Goal: Contribute content: Contribute content

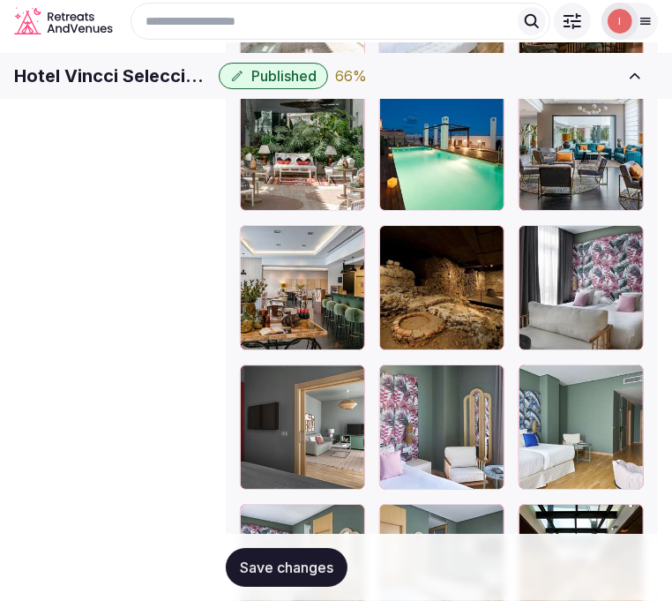
scroll to position [2156, 0]
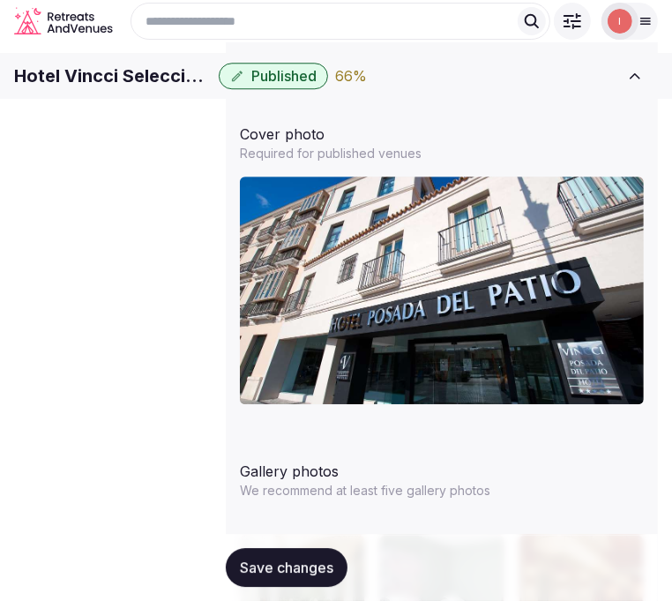
click at [0, 0] on span "Pricing and policies" at bounding box center [0, 0] width 0 height 0
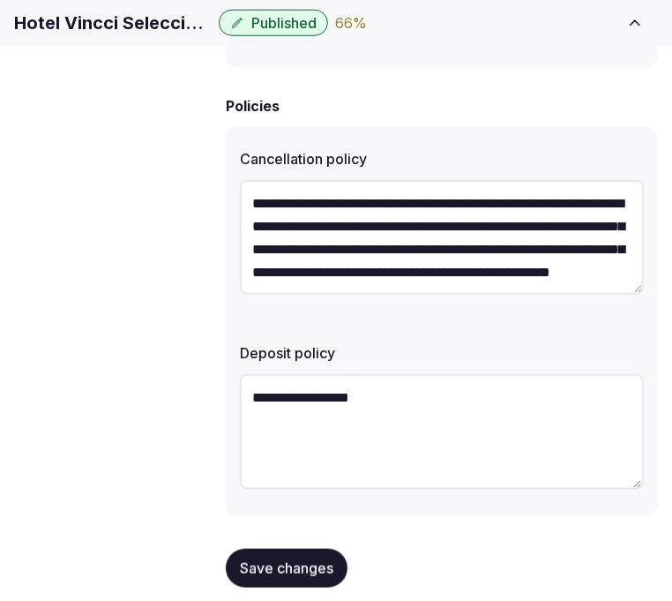
scroll to position [45, 0]
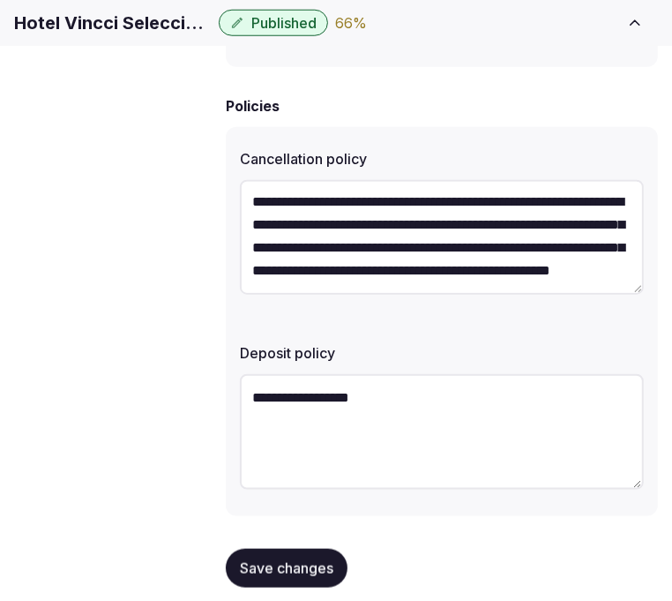
click at [0, 0] on link "Retreat spaces" at bounding box center [0, 0] width 0 height 0
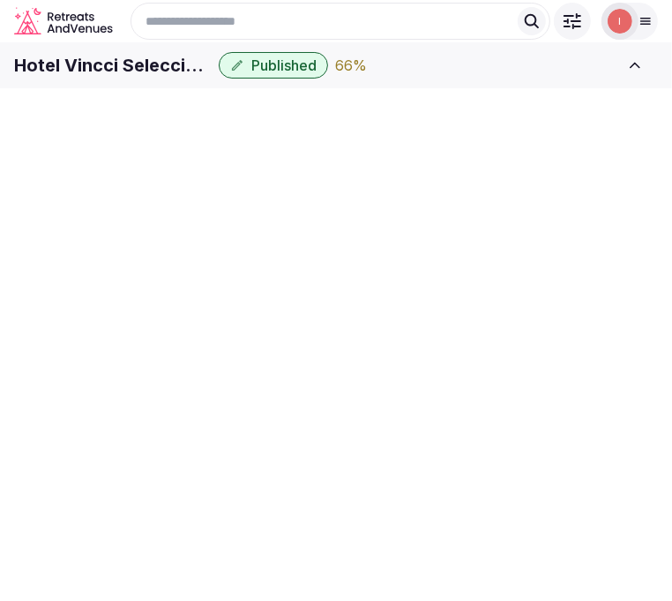
scroll to position [4, 0]
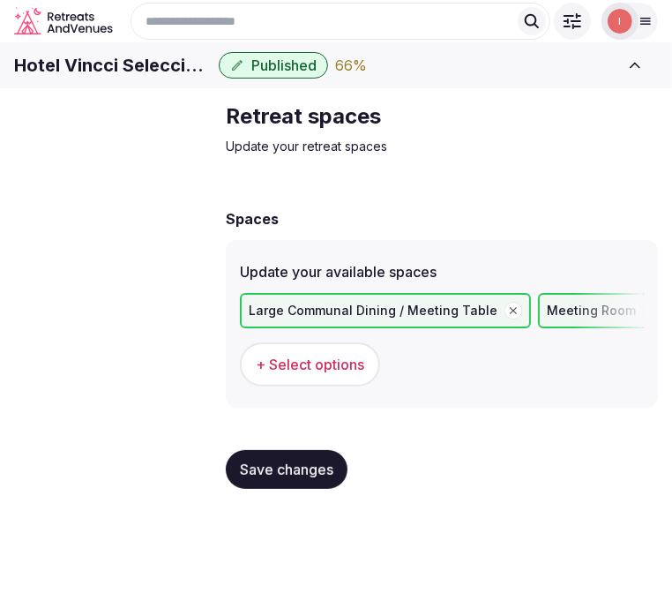
click at [0, 0] on link "Meeting spaces" at bounding box center [0, 0] width 0 height 0
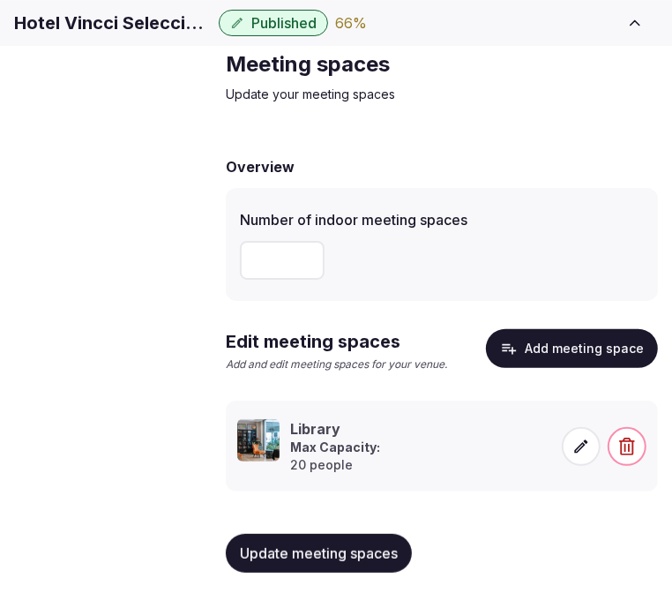
scroll to position [86, 0]
click at [0, 0] on span "Accommodations" at bounding box center [0, 0] width 0 height 0
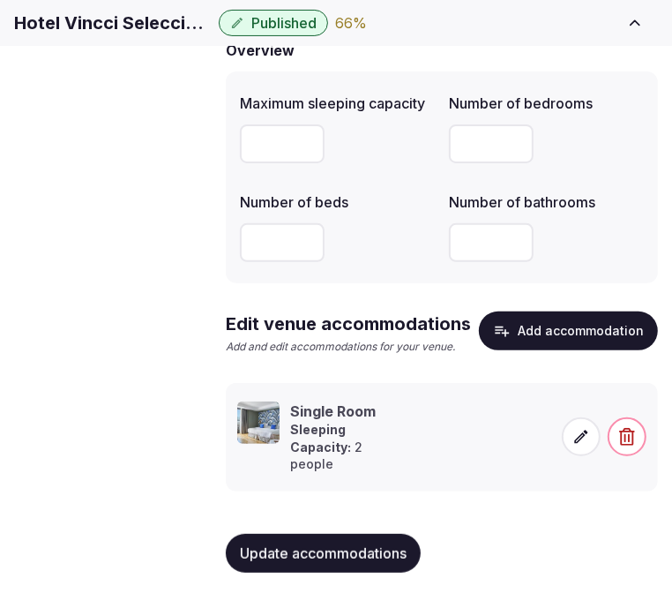
scroll to position [204, 0]
click at [0, 0] on span "Amenities" at bounding box center [0, 0] width 0 height 0
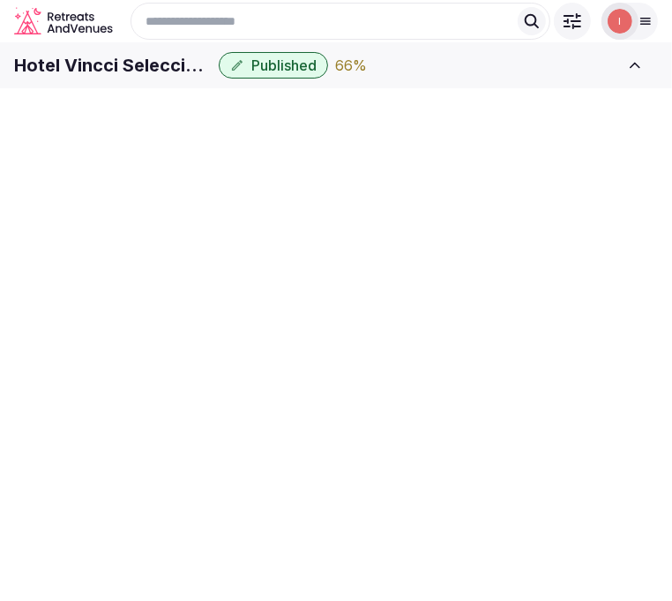
scroll to position [4, 0]
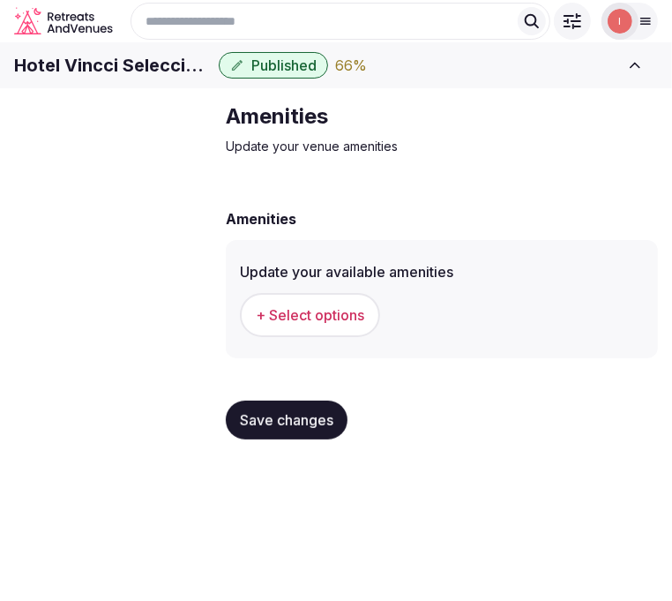
click at [301, 337] on button "+ Select options" at bounding box center [310, 315] width 140 height 44
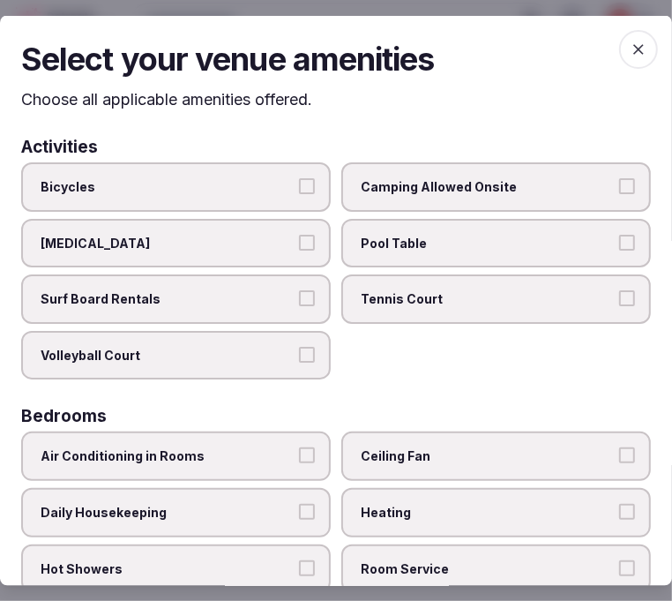
scroll to position [0, 0]
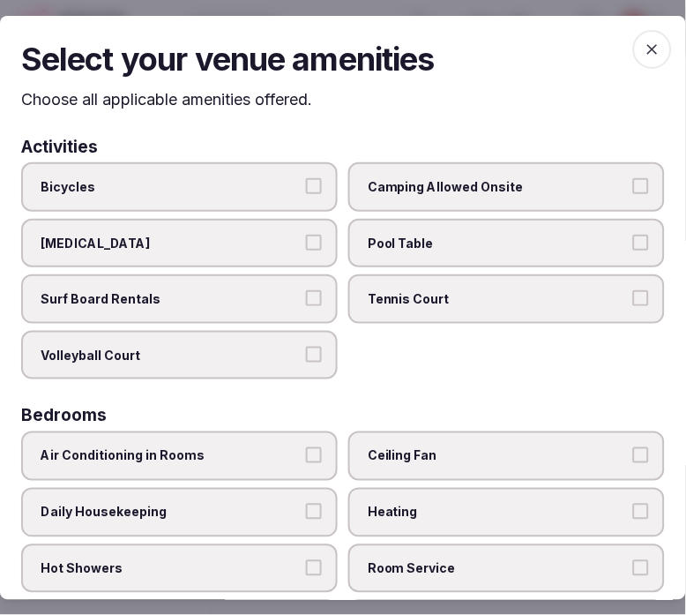
drag, startPoint x: 639, startPoint y: 46, endPoint x: 507, endPoint y: 83, distance: 136.6
click at [626, 48] on icon "button" at bounding box center [653, 49] width 18 height 18
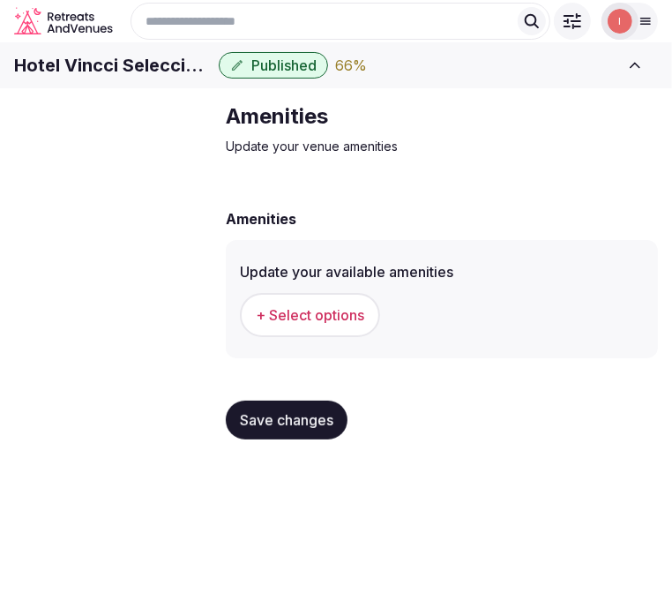
click at [0, 0] on span "Accommodations" at bounding box center [0, 0] width 0 height 0
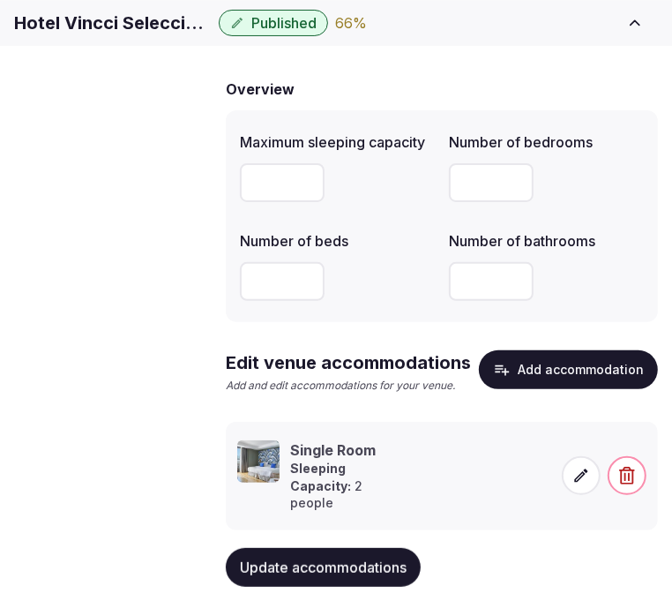
scroll to position [204, 0]
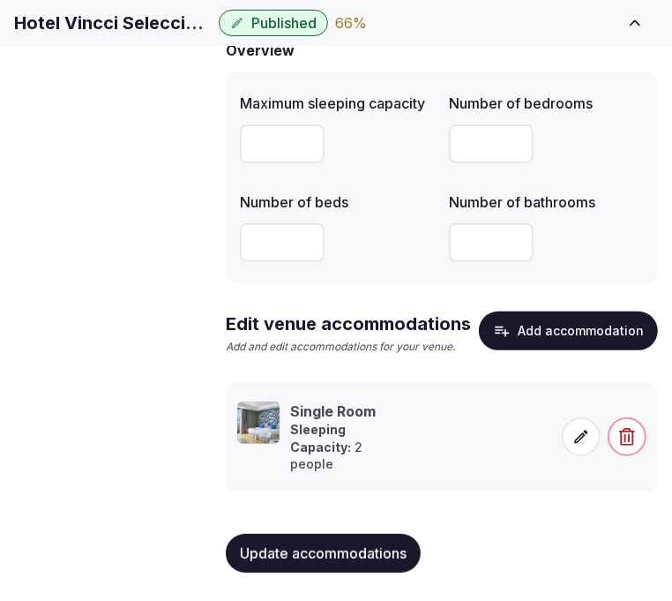
click at [588, 431] on icon at bounding box center [582, 437] width 18 height 18
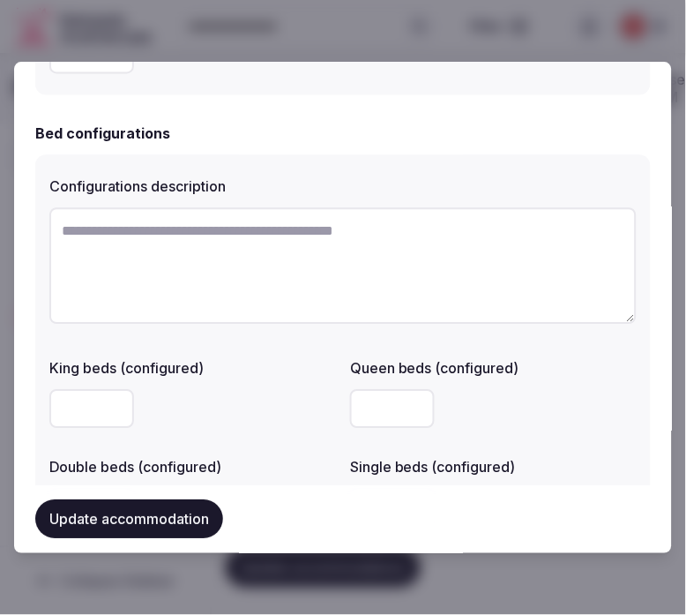
scroll to position [1012, 0]
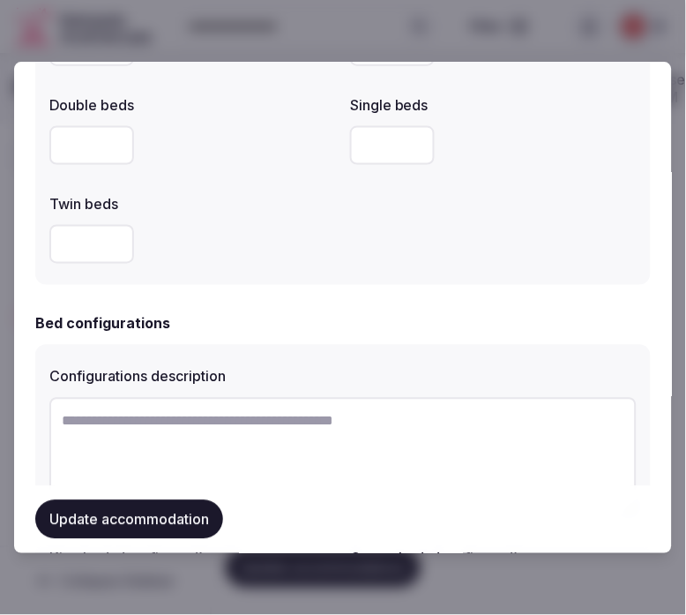
click at [143, 513] on button "Update accommodation" at bounding box center [129, 519] width 188 height 39
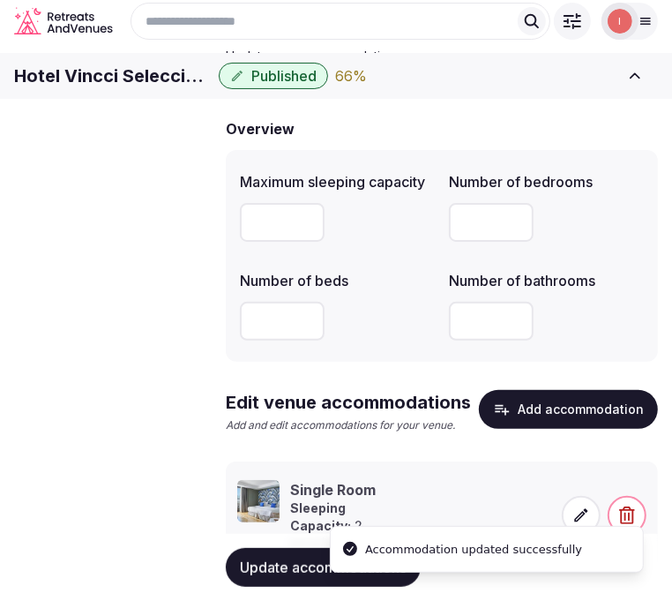
scroll to position [0, 0]
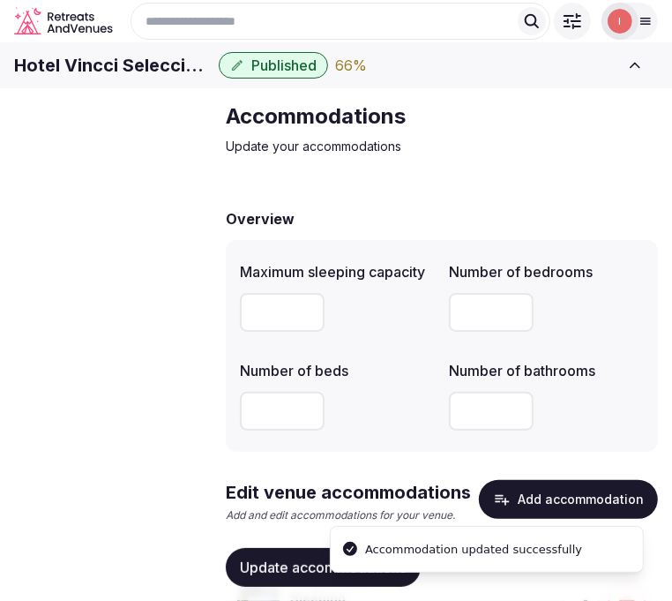
click at [0, 0] on span "Amenities" at bounding box center [0, 0] width 0 height 0
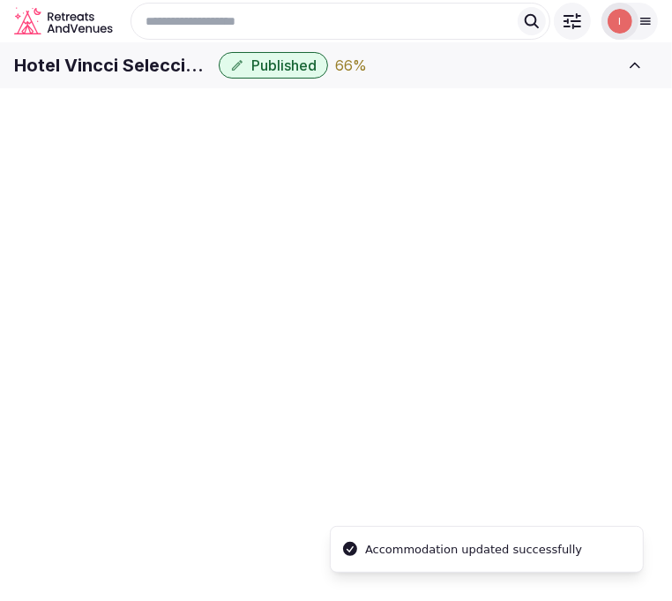
scroll to position [4, 0]
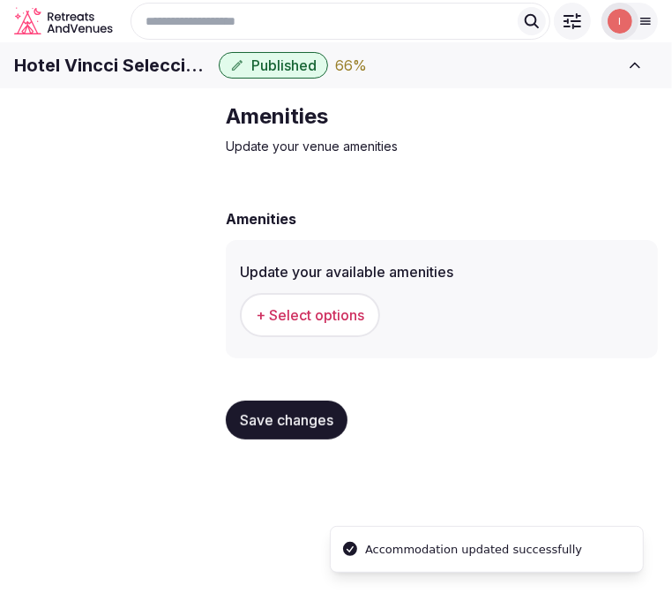
click at [333, 325] on span "+ Select options" at bounding box center [310, 314] width 109 height 19
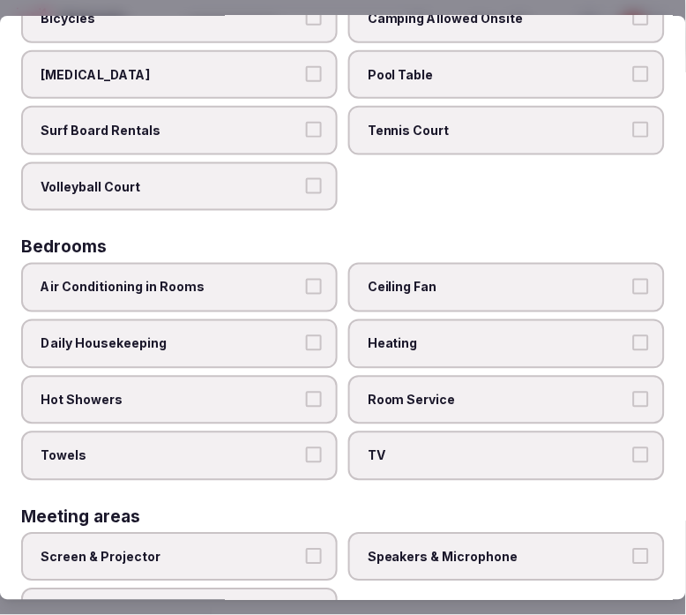
scroll to position [196, 0]
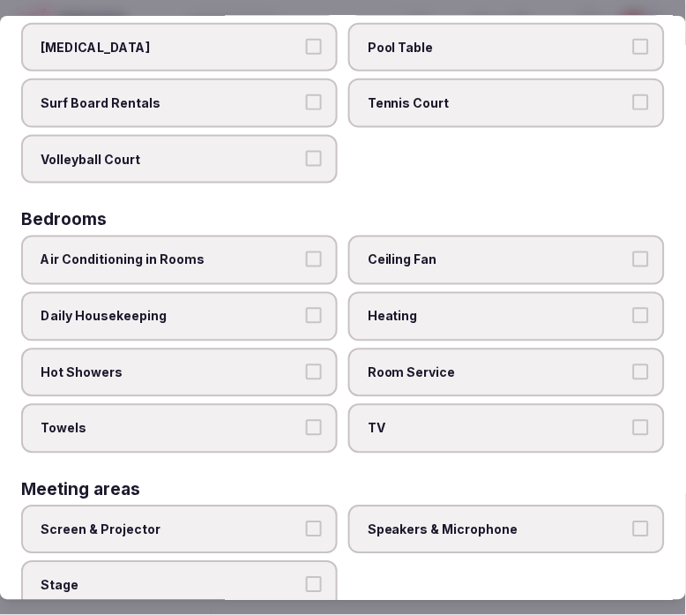
click at [311, 252] on button "Air Conditioning in Rooms" at bounding box center [314, 259] width 16 height 16
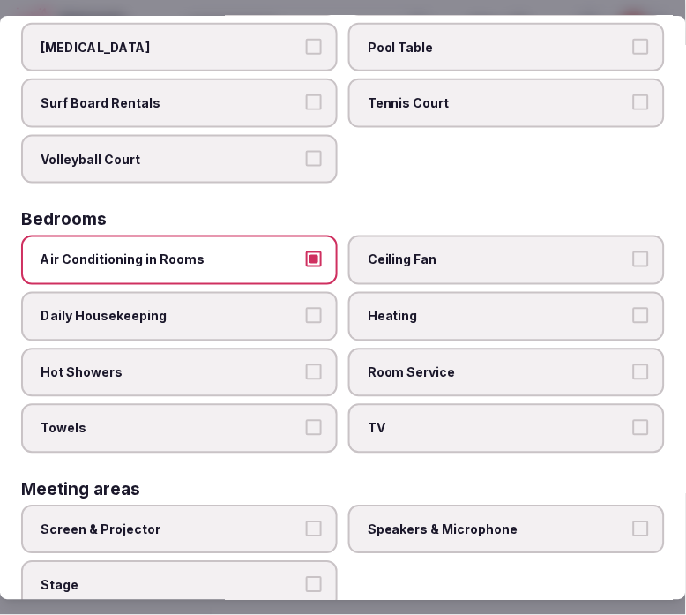
click at [313, 308] on button "Daily Housekeeping" at bounding box center [314, 316] width 16 height 16
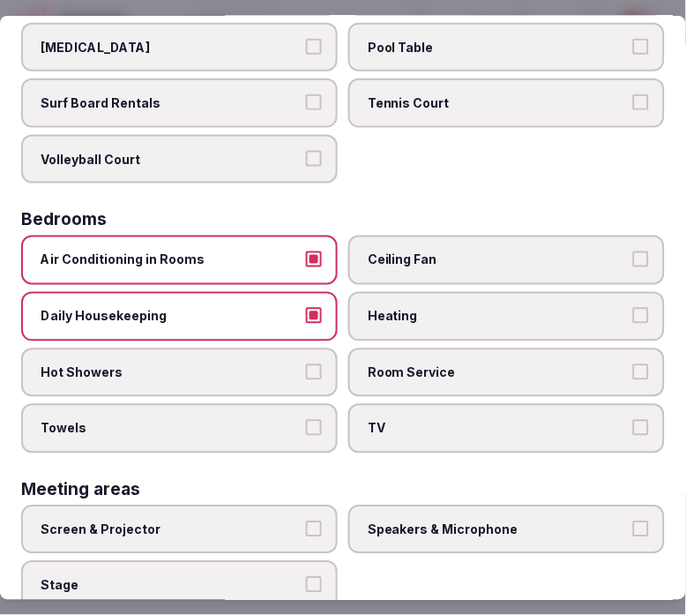
click at [309, 364] on button "Hot Showers" at bounding box center [314, 372] width 16 height 16
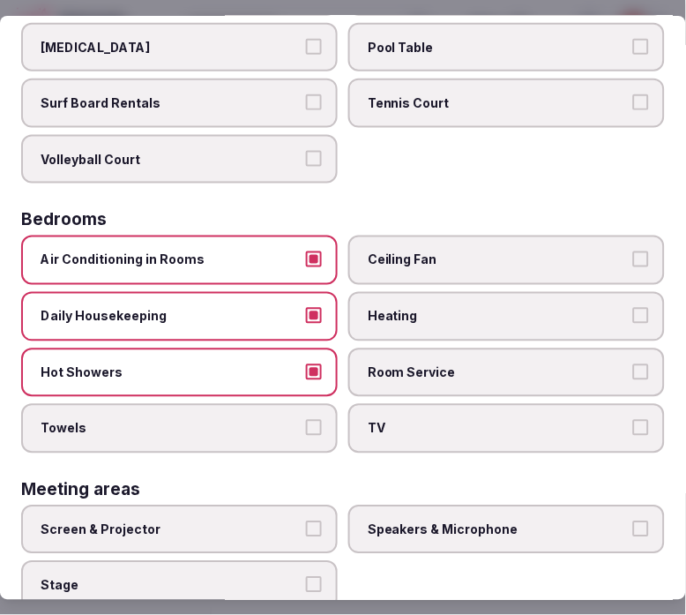
click at [618, 364] on label "Room Service" at bounding box center [507, 373] width 317 height 49
click at [626, 364] on button "Room Service" at bounding box center [642, 372] width 16 height 16
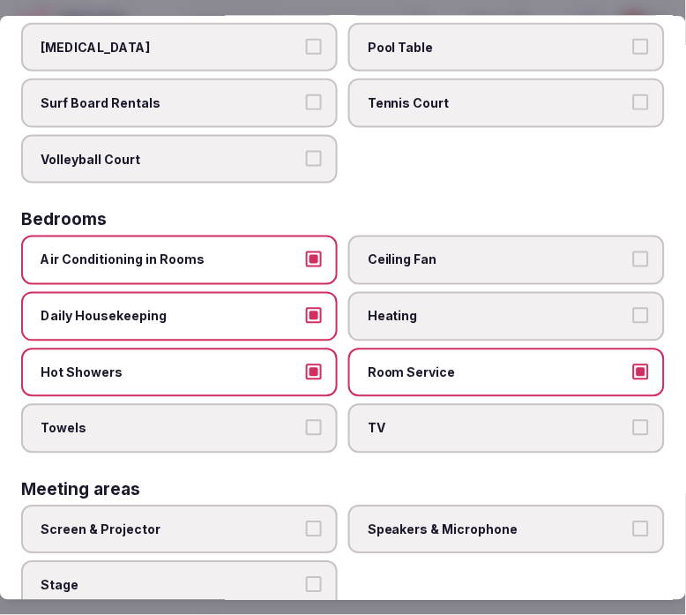
drag, startPoint x: 623, startPoint y: 421, endPoint x: 471, endPoint y: 404, distance: 152.7
click at [606, 410] on label "TV" at bounding box center [507, 428] width 317 height 49
click at [626, 420] on button "TV" at bounding box center [642, 428] width 16 height 16
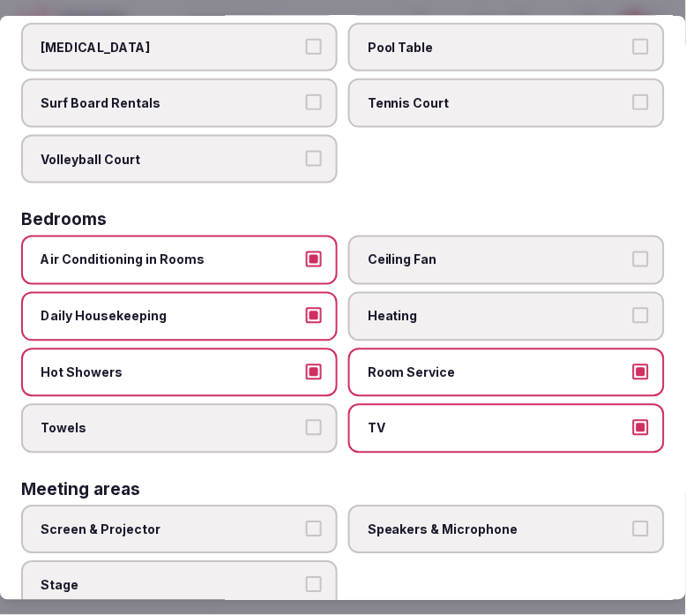
click at [306, 420] on button "Towels" at bounding box center [314, 428] width 16 height 16
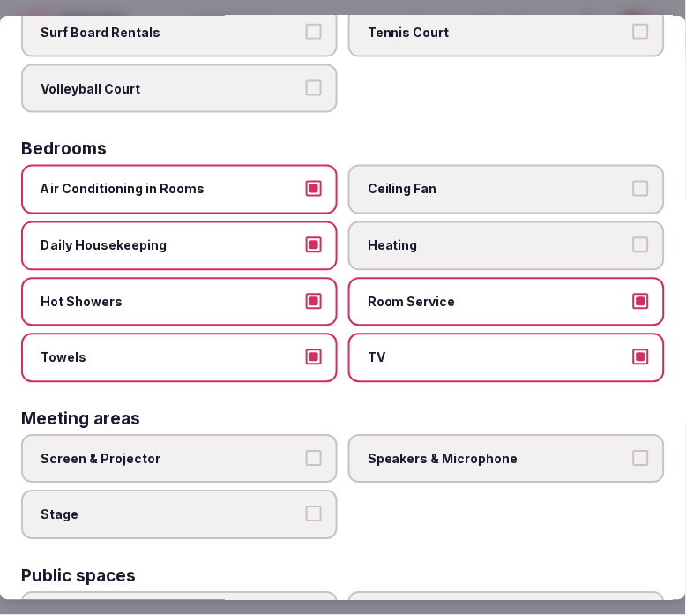
scroll to position [392, 0]
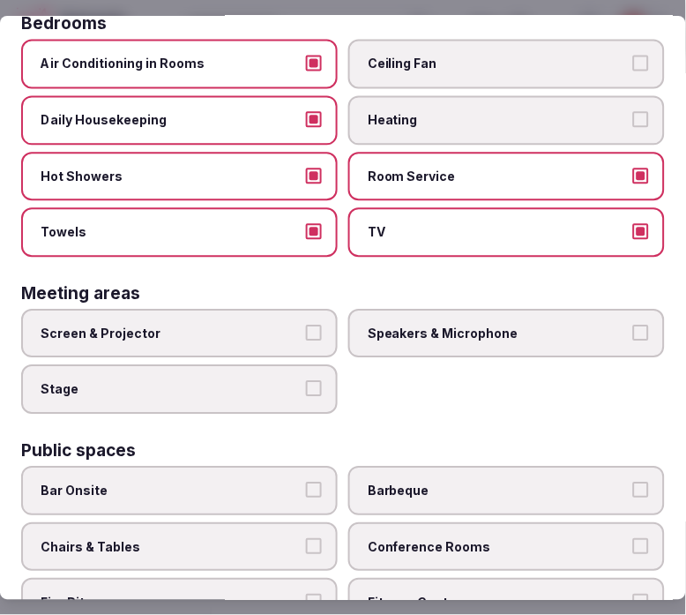
click at [618, 334] on label "Speakers & Microphone" at bounding box center [507, 334] width 317 height 49
click at [626, 334] on button "Speakers & Microphone" at bounding box center [642, 334] width 16 height 16
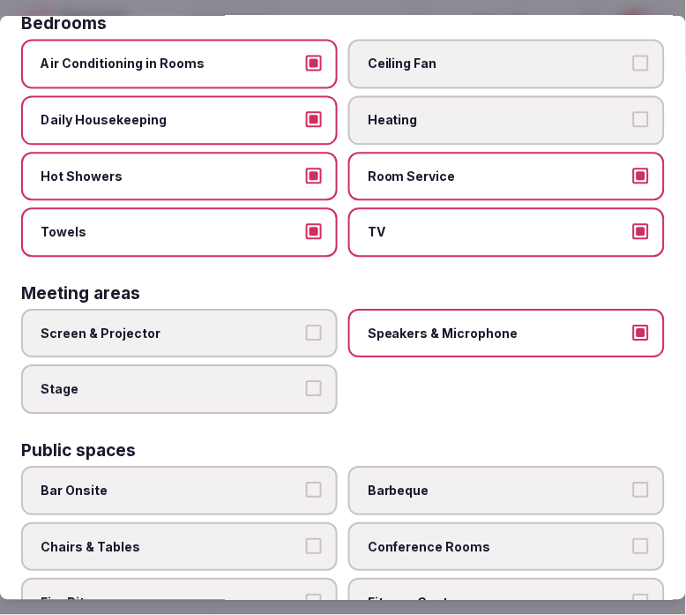
click at [266, 326] on span "Screen & Projector" at bounding box center [171, 335] width 260 height 18
click at [306, 326] on button "Screen & Projector" at bounding box center [314, 334] width 16 height 16
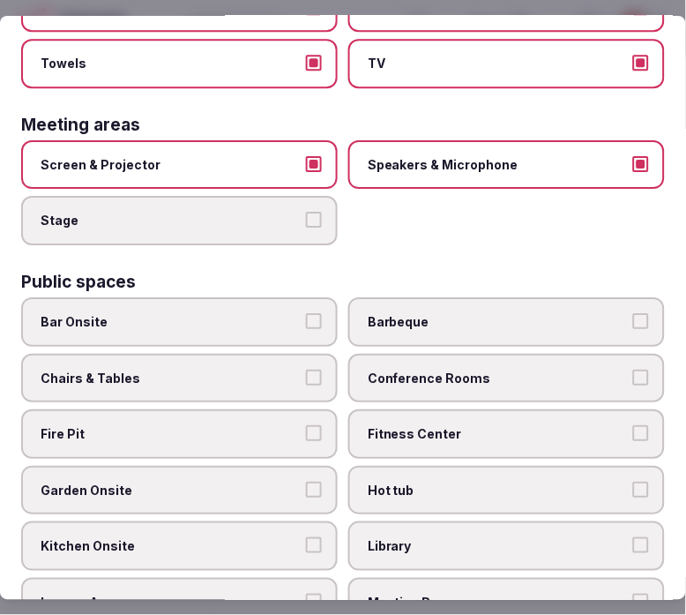
scroll to position [588, 0]
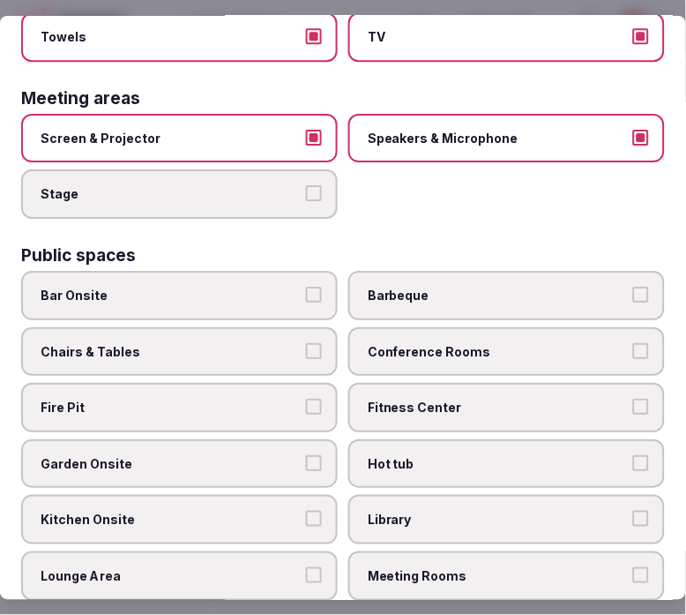
drag, startPoint x: 286, startPoint y: 336, endPoint x: 329, endPoint y: 330, distance: 43.7
click at [288, 343] on span "Chairs & Tables" at bounding box center [171, 352] width 260 height 18
click at [306, 343] on button "Chairs & Tables" at bounding box center [314, 351] width 16 height 16
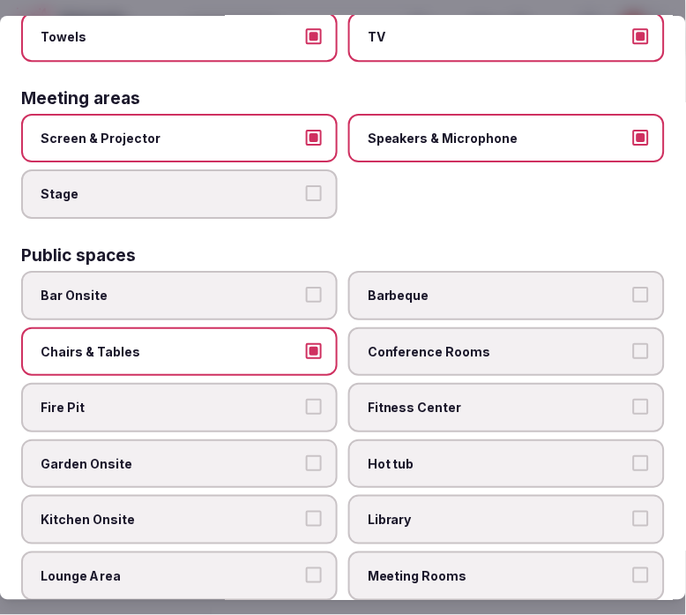
click at [294, 287] on span "Bar Onsite" at bounding box center [171, 296] width 260 height 18
click at [306, 287] on button "Bar Onsite" at bounding box center [314, 295] width 16 height 16
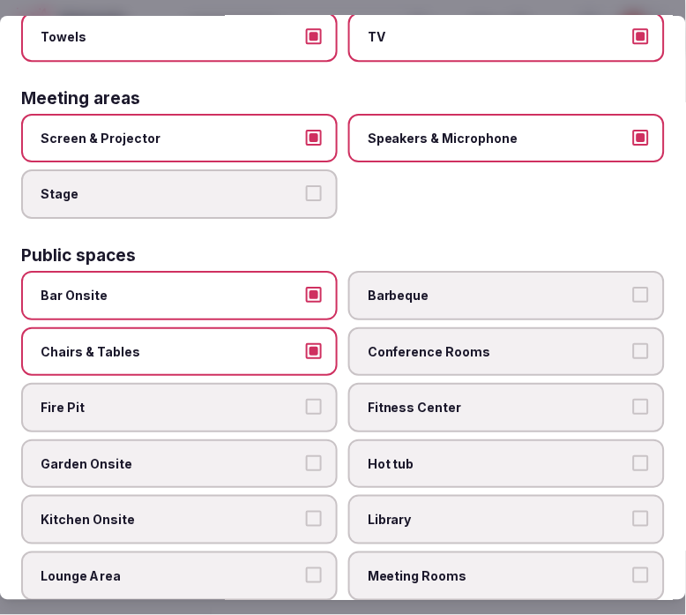
click at [453, 346] on label "Conference Rooms" at bounding box center [507, 351] width 317 height 49
click at [626, 346] on button "Conference Rooms" at bounding box center [642, 351] width 16 height 16
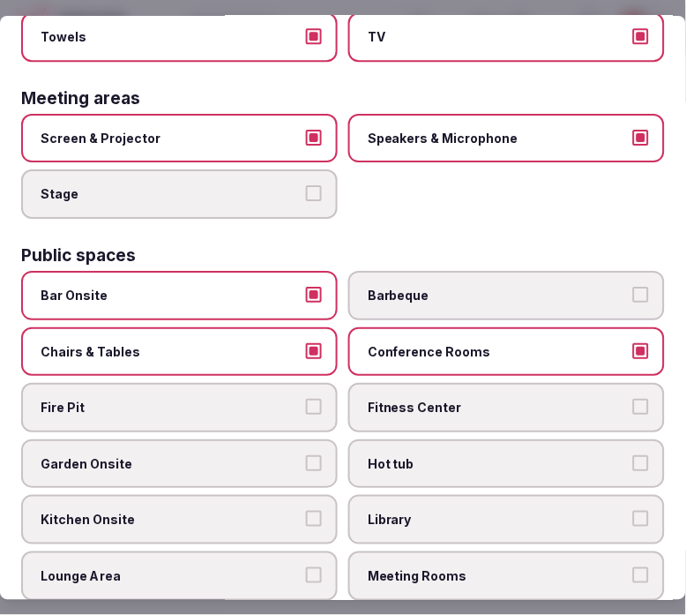
click at [561, 347] on label "Conference Rooms" at bounding box center [507, 351] width 317 height 49
click at [626, 347] on button "Conference Rooms" at bounding box center [642, 351] width 16 height 16
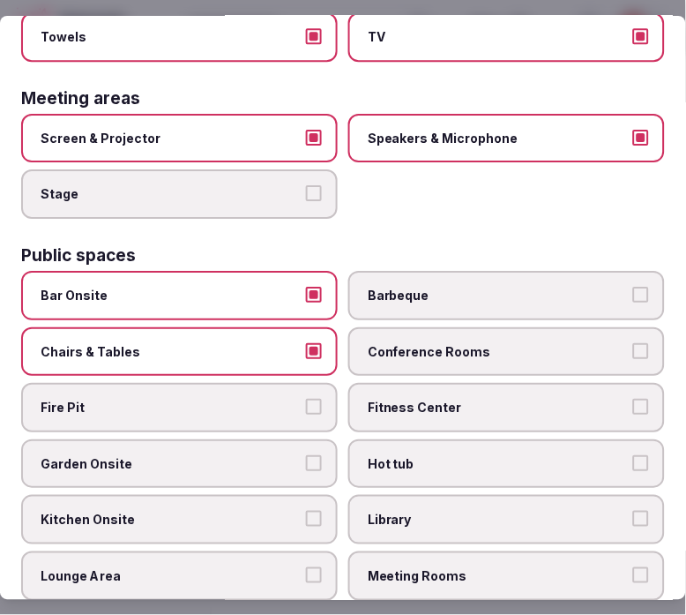
scroll to position [686, 0]
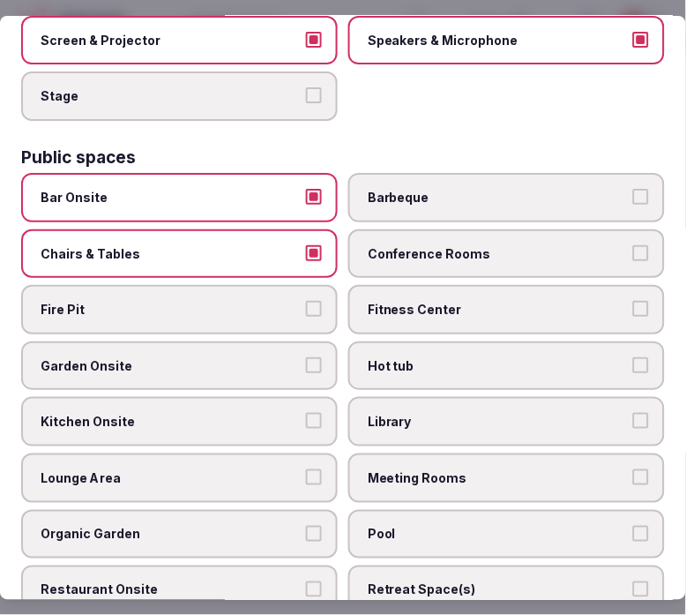
click at [391, 454] on label "Meeting Rooms" at bounding box center [507, 478] width 317 height 49
click at [626, 469] on button "Meeting Rooms" at bounding box center [642, 477] width 16 height 16
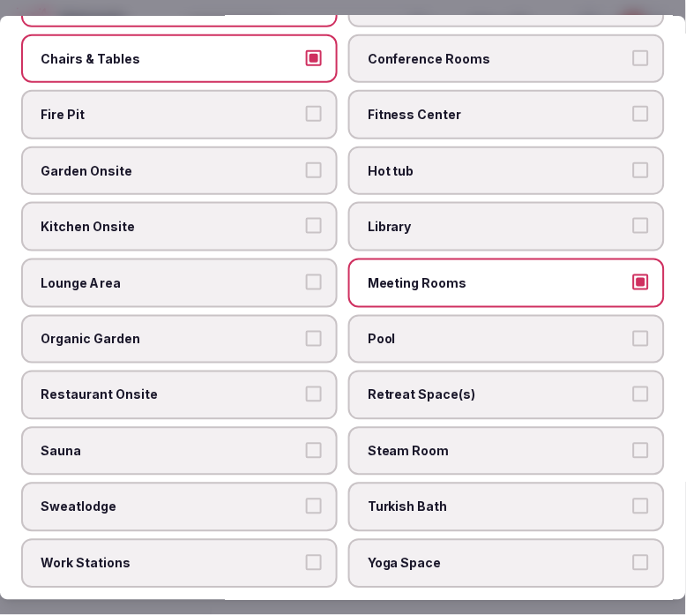
scroll to position [882, 0]
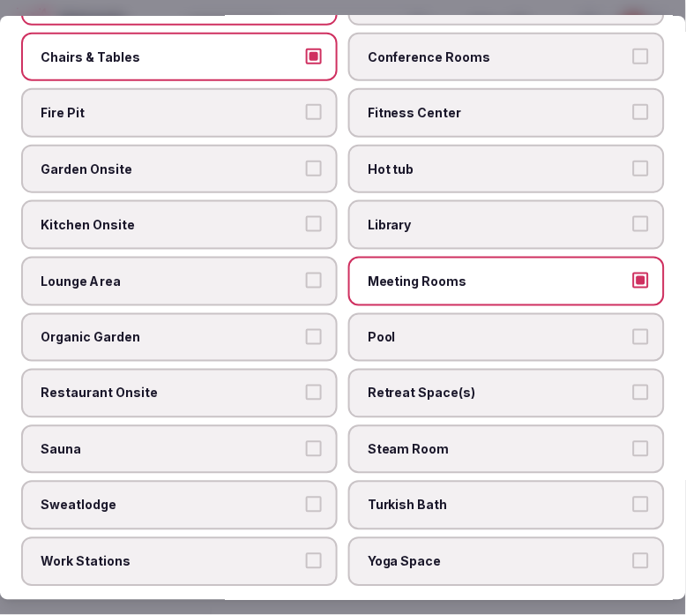
drag, startPoint x: 235, startPoint y: 275, endPoint x: 267, endPoint y: 258, distance: 37.1
click at [259, 262] on label "Lounge Area" at bounding box center [179, 281] width 317 height 49
click at [306, 273] on button "Lounge Area" at bounding box center [314, 281] width 16 height 16
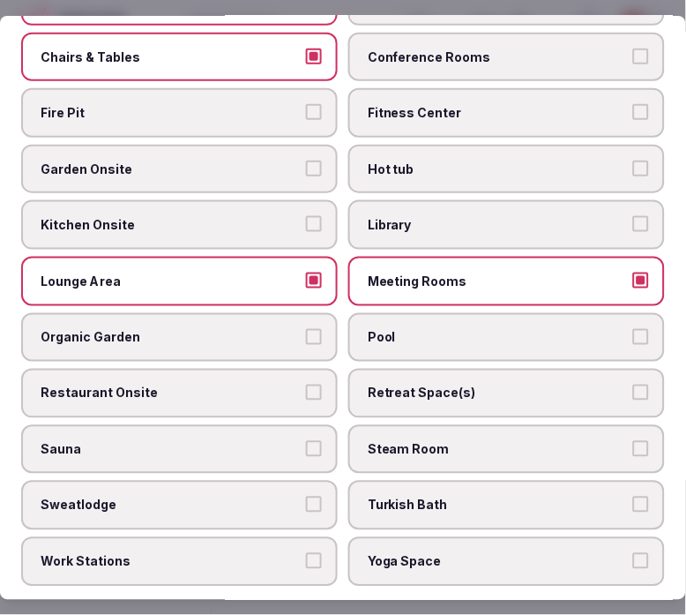
click at [438, 329] on span "Pool" at bounding box center [498, 338] width 260 height 18
click at [626, 329] on button "Pool" at bounding box center [642, 337] width 16 height 16
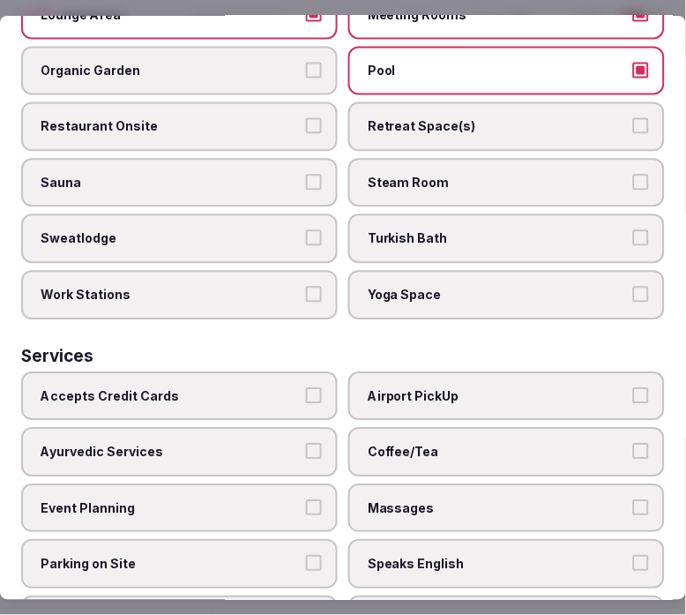
scroll to position [1176, 0]
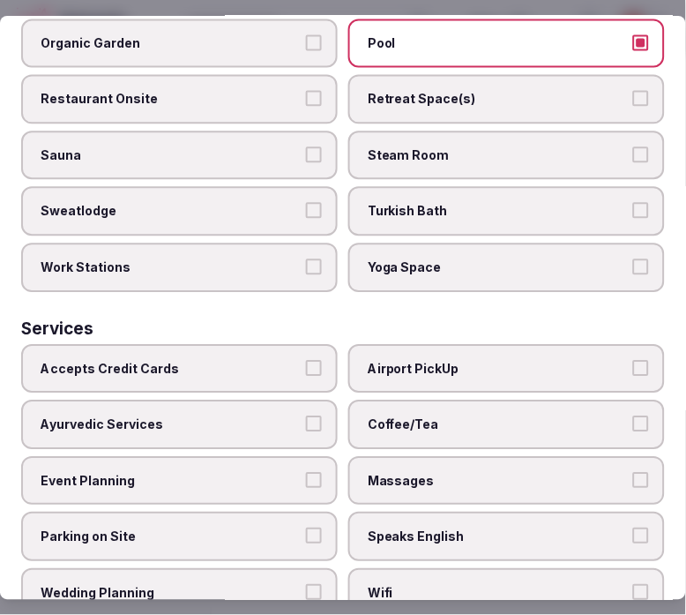
click at [239, 80] on label "Restaurant Onsite" at bounding box center [179, 99] width 317 height 49
click at [306, 91] on button "Restaurant Onsite" at bounding box center [314, 99] width 16 height 16
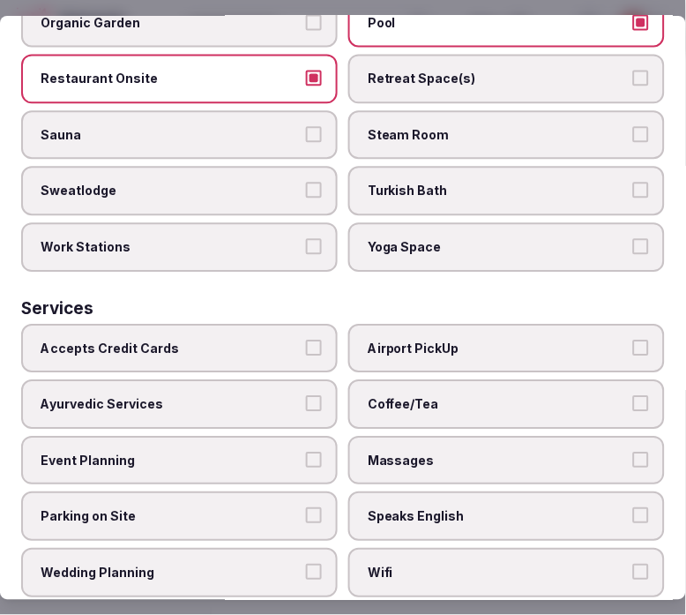
scroll to position [1227, 0]
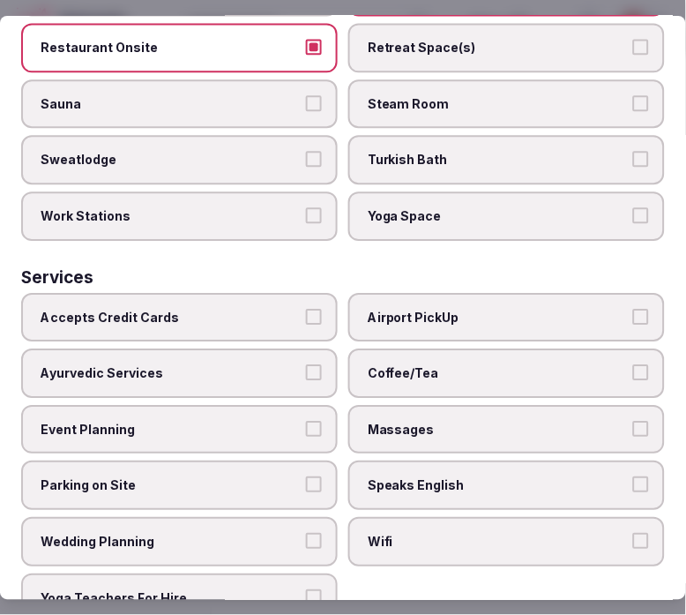
click at [393, 354] on label "Coffee/Tea" at bounding box center [507, 373] width 317 height 49
click at [626, 365] on button "Coffee/Tea" at bounding box center [642, 373] width 16 height 16
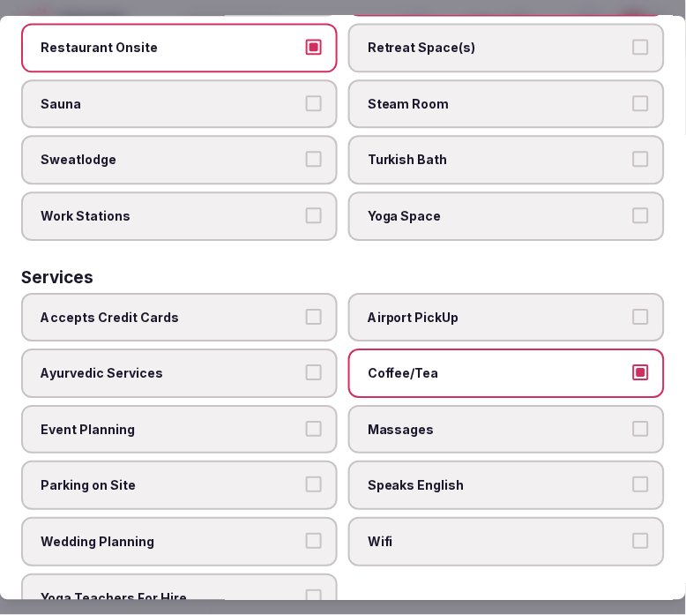
click at [409, 461] on label "Speaks English" at bounding box center [507, 485] width 317 height 49
click at [626, 477] on button "Speaks English" at bounding box center [642, 485] width 16 height 16
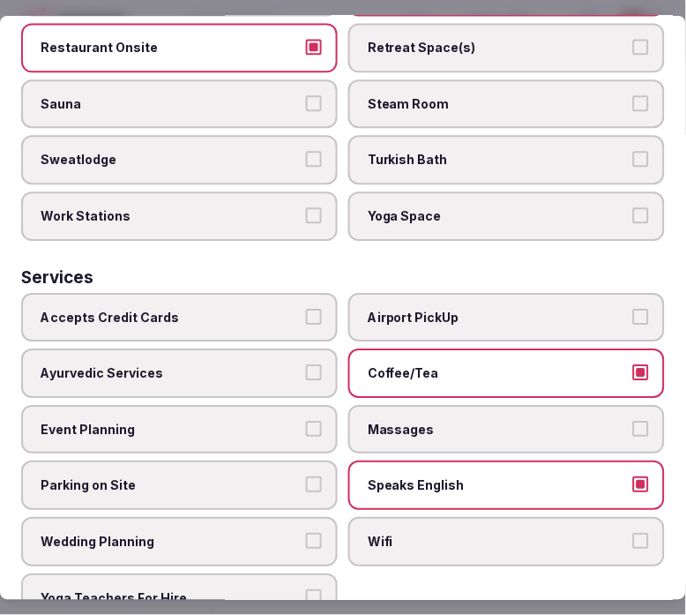
drag, startPoint x: 429, startPoint y: 499, endPoint x: 339, endPoint y: 401, distance: 133.0
click at [421, 518] on label "Wifi" at bounding box center [507, 542] width 317 height 49
click at [626, 534] on button "Wifi" at bounding box center [642, 542] width 16 height 16
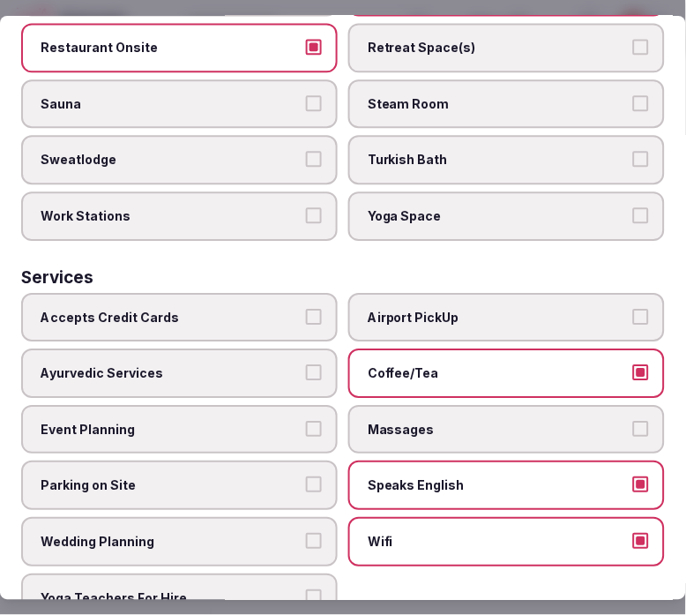
click at [276, 309] on span "Accepts Credit Cards" at bounding box center [171, 318] width 260 height 18
click at [306, 309] on button "Accepts Credit Cards" at bounding box center [314, 317] width 16 height 16
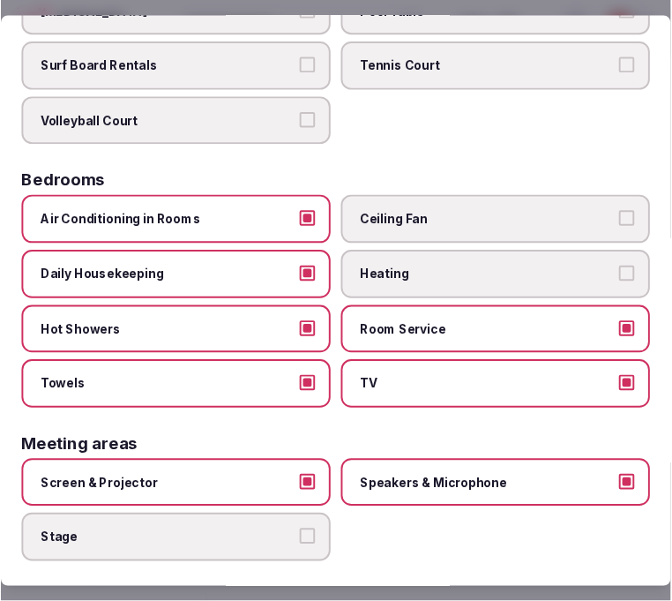
scroll to position [0, 0]
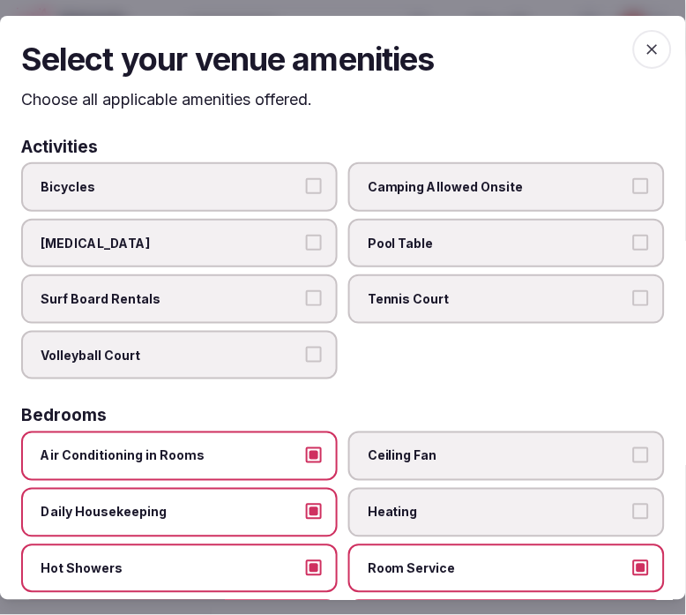
drag, startPoint x: 648, startPoint y: 41, endPoint x: 623, endPoint y: 97, distance: 61.6
click at [626, 40] on icon "button" at bounding box center [653, 49] width 18 height 18
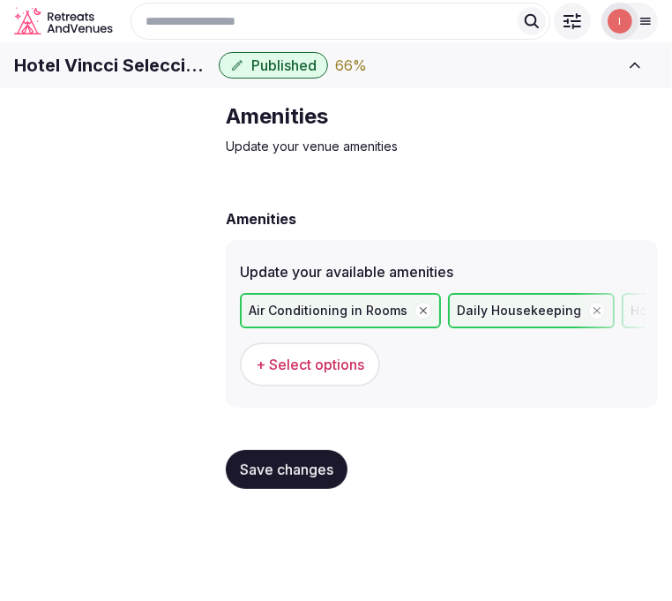
drag, startPoint x: 324, startPoint y: 469, endPoint x: 312, endPoint y: 484, distance: 18.2
click at [313, 480] on div "Save changes" at bounding box center [442, 469] width 432 height 67
click at [318, 478] on span "Save changes" at bounding box center [287, 470] width 94 height 18
click at [0, 0] on span "Food & dining" at bounding box center [0, 0] width 0 height 0
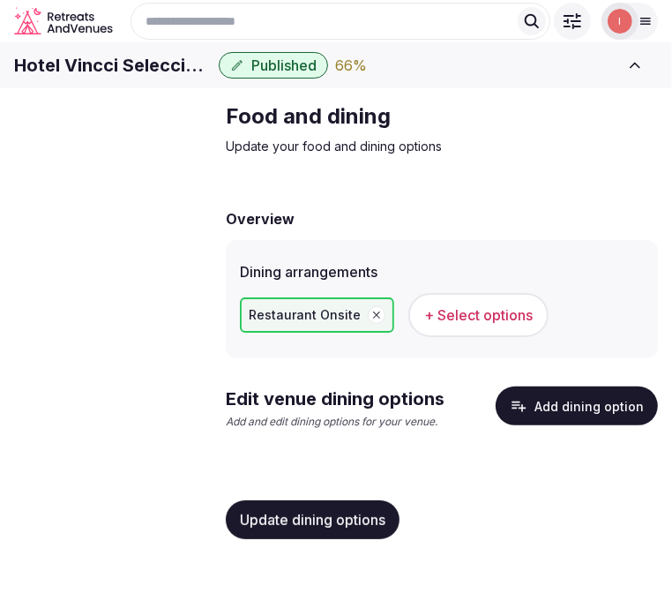
click at [212, 78] on h1 "Hotel Vincci Selección Posada del Patio" at bounding box center [113, 65] width 198 height 25
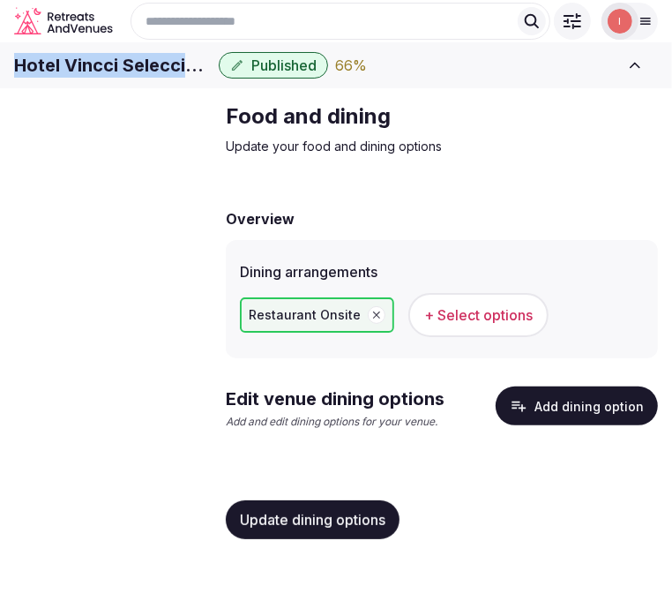
click at [212, 78] on h1 "Hotel Vincci Selección Posada del Patio" at bounding box center [113, 65] width 198 height 25
copy div "Hotel Vincci Selección Posada del Patio"
click at [527, 415] on icon "button" at bounding box center [519, 406] width 18 height 18
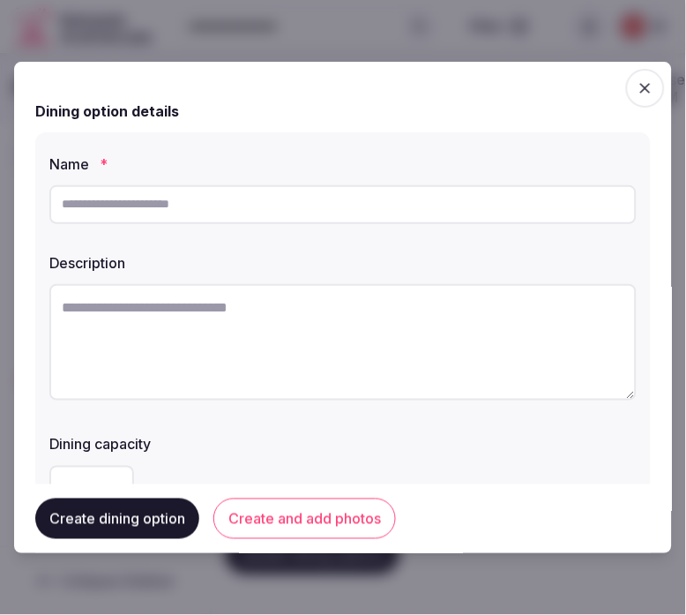
click at [428, 206] on input "text" at bounding box center [343, 204] width 588 height 39
paste input "**********"
type input "**********"
click at [409, 371] on textarea at bounding box center [343, 342] width 588 height 116
paste textarea "**********"
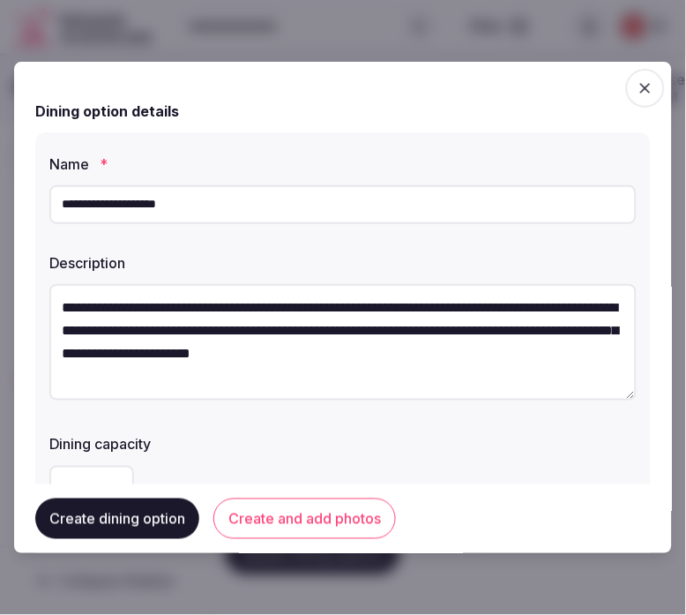
scroll to position [9, 0]
type textarea "**********"
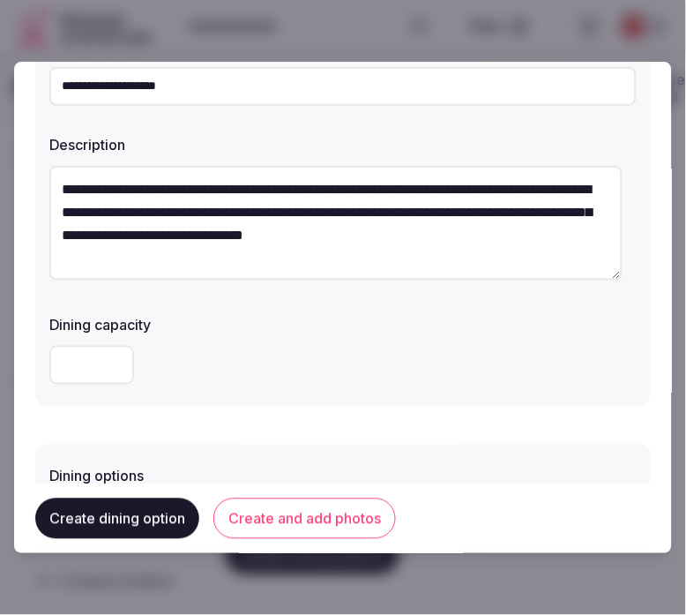
scroll to position [294, 0]
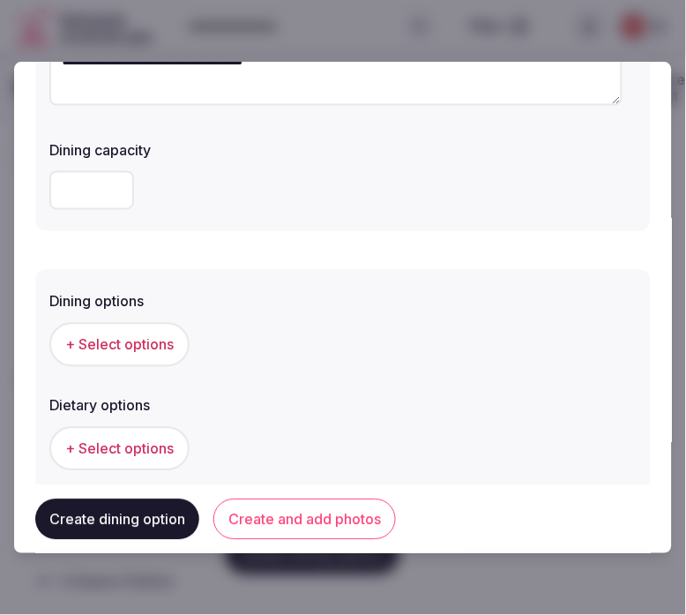
click at [137, 334] on span "+ Select options" at bounding box center [119, 343] width 109 height 19
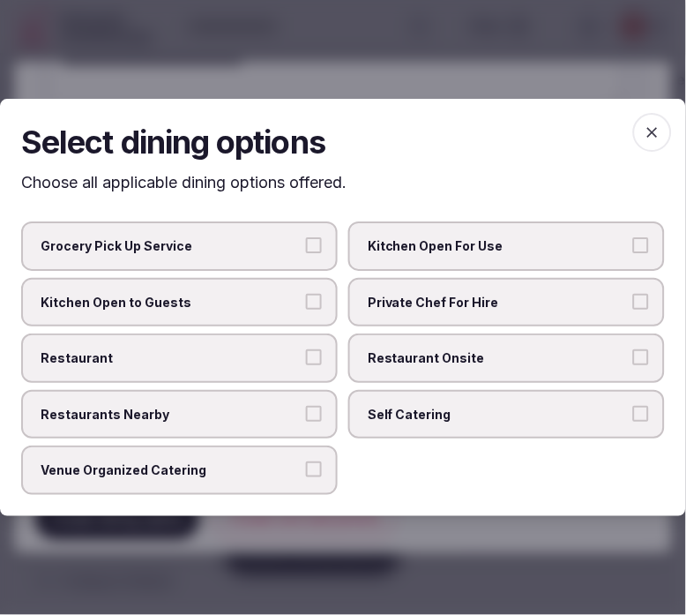
click at [410, 356] on span "Restaurant Onsite" at bounding box center [498, 358] width 260 height 18
click at [626, 356] on button "Restaurant Onsite" at bounding box center [642, 357] width 16 height 16
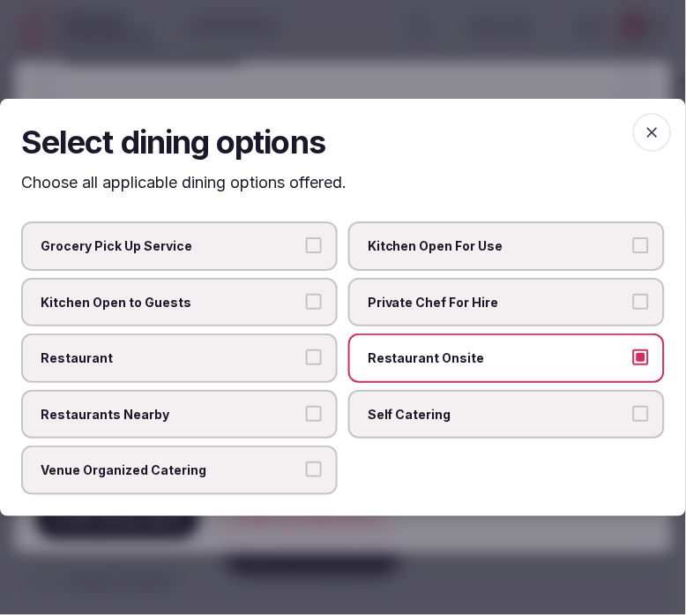
click at [311, 469] on button "Venue Organized Catering" at bounding box center [314, 470] width 16 height 16
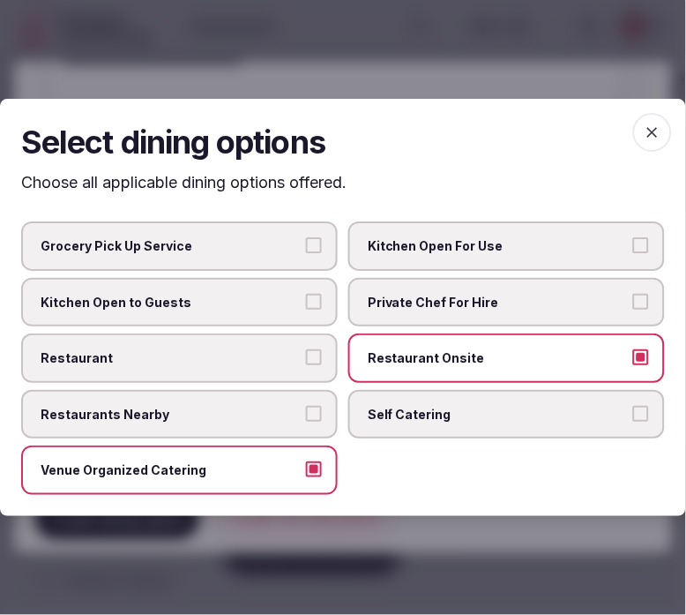
click at [289, 351] on span "Restaurant" at bounding box center [171, 358] width 260 height 18
click at [306, 351] on button "Restaurant" at bounding box center [314, 357] width 16 height 16
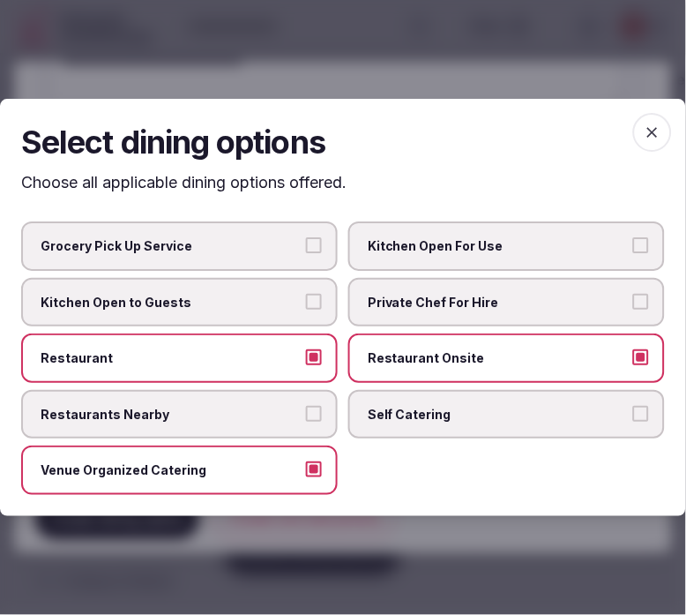
click at [626, 134] on icon "button" at bounding box center [653, 133] width 18 height 18
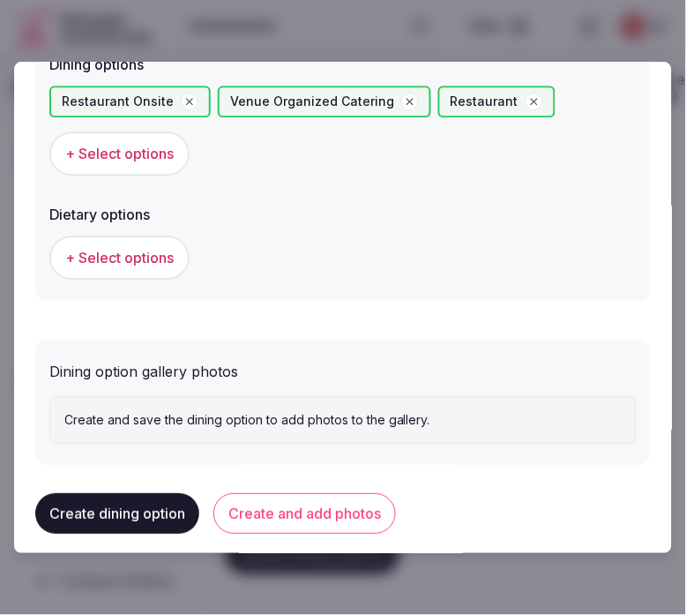
scroll to position [541, 0]
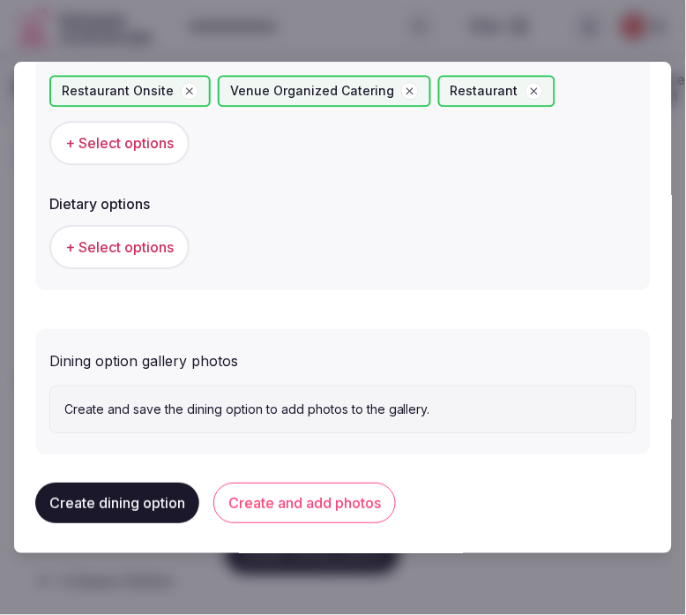
click at [320, 491] on button "Create and add photos" at bounding box center [305, 503] width 183 height 41
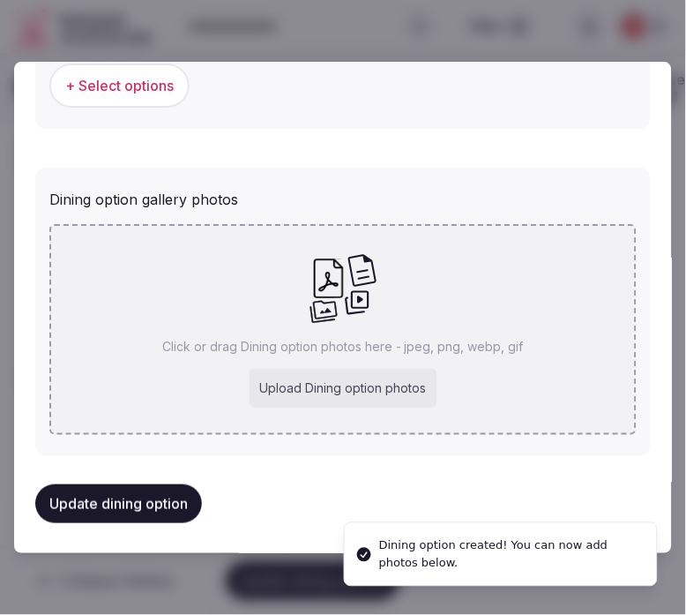
scroll to position [656, 0]
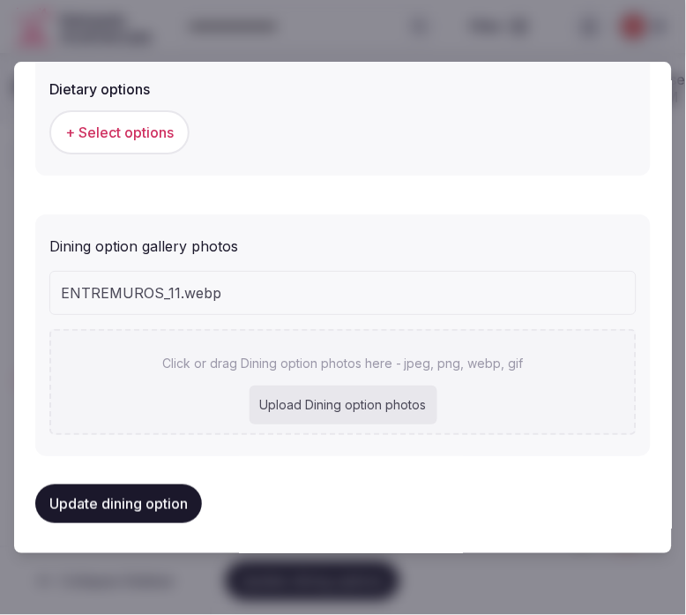
click at [456, 330] on div "Click or drag Dining option photos here - jpeg, png, webp, gif Upload Dining op…" at bounding box center [343, 383] width 588 height 106
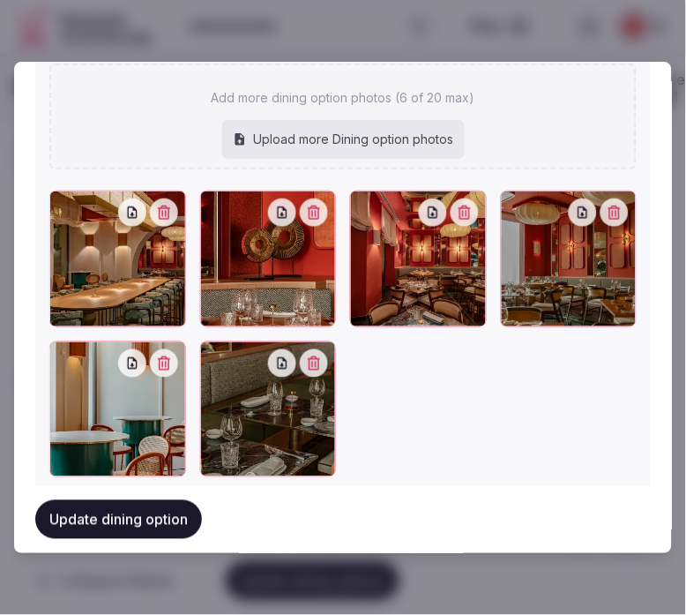
scroll to position [907, 0]
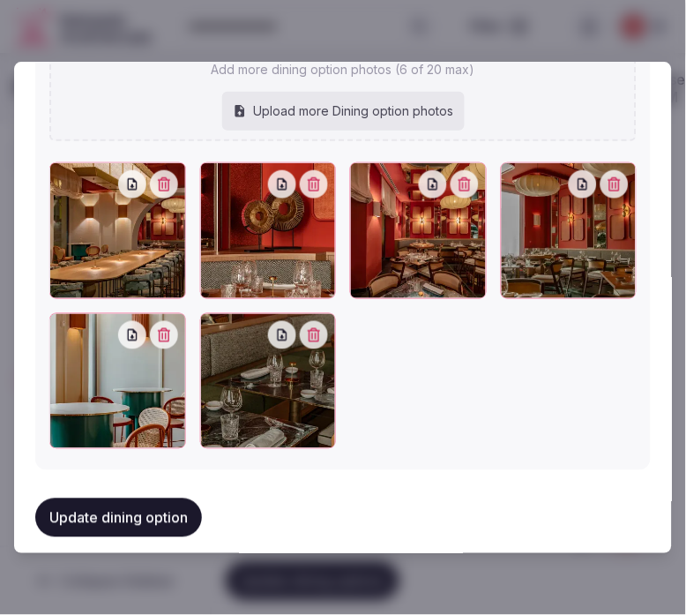
click at [127, 518] on button "Update dining option" at bounding box center [118, 518] width 167 height 39
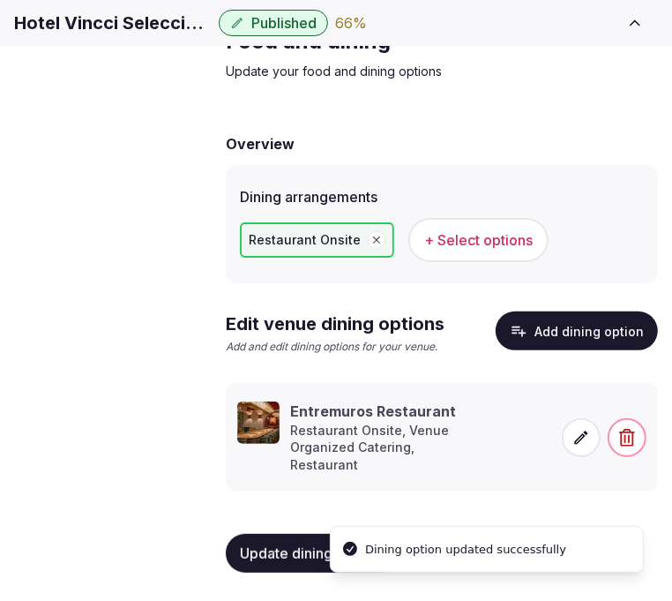
scroll to position [109, 0]
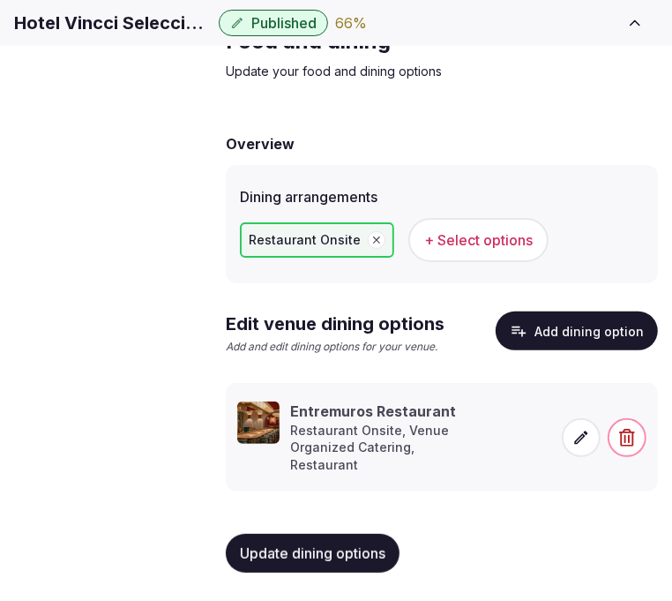
click at [0, 0] on span "Activities & experiences" at bounding box center [0, 0] width 0 height 0
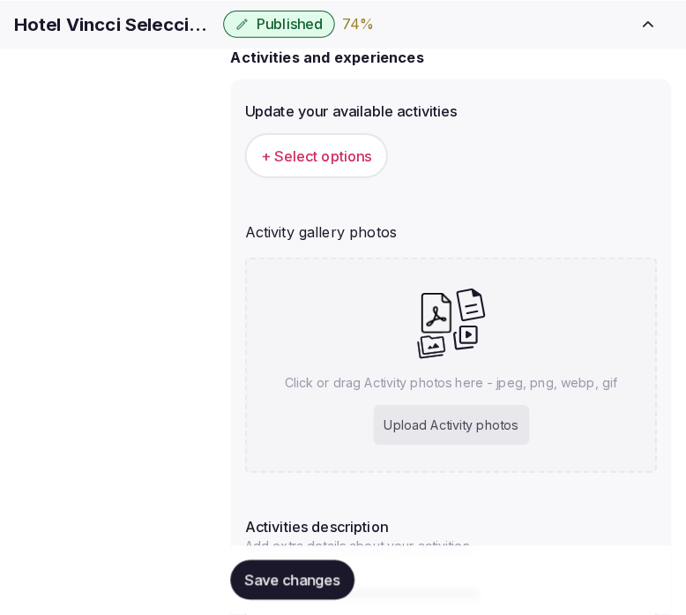
scroll to position [206, 0]
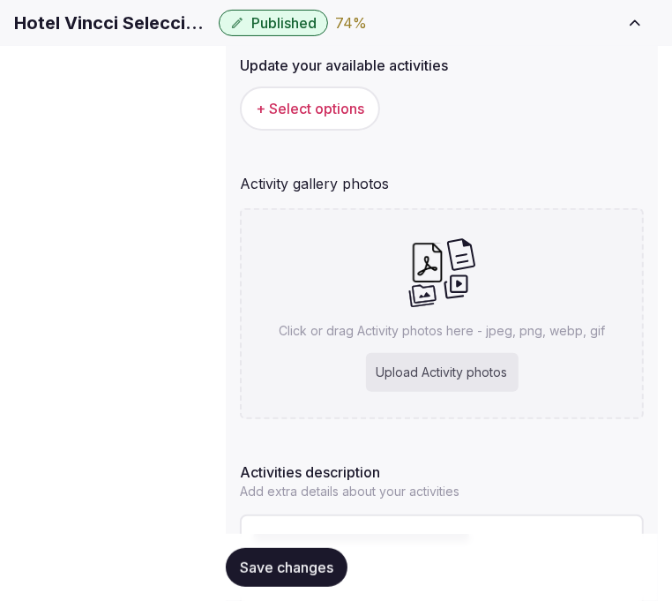
click at [416, 392] on div "Upload Activity photos" at bounding box center [442, 372] width 153 height 39
click at [341, 118] on span "+ Select options" at bounding box center [310, 108] width 109 height 19
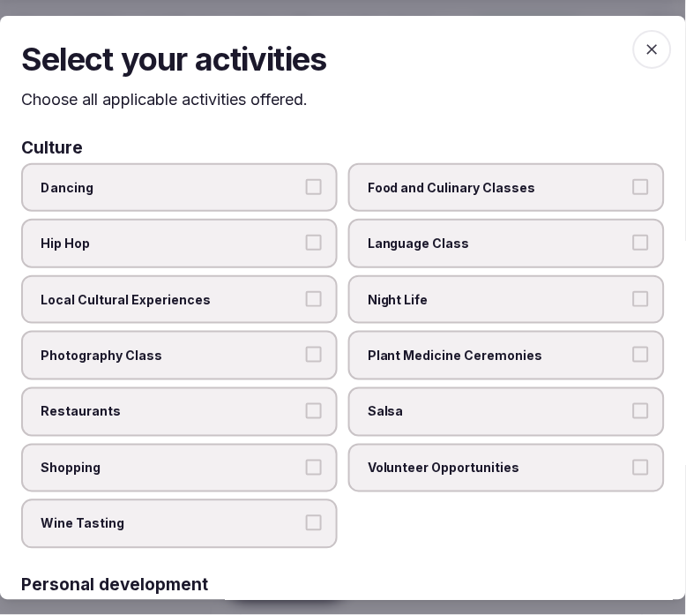
click at [371, 295] on span "Night Life" at bounding box center [498, 299] width 260 height 18
click at [626, 295] on button "Night Life" at bounding box center [642, 298] width 16 height 16
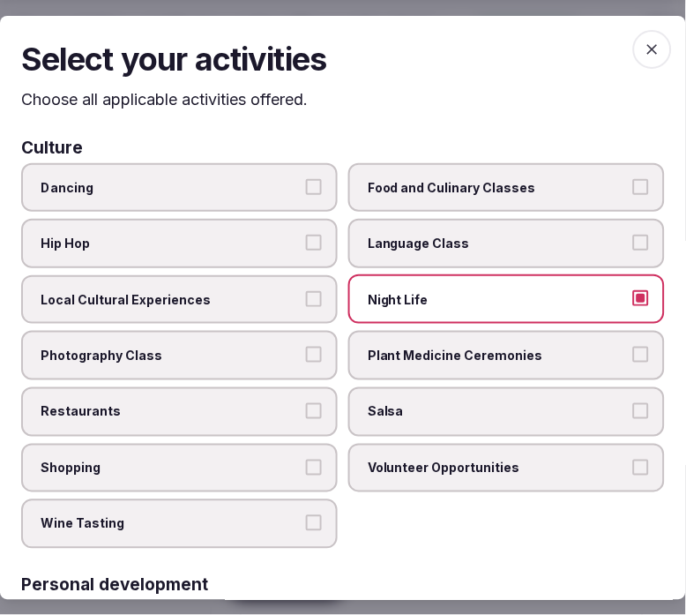
click at [293, 300] on span "Local Cultural Experiences" at bounding box center [171, 299] width 260 height 18
click at [306, 300] on button "Local Cultural Experiences" at bounding box center [314, 298] width 16 height 16
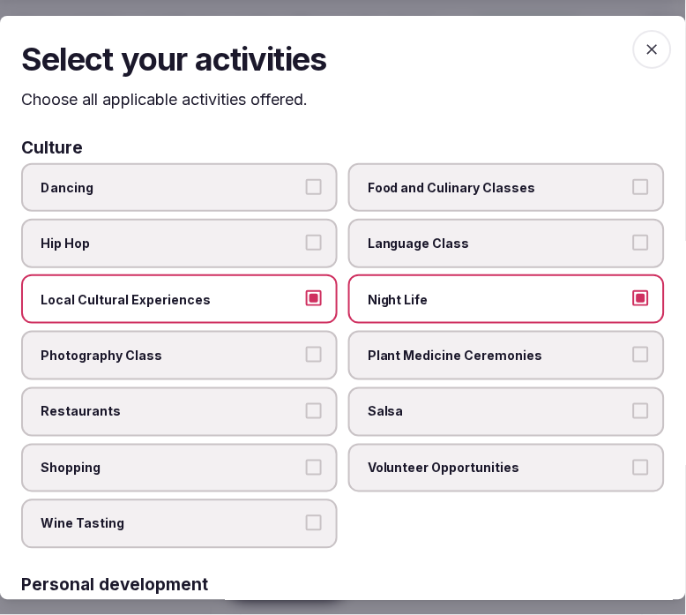
click at [285, 402] on span "Restaurants" at bounding box center [171, 411] width 260 height 18
click at [306, 402] on button "Restaurants" at bounding box center [314, 410] width 16 height 16
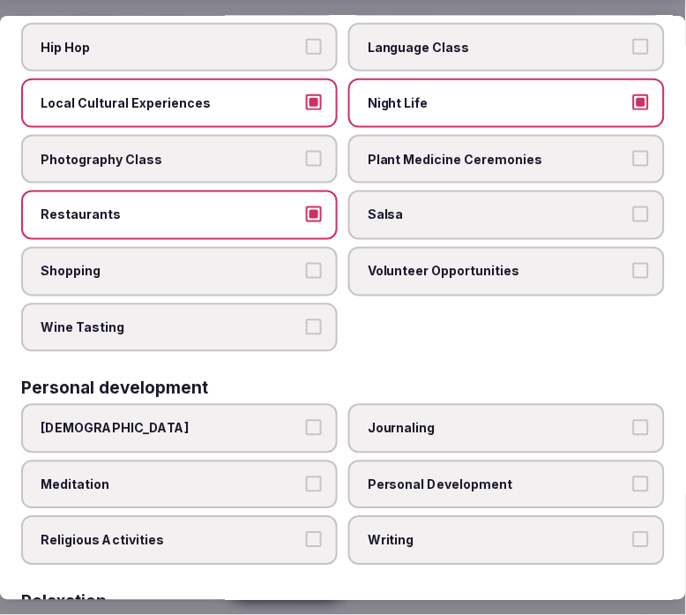
scroll to position [392, 0]
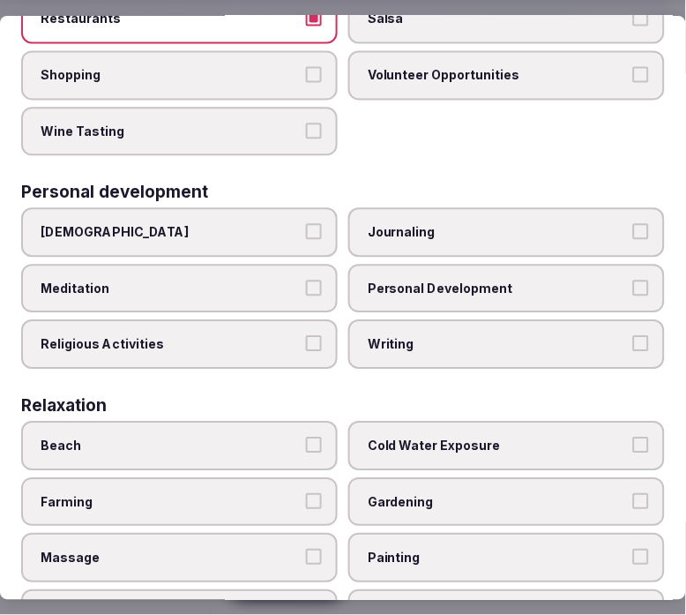
click at [383, 281] on span "Personal Development" at bounding box center [498, 290] width 260 height 18
click at [626, 281] on button "Personal Development" at bounding box center [642, 289] width 16 height 16
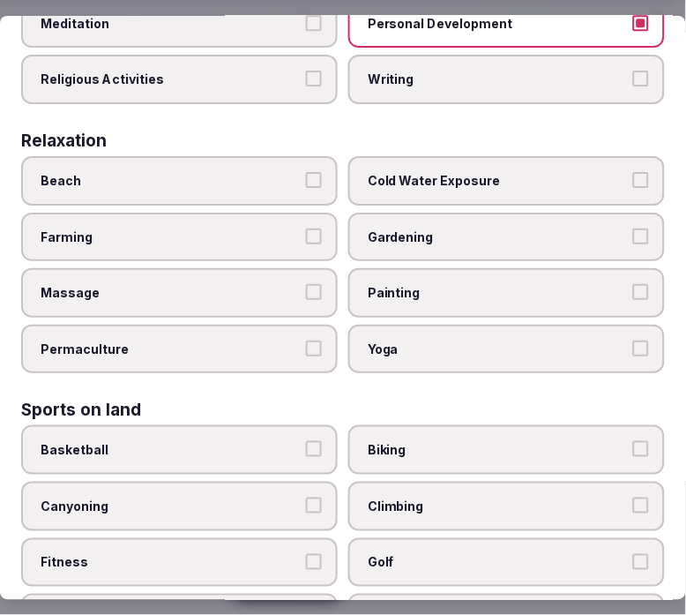
scroll to position [686, 0]
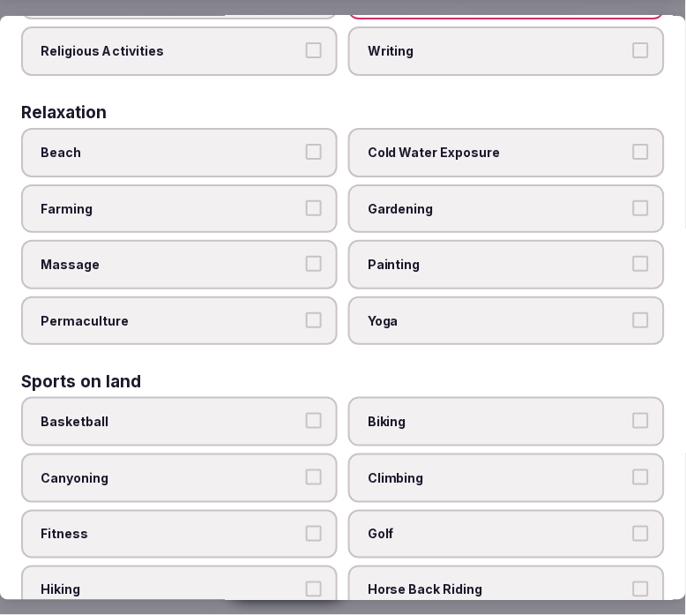
click at [401, 312] on span "Yoga" at bounding box center [498, 321] width 260 height 18
click at [626, 312] on button "Yoga" at bounding box center [642, 320] width 16 height 16
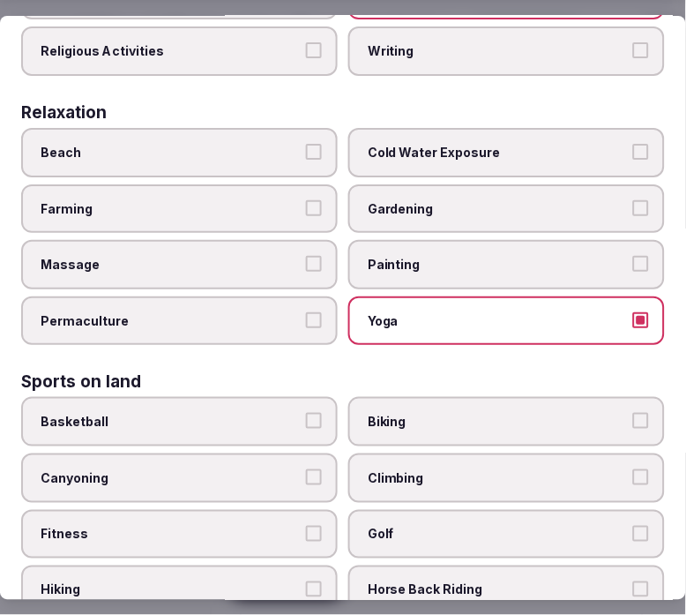
click at [398, 312] on span "Yoga" at bounding box center [498, 321] width 260 height 18
click at [626, 312] on button "Yoga" at bounding box center [642, 320] width 16 height 16
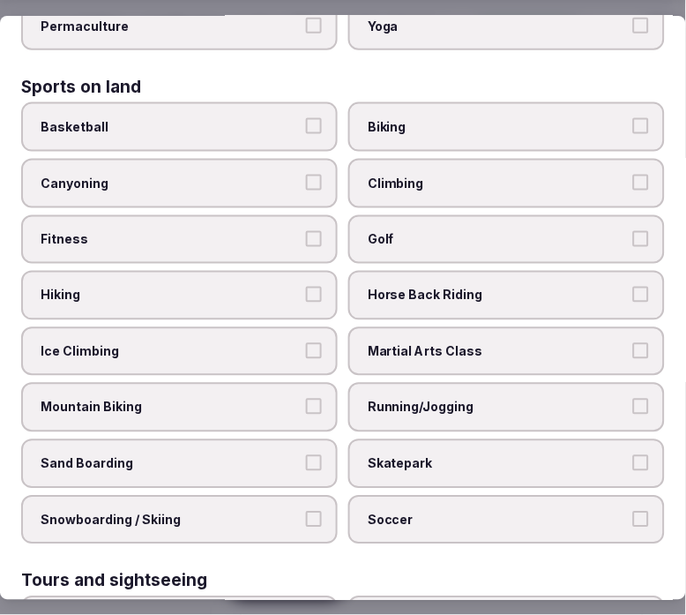
click at [292, 231] on span "Fitness" at bounding box center [171, 240] width 260 height 18
click at [306, 231] on button "Fitness" at bounding box center [314, 239] width 16 height 16
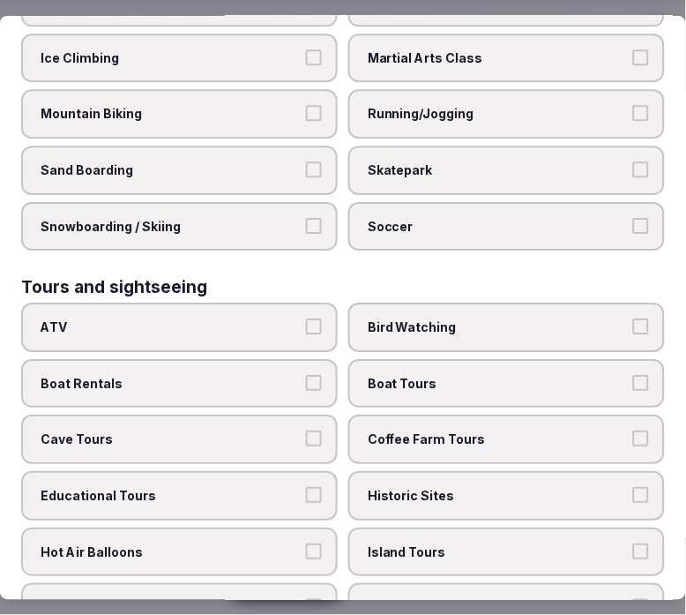
scroll to position [1372, 0]
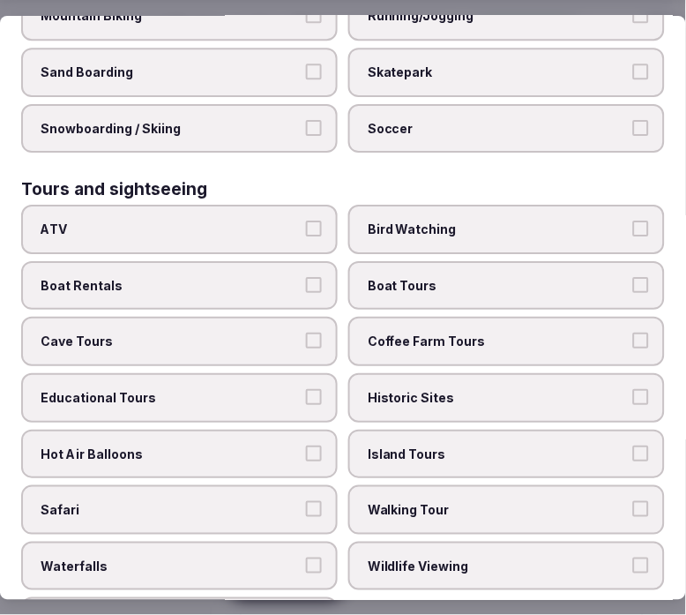
click at [393, 389] on span "Historic Sites" at bounding box center [498, 398] width 260 height 18
click at [626, 389] on button "Historic Sites" at bounding box center [642, 397] width 16 height 16
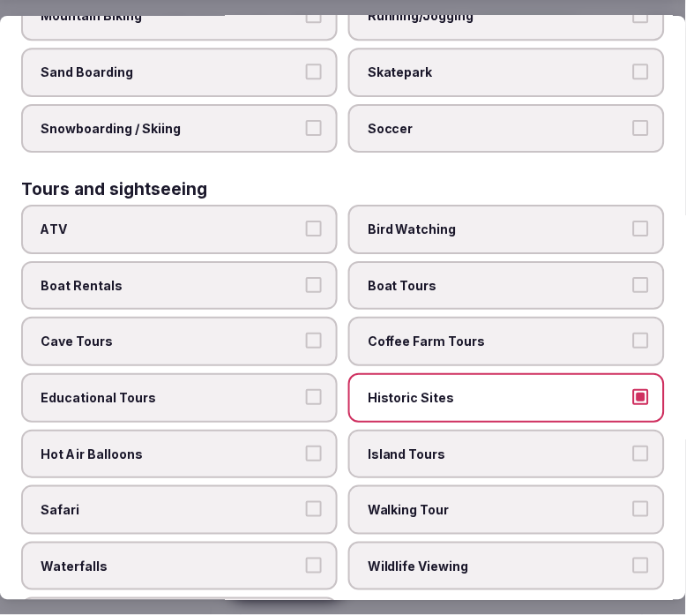
drag, startPoint x: 415, startPoint y: 466, endPoint x: 368, endPoint y: 480, distance: 48.8
click at [415, 501] on span "Walking Tour" at bounding box center [498, 510] width 260 height 18
click at [626, 501] on button "Walking Tour" at bounding box center [642, 509] width 16 height 16
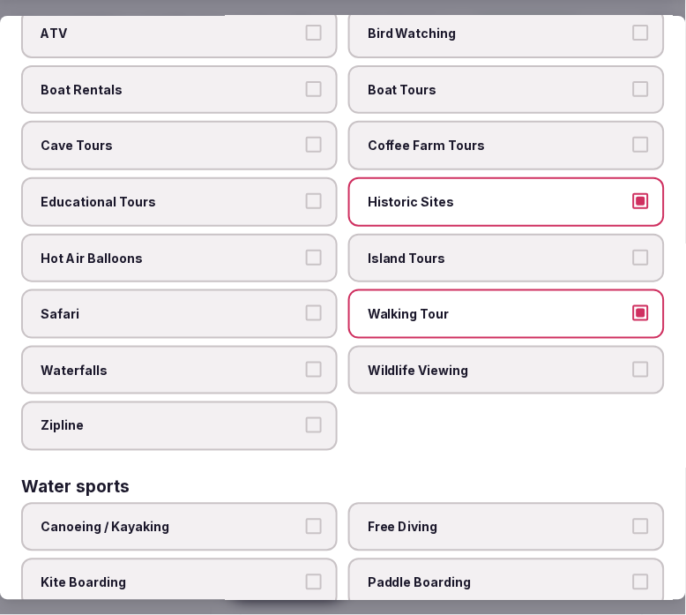
scroll to position [1762, 0]
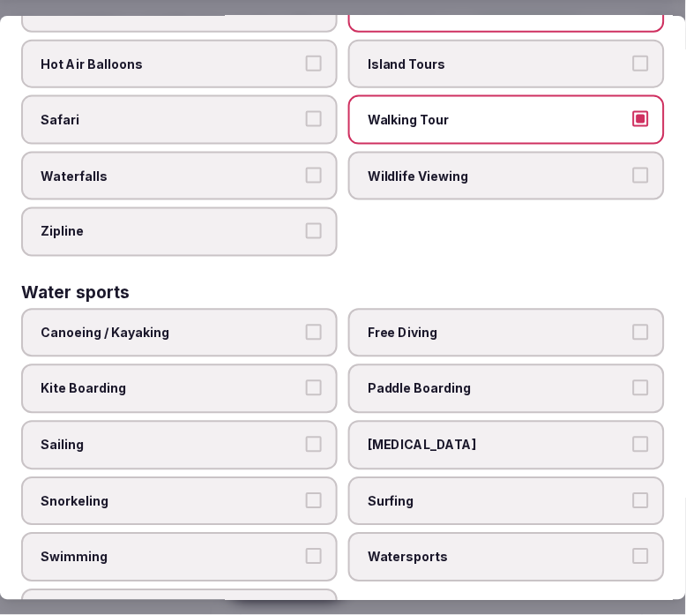
click at [233, 549] on span "Swimming" at bounding box center [171, 558] width 260 height 18
click at [306, 549] on button "Swimming" at bounding box center [314, 557] width 16 height 16
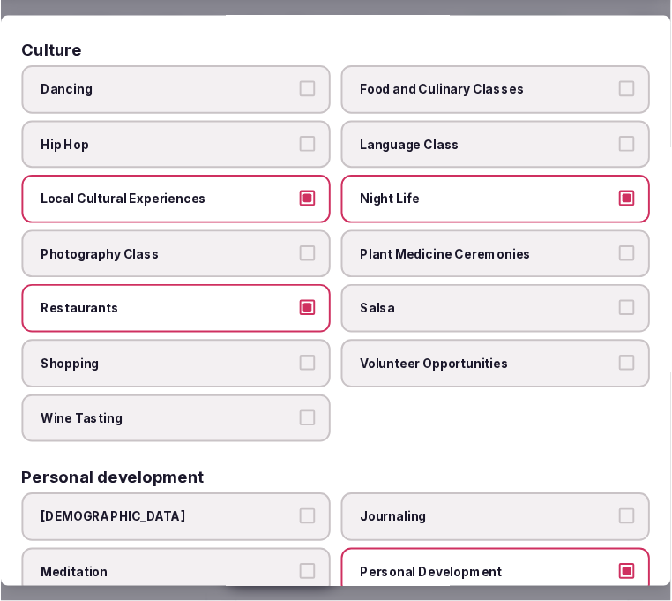
scroll to position [0, 0]
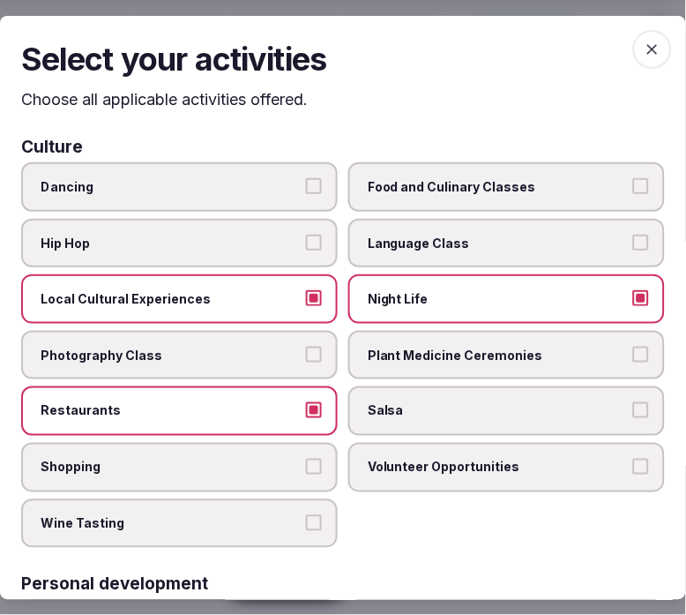
click at [626, 41] on span "button" at bounding box center [653, 48] width 39 height 39
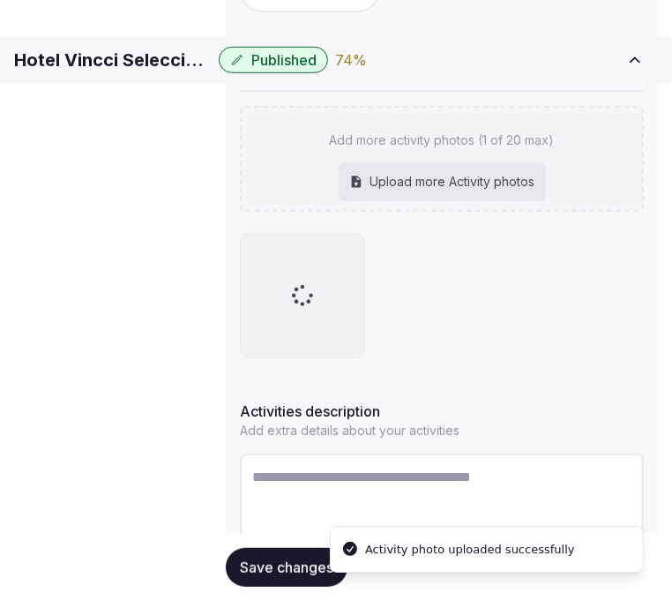
scroll to position [402, 0]
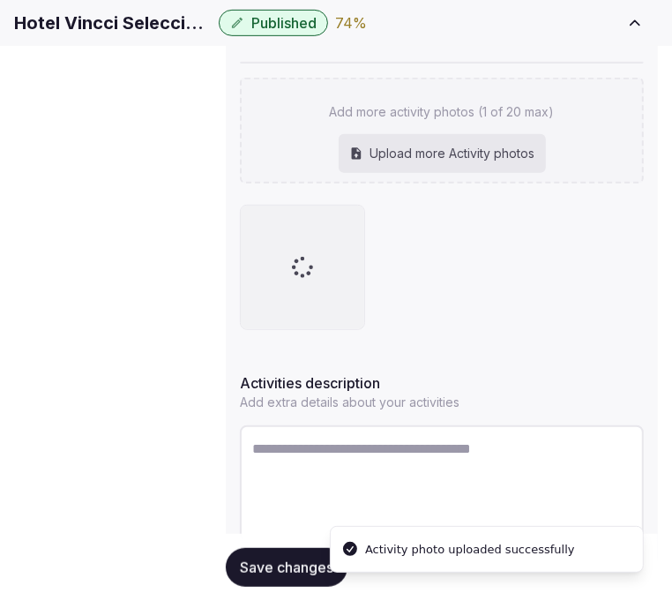
drag, startPoint x: 397, startPoint y: 224, endPoint x: 427, endPoint y: 199, distance: 38.9
click at [427, 199] on div "Add more activity photos (1 of 20 max) Upload more Activity photos" at bounding box center [442, 196] width 404 height 268
click at [439, 121] on p "Add more activity photos (1 of 20 max)" at bounding box center [442, 112] width 225 height 18
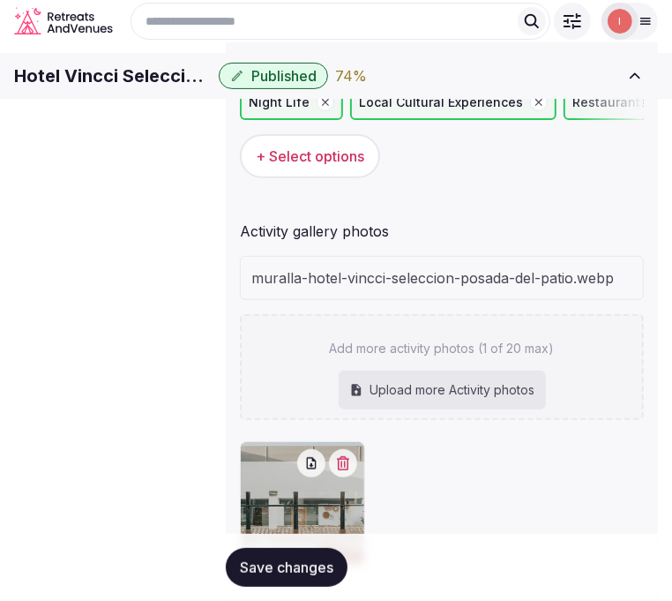
scroll to position [206, 0]
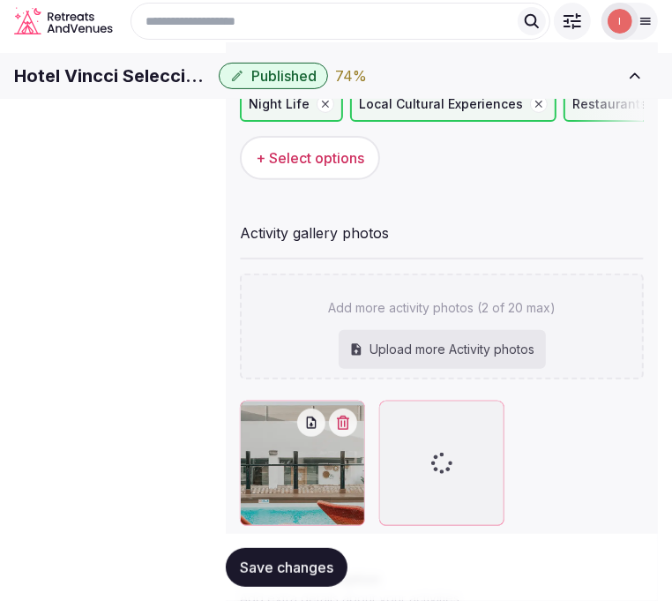
click at [212, 86] on h1 "Hotel Vincci Selección Posada del Patio" at bounding box center [113, 76] width 198 height 25
copy div "Hotel Vincci Selección Posada del Patio"
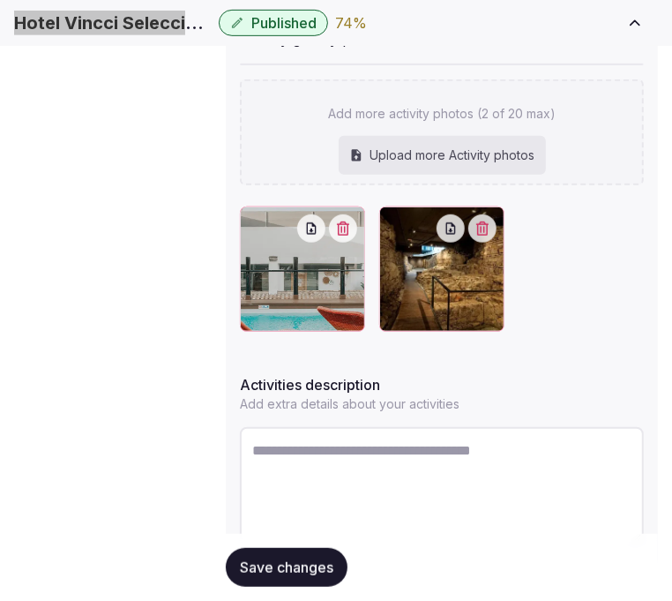
scroll to position [402, 0]
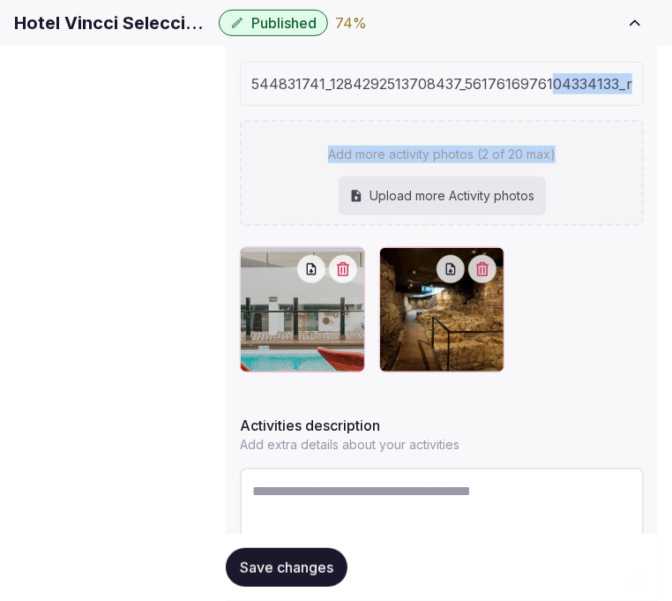
drag, startPoint x: 592, startPoint y: 124, endPoint x: 545, endPoint y: 116, distance: 47.3
click at [545, 116] on div "544831741_1284292513708437_5617616976104334133_n.jpg Add more activity photos (…" at bounding box center [442, 144] width 404 height 164
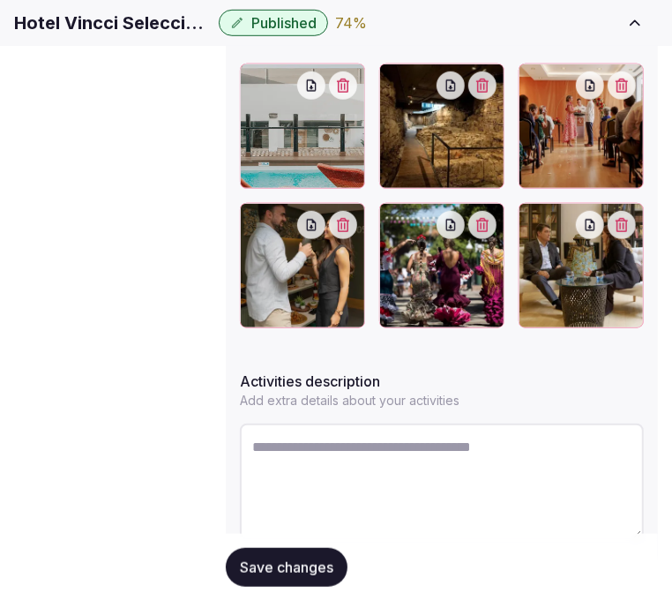
scroll to position [548, 0]
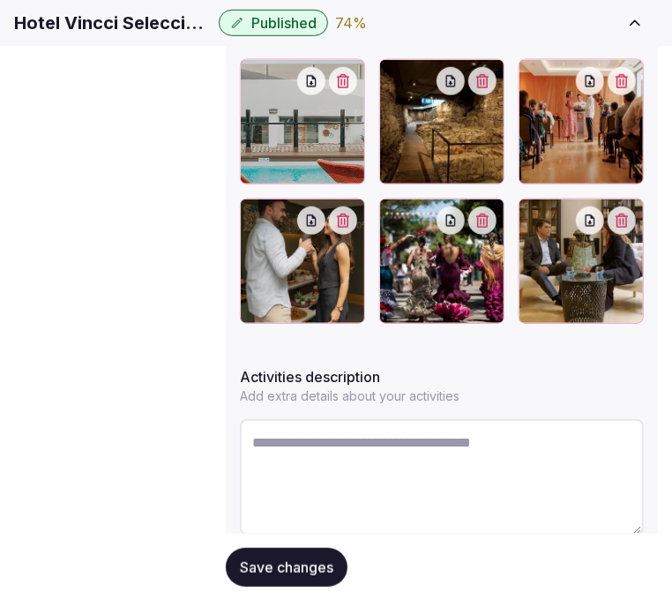
click at [390, 419] on textarea at bounding box center [442, 477] width 404 height 116
paste textarea "**********"
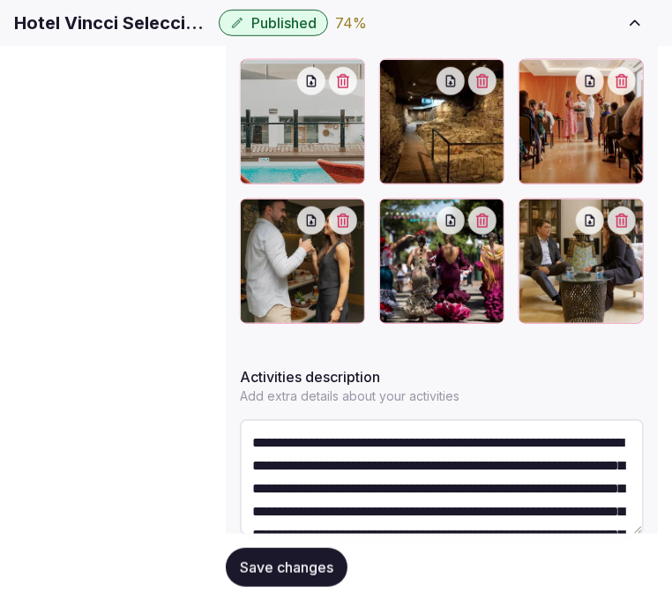
scroll to position [101, 0]
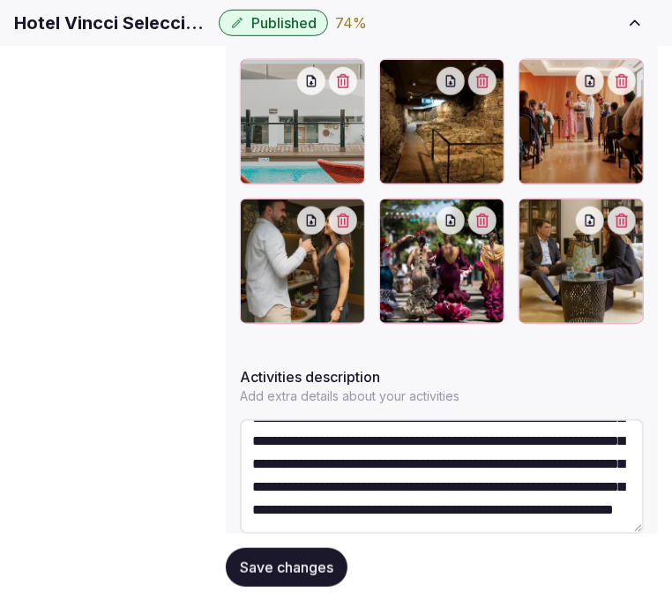
type textarea "**********"
click at [291, 559] on span "Save changes" at bounding box center [287, 568] width 94 height 18
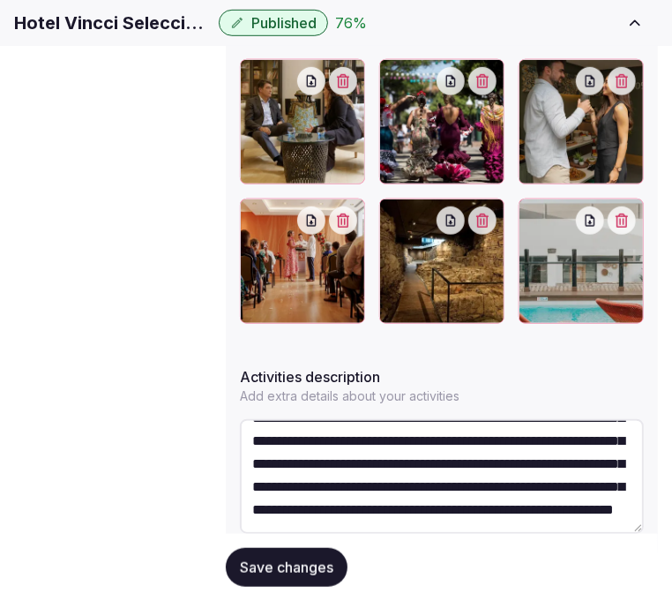
scroll to position [115, 0]
drag, startPoint x: 276, startPoint y: 551, endPoint x: 260, endPoint y: 539, distance: 20.1
click at [276, 559] on span "Save changes" at bounding box center [287, 568] width 94 height 18
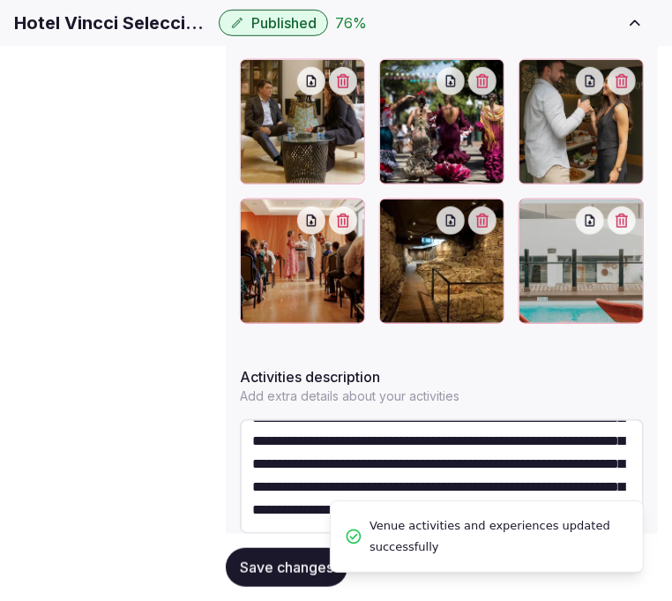
click at [0, 0] on span "Location" at bounding box center [0, 0] width 0 height 0
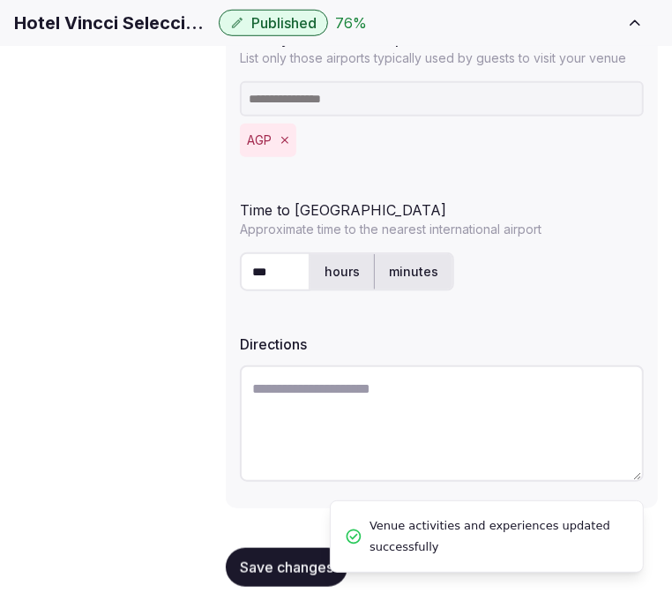
scroll to position [629, 0]
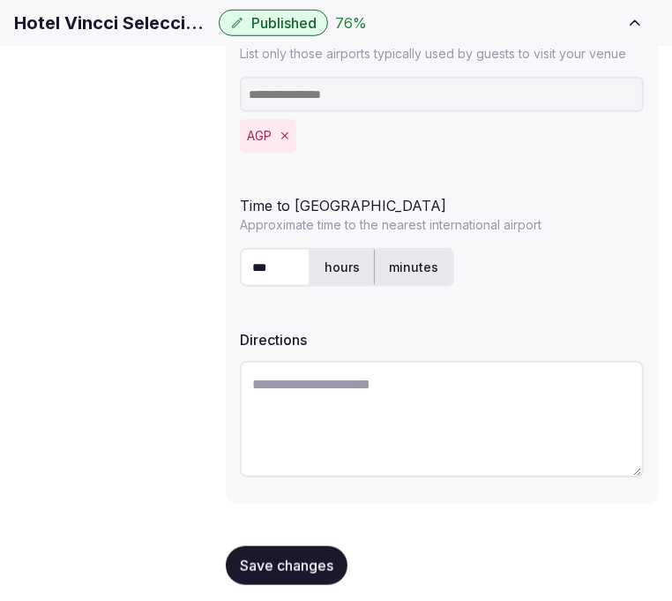
click at [268, 546] on button "Save changes" at bounding box center [287, 565] width 122 height 39
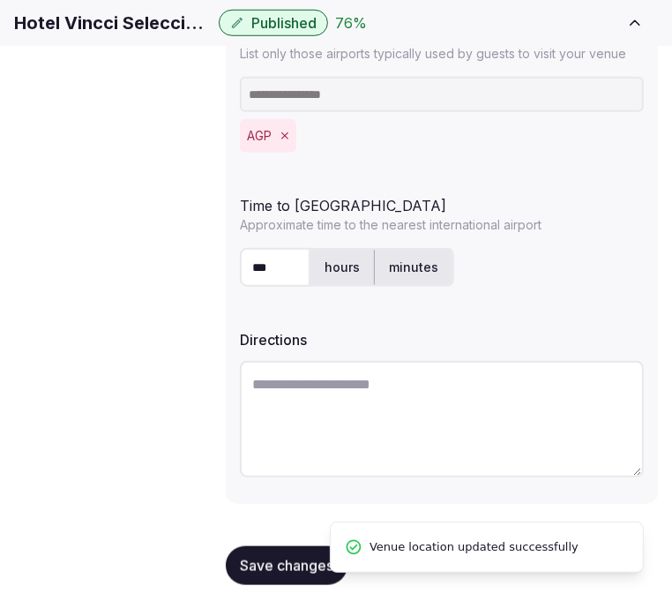
click at [0, 0] on span "Environment" at bounding box center [0, 0] width 0 height 0
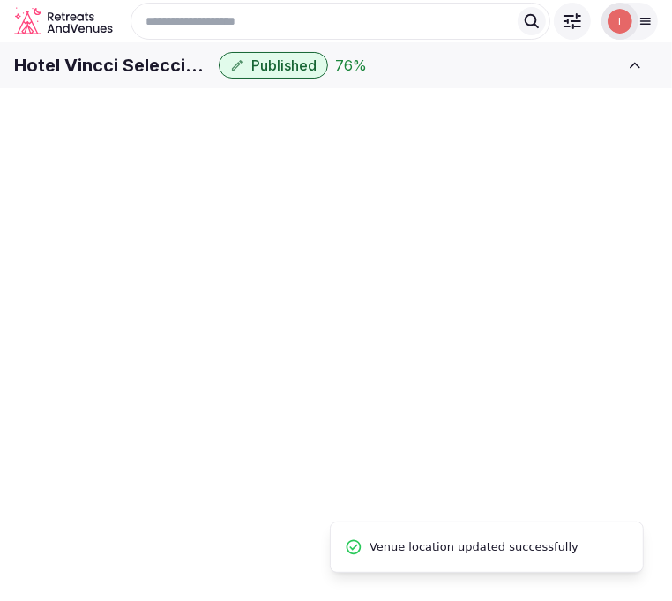
scroll to position [101, 0]
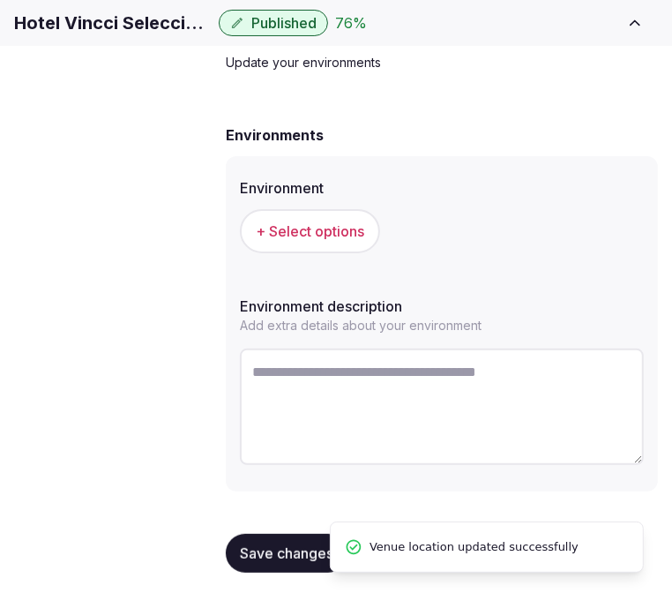
click at [327, 253] on button "+ Select options" at bounding box center [310, 231] width 140 height 44
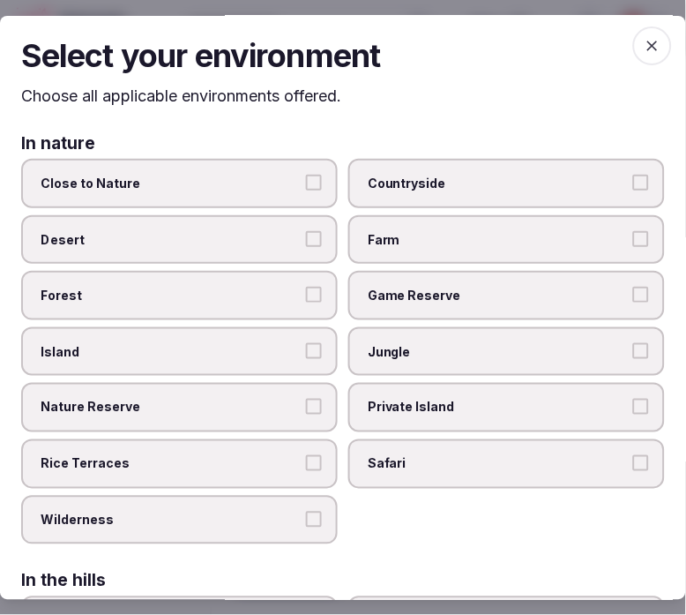
scroll to position [0, 0]
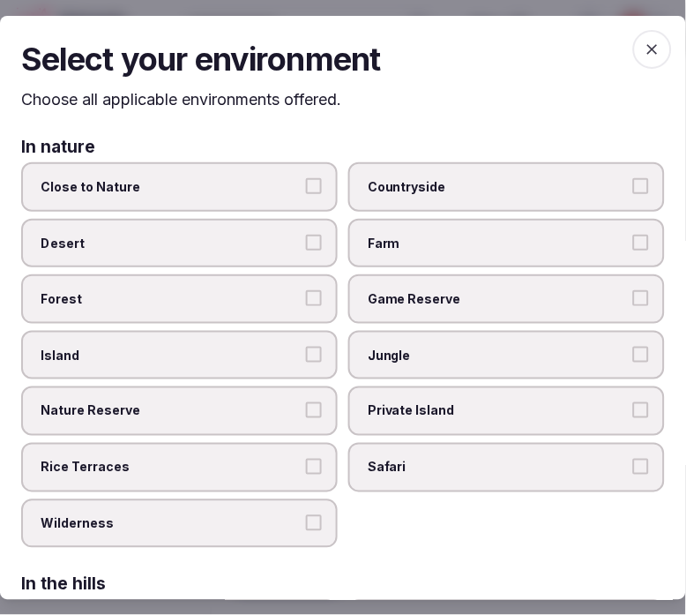
click at [286, 201] on label "Close to Nature" at bounding box center [179, 186] width 317 height 49
click at [306, 194] on button "Close to Nature" at bounding box center [314, 186] width 16 height 16
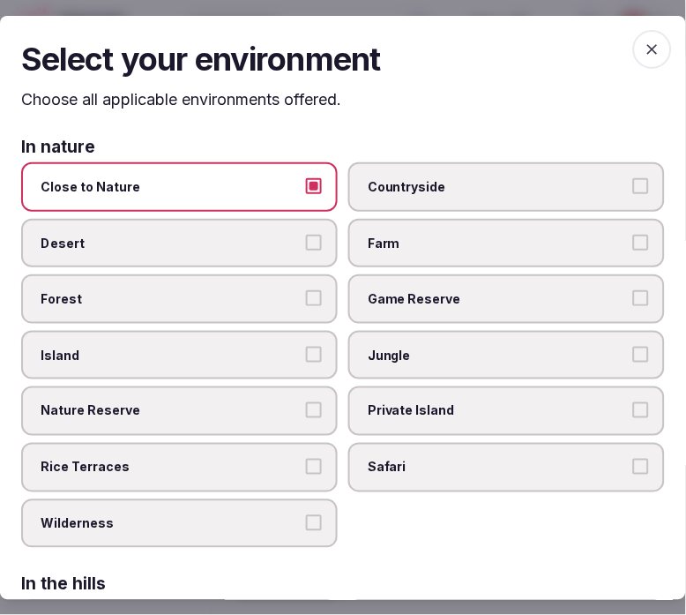
click at [286, 201] on label "Close to Nature" at bounding box center [179, 186] width 317 height 49
click at [306, 194] on button "Close to Nature" at bounding box center [314, 186] width 16 height 16
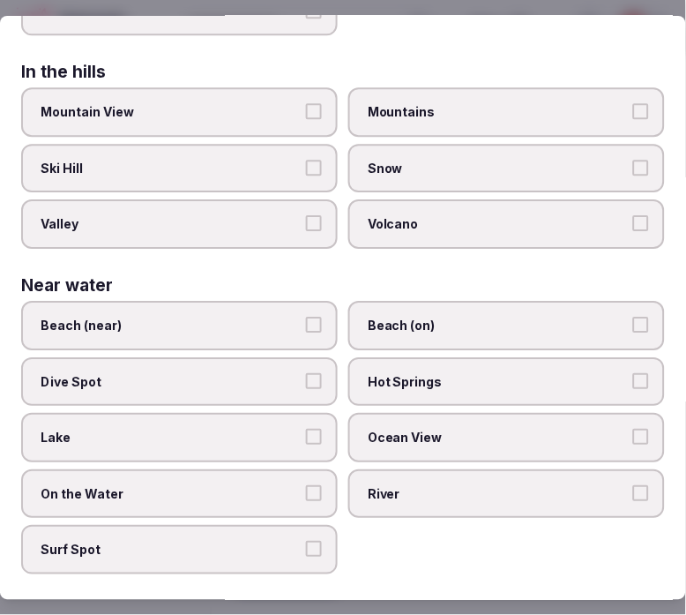
scroll to position [692, 0]
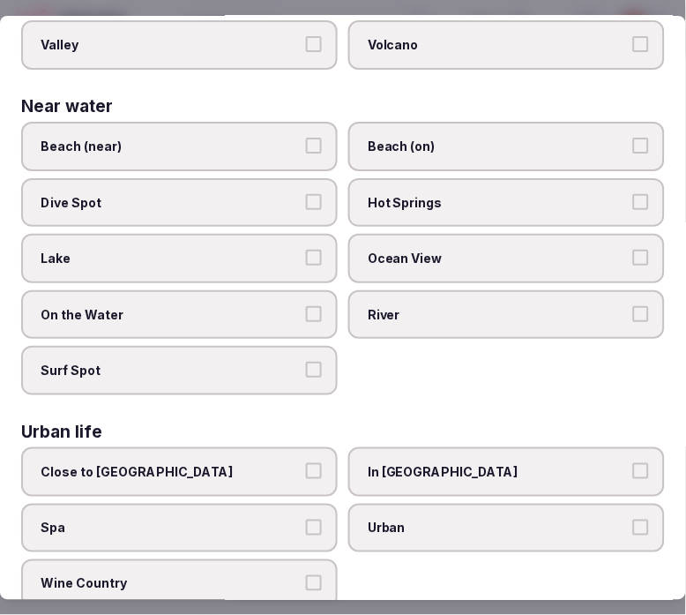
click at [406, 520] on span "Urban" at bounding box center [498, 529] width 260 height 18
click at [626, 520] on button "Urban" at bounding box center [642, 528] width 16 height 16
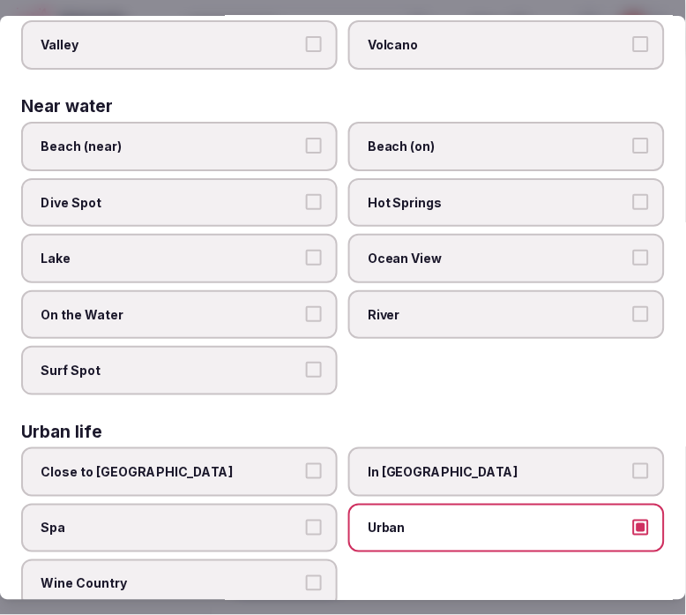
click at [383, 463] on span "In City Center" at bounding box center [498, 472] width 260 height 18
click at [626, 463] on button "In City Center" at bounding box center [642, 471] width 16 height 16
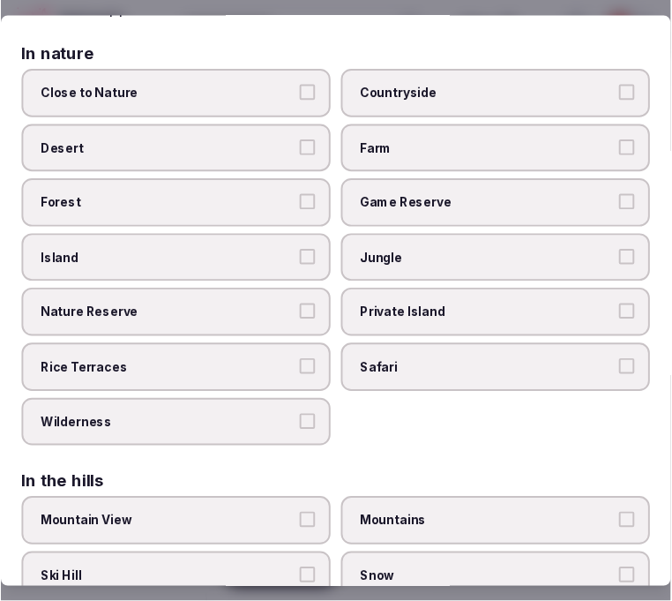
scroll to position [0, 0]
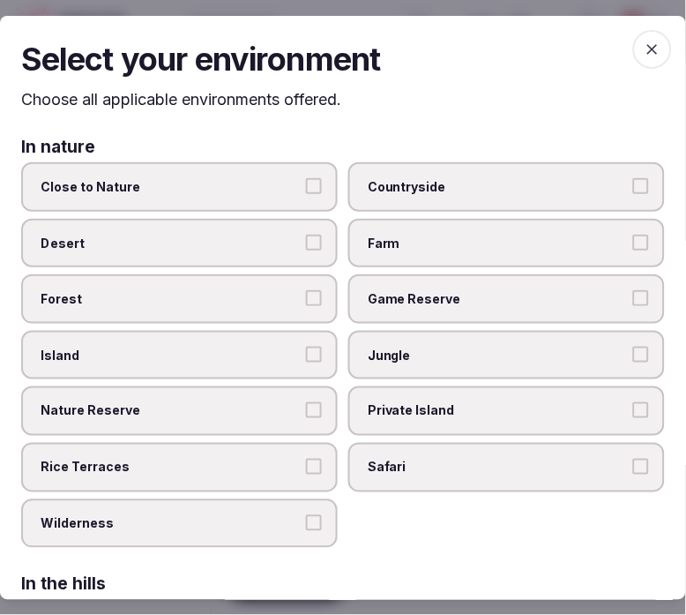
click at [626, 38] on span "button" at bounding box center [653, 48] width 39 height 39
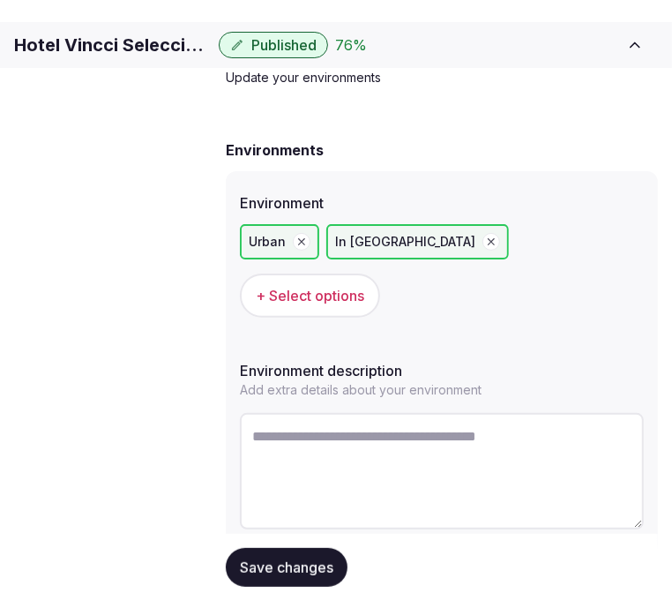
scroll to position [101, 0]
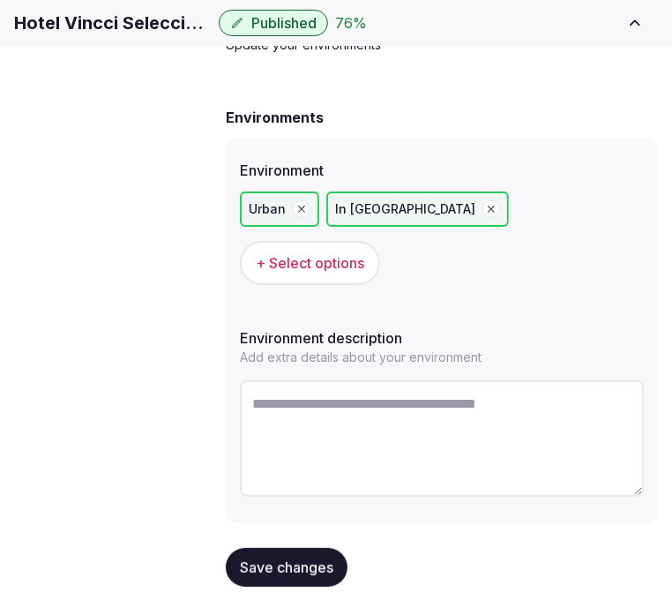
click at [296, 559] on span "Save changes" at bounding box center [287, 568] width 94 height 18
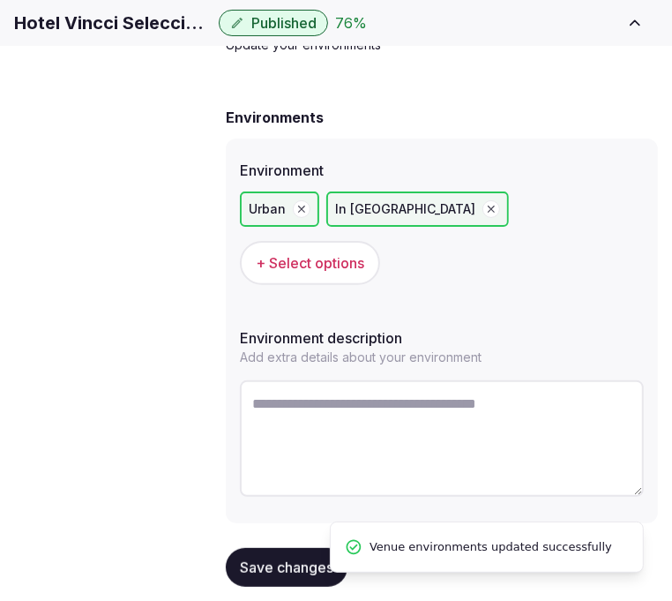
click at [0, 0] on span "Types of retreats" at bounding box center [0, 0] width 0 height 0
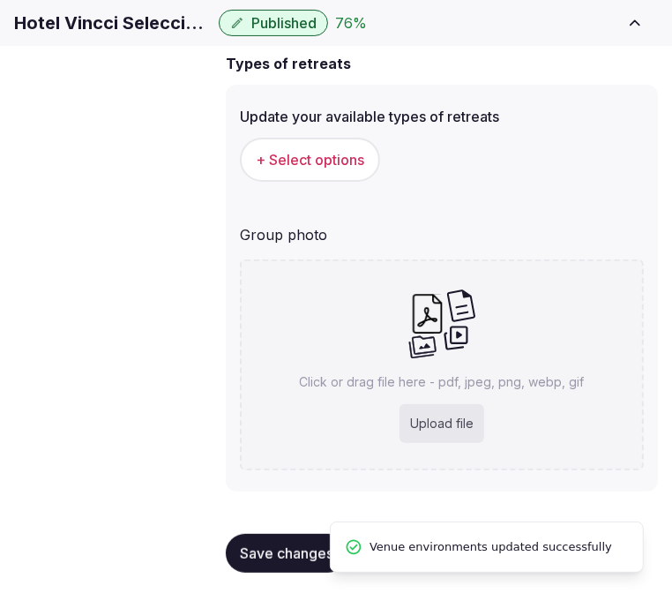
click at [364, 169] on span "+ Select options" at bounding box center [310, 159] width 109 height 19
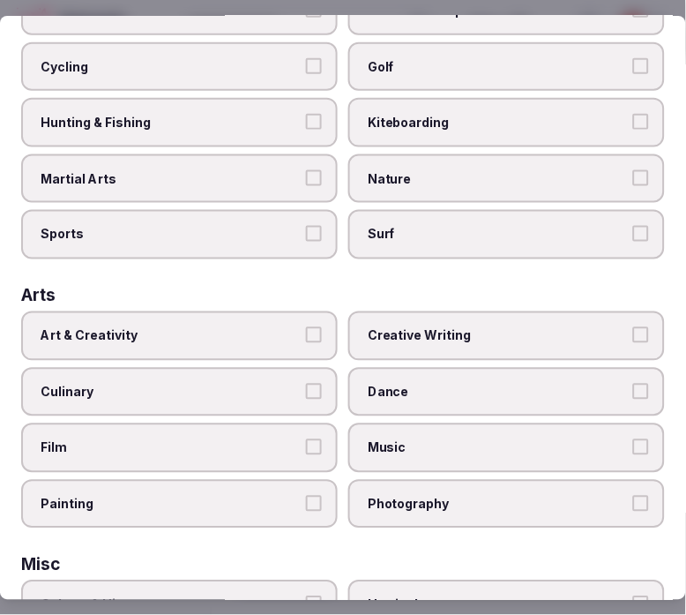
scroll to position [196, 0]
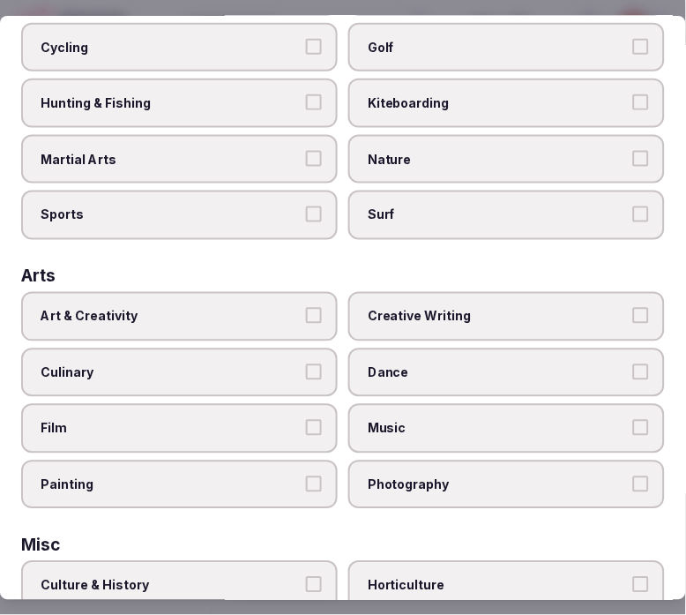
click at [219, 308] on span "Art & Creativity" at bounding box center [171, 317] width 260 height 18
click at [306, 308] on button "Art & Creativity" at bounding box center [314, 316] width 16 height 16
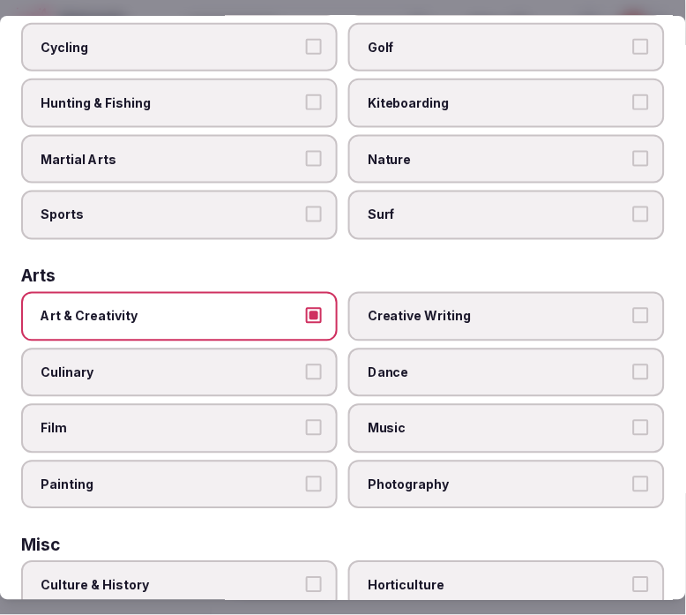
click at [383, 308] on span "Creative Writing" at bounding box center [498, 317] width 260 height 18
click at [626, 308] on button "Creative Writing" at bounding box center [642, 316] width 16 height 16
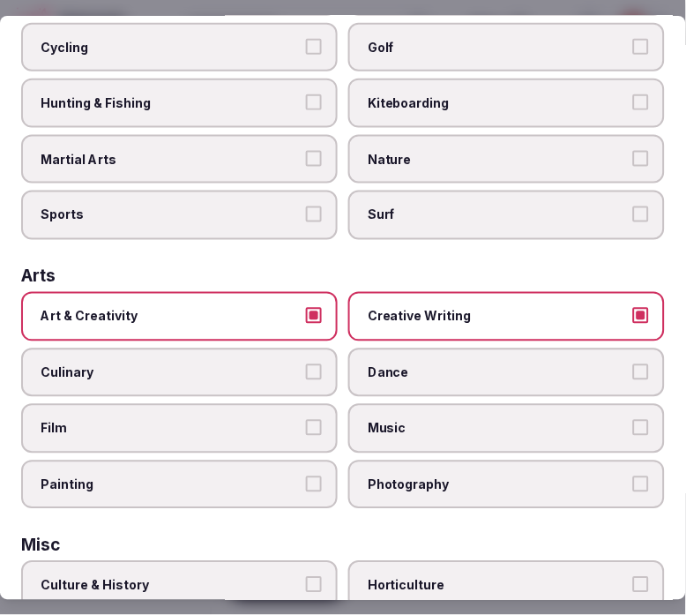
click at [426, 318] on label "Creative Writing" at bounding box center [507, 316] width 317 height 49
click at [626, 318] on button "Creative Writing" at bounding box center [642, 316] width 16 height 16
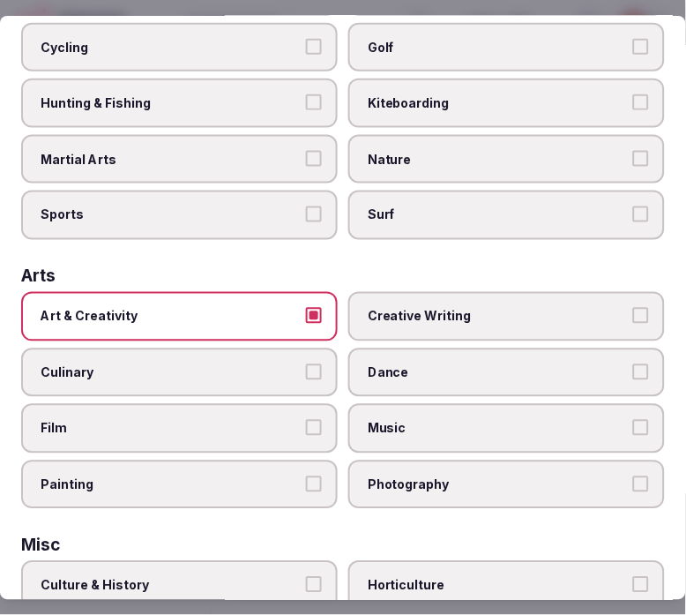
click at [230, 367] on span "Culinary" at bounding box center [171, 373] width 260 height 18
click at [306, 367] on button "Culinary" at bounding box center [314, 372] width 16 height 16
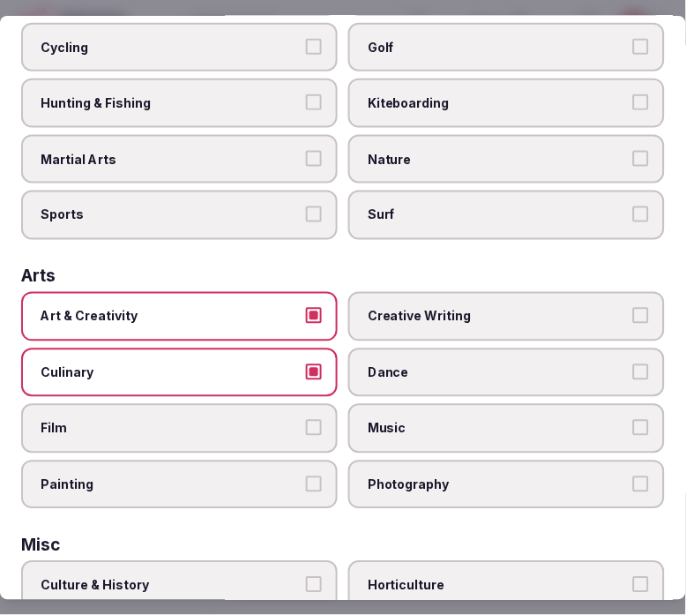
click at [233, 365] on span "Culinary" at bounding box center [171, 373] width 260 height 18
click at [306, 365] on button "Culinary" at bounding box center [314, 372] width 16 height 16
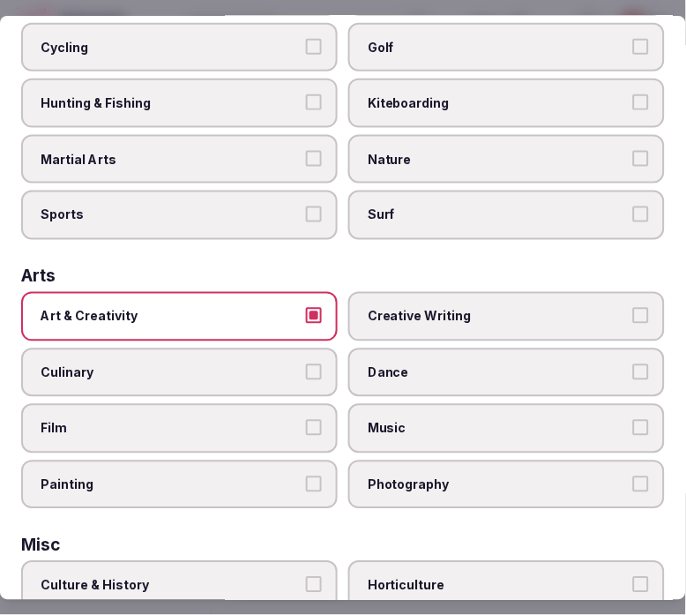
scroll to position [0, 0]
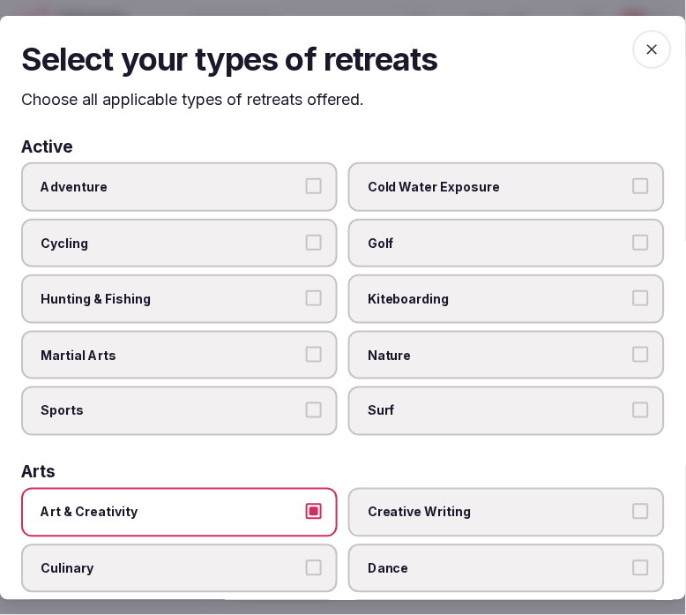
click at [289, 182] on span "Adventure" at bounding box center [171, 187] width 260 height 18
click at [306, 182] on button "Adventure" at bounding box center [314, 186] width 16 height 16
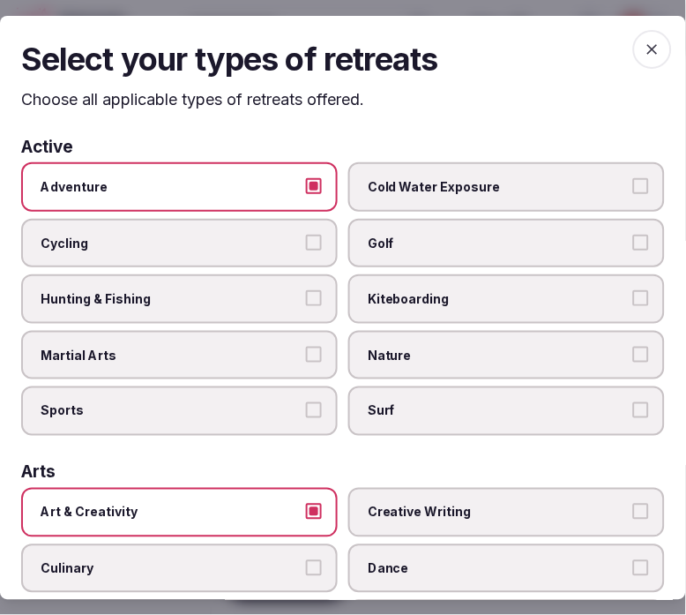
click at [271, 209] on div "Adventure Cold Water Exposure Cycling Golf Hunting & Fishing Kiteboarding Marti…" at bounding box center [343, 299] width 644 height 274
click at [276, 199] on label "Adventure" at bounding box center [179, 186] width 317 height 49
click at [306, 194] on button "Adventure" at bounding box center [314, 186] width 16 height 16
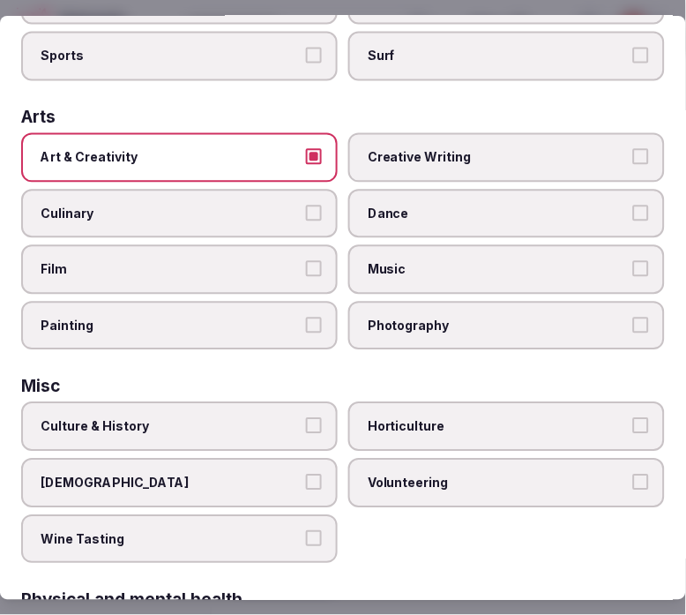
scroll to position [392, 0]
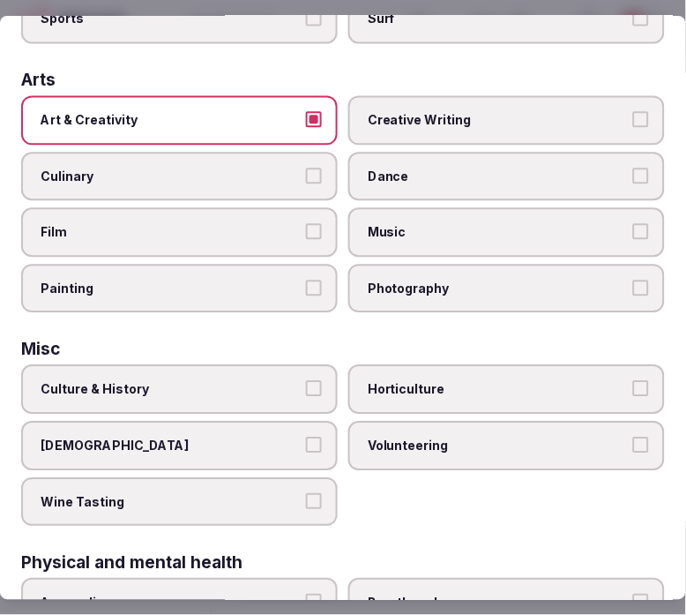
click at [306, 381] on button "Culture & History" at bounding box center [314, 389] width 16 height 16
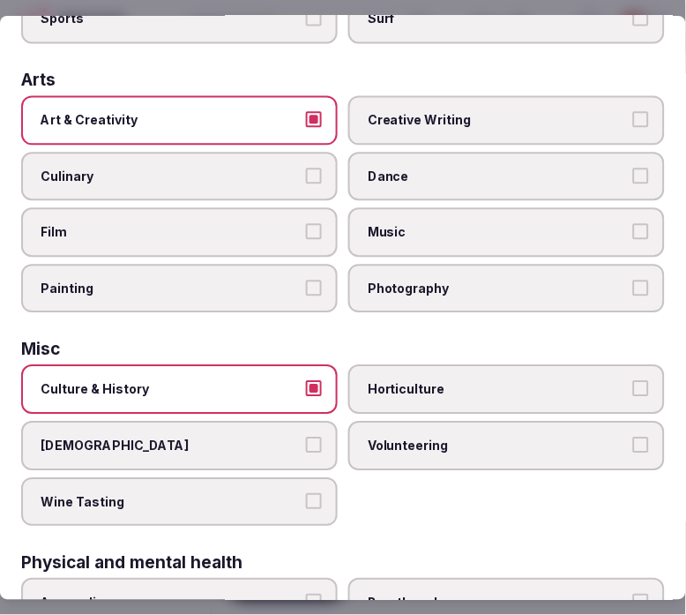
click at [465, 365] on label "Horticulture" at bounding box center [507, 389] width 317 height 49
click at [626, 381] on button "Horticulture" at bounding box center [642, 389] width 16 height 16
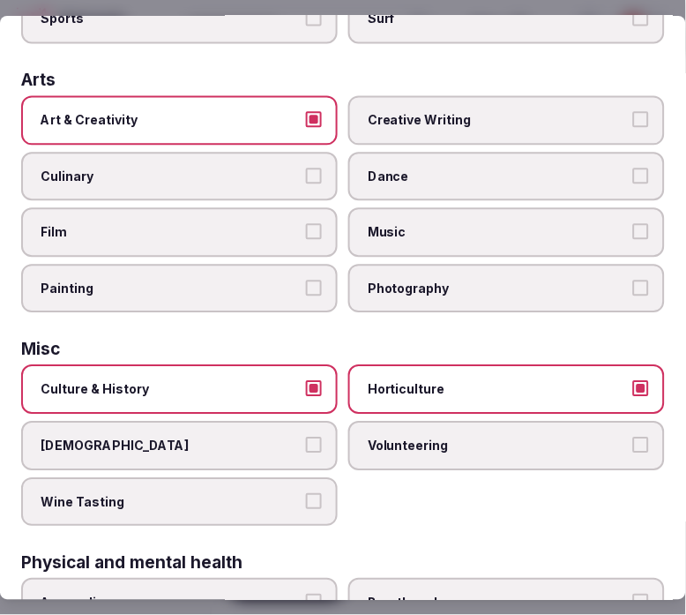
click at [459, 438] on span "Volunteering" at bounding box center [498, 447] width 260 height 18
click at [626, 438] on button "Volunteering" at bounding box center [642, 446] width 16 height 16
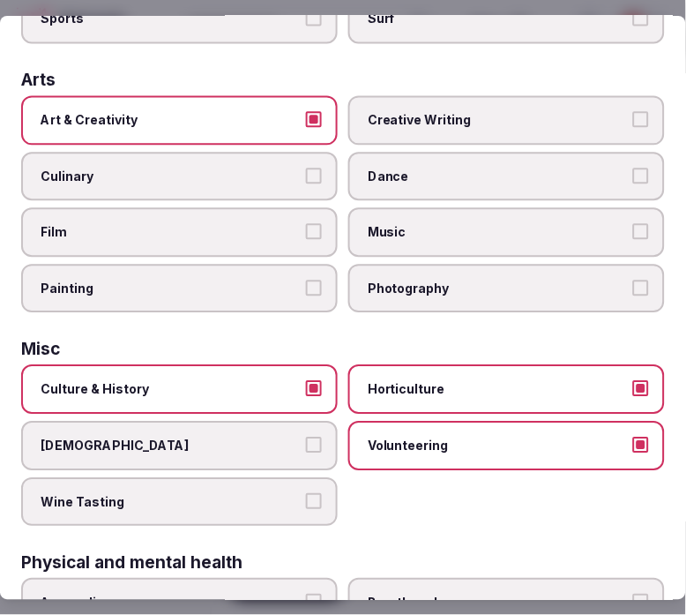
click at [489, 385] on label "Horticulture" at bounding box center [507, 389] width 317 height 49
click at [626, 385] on button "Horticulture" at bounding box center [642, 389] width 16 height 16
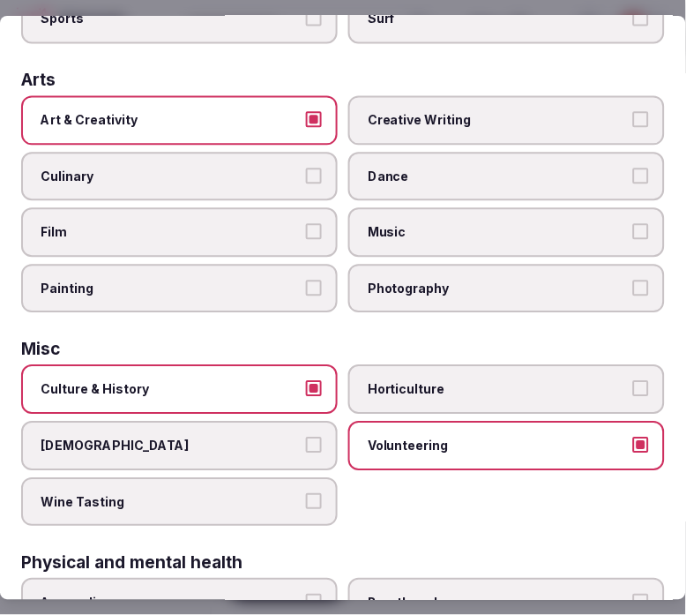
click at [462, 438] on span "Volunteering" at bounding box center [498, 447] width 260 height 18
click at [626, 438] on button "Volunteering" at bounding box center [642, 446] width 16 height 16
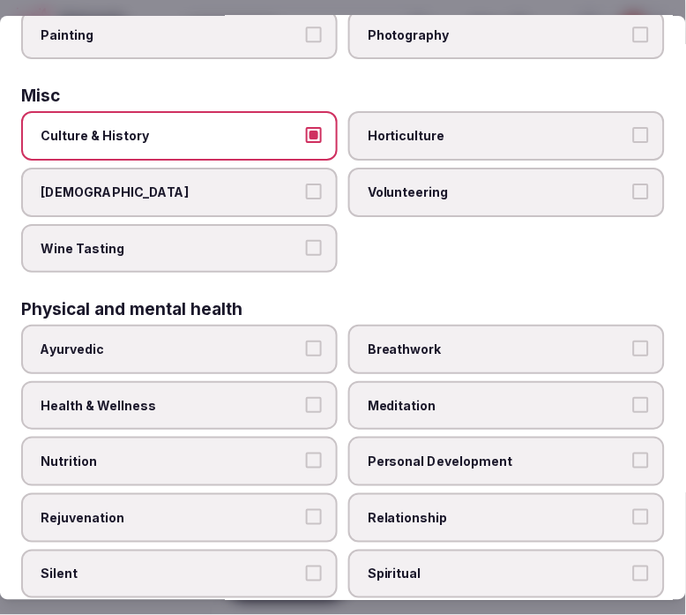
scroll to position [686, 0]
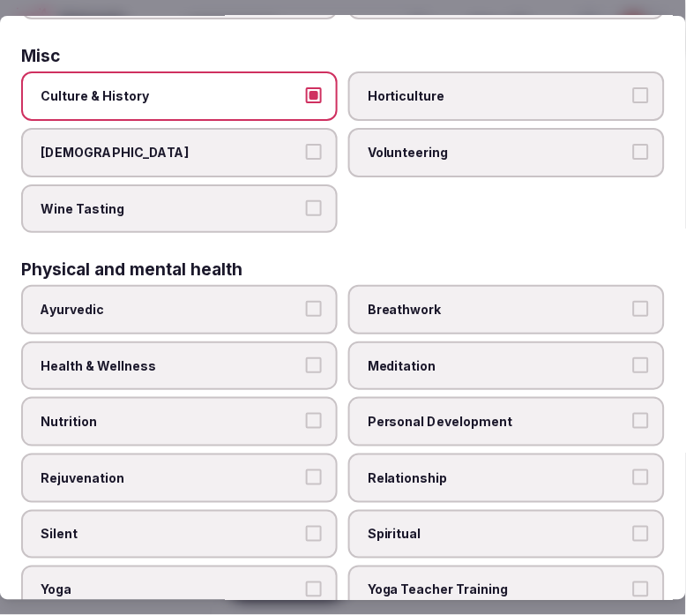
click at [385, 413] on span "Personal Development" at bounding box center [498, 422] width 260 height 18
click at [626, 413] on button "Personal Development" at bounding box center [642, 421] width 16 height 16
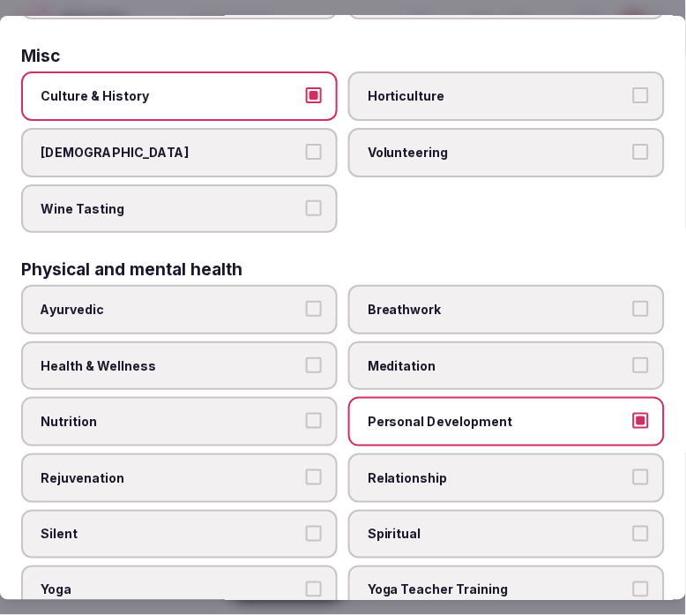
click at [415, 469] on span "Relationship" at bounding box center [498, 478] width 260 height 18
click at [626, 469] on button "Relationship" at bounding box center [642, 477] width 16 height 16
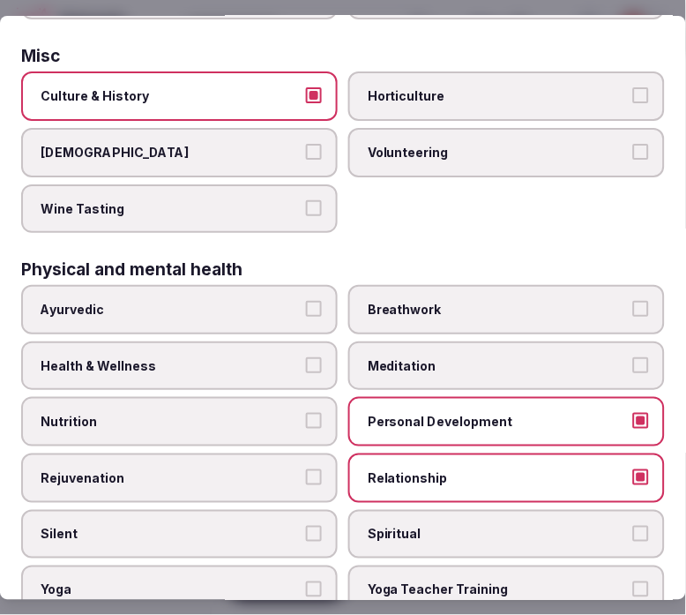
click at [281, 341] on label "Health & Wellness" at bounding box center [179, 365] width 317 height 49
click at [306, 357] on button "Health & Wellness" at bounding box center [314, 365] width 16 height 16
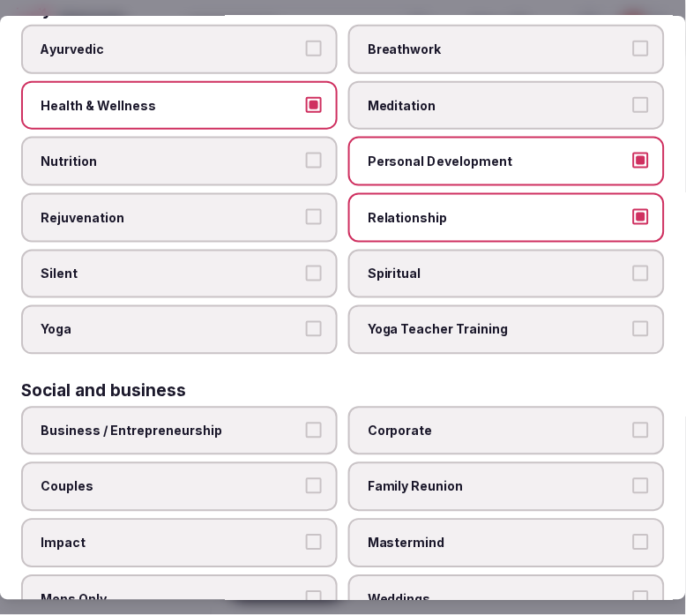
scroll to position [980, 0]
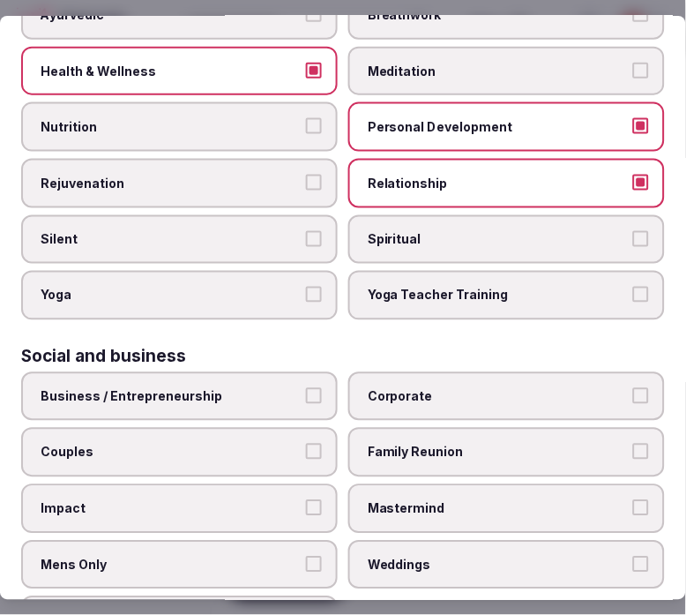
click at [481, 221] on label "Spiritual" at bounding box center [507, 239] width 317 height 49
click at [626, 231] on button "Spiritual" at bounding box center [642, 239] width 16 height 16
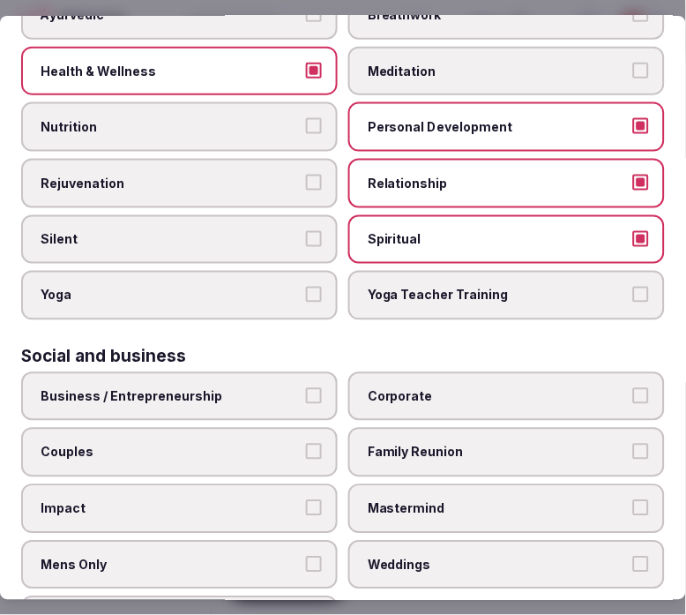
click at [480, 221] on label "Spiritual" at bounding box center [507, 239] width 317 height 49
click at [626, 231] on button "Spiritual" at bounding box center [642, 239] width 16 height 16
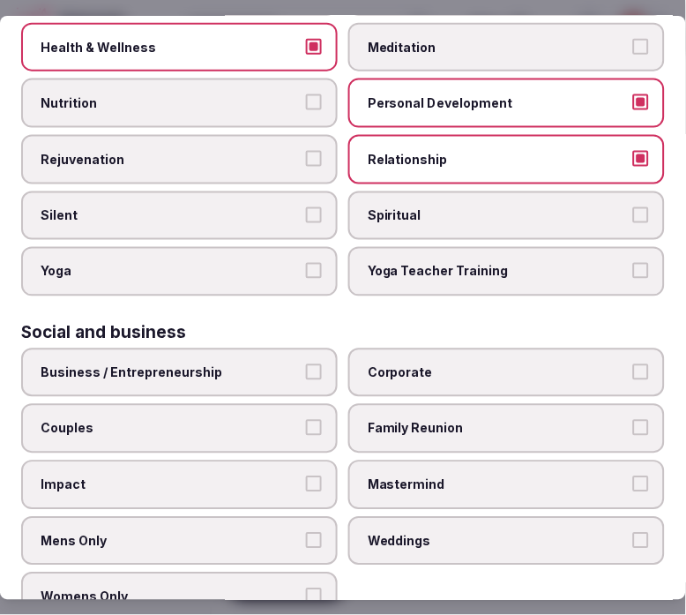
scroll to position [1009, 0]
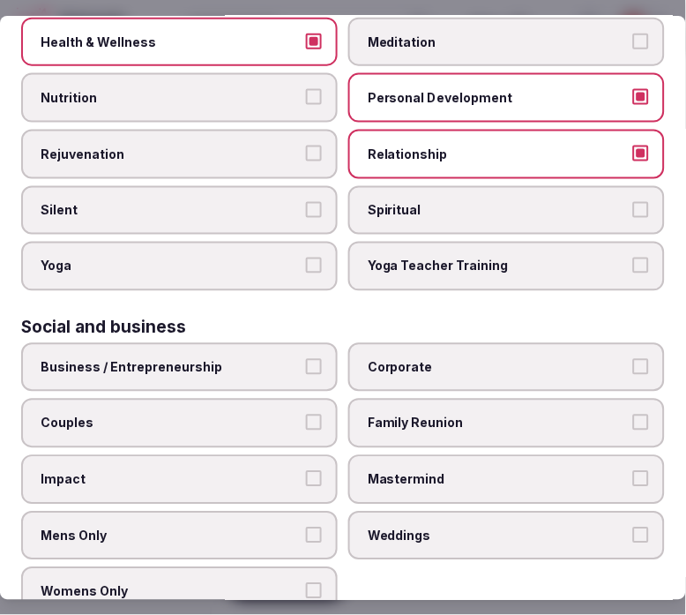
click at [289, 359] on span "Business / Entrepreneurship" at bounding box center [171, 368] width 260 height 18
click at [306, 359] on button "Business / Entrepreneurship" at bounding box center [314, 367] width 16 height 16
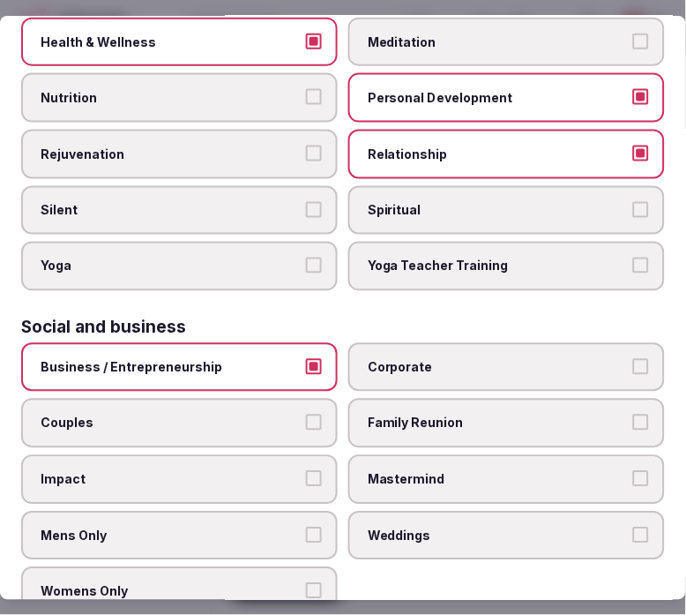
click at [439, 359] on span "Corporate" at bounding box center [498, 368] width 260 height 18
click at [626, 359] on button "Corporate" at bounding box center [642, 367] width 16 height 16
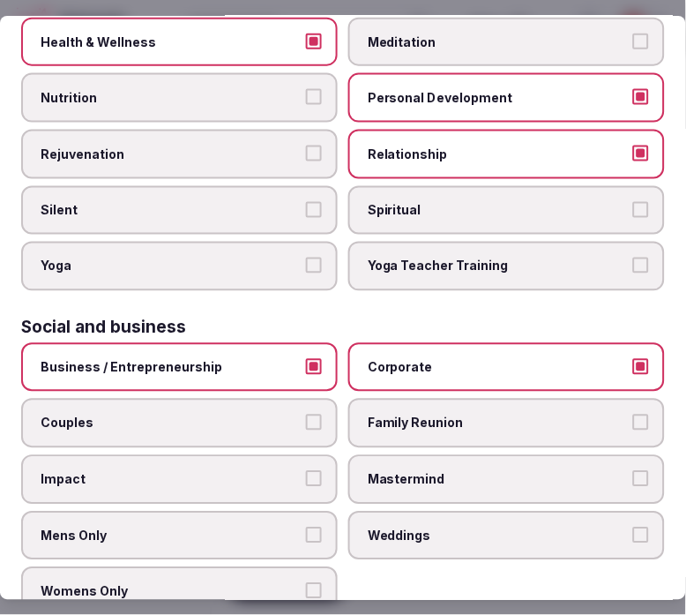
click at [536, 415] on span "Family Reunion" at bounding box center [498, 424] width 260 height 18
click at [626, 415] on button "Family Reunion" at bounding box center [642, 423] width 16 height 16
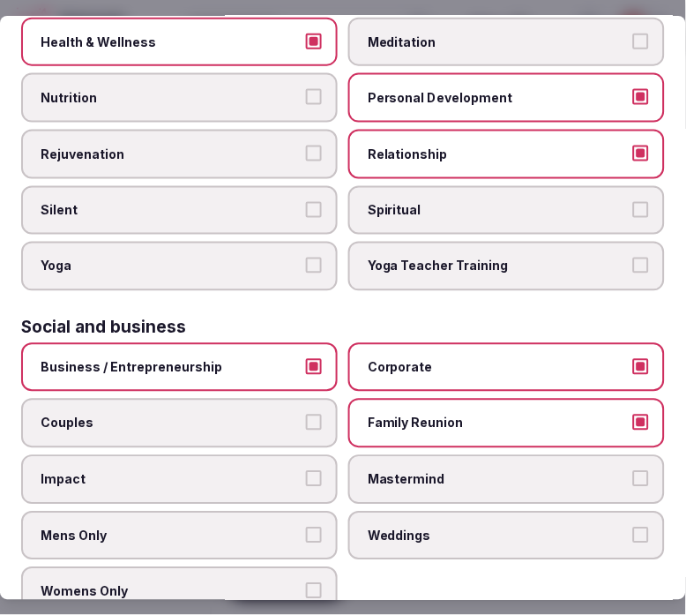
click at [294, 415] on span "Couples" at bounding box center [171, 424] width 260 height 18
click at [306, 415] on button "Couples" at bounding box center [314, 423] width 16 height 16
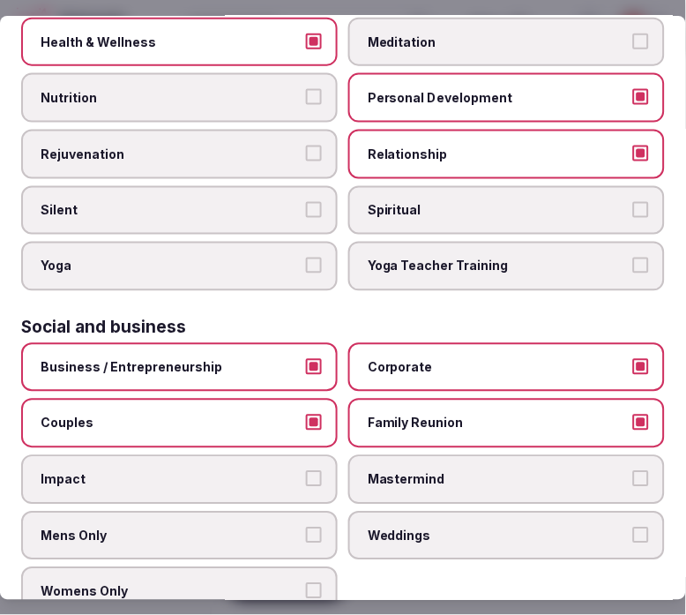
click at [394, 527] on span "Weddings" at bounding box center [498, 536] width 260 height 18
click at [626, 527] on button "Weddings" at bounding box center [642, 535] width 16 height 16
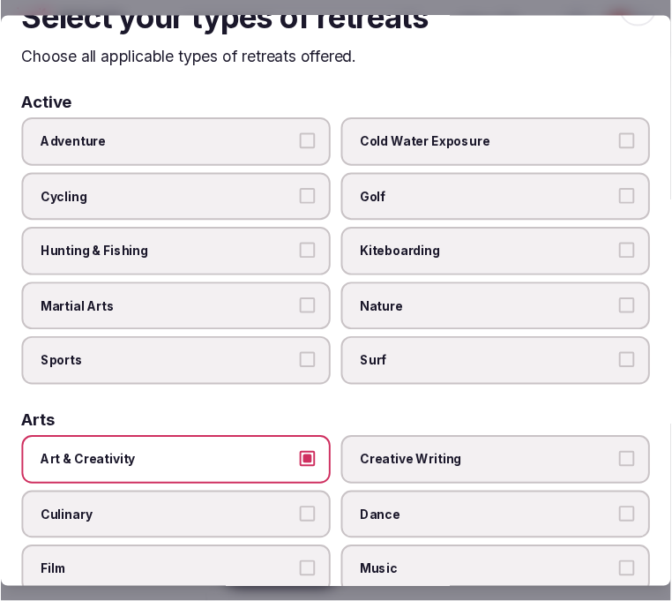
scroll to position [0, 0]
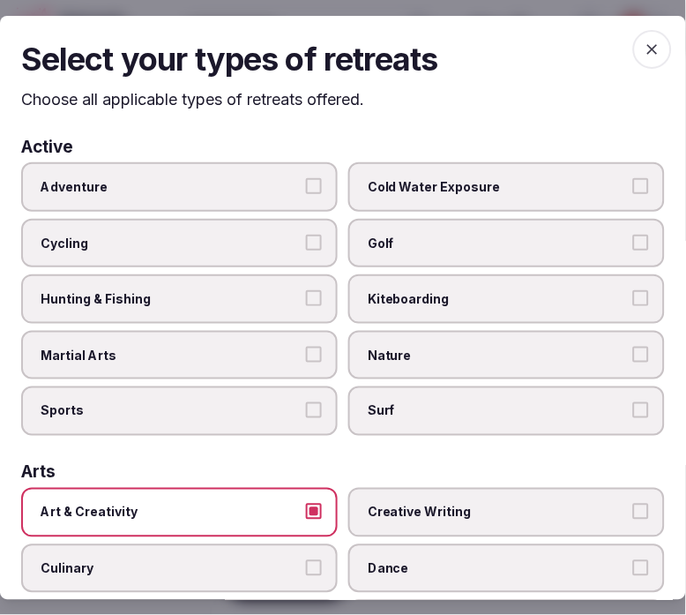
click at [626, 44] on span "button" at bounding box center [653, 48] width 39 height 39
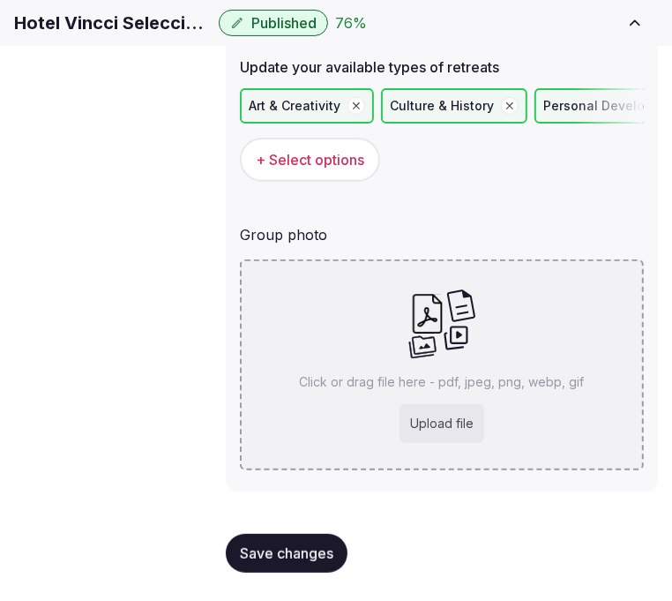
scroll to position [172, 0]
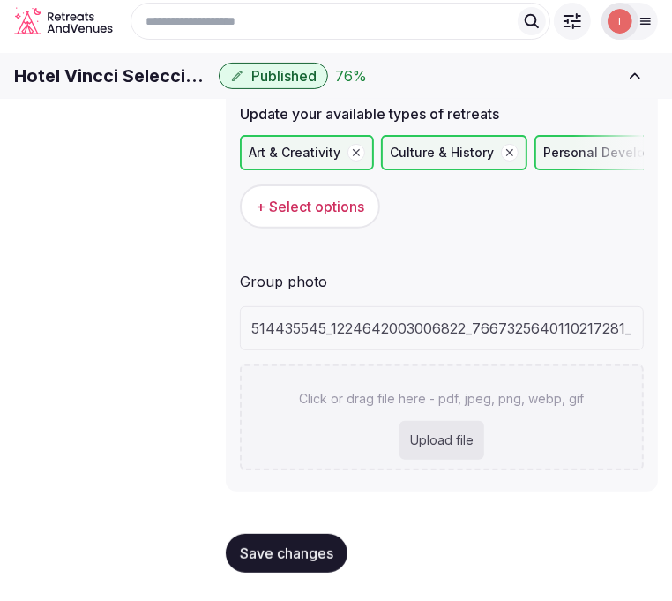
click at [333, 551] on span "Save changes" at bounding box center [287, 553] width 94 height 18
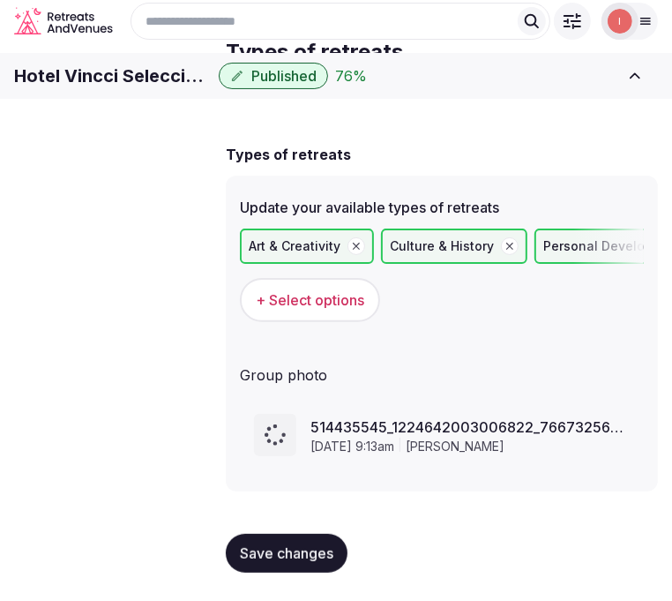
scroll to position [92, 0]
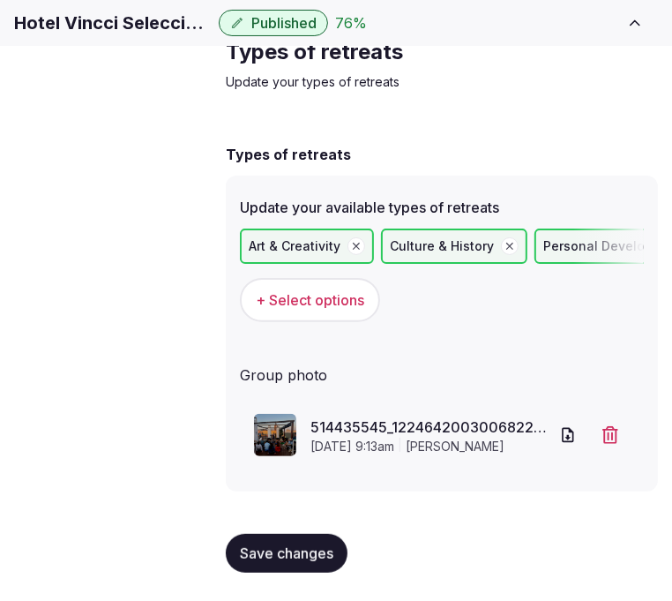
click at [259, 552] on span "Save changes" at bounding box center [287, 553] width 94 height 18
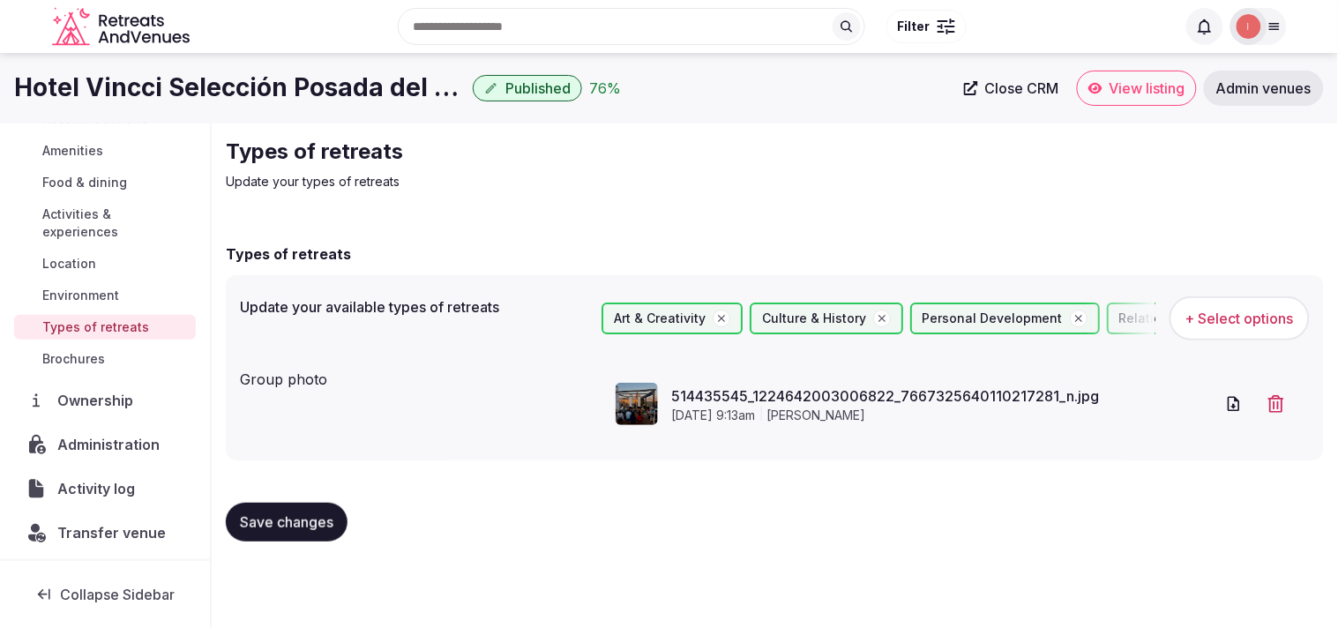
scroll to position [178, 0]
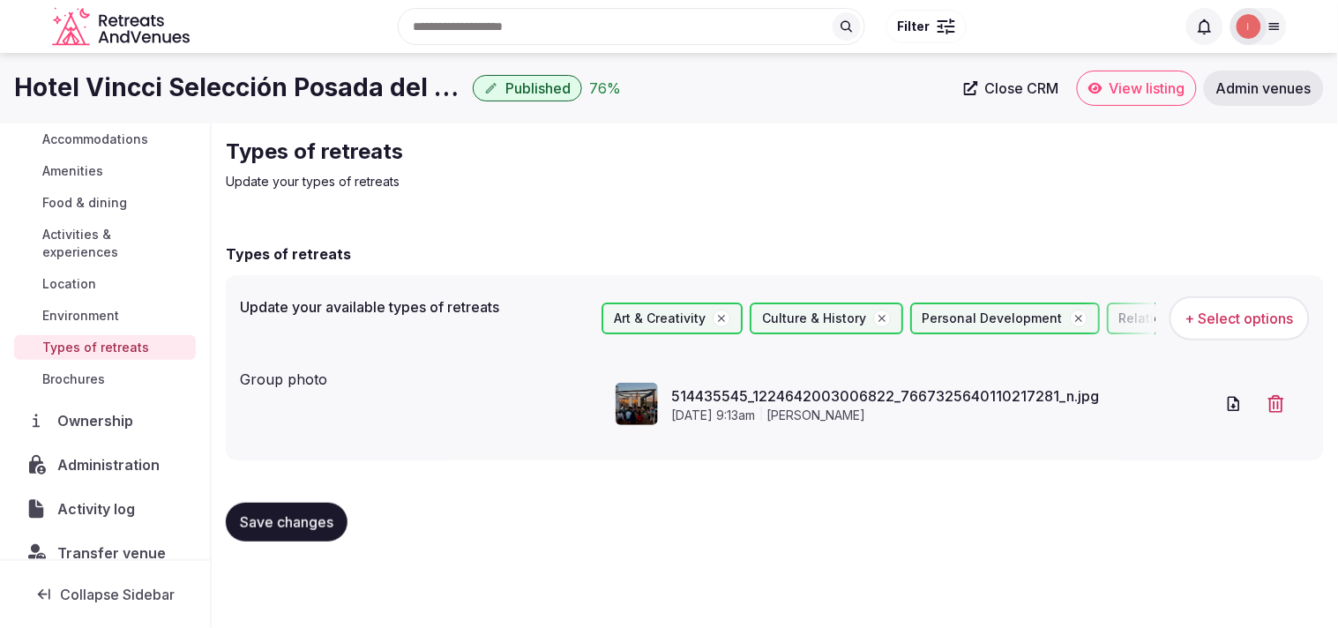
click at [626, 83] on span "Close CRM" at bounding box center [1023, 88] width 74 height 18
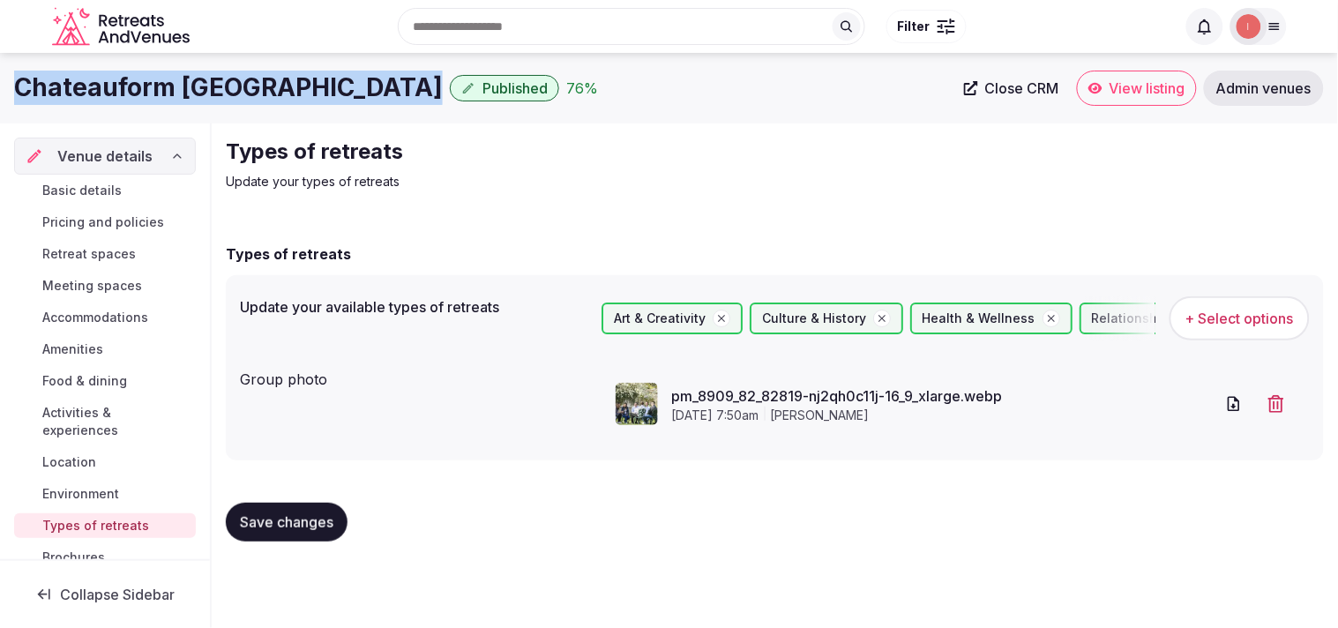
click at [1129, 92] on span "View listing" at bounding box center [1148, 88] width 76 height 18
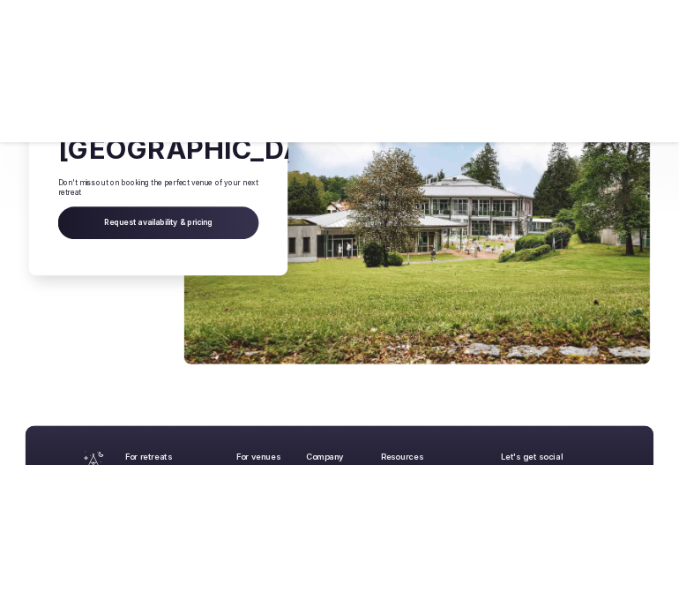
scroll to position [4705, 0]
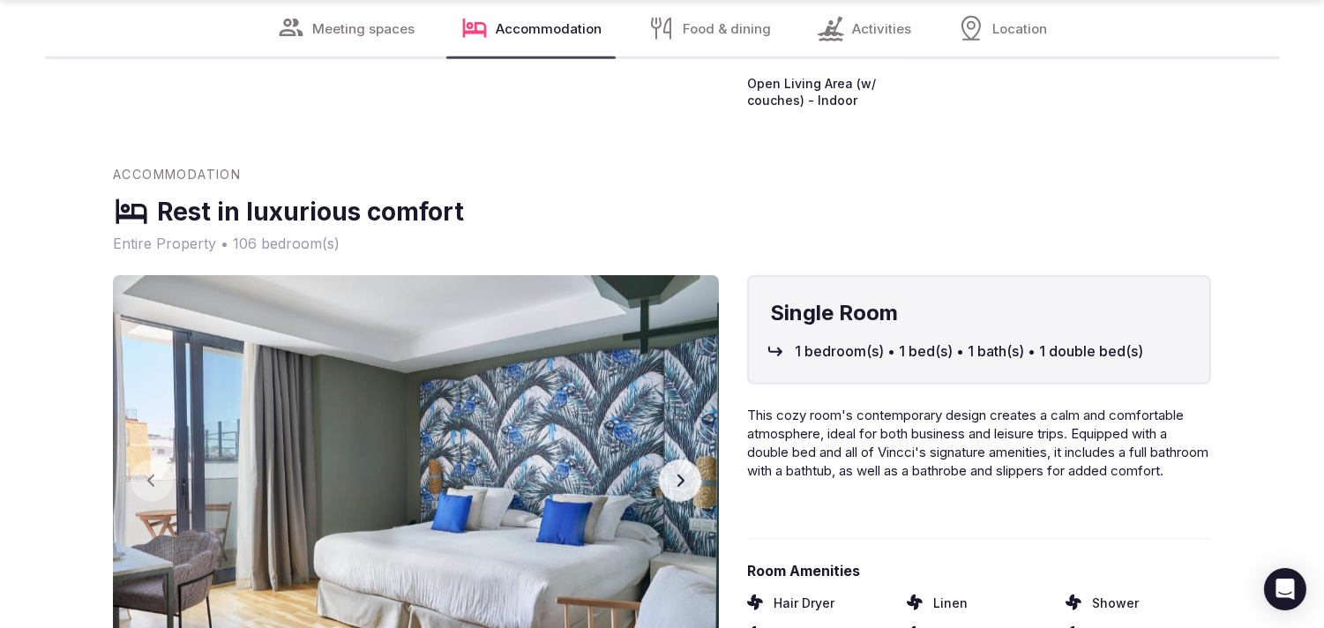
scroll to position [2745, 0]
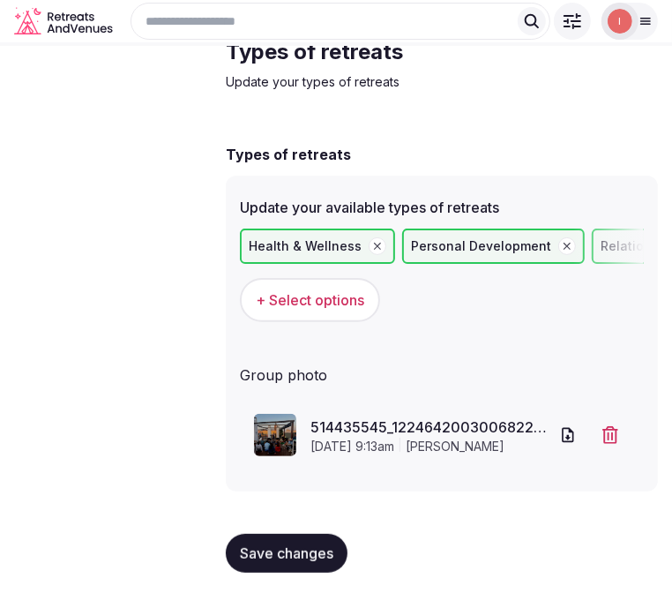
scroll to position [92, 0]
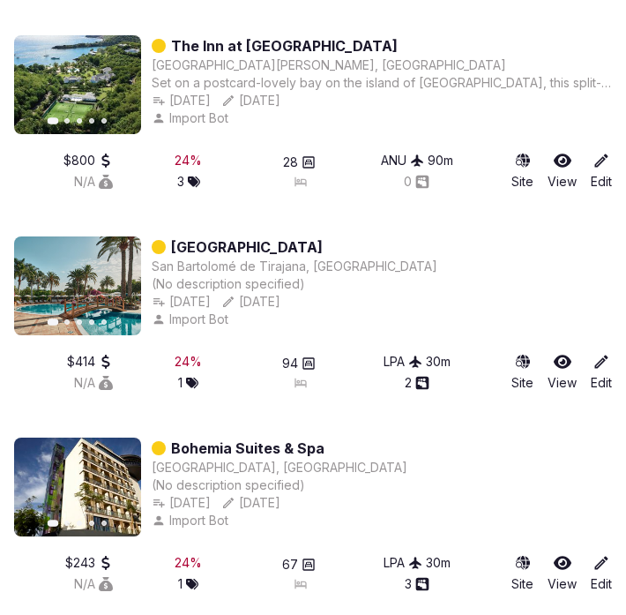
scroll to position [2333, 0]
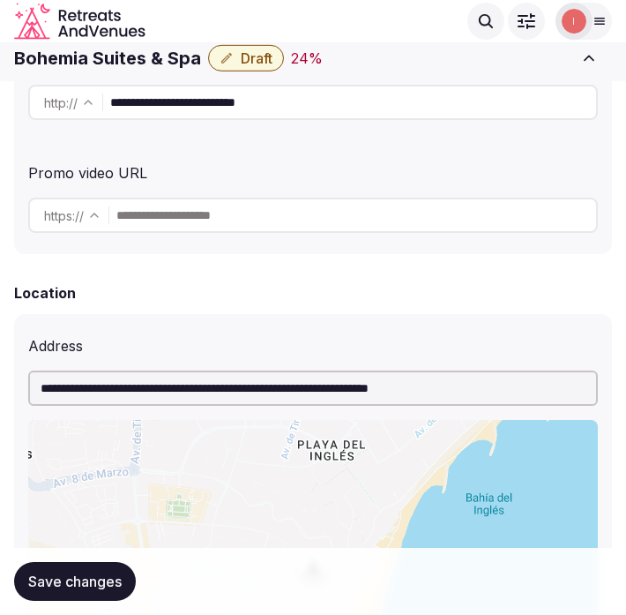
scroll to position [392, 0]
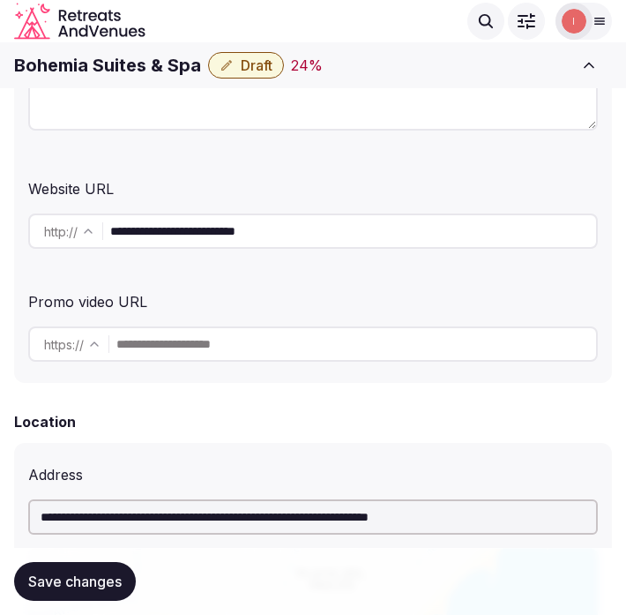
click at [239, 234] on input "**********" at bounding box center [353, 231] width 486 height 35
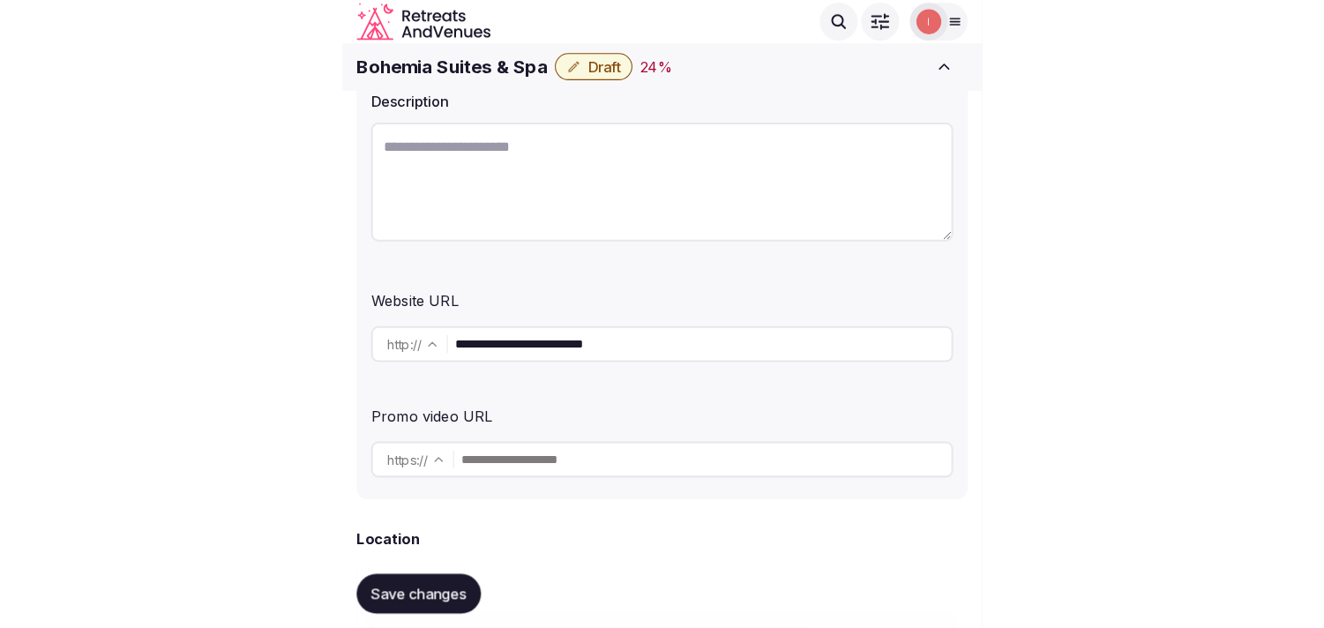
scroll to position [0, 0]
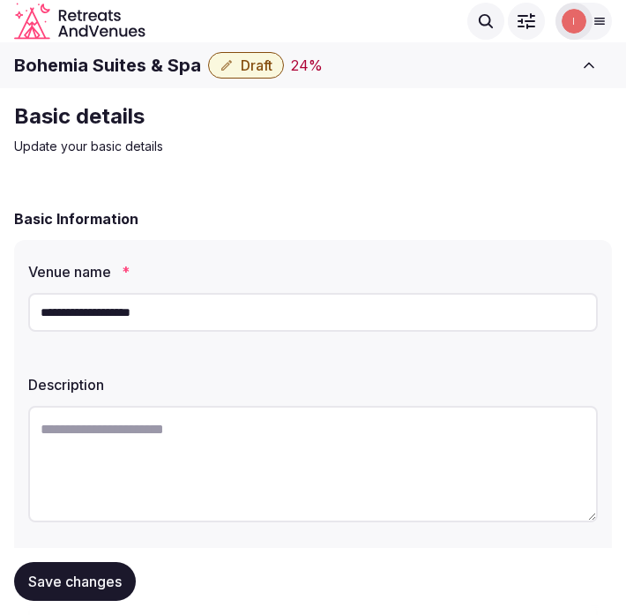
click at [100, 64] on h1 "Bohemia Suites & Spa" at bounding box center [107, 65] width 187 height 25
copy div "Bohemia Suites & Spa"
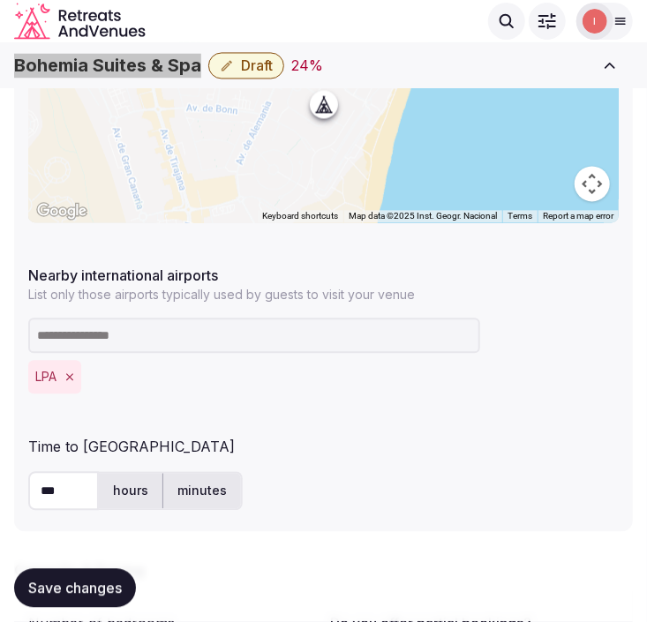
scroll to position [783, 0]
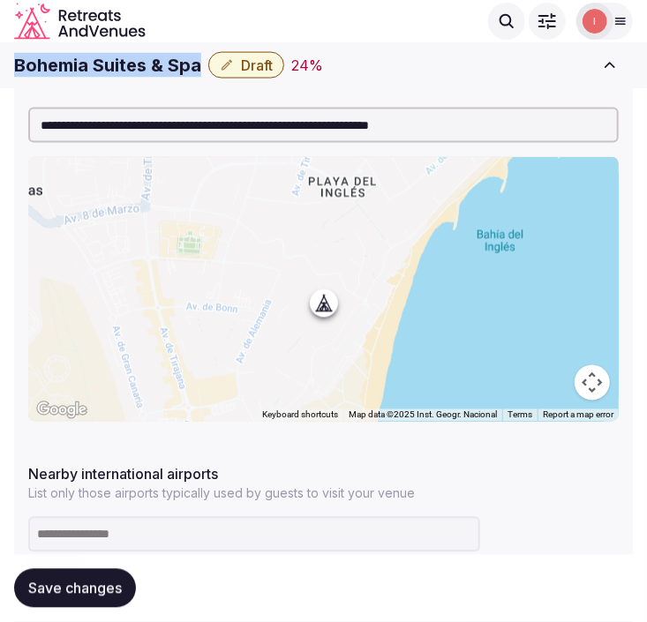
copy div "Bohemia Suites & Spa"
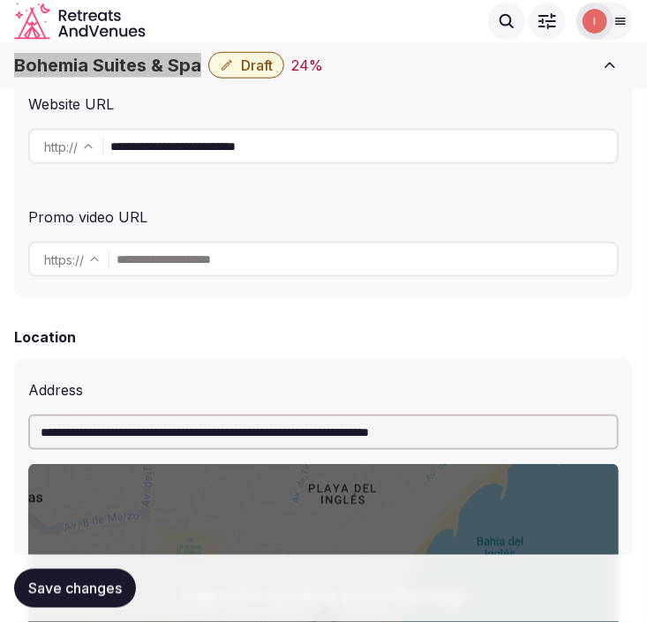
scroll to position [294, 0]
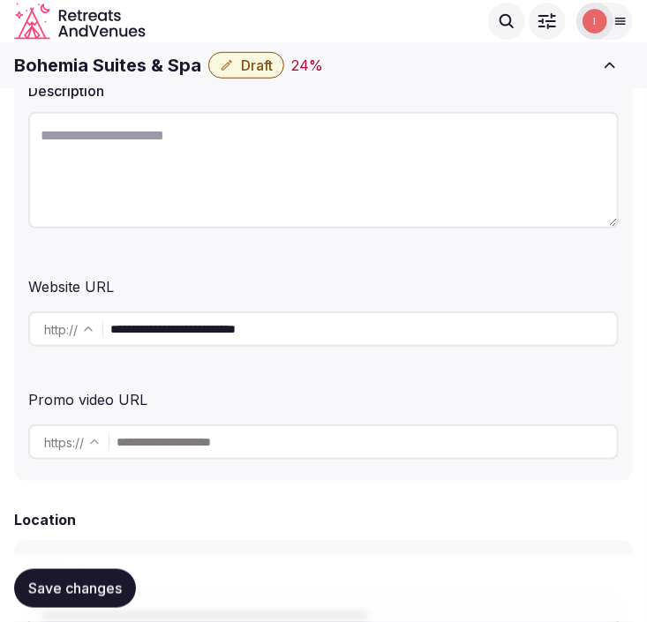
click at [229, 320] on input "**********" at bounding box center [363, 328] width 506 height 35
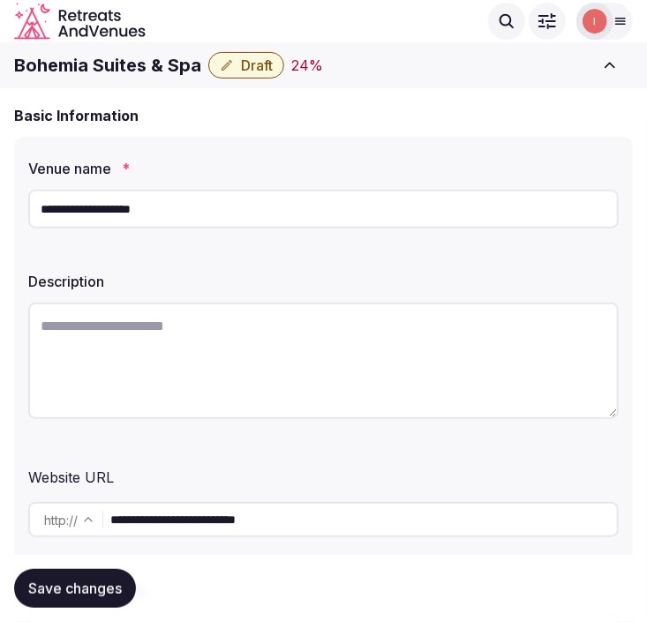
scroll to position [98, 0]
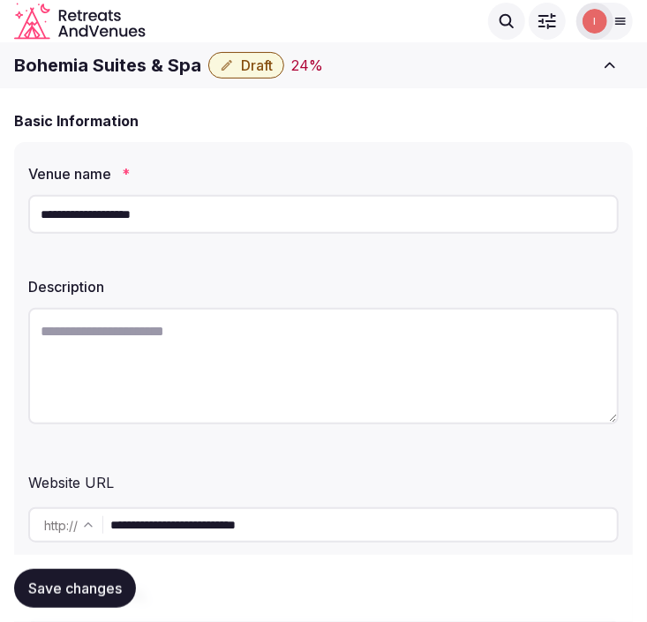
click at [242, 332] on textarea at bounding box center [323, 366] width 590 height 116
drag, startPoint x: 236, startPoint y: 336, endPoint x: 248, endPoint y: 336, distance: 11.5
paste textarea "**********"
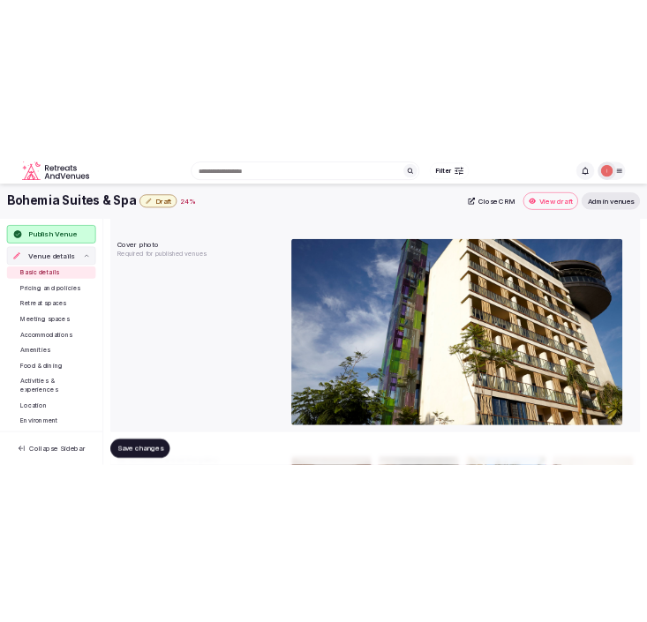
scroll to position [1568, 0]
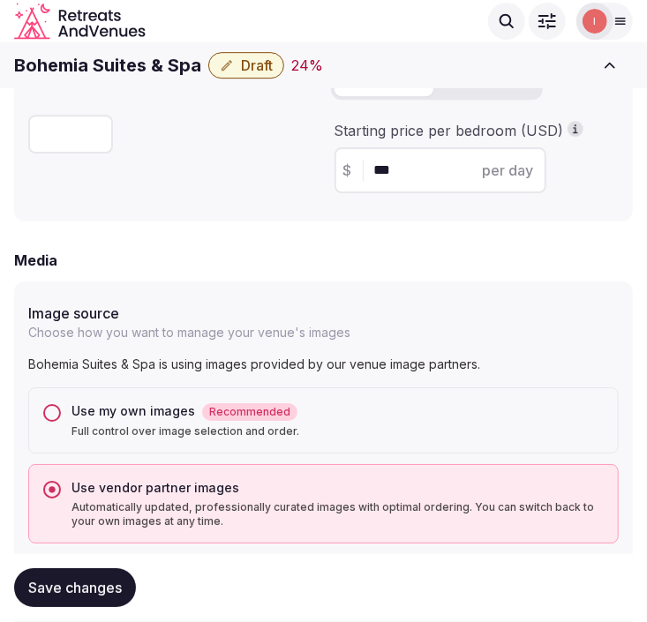
type textarea "**********"
click at [321, 16] on div "Explore venues" at bounding box center [344, 21] width 362 height 37
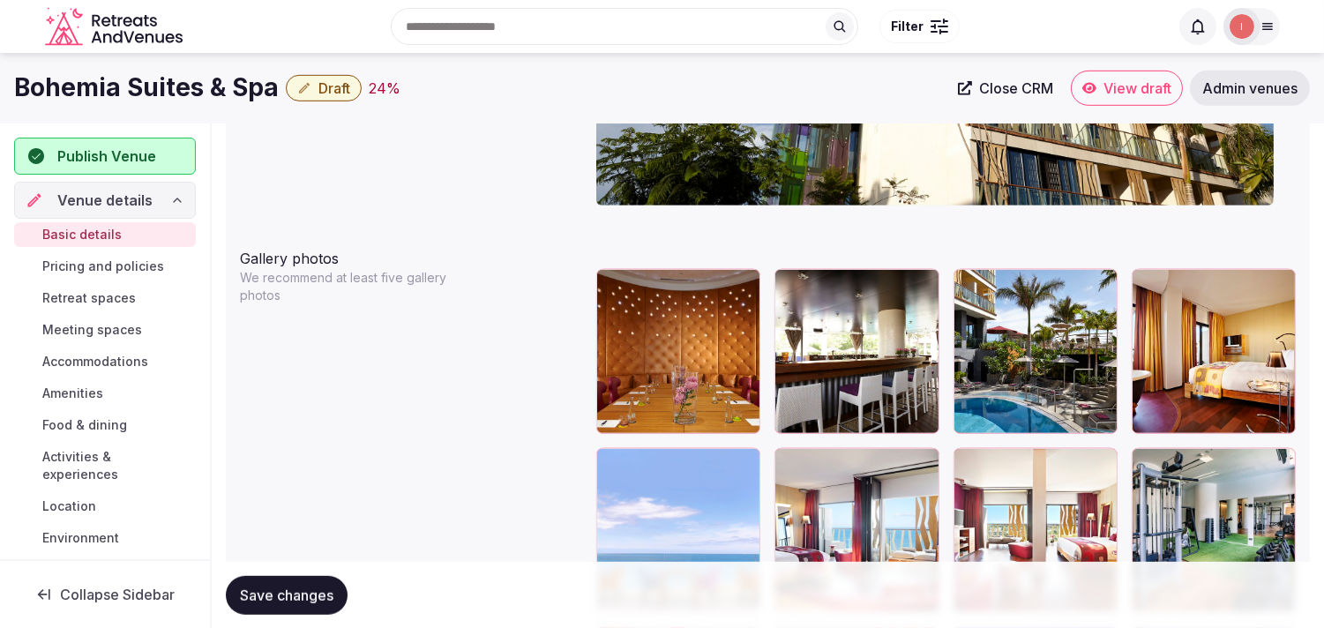
scroll to position [1961, 0]
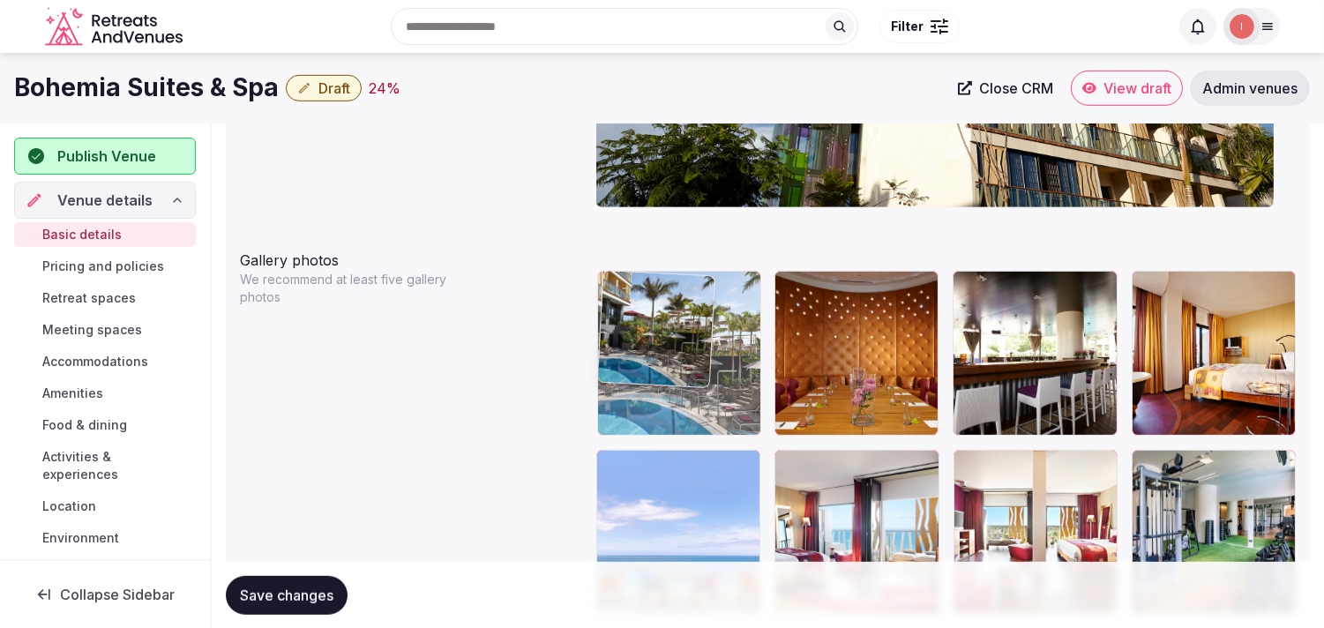
drag, startPoint x: 974, startPoint y: 276, endPoint x: 649, endPoint y: 283, distance: 324.8
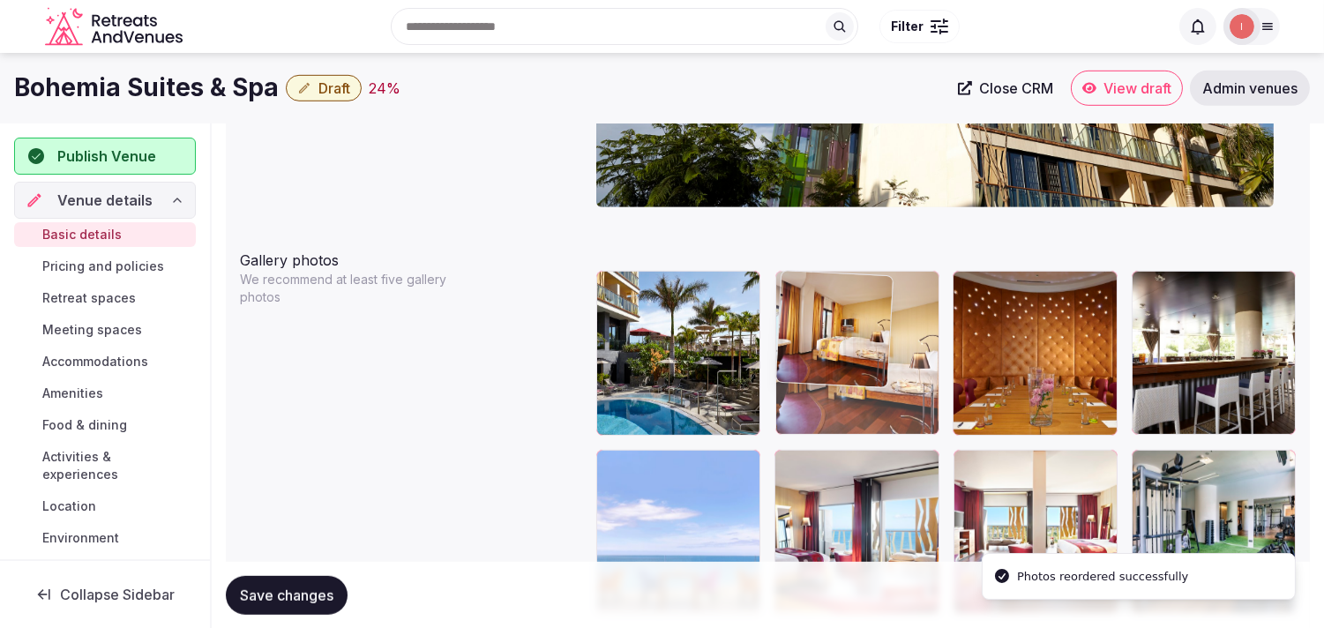
drag, startPoint x: 1151, startPoint y: 281, endPoint x: 859, endPoint y: 305, distance: 292.2
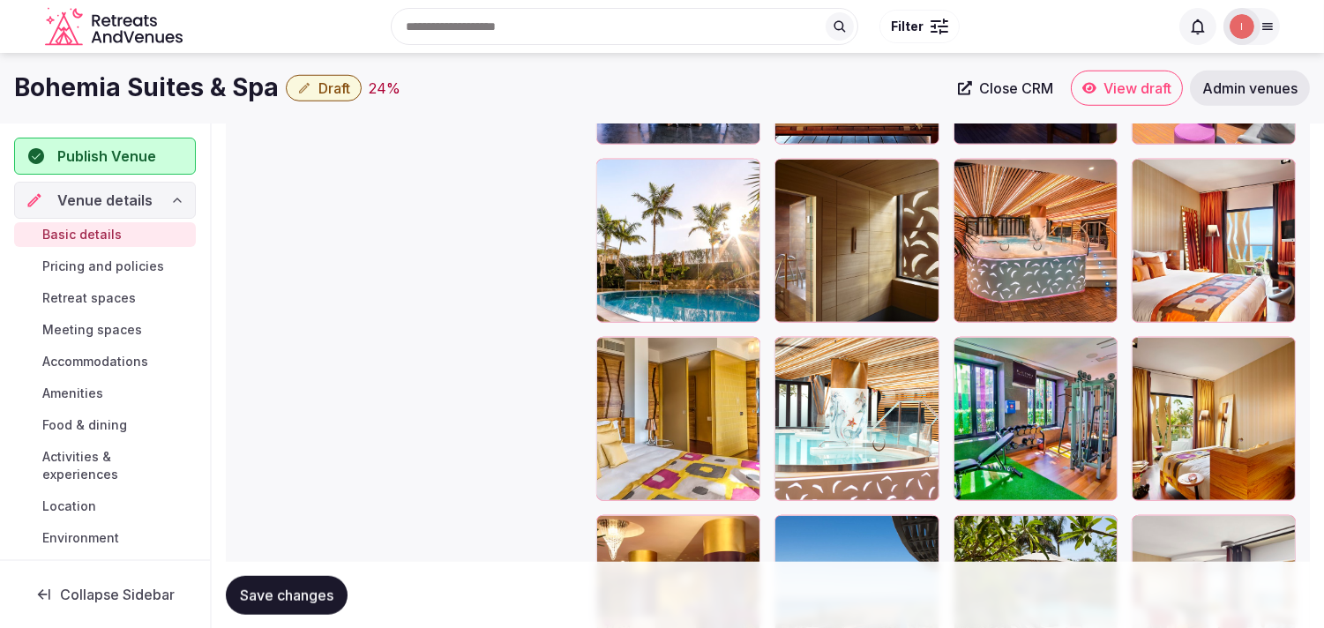
scroll to position [2592, 0]
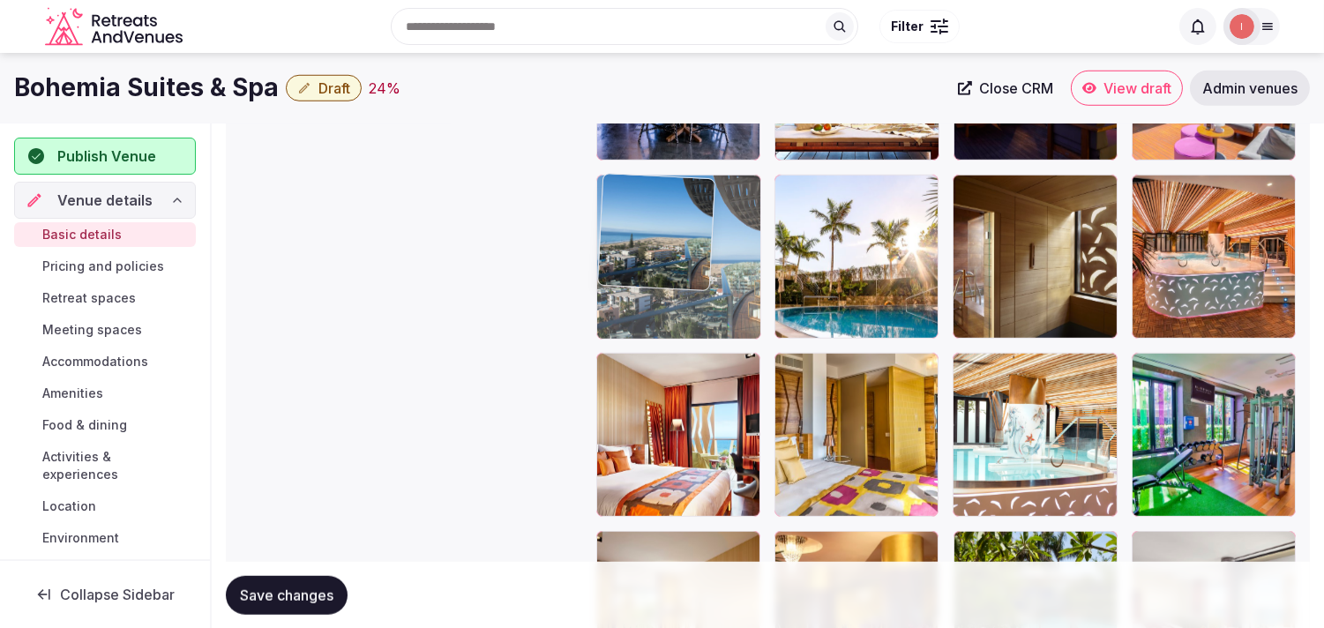
drag, startPoint x: 791, startPoint y: 550, endPoint x: 648, endPoint y: 241, distance: 340.7
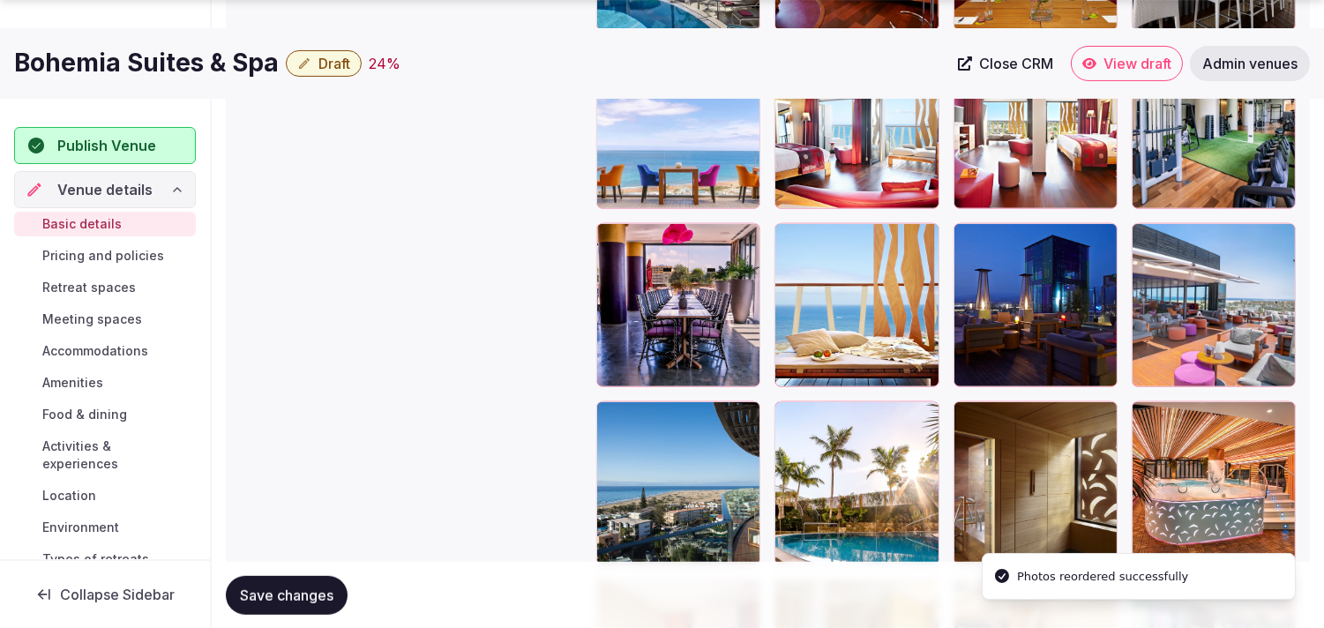
scroll to position [2396, 0]
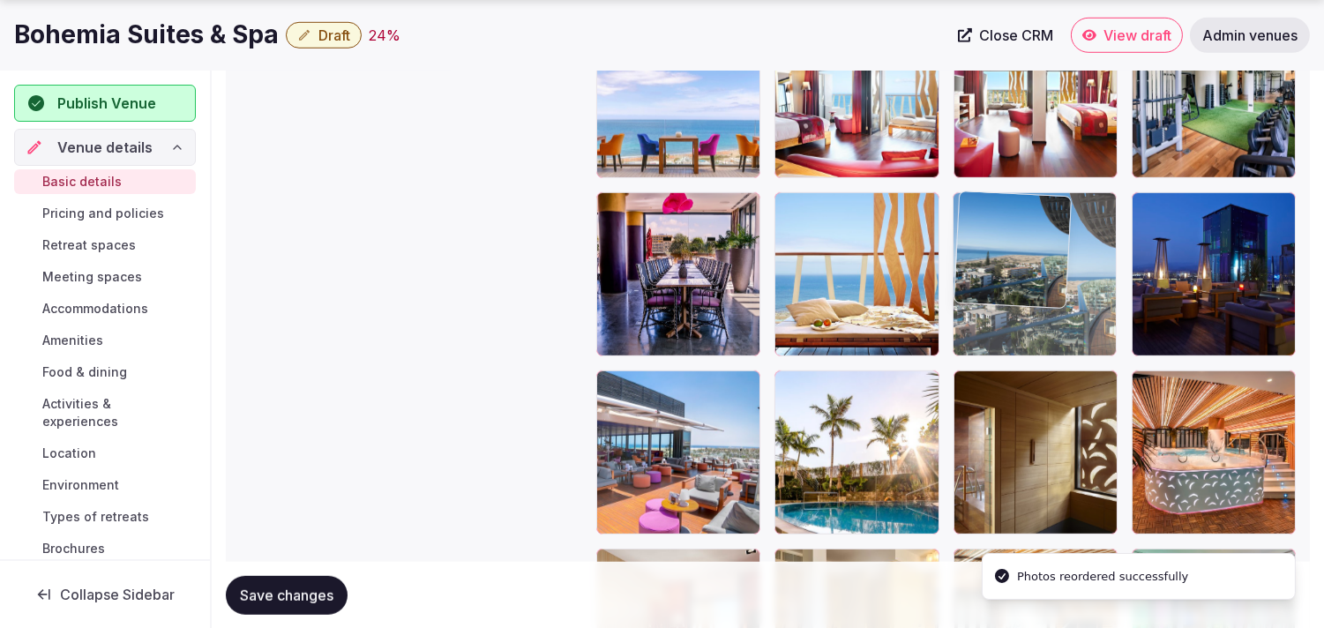
drag, startPoint x: 619, startPoint y: 385, endPoint x: 949, endPoint y: 309, distance: 339.5
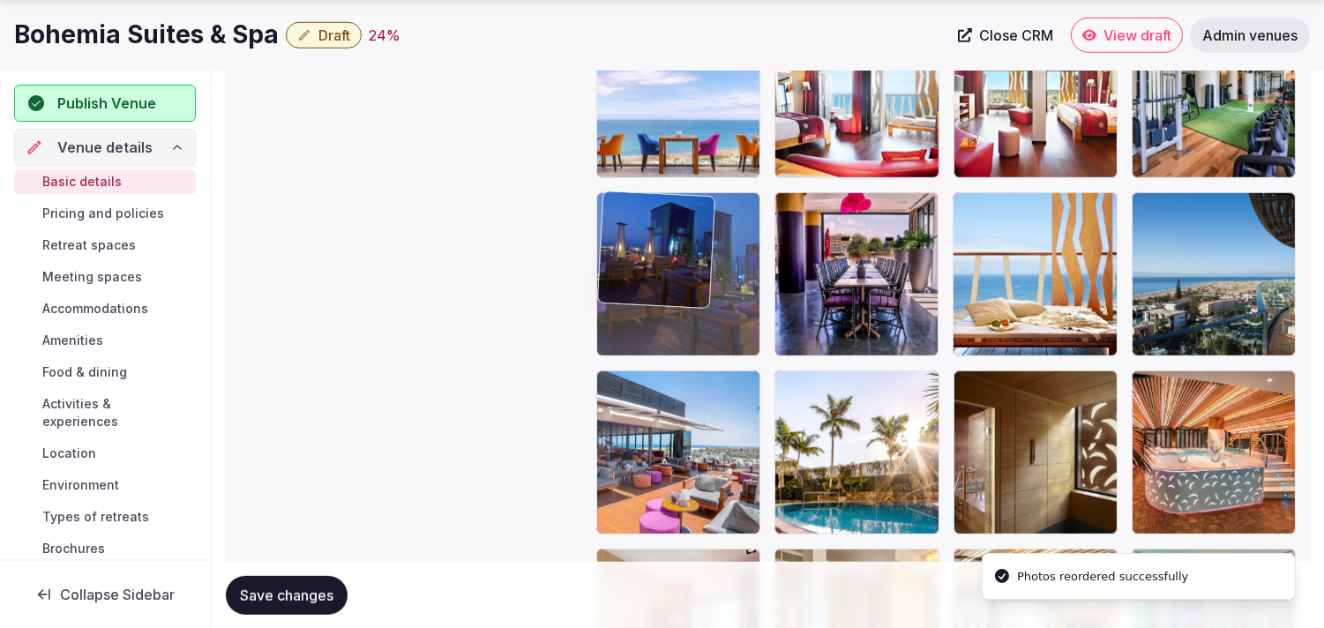
drag, startPoint x: 1149, startPoint y: 199, endPoint x: 639, endPoint y: 166, distance: 511.0
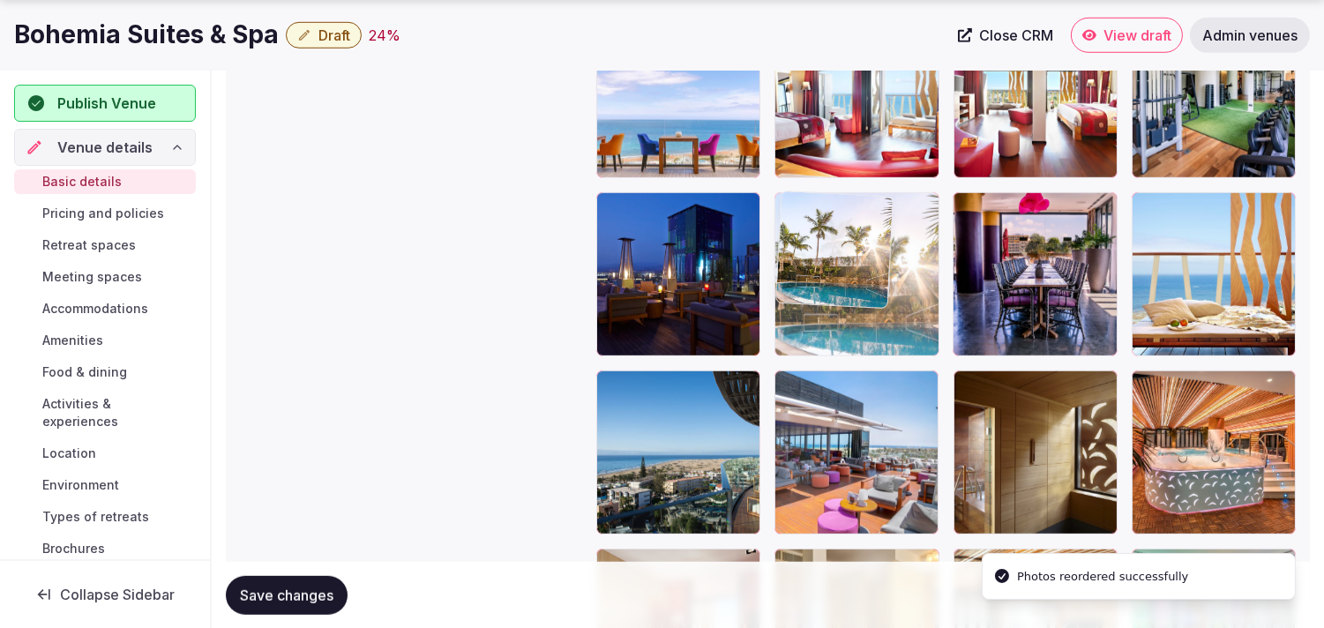
drag, startPoint x: 790, startPoint y: 390, endPoint x: 831, endPoint y: 244, distance: 151.4
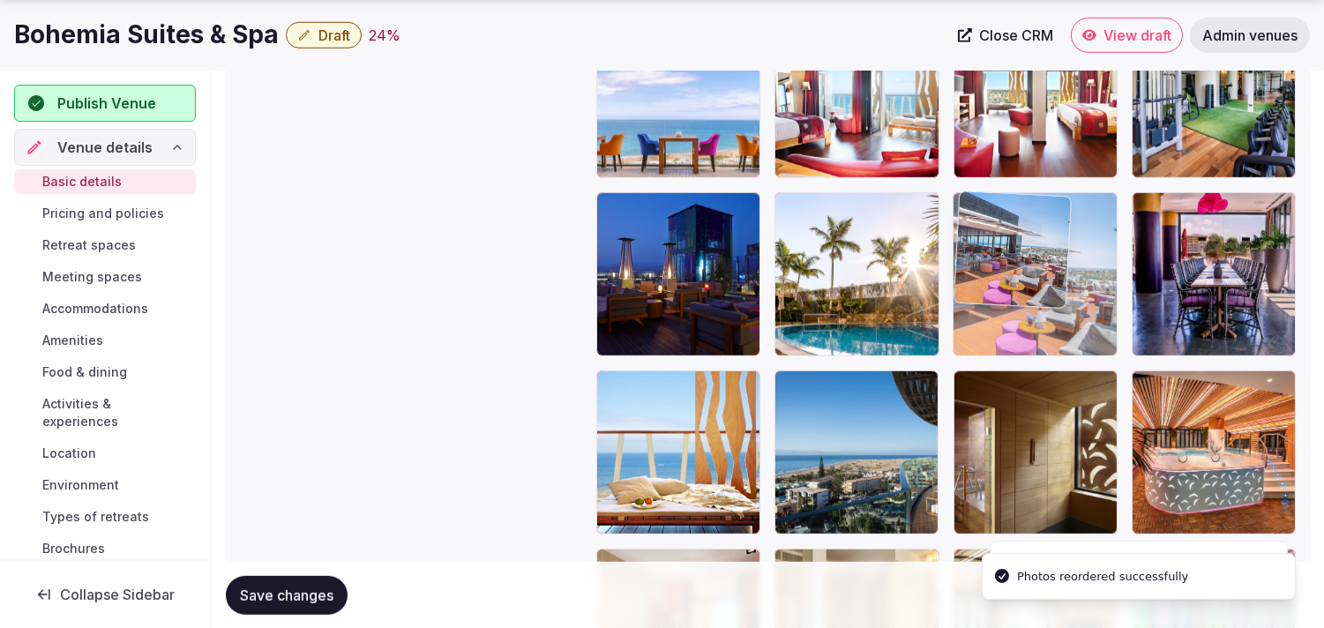
drag, startPoint x: 794, startPoint y: 386, endPoint x: 1017, endPoint y: 265, distance: 253.9
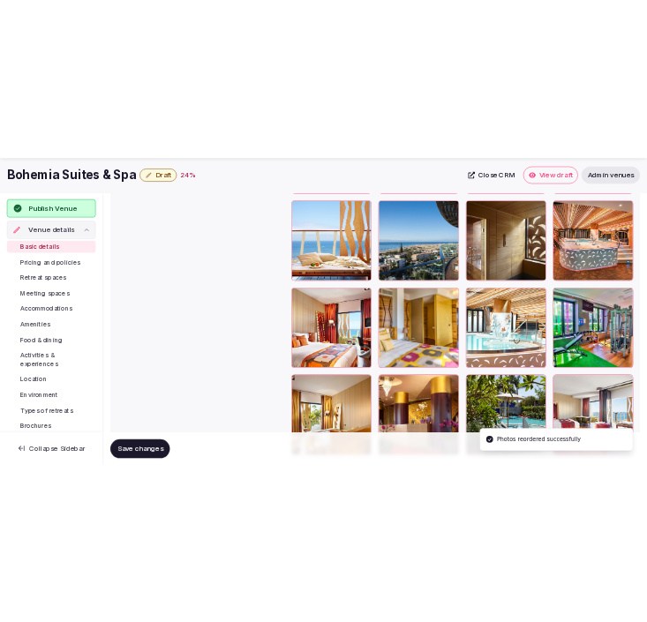
scroll to position [2691, 0]
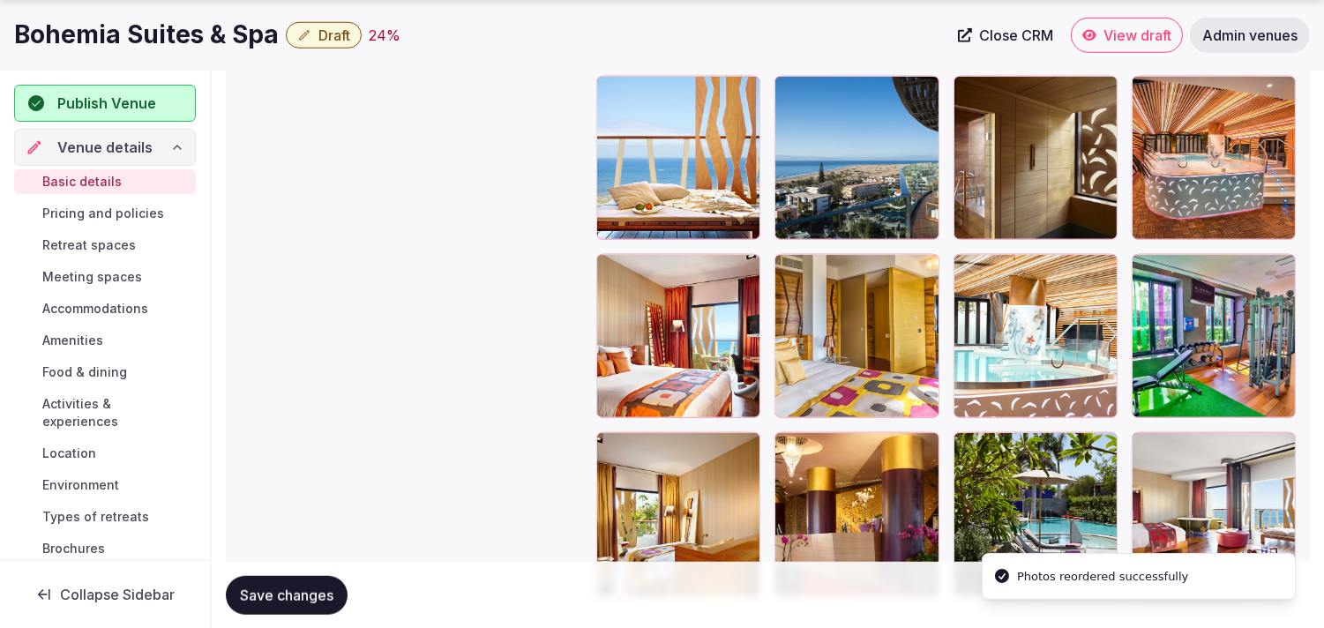
click at [311, 605] on button "Save changes" at bounding box center [287, 594] width 122 height 39
click at [326, 32] on span "Draft" at bounding box center [335, 35] width 32 height 18
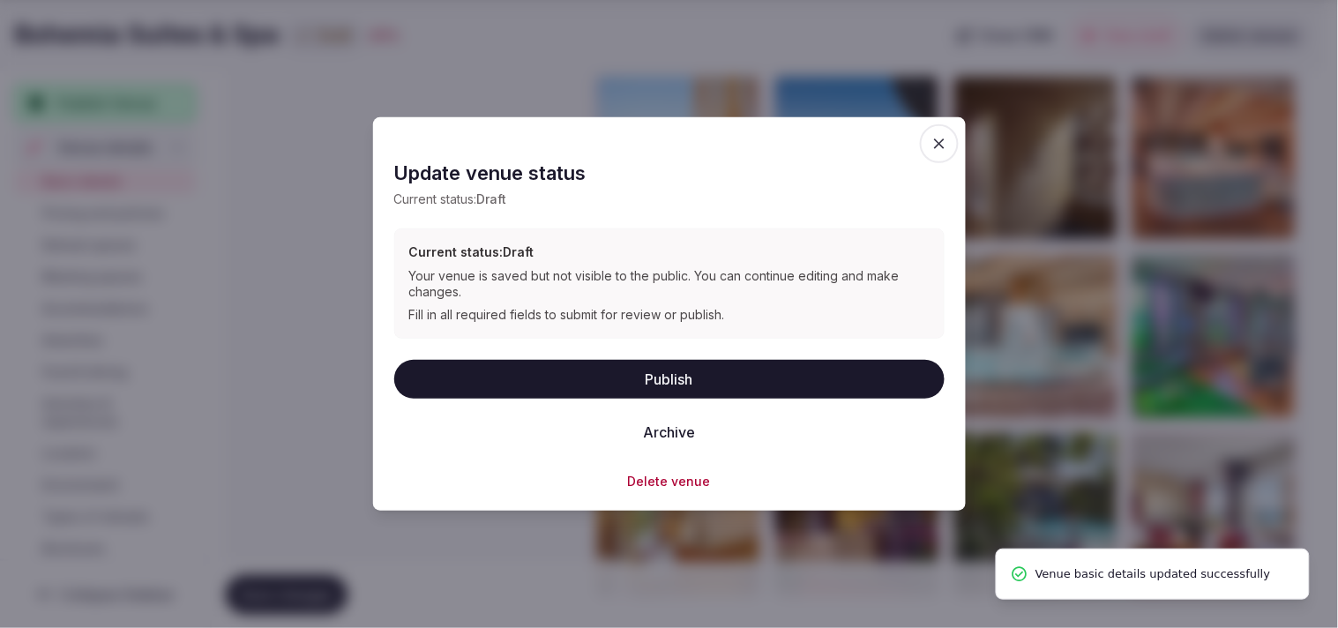
click at [640, 374] on button "Publish" at bounding box center [669, 378] width 551 height 39
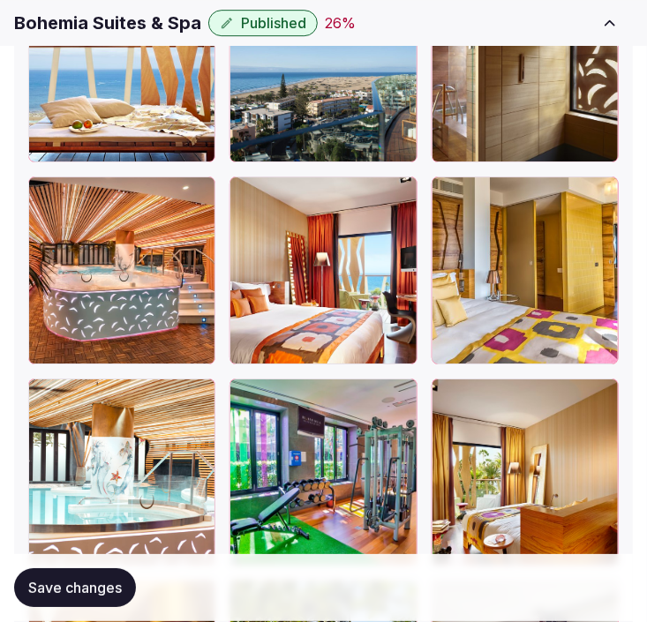
scroll to position [3573, 0]
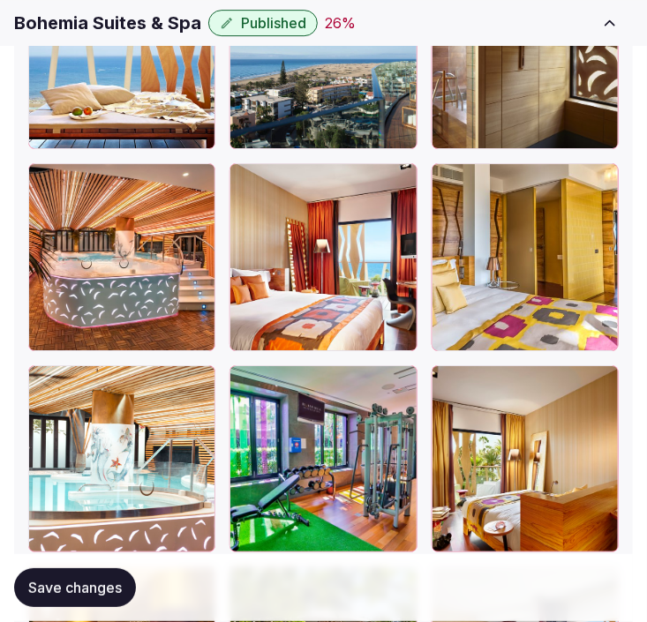
click at [120, 587] on span "Save changes" at bounding box center [75, 589] width 94 height 18
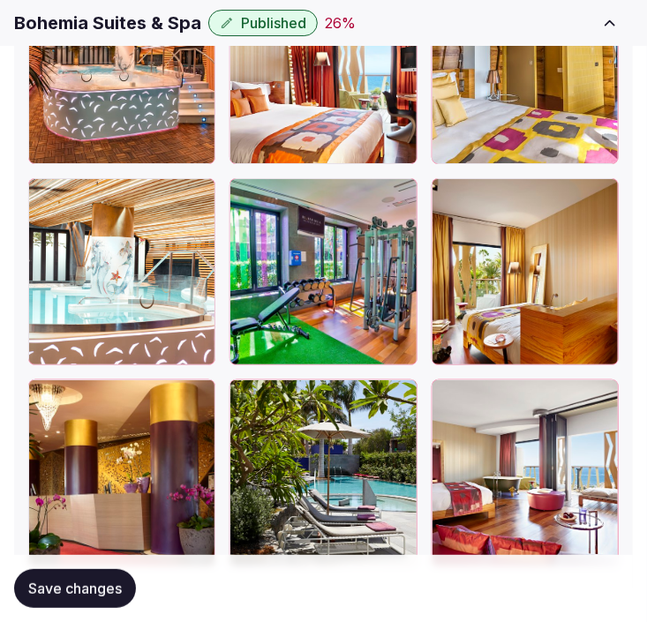
scroll to position [3835, 0]
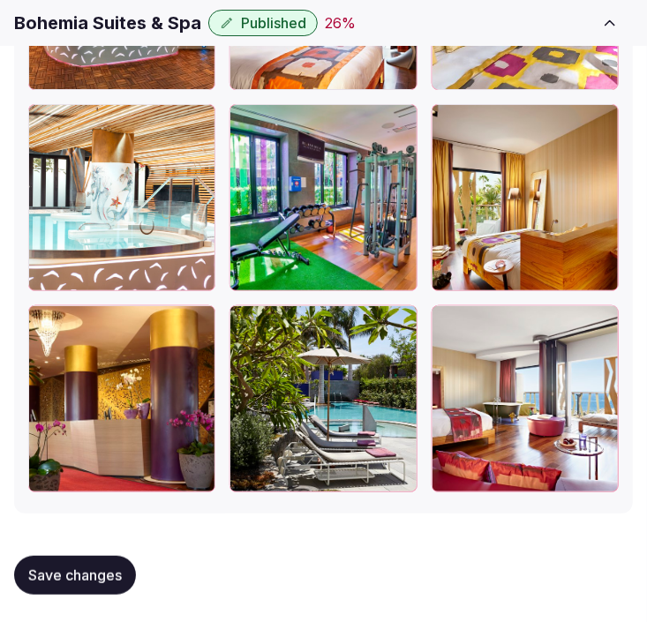
click at [95, 566] on span "Save changes" at bounding box center [75, 575] width 94 height 18
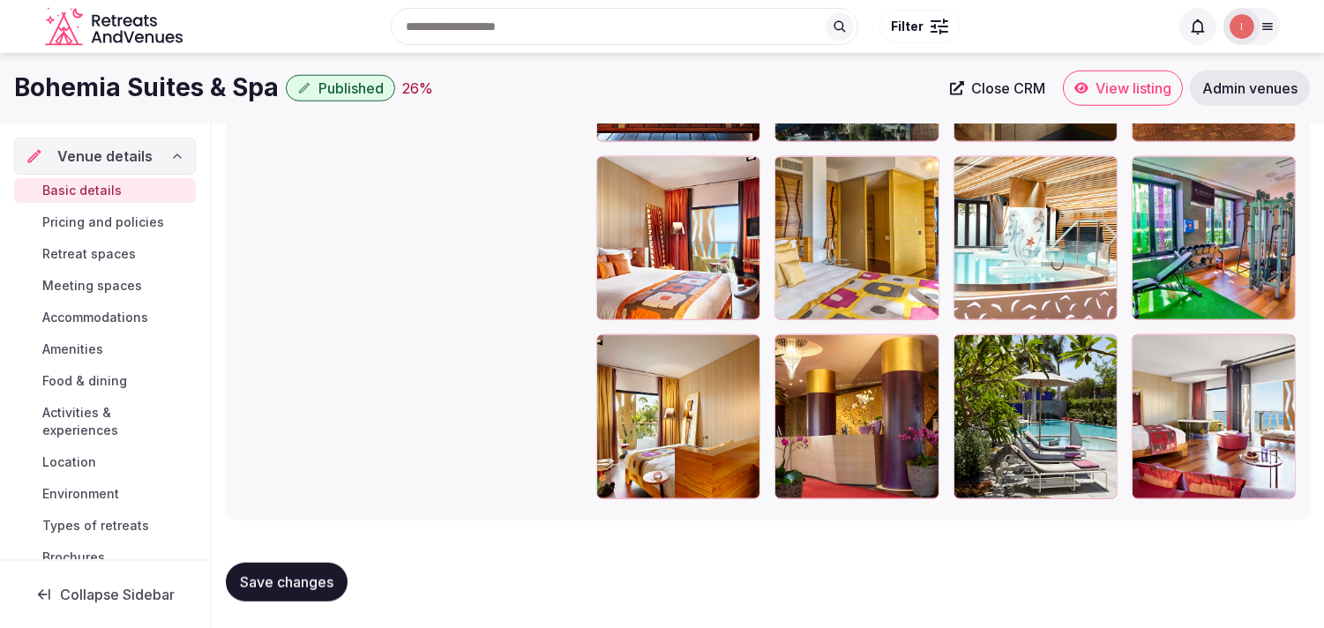
scroll to position [56, 0]
click at [102, 225] on span "Pricing and policies" at bounding box center [103, 223] width 122 height 18
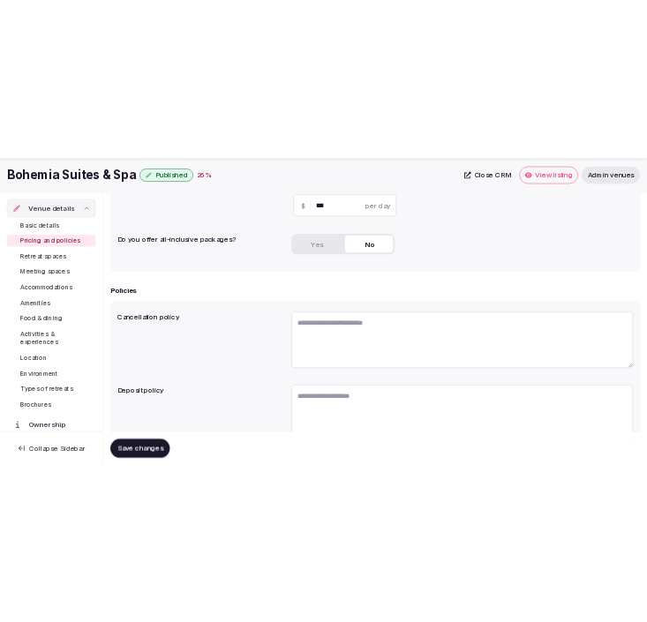
scroll to position [535, 0]
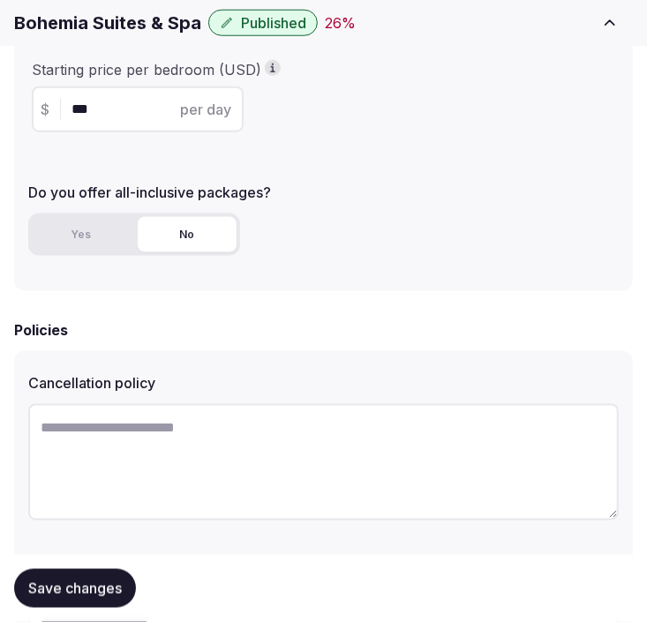
click at [125, 32] on h1 "Bohemia Suites & Spa" at bounding box center [107, 23] width 187 height 25
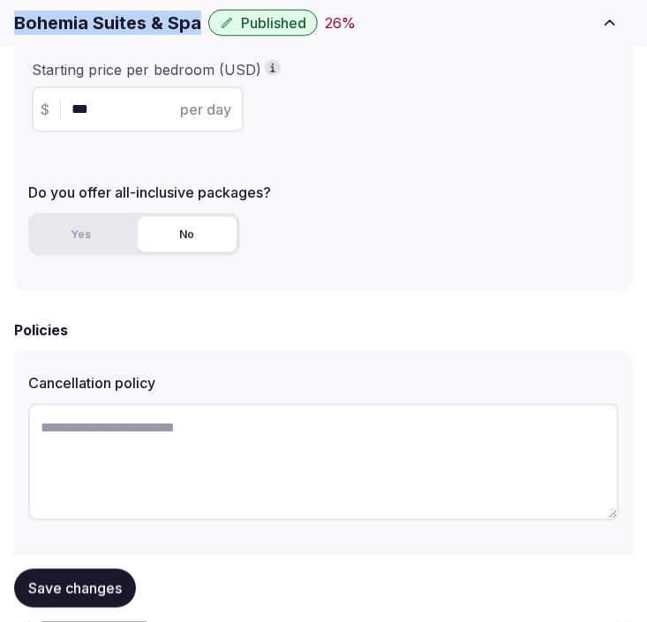
click at [125, 32] on h1 "Bohemia Suites & Spa" at bounding box center [107, 23] width 187 height 25
copy div "Bohemia Suites & Spa"
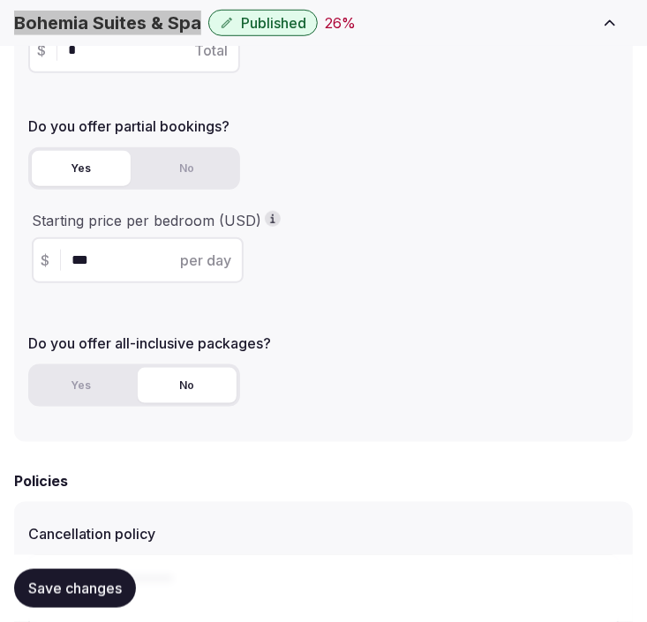
scroll to position [562, 0]
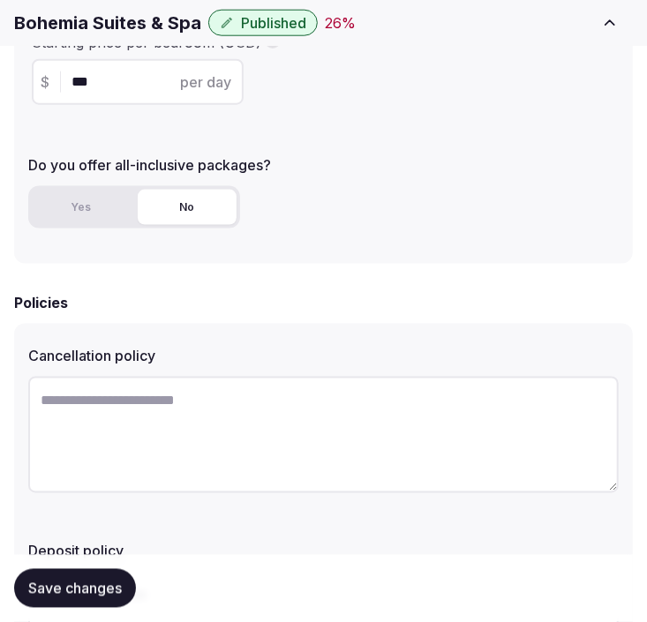
click at [226, 406] on textarea at bounding box center [323, 435] width 590 height 116
paste textarea "**********"
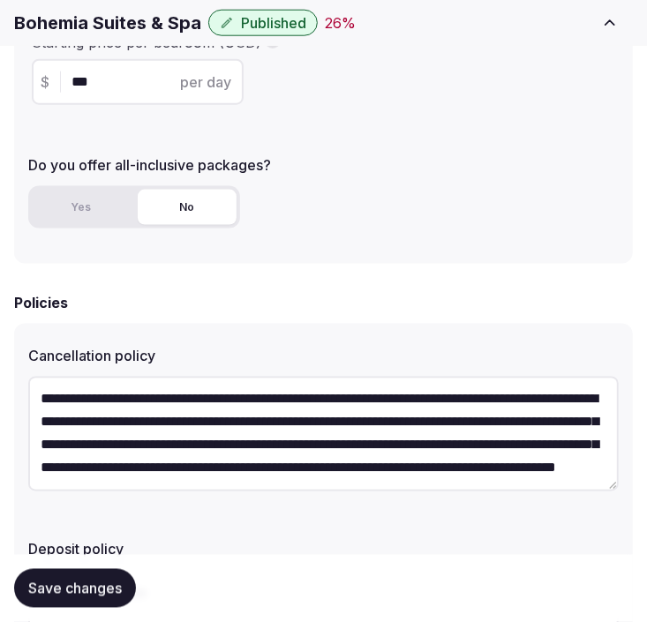
scroll to position [68, 0]
type textarea "**********"
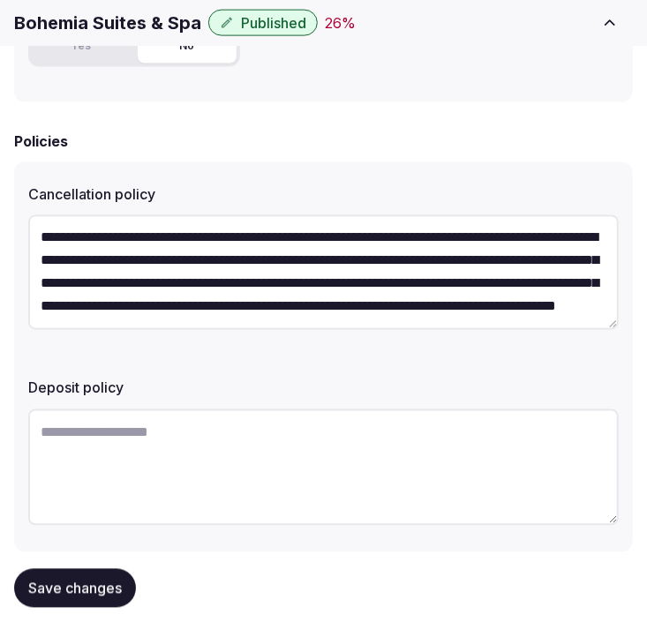
scroll to position [759, 0]
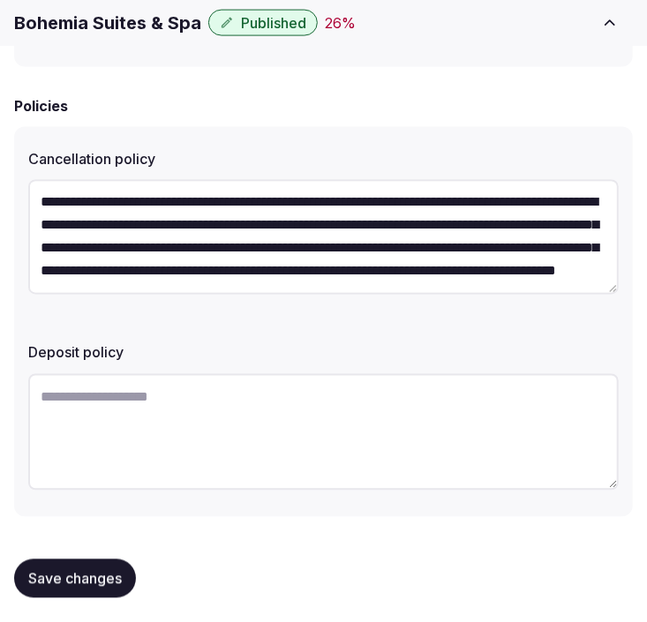
click at [127, 403] on textarea at bounding box center [323, 432] width 590 height 116
paste textarea "**********"
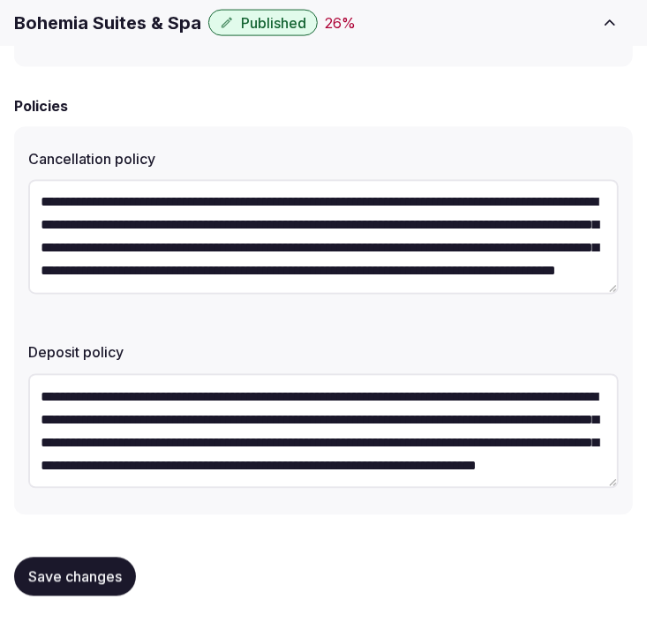
scroll to position [32, 0]
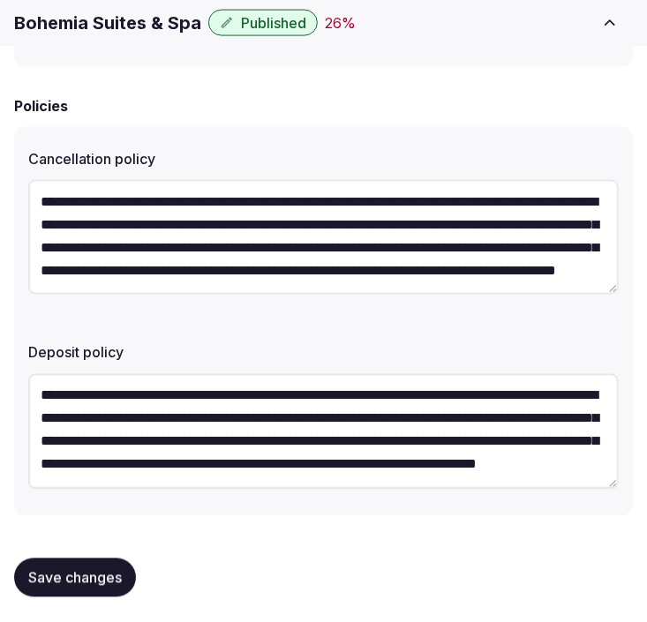
type textarea "**********"
click at [79, 582] on span "Save changes" at bounding box center [75, 578] width 94 height 18
click at [66, 569] on span "Save changes" at bounding box center [75, 578] width 94 height 18
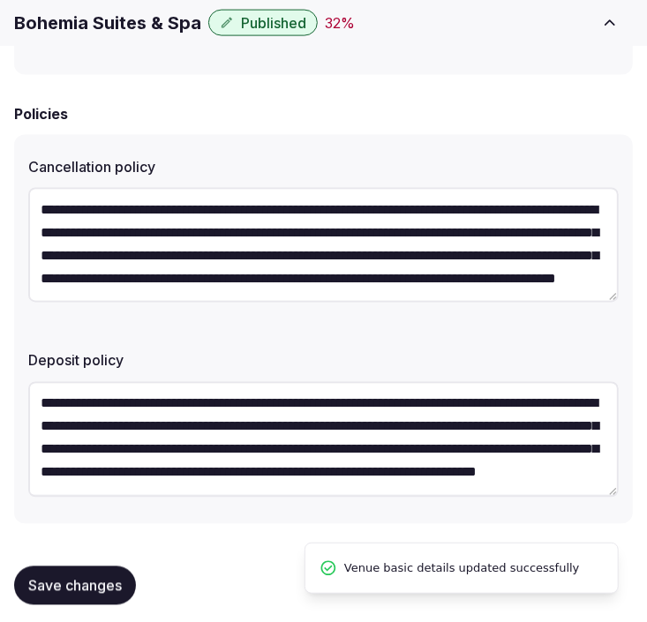
scroll to position [759, 0]
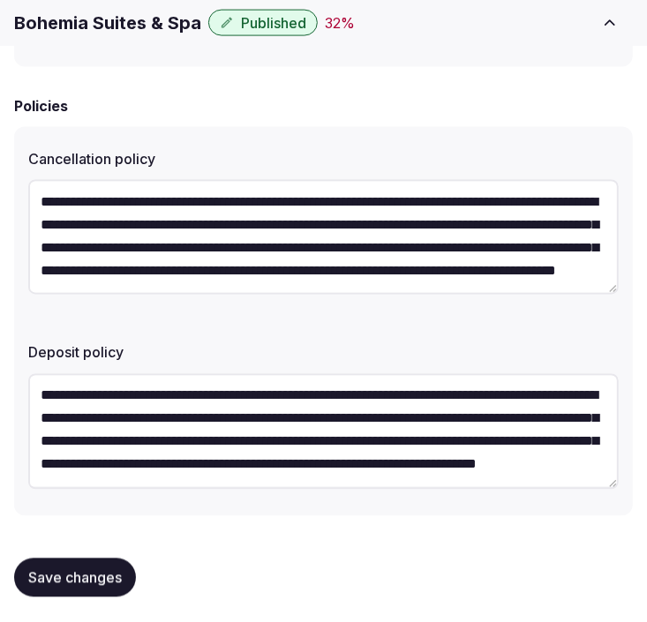
click at [109, 569] on span "Save changes" at bounding box center [75, 578] width 94 height 18
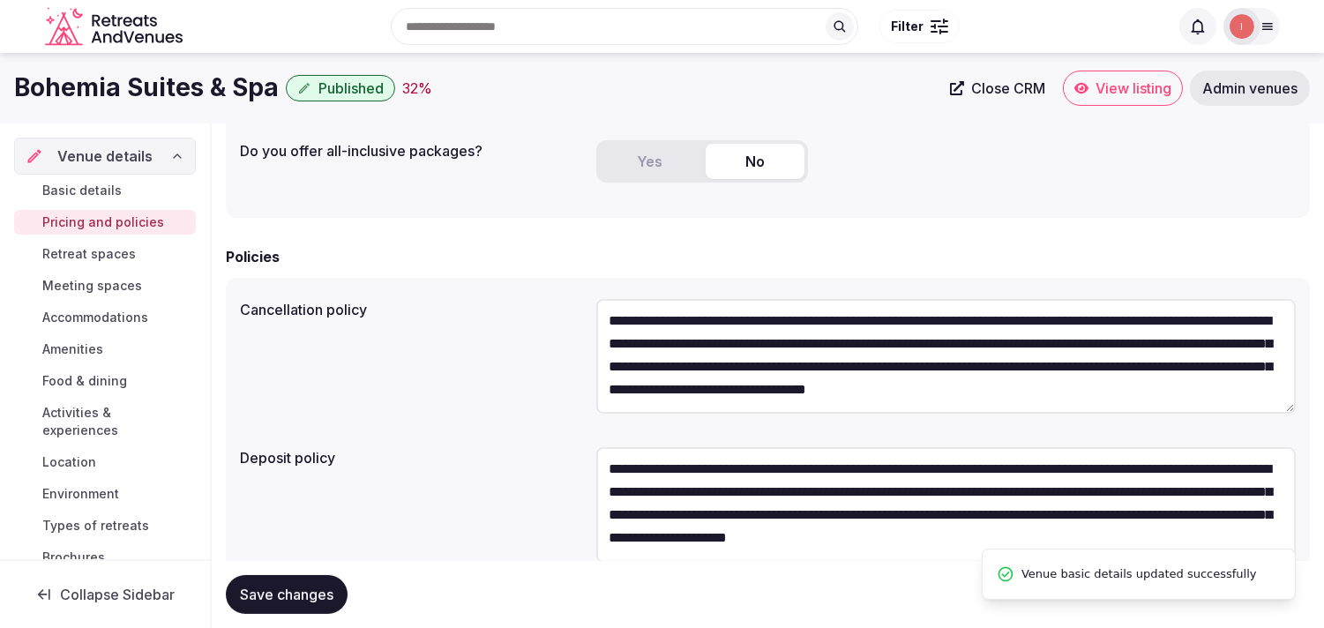
scroll to position [437, 0]
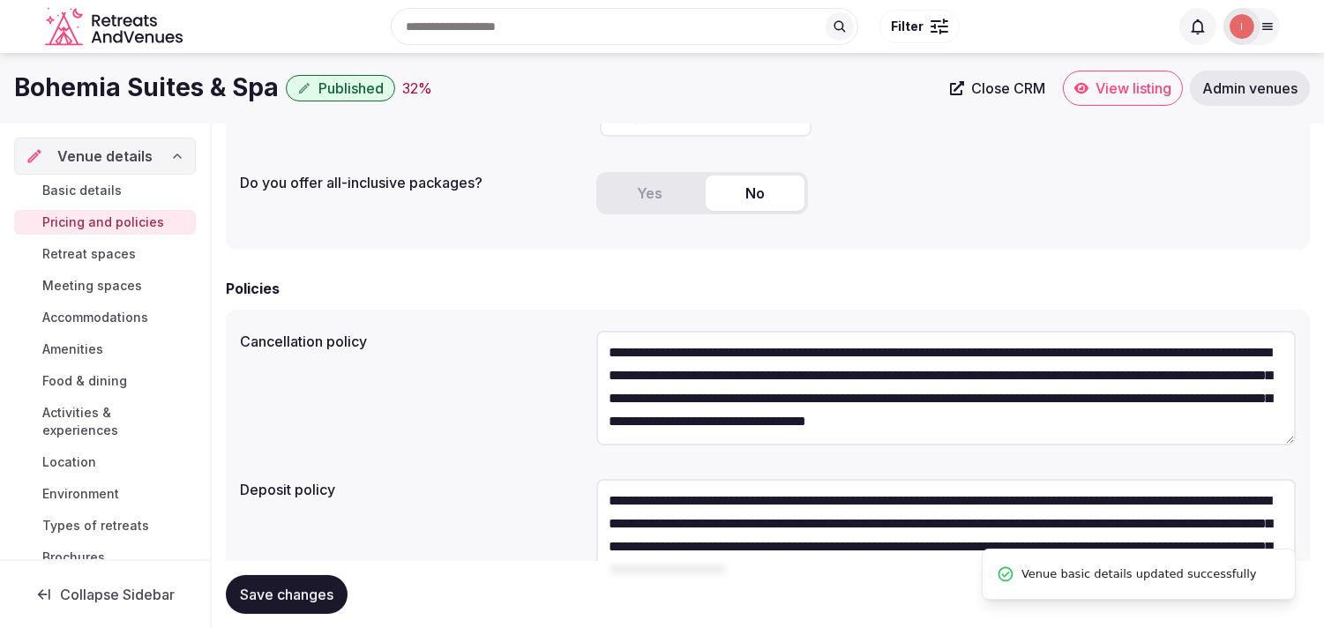
click at [119, 251] on span "Retreat spaces" at bounding box center [89, 254] width 94 height 18
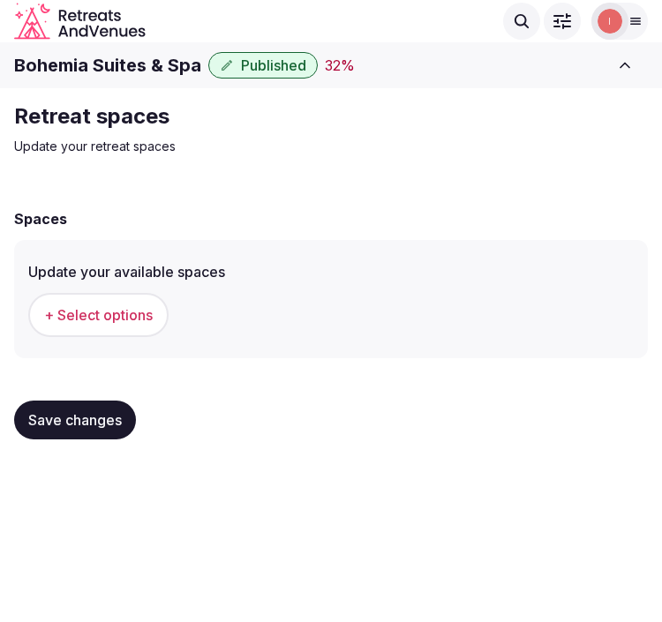
click at [131, 318] on span "+ Select options" at bounding box center [98, 314] width 109 height 19
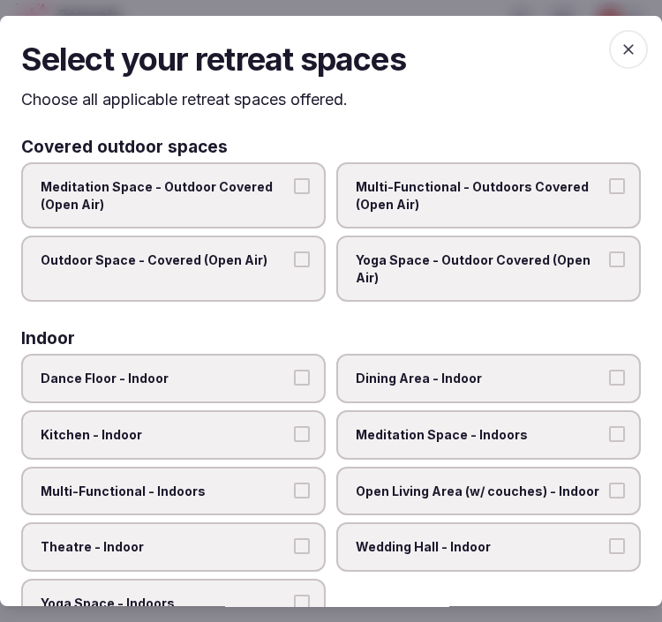
click at [566, 197] on span "Multi-Functional - Outdoors Covered (Open Air)" at bounding box center [480, 195] width 248 height 34
click at [609, 194] on button "Multi-Functional - Outdoors Covered (Open Air)" at bounding box center [617, 186] width 16 height 16
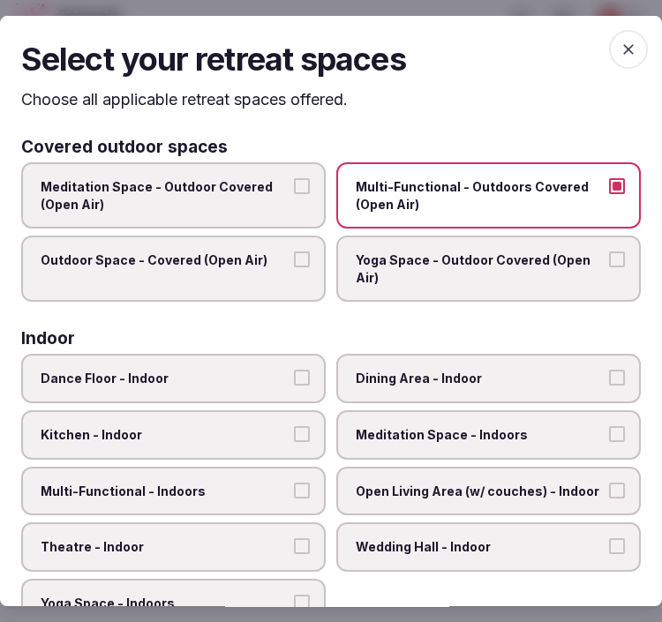
click at [609, 185] on button "Multi-Functional - Outdoors Covered (Open Air)" at bounding box center [617, 186] width 16 height 16
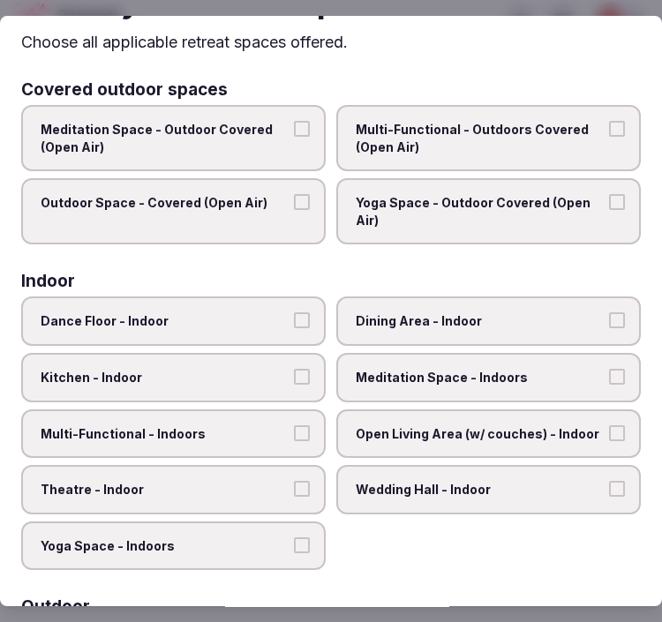
scroll to position [98, 0]
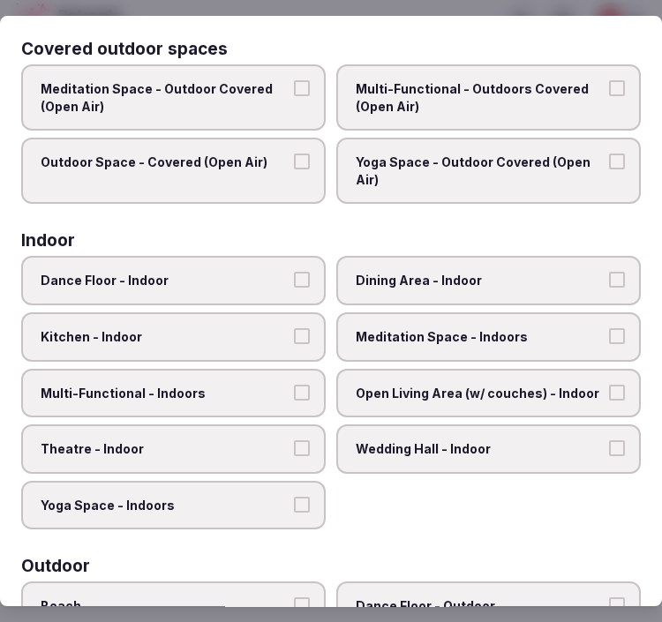
click at [444, 273] on span "Dining Area - Indoor" at bounding box center [480, 282] width 248 height 18
click at [609, 273] on button "Dining Area - Indoor" at bounding box center [617, 281] width 16 height 16
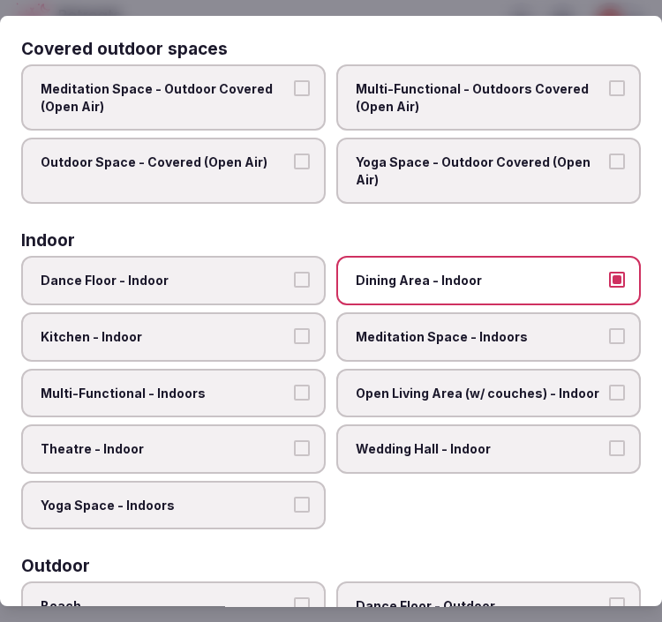
click at [228, 386] on span "Multi-Functional - Indoors" at bounding box center [165, 394] width 248 height 18
click at [294, 386] on button "Multi-Functional - Indoors" at bounding box center [302, 393] width 16 height 16
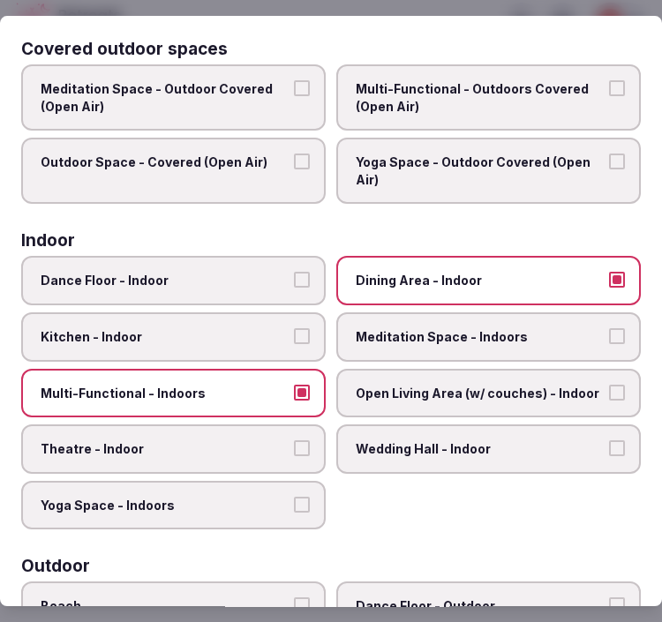
click at [210, 440] on span "Theatre - Indoor" at bounding box center [165, 449] width 248 height 18
click at [294, 440] on button "Theatre - Indoor" at bounding box center [302, 448] width 16 height 16
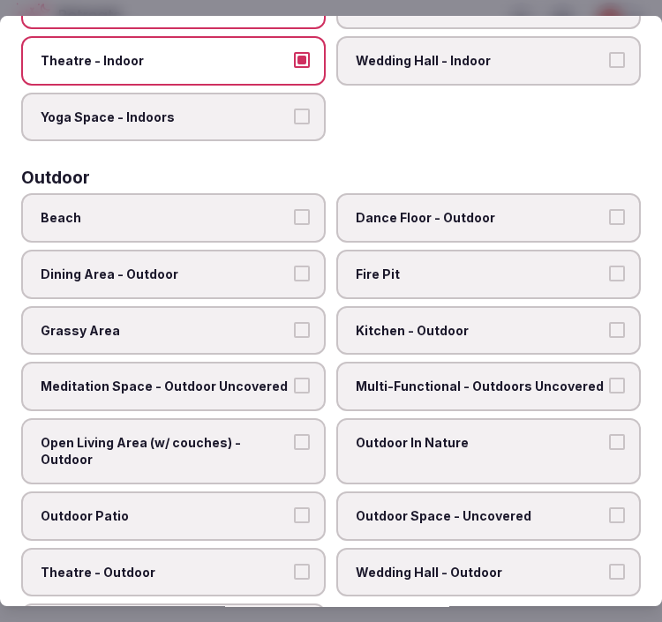
scroll to position [490, 0]
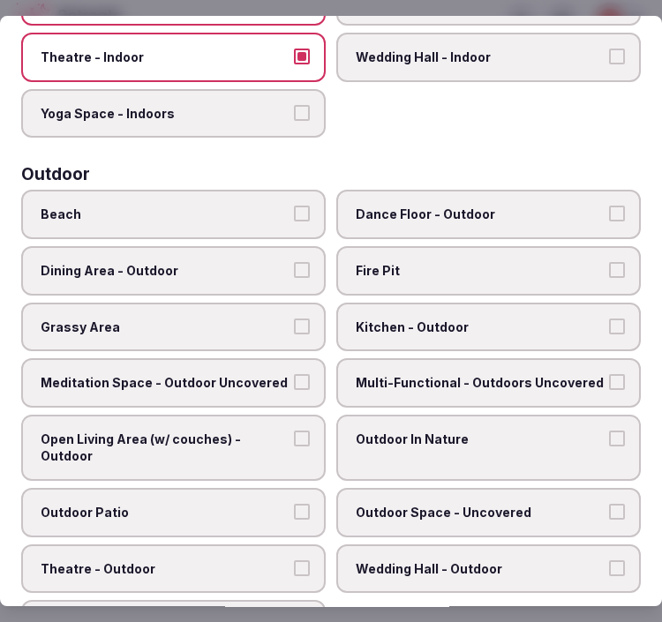
click at [240, 319] on span "Grassy Area" at bounding box center [165, 328] width 248 height 18
click at [294, 319] on button "Grassy Area" at bounding box center [302, 327] width 16 height 16
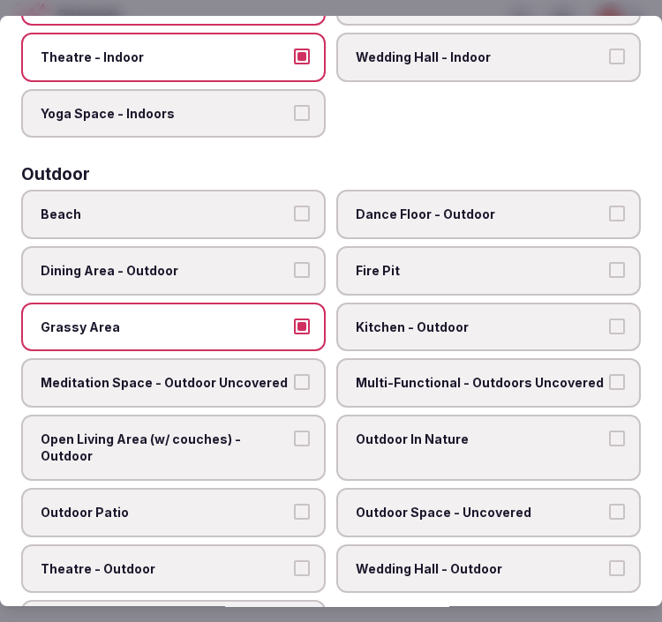
click at [454, 374] on span "Multi-Functional - Outdoors Uncovered" at bounding box center [480, 383] width 248 height 18
click at [609, 374] on button "Multi-Functional - Outdoors Uncovered" at bounding box center [617, 382] width 16 height 16
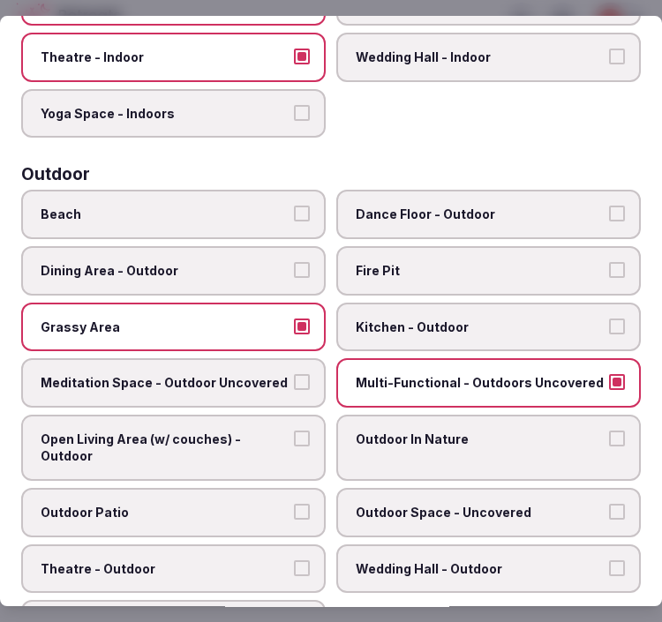
click at [294, 319] on button "Grassy Area" at bounding box center [302, 327] width 16 height 16
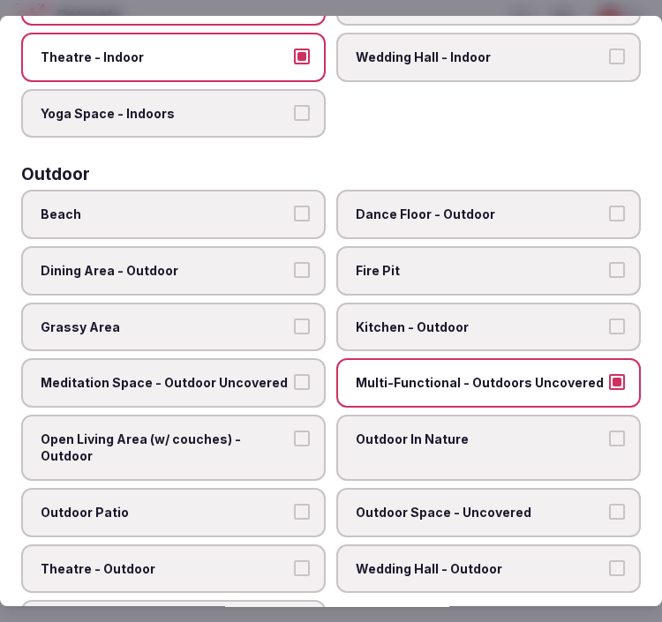
click at [274, 262] on span "Dining Area - Outdoor" at bounding box center [165, 271] width 248 height 18
click at [294, 262] on button "Dining Area - Outdoor" at bounding box center [302, 270] width 16 height 16
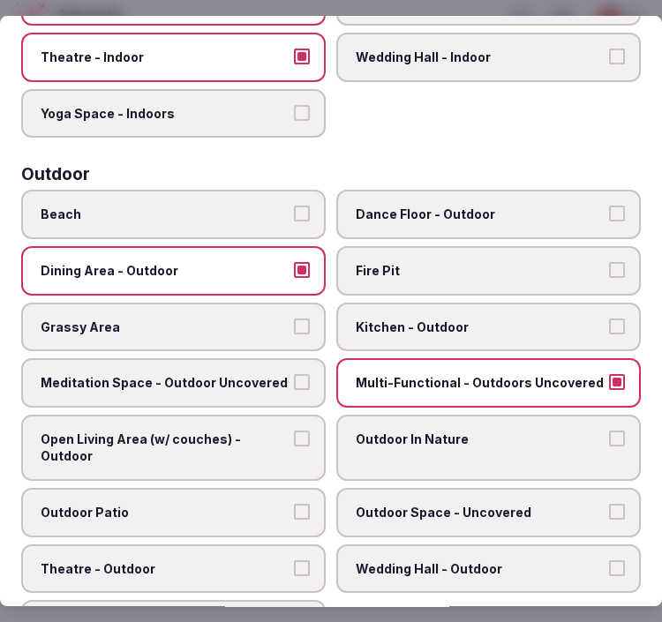
click at [373, 433] on label "Outdoor In Nature" at bounding box center [488, 448] width 304 height 66
click at [609, 433] on button "Outdoor In Nature" at bounding box center [617, 439] width 16 height 16
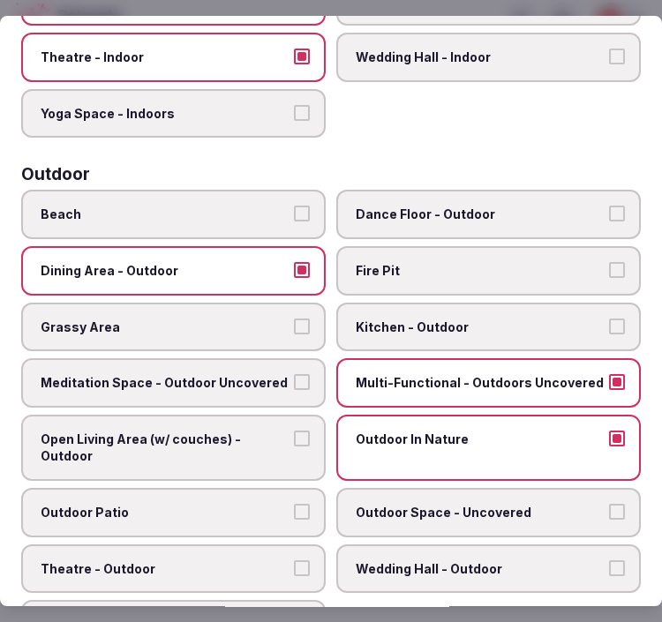
click at [244, 438] on span "Open Living Area (w/ couches) - Outdoor" at bounding box center [165, 448] width 248 height 34
click at [294, 438] on button "Open Living Area (w/ couches) - Outdoor" at bounding box center [302, 439] width 16 height 16
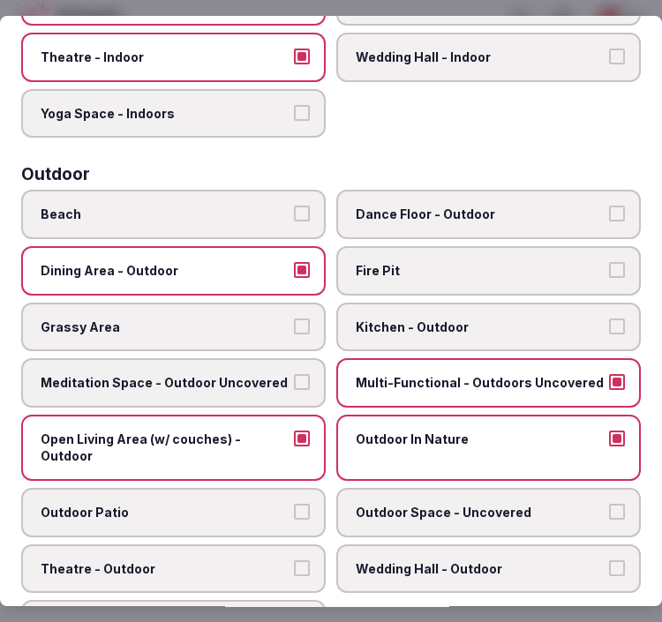
click at [230, 504] on span "Outdoor Patio" at bounding box center [165, 513] width 248 height 18
click at [294, 504] on button "Outdoor Patio" at bounding box center [302, 512] width 16 height 16
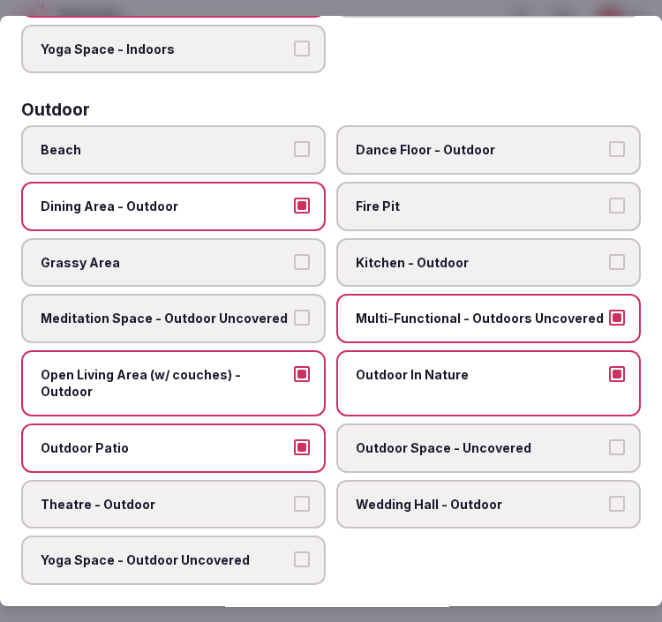
scroll to position [588, 0]
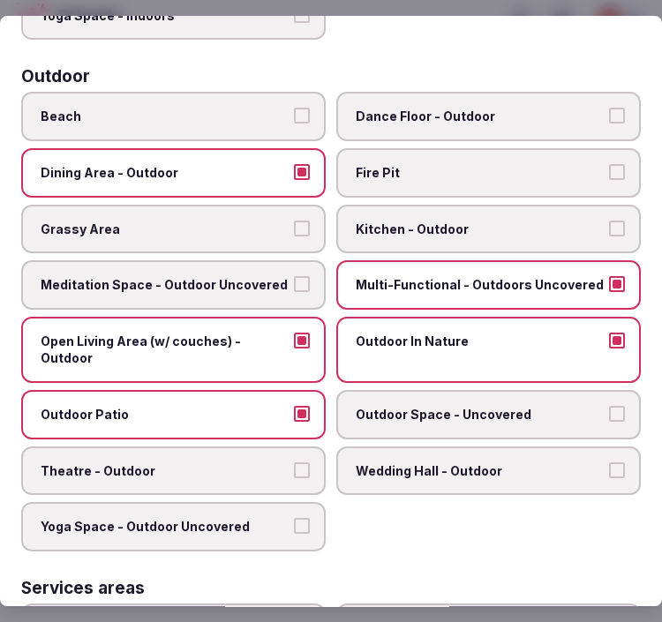
click at [294, 462] on button "Theatre - Outdoor" at bounding box center [302, 470] width 16 height 16
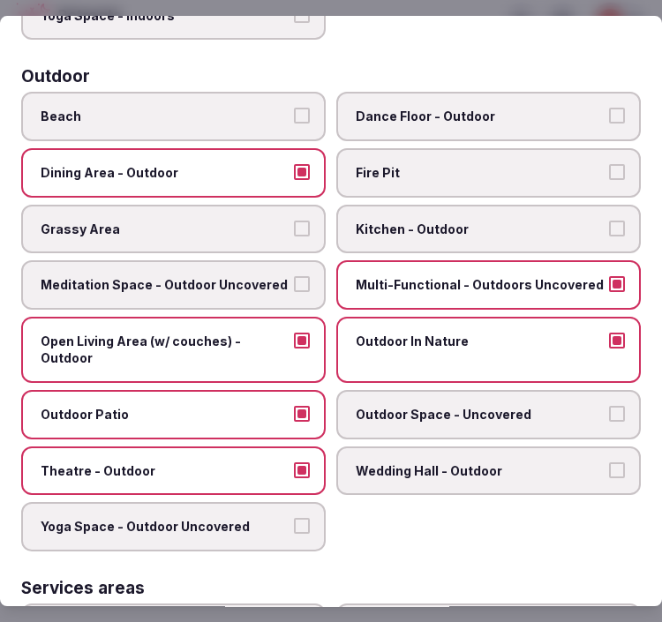
click at [429, 406] on span "Outdoor Space - Uncovered" at bounding box center [480, 415] width 248 height 18
click at [609, 406] on button "Outdoor Space - Uncovered" at bounding box center [617, 414] width 16 height 16
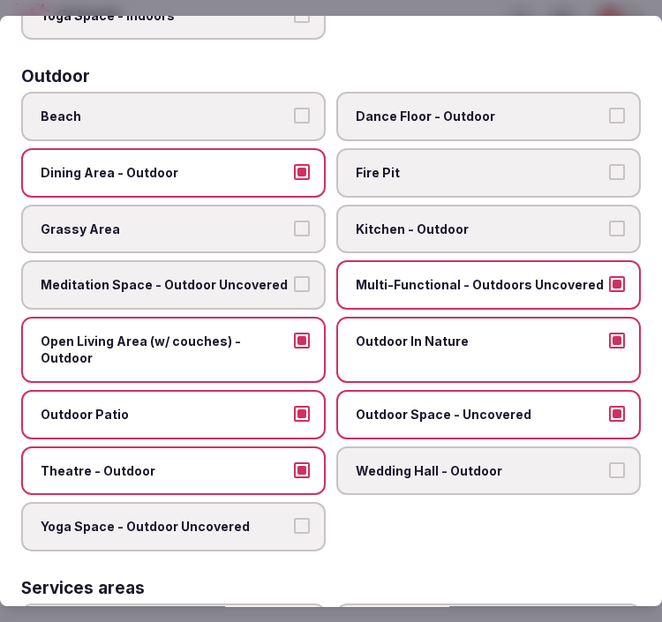
click at [265, 463] on label "Theatre - Outdoor" at bounding box center [173, 470] width 304 height 49
click at [294, 463] on button "Theatre - Outdoor" at bounding box center [302, 470] width 16 height 16
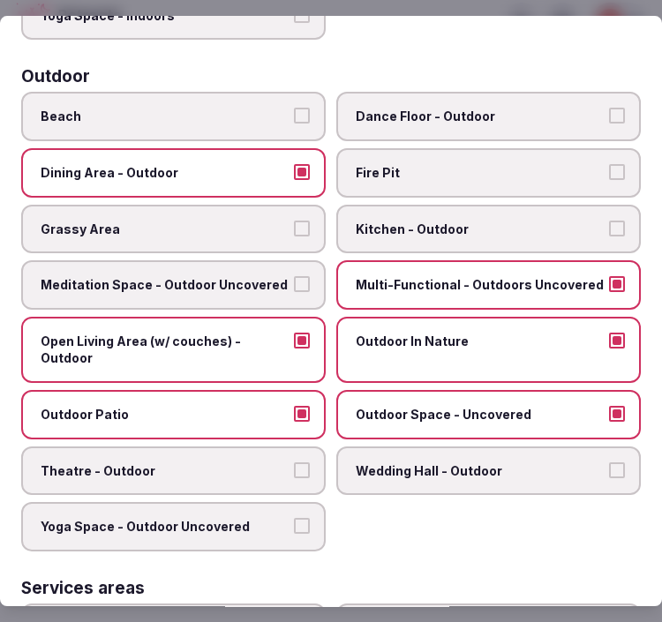
scroll to position [686, 0]
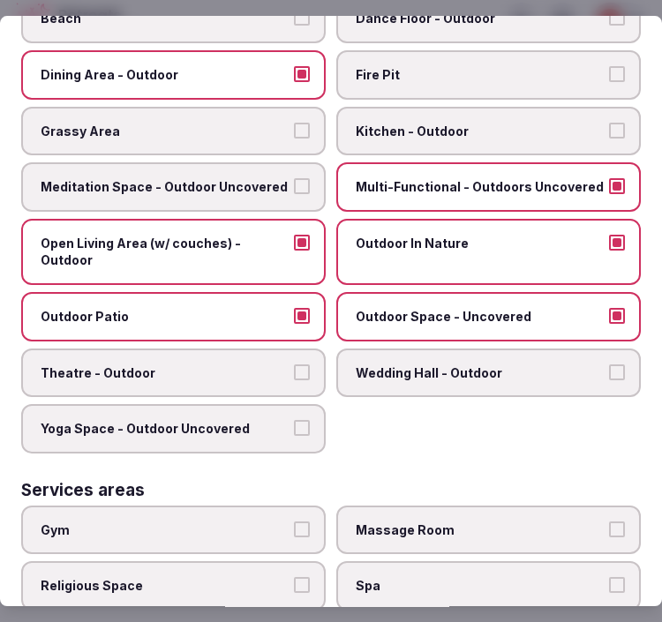
click at [258, 362] on label "Theatre - Outdoor" at bounding box center [173, 373] width 304 height 49
click at [294, 364] on button "Theatre - Outdoor" at bounding box center [302, 372] width 16 height 16
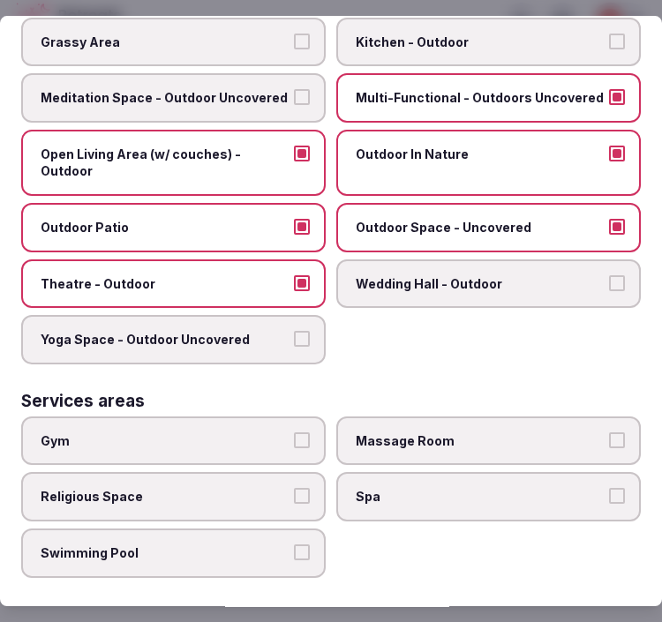
scroll to position [882, 0]
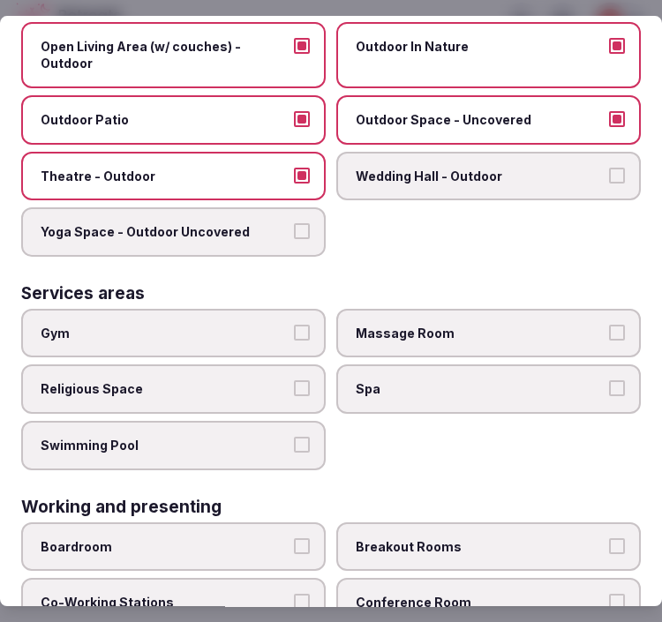
click at [306, 421] on label "Swimming Pool" at bounding box center [173, 445] width 304 height 49
click at [306, 437] on button "Swimming Pool" at bounding box center [302, 445] width 16 height 16
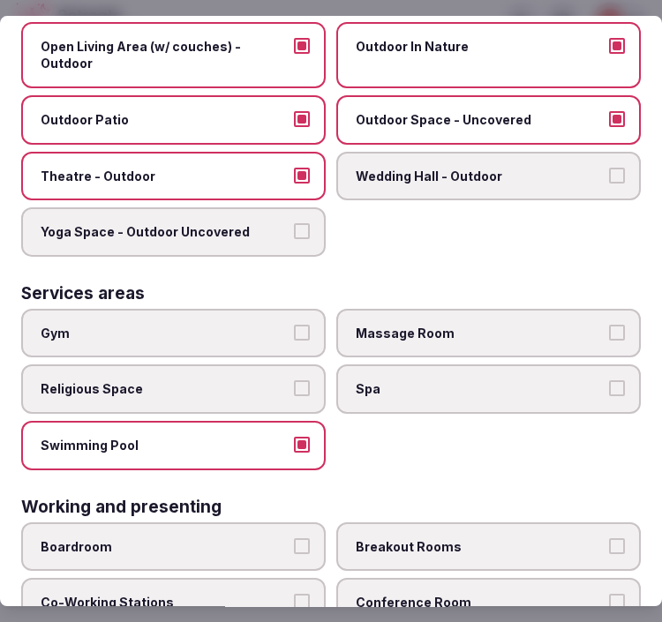
click at [609, 325] on button "Massage Room" at bounding box center [617, 333] width 16 height 16
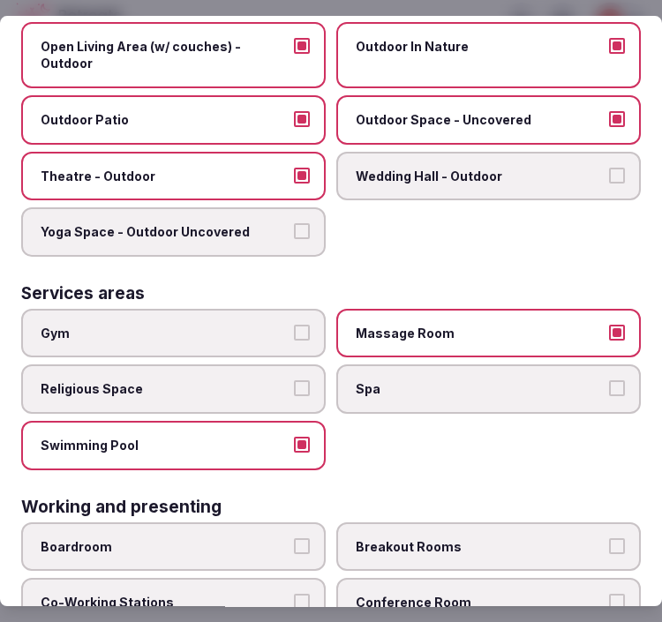
drag, startPoint x: 604, startPoint y: 357, endPoint x: 593, endPoint y: 356, distance: 11.5
click at [609, 380] on button "Spa" at bounding box center [617, 388] width 16 height 16
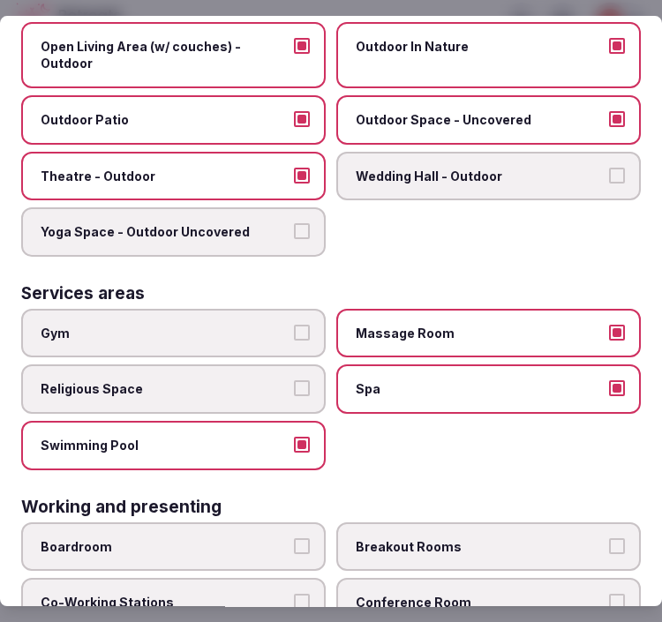
click at [292, 309] on label "Gym" at bounding box center [173, 333] width 304 height 49
click at [294, 325] on button "Gym" at bounding box center [302, 333] width 16 height 16
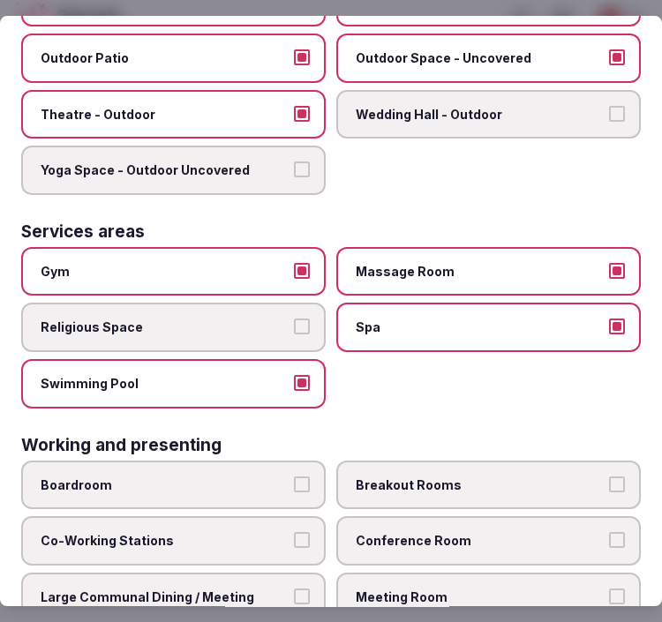
scroll to position [1000, 0]
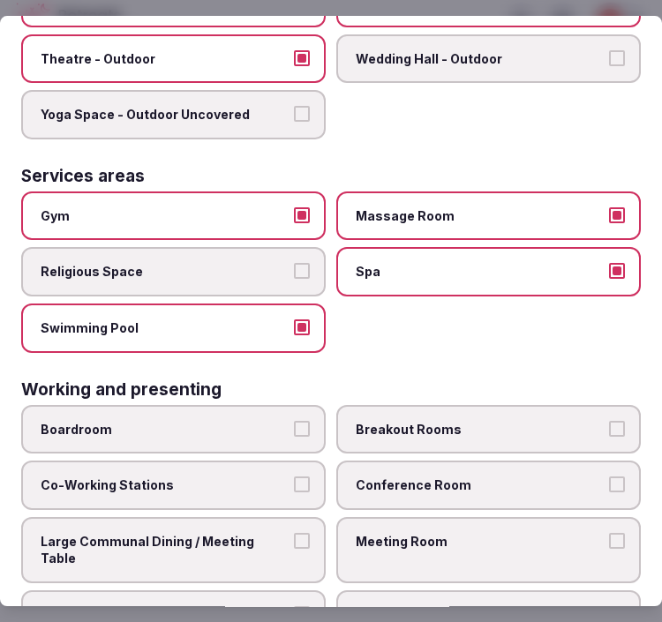
click at [457, 476] on span "Conference Room" at bounding box center [480, 485] width 248 height 18
click at [609, 476] on button "Conference Room" at bounding box center [617, 484] width 16 height 16
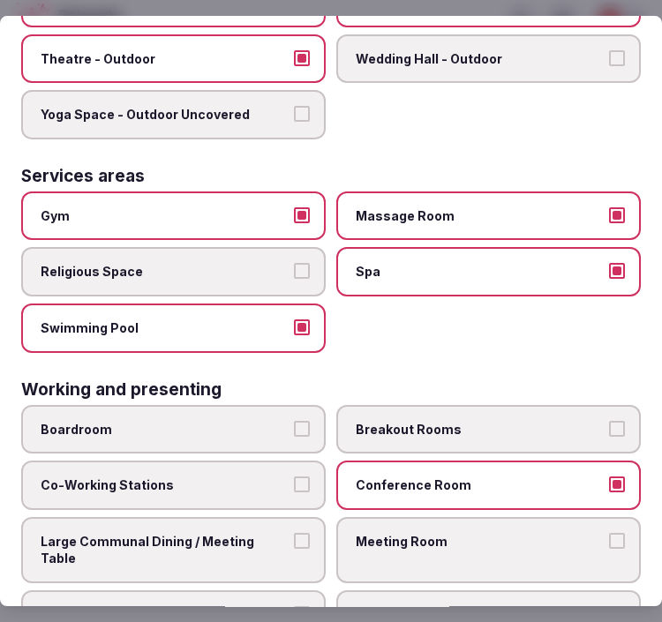
click at [444, 517] on label "Meeting Room" at bounding box center [488, 550] width 304 height 66
click at [609, 533] on button "Meeting Room" at bounding box center [617, 541] width 16 height 16
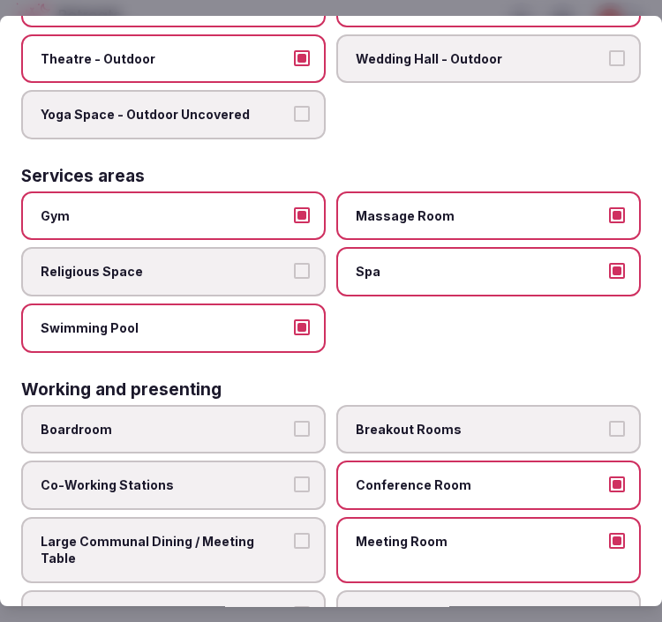
click at [302, 533] on button "Large Communal Dining / Meeting Table" at bounding box center [302, 541] width 16 height 16
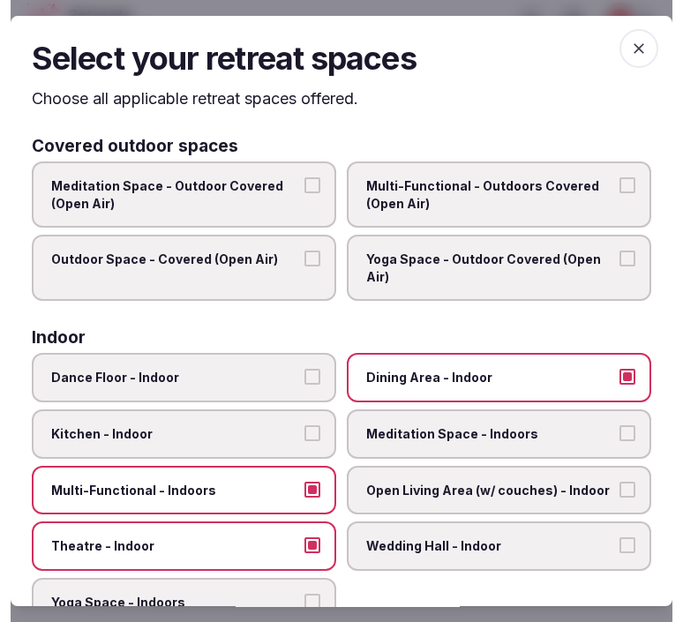
scroll to position [0, 0]
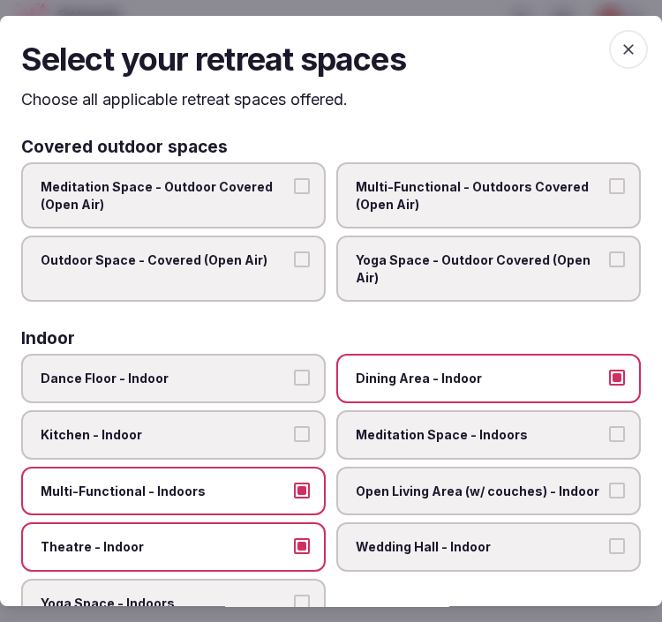
click at [619, 41] on icon "button" at bounding box center [628, 50] width 18 height 18
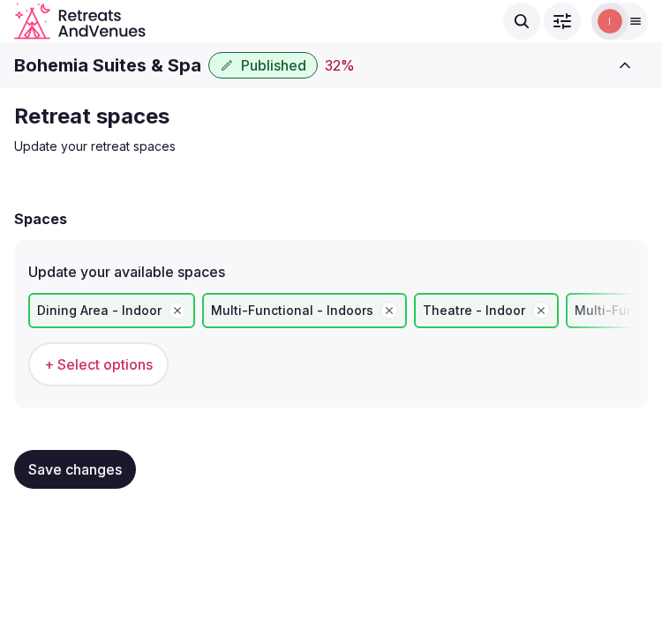
click at [92, 461] on span "Save changes" at bounding box center [75, 470] width 94 height 18
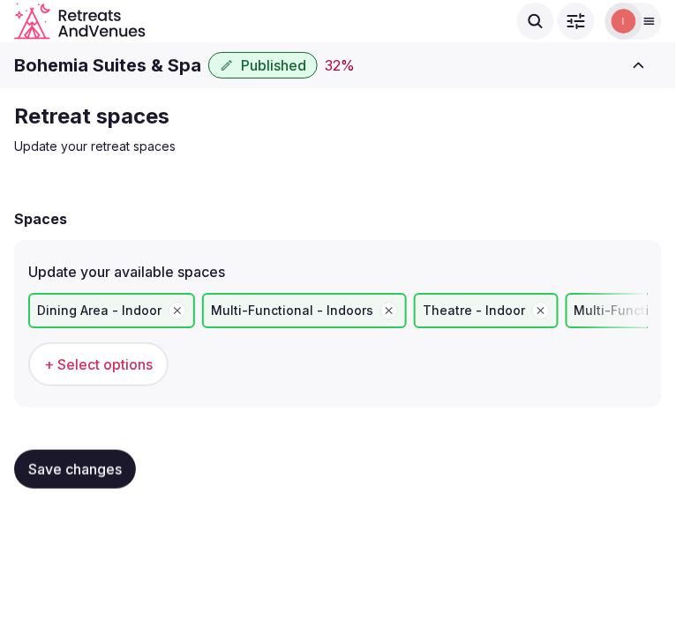
click at [58, 454] on button "Save changes" at bounding box center [75, 469] width 122 height 39
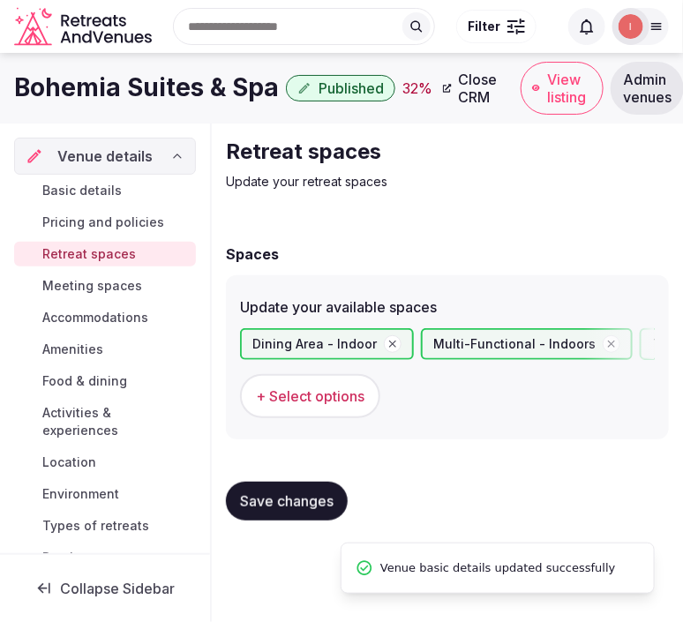
click at [109, 284] on span "Meeting spaces" at bounding box center [92, 286] width 100 height 18
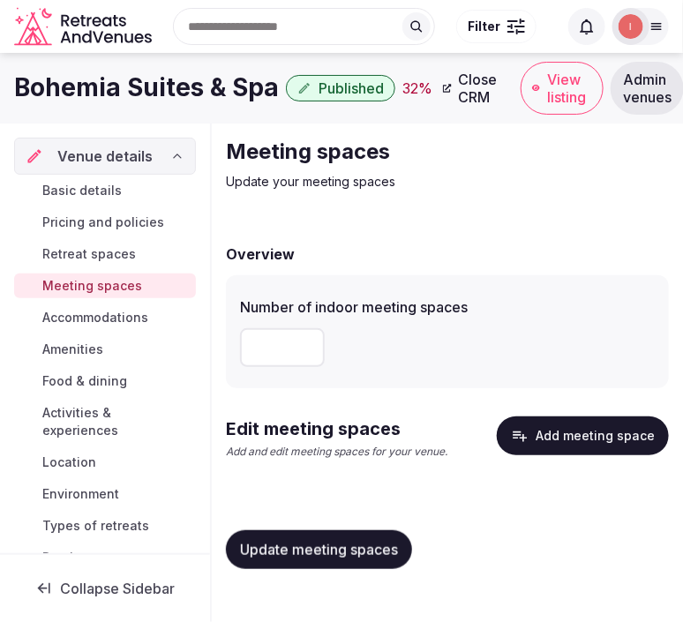
click at [574, 431] on button "Add meeting space" at bounding box center [583, 435] width 172 height 39
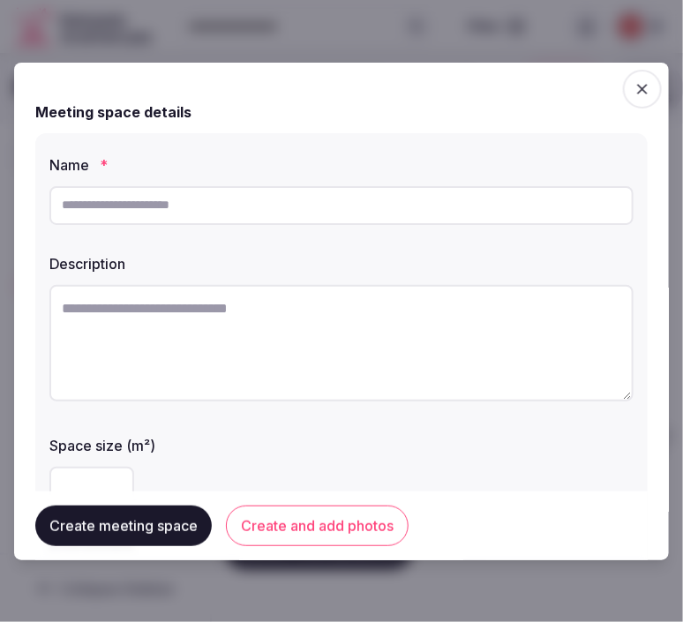
paste input "***"
type input "***"
click at [364, 377] on textarea at bounding box center [341, 343] width 584 height 116
paste textarea "**********"
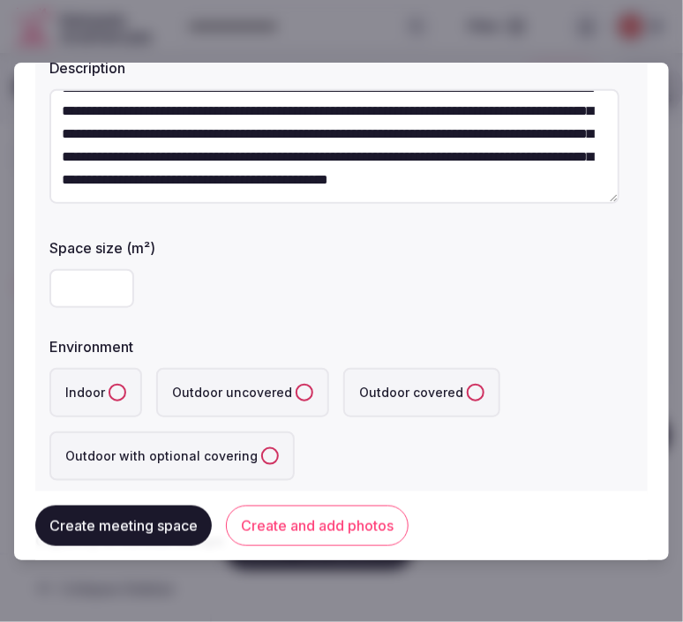
scroll to position [294, 0]
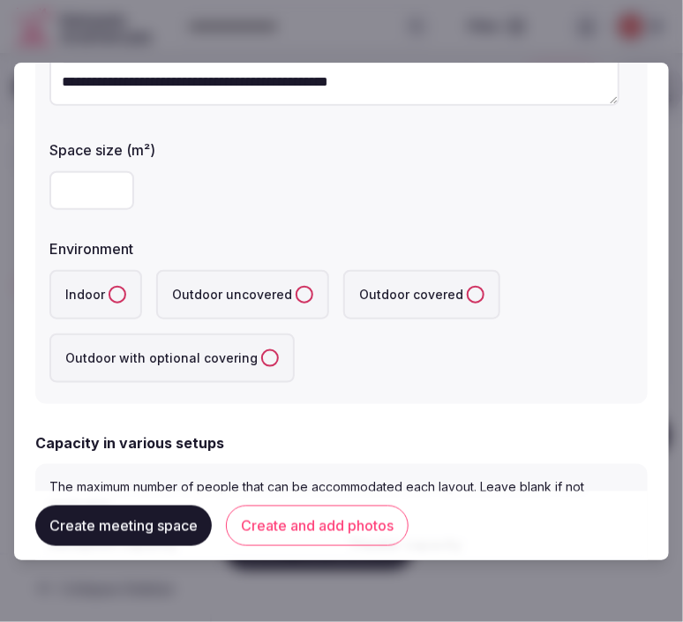
type textarea "**********"
click at [98, 194] on input "number" at bounding box center [91, 190] width 85 height 39
type input "**"
click at [117, 289] on button "Indoor" at bounding box center [118, 295] width 18 height 18
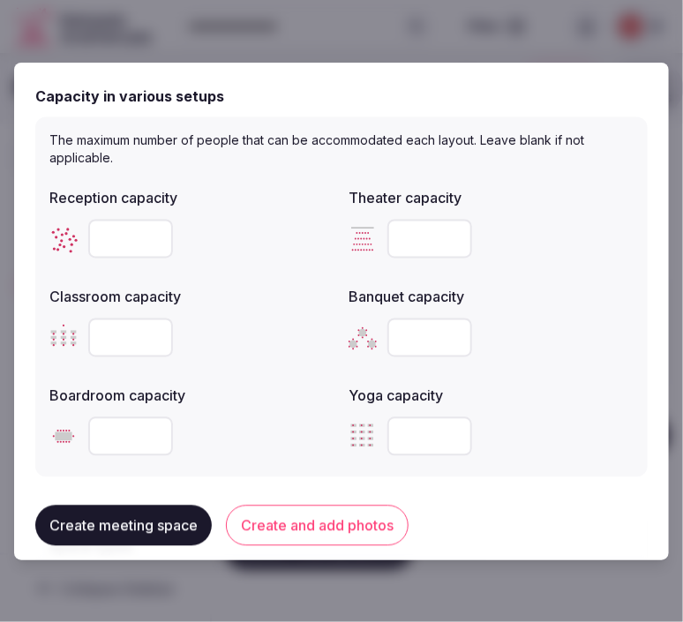
scroll to position [686, 0]
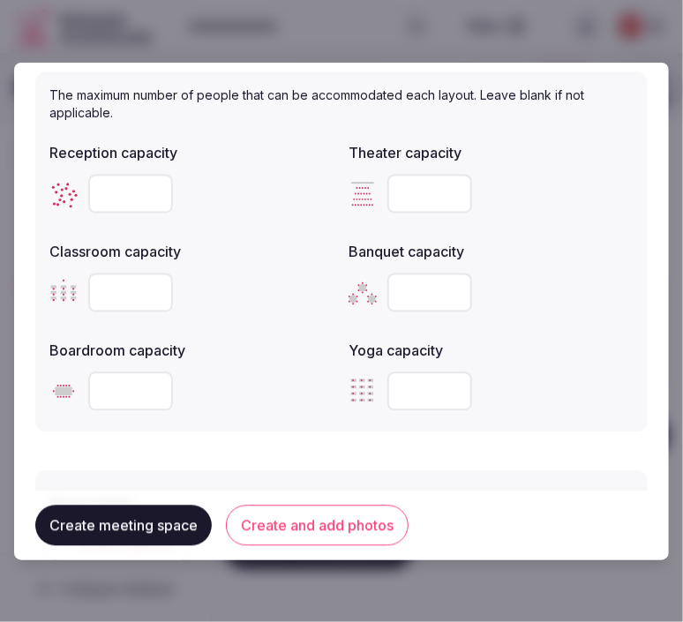
click at [419, 189] on input "number" at bounding box center [429, 194] width 85 height 39
type input "**"
click at [113, 378] on input "number" at bounding box center [130, 391] width 85 height 39
click at [109, 372] on input "number" at bounding box center [130, 391] width 85 height 39
type input "**"
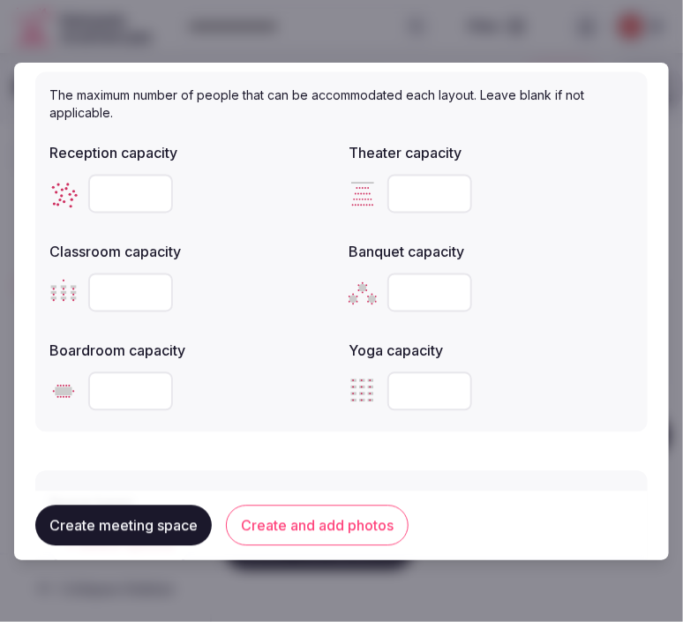
click at [411, 283] on input "number" at bounding box center [429, 293] width 85 height 39
type input "**"
drag, startPoint x: 272, startPoint y: 530, endPoint x: 291, endPoint y: 522, distance: 21.0
click at [274, 529] on button "Create and add photos" at bounding box center [317, 526] width 183 height 41
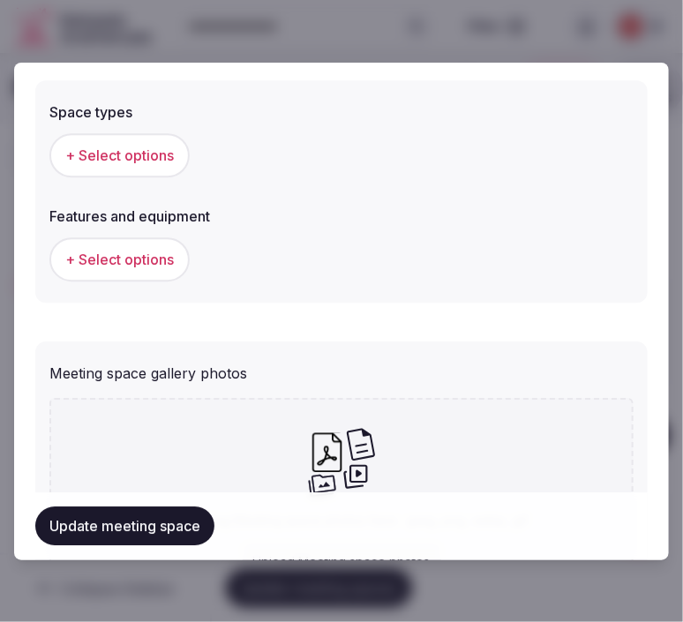
scroll to position [1078, 0]
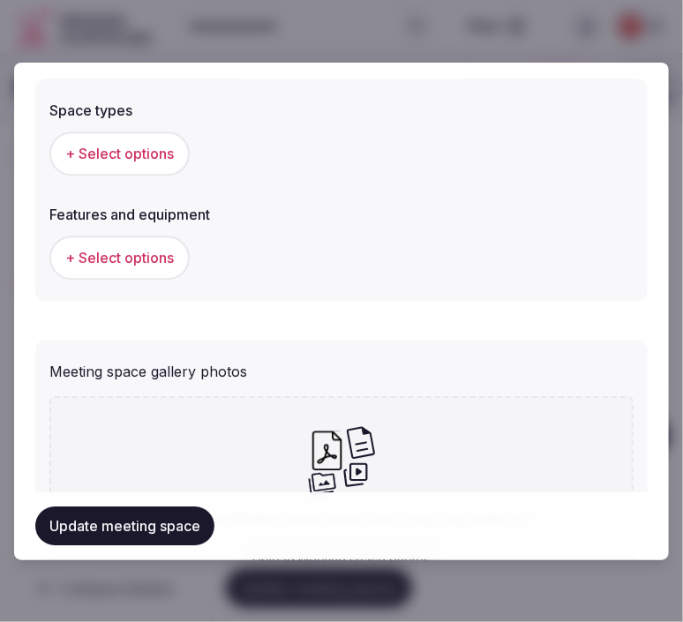
click at [111, 160] on button "+ Select options" at bounding box center [119, 153] width 140 height 44
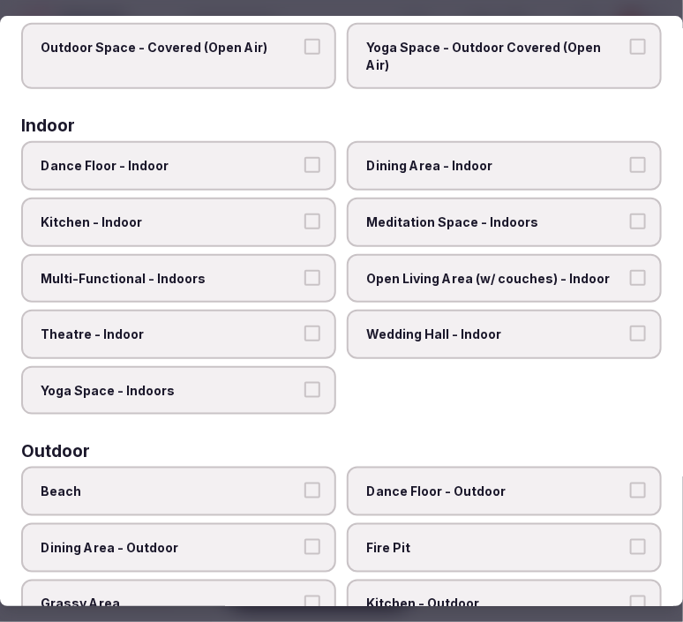
scroll to position [196, 0]
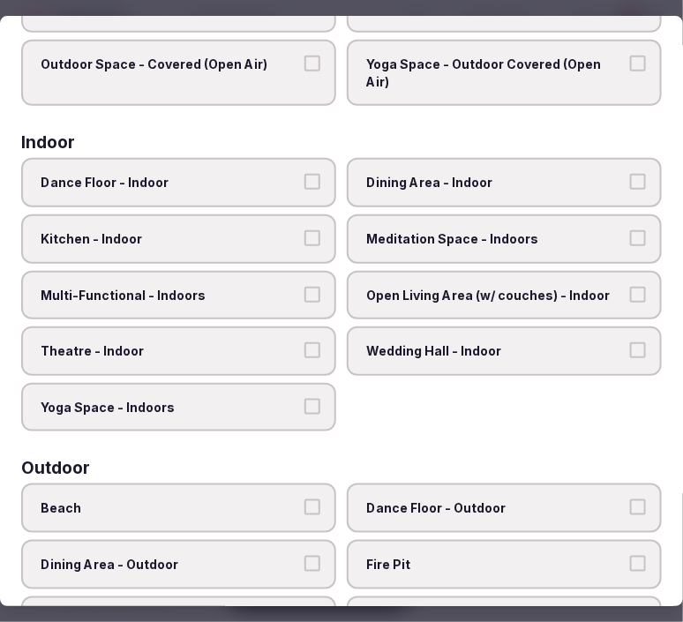
click at [452, 175] on span "Dining Area - Indoor" at bounding box center [495, 184] width 259 height 18
click at [630, 175] on button "Dining Area - Indoor" at bounding box center [638, 183] width 16 height 16
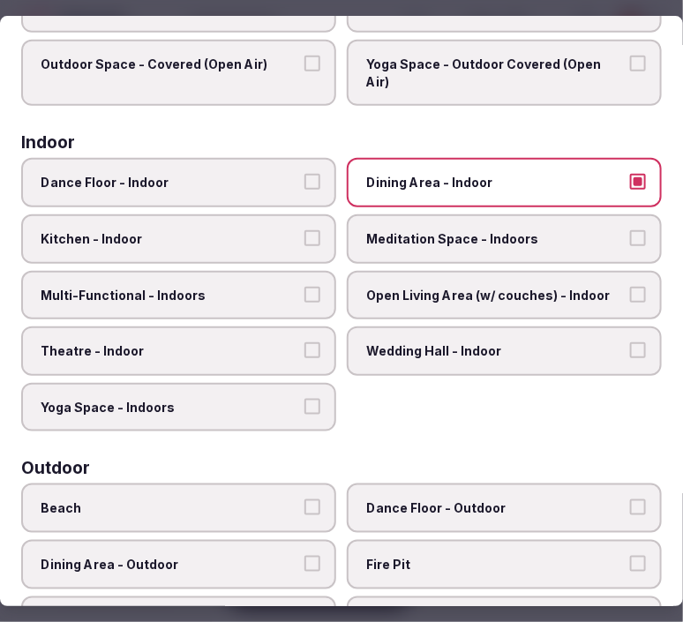
click at [275, 287] on span "Multi-Functional - Indoors" at bounding box center [170, 296] width 259 height 18
click at [304, 287] on button "Multi-Functional - Indoors" at bounding box center [312, 295] width 16 height 16
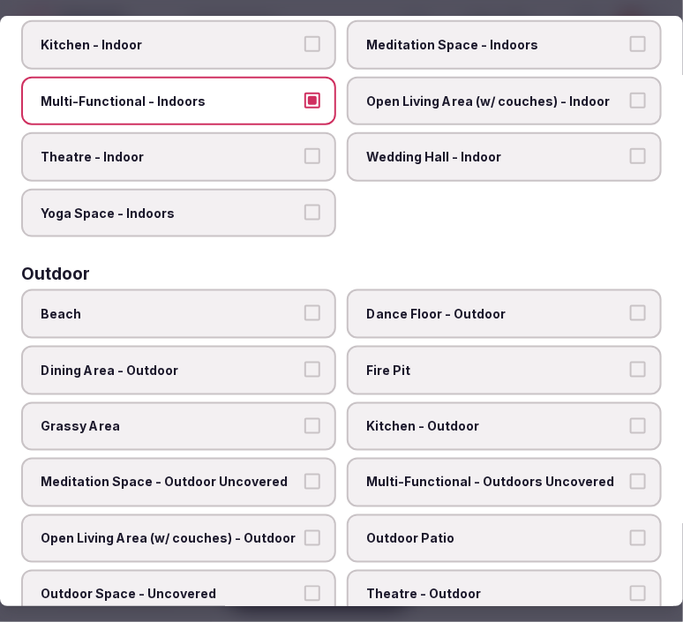
scroll to position [392, 0]
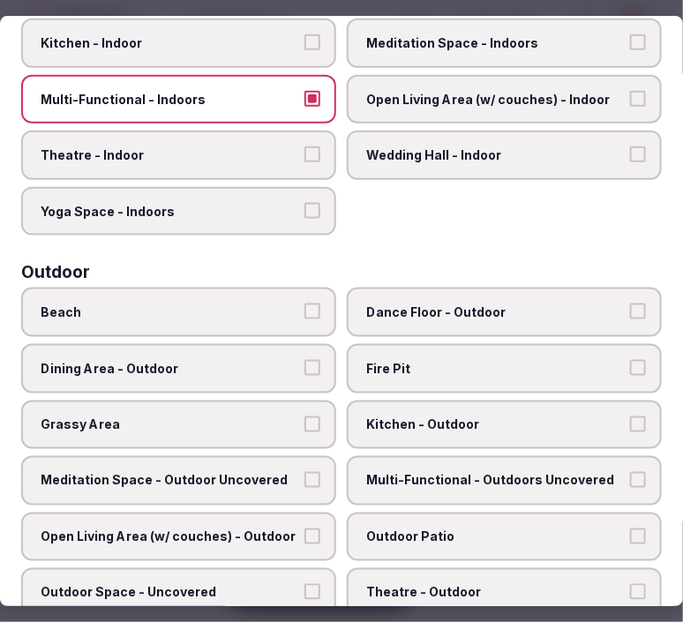
click at [229, 146] on span "Theatre - Indoor" at bounding box center [170, 155] width 259 height 18
click at [304, 146] on button "Theatre - Indoor" at bounding box center [312, 154] width 16 height 16
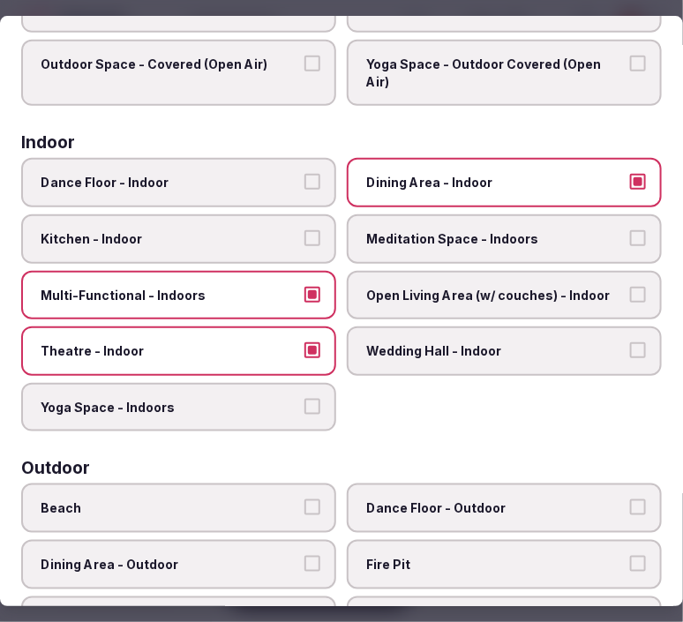
scroll to position [0, 0]
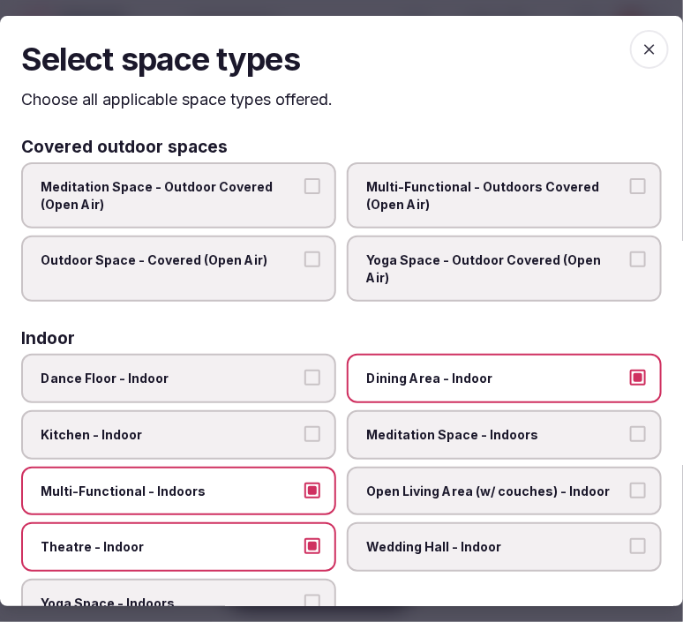
click at [640, 53] on icon "button" at bounding box center [650, 50] width 18 height 18
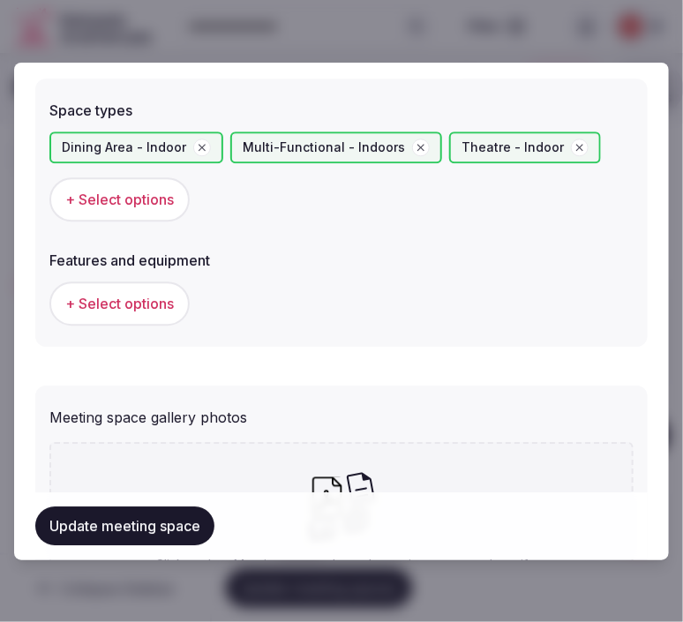
click at [130, 296] on span "+ Select options" at bounding box center [119, 303] width 109 height 19
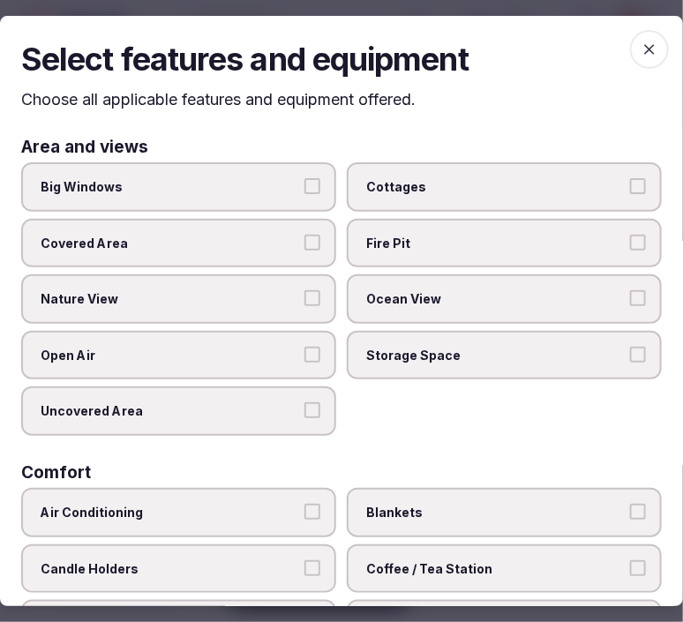
click at [206, 187] on span "Big Windows" at bounding box center [170, 187] width 259 height 18
click at [304, 187] on button "Big Windows" at bounding box center [312, 186] width 16 height 16
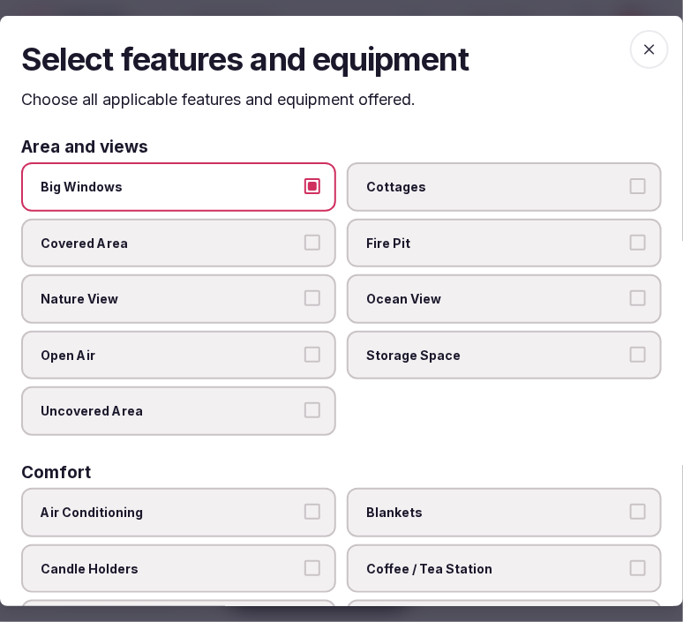
click at [206, 187] on span "Big Windows" at bounding box center [170, 187] width 259 height 18
click at [304, 187] on button "Big Windows" at bounding box center [312, 186] width 16 height 16
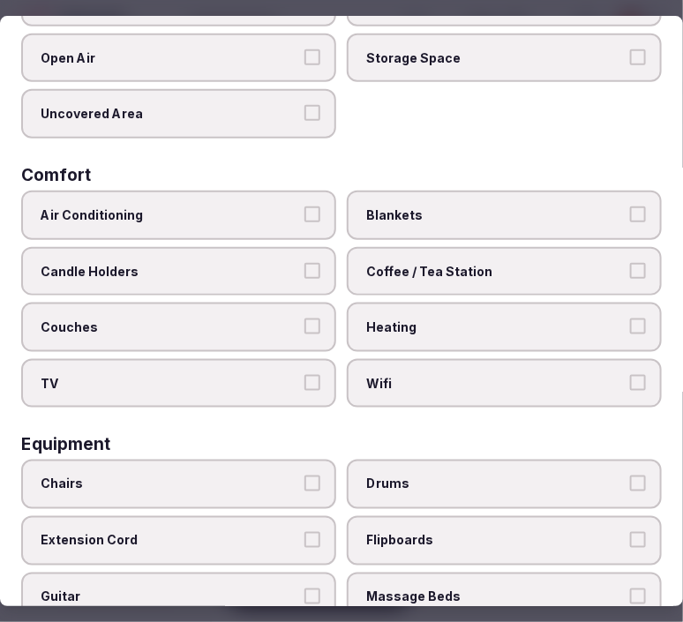
scroll to position [392, 0]
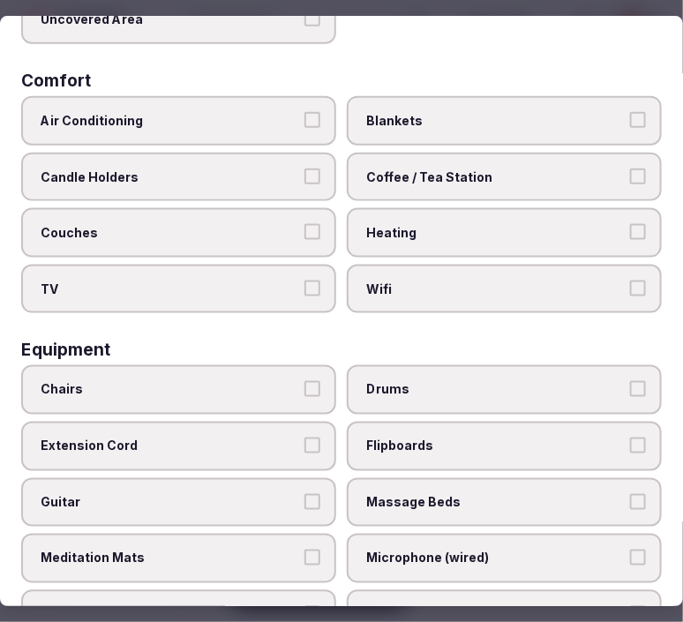
click at [390, 281] on span "Wifi" at bounding box center [495, 290] width 259 height 18
click at [630, 281] on button "Wifi" at bounding box center [638, 289] width 16 height 16
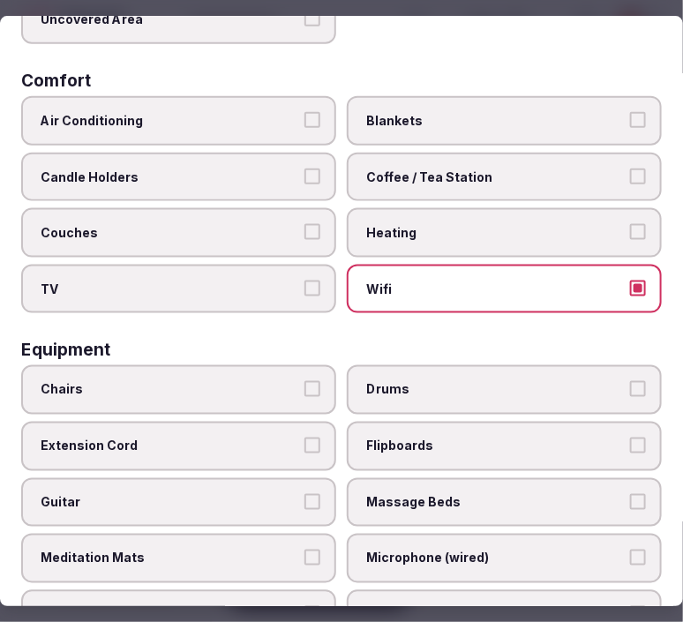
click at [422, 169] on span "Coffee / Tea Station" at bounding box center [495, 178] width 259 height 18
click at [630, 169] on button "Coffee / Tea Station" at bounding box center [638, 177] width 16 height 16
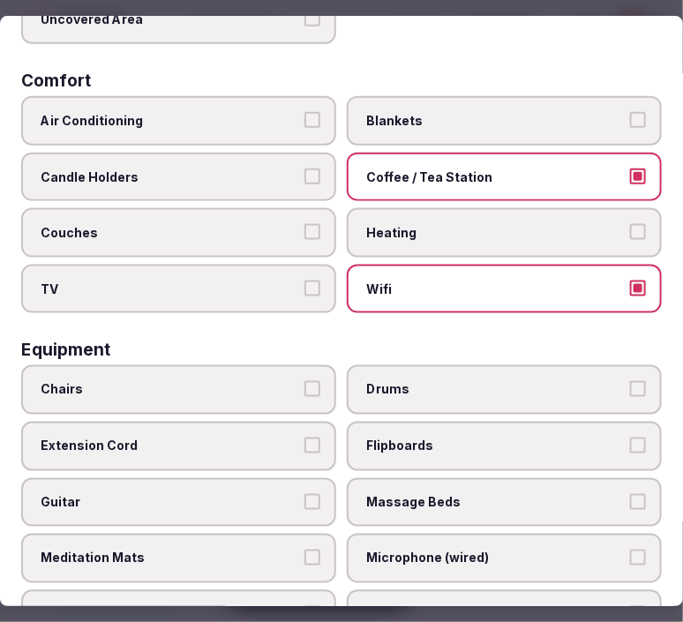
click at [293, 118] on label "Air Conditioning" at bounding box center [178, 120] width 315 height 49
click at [304, 118] on button "Air Conditioning" at bounding box center [312, 120] width 16 height 16
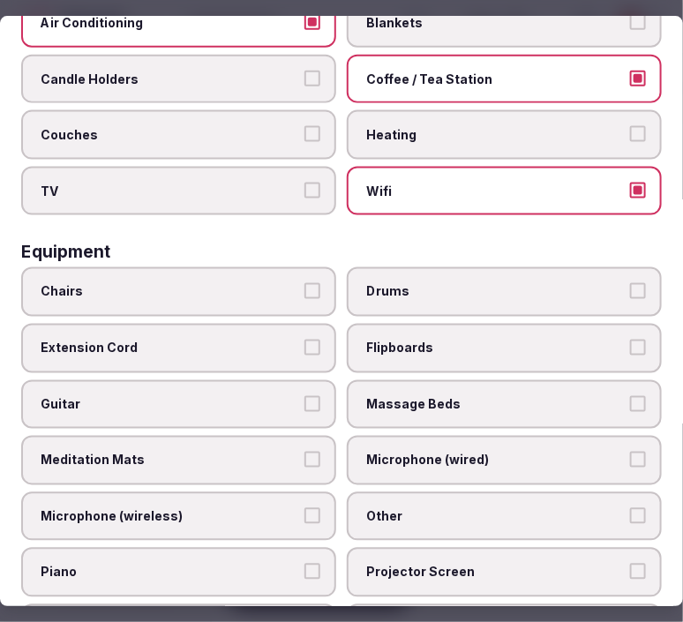
click at [307, 284] on button "Chairs" at bounding box center [312, 292] width 16 height 16
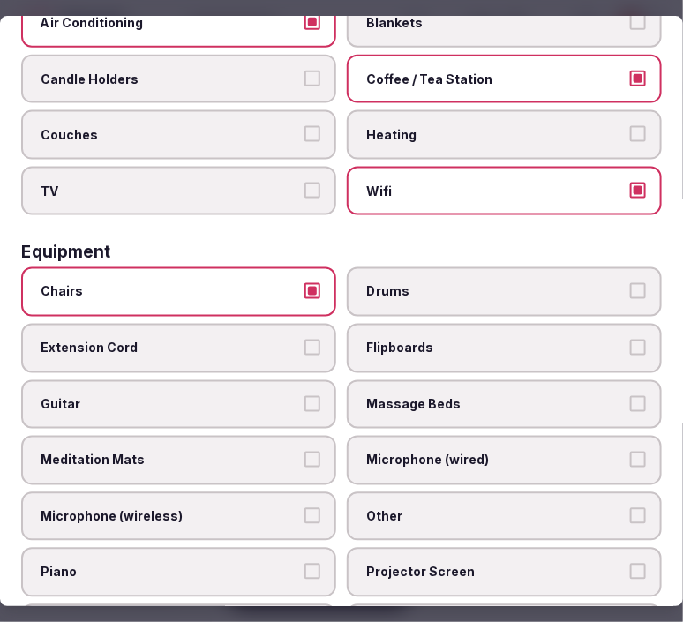
scroll to position [686, 0]
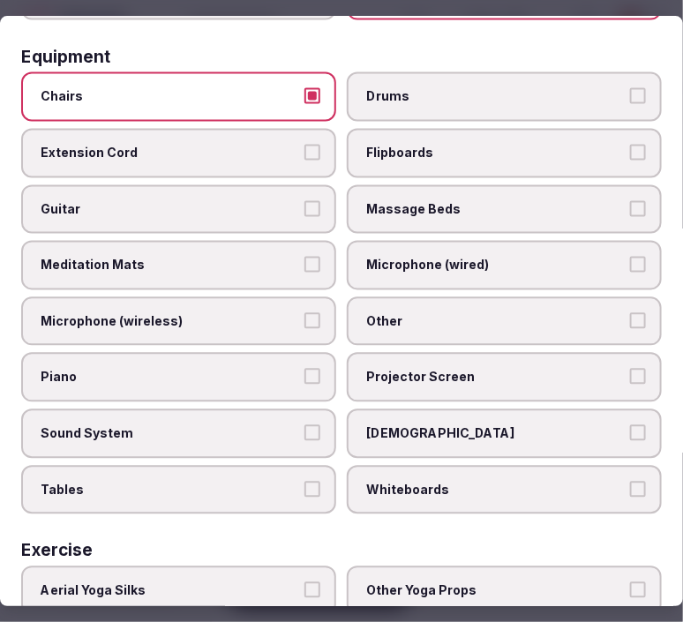
click at [416, 310] on label "Other" at bounding box center [504, 320] width 315 height 49
click at [630, 312] on button "Other" at bounding box center [638, 320] width 16 height 16
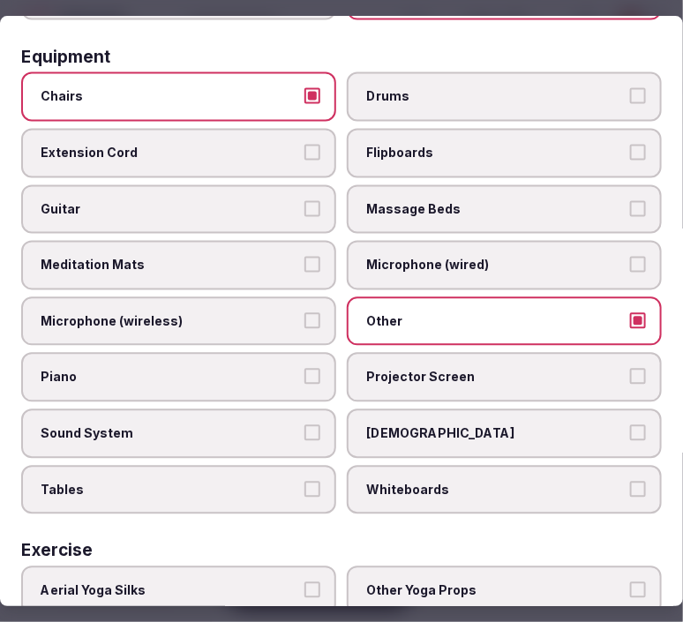
click at [438, 369] on span "Projector Screen" at bounding box center [495, 378] width 259 height 18
click at [630, 369] on button "Projector Screen" at bounding box center [638, 377] width 16 height 16
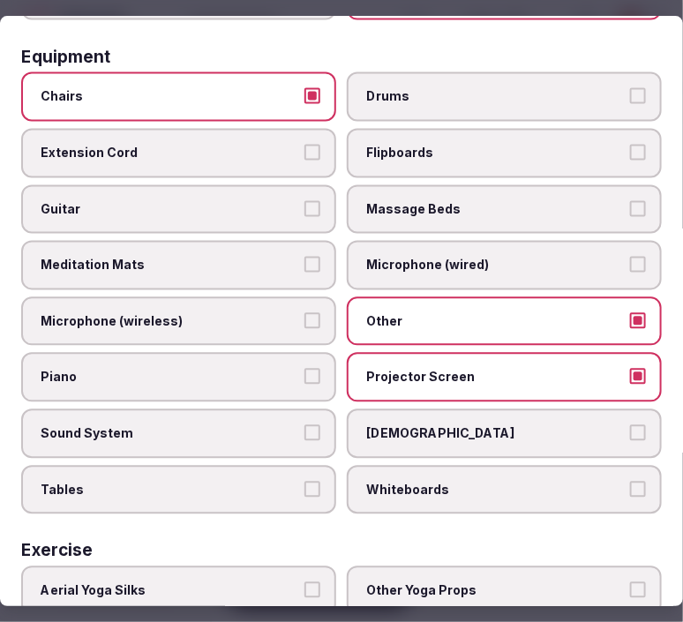
click at [309, 424] on button "Sound System" at bounding box center [312, 432] width 16 height 16
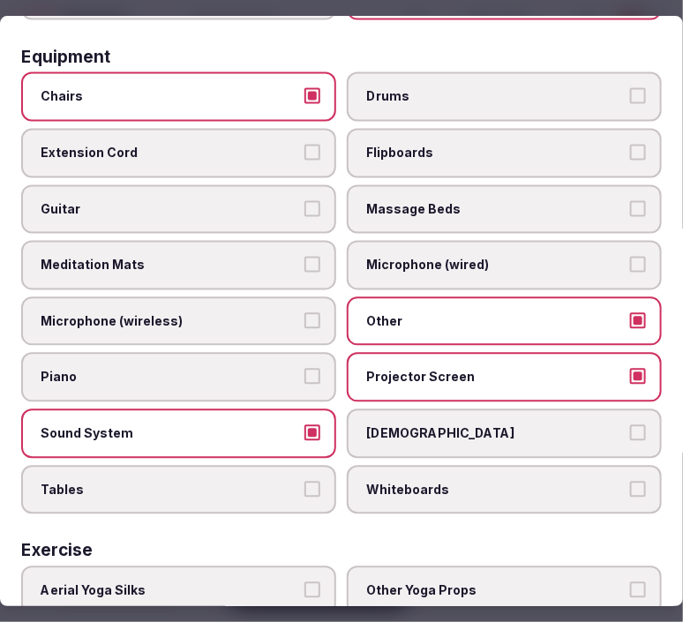
click at [304, 481] on button "Tables" at bounding box center [312, 489] width 16 height 16
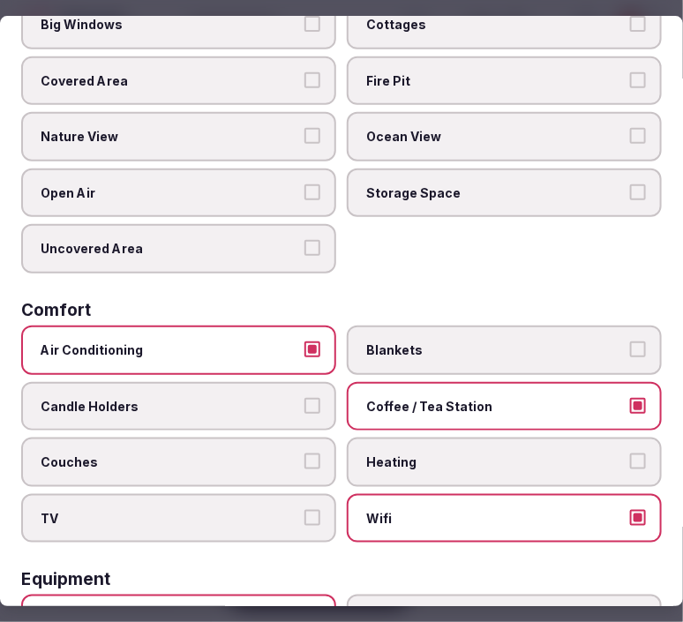
scroll to position [0, 0]
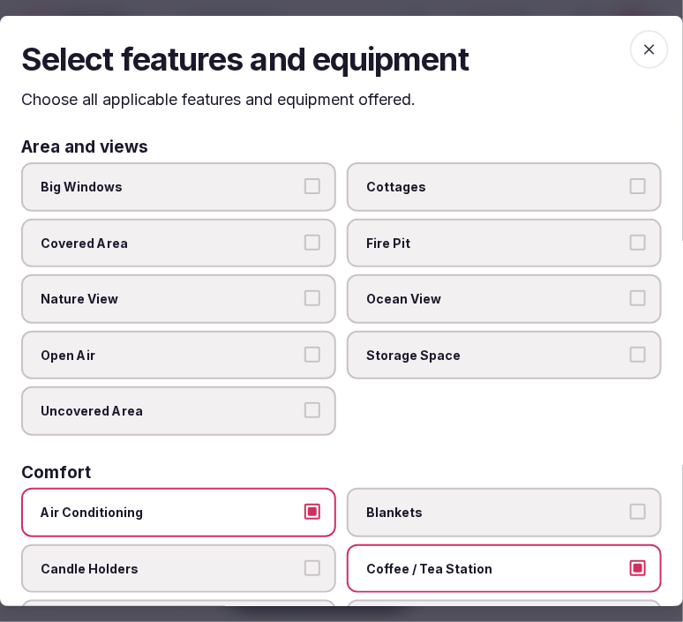
drag, startPoint x: 628, startPoint y: 41, endPoint x: 574, endPoint y: 65, distance: 60.0
click at [640, 41] on icon "button" at bounding box center [650, 50] width 18 height 18
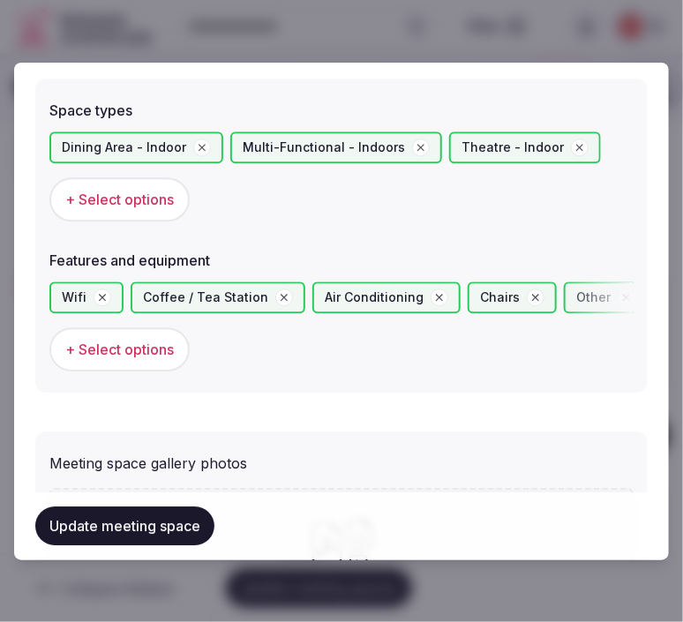
click at [131, 198] on span "+ Select options" at bounding box center [119, 199] width 109 height 19
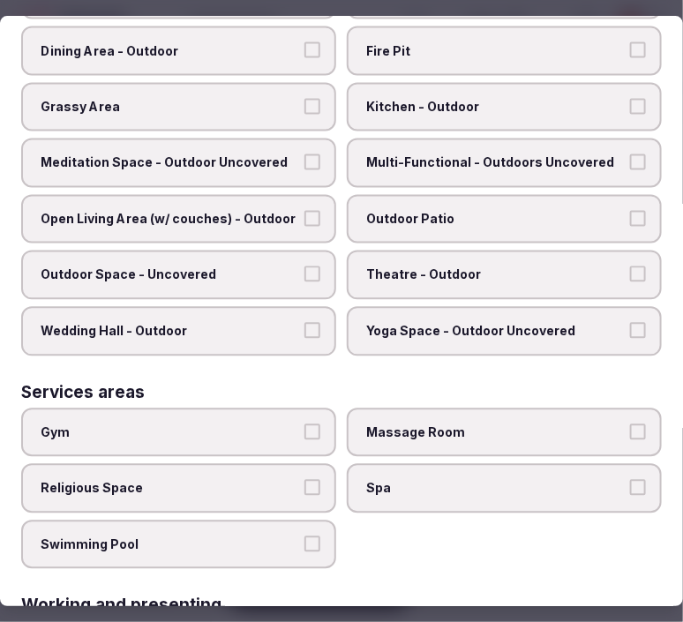
scroll to position [857, 0]
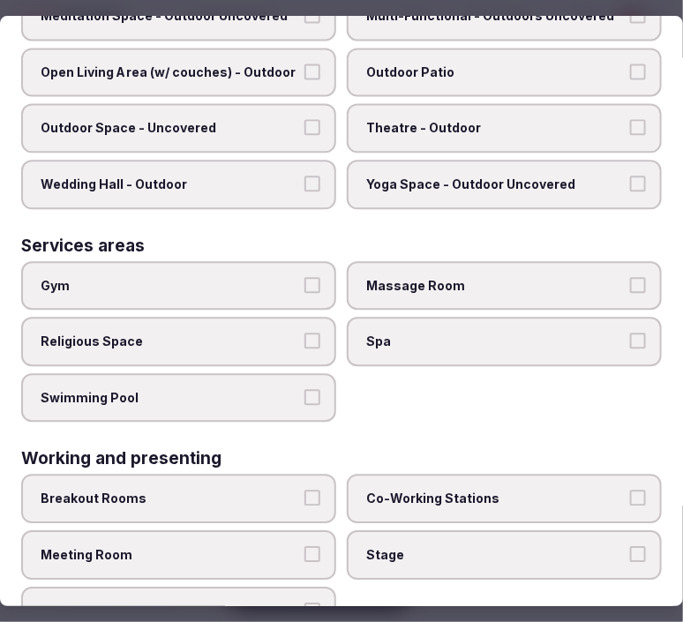
click at [304, 546] on button "Meeting Room" at bounding box center [312, 554] width 16 height 16
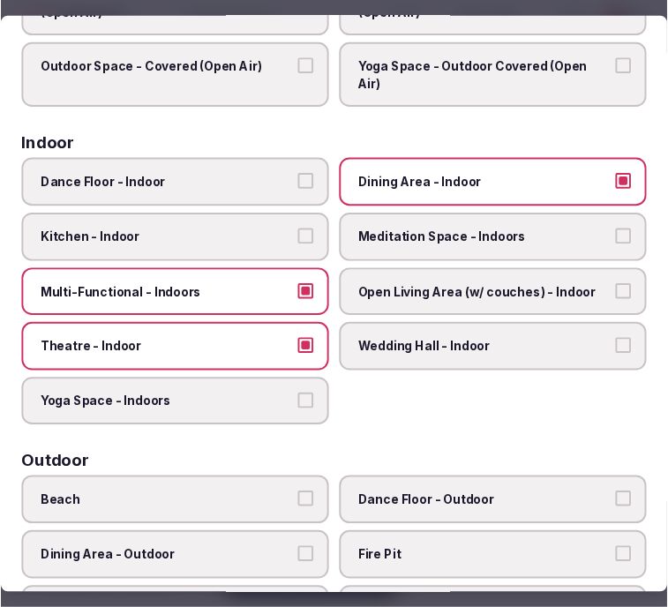
scroll to position [0, 0]
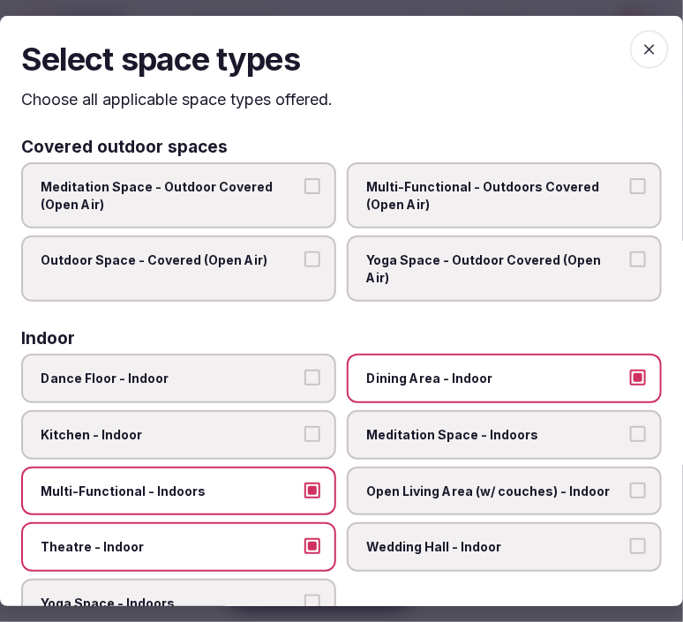
click at [640, 41] on icon "button" at bounding box center [650, 50] width 18 height 18
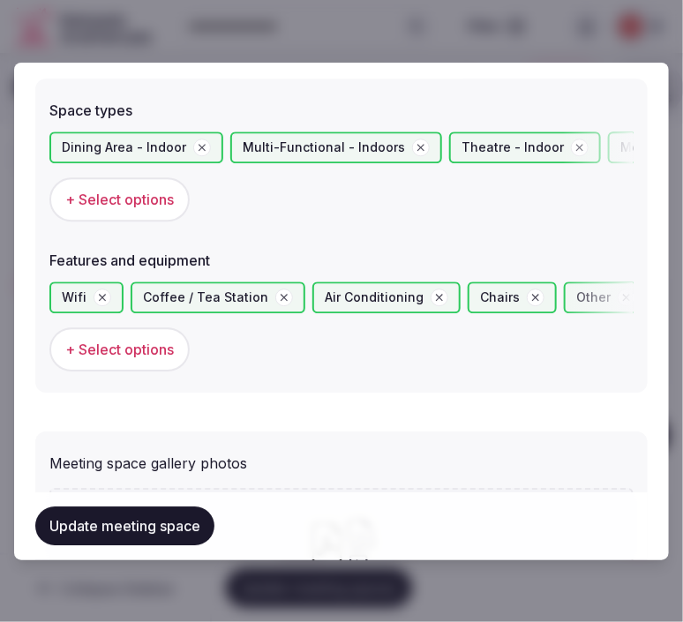
click at [175, 532] on button "Update meeting space" at bounding box center [124, 526] width 179 height 39
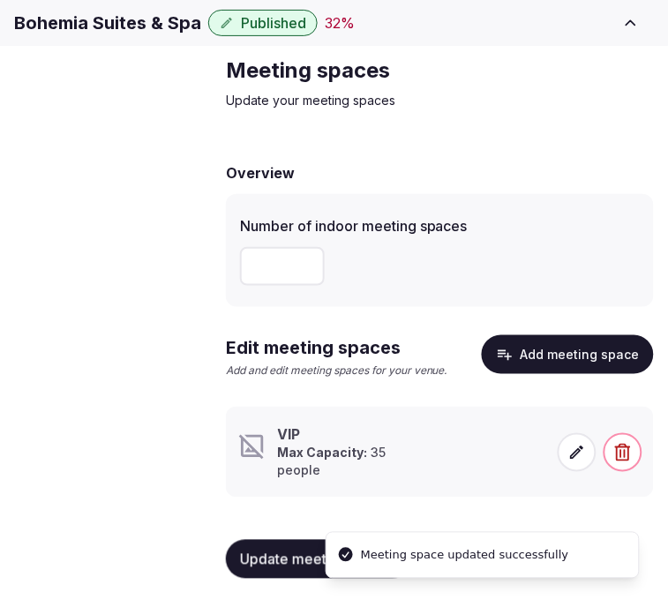
scroll to position [80, 0]
click at [572, 461] on icon at bounding box center [577, 453] width 18 height 18
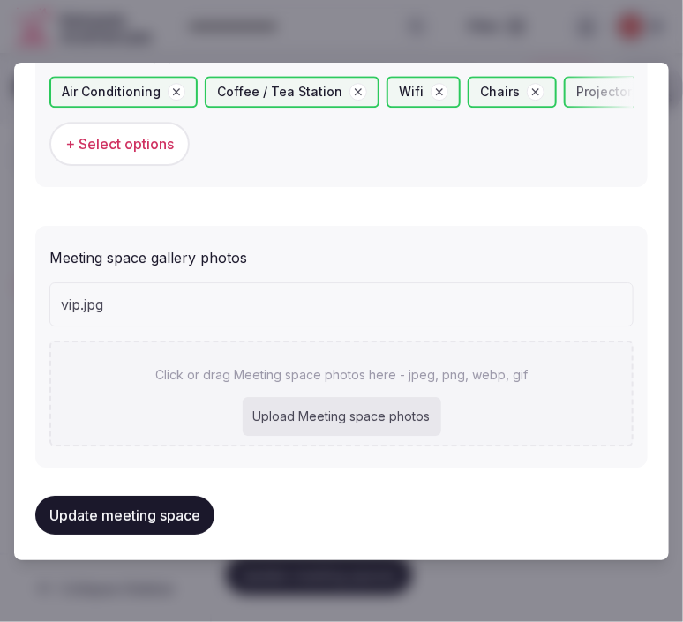
scroll to position [1330, 0]
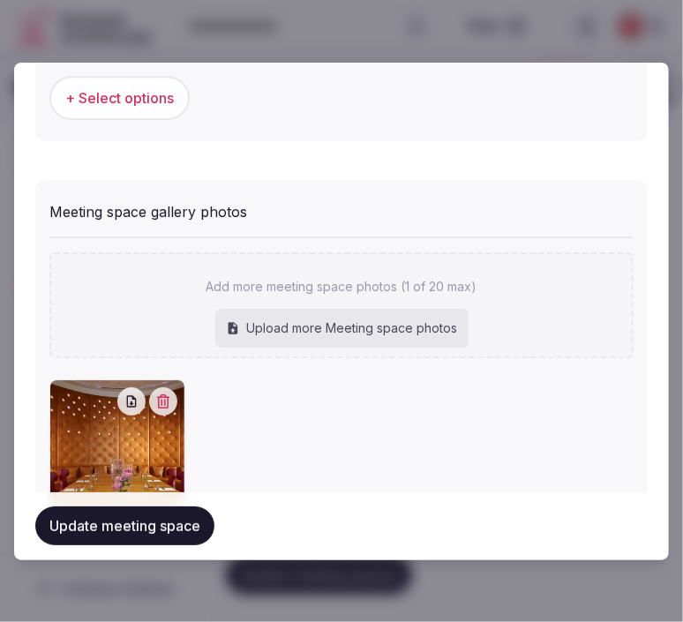
click at [179, 521] on button "Update meeting space" at bounding box center [124, 526] width 179 height 39
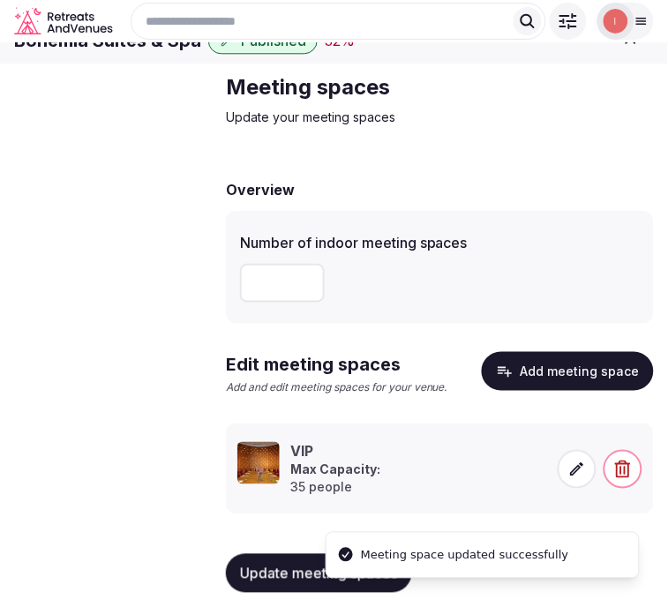
scroll to position [0, 0]
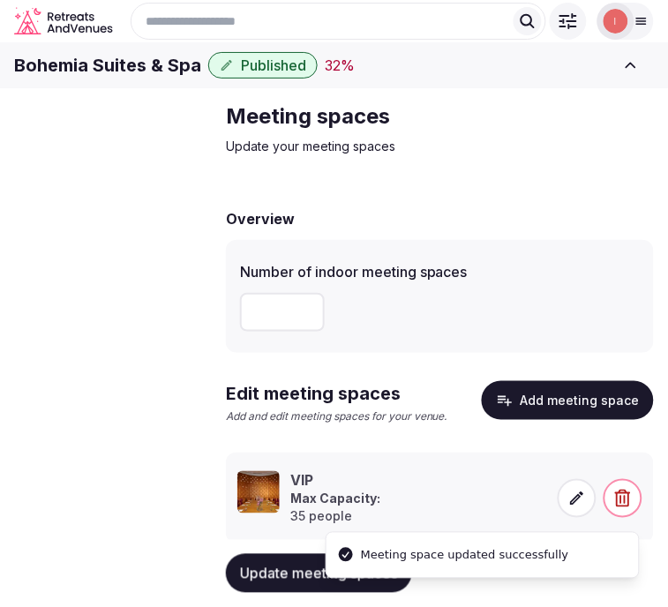
click at [0, 0] on span "Accommodations" at bounding box center [0, 0] width 0 height 0
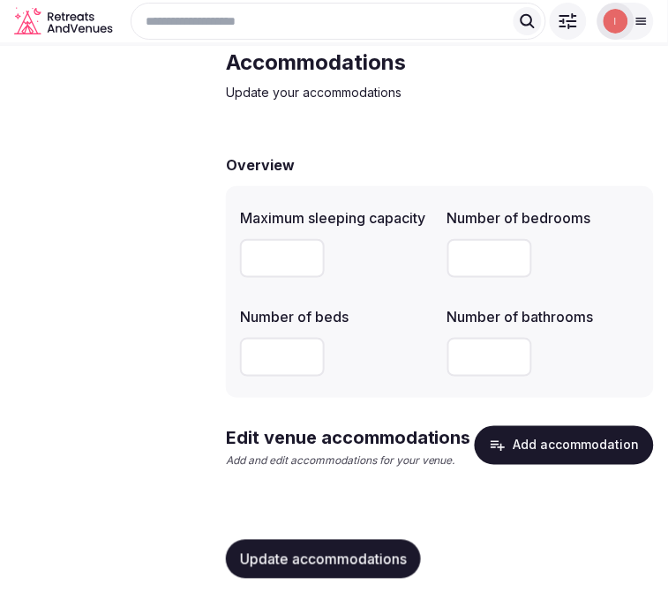
scroll to position [88, 0]
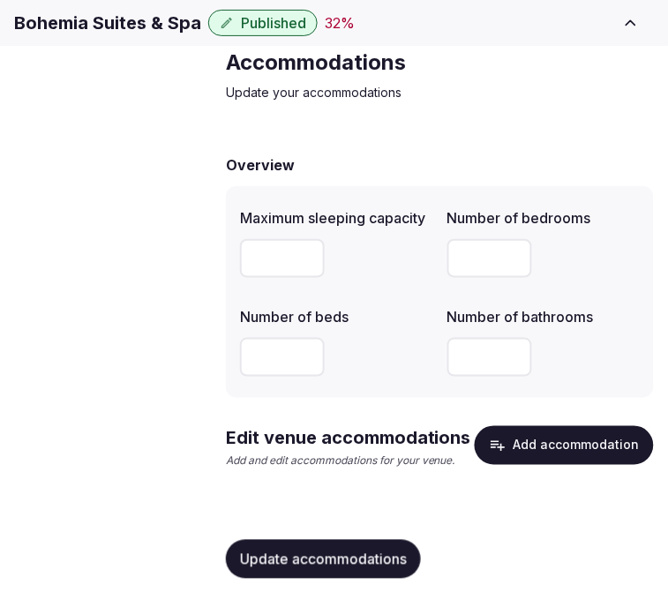
click at [562, 454] on button "Add accommodation" at bounding box center [564, 445] width 179 height 39
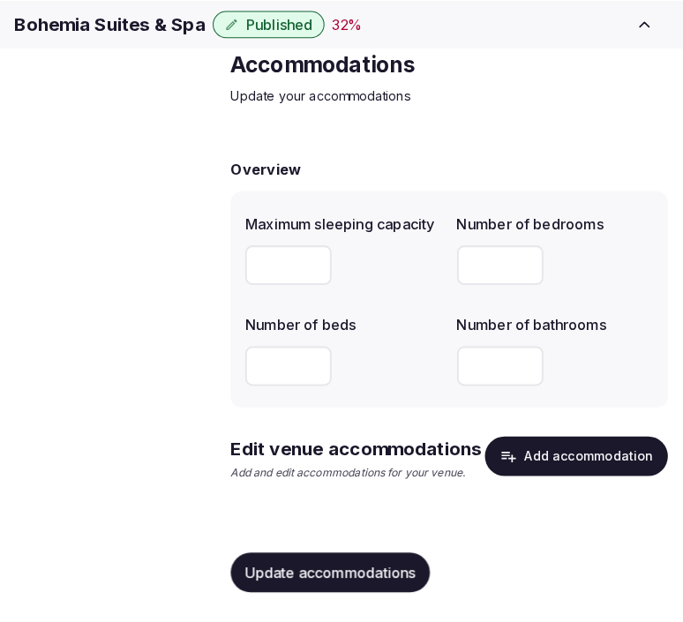
scroll to position [73, 0]
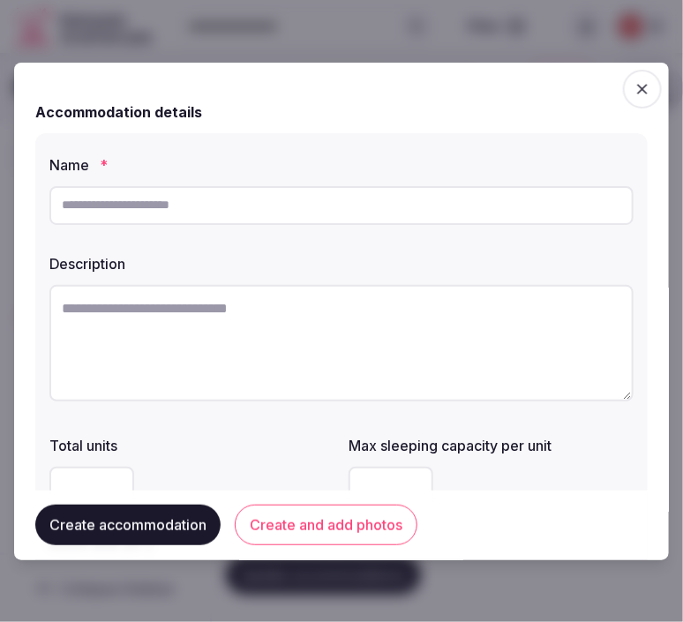
click at [296, 189] on input "text" at bounding box center [341, 205] width 584 height 39
paste input "*********"
type input "*********"
click at [263, 318] on textarea at bounding box center [341, 343] width 584 height 116
paste textarea "**********"
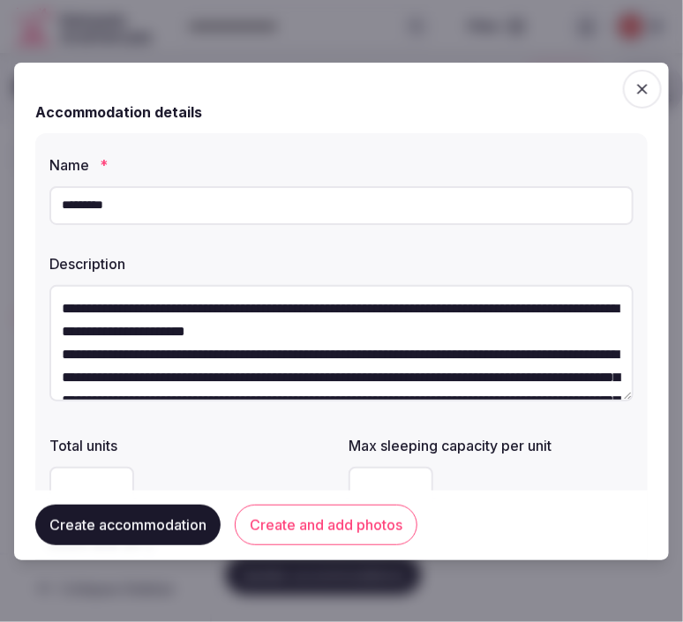
scroll to position [78, 0]
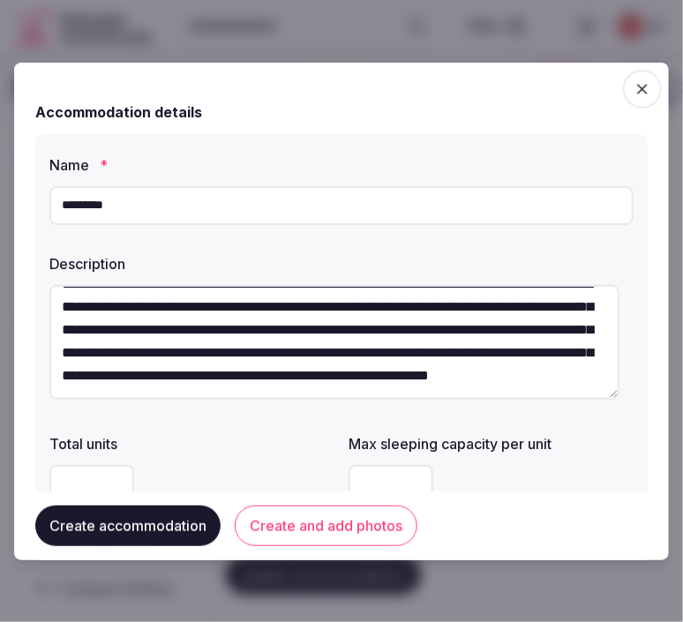
type textarea "**********"
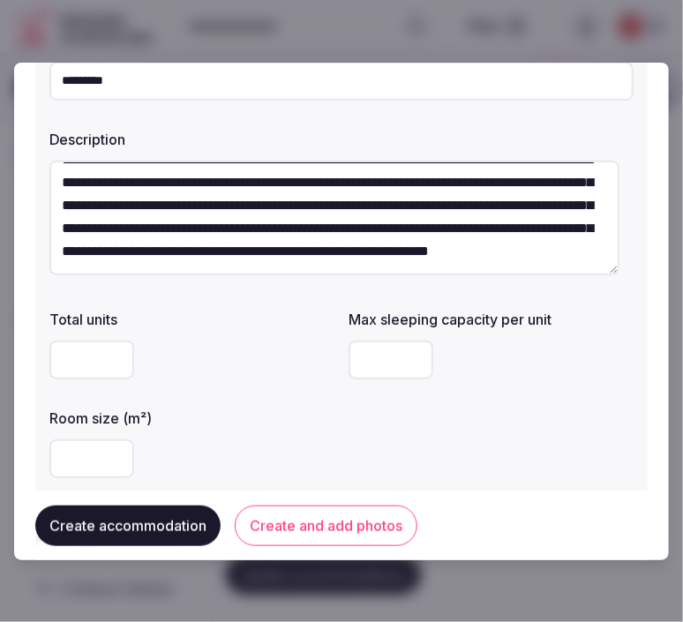
scroll to position [196, 0]
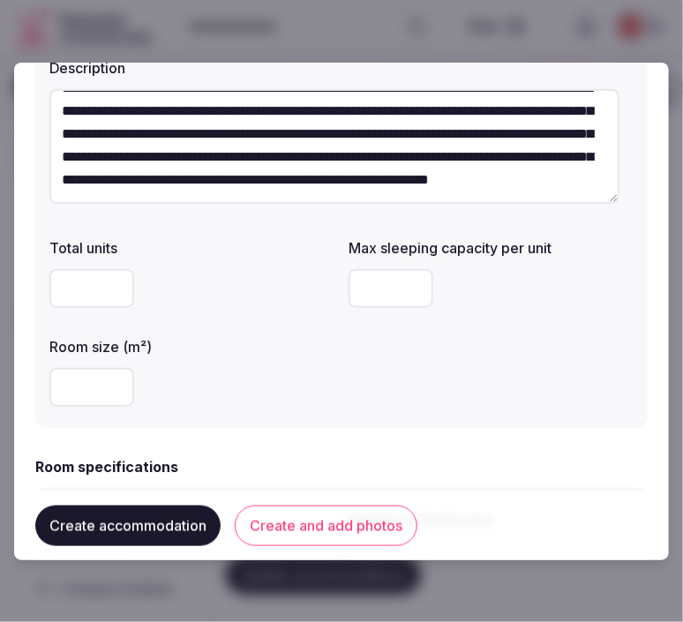
click at [373, 283] on input "number" at bounding box center [391, 288] width 85 height 39
type input "*"
click at [86, 385] on input "number" at bounding box center [91, 387] width 85 height 39
type input "***"
click at [275, 418] on div "**********" at bounding box center [341, 182] width 612 height 491
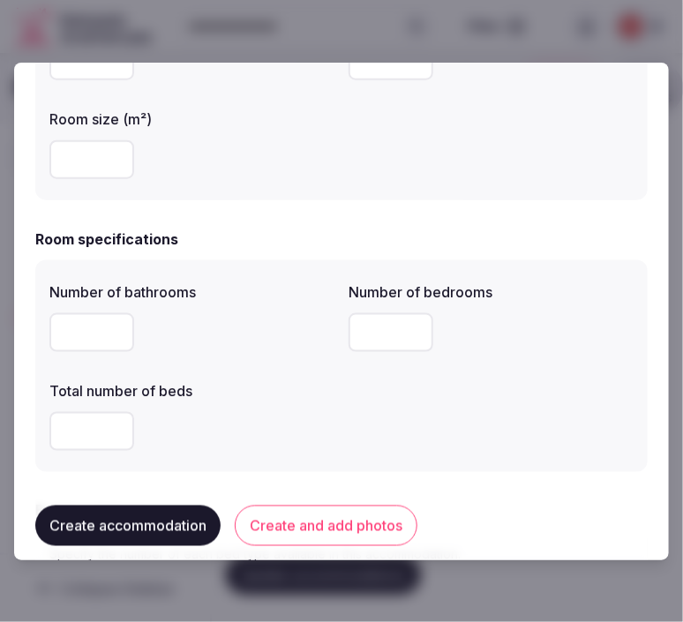
scroll to position [490, 0]
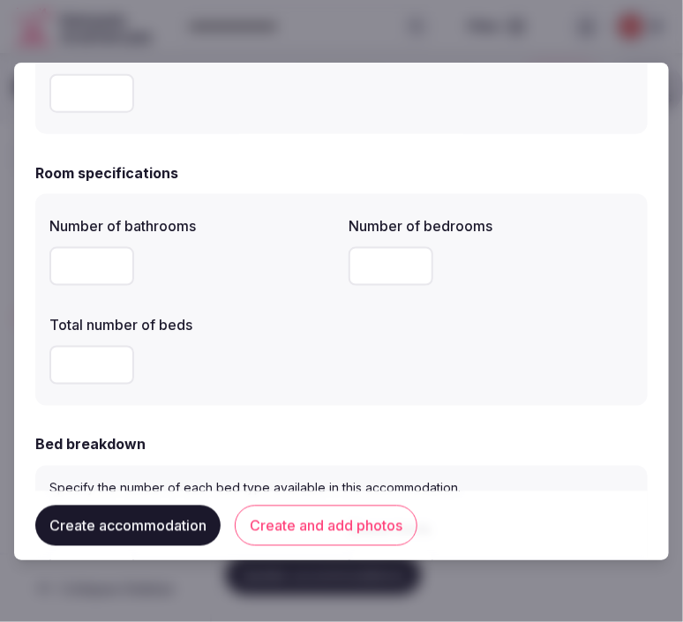
click at [81, 261] on input "number" at bounding box center [91, 266] width 85 height 39
type input "*"
click at [397, 272] on input "number" at bounding box center [391, 266] width 85 height 39
type input "*"
click at [86, 378] on input "number" at bounding box center [91, 365] width 85 height 39
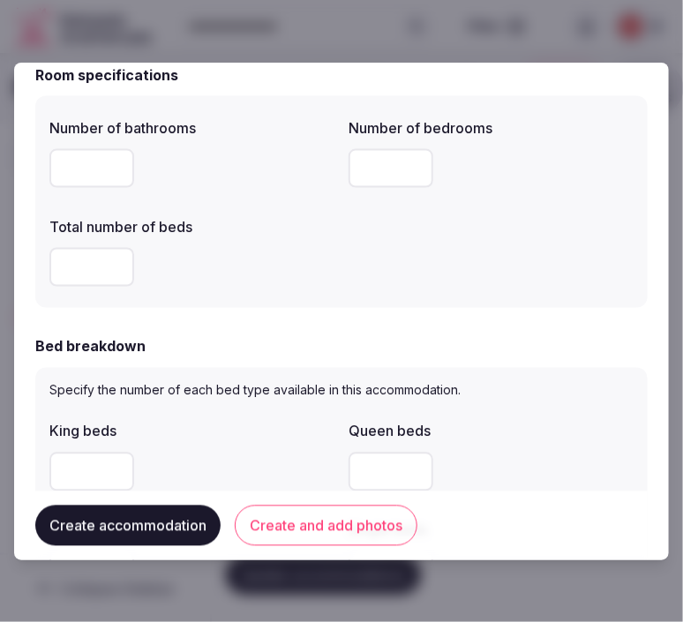
scroll to position [783, 0]
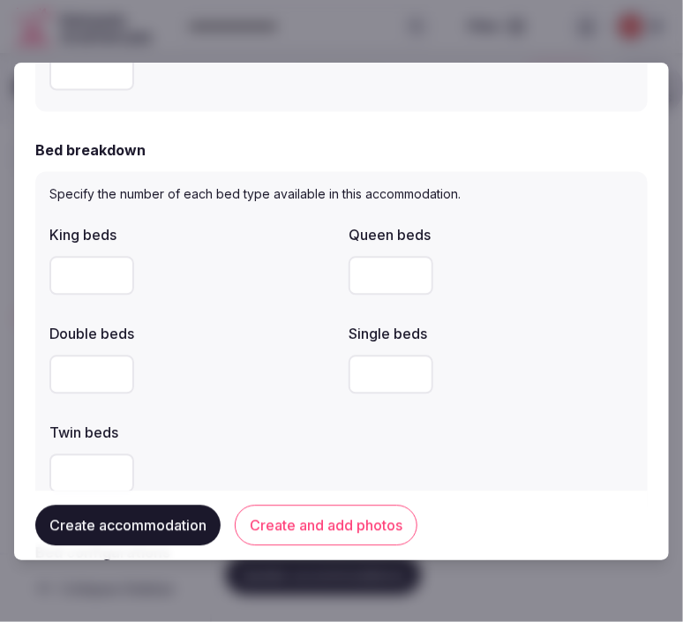
type input "*"
click at [76, 269] on input "number" at bounding box center [91, 276] width 85 height 39
type input "*"
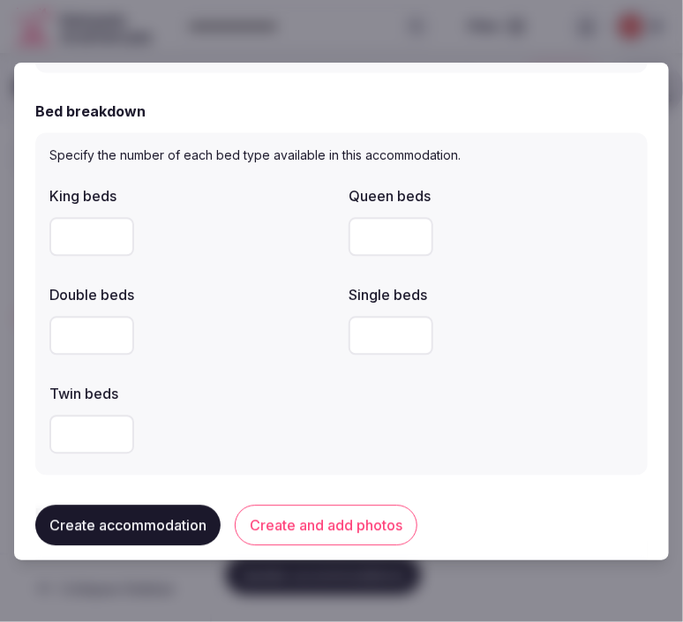
scroll to position [882, 0]
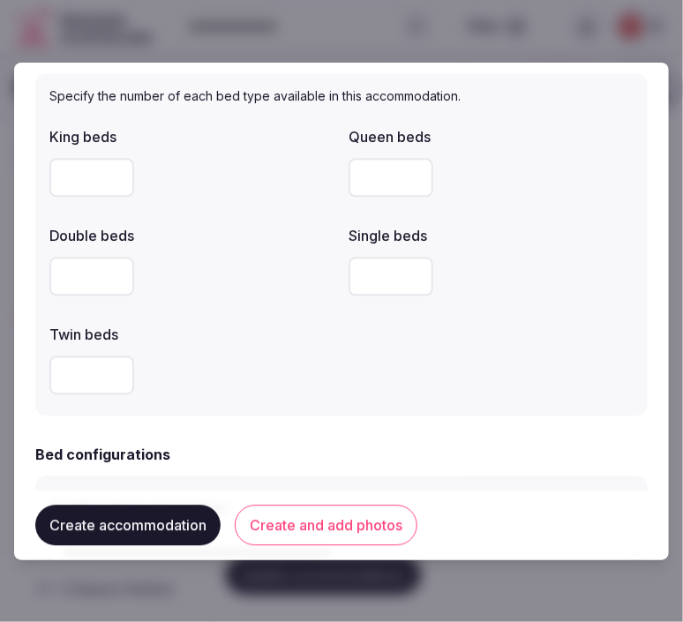
click at [88, 186] on input "*" at bounding box center [91, 177] width 85 height 39
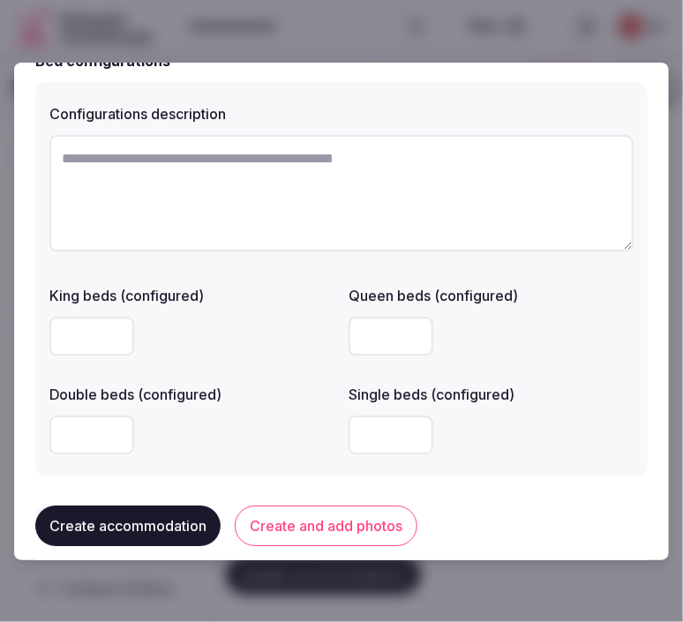
scroll to position [1274, 0]
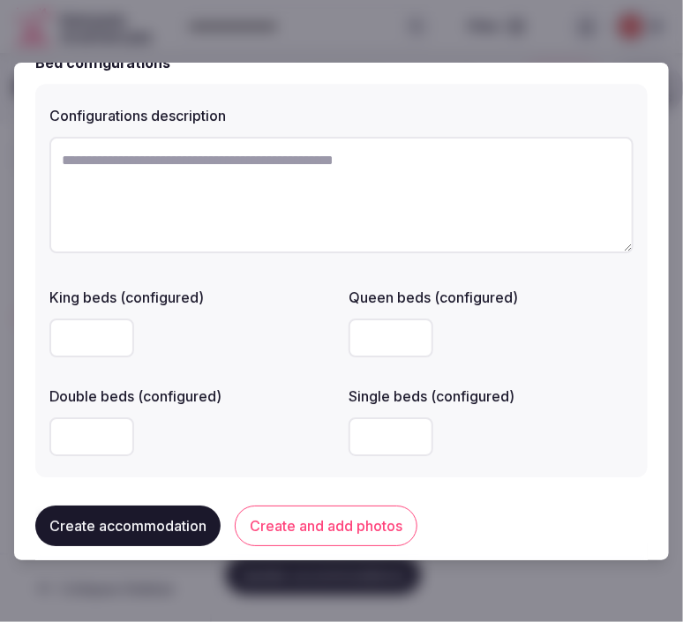
click at [72, 321] on input "number" at bounding box center [91, 338] width 85 height 39
type input "*"
click at [574, 401] on div "Single beds (configured)" at bounding box center [491, 421] width 285 height 85
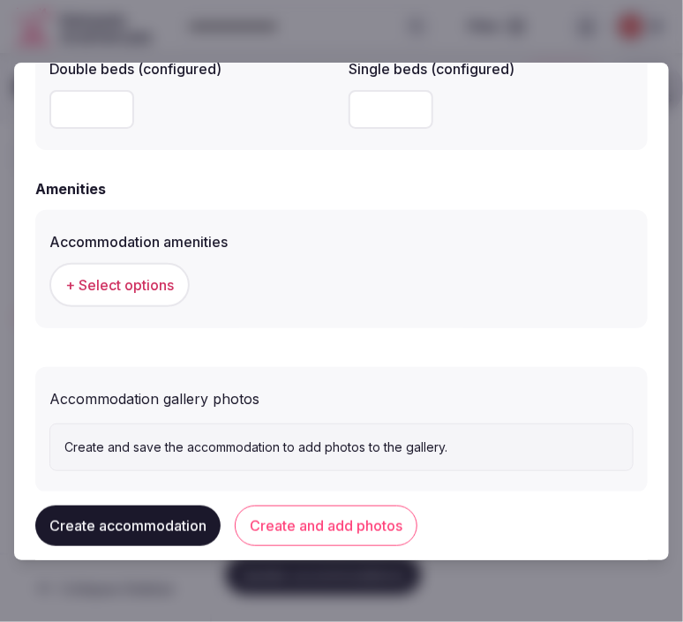
scroll to position [1633, 0]
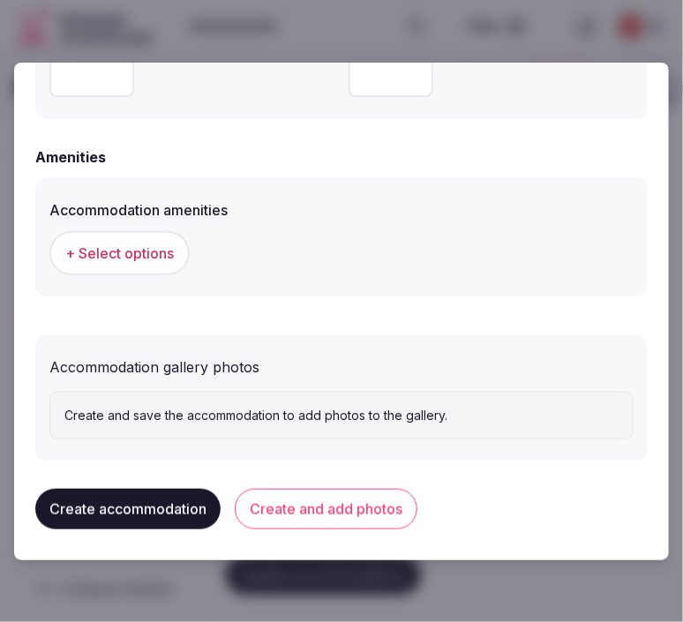
click at [137, 250] on span "+ Select options" at bounding box center [119, 253] width 109 height 19
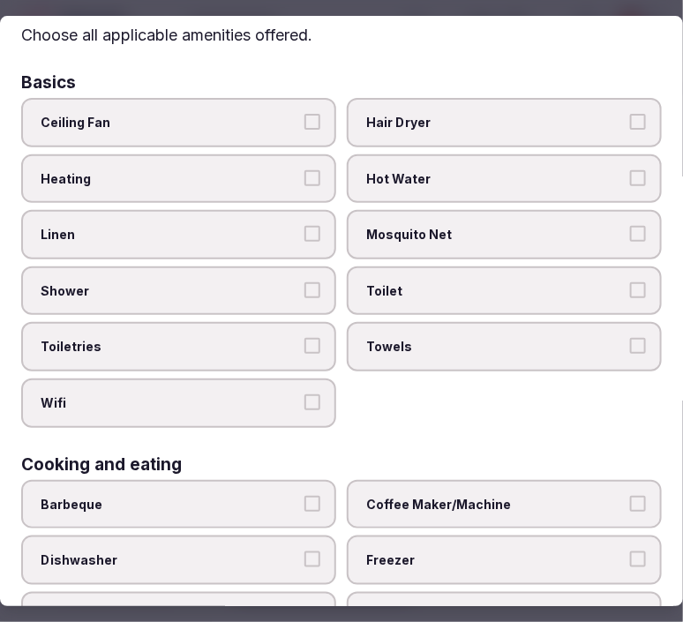
scroll to position [98, 0]
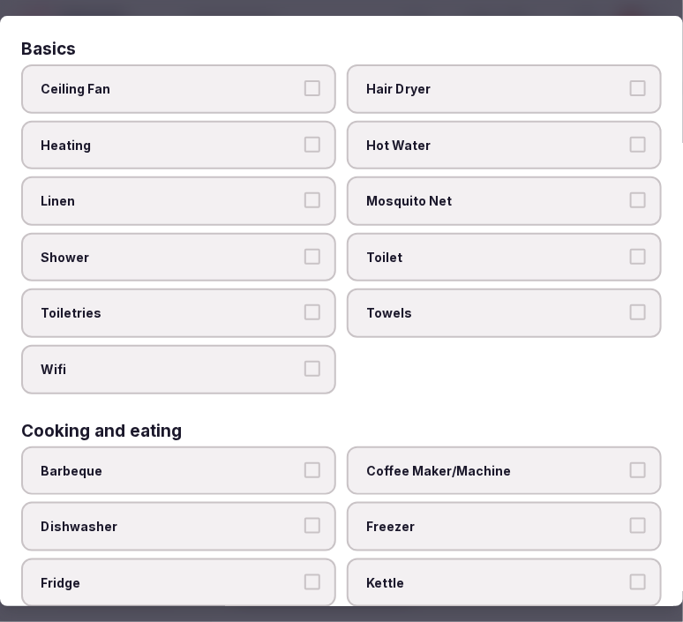
click at [304, 204] on button "Linen" at bounding box center [312, 200] width 16 height 16
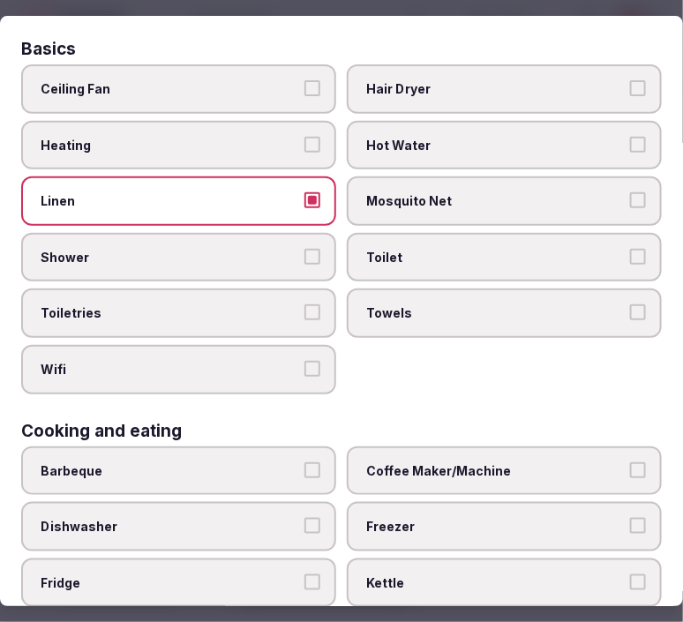
click at [319, 248] on label "Shower" at bounding box center [178, 257] width 315 height 49
click at [319, 249] on button "Shower" at bounding box center [312, 257] width 16 height 16
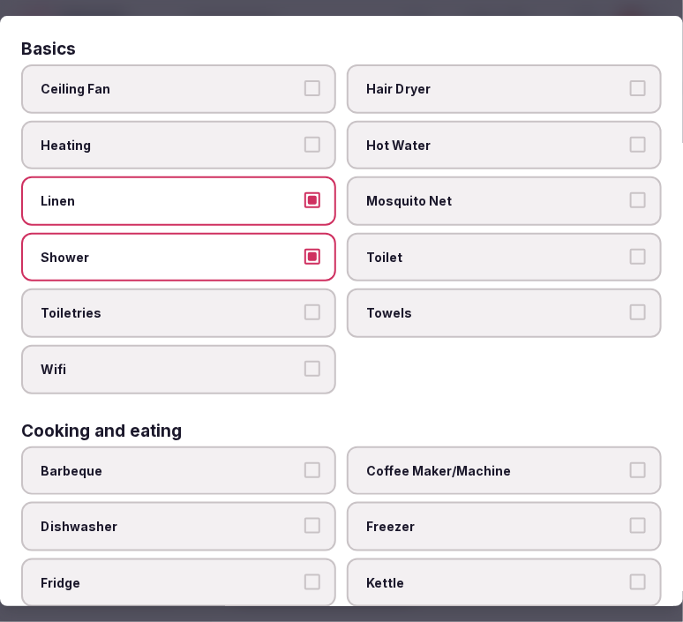
click at [283, 311] on span "Toiletries" at bounding box center [170, 314] width 259 height 18
click at [304, 311] on button "Toiletries" at bounding box center [312, 313] width 16 height 16
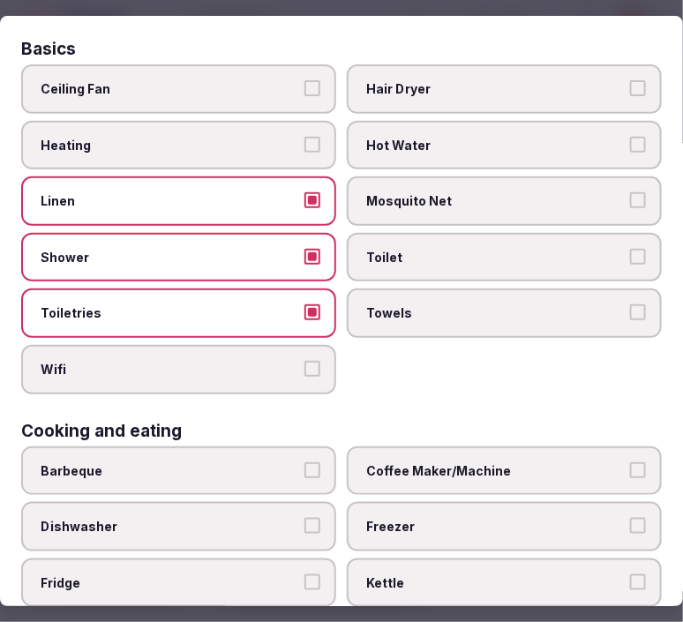
drag, startPoint x: 307, startPoint y: 356, endPoint x: 373, endPoint y: 339, distance: 68.3
click at [311, 361] on button "Wifi" at bounding box center [312, 369] width 16 height 16
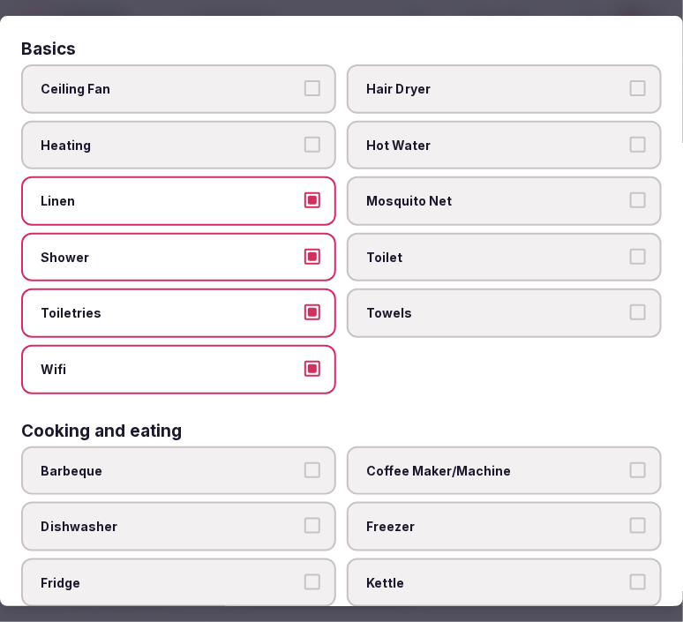
click at [398, 327] on label "Towels" at bounding box center [504, 313] width 315 height 49
click at [630, 321] on button "Towels" at bounding box center [638, 313] width 16 height 16
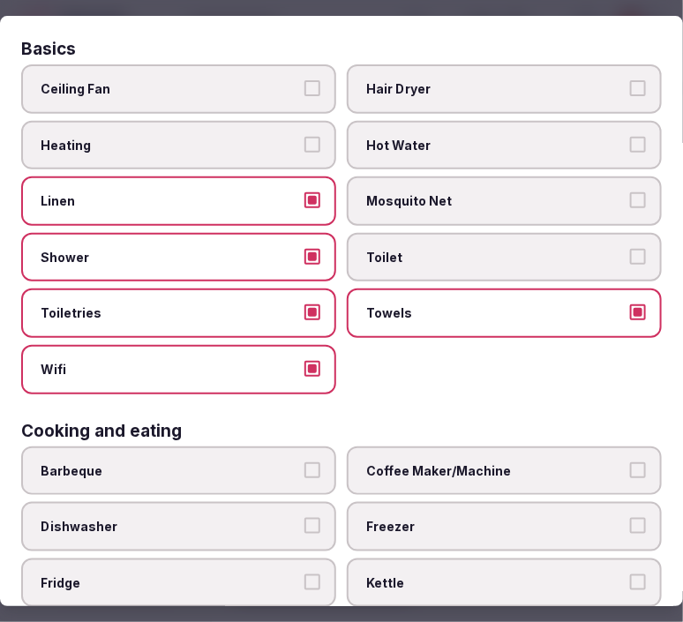
click at [463, 257] on span "Toilet" at bounding box center [495, 258] width 259 height 18
click at [630, 257] on button "Toilet" at bounding box center [638, 257] width 16 height 16
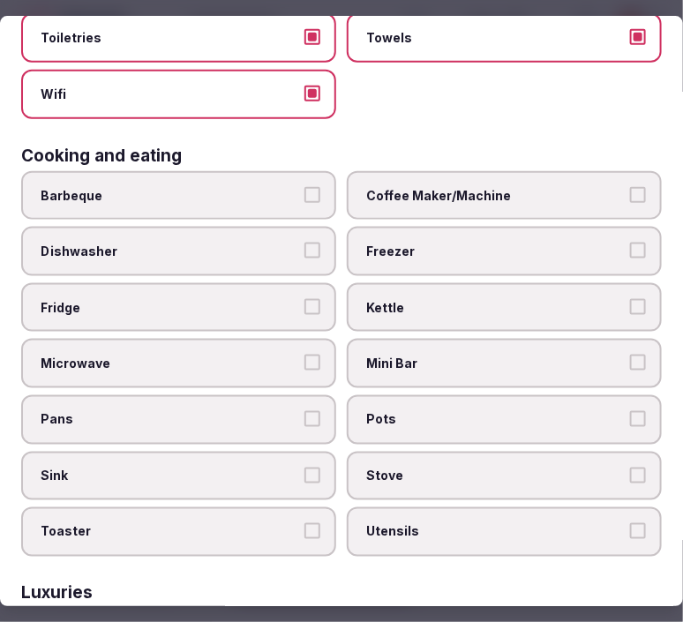
scroll to position [490, 0]
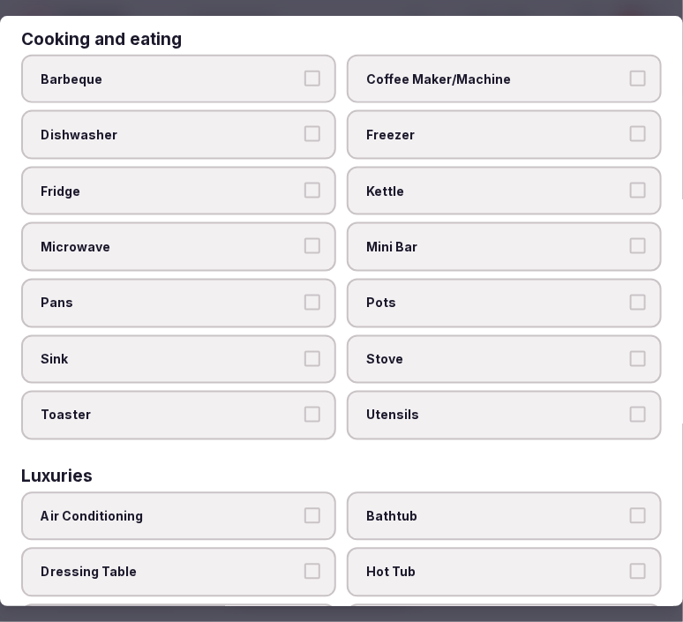
click at [275, 508] on span "Air Conditioning" at bounding box center [170, 517] width 259 height 18
click at [304, 508] on button "Air Conditioning" at bounding box center [312, 516] width 16 height 16
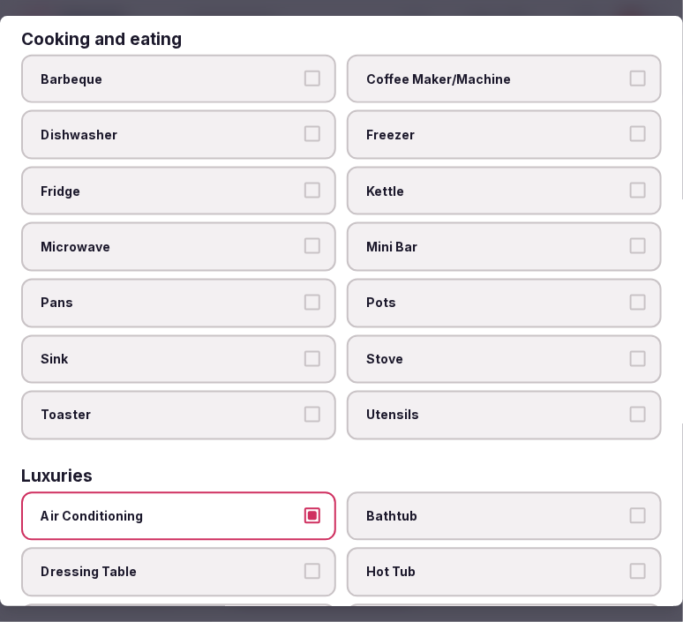
click at [503, 239] on span "Mini Bar" at bounding box center [495, 248] width 259 height 18
click at [630, 239] on button "Mini Bar" at bounding box center [638, 247] width 16 height 16
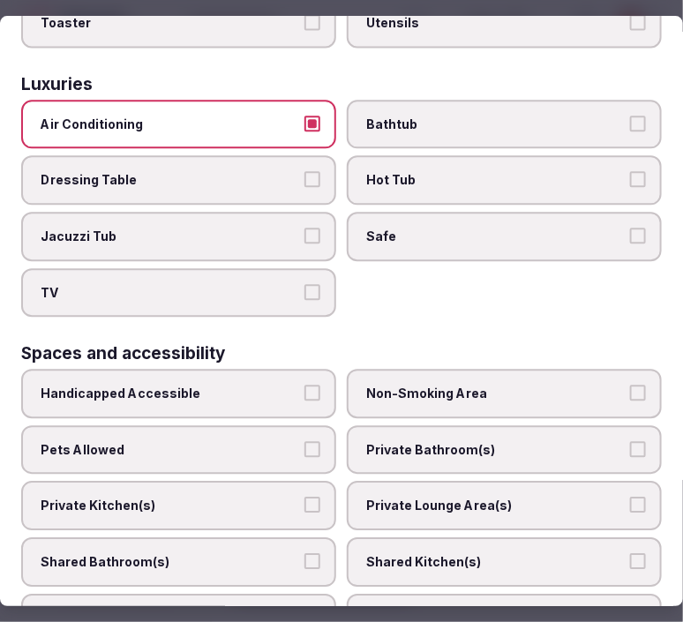
scroll to position [1078, 0]
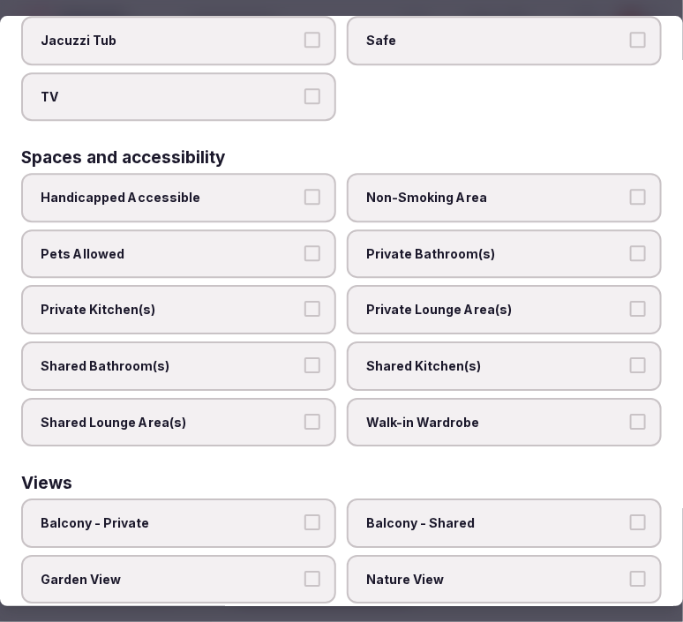
click at [452, 301] on span "Private Lounge Area(s)" at bounding box center [495, 310] width 259 height 18
click at [630, 301] on button "Private Lounge Area(s)" at bounding box center [638, 309] width 16 height 16
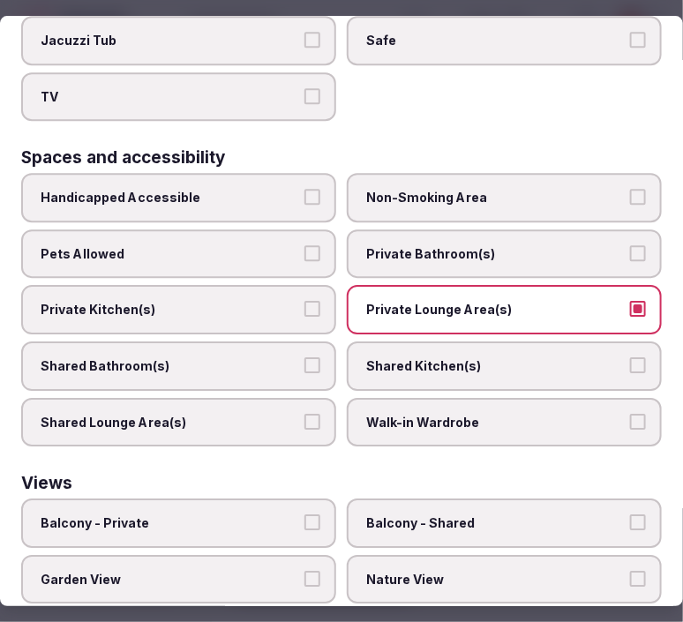
click at [456, 240] on label "Private Bathroom(s)" at bounding box center [504, 253] width 315 height 49
click at [630, 245] on button "Private Bathroom(s)" at bounding box center [638, 253] width 16 height 16
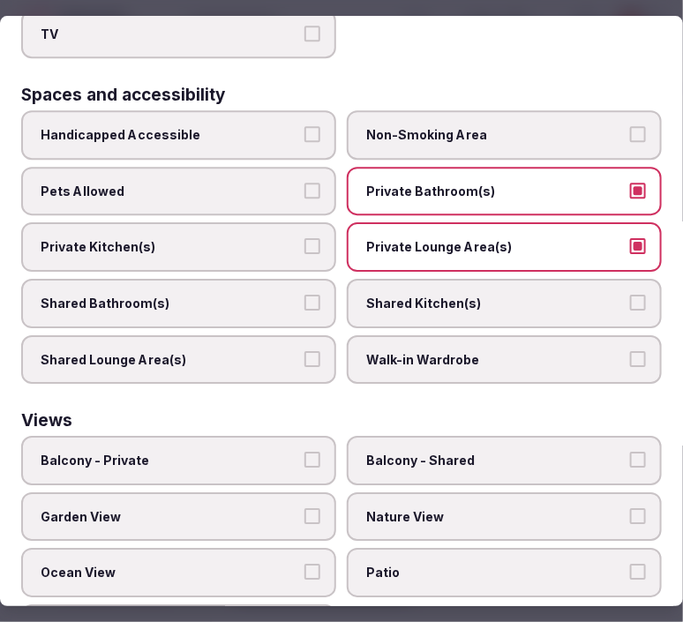
scroll to position [1166, 0]
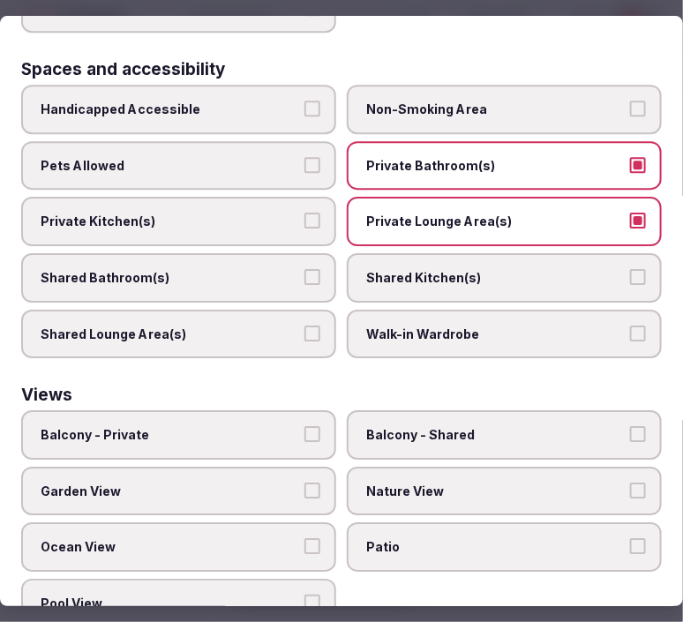
click at [265, 410] on label "Balcony - Private" at bounding box center [178, 434] width 315 height 49
click at [304, 426] on button "Balcony - Private" at bounding box center [312, 434] width 16 height 16
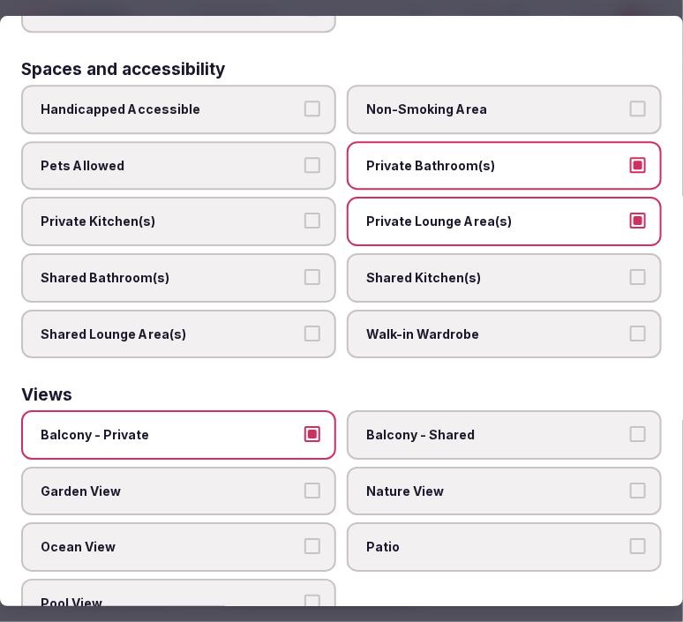
click at [276, 483] on span "Garden View" at bounding box center [170, 492] width 259 height 18
click at [304, 483] on button "Garden View" at bounding box center [312, 491] width 16 height 16
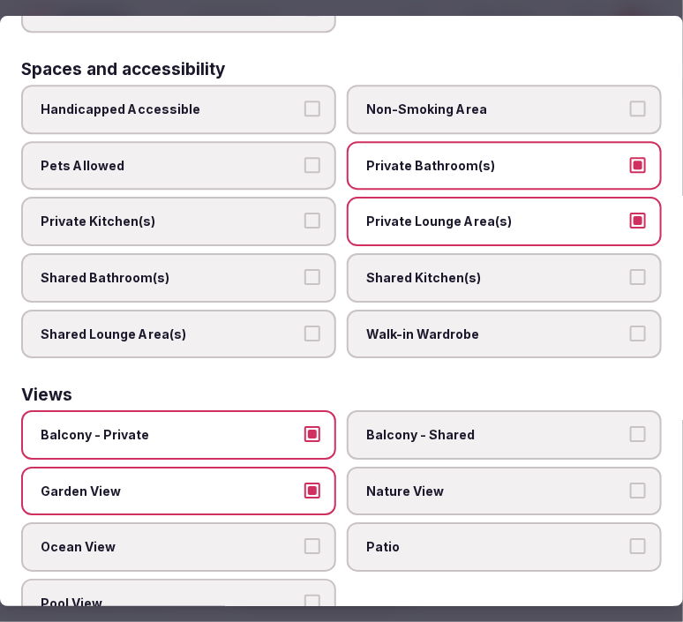
click at [409, 483] on span "Nature View" at bounding box center [495, 492] width 259 height 18
click at [630, 483] on button "Nature View" at bounding box center [638, 491] width 16 height 16
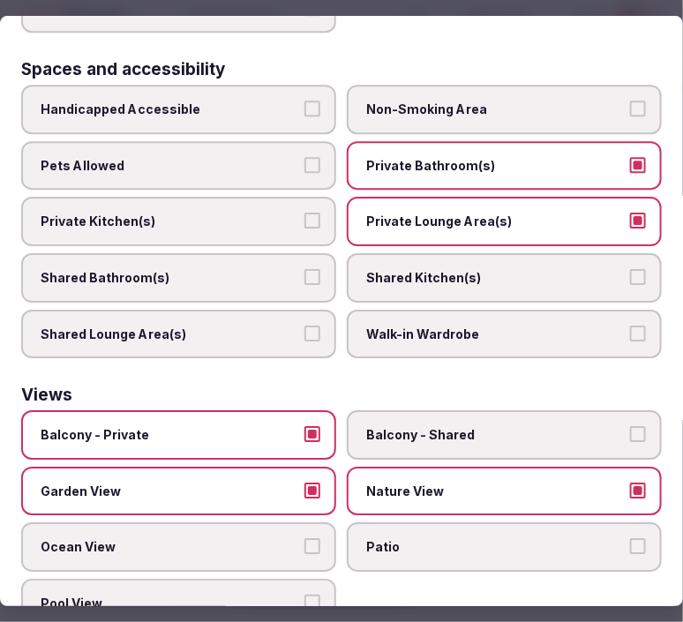
drag, startPoint x: 267, startPoint y: 508, endPoint x: 297, endPoint y: 482, distance: 40.0
click at [271, 538] on span "Ocean View" at bounding box center [170, 547] width 259 height 18
click at [304, 538] on button "Ocean View" at bounding box center [312, 546] width 16 height 16
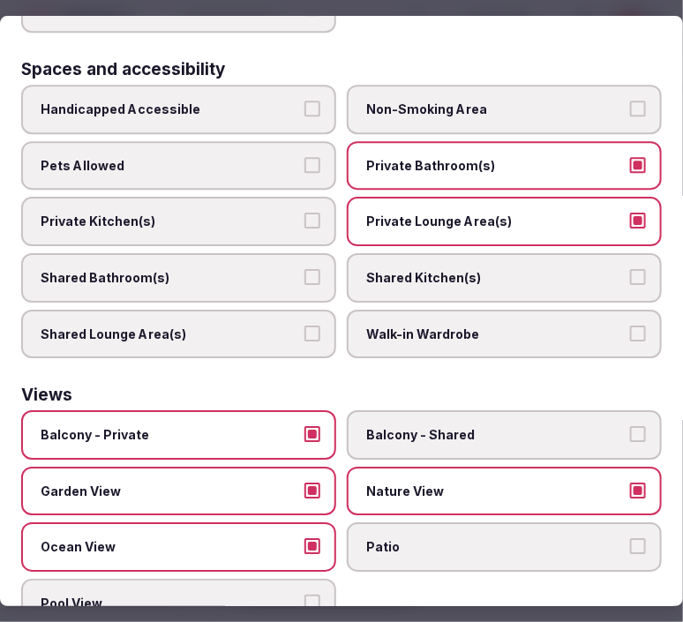
click at [305, 467] on label "Garden View" at bounding box center [178, 491] width 315 height 49
click at [305, 483] on button "Garden View" at bounding box center [312, 491] width 16 height 16
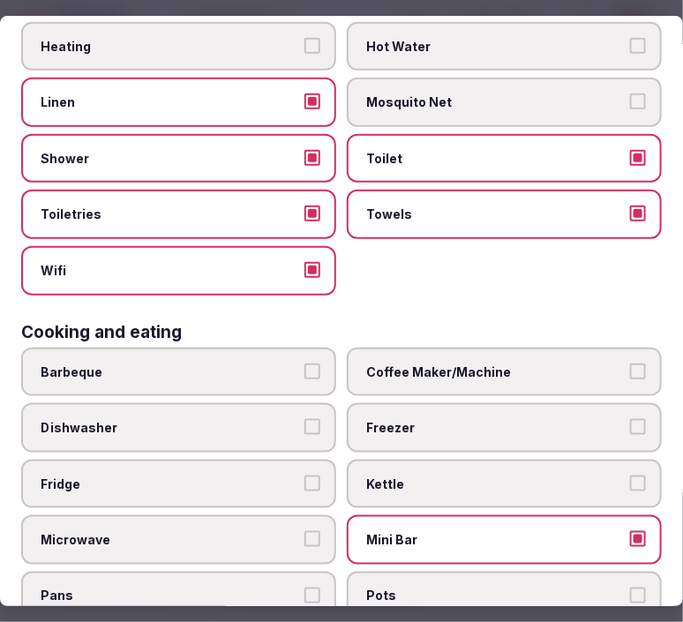
scroll to position [0, 0]
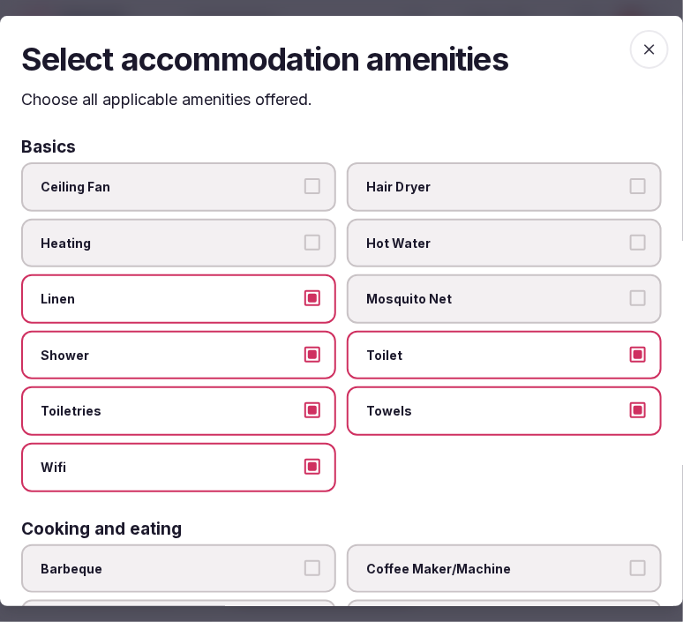
click at [634, 63] on span "button" at bounding box center [649, 49] width 39 height 39
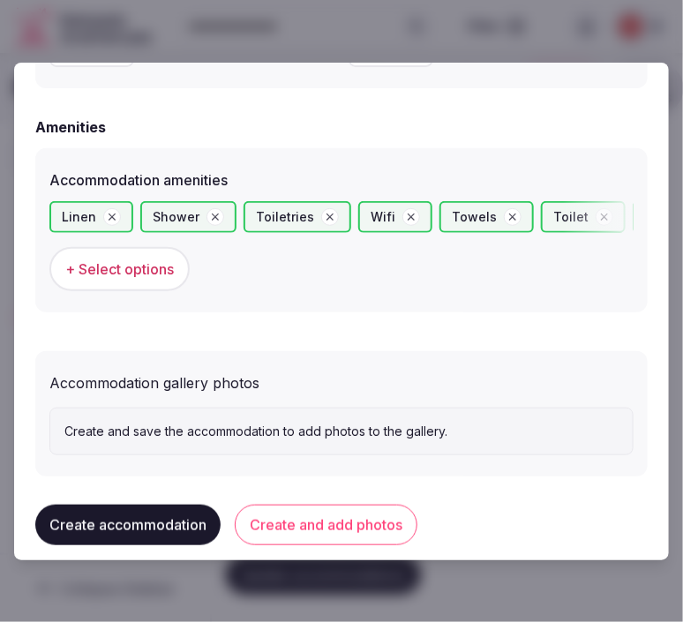
scroll to position [1677, 0]
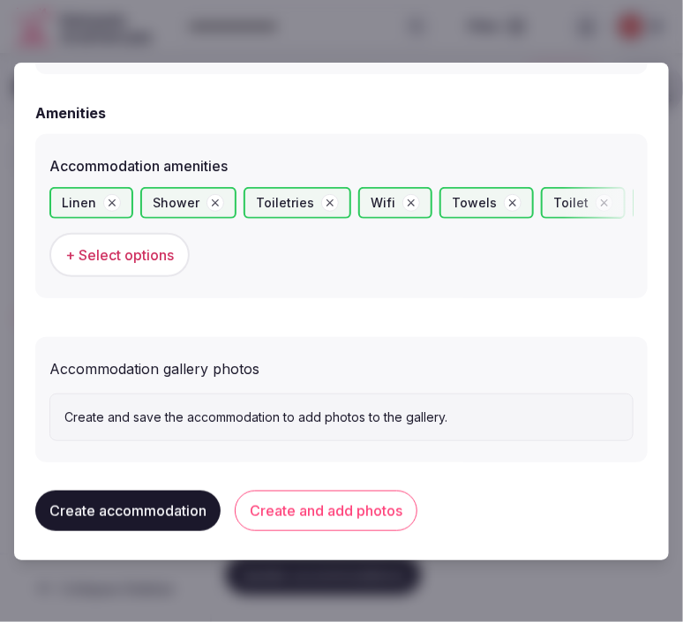
click at [312, 495] on button "Create and add photos" at bounding box center [326, 511] width 183 height 41
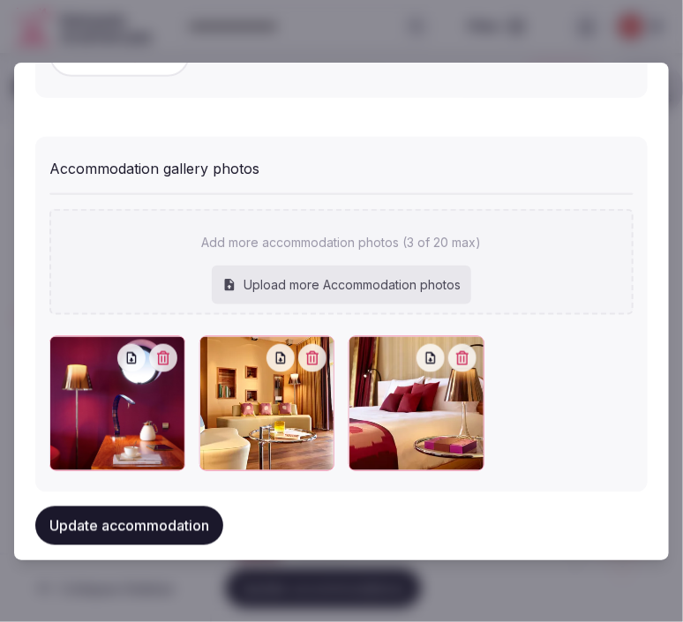
scroll to position [1902, 0]
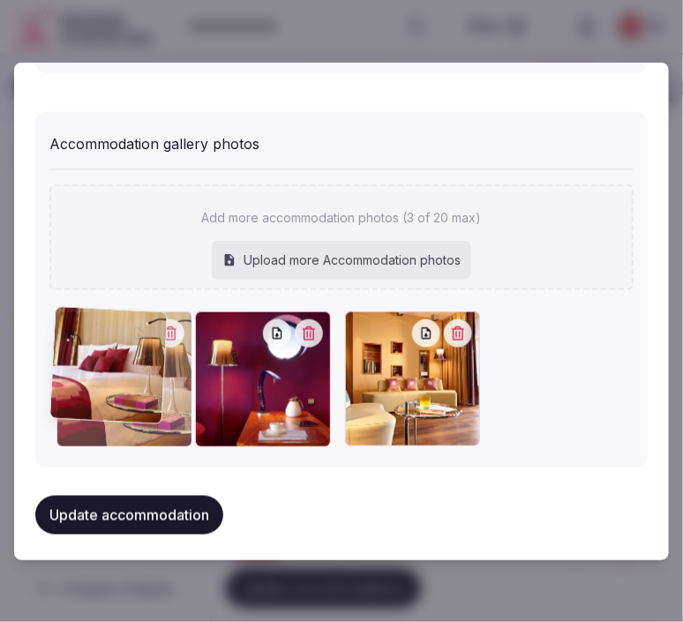
drag, startPoint x: 358, startPoint y: 318, endPoint x: 81, endPoint y: 334, distance: 277.5
click at [78, 337] on div at bounding box center [123, 379] width 135 height 136
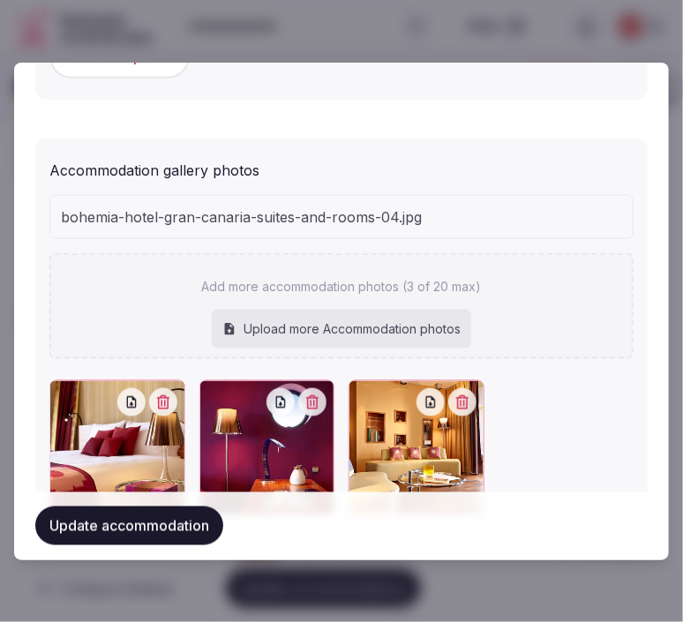
scroll to position [1848, 0]
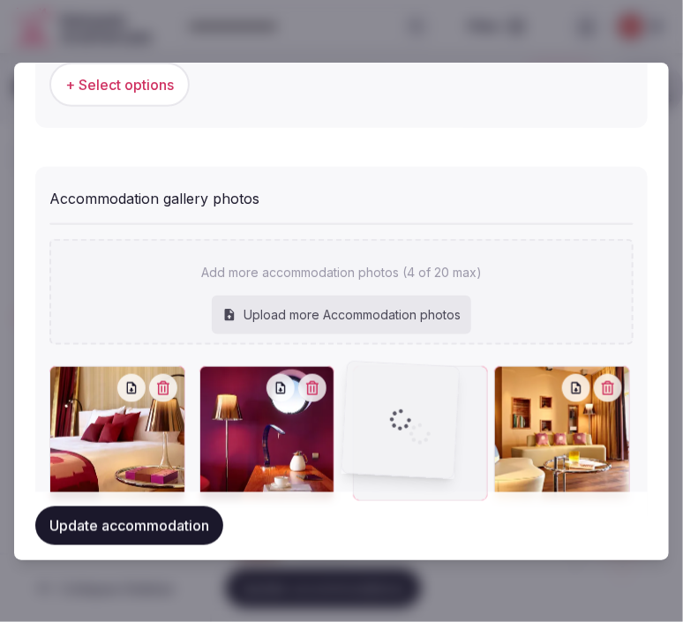
drag, startPoint x: 499, startPoint y: 379, endPoint x: 362, endPoint y: 393, distance: 138.3
click at [362, 393] on div at bounding box center [421, 434] width 136 height 136
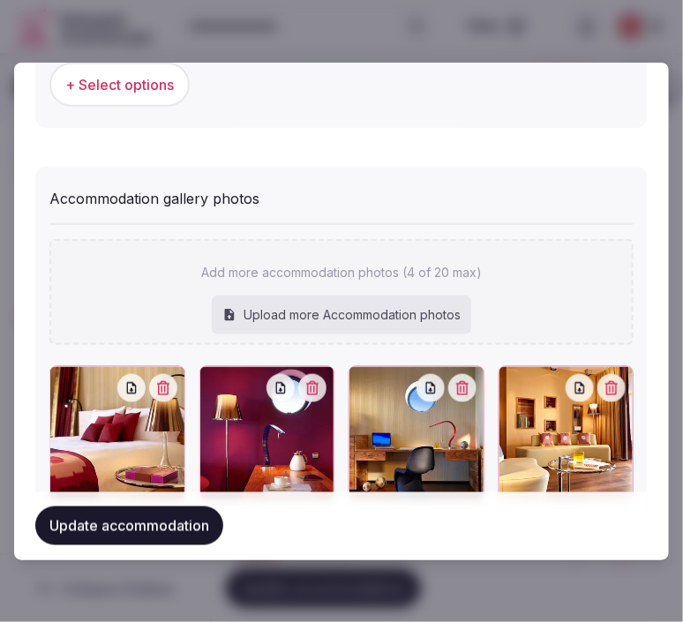
click at [203, 525] on button "Update accommodation" at bounding box center [129, 526] width 188 height 39
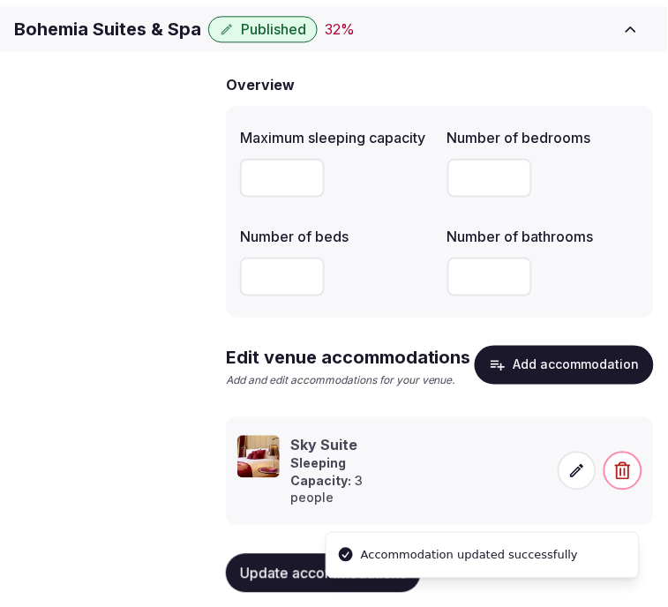
scroll to position [197, 0]
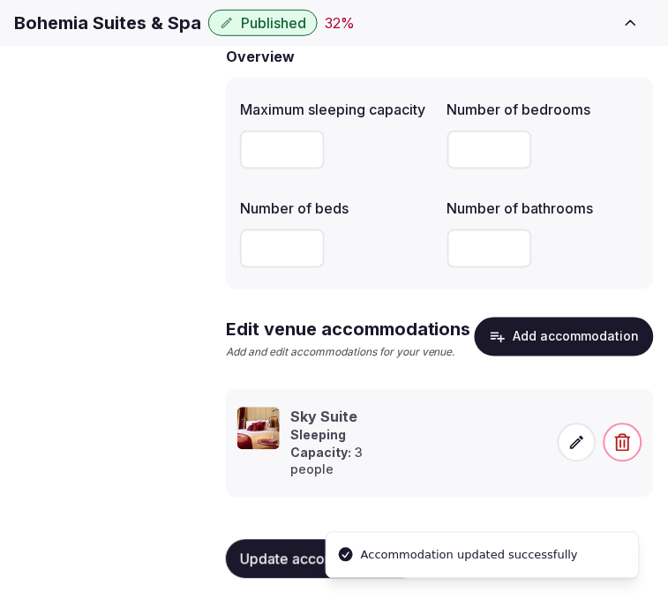
click at [0, 0] on span "Amenities" at bounding box center [0, 0] width 0 height 0
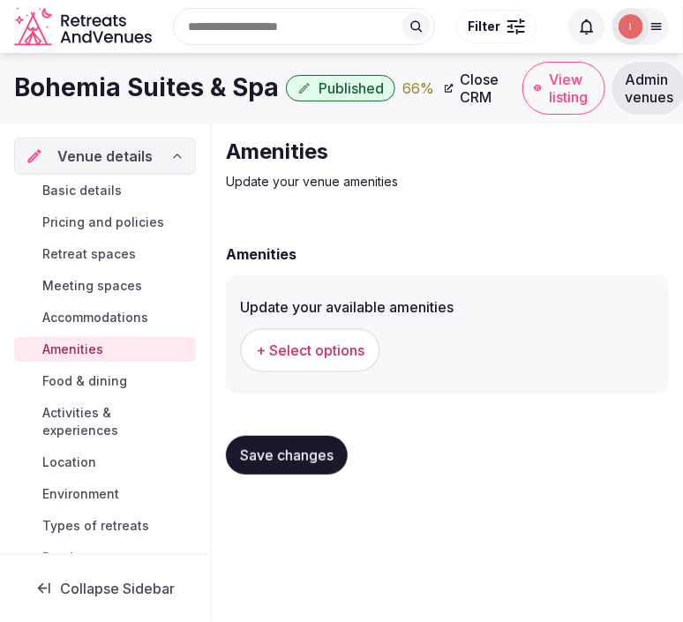
click at [323, 332] on button "+ Select options" at bounding box center [310, 350] width 140 height 44
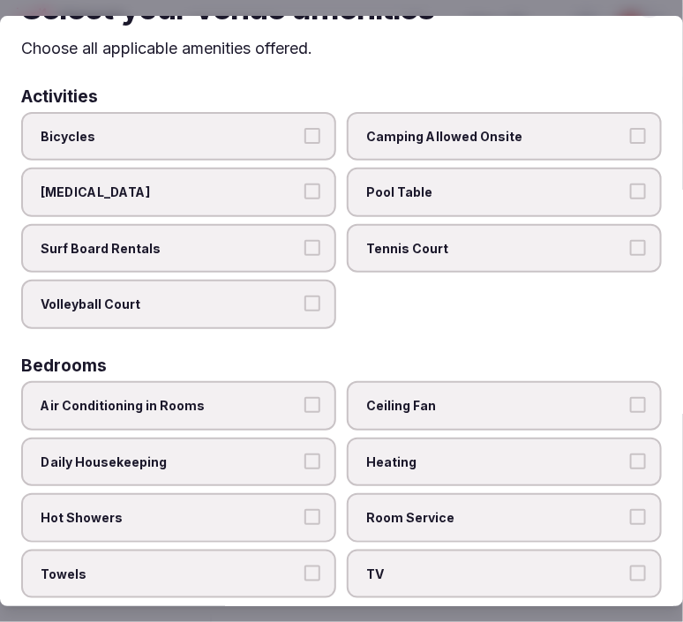
scroll to position [98, 0]
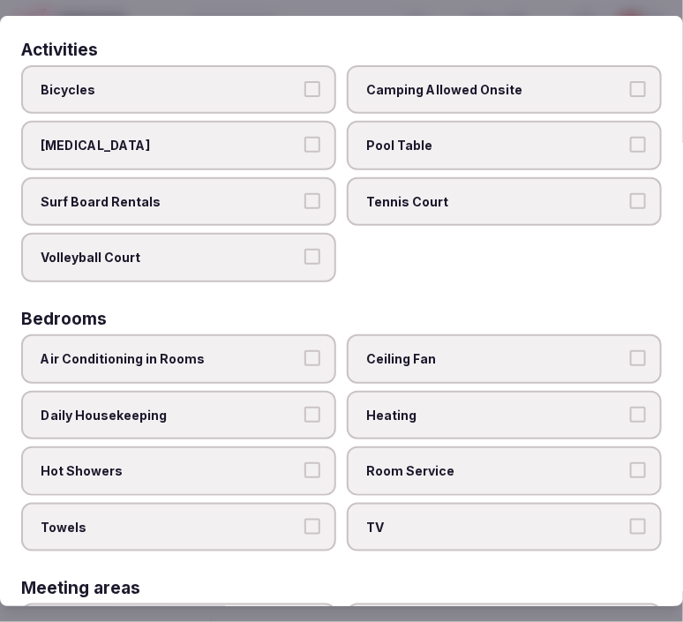
click at [282, 350] on span "Air Conditioning in Rooms" at bounding box center [170, 359] width 259 height 18
click at [304, 350] on button "Air Conditioning in Rooms" at bounding box center [312, 358] width 16 height 16
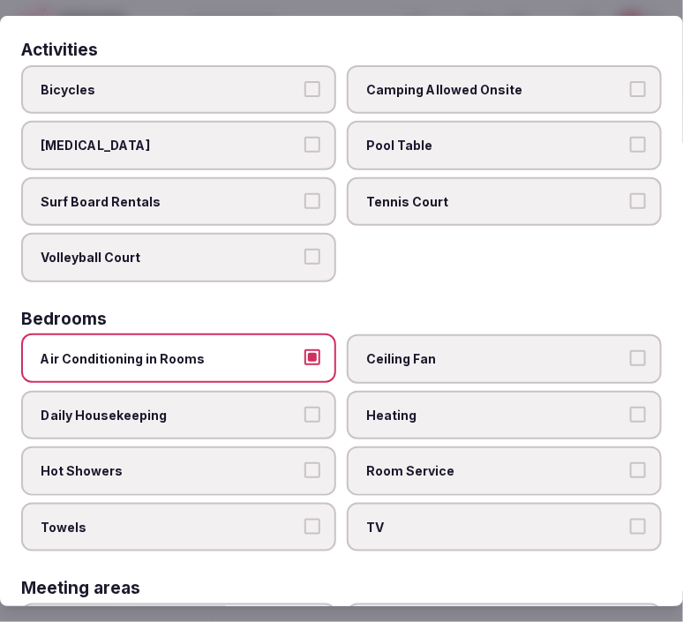
click at [305, 406] on button "Daily Housekeeping" at bounding box center [312, 414] width 16 height 16
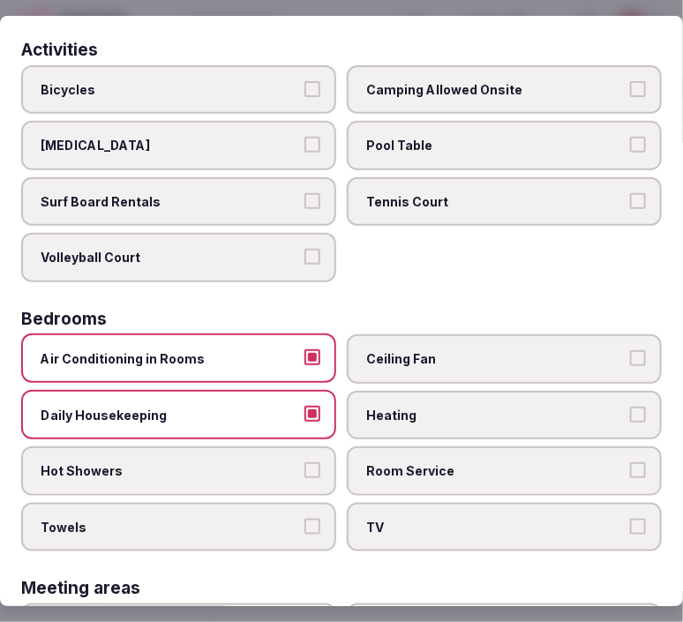
click at [296, 446] on label "Hot Showers" at bounding box center [178, 470] width 315 height 49
click at [304, 462] on button "Hot Showers" at bounding box center [312, 470] width 16 height 16
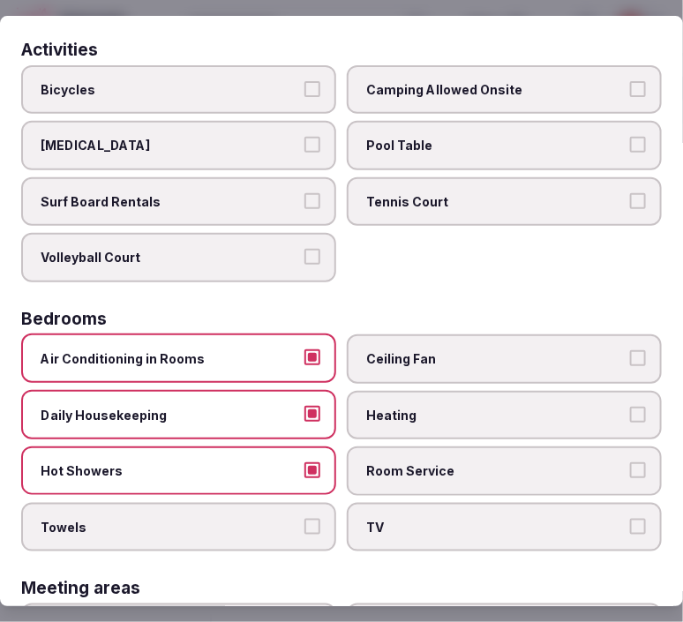
click at [312, 518] on button "Towels" at bounding box center [312, 526] width 16 height 16
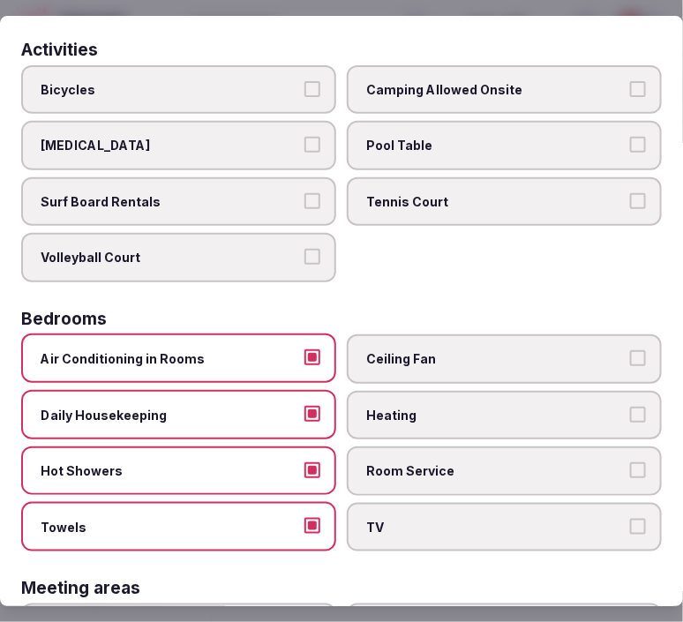
click at [489, 462] on span "Room Service" at bounding box center [495, 471] width 259 height 18
click at [630, 462] on button "Room Service" at bounding box center [638, 470] width 16 height 16
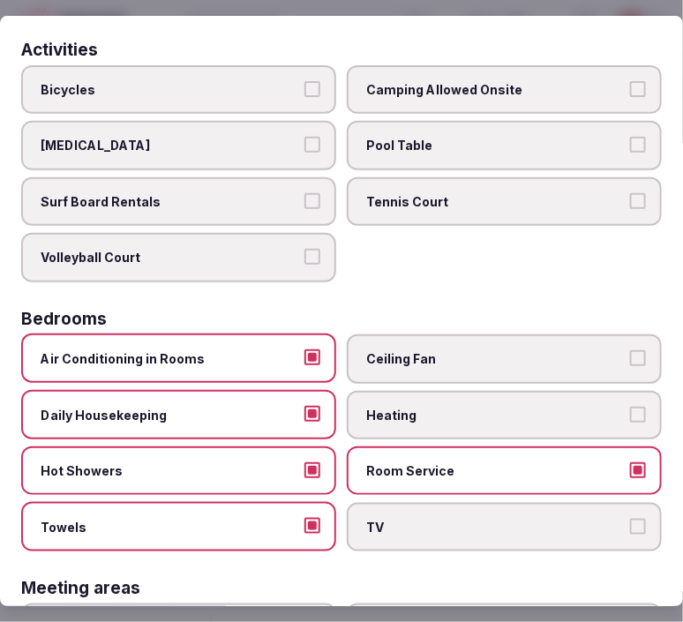
click at [507, 488] on div "Air Conditioning in Rooms Ceiling Fan Daily Housekeeping Heating Hot Showers Ro…" at bounding box center [341, 442] width 641 height 217
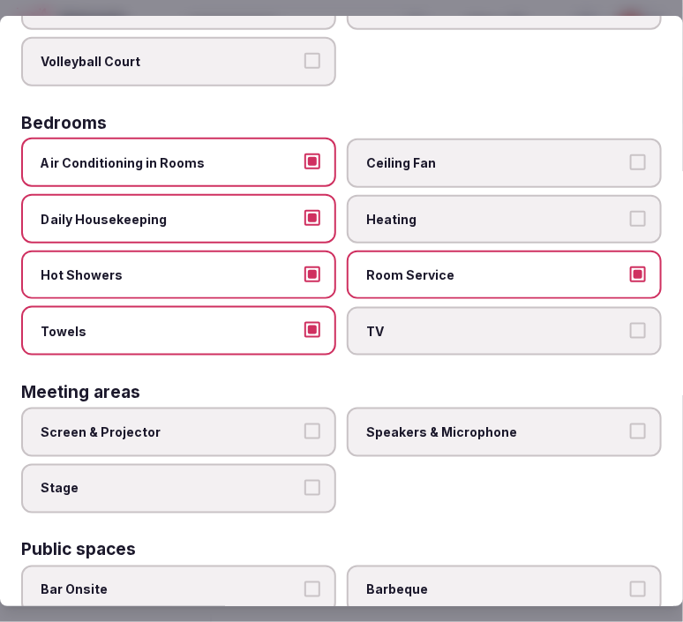
click at [630, 322] on button "TV" at bounding box center [638, 330] width 16 height 16
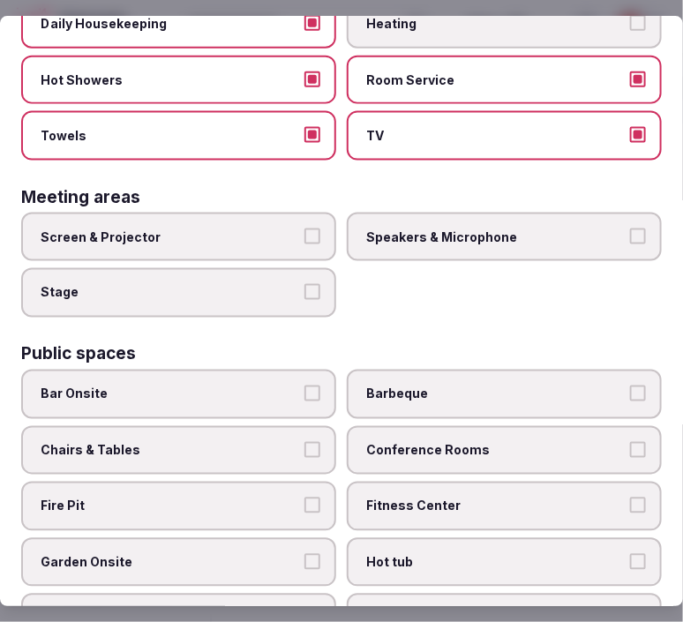
scroll to position [490, 0]
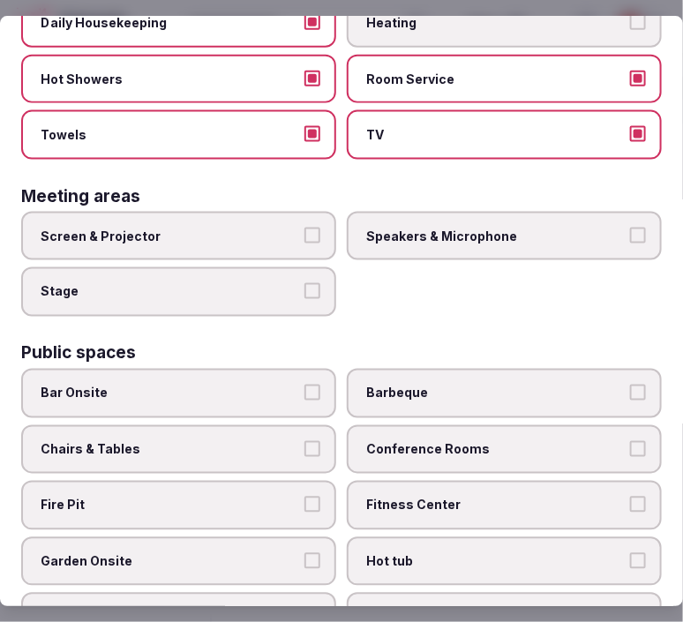
click at [314, 217] on label "Screen & Projector" at bounding box center [178, 236] width 315 height 49
click at [314, 228] on button "Screen & Projector" at bounding box center [312, 236] width 16 height 16
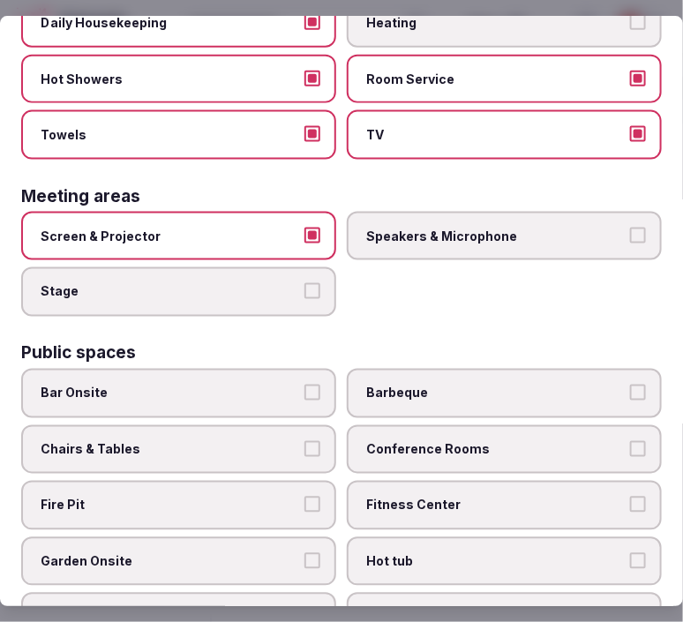
click at [432, 228] on span "Speakers & Microphone" at bounding box center [495, 237] width 259 height 18
click at [630, 228] on button "Speakers & Microphone" at bounding box center [638, 236] width 16 height 16
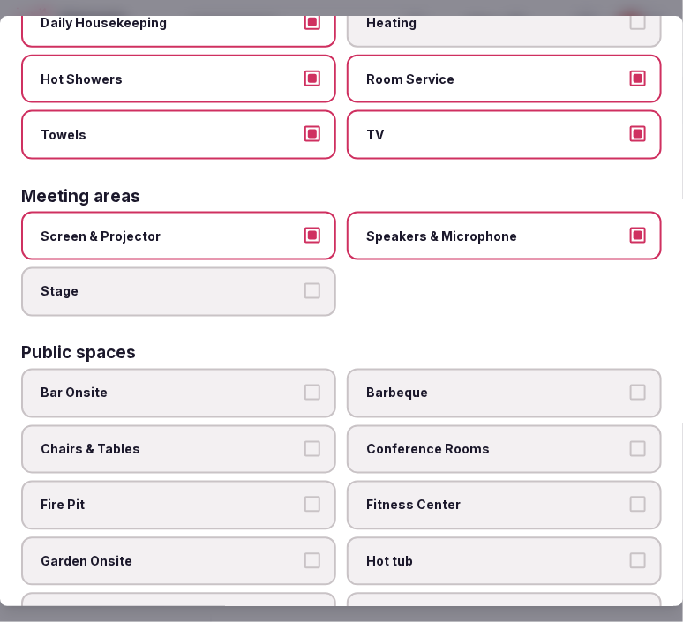
scroll to position [588, 0]
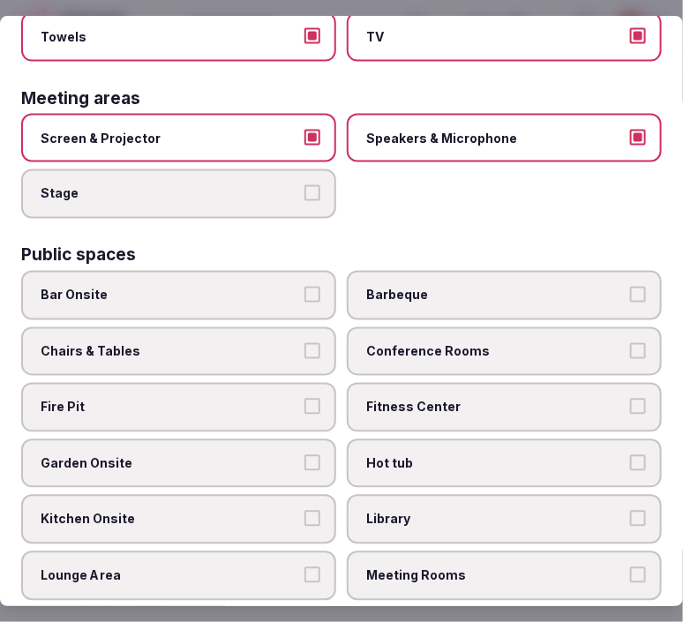
click at [272, 297] on label "Bar Onsite" at bounding box center [178, 295] width 315 height 49
click at [304, 297] on button "Bar Onsite" at bounding box center [312, 295] width 16 height 16
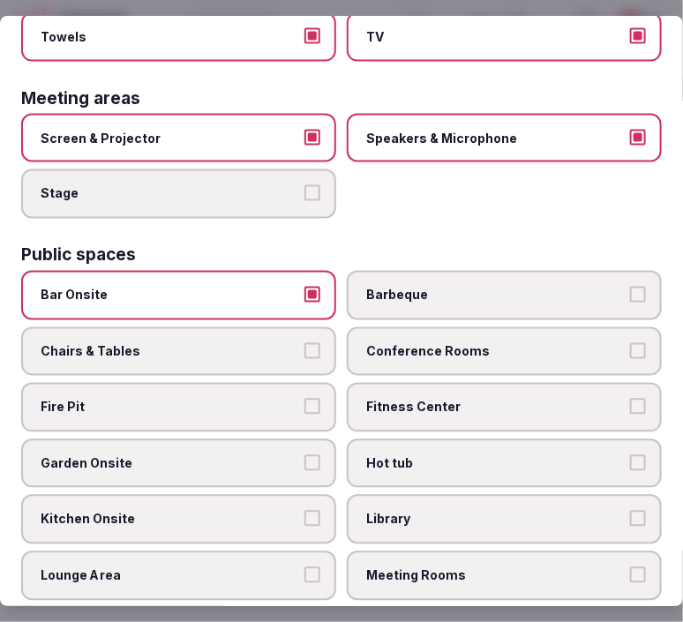
click at [289, 343] on span "Chairs & Tables" at bounding box center [170, 352] width 259 height 18
click at [304, 343] on button "Chairs & Tables" at bounding box center [312, 351] width 16 height 16
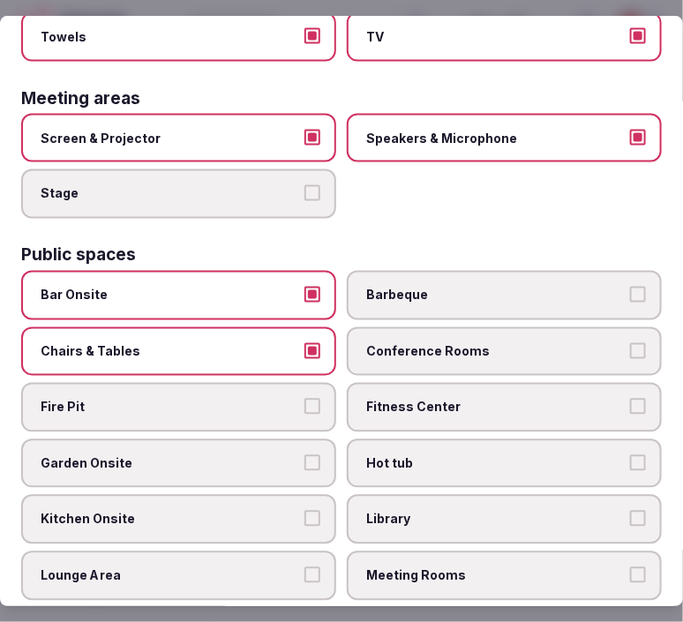
click at [385, 399] on span "Fitness Center" at bounding box center [495, 408] width 259 height 18
click at [630, 399] on button "Fitness Center" at bounding box center [638, 407] width 16 height 16
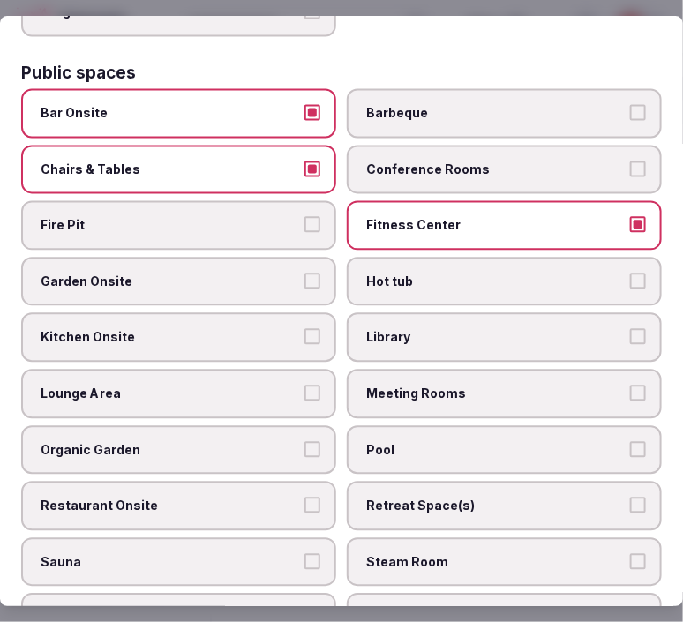
scroll to position [783, 0]
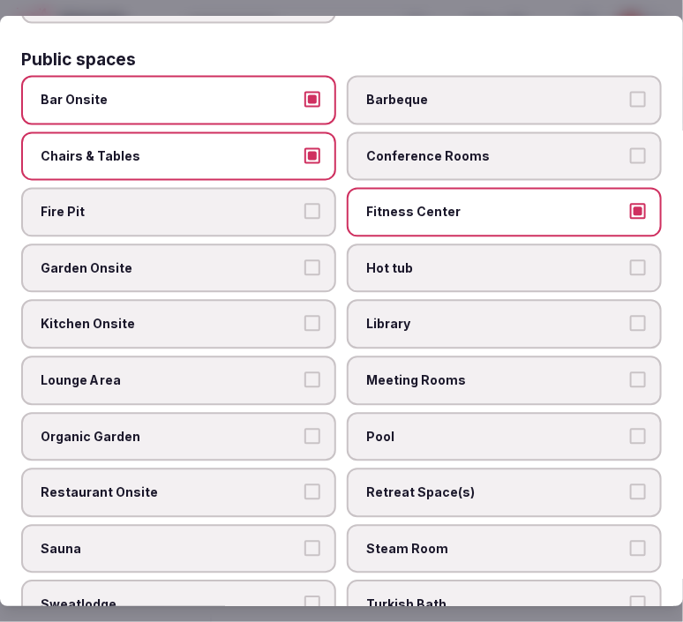
click at [248, 259] on span "Garden Onsite" at bounding box center [170, 268] width 259 height 18
click at [304, 259] on button "Garden Onsite" at bounding box center [312, 267] width 16 height 16
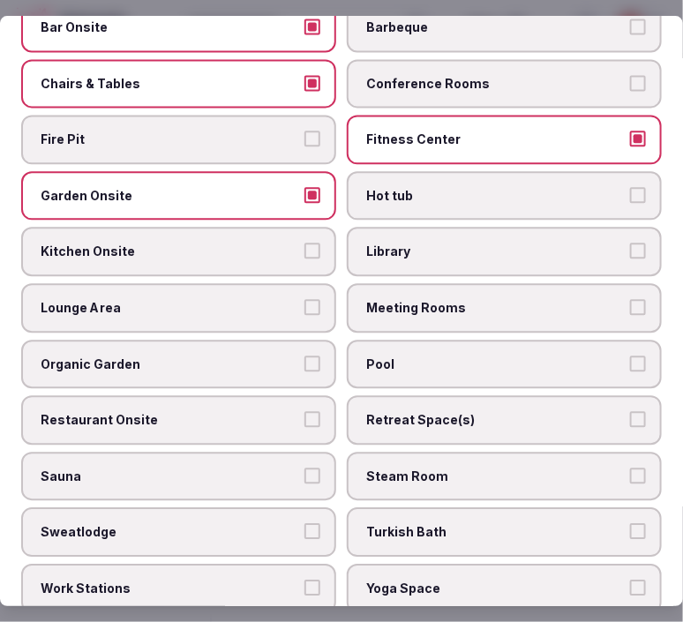
scroll to position [882, 0]
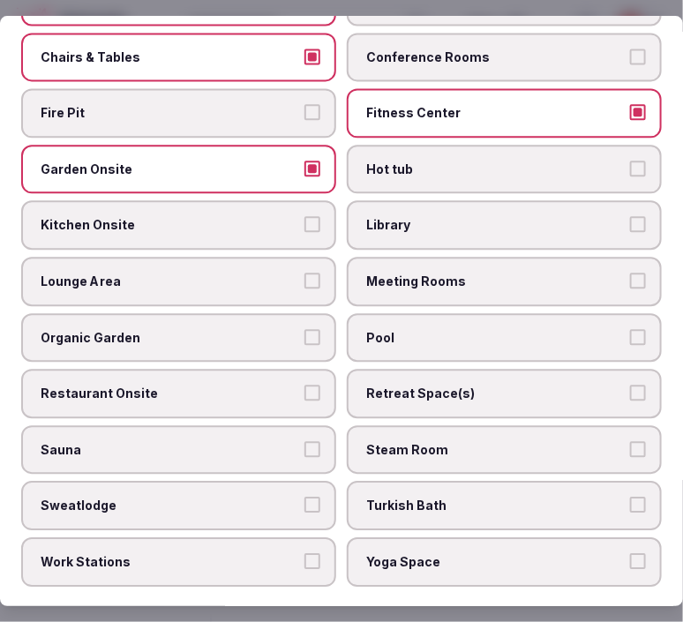
click at [281, 273] on span "Lounge Area" at bounding box center [170, 282] width 259 height 18
click at [304, 273] on button "Lounge Area" at bounding box center [312, 281] width 16 height 16
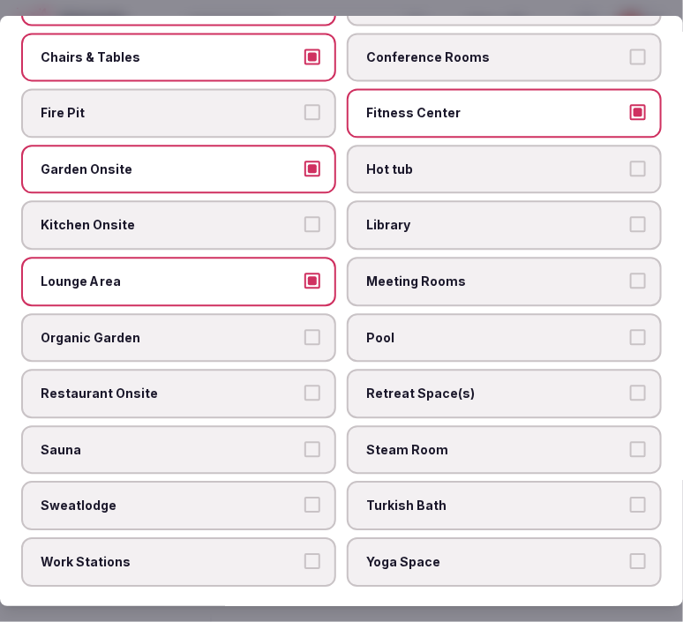
click at [550, 329] on span "Pool" at bounding box center [495, 338] width 259 height 18
click at [630, 329] on button "Pool" at bounding box center [638, 337] width 16 height 16
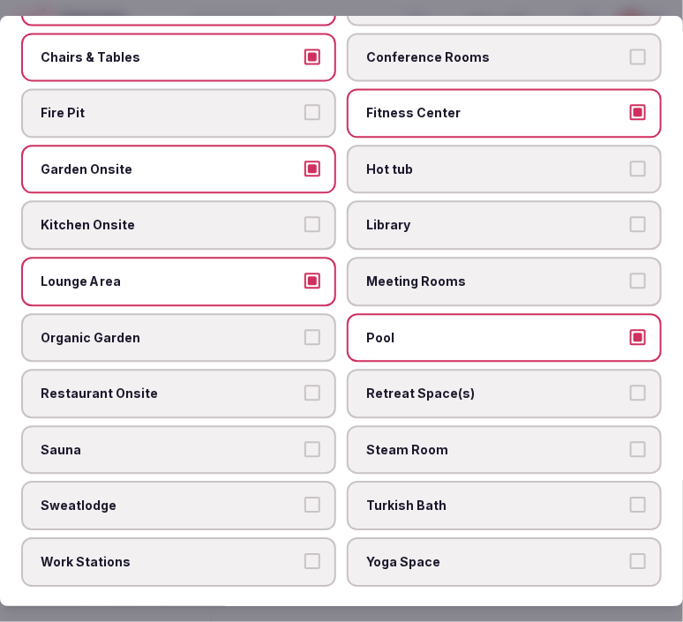
click at [179, 369] on label "Restaurant Onsite" at bounding box center [178, 393] width 315 height 49
click at [304, 385] on button "Restaurant Onsite" at bounding box center [312, 393] width 16 height 16
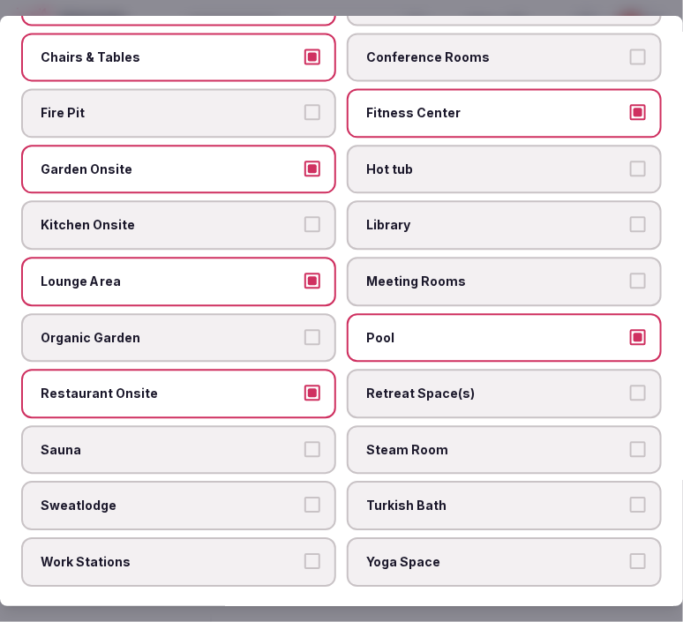
click at [204, 322] on label "Organic Garden" at bounding box center [178, 337] width 315 height 49
click at [304, 329] on button "Organic Garden" at bounding box center [312, 337] width 16 height 16
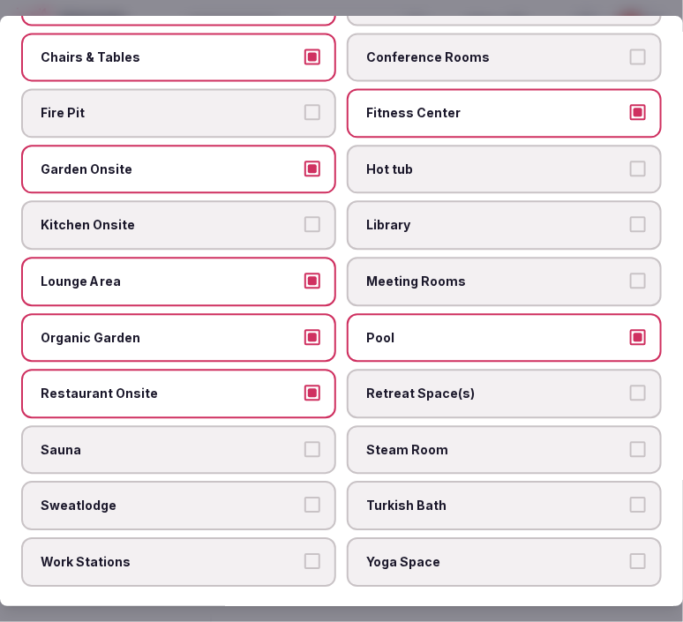
click at [204, 322] on label "Organic Garden" at bounding box center [178, 337] width 315 height 49
click at [304, 329] on button "Organic Garden" at bounding box center [312, 337] width 16 height 16
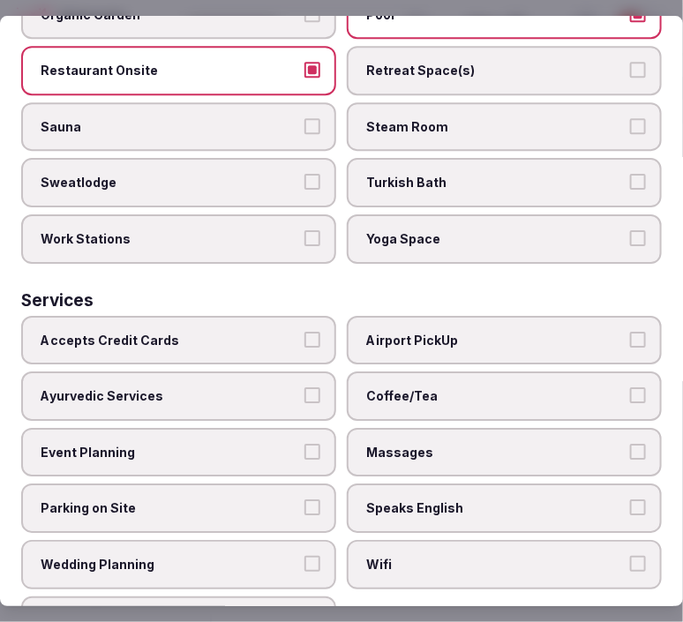
scroll to position [1220, 0]
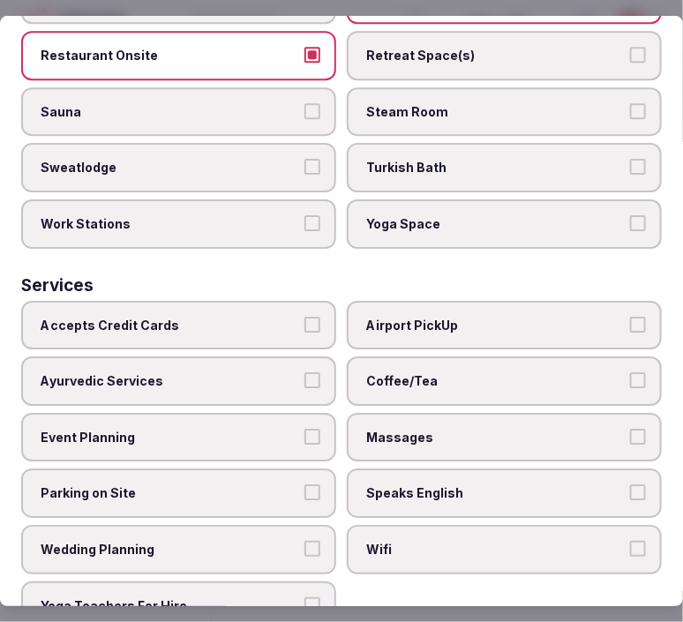
click at [278, 303] on label "Accepts Credit Cards" at bounding box center [178, 325] width 315 height 49
click at [304, 317] on button "Accepts Credit Cards" at bounding box center [312, 325] width 16 height 16
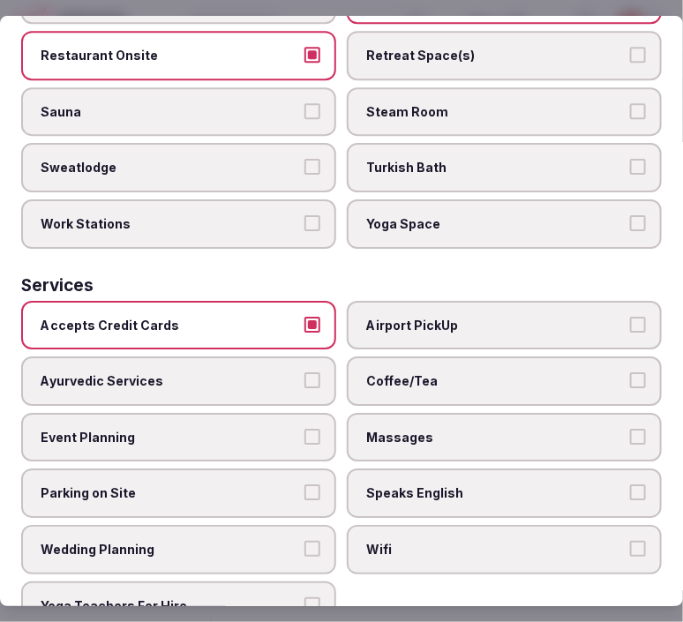
click at [399, 372] on span "Coffee/Tea" at bounding box center [495, 381] width 259 height 18
click at [630, 372] on button "Coffee/Tea" at bounding box center [638, 380] width 16 height 16
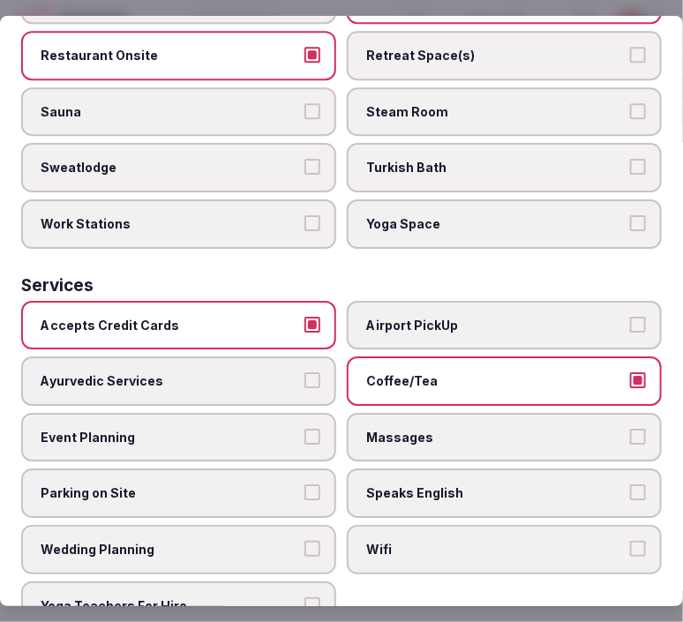
click at [391, 215] on span "Yoga Space" at bounding box center [495, 224] width 259 height 18
click at [630, 215] on button "Yoga Space" at bounding box center [638, 223] width 16 height 16
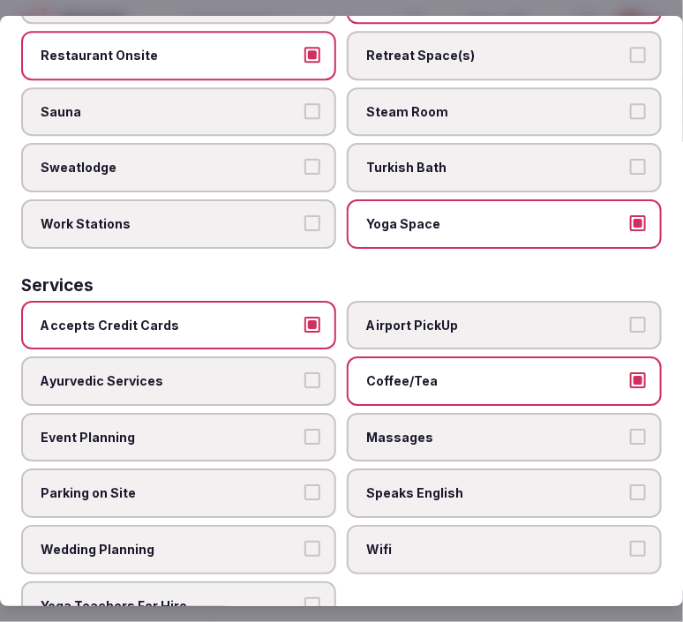
click at [412, 418] on label "Massages" at bounding box center [504, 437] width 315 height 49
click at [630, 429] on button "Massages" at bounding box center [638, 437] width 16 height 16
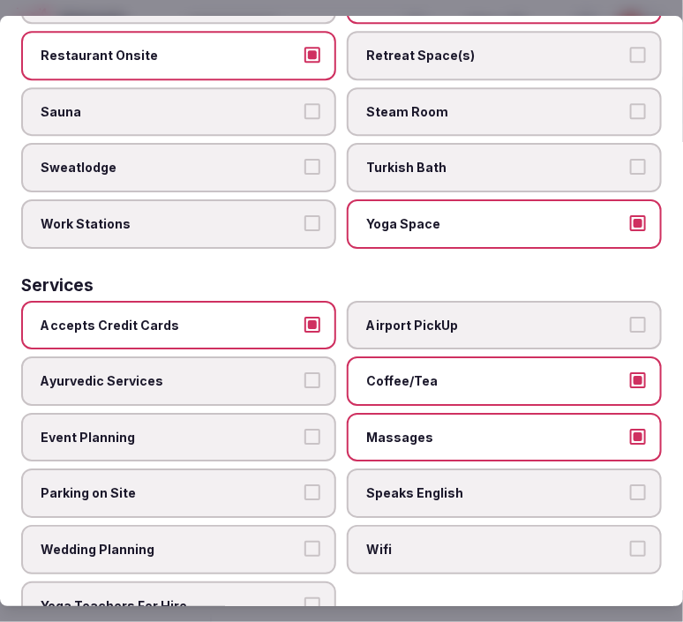
click at [436, 484] on span "Speaks English" at bounding box center [495, 493] width 259 height 18
click at [630, 484] on button "Speaks English" at bounding box center [638, 492] width 16 height 16
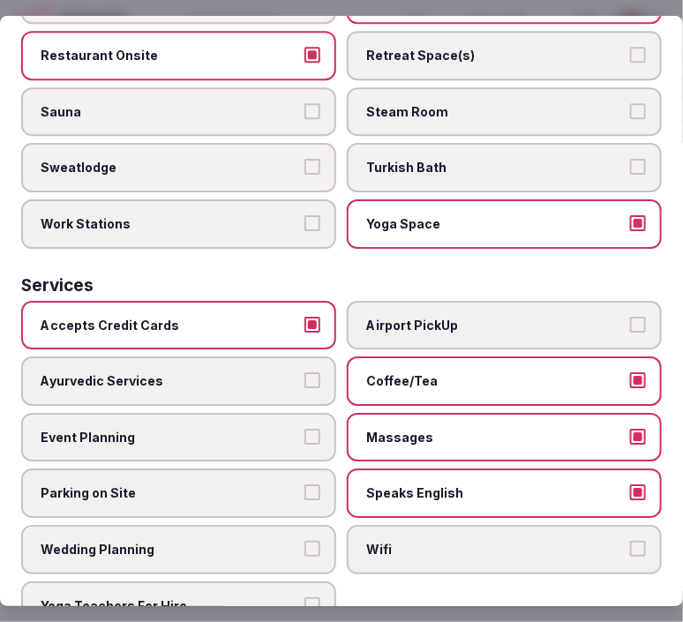
click at [424, 541] on span "Wifi" at bounding box center [495, 550] width 259 height 18
click at [630, 541] on button "Wifi" at bounding box center [638, 549] width 16 height 16
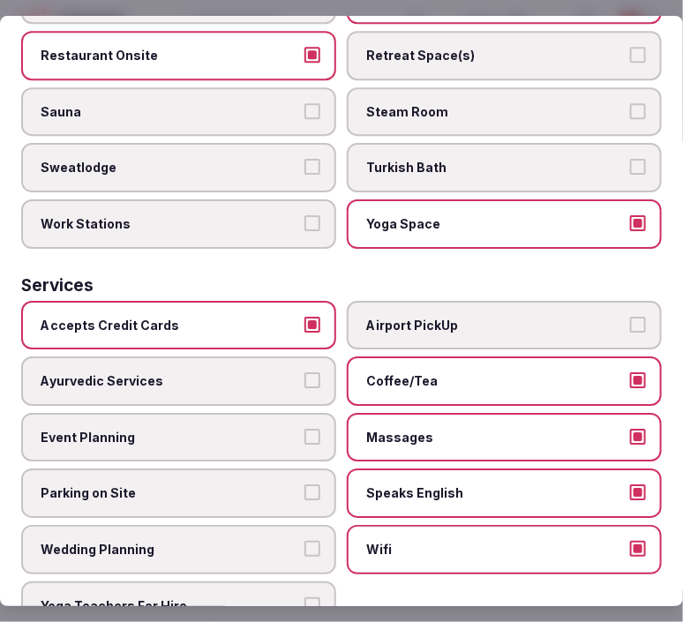
click at [533, 317] on span "Airport PickUp" at bounding box center [495, 326] width 259 height 18
click at [630, 317] on button "Airport PickUp" at bounding box center [638, 325] width 16 height 16
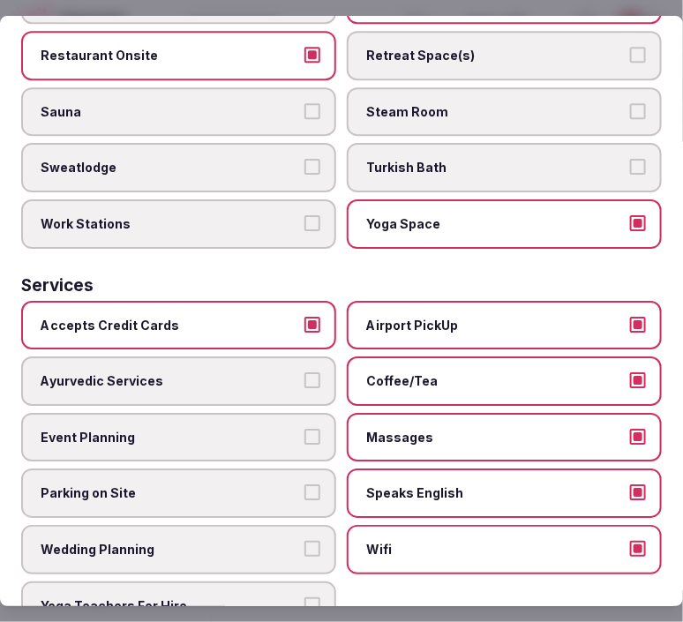
click at [530, 317] on span "Airport PickUp" at bounding box center [495, 326] width 259 height 18
click at [630, 317] on button "Airport PickUp" at bounding box center [638, 325] width 16 height 16
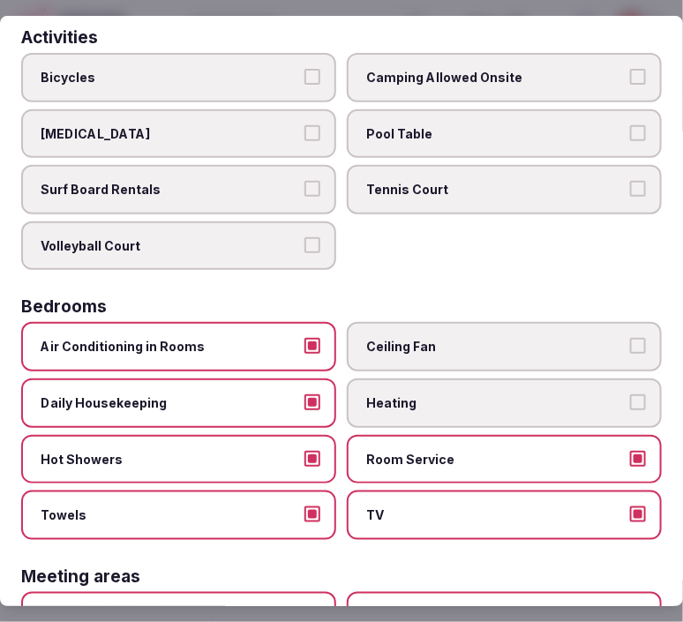
scroll to position [0, 0]
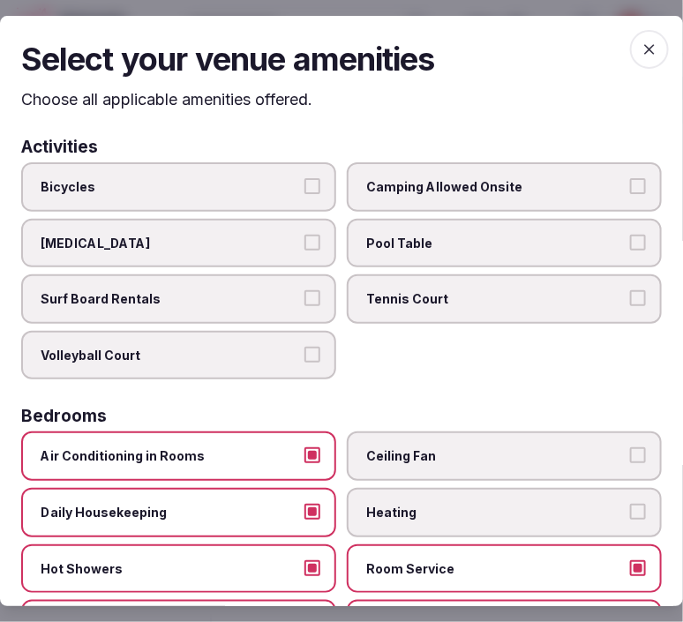
click at [640, 53] on icon "button" at bounding box center [650, 50] width 18 height 18
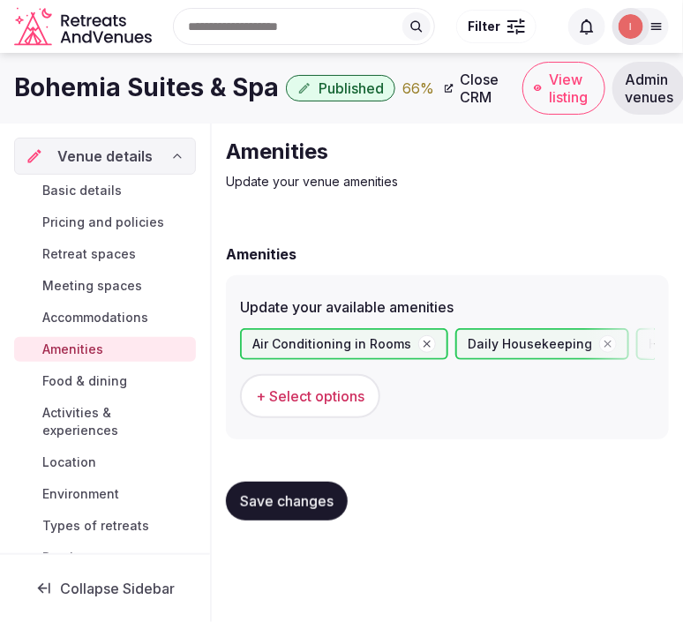
click at [313, 492] on span "Save changes" at bounding box center [287, 501] width 94 height 18
click at [100, 378] on span "Food & dining" at bounding box center [84, 381] width 85 height 18
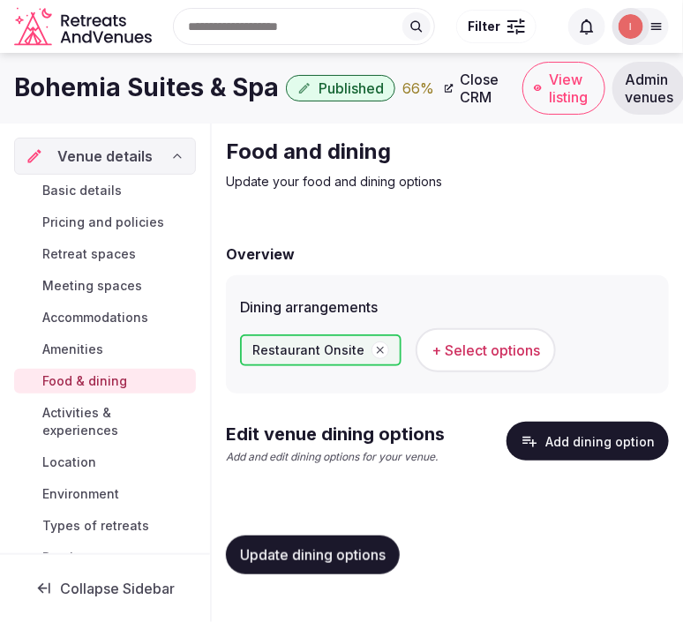
click at [566, 422] on button "Add dining option" at bounding box center [587, 441] width 162 height 39
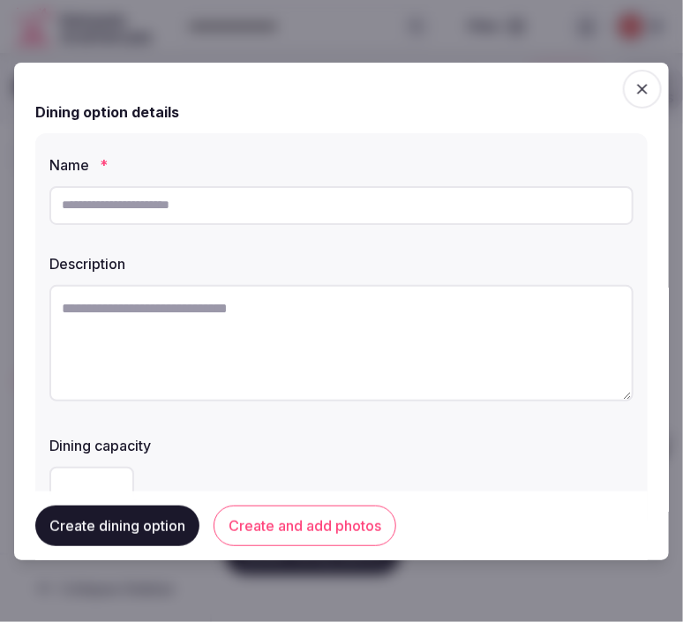
click at [358, 212] on input "text" at bounding box center [341, 205] width 584 height 39
paste input "**********"
type input "**********"
click at [413, 330] on textarea at bounding box center [341, 343] width 584 height 116
click at [384, 302] on textarea at bounding box center [341, 343] width 584 height 116
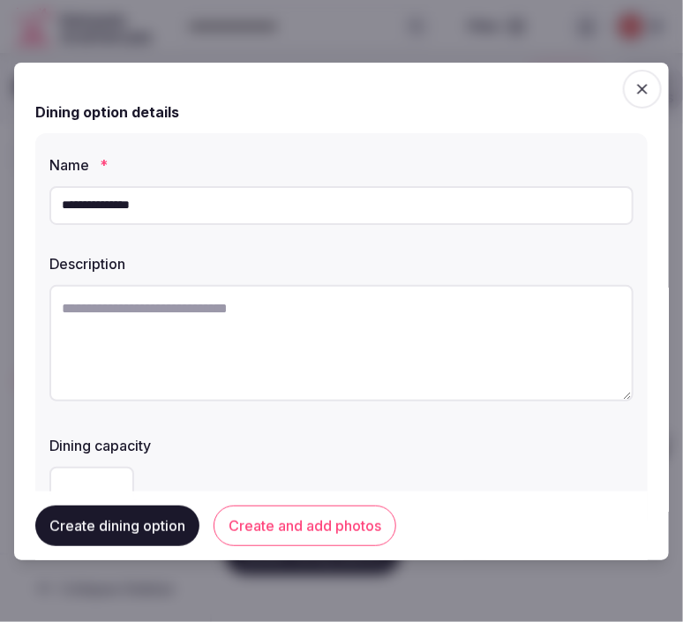
paste textarea "**********"
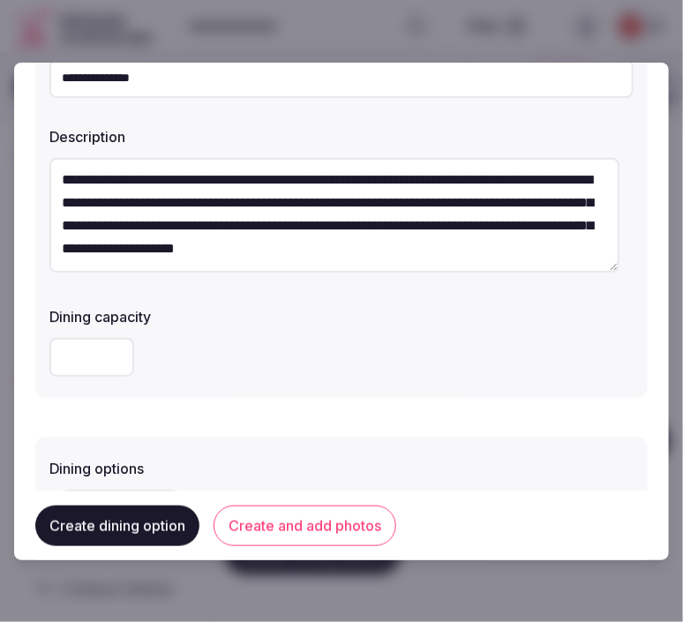
scroll to position [294, 0]
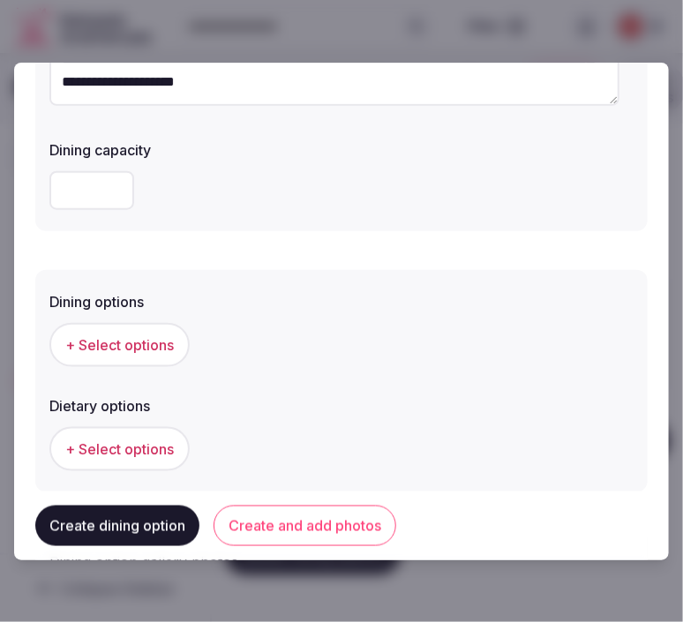
type textarea "**********"
click at [138, 337] on span "+ Select options" at bounding box center [119, 344] width 109 height 19
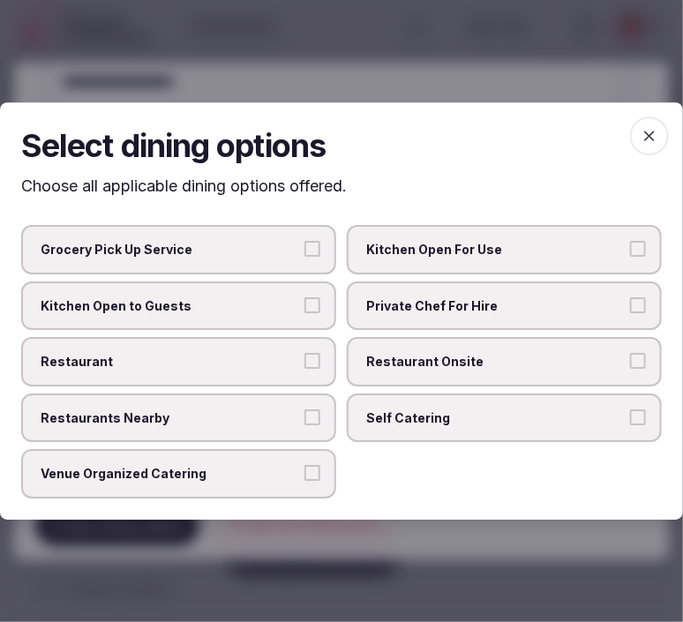
click at [284, 375] on label "Restaurant" at bounding box center [178, 361] width 315 height 49
click at [304, 369] on button "Restaurant" at bounding box center [312, 361] width 16 height 16
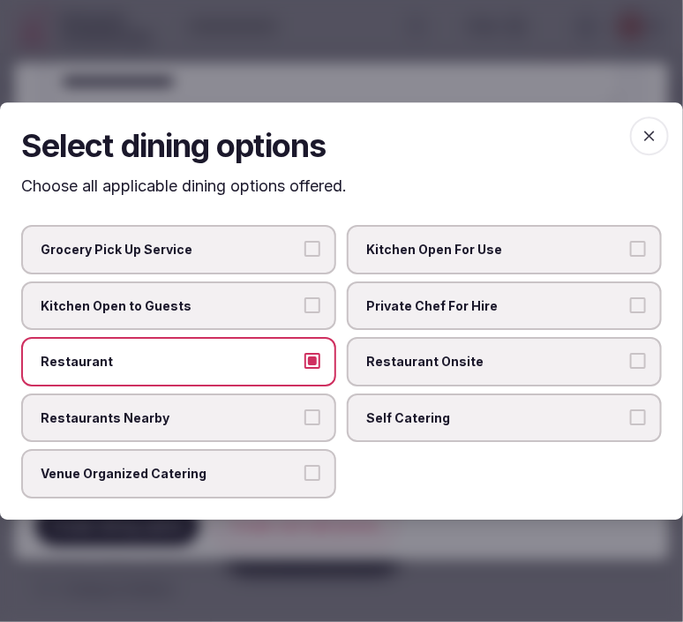
click at [401, 366] on span "Restaurant Onsite" at bounding box center [495, 362] width 259 height 18
click at [630, 366] on button "Restaurant Onsite" at bounding box center [638, 361] width 16 height 16
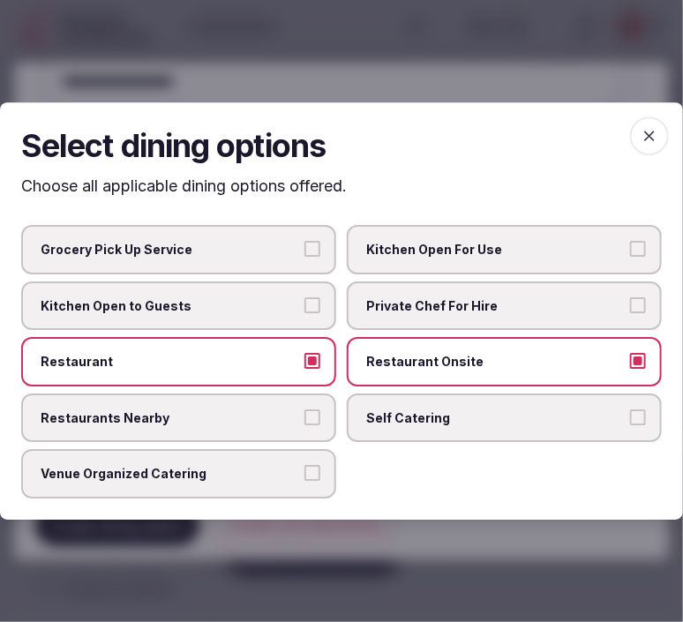
click at [640, 139] on icon "button" at bounding box center [650, 136] width 18 height 18
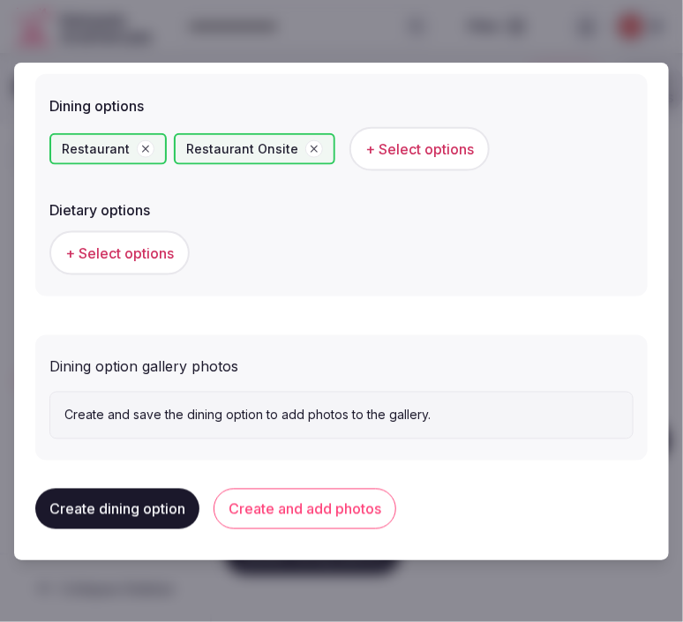
scroll to position [491, 0]
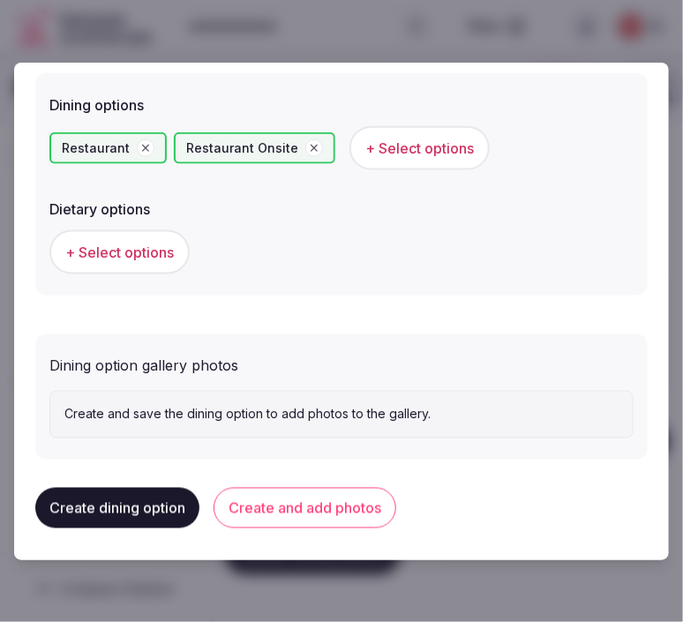
click at [360, 514] on button "Create and add photos" at bounding box center [305, 508] width 183 height 41
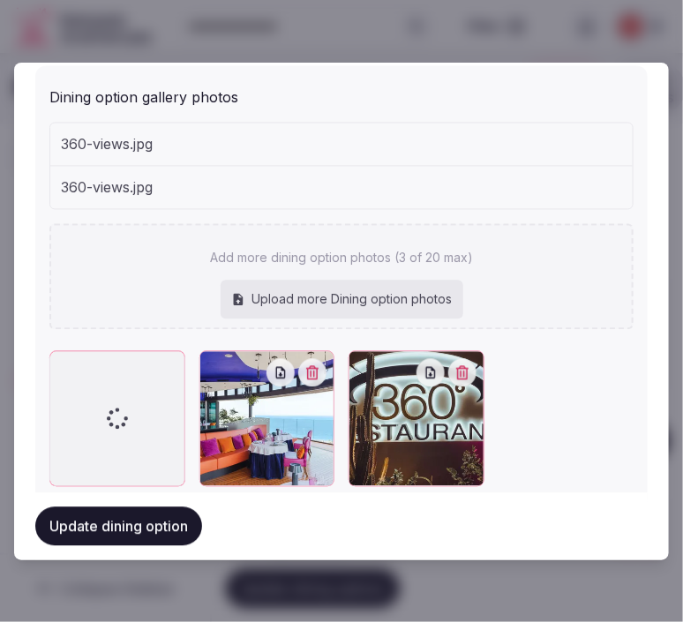
scroll to position [716, 0]
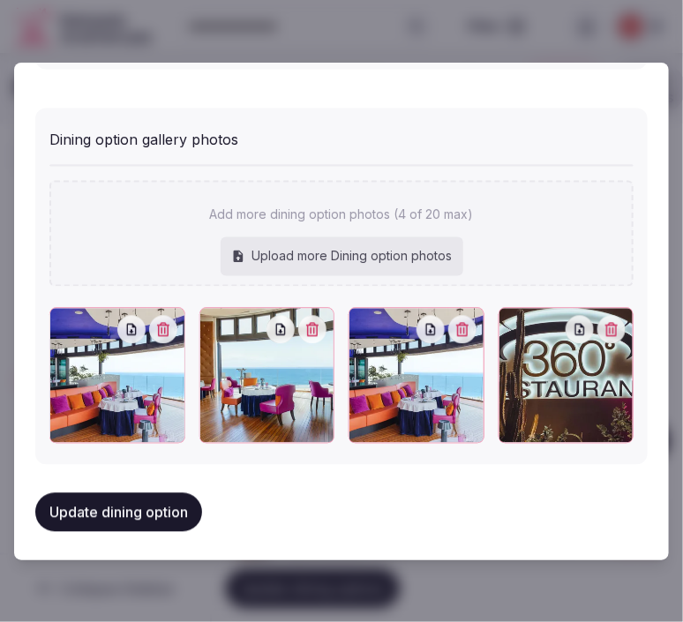
click at [453, 337] on button "button" at bounding box center [462, 330] width 28 height 28
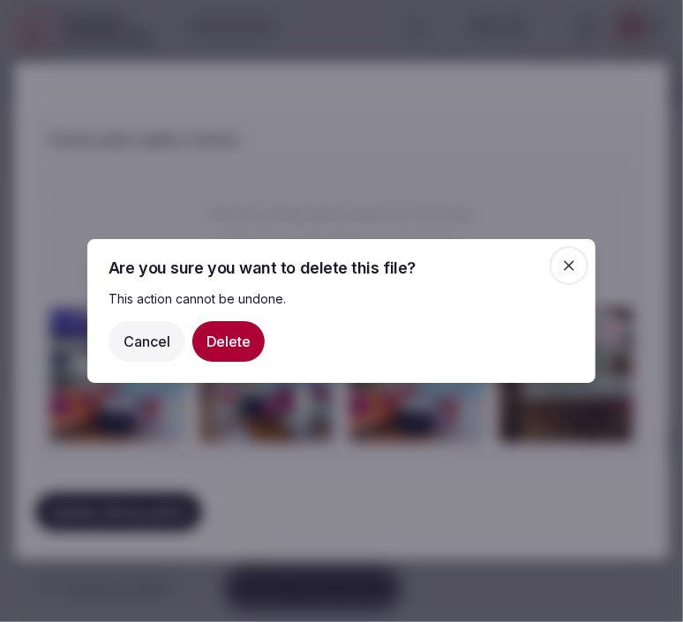
click at [244, 334] on button "Delete" at bounding box center [228, 341] width 72 height 41
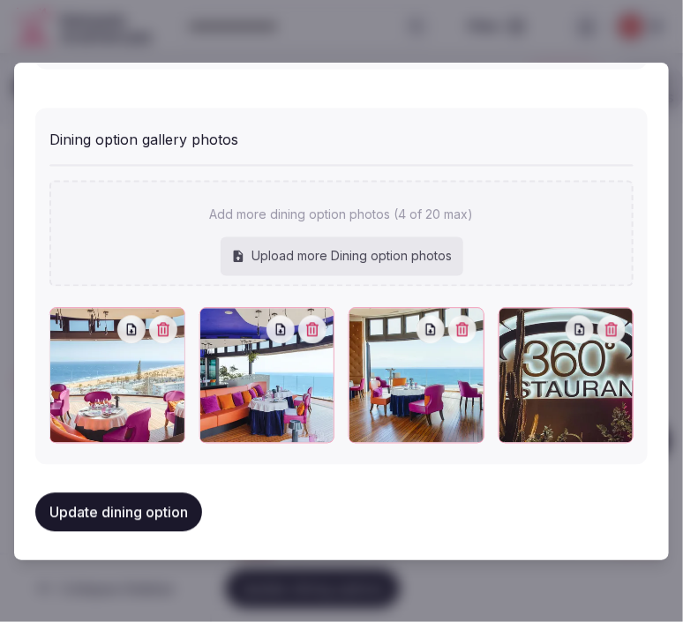
click at [85, 512] on button "Update dining option" at bounding box center [118, 512] width 167 height 39
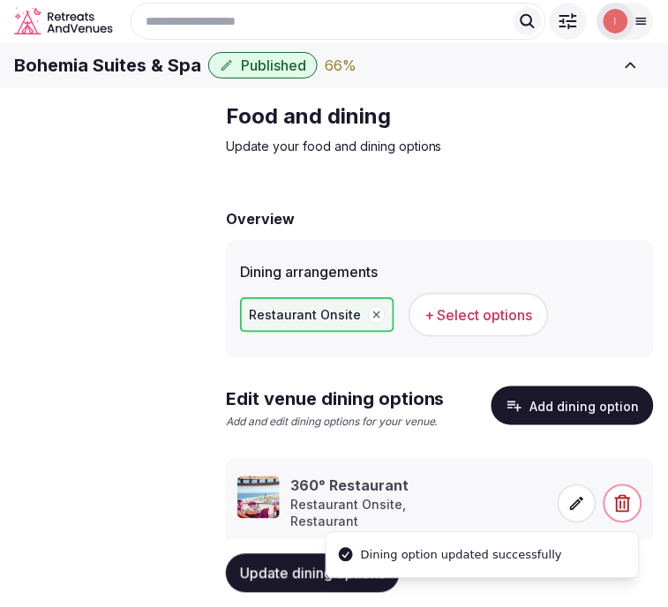
scroll to position [84, 0]
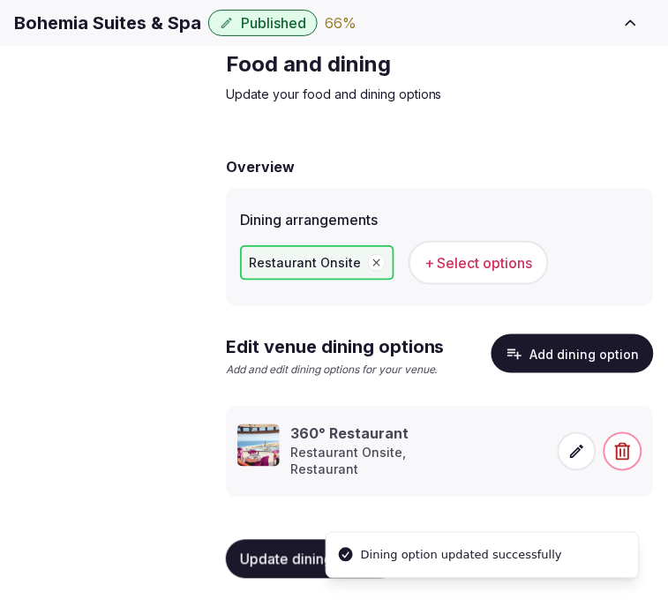
click at [0, 0] on span "Activities & experiences" at bounding box center [0, 0] width 0 height 0
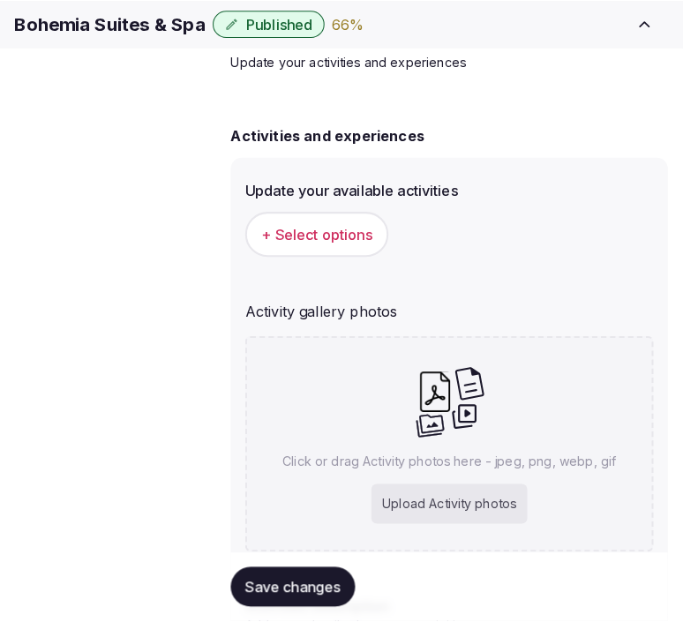
scroll to position [196, 0]
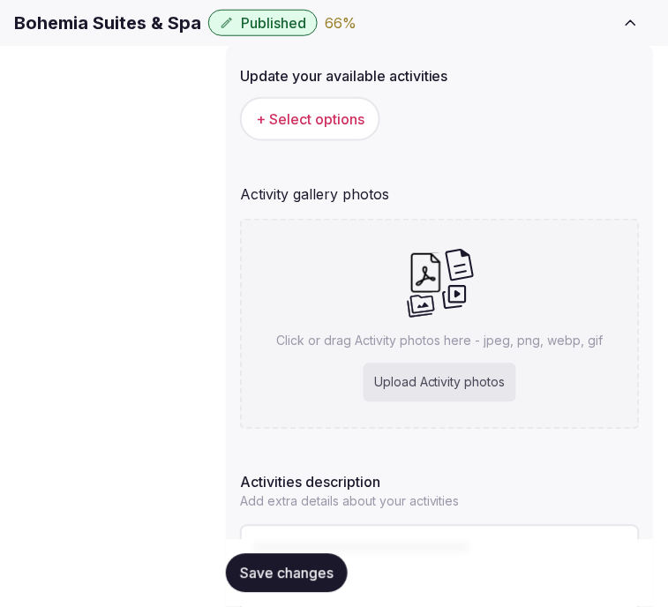
click at [328, 129] on span "+ Select options" at bounding box center [310, 118] width 109 height 19
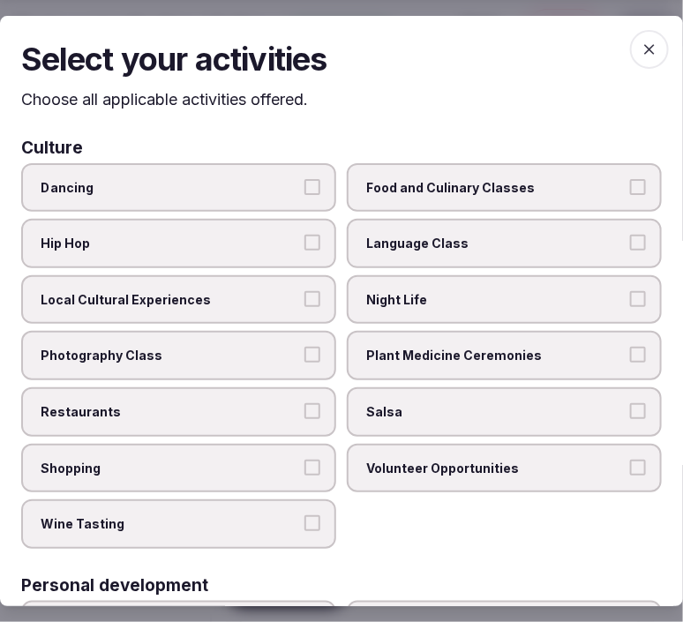
click at [244, 284] on label "Local Cultural Experiences" at bounding box center [178, 298] width 315 height 49
click at [304, 290] on button "Local Cultural Experiences" at bounding box center [312, 298] width 16 height 16
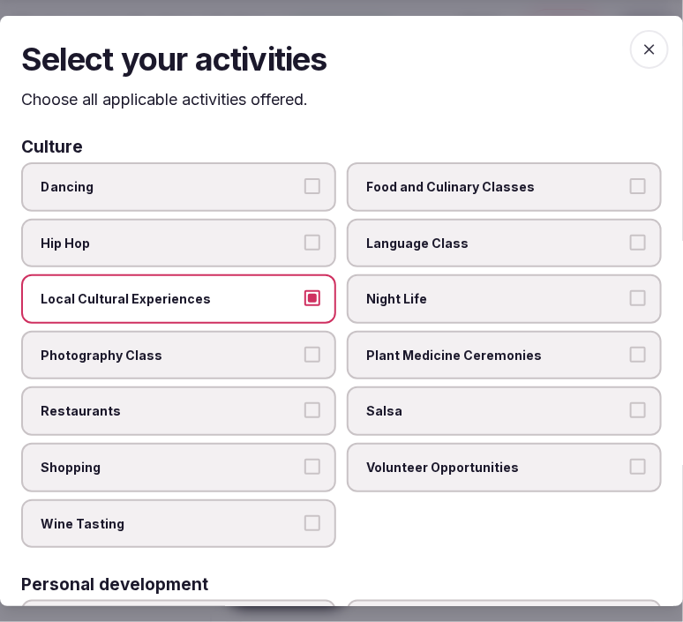
click at [280, 393] on label "Restaurants" at bounding box center [178, 411] width 315 height 49
click at [304, 403] on button "Restaurants" at bounding box center [312, 411] width 16 height 16
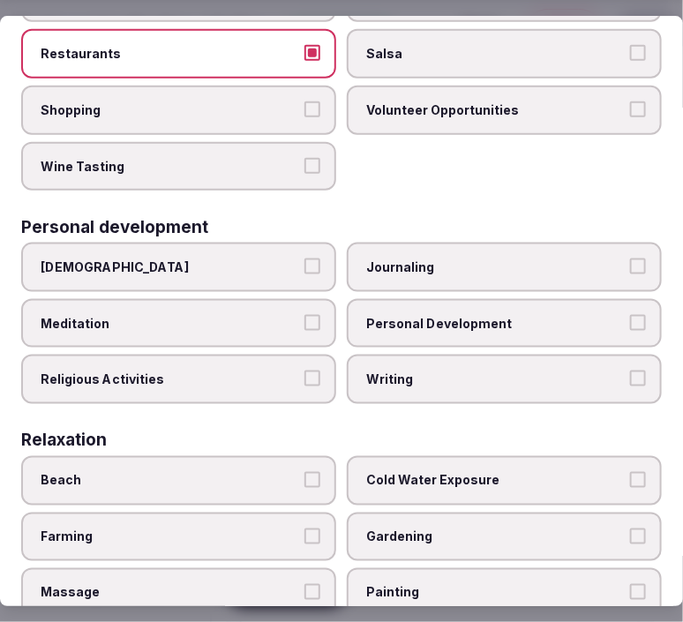
scroll to position [392, 0]
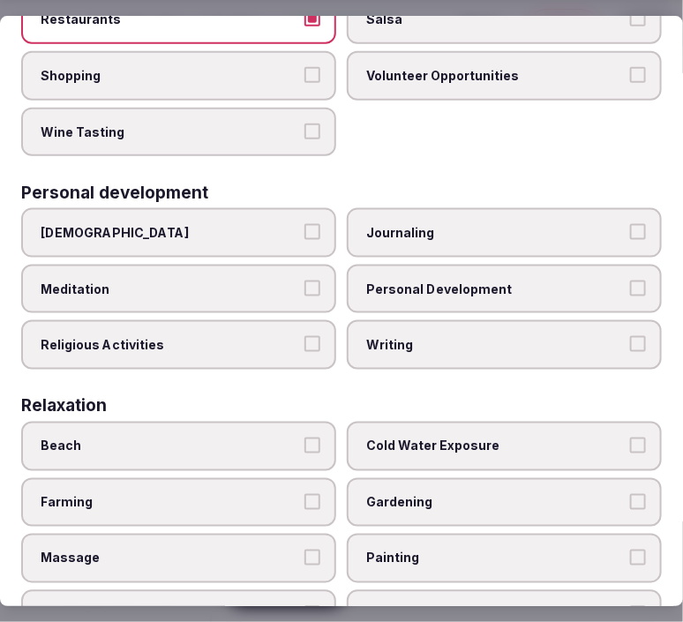
click at [446, 265] on label "Personal Development" at bounding box center [504, 289] width 315 height 49
click at [630, 281] on button "Personal Development" at bounding box center [638, 289] width 16 height 16
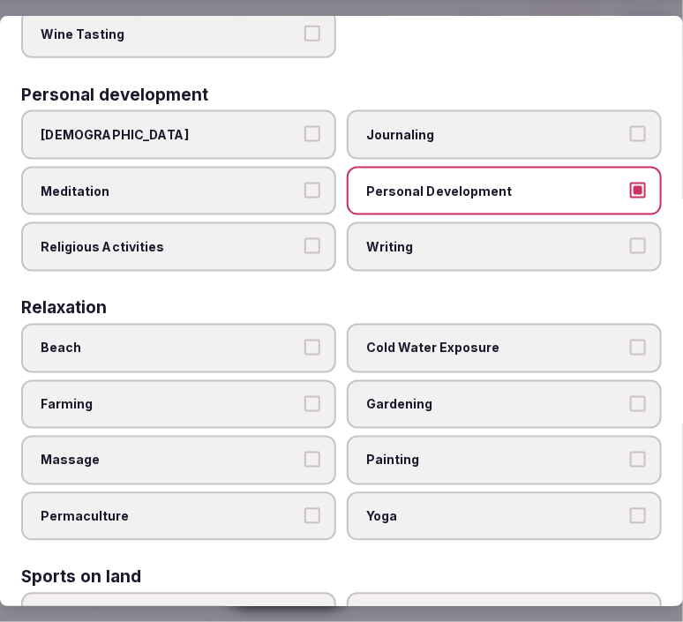
scroll to position [588, 0]
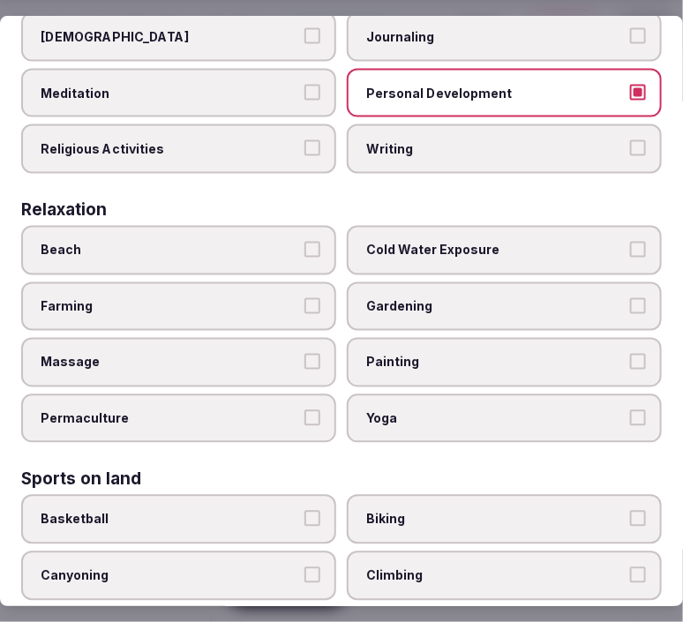
click at [295, 338] on label "Massage" at bounding box center [178, 362] width 315 height 49
click at [304, 354] on button "Massage" at bounding box center [312, 362] width 16 height 16
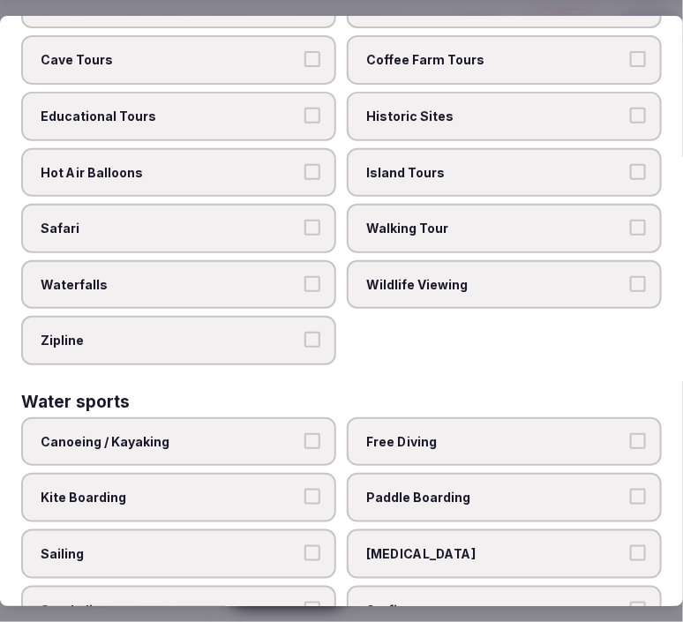
scroll to position [1757, 0]
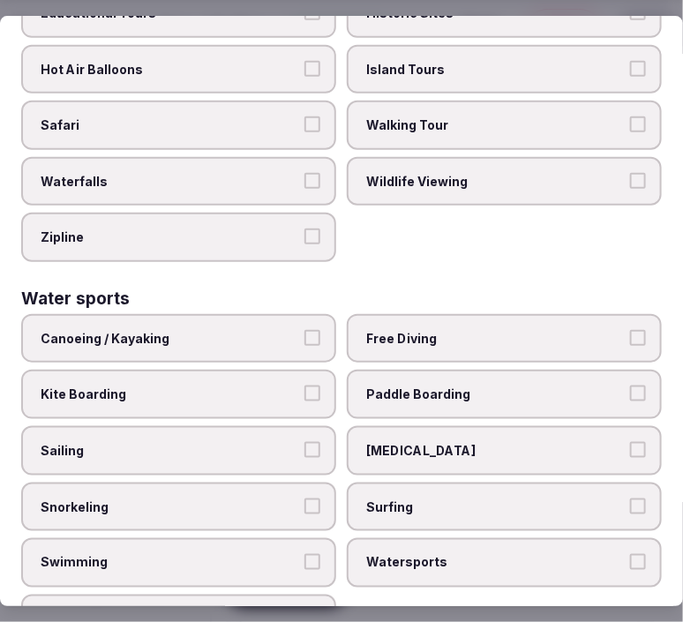
click at [289, 554] on span "Swimming" at bounding box center [170, 563] width 259 height 18
click at [304, 554] on button "Swimming" at bounding box center [312, 562] width 16 height 16
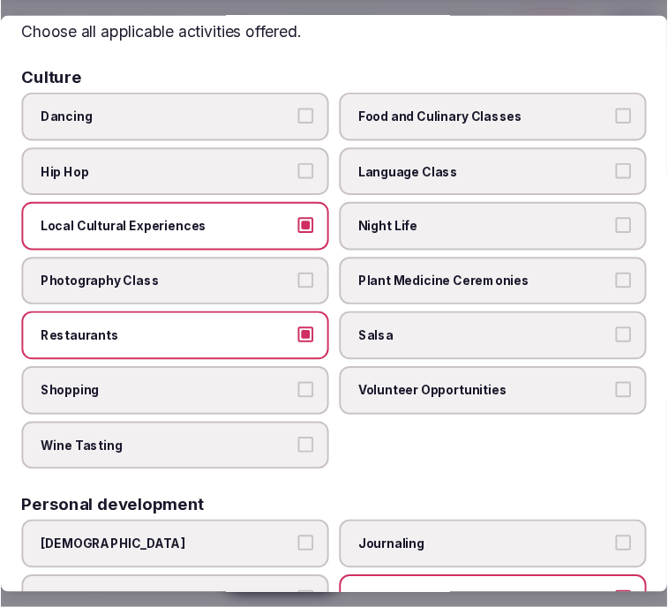
scroll to position [0, 0]
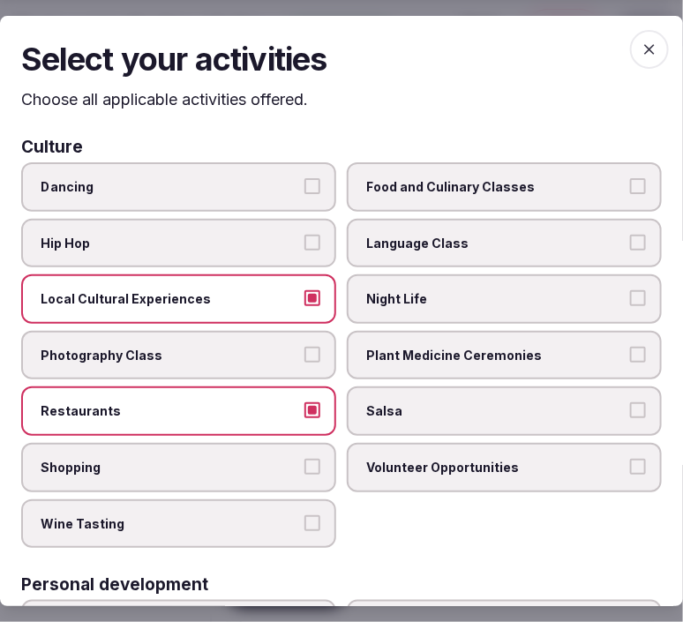
click at [630, 42] on span "button" at bounding box center [649, 49] width 39 height 39
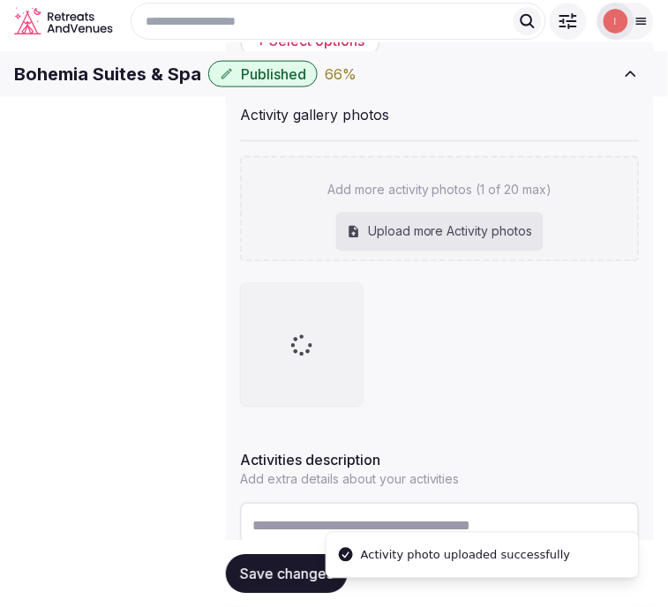
scroll to position [196, 0]
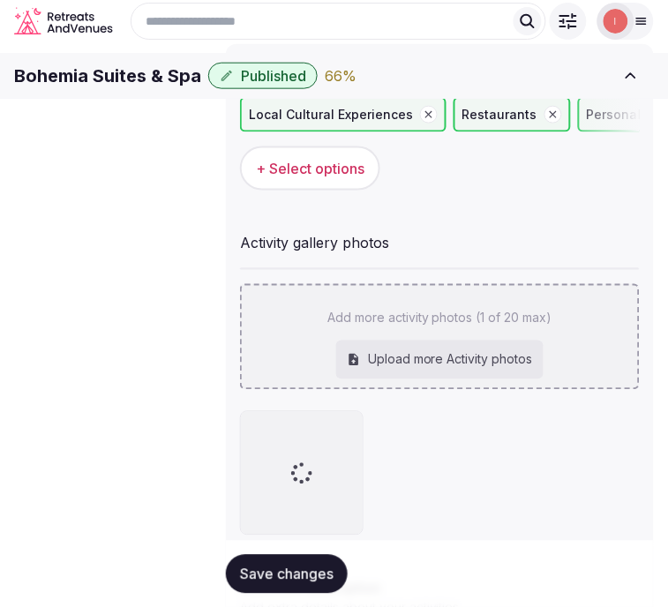
click at [514, 347] on div "Add more activity photos (1 of 20 max) Upload more Activity photos" at bounding box center [440, 337] width 400 height 106
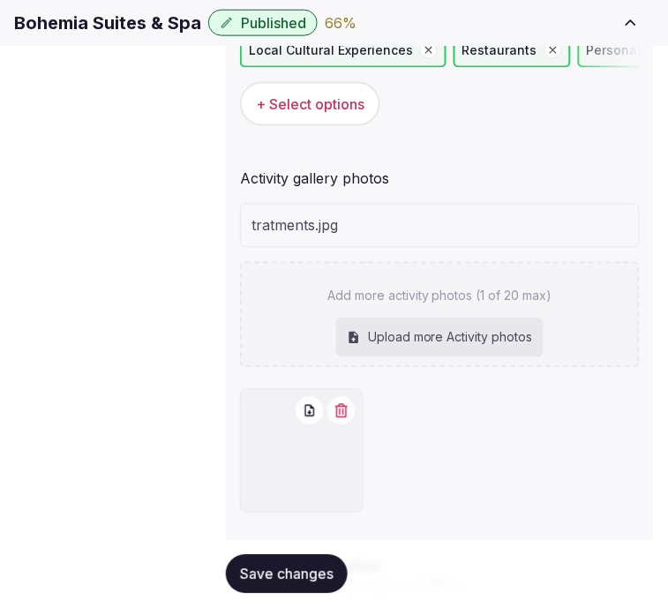
scroll to position [294, 0]
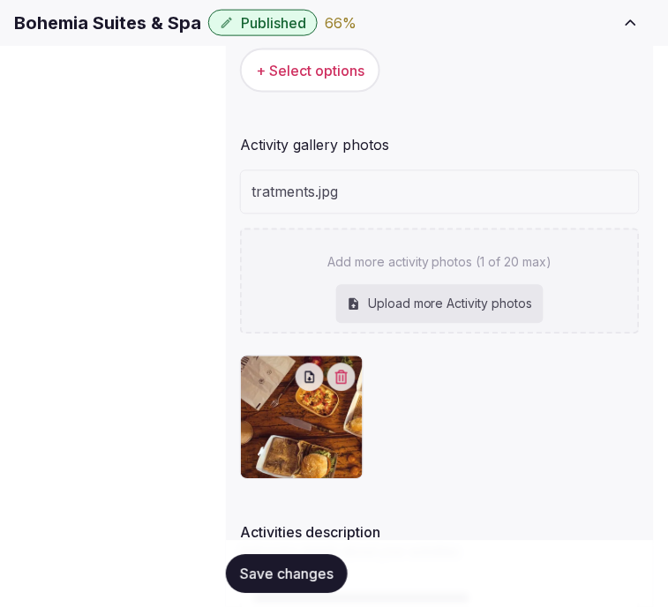
click at [491, 272] on p "Add more activity photos (1 of 20 max)" at bounding box center [439, 263] width 225 height 18
type input "**********"
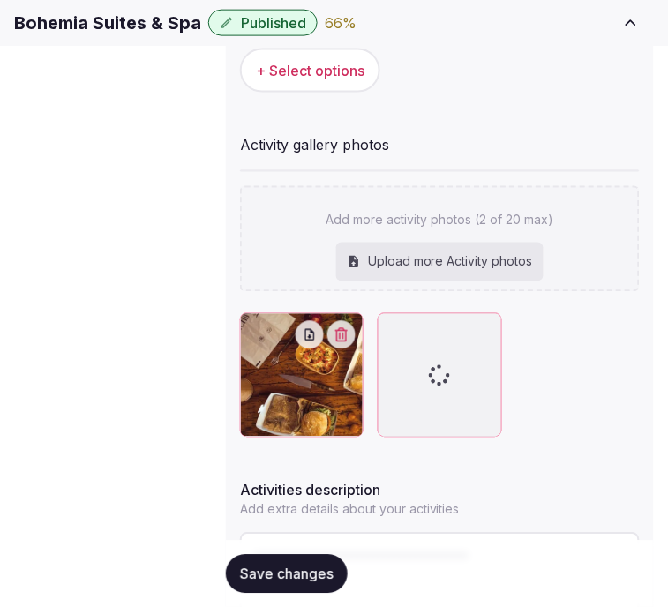
click at [501, 229] on p "Add more activity photos (2 of 20 max)" at bounding box center [440, 221] width 228 height 18
type input "**********"
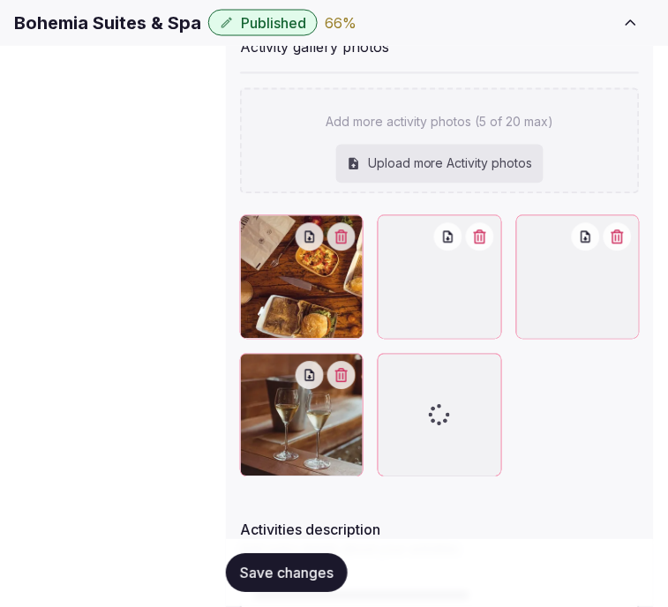
scroll to position [490, 0]
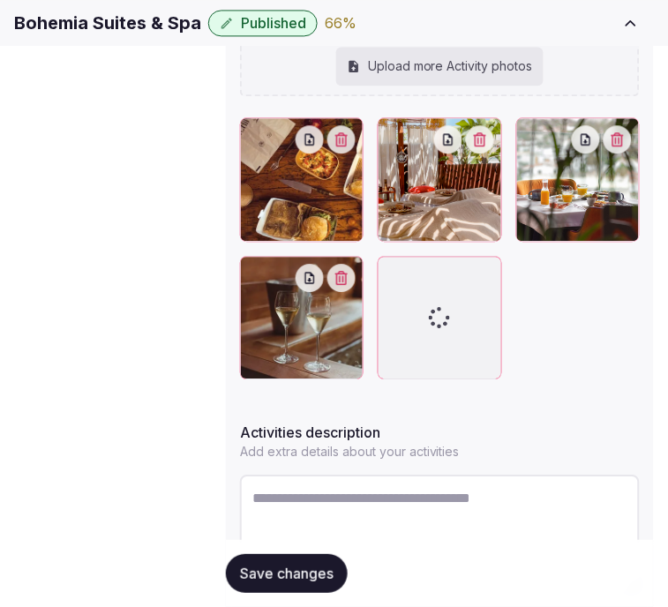
drag, startPoint x: 662, startPoint y: 276, endPoint x: 406, endPoint y: 437, distance: 302.1
click at [406, 475] on textarea at bounding box center [440, 533] width 400 height 116
paste textarea "**********"
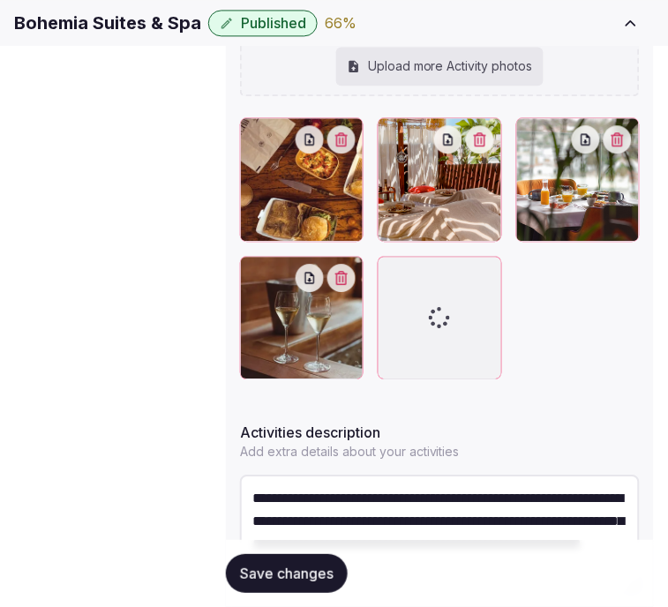
scroll to position [32, 0]
type textarea "**********"
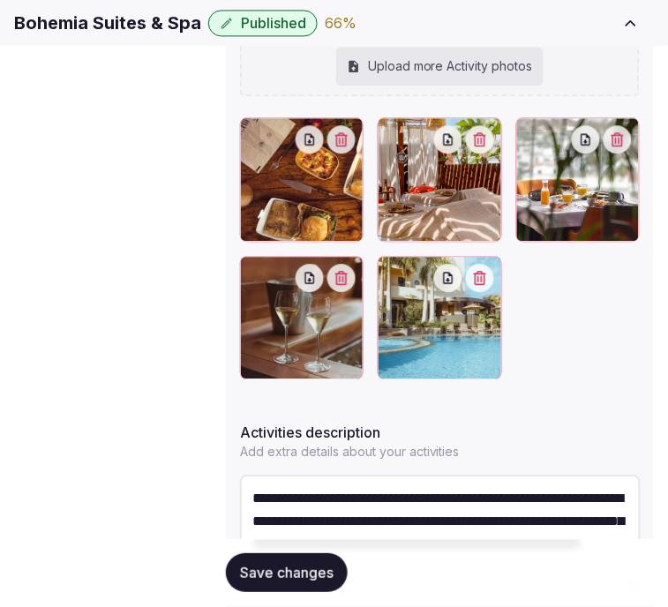
click at [276, 559] on button "Save changes" at bounding box center [287, 573] width 122 height 39
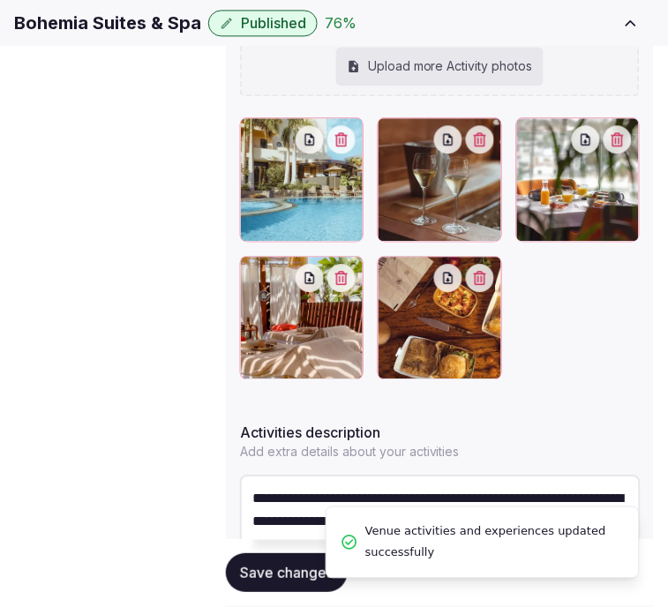
click at [272, 568] on span "Save changes" at bounding box center [287, 574] width 94 height 18
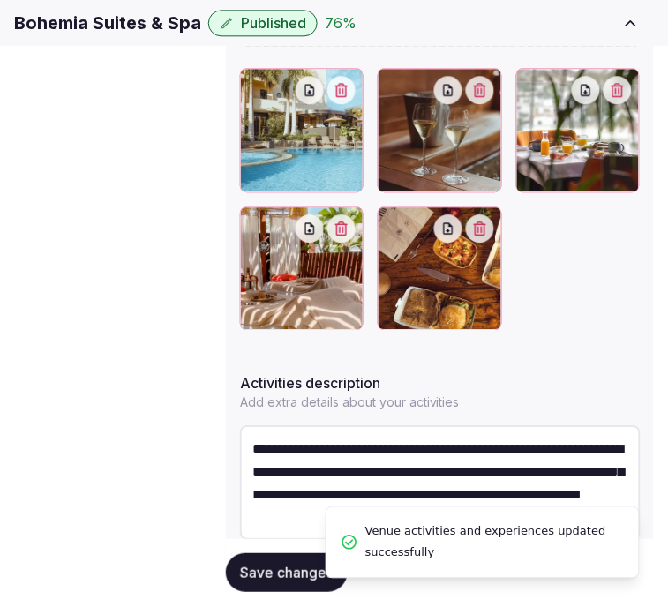
click at [259, 565] on span "Save changes" at bounding box center [287, 574] width 94 height 18
click at [0, 0] on span "Location" at bounding box center [0, 0] width 0 height 0
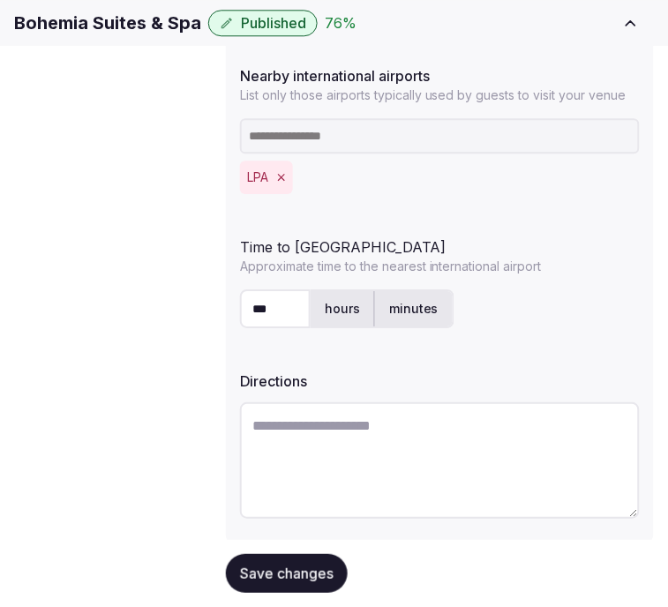
scroll to position [622, 0]
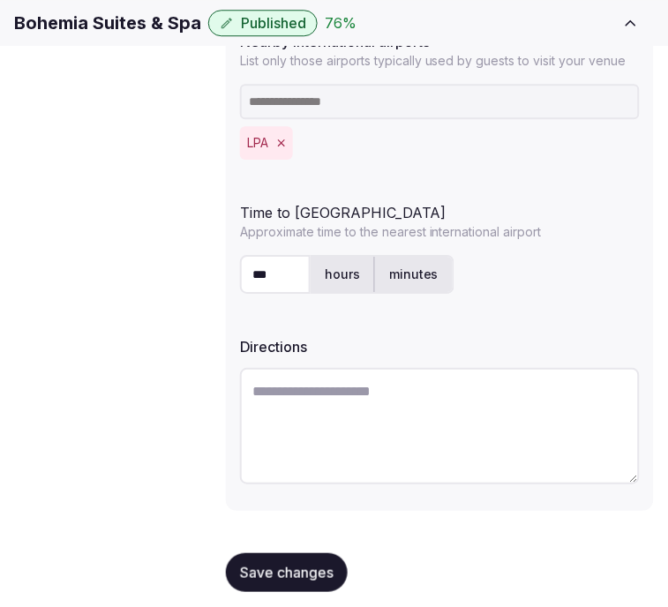
click at [0, 0] on span "Environment" at bounding box center [0, 0] width 0 height 0
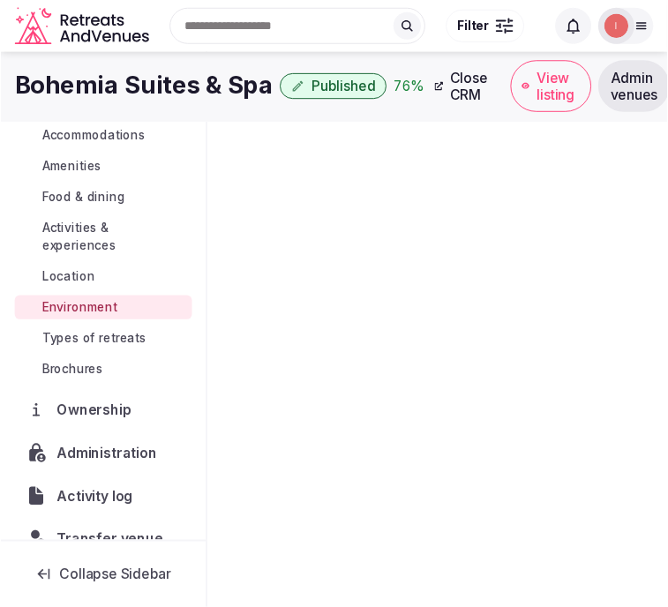
scroll to position [171, 0]
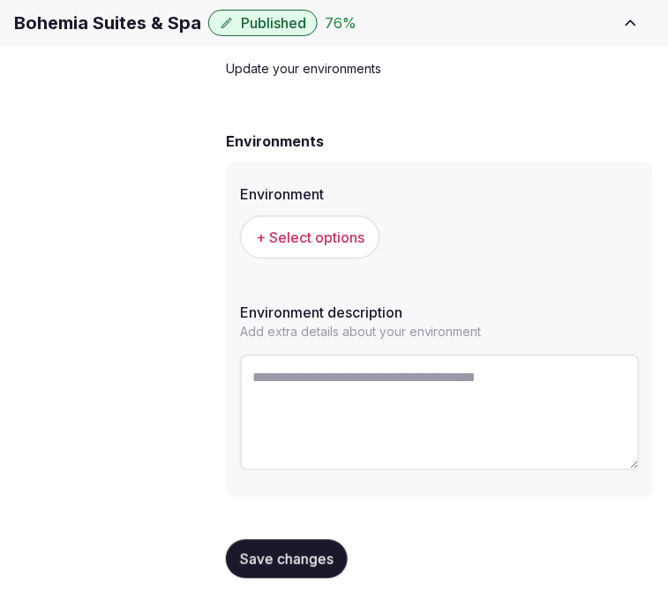
click at [329, 247] on span "+ Select options" at bounding box center [310, 237] width 109 height 19
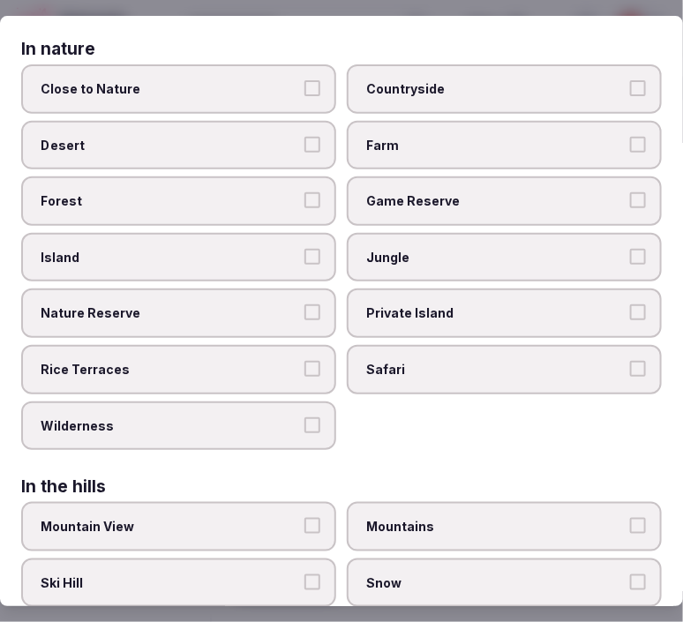
scroll to position [196, 0]
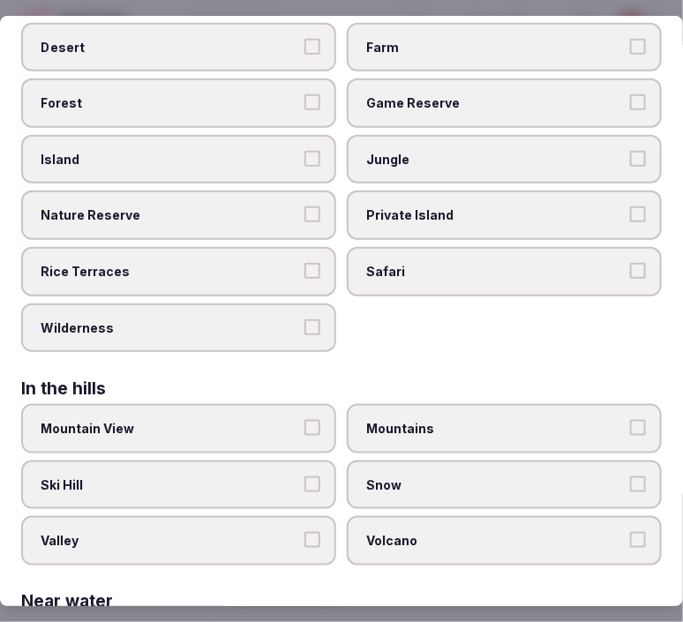
click at [424, 207] on span "Private Island" at bounding box center [495, 216] width 259 height 18
click at [630, 207] on button "Private Island" at bounding box center [638, 215] width 16 height 16
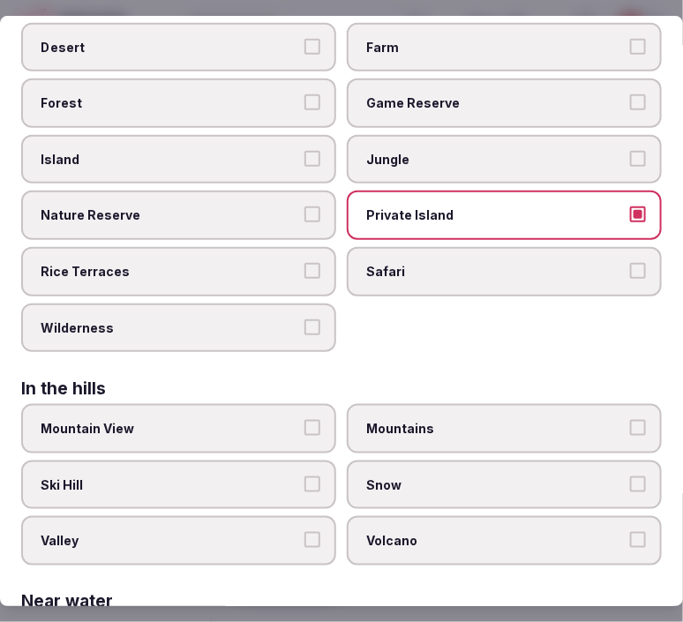
click at [424, 207] on span "Private Island" at bounding box center [495, 216] width 259 height 18
click at [630, 207] on button "Private Island" at bounding box center [638, 215] width 16 height 16
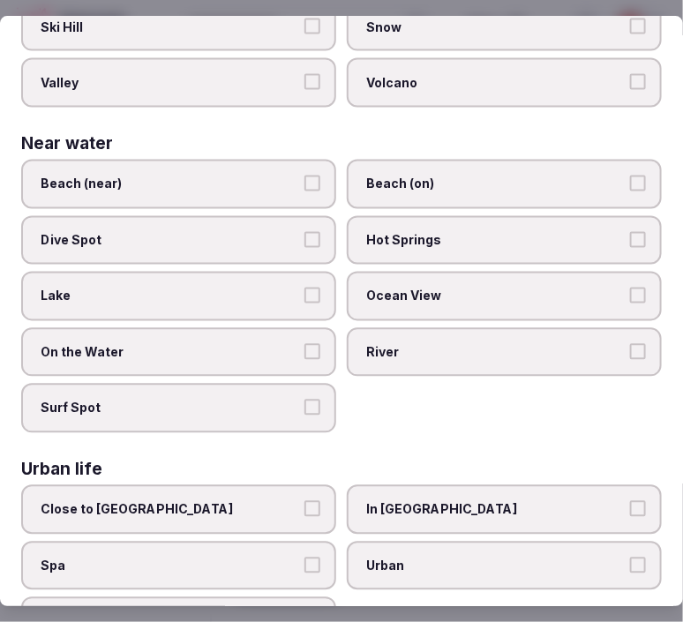
scroll to position [685, 0]
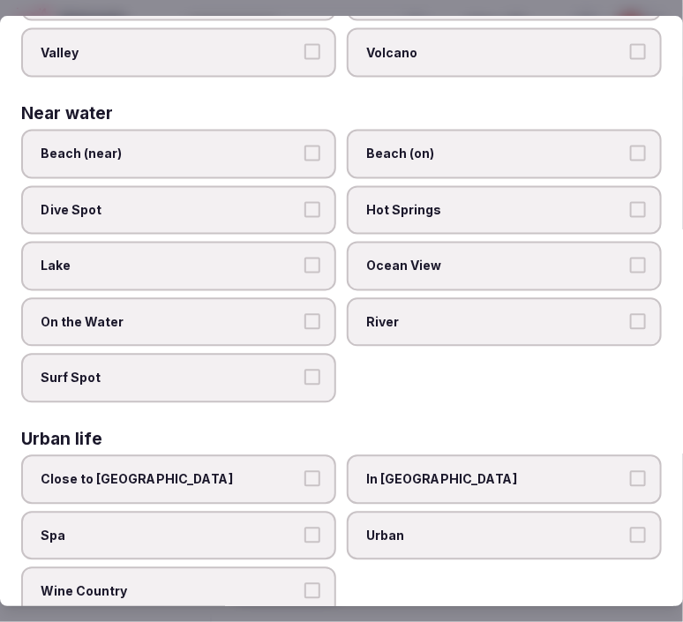
click at [366, 470] on span "In City Center" at bounding box center [495, 479] width 259 height 18
click at [630, 470] on button "In City Center" at bounding box center [638, 478] width 16 height 16
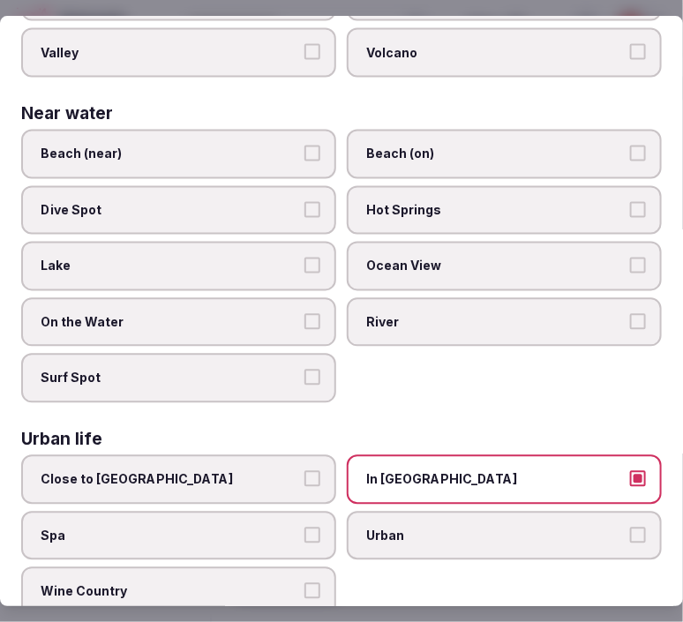
drag, startPoint x: 381, startPoint y: 514, endPoint x: 442, endPoint y: 460, distance: 81.3
click at [382, 527] on span "Urban" at bounding box center [495, 536] width 259 height 18
click at [630, 527] on button "Urban" at bounding box center [638, 535] width 16 height 16
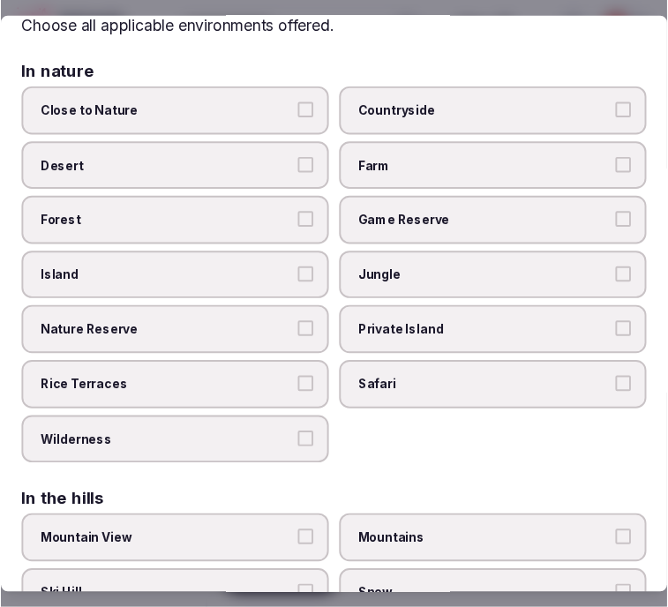
scroll to position [0, 0]
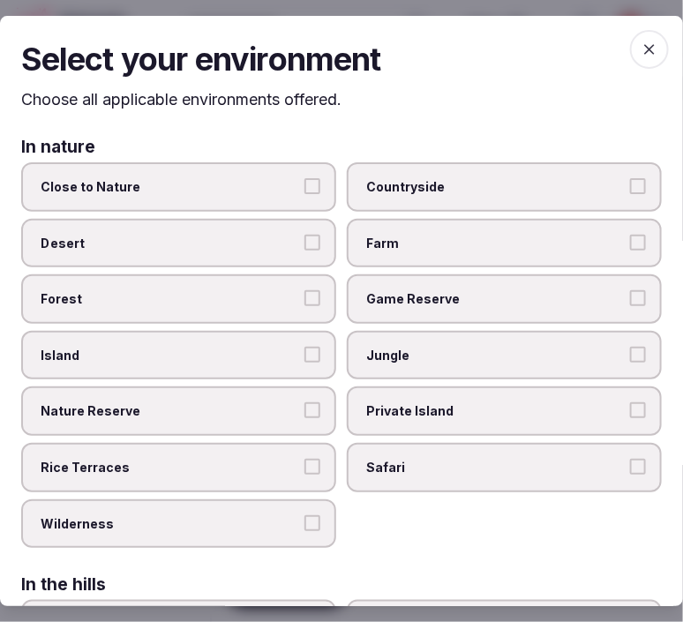
click at [632, 32] on span "button" at bounding box center [649, 49] width 39 height 39
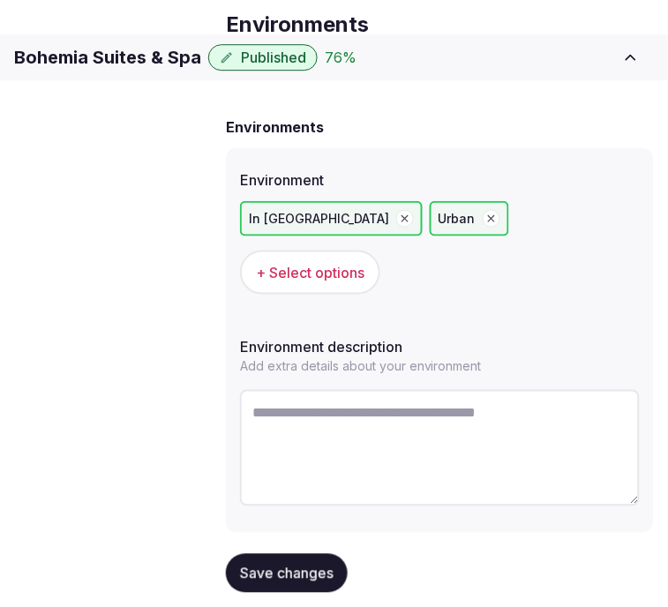
scroll to position [94, 0]
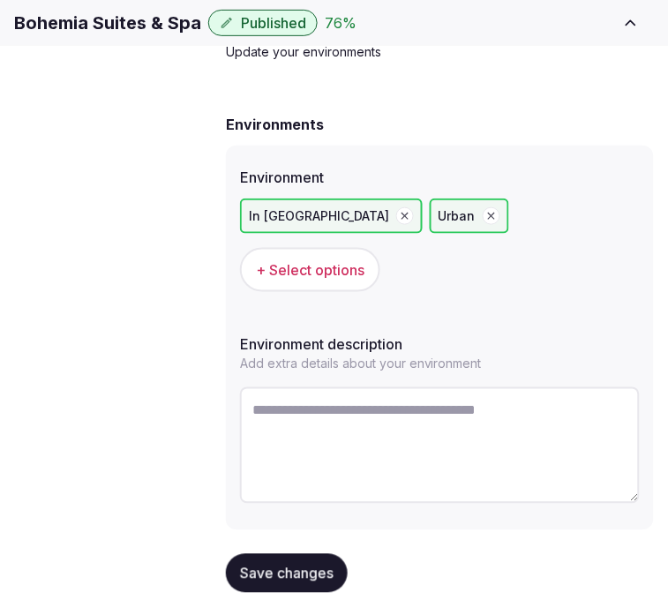
click at [328, 554] on button "Save changes" at bounding box center [287, 573] width 122 height 39
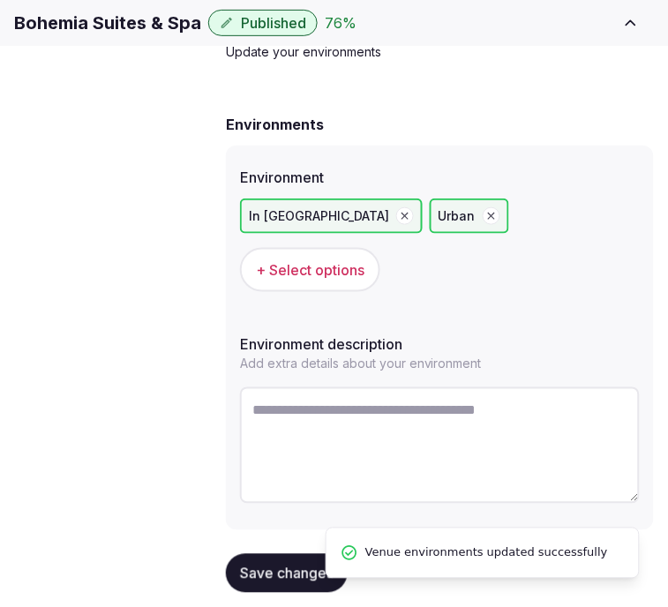
click at [0, 0] on span "Types of retreats" at bounding box center [0, 0] width 0 height 0
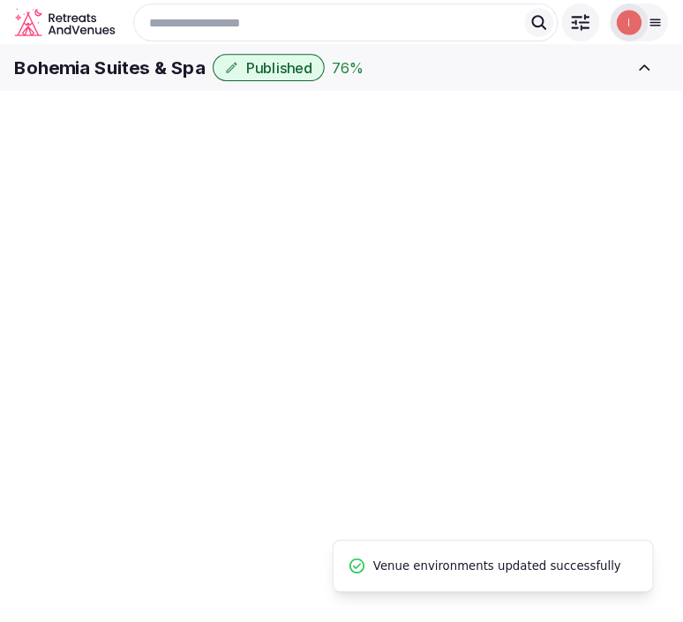
scroll to position [171, 0]
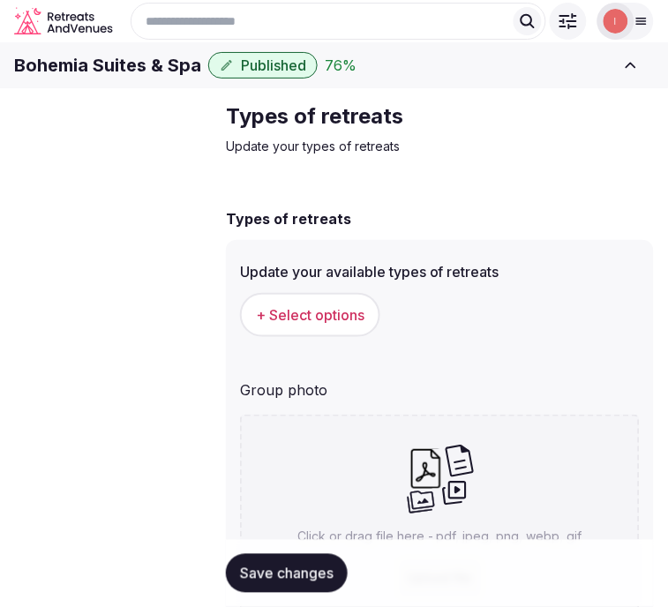
click at [269, 325] on span "+ Select options" at bounding box center [310, 314] width 109 height 19
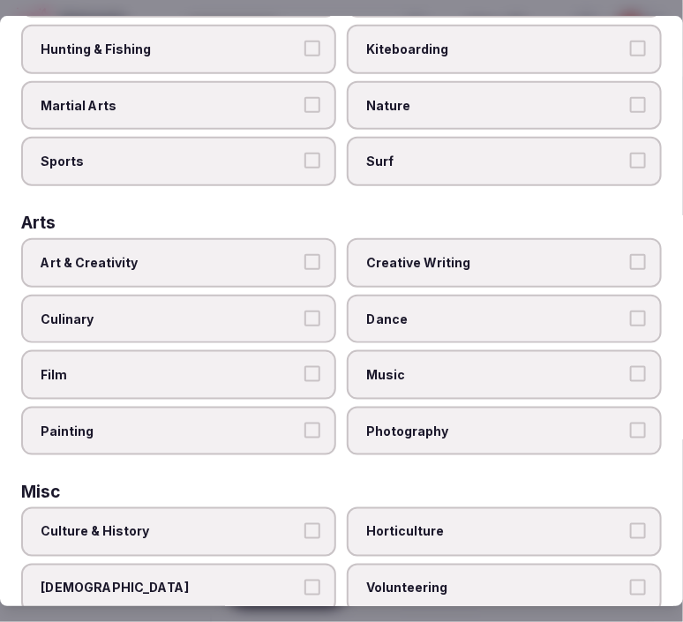
scroll to position [294, 0]
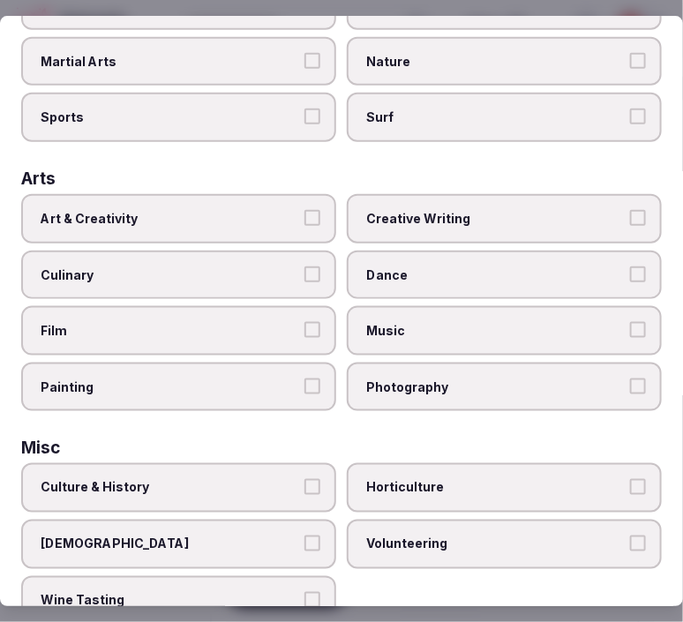
click at [275, 214] on span "Art & Creativity" at bounding box center [170, 219] width 259 height 18
click at [304, 214] on button "Art & Creativity" at bounding box center [312, 218] width 16 height 16
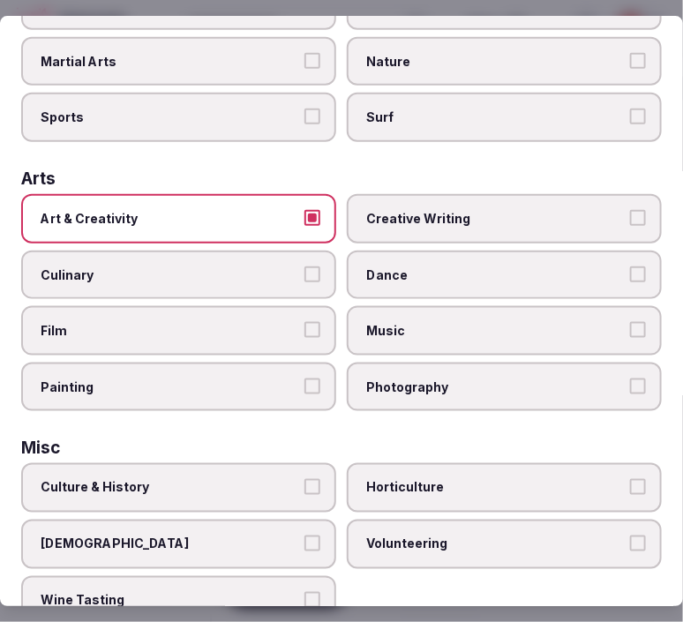
click at [367, 210] on span "Creative Writing" at bounding box center [495, 219] width 259 height 18
click at [630, 210] on button "Creative Writing" at bounding box center [638, 218] width 16 height 16
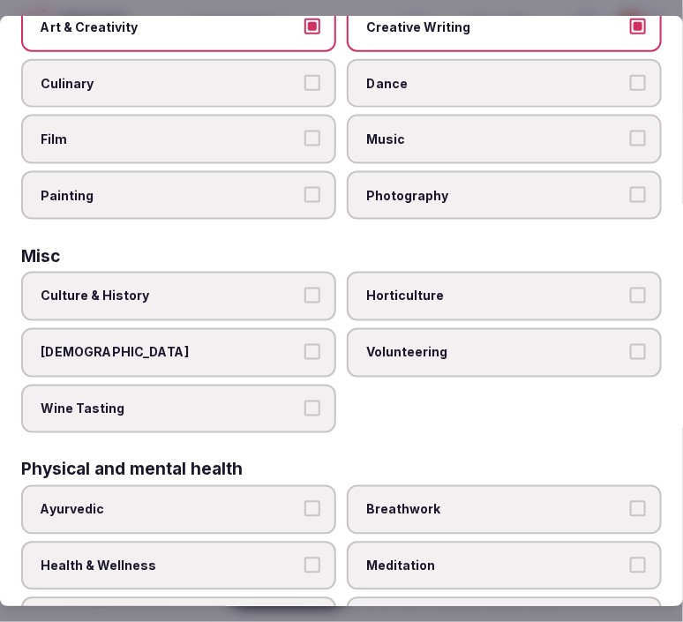
scroll to position [490, 0]
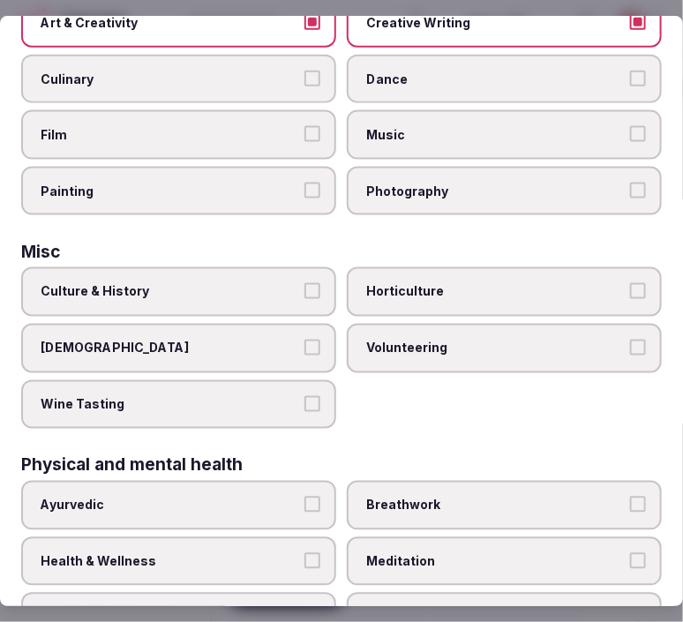
click at [265, 293] on label "Culture & History" at bounding box center [178, 292] width 315 height 49
click at [304, 293] on button "Culture & History" at bounding box center [312, 292] width 16 height 16
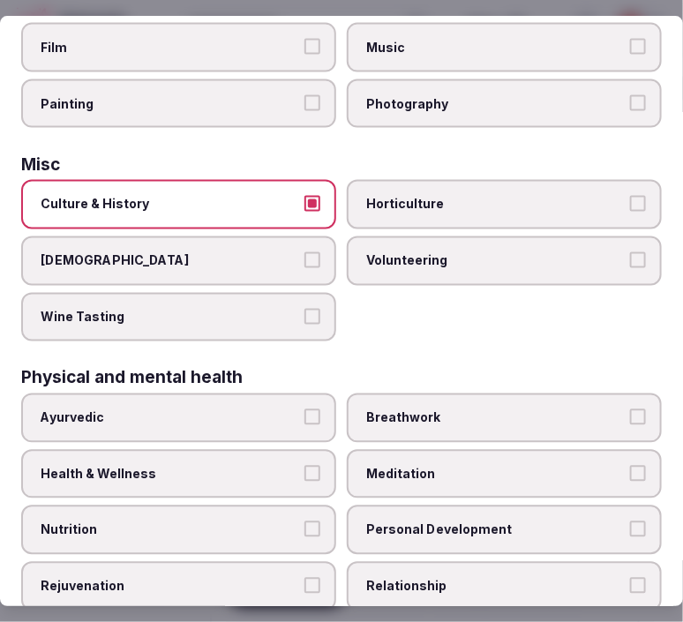
scroll to position [686, 0]
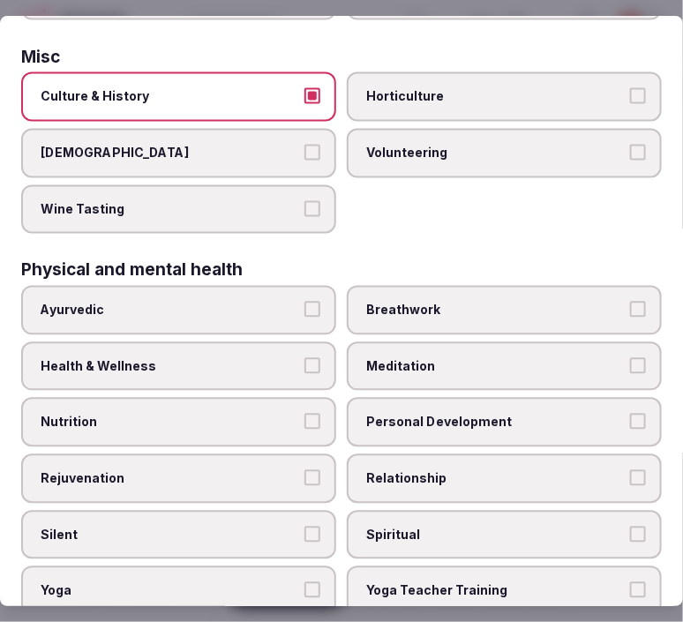
click at [313, 341] on label "Health & Wellness" at bounding box center [178, 365] width 315 height 49
click at [313, 357] on button "Health & Wellness" at bounding box center [312, 365] width 16 height 16
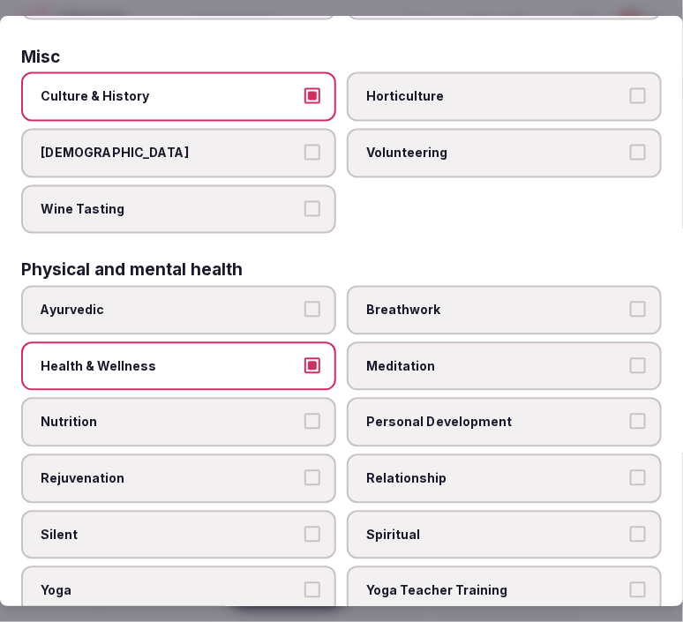
click at [403, 414] on span "Personal Development" at bounding box center [495, 423] width 259 height 18
click at [630, 414] on button "Personal Development" at bounding box center [638, 422] width 16 height 16
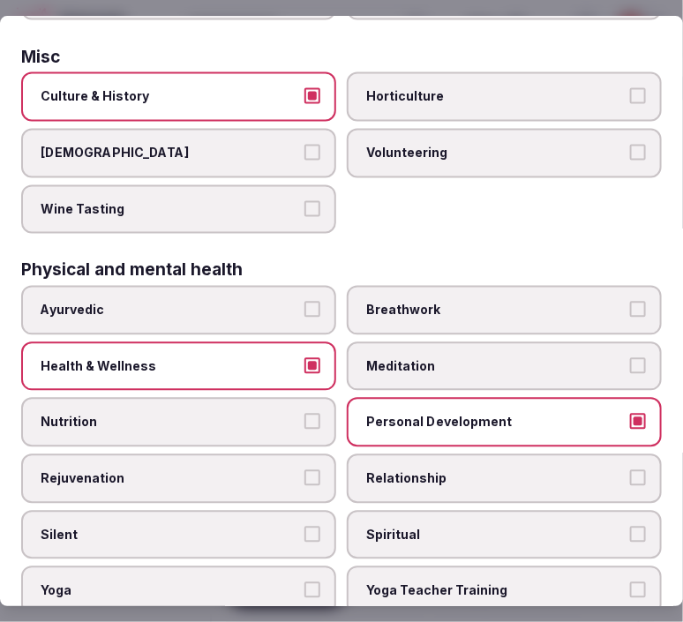
drag, startPoint x: 408, startPoint y: 450, endPoint x: 294, endPoint y: 446, distance: 113.9
click at [384, 469] on span "Relationship" at bounding box center [495, 478] width 259 height 18
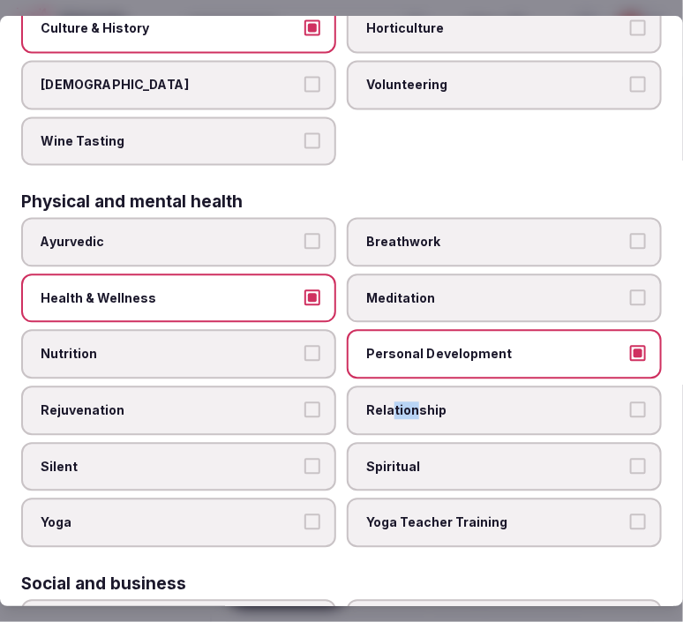
scroll to position [783, 0]
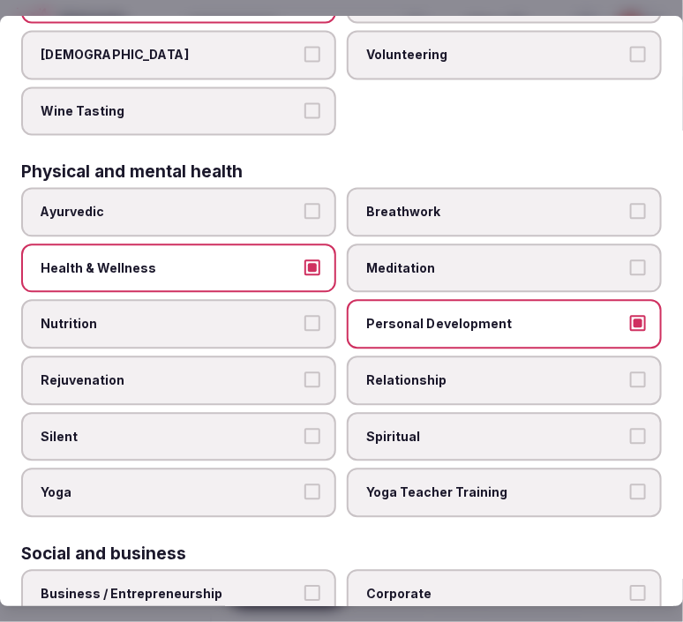
click at [443, 380] on div "Ayurvedic Breathwork Health & Wellness Meditation Nutrition Personal Developmen…" at bounding box center [341, 352] width 641 height 330
click at [450, 371] on span "Relationship" at bounding box center [495, 380] width 259 height 18
click at [630, 371] on button "Relationship" at bounding box center [638, 379] width 16 height 16
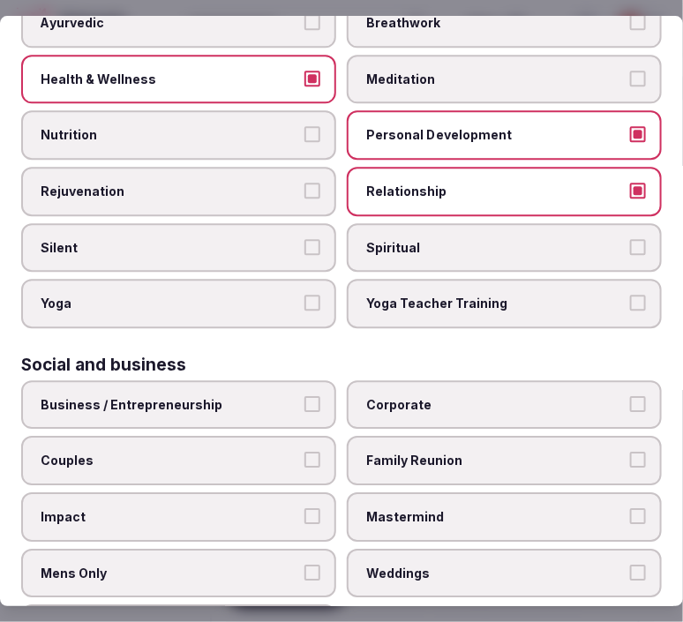
scroll to position [980, 0]
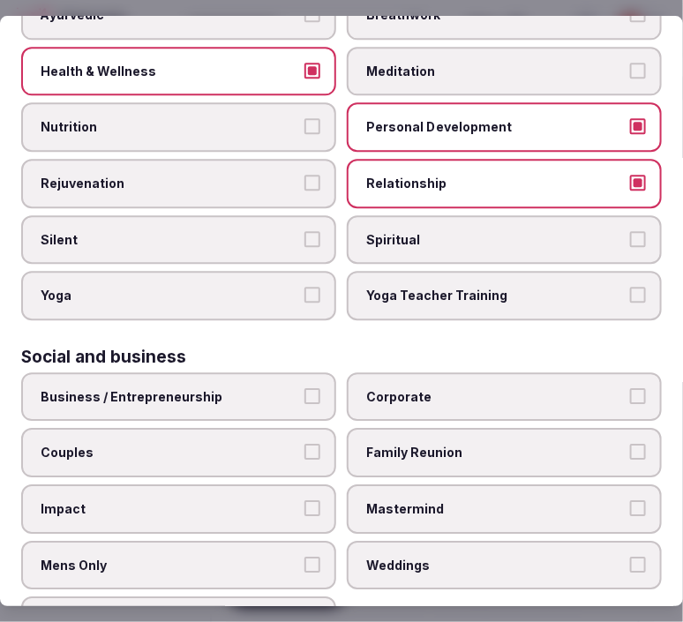
click at [304, 388] on button "Business / Entrepreneurship" at bounding box center [312, 396] width 16 height 16
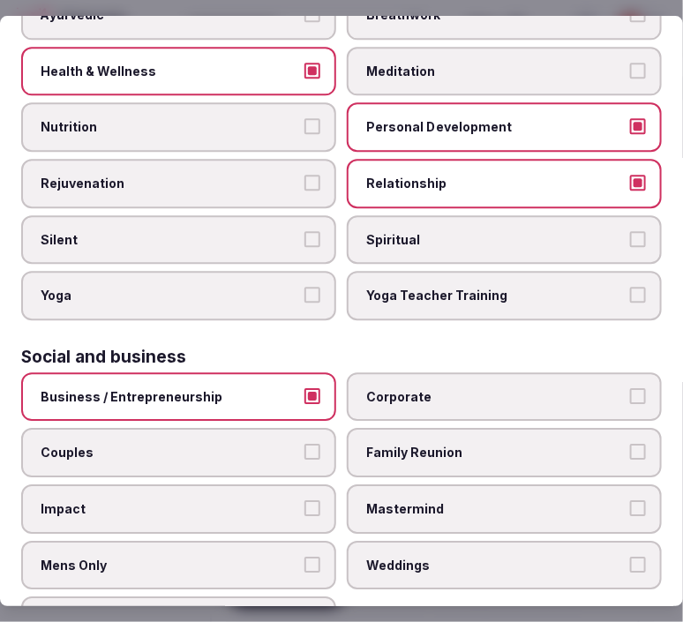
click at [392, 372] on label "Corporate" at bounding box center [504, 396] width 315 height 49
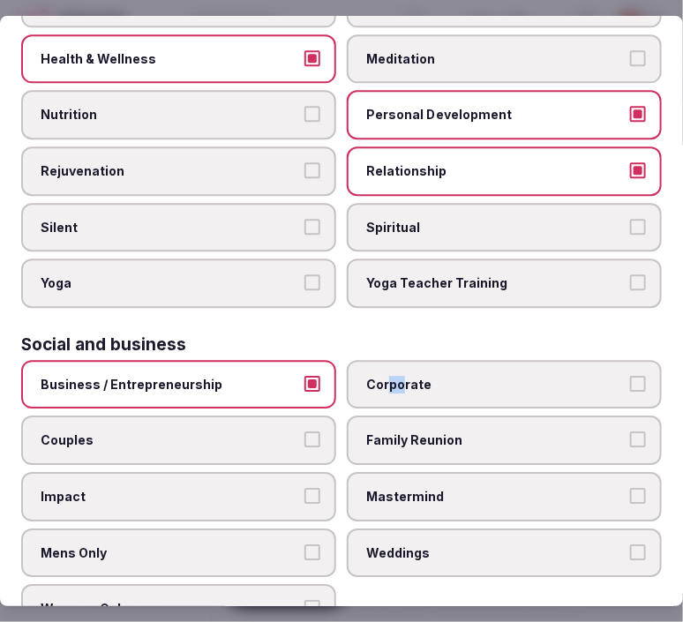
scroll to position [1002, 0]
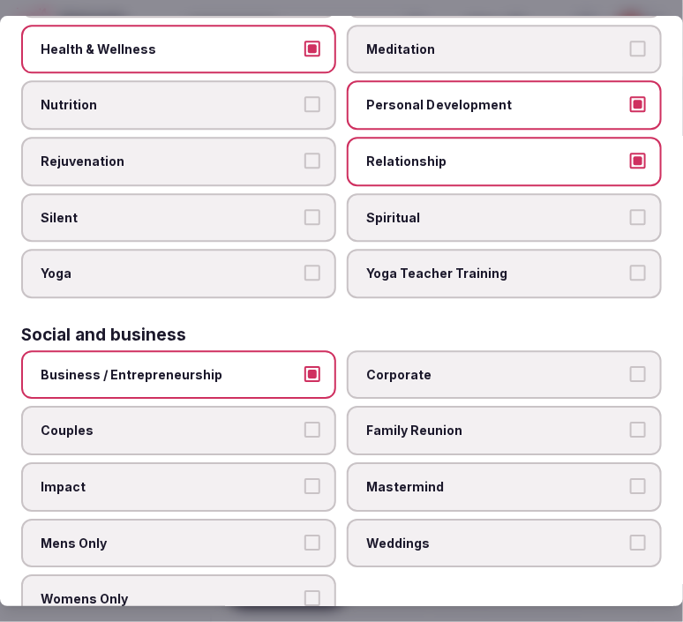
click at [418, 422] on span "Family Reunion" at bounding box center [495, 431] width 259 height 18
click at [630, 422] on button "Family Reunion" at bounding box center [638, 430] width 16 height 16
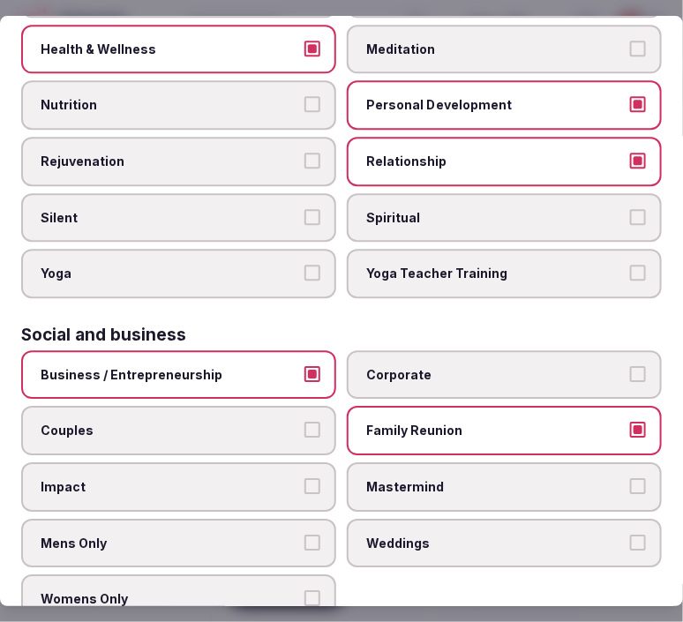
click at [438, 366] on span "Corporate" at bounding box center [495, 375] width 259 height 18
click at [630, 366] on button "Corporate" at bounding box center [638, 374] width 16 height 16
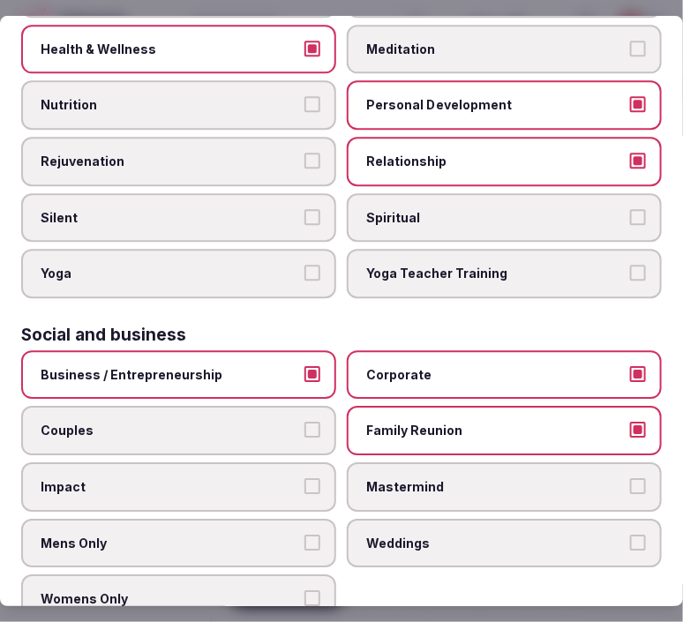
click at [309, 422] on button "Couples" at bounding box center [312, 430] width 16 height 16
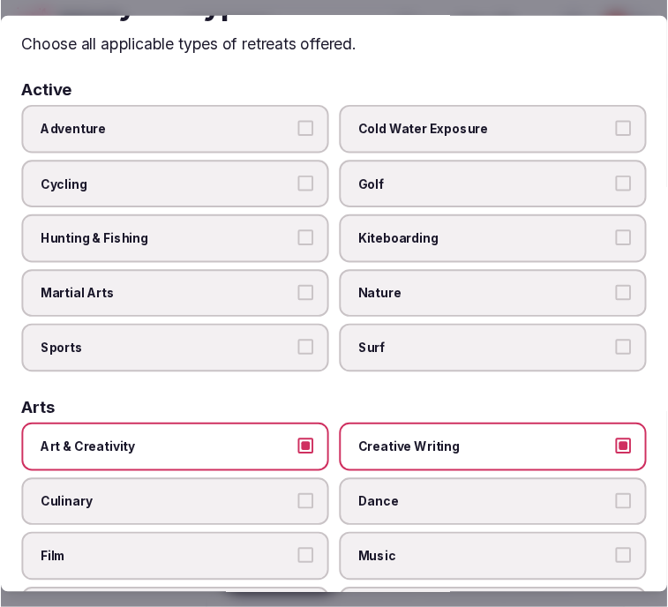
scroll to position [0, 0]
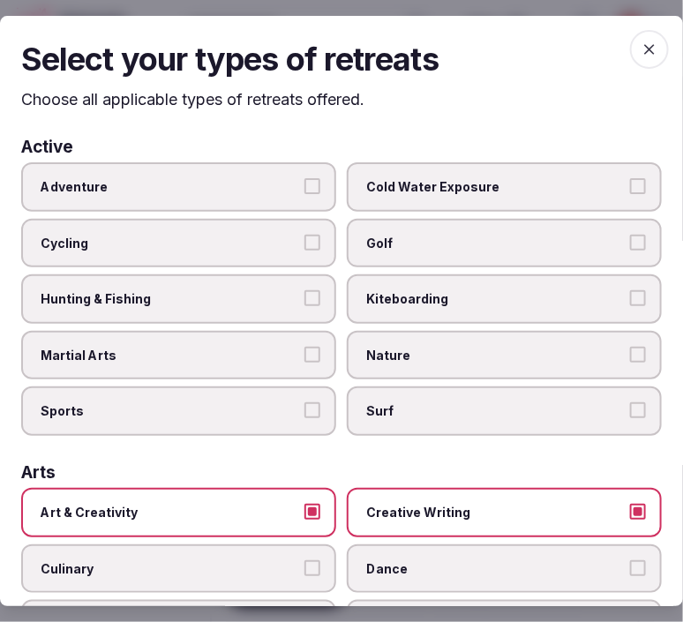
click at [640, 41] on icon "button" at bounding box center [650, 50] width 18 height 18
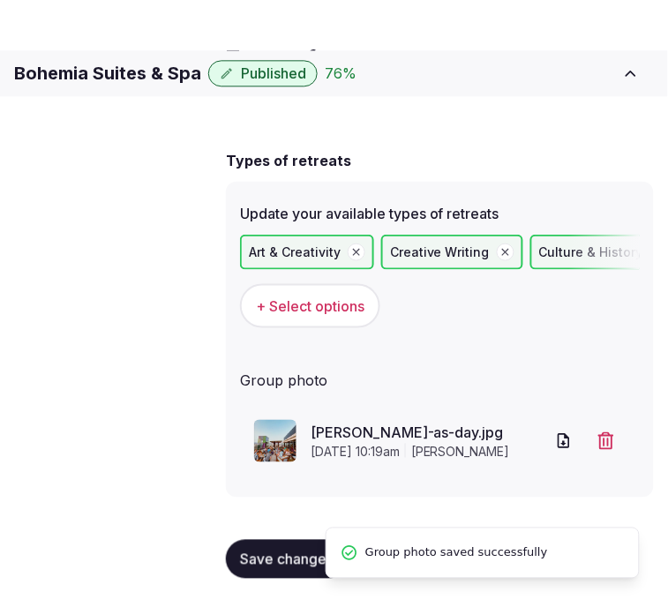
scroll to position [85, 0]
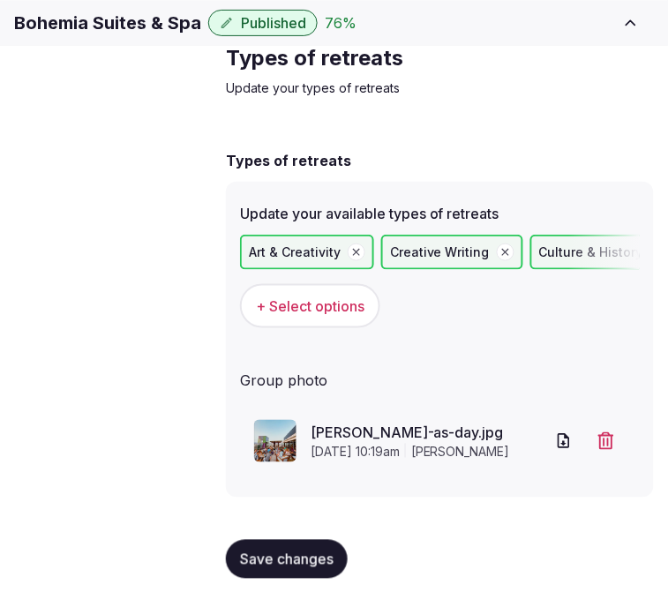
click at [303, 557] on span "Save changes" at bounding box center [287, 560] width 94 height 18
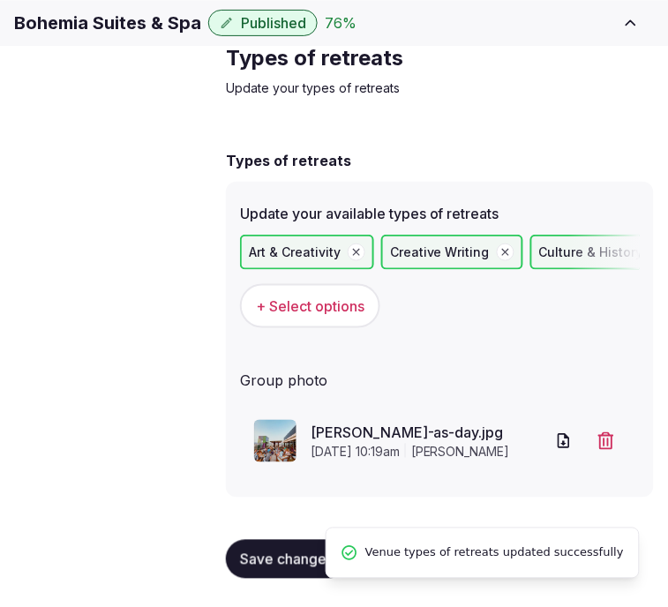
click at [294, 549] on button "Save changes" at bounding box center [287, 559] width 122 height 39
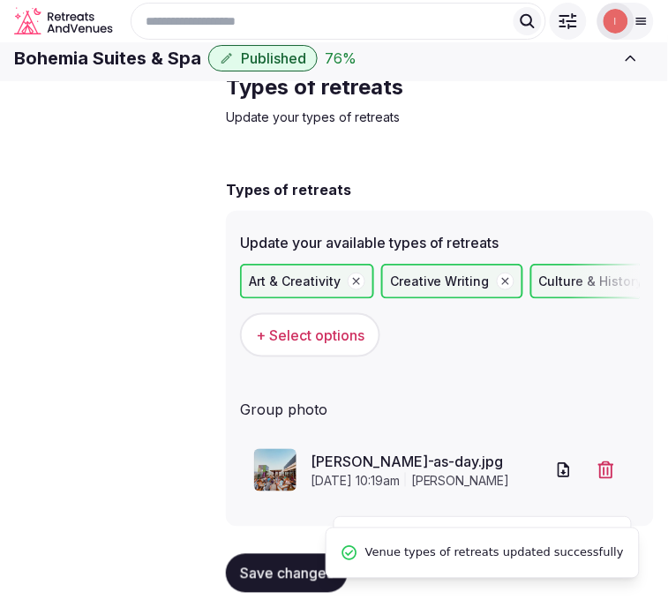
scroll to position [0, 0]
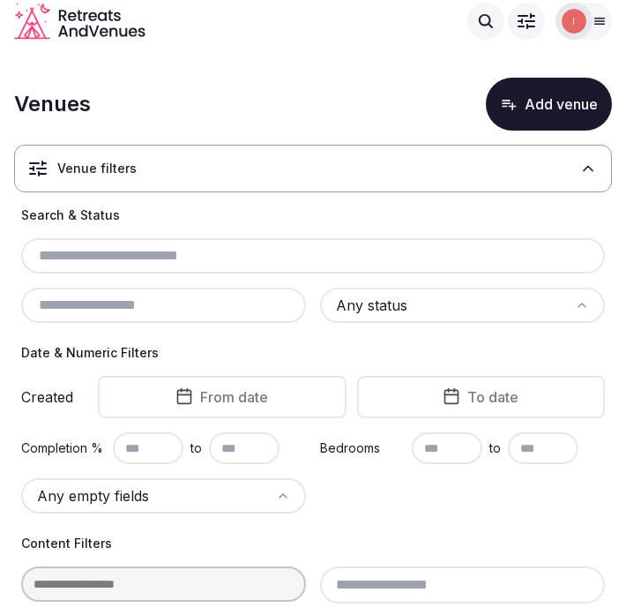
click at [162, 252] on input "text" at bounding box center [313, 255] width 570 height 21
paste input "**********"
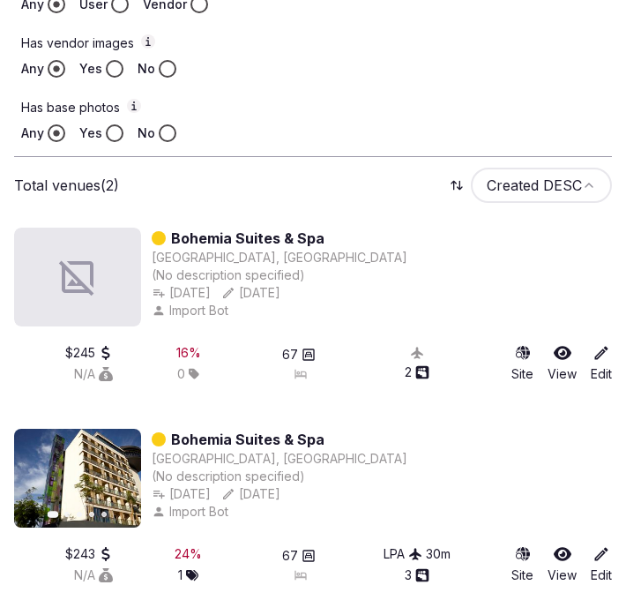
scroll to position [918, 0]
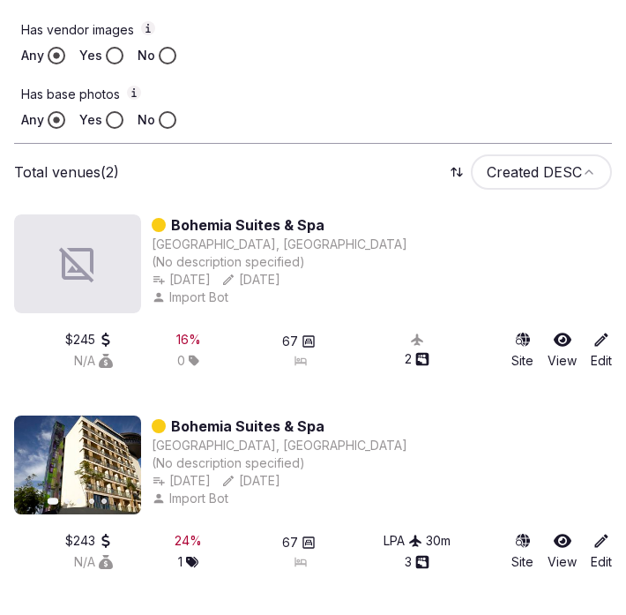
type input "**********"
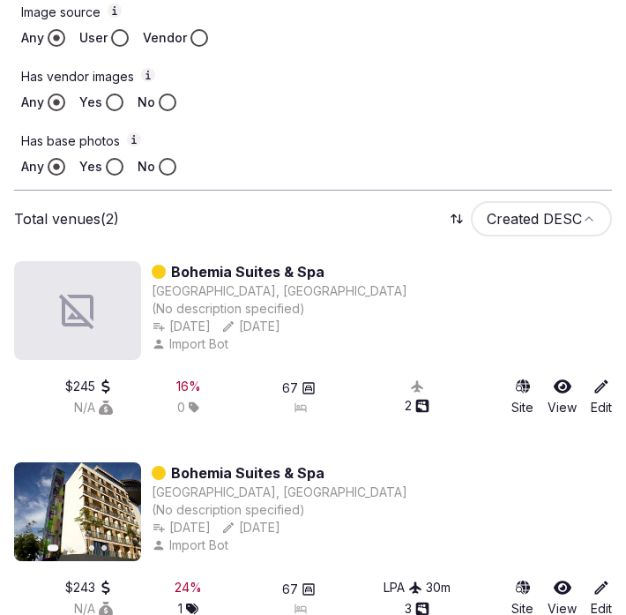
scroll to position [873, 0]
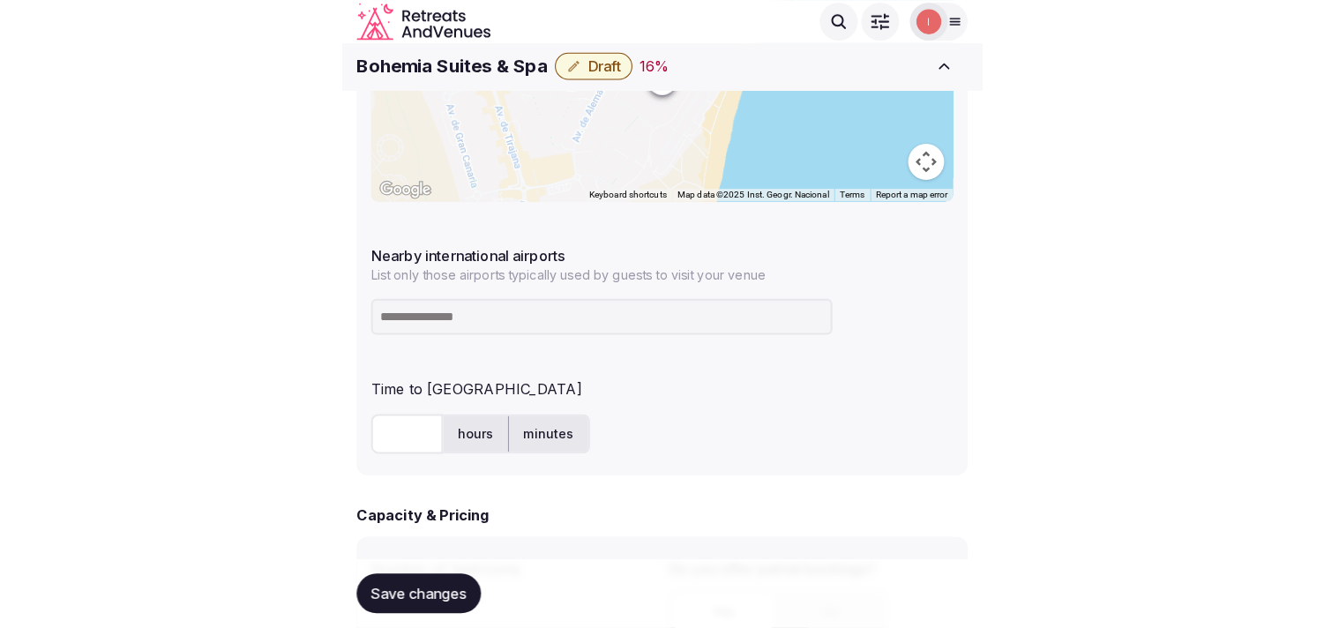
scroll to position [1002, 0]
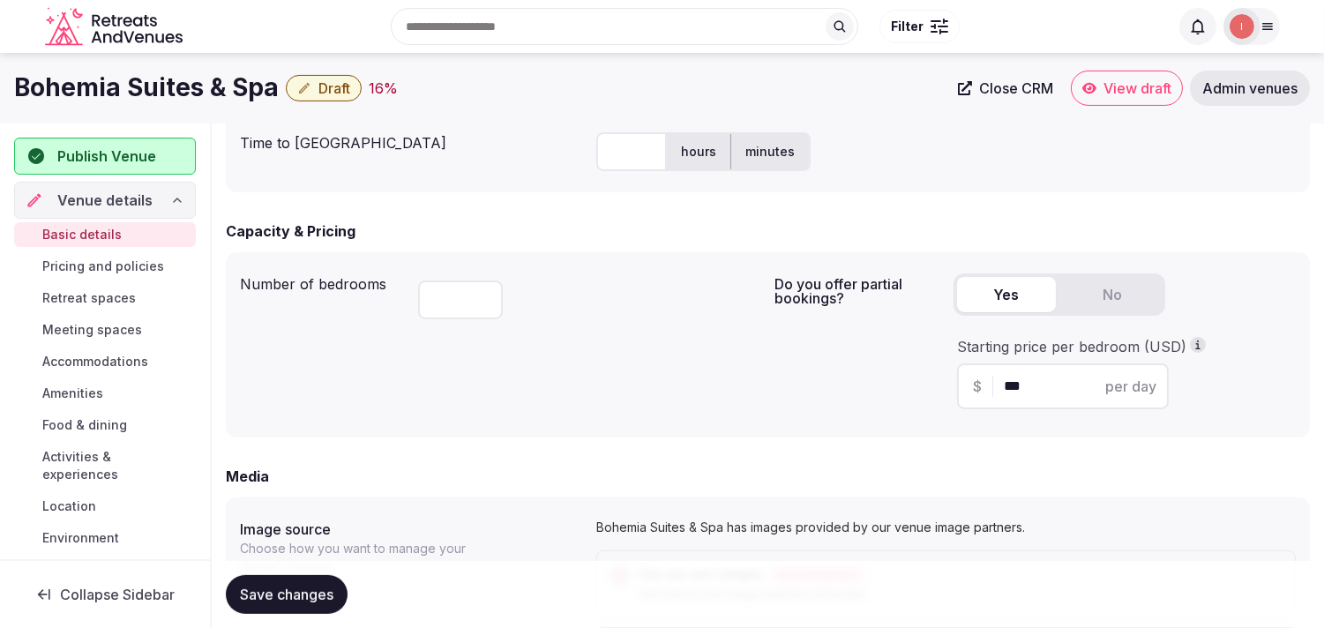
click at [626, 95] on span "Close CRM" at bounding box center [1016, 88] width 74 height 18
click at [291, 91] on button "Draft" at bounding box center [324, 88] width 76 height 26
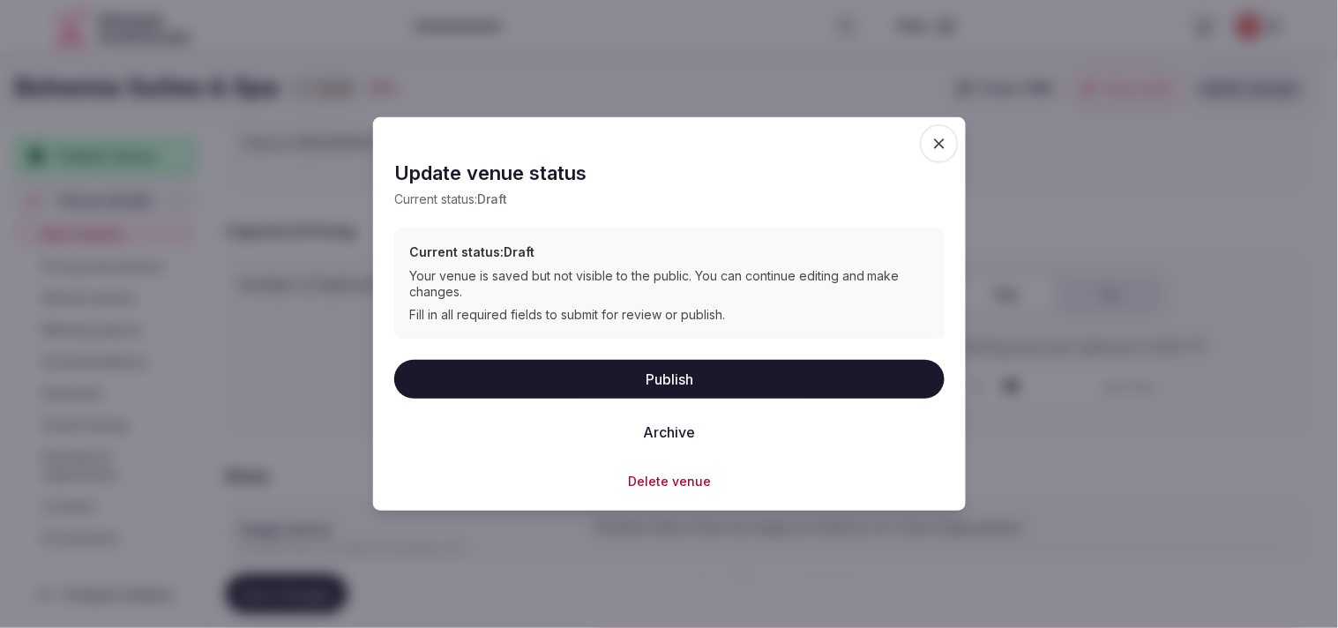
click at [626, 436] on button "Archive" at bounding box center [669, 431] width 80 height 39
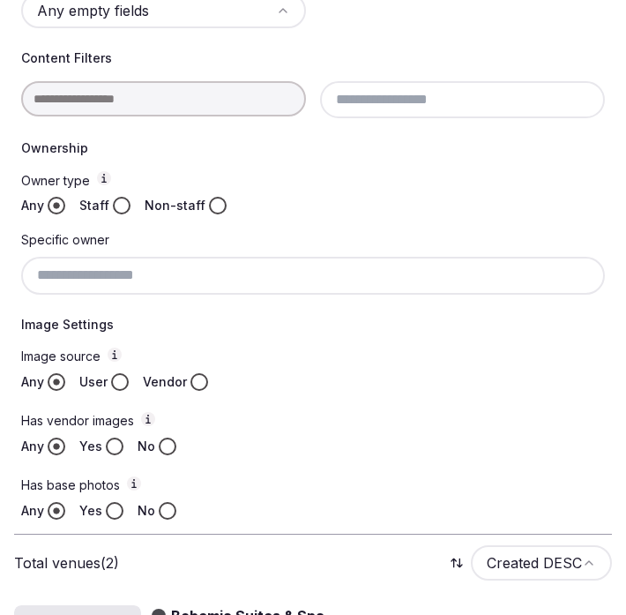
scroll to position [528, 0]
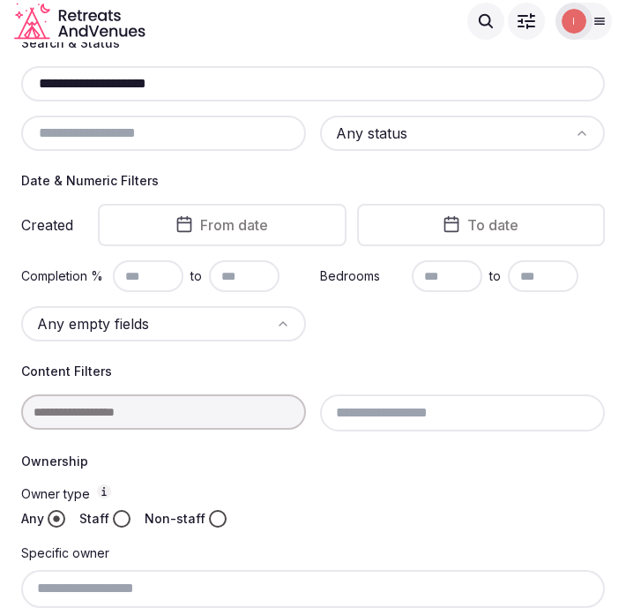
scroll to position [36, 0]
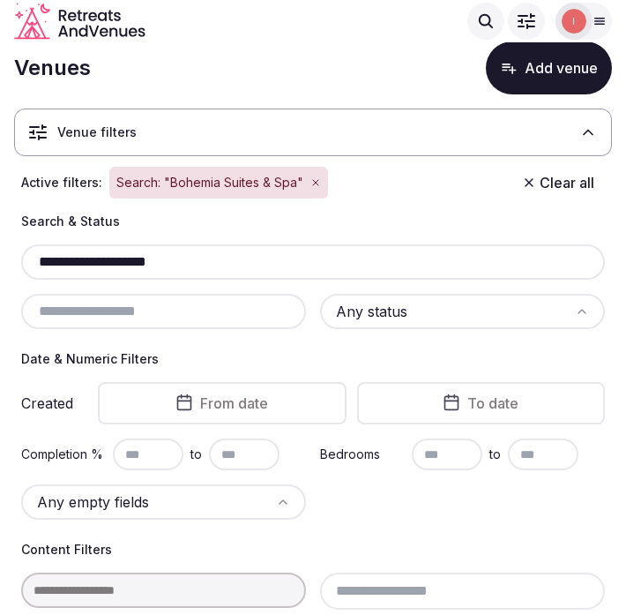
click at [170, 267] on input "**********" at bounding box center [313, 261] width 570 height 21
paste input "text"
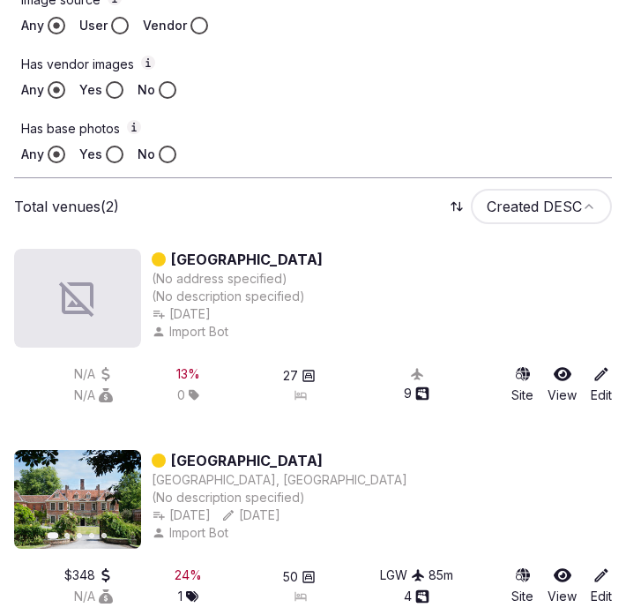
scroll to position [918, 0]
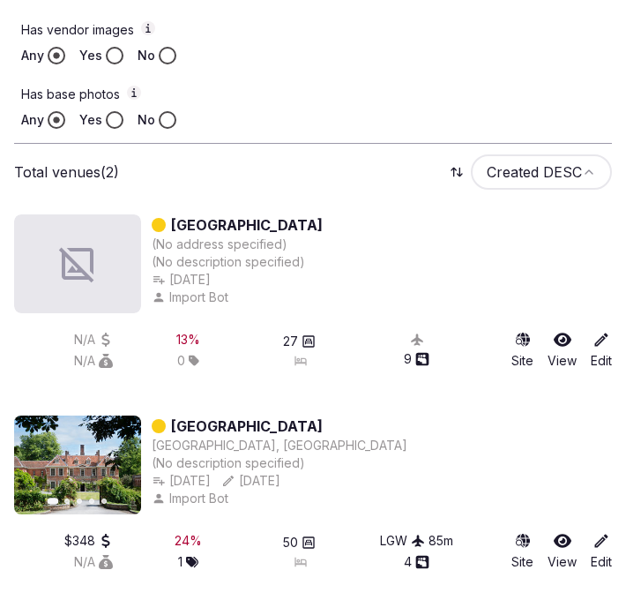
type input "**********"
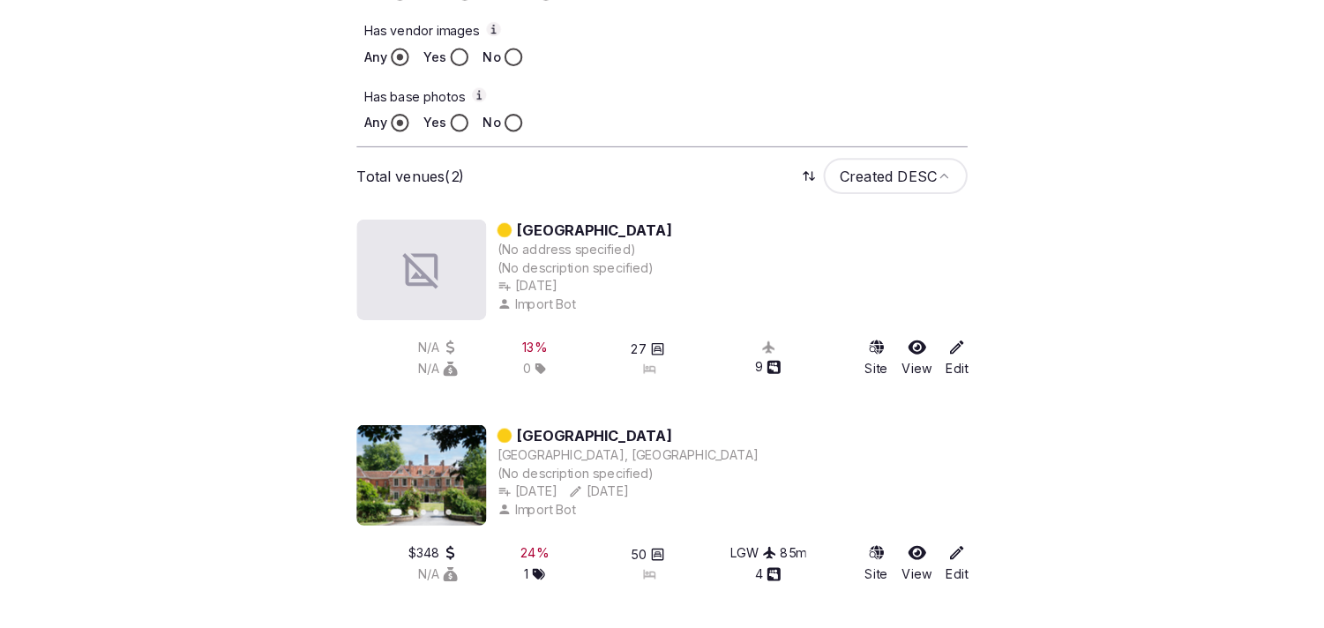
scroll to position [481, 0]
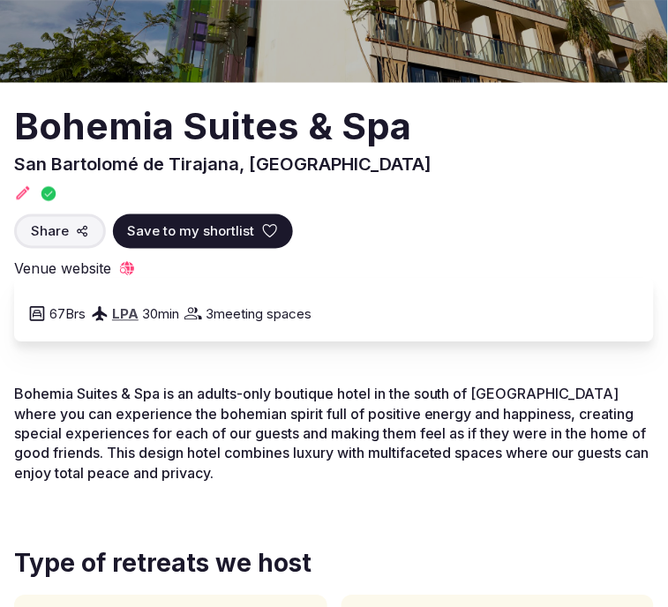
scroll to position [294, 0]
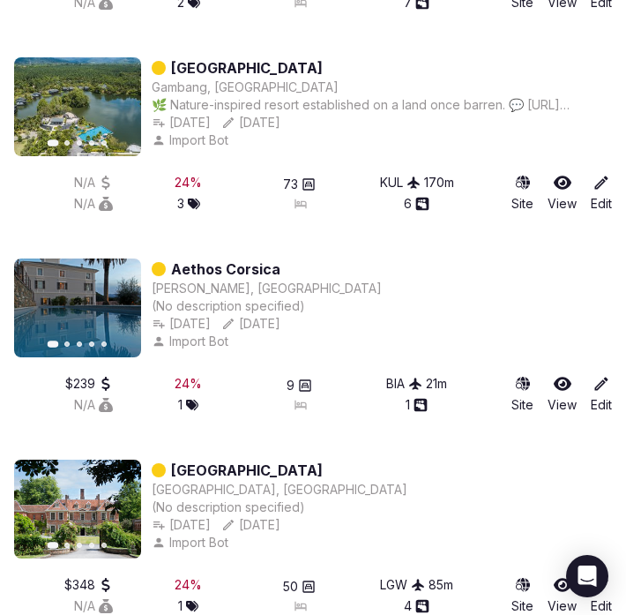
scroll to position [3313, 0]
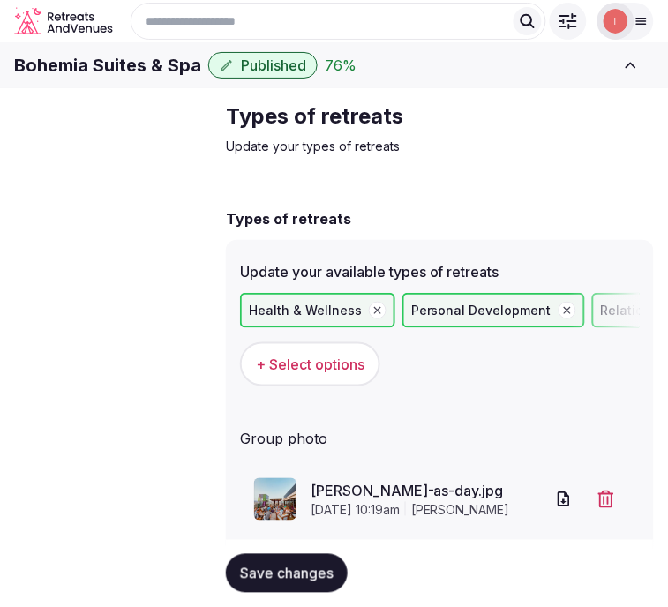
click at [0, 0] on span "Basic details" at bounding box center [0, 0] width 0 height 0
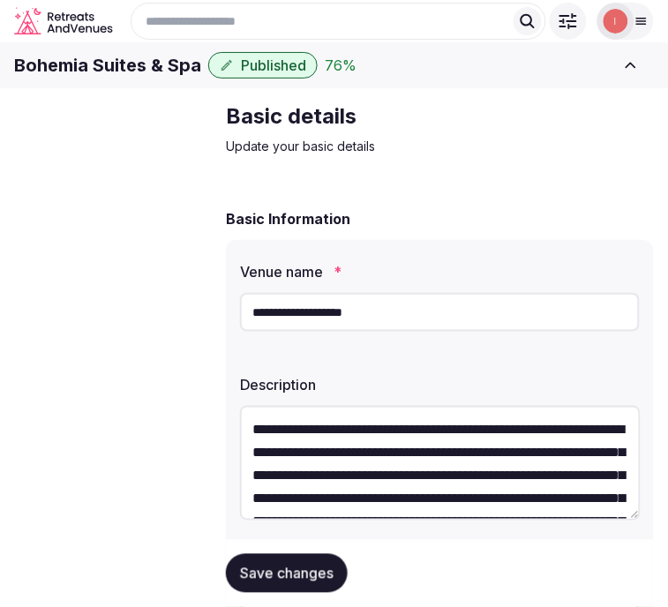
click at [305, 332] on input "**********" at bounding box center [440, 312] width 400 height 39
click at [304, 332] on input "**********" at bounding box center [440, 312] width 400 height 39
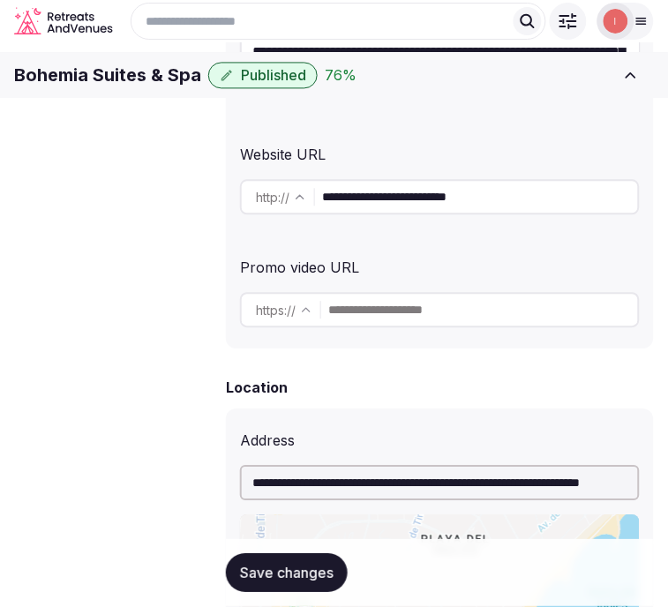
scroll to position [392, 0]
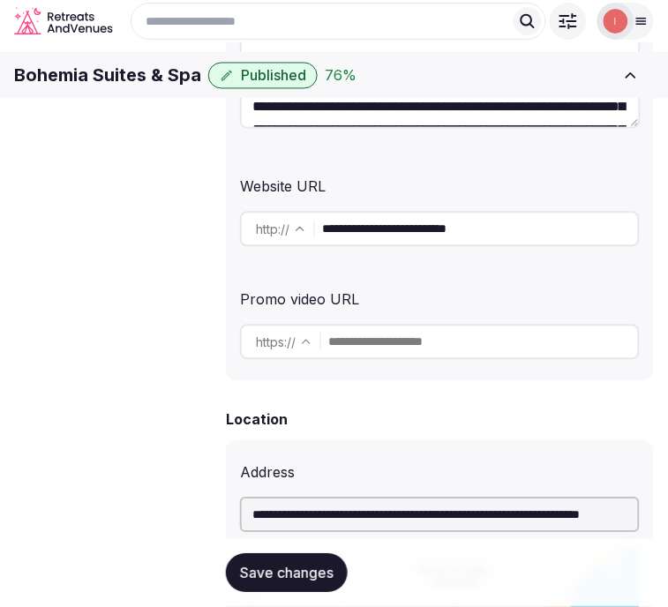
click at [393, 231] on input "**********" at bounding box center [480, 229] width 316 height 35
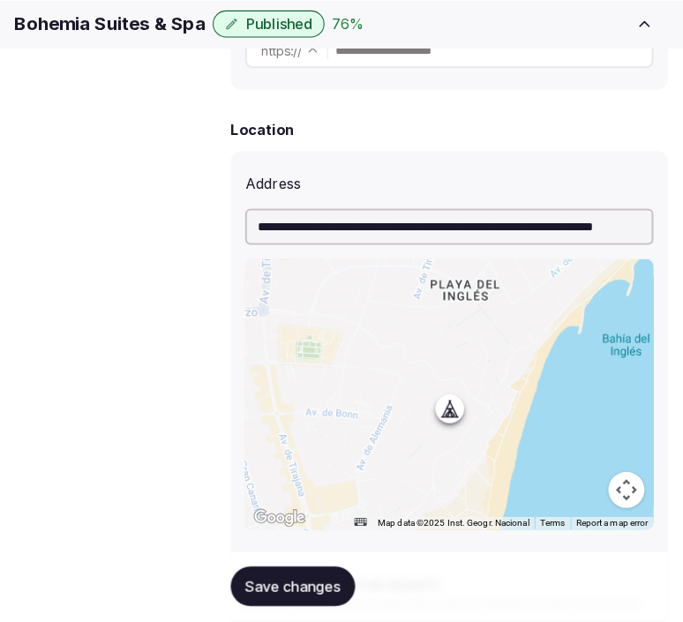
scroll to position [171, 0]
click at [0, 0] on span "Transfer venue" at bounding box center [0, 0] width 0 height 0
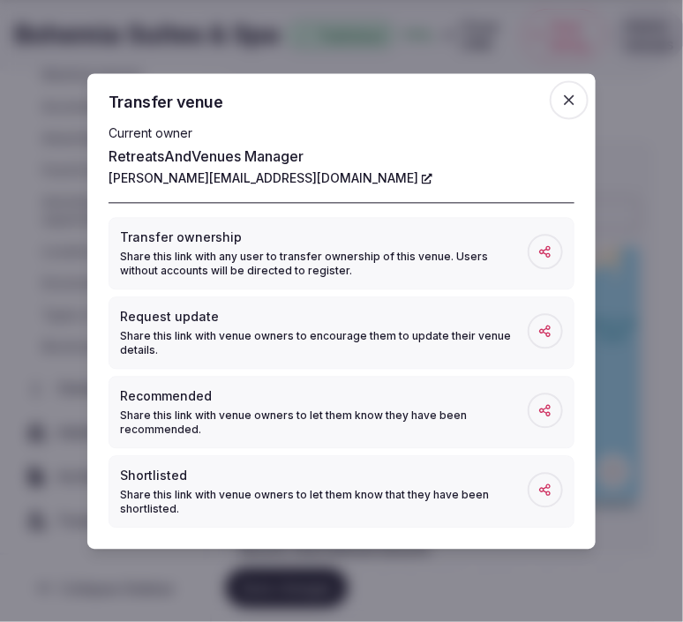
scroll to position [156, 0]
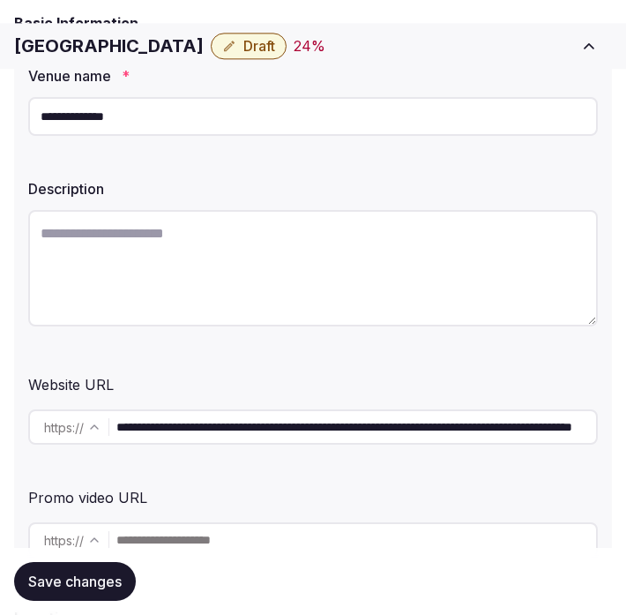
scroll to position [490, 0]
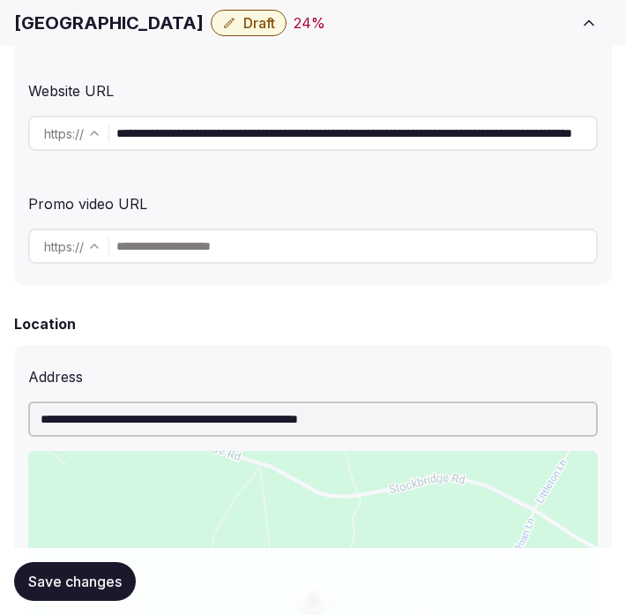
click at [269, 144] on input "**********" at bounding box center [356, 133] width 480 height 35
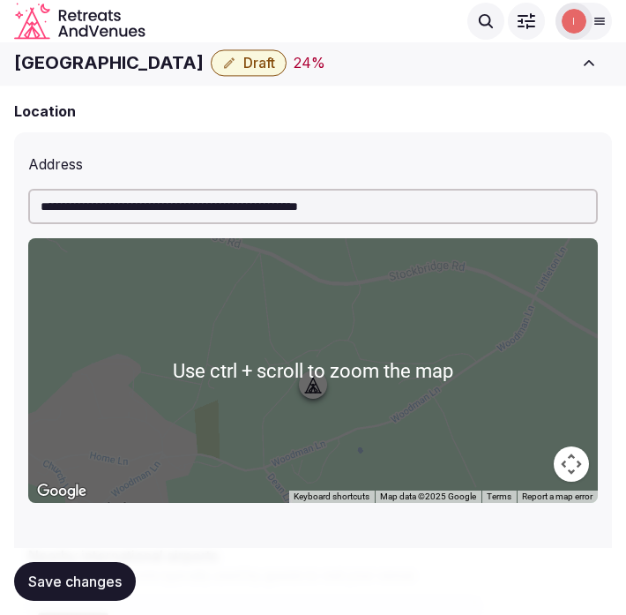
scroll to position [686, 0]
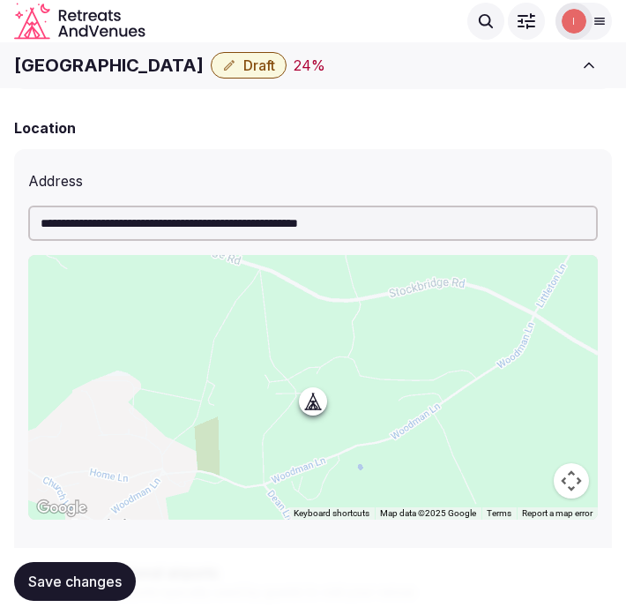
click at [112, 71] on h1 "Lainston House" at bounding box center [109, 65] width 190 height 25
click at [112, 71] on h1 "[GEOGRAPHIC_DATA]" at bounding box center [109, 65] width 190 height 25
copy div "[GEOGRAPHIC_DATA]"
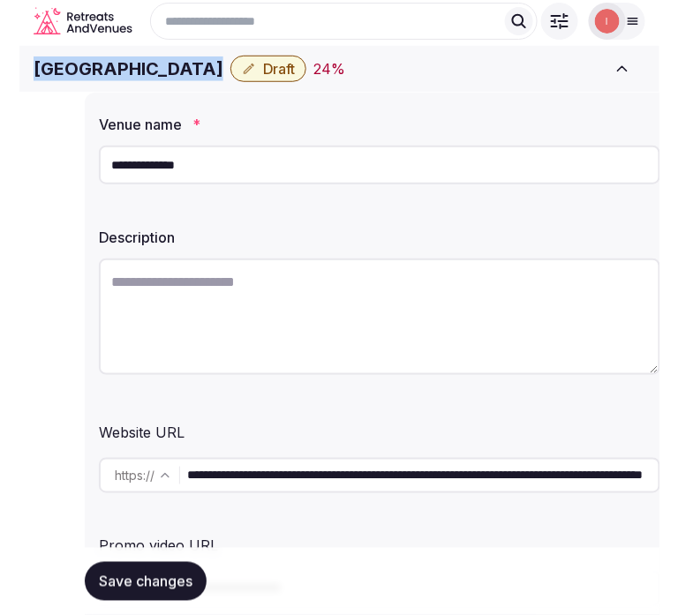
scroll to position [183, 0]
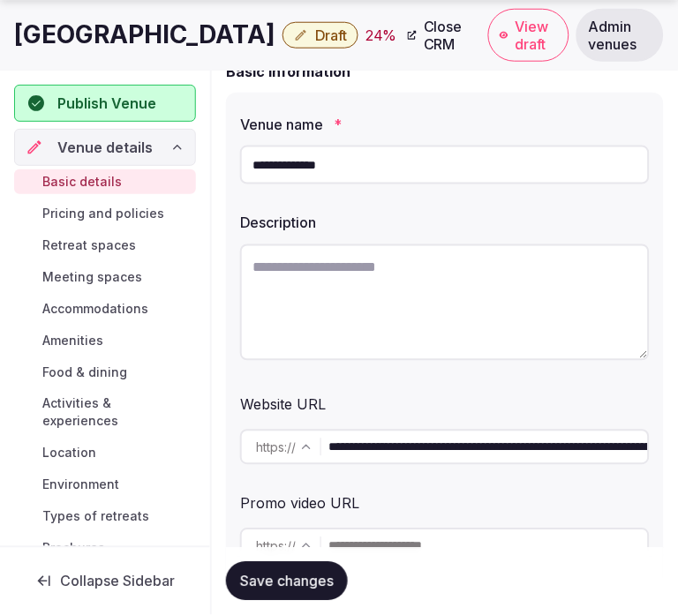
click at [395, 146] on input "**********" at bounding box center [444, 165] width 409 height 39
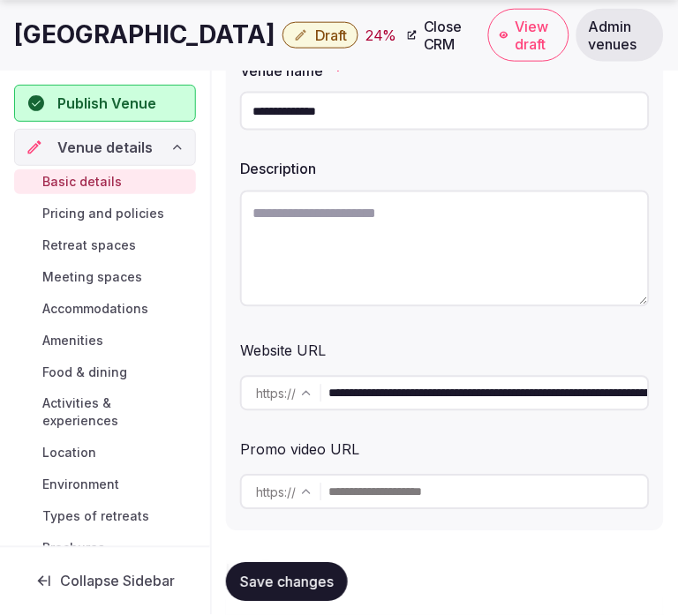
scroll to position [281, 0]
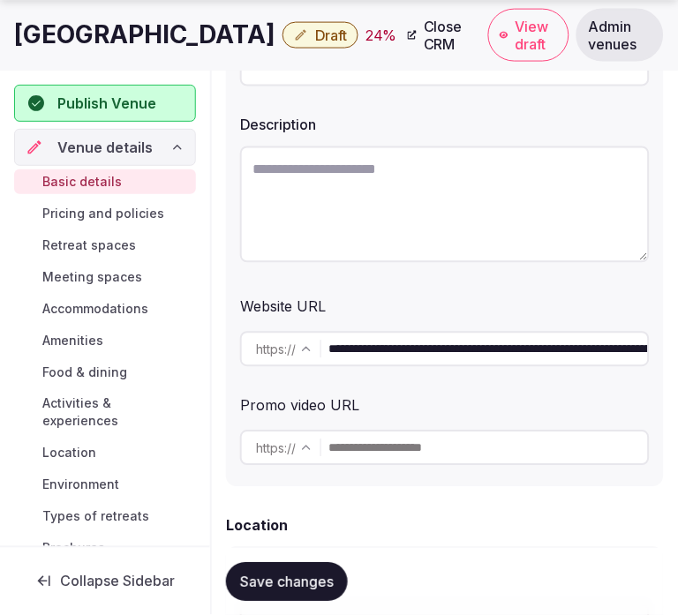
click at [391, 349] on input "**********" at bounding box center [487, 349] width 319 height 35
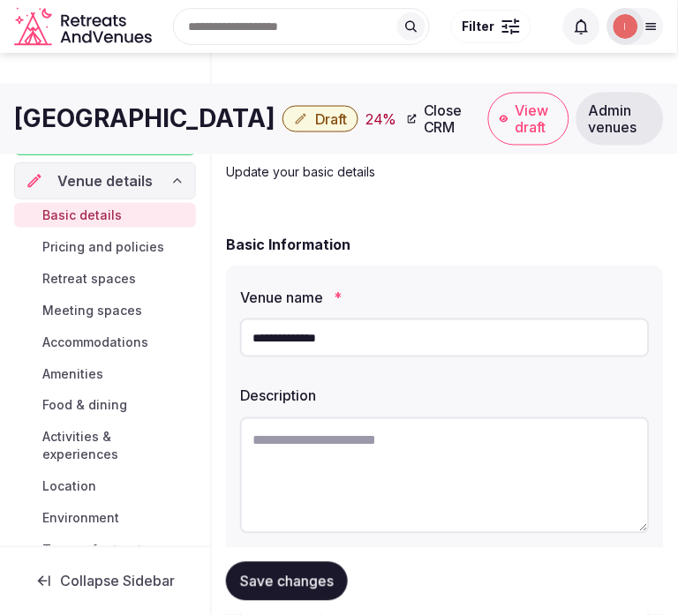
scroll to position [0, 0]
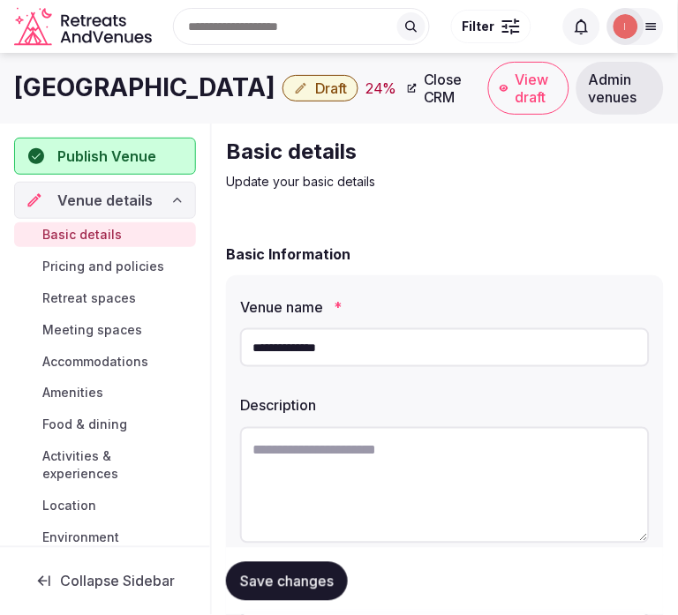
click at [288, 344] on input "**********" at bounding box center [444, 347] width 409 height 39
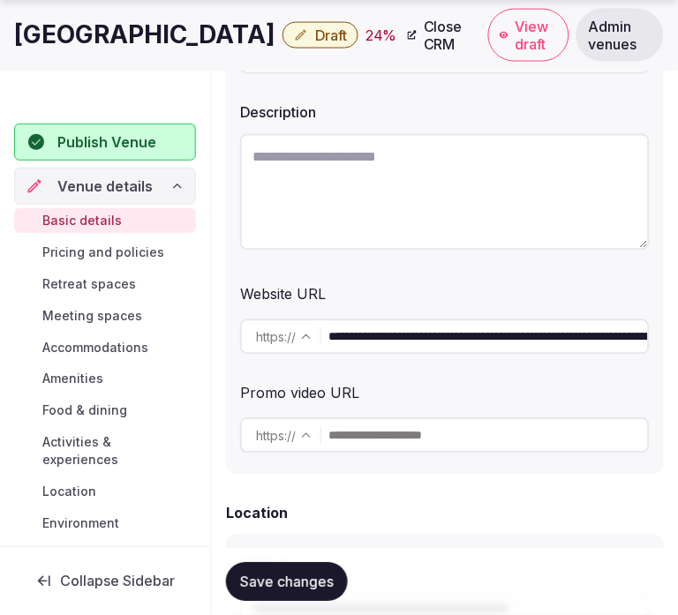
scroll to position [294, 0]
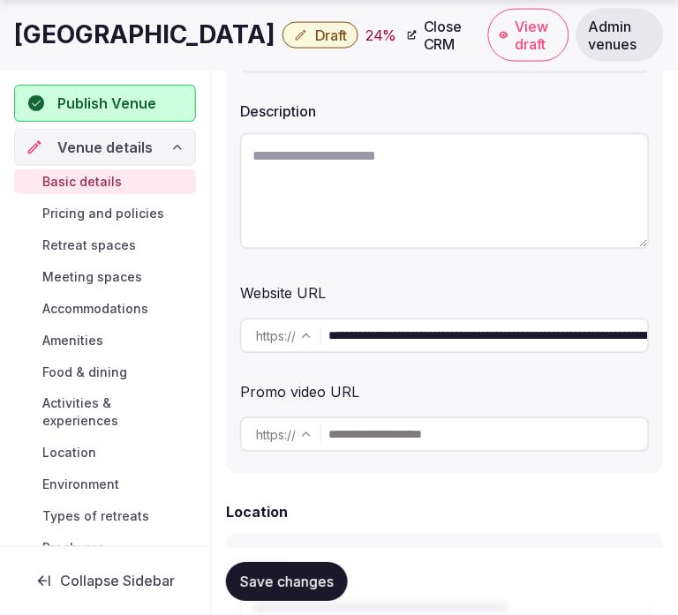
click at [412, 344] on input "**********" at bounding box center [487, 336] width 319 height 35
click at [424, 49] on span "Close CRM" at bounding box center [447, 35] width 47 height 35
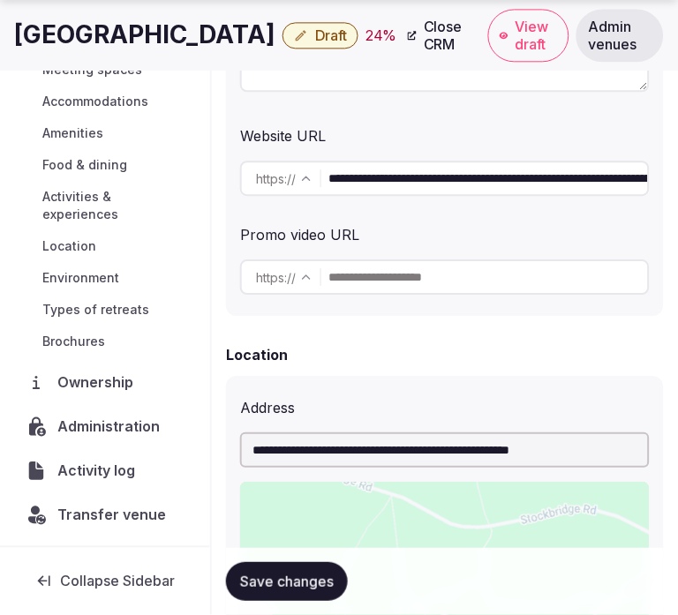
scroll to position [588, 0]
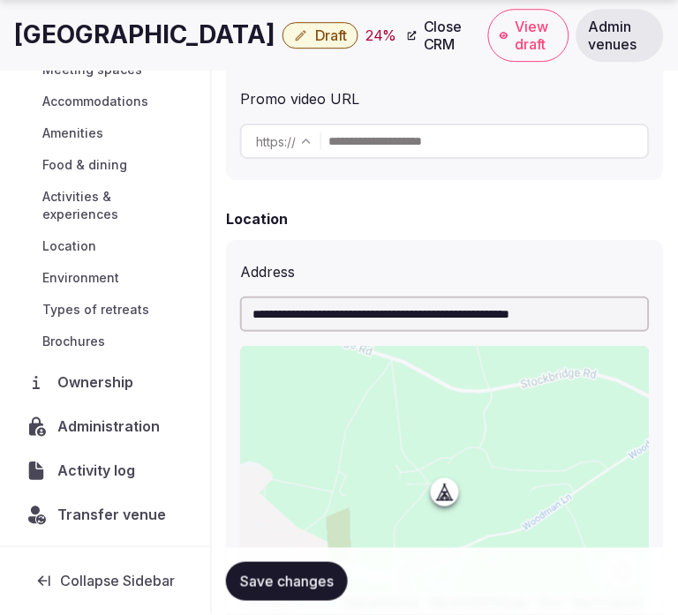
click at [94, 510] on span "Transfer venue" at bounding box center [111, 515] width 109 height 21
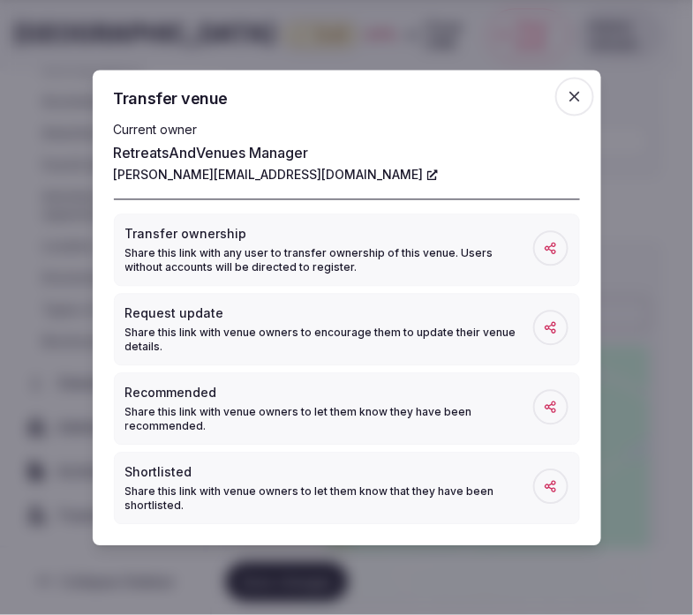
click at [583, 85] on span "button" at bounding box center [574, 96] width 39 height 39
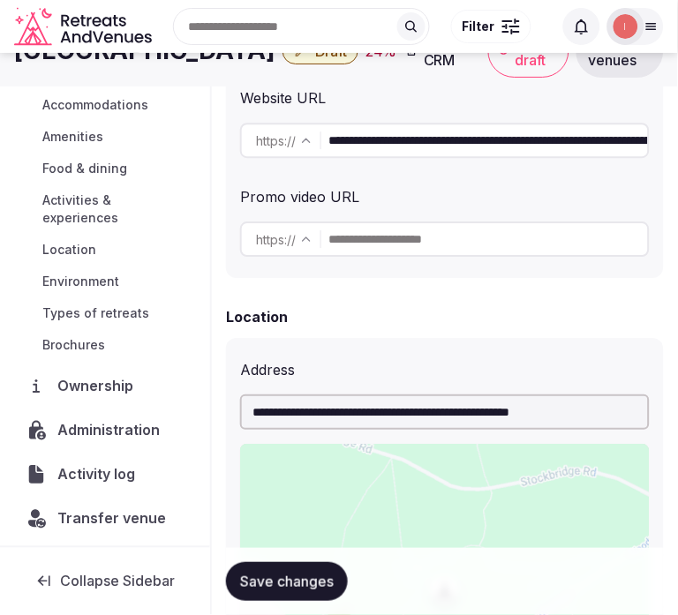
scroll to position [98, 0]
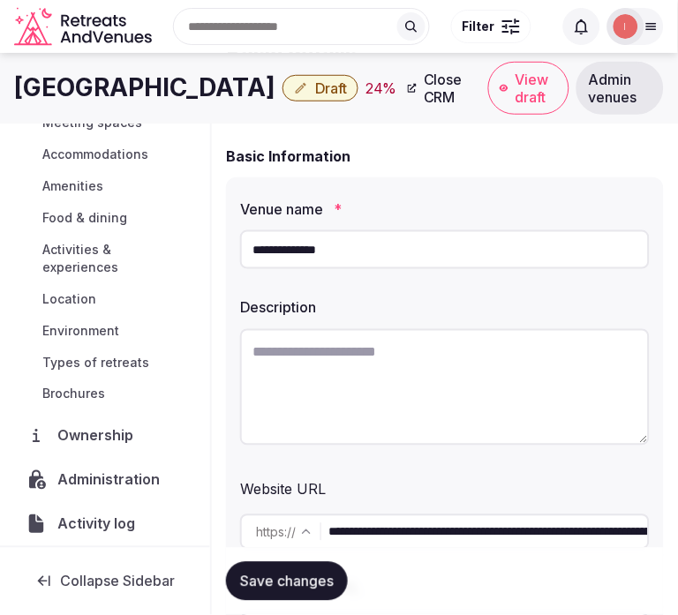
click at [526, 333] on textarea at bounding box center [444, 387] width 409 height 116
paste textarea "**********"
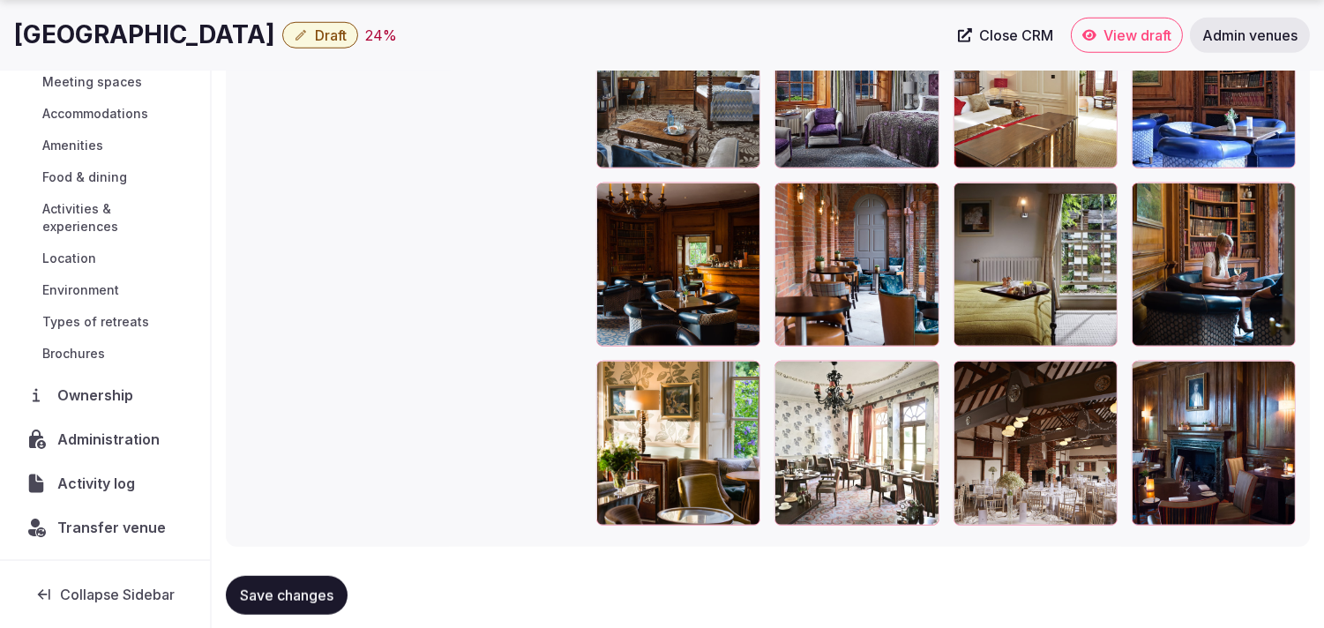
scroll to position [2789, 0]
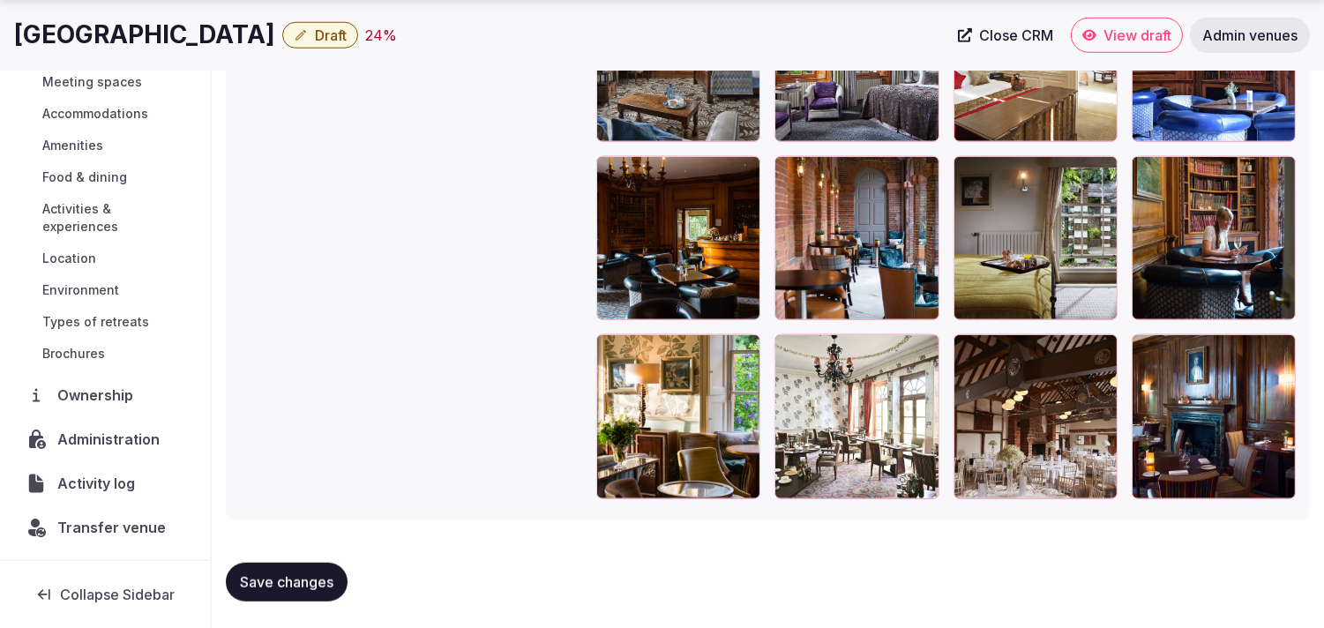
type textarea "**********"
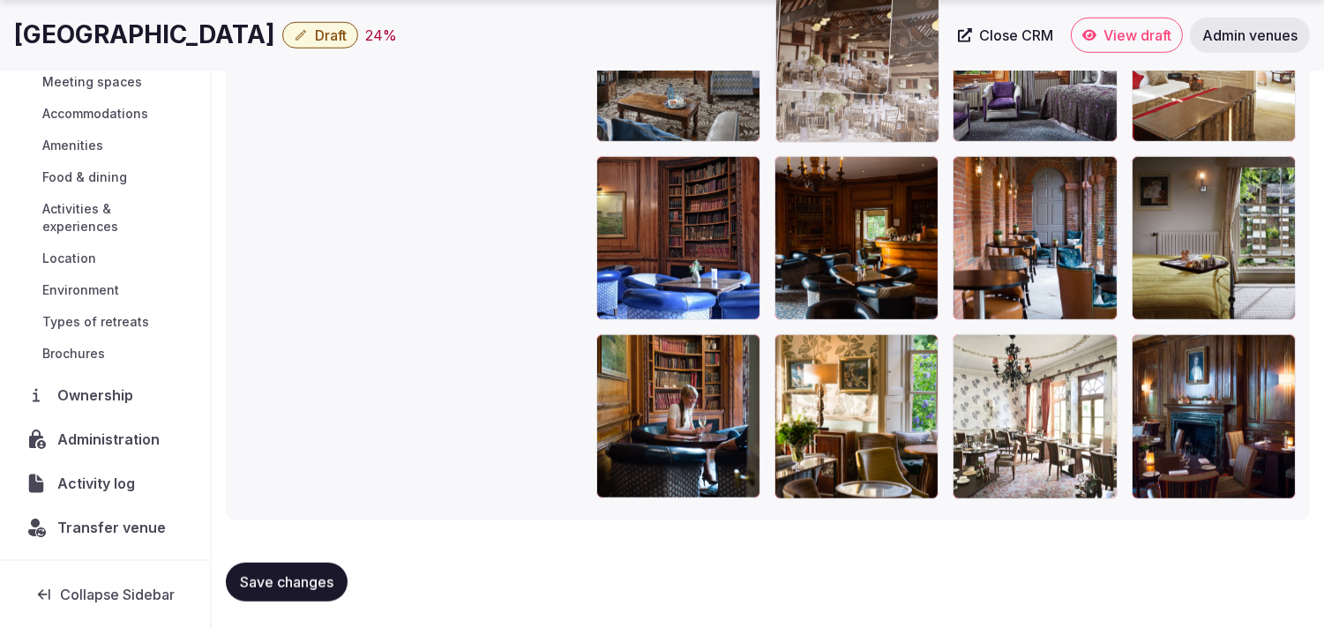
drag, startPoint x: 981, startPoint y: 356, endPoint x: 896, endPoint y: 183, distance: 193.4
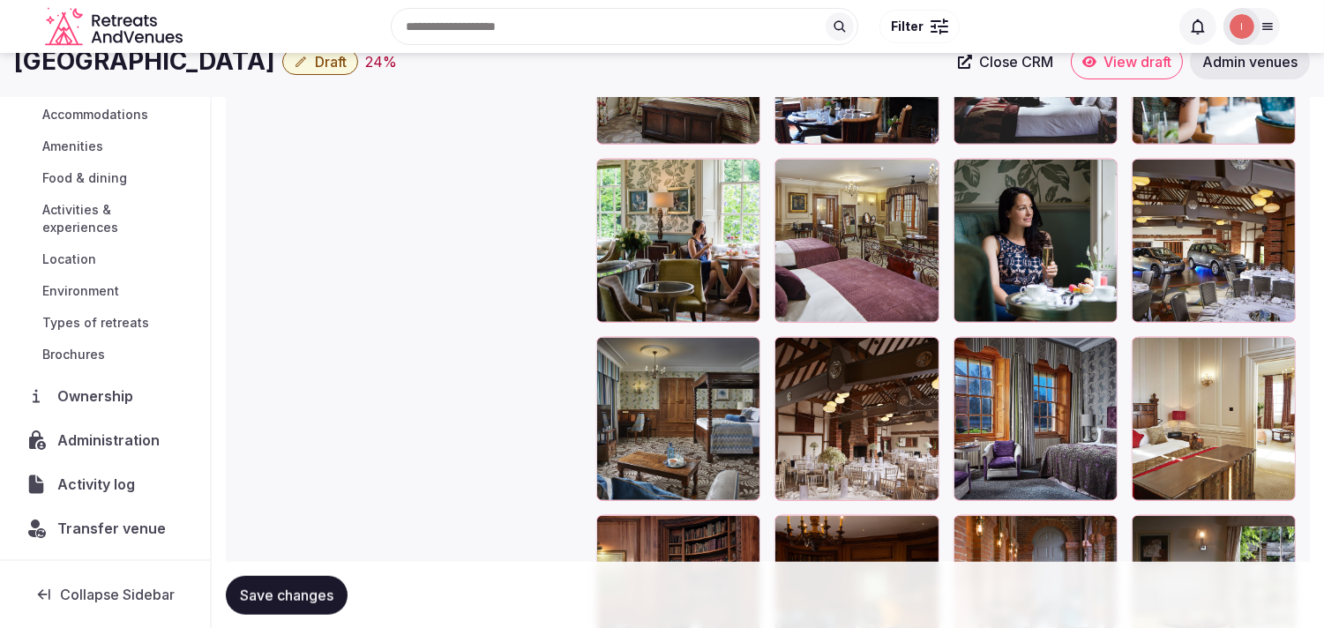
scroll to position [2298, 0]
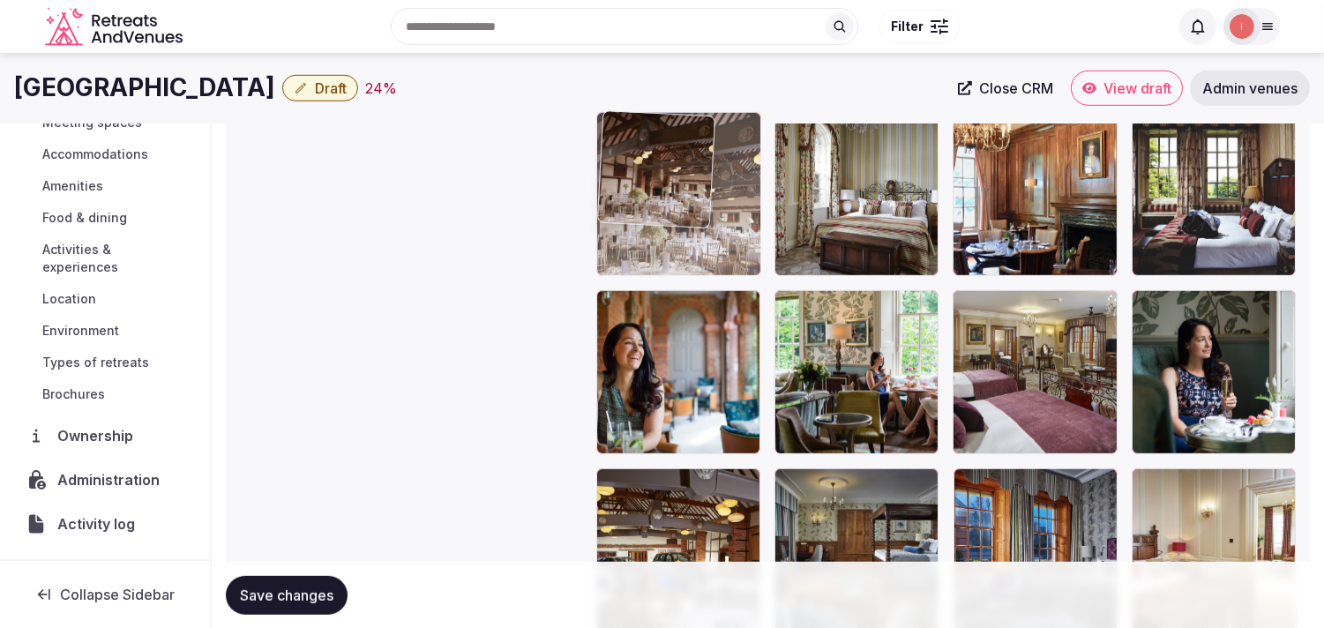
drag, startPoint x: 785, startPoint y: 477, endPoint x: 646, endPoint y: 162, distance: 344.5
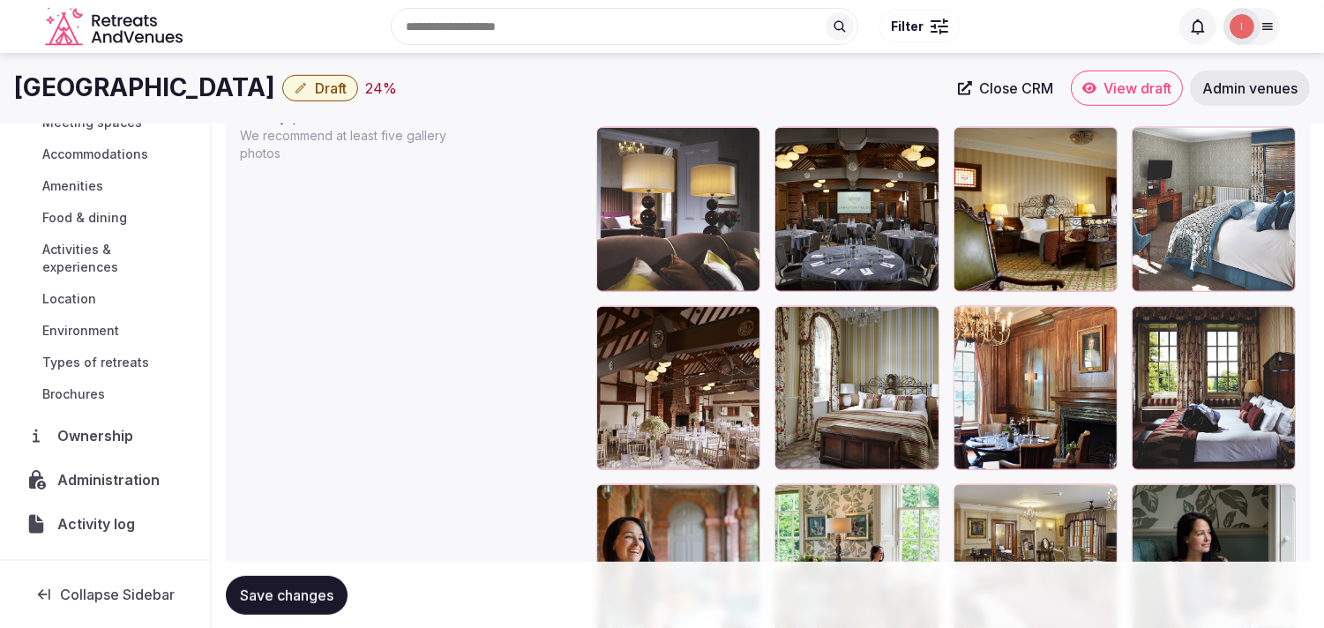
scroll to position [2103, 0]
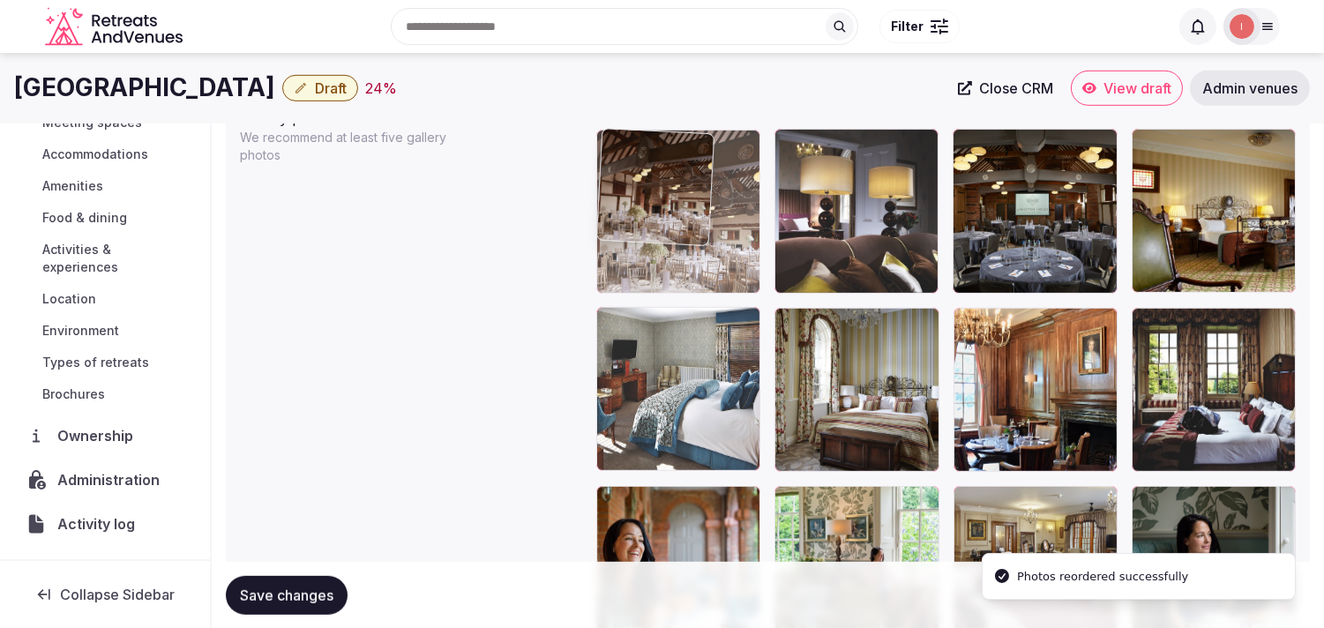
drag, startPoint x: 616, startPoint y: 325, endPoint x: 598, endPoint y: 169, distance: 156.3
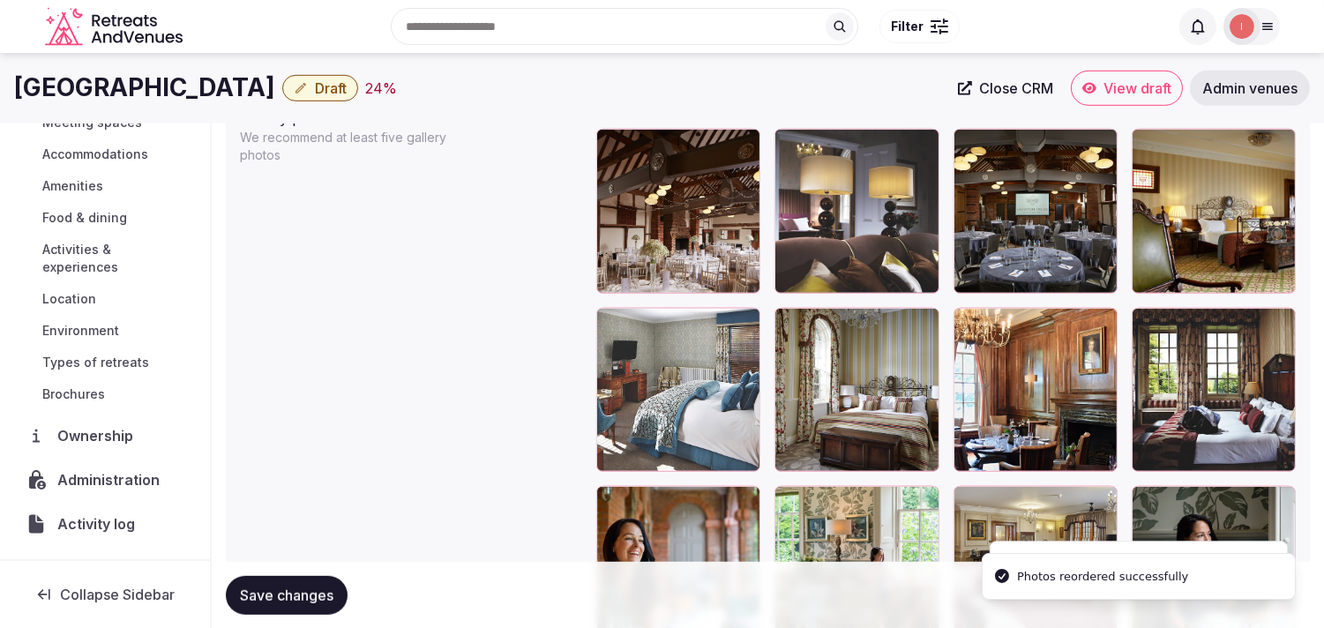
drag, startPoint x: 792, startPoint y: 324, endPoint x: 798, endPoint y: 235, distance: 89.3
click at [640, 210] on div at bounding box center [857, 211] width 164 height 164
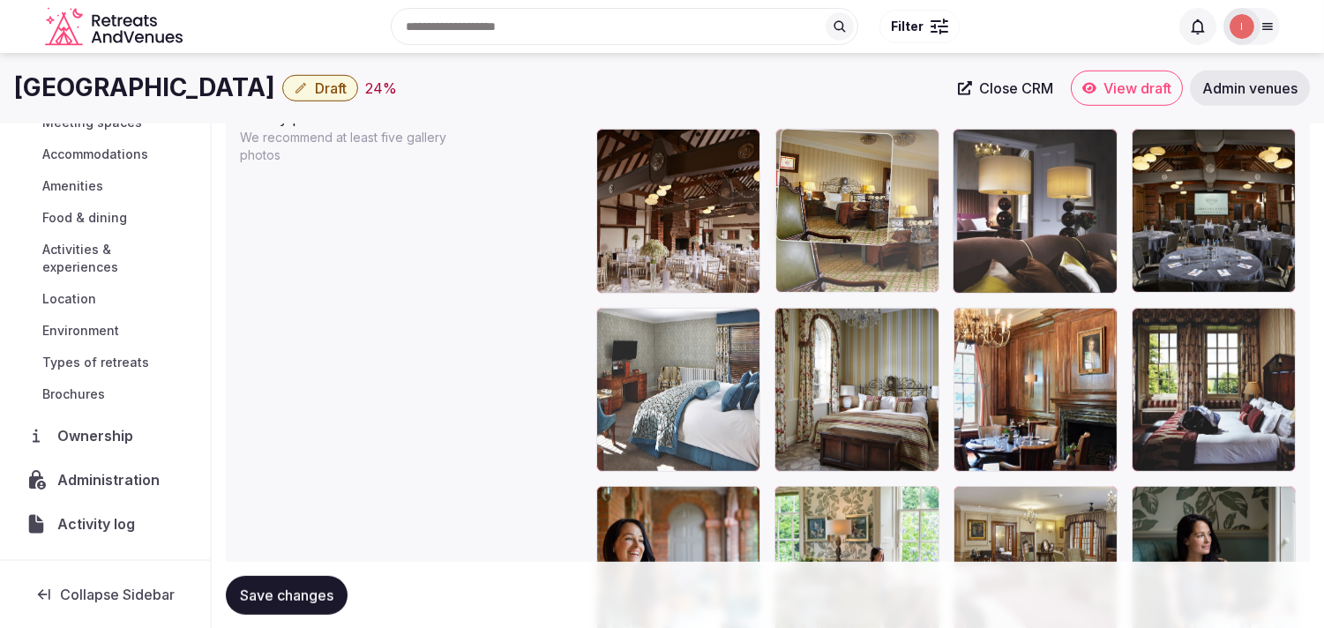
drag, startPoint x: 1143, startPoint y: 138, endPoint x: 836, endPoint y: 153, distance: 306.5
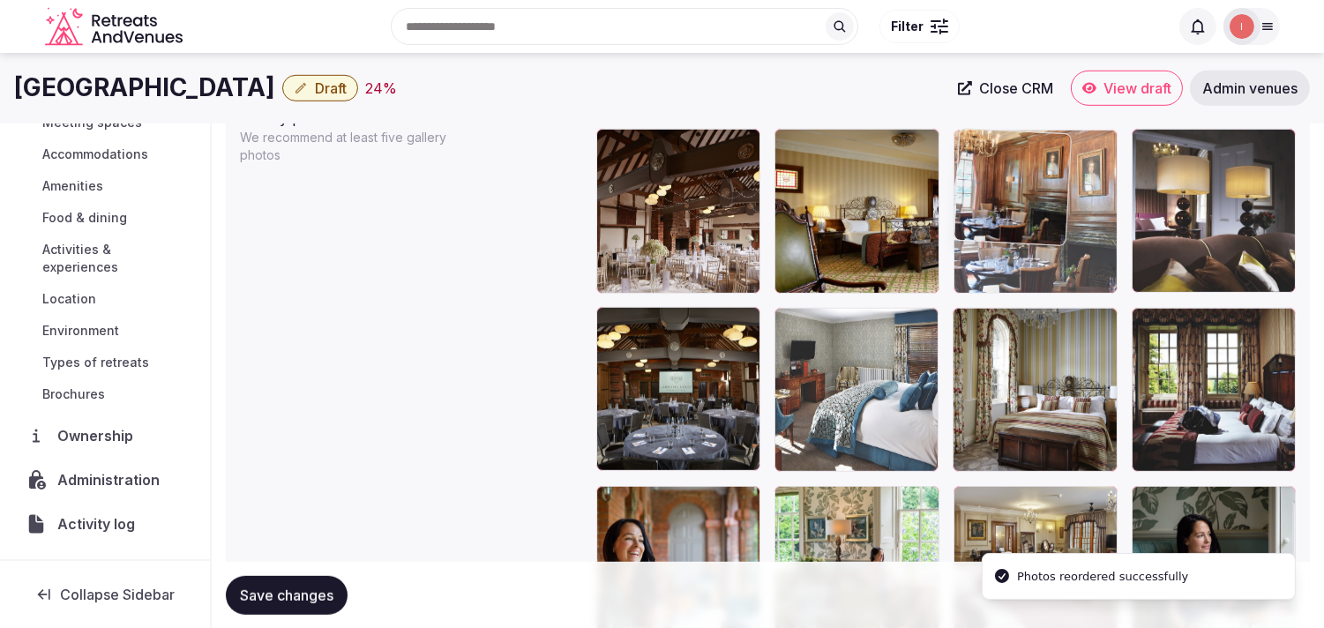
drag, startPoint x: 971, startPoint y: 320, endPoint x: 982, endPoint y: 186, distance: 134.5
click at [640, 186] on img at bounding box center [1013, 187] width 116 height 116
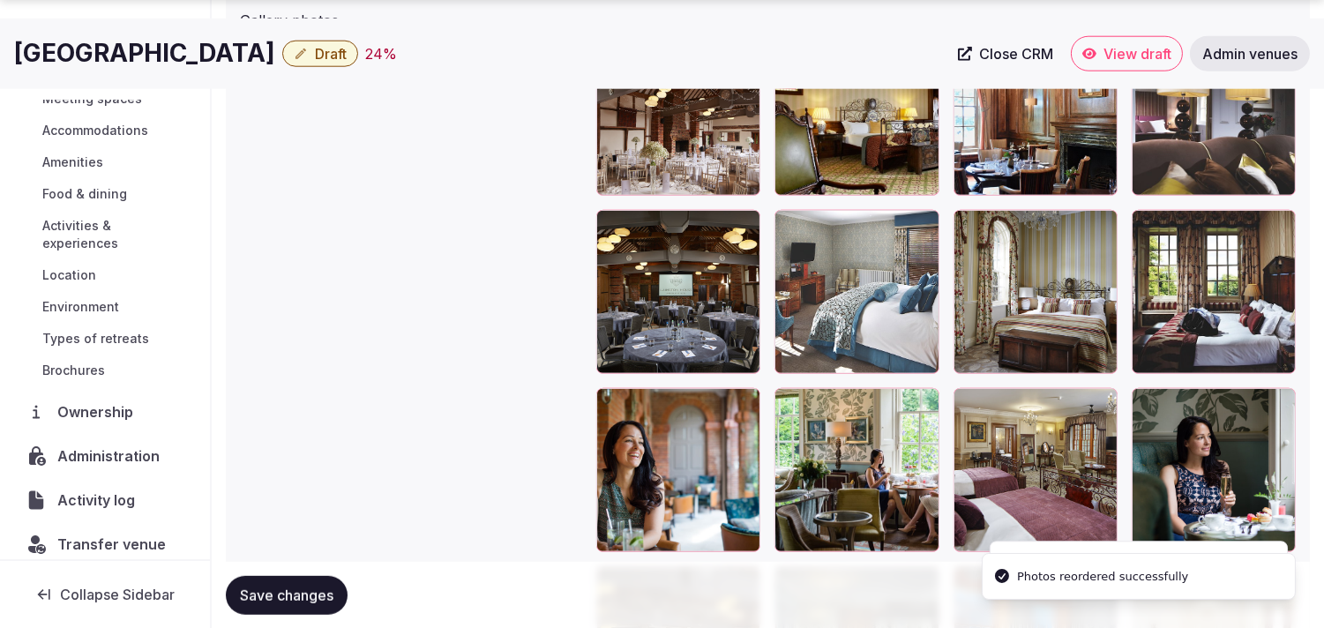
scroll to position [195, 0]
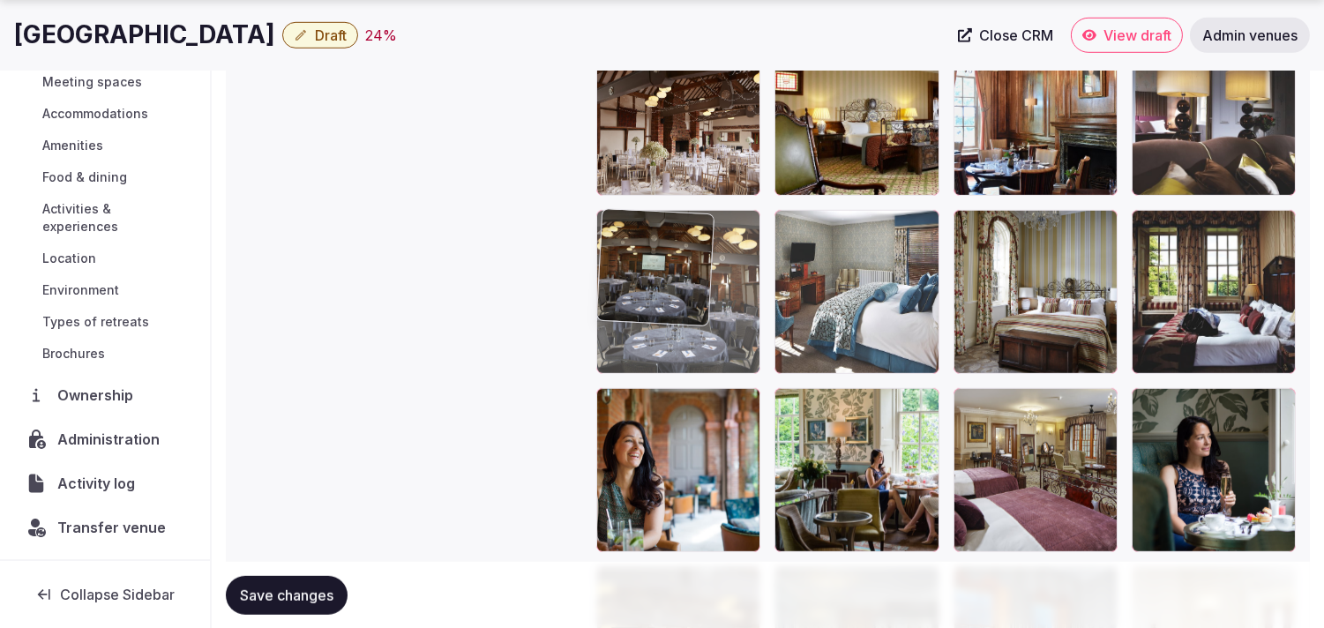
drag, startPoint x: 622, startPoint y: 236, endPoint x: 734, endPoint y: 236, distance: 112.1
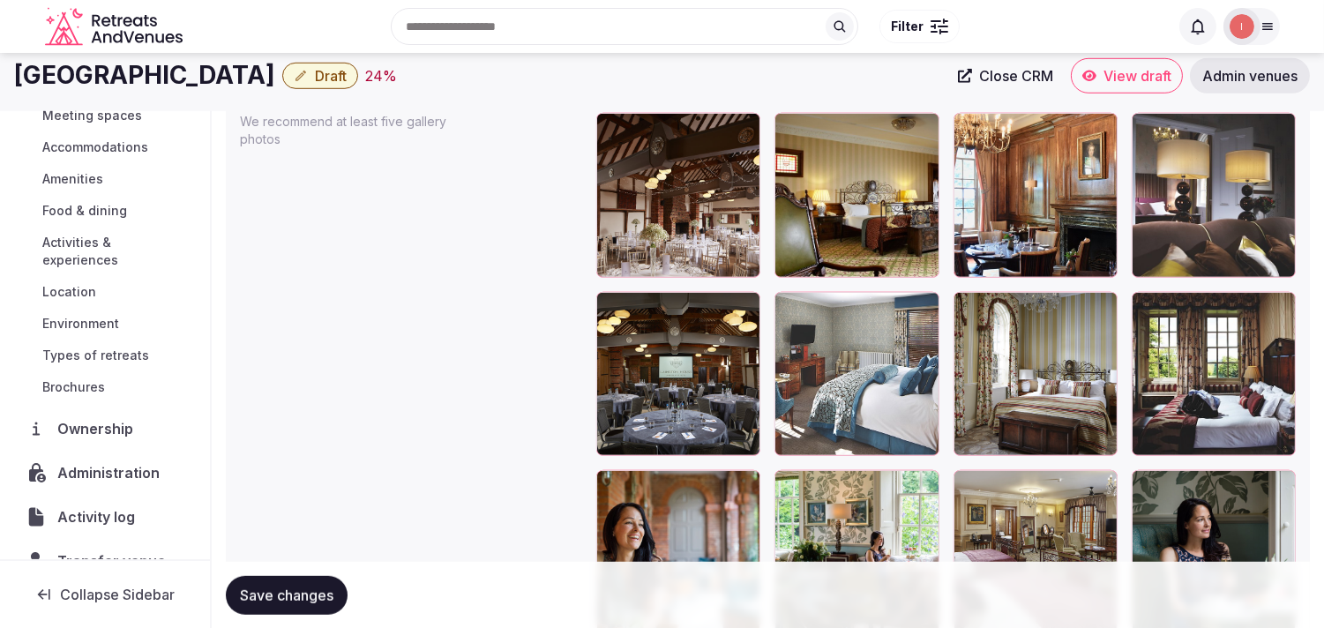
scroll to position [0, 0]
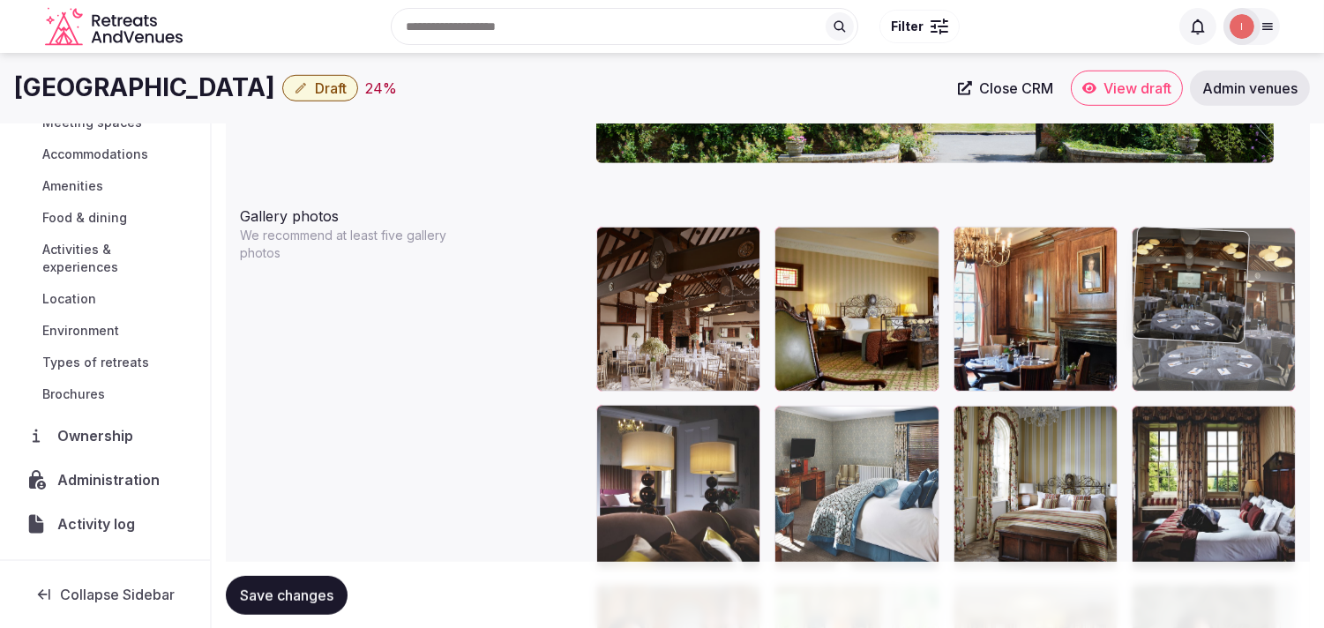
drag, startPoint x: 620, startPoint y: 415, endPoint x: 1097, endPoint y: 274, distance: 496.9
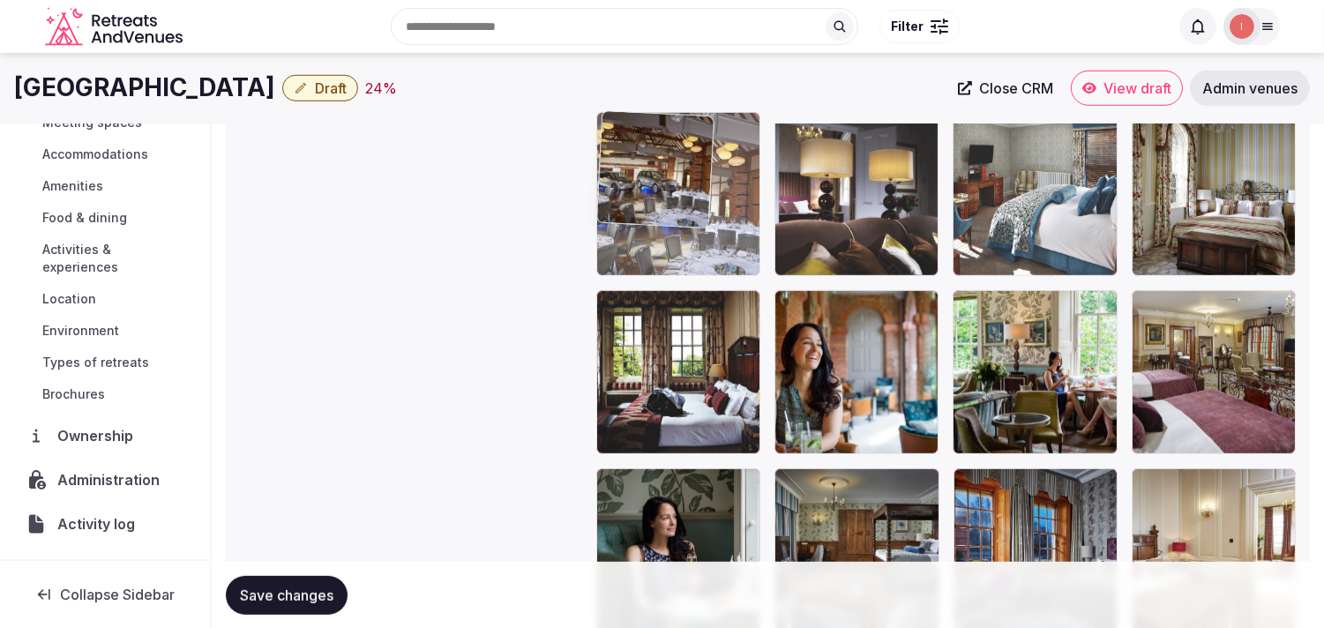
drag, startPoint x: 615, startPoint y: 480, endPoint x: 646, endPoint y: 206, distance: 275.3
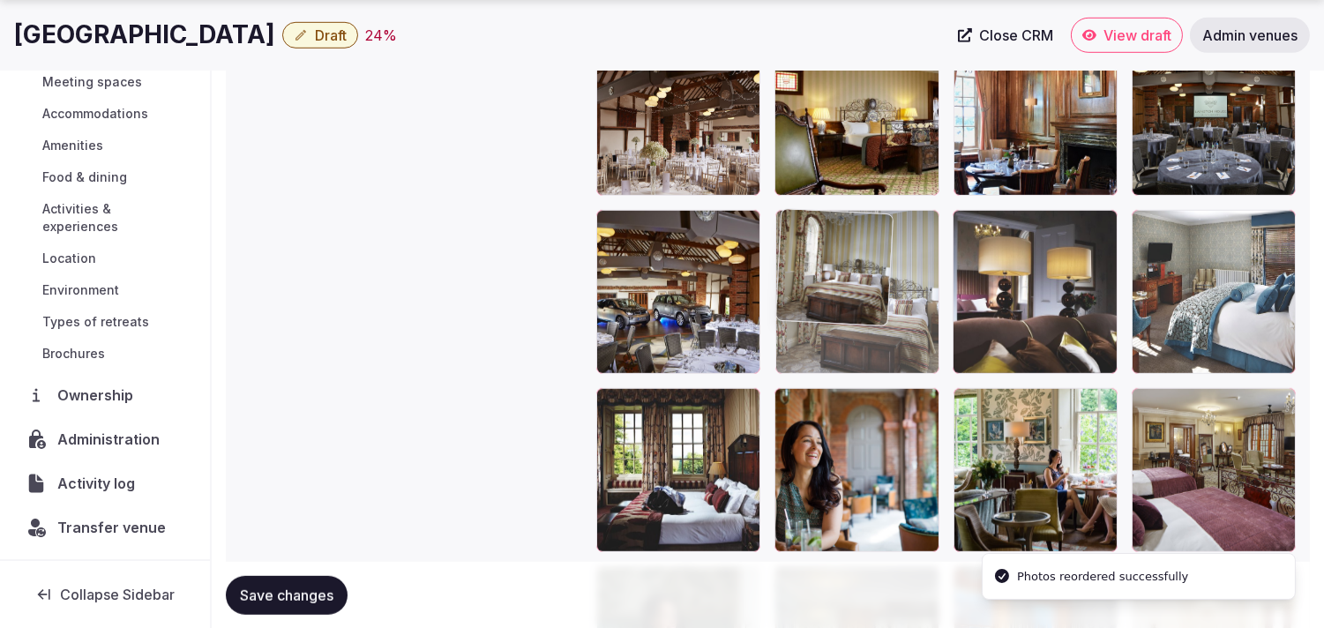
drag, startPoint x: 1154, startPoint y: 219, endPoint x: 841, endPoint y: 238, distance: 313.8
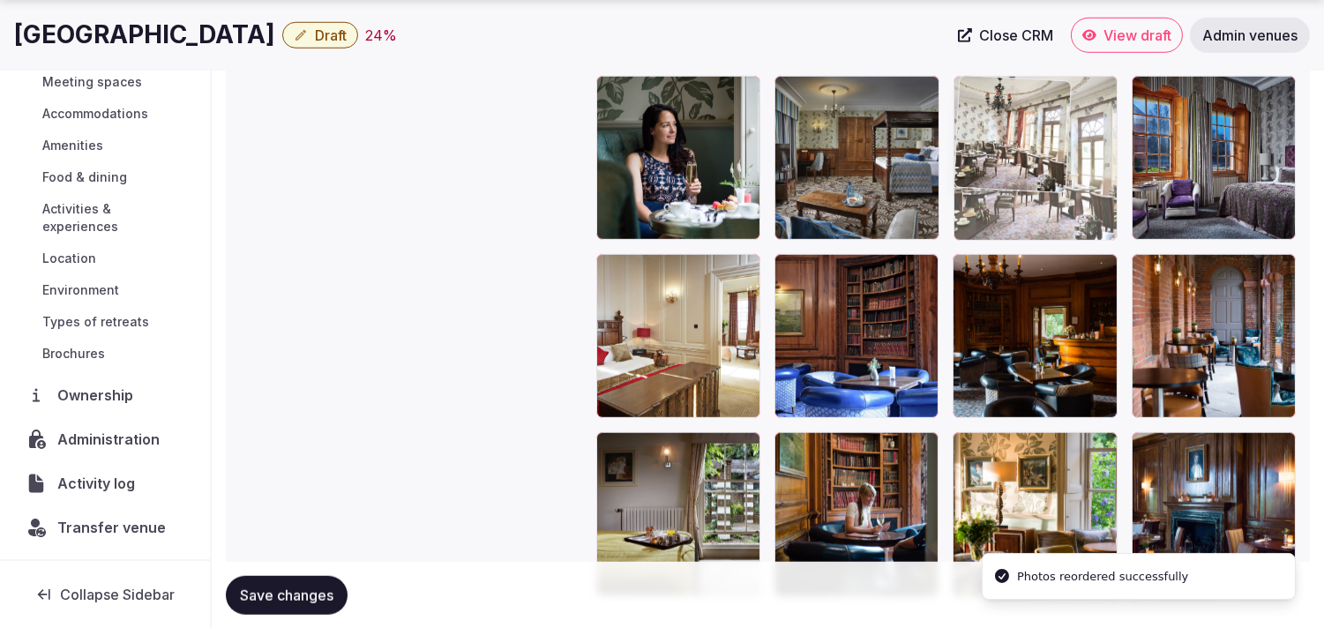
drag, startPoint x: 968, startPoint y: 446, endPoint x: 946, endPoint y: 141, distance: 306.1
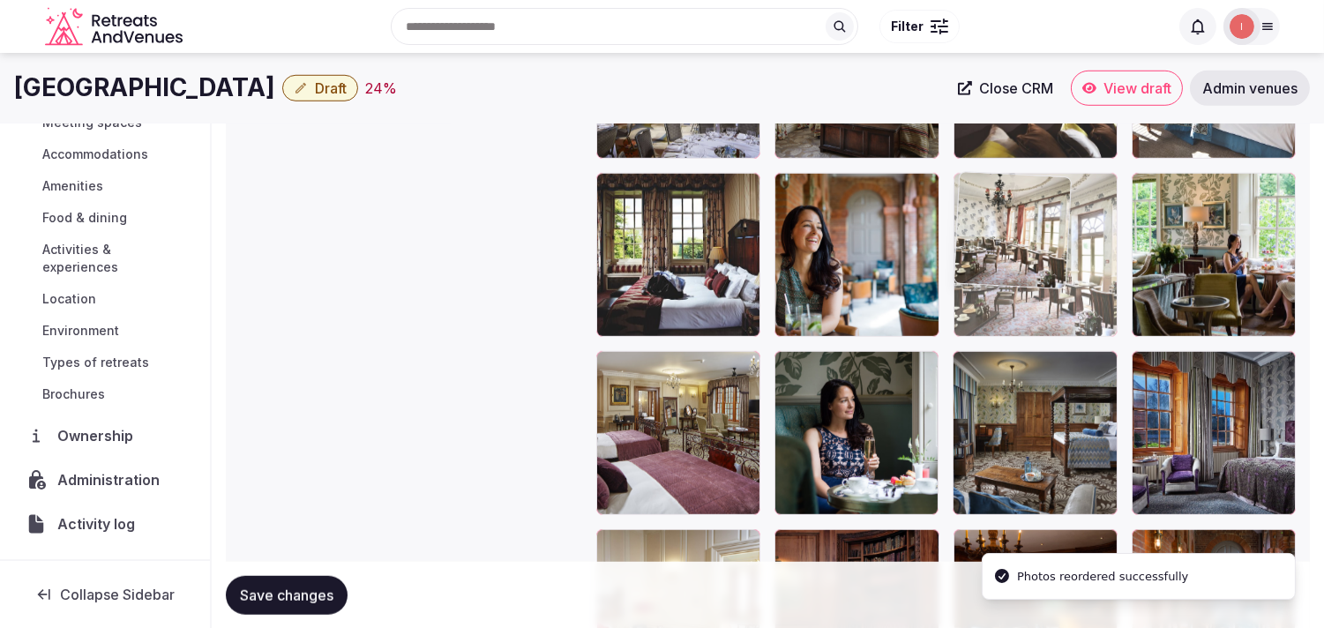
drag, startPoint x: 968, startPoint y: 289, endPoint x: 971, endPoint y: 133, distance: 155.3
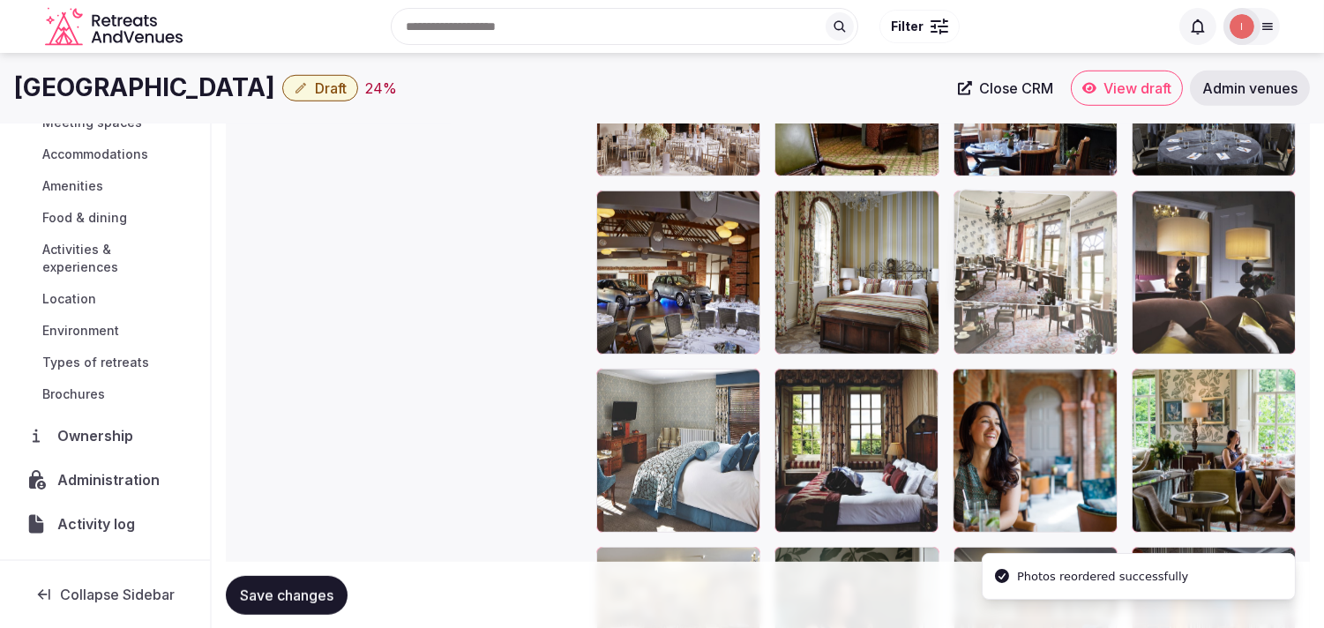
drag, startPoint x: 975, startPoint y: 354, endPoint x: 980, endPoint y: 277, distance: 76.9
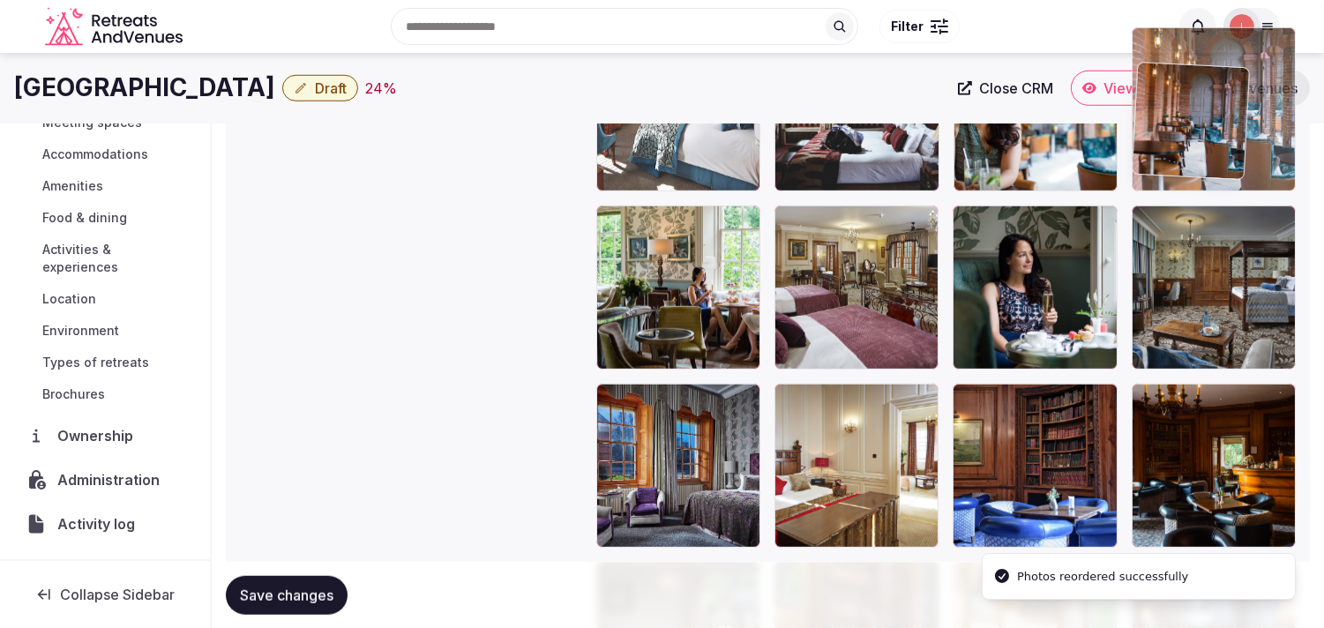
drag, startPoint x: 1144, startPoint y: 347, endPoint x: 1139, endPoint y: 95, distance: 251.5
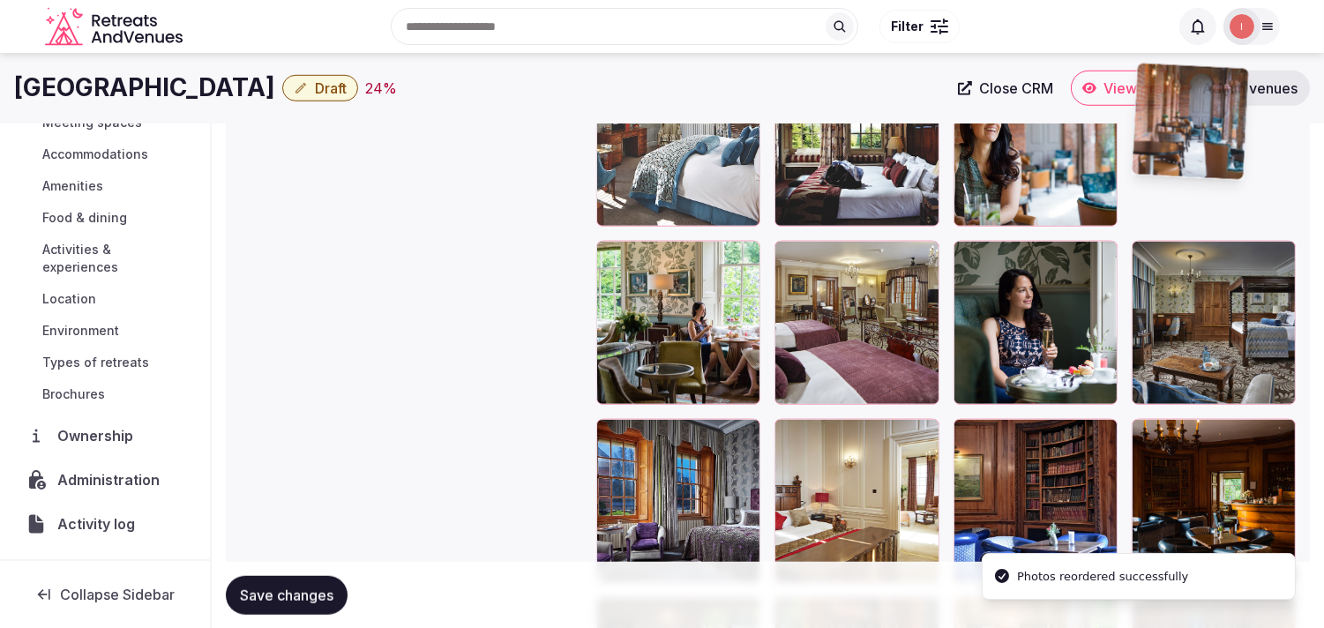
click at [640, 98] on img at bounding box center [1191, 121] width 116 height 116
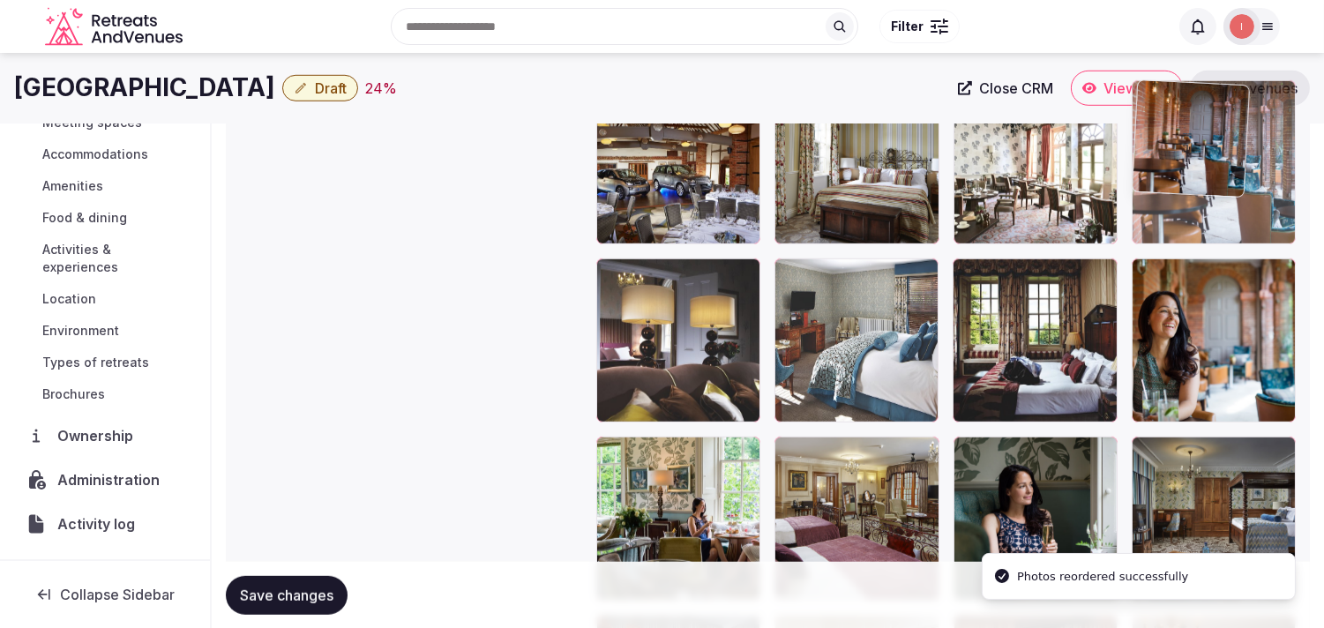
drag, startPoint x: 1135, startPoint y: 272, endPoint x: 1142, endPoint y: 168, distance: 104.4
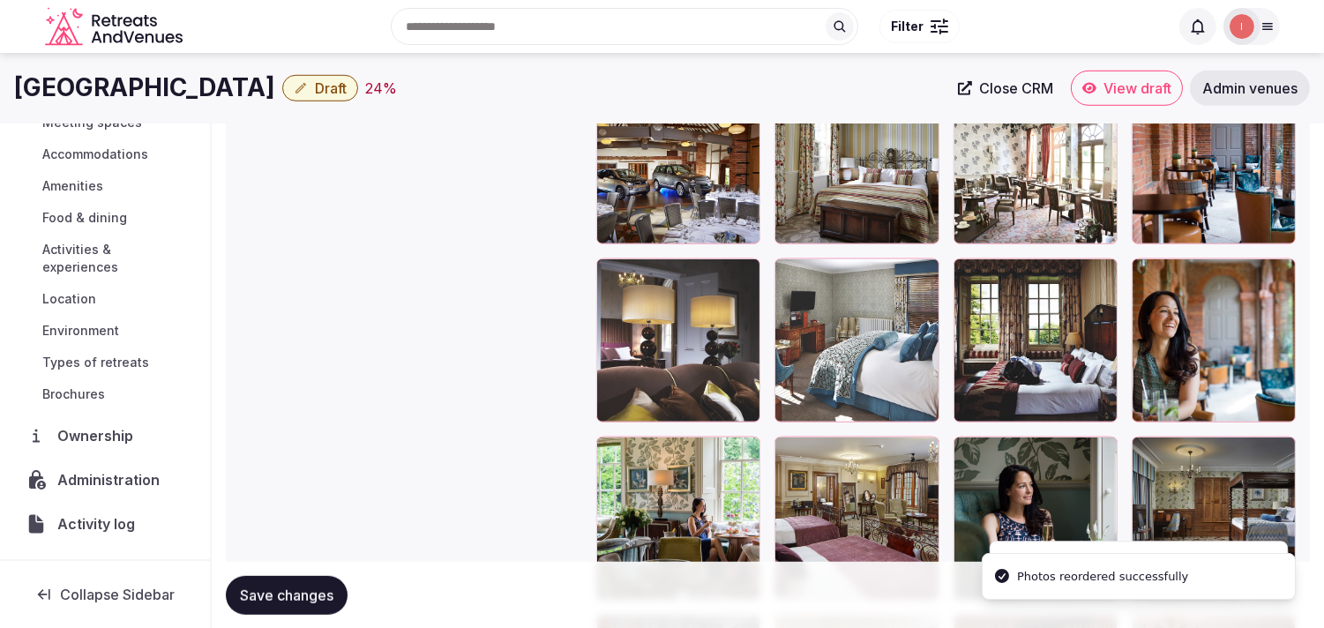
click at [318, 583] on button "Save changes" at bounding box center [287, 594] width 122 height 39
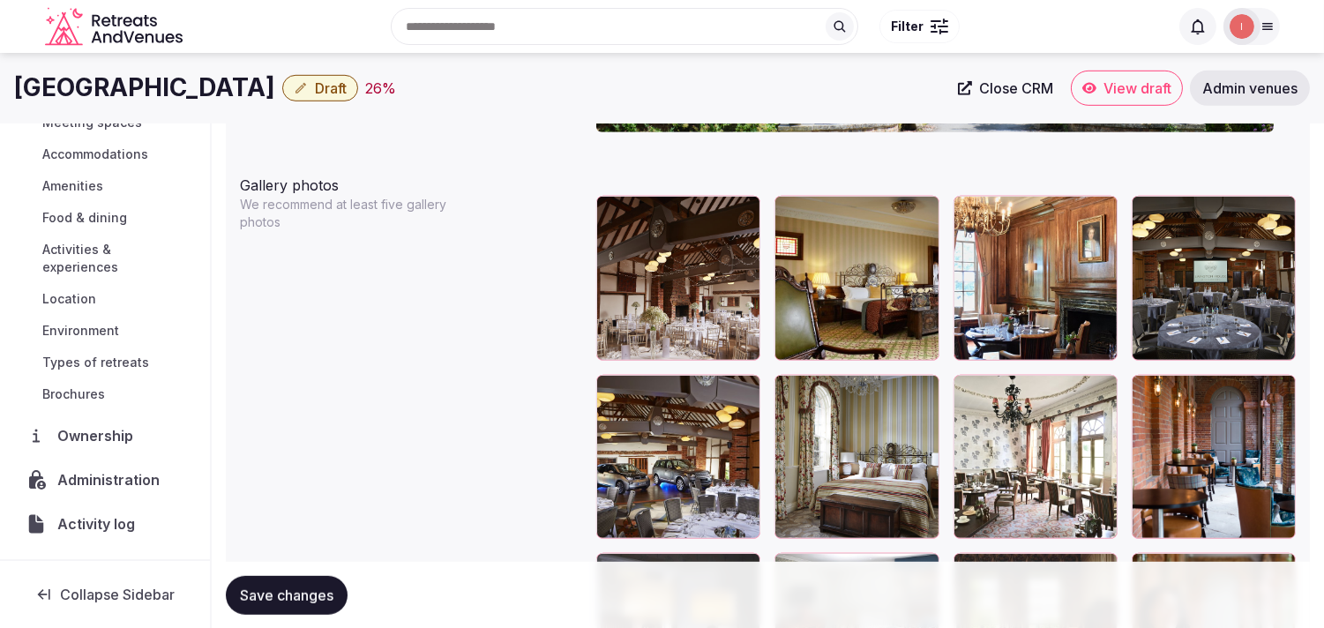
click at [338, 589] on button "Save changes" at bounding box center [287, 594] width 122 height 39
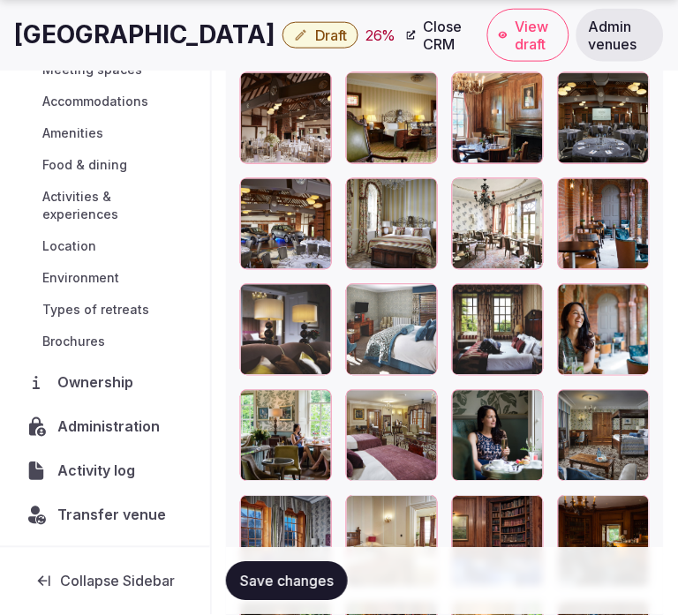
click at [311, 605] on div "Save changes" at bounding box center [445, 581] width 438 height 67
click at [315, 35] on span "Draft" at bounding box center [331, 35] width 32 height 18
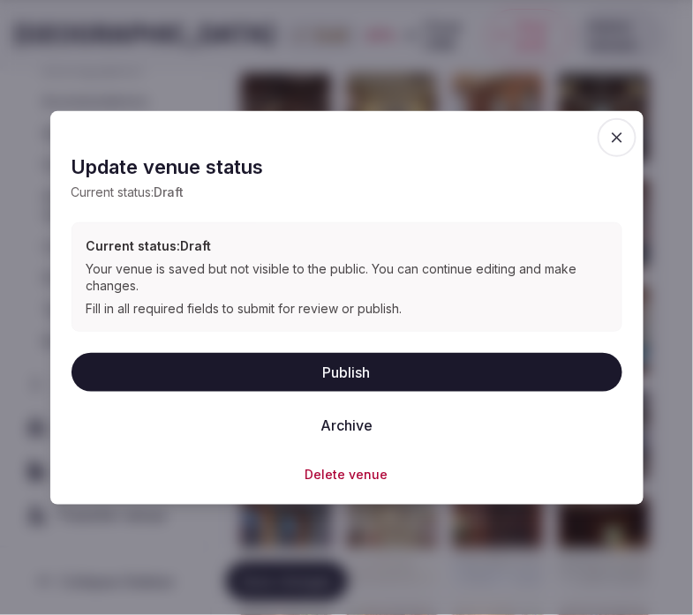
click at [403, 373] on button "Publish" at bounding box center [346, 372] width 551 height 39
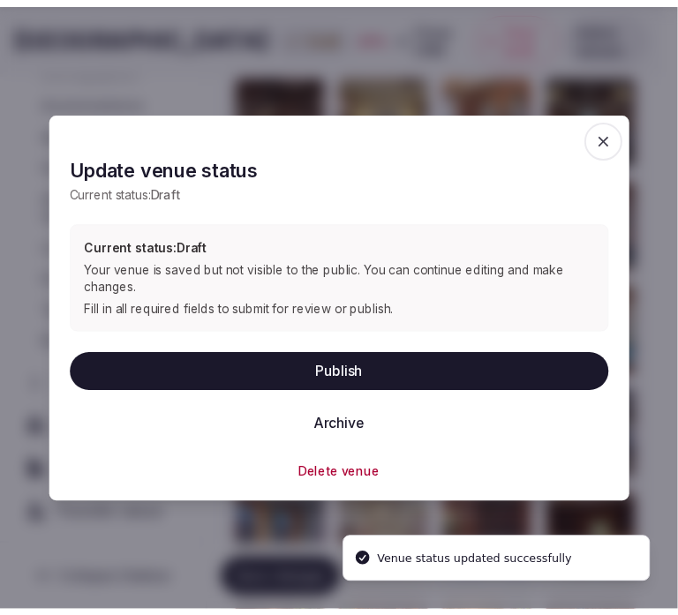
scroll to position [163, 0]
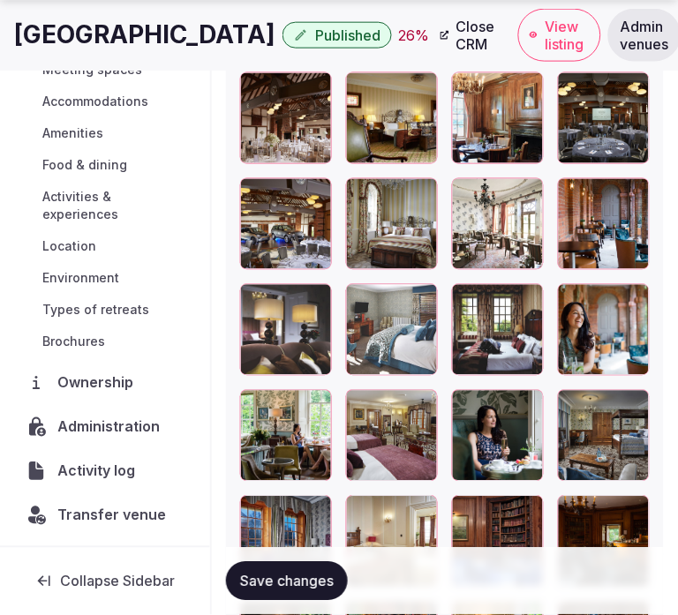
click at [291, 591] on button "Save changes" at bounding box center [287, 581] width 122 height 39
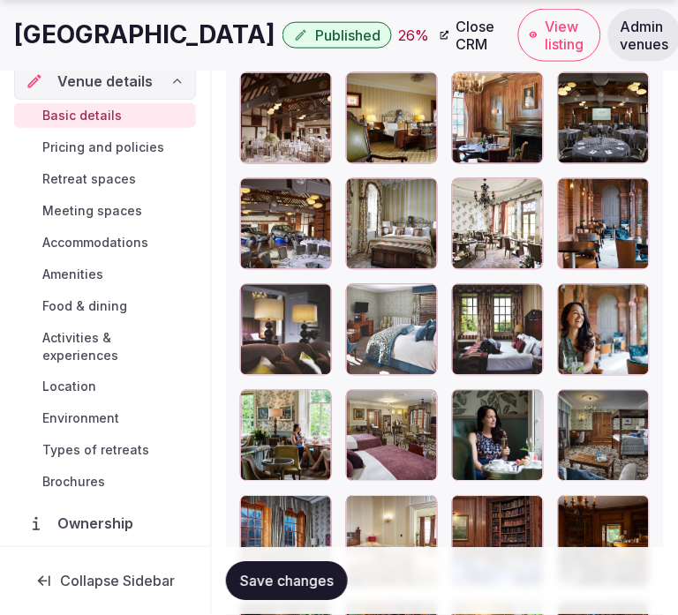
scroll to position [0, 0]
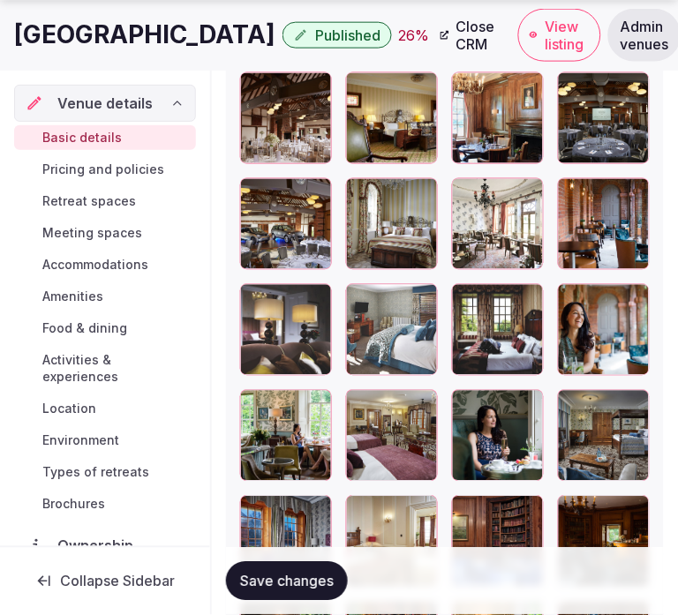
click at [54, 162] on span "Pricing and policies" at bounding box center [103, 170] width 122 height 18
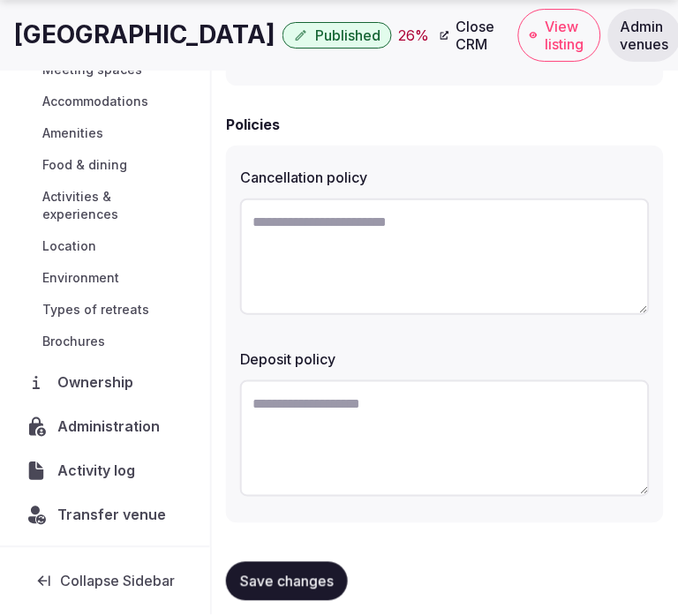
scroll to position [744, 0]
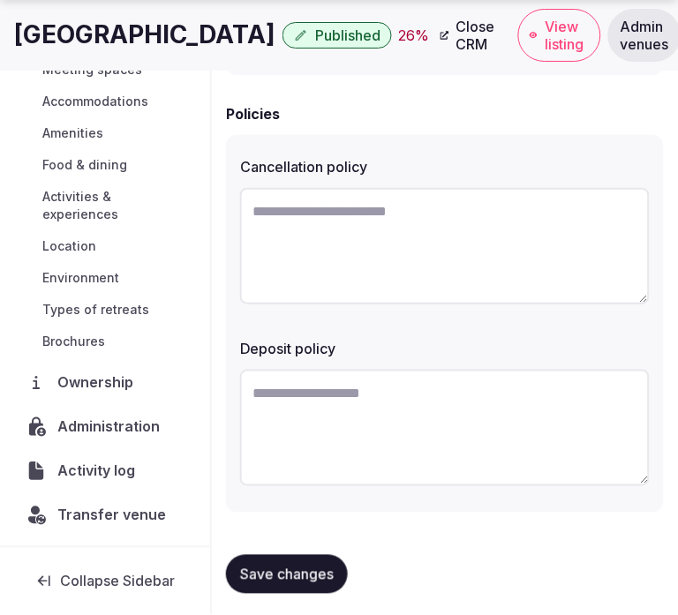
click at [135, 19] on h1 "Lainston House" at bounding box center [144, 35] width 261 height 34
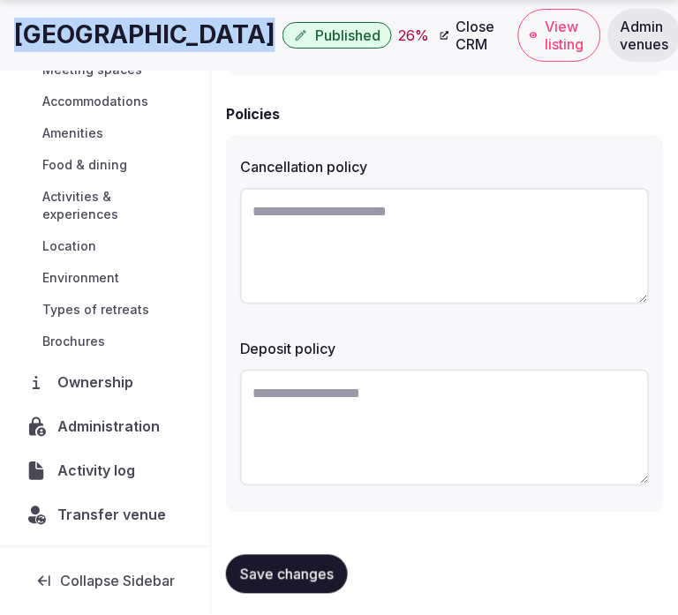
click at [135, 19] on h1 "Lainston House" at bounding box center [144, 35] width 261 height 34
copy div "Lainston House"
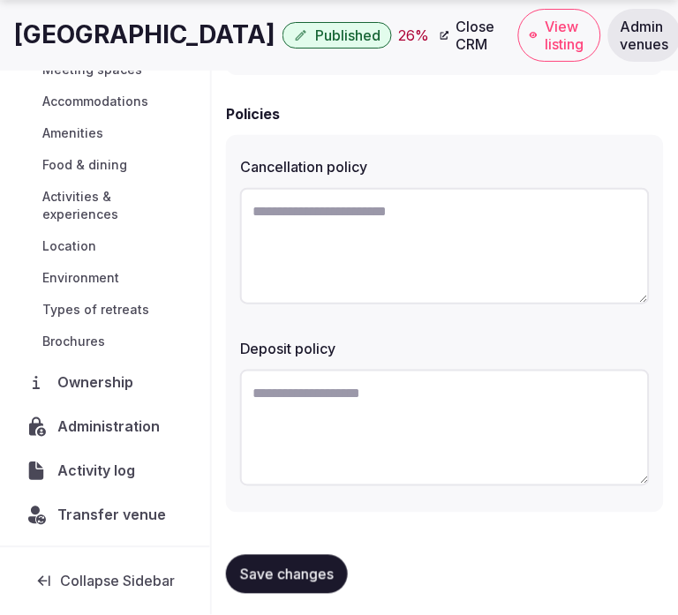
click at [490, 259] on textarea at bounding box center [444, 246] width 409 height 116
paste textarea "**********"
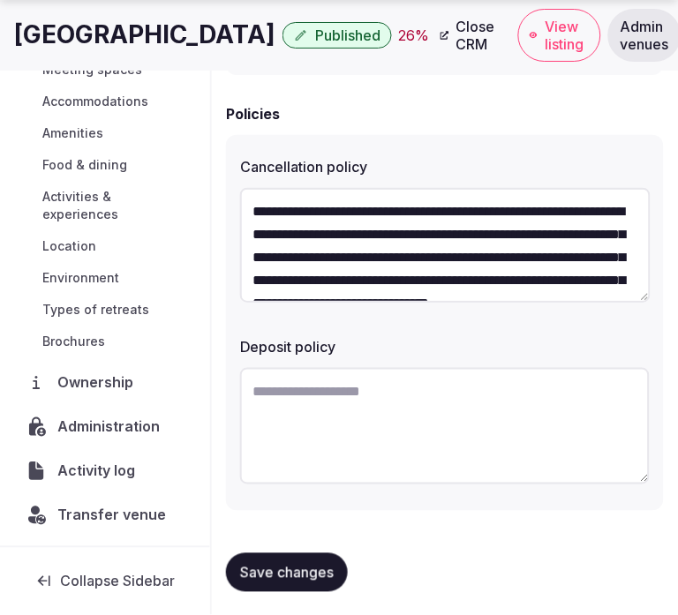
scroll to position [55, 0]
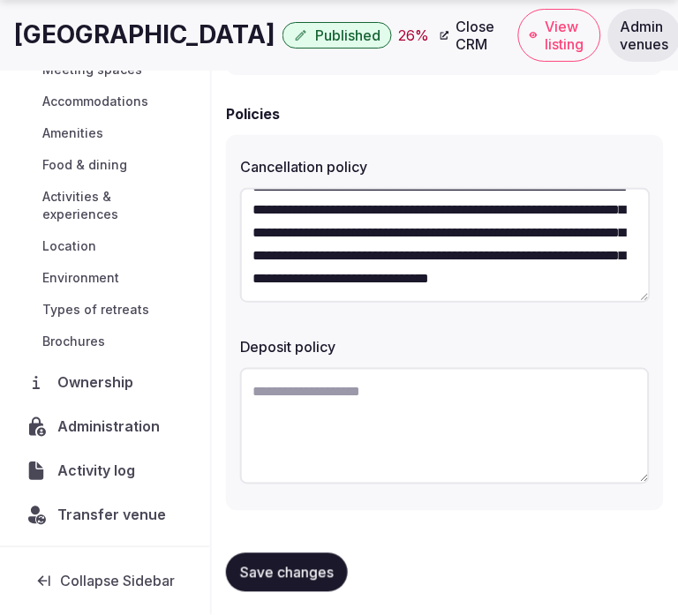
type textarea "**********"
drag, startPoint x: 313, startPoint y: 329, endPoint x: 270, endPoint y: 413, distance: 94.3
click at [294, 333] on div "Deposit policy" at bounding box center [444, 341] width 409 height 25
click at [302, 401] on textarea at bounding box center [444, 426] width 409 height 116
paste textarea "**********"
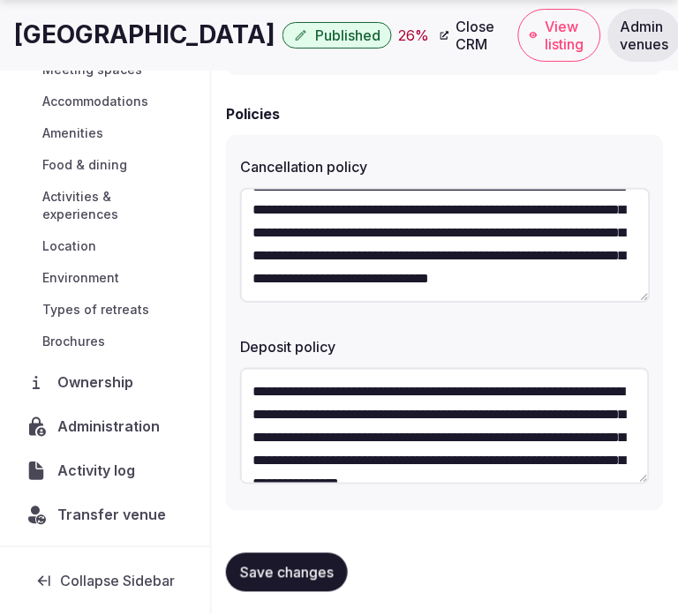
scroll to position [56, 0]
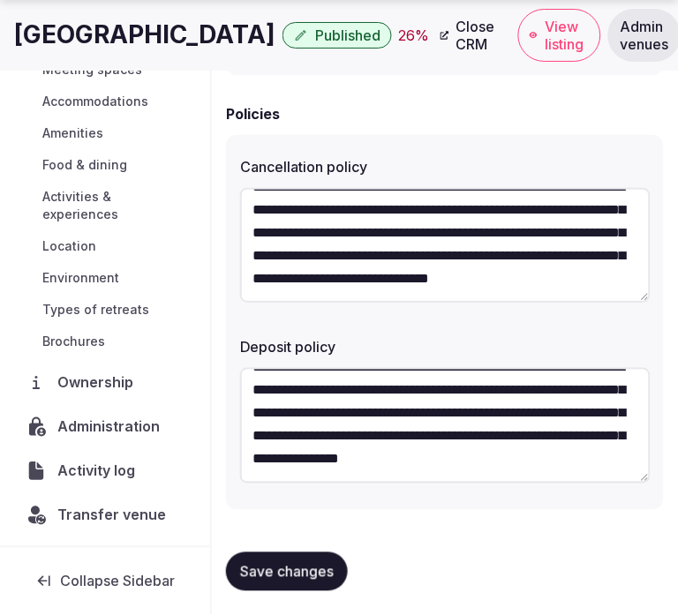
type textarea "**********"
click at [276, 563] on span "Save changes" at bounding box center [287, 572] width 94 height 18
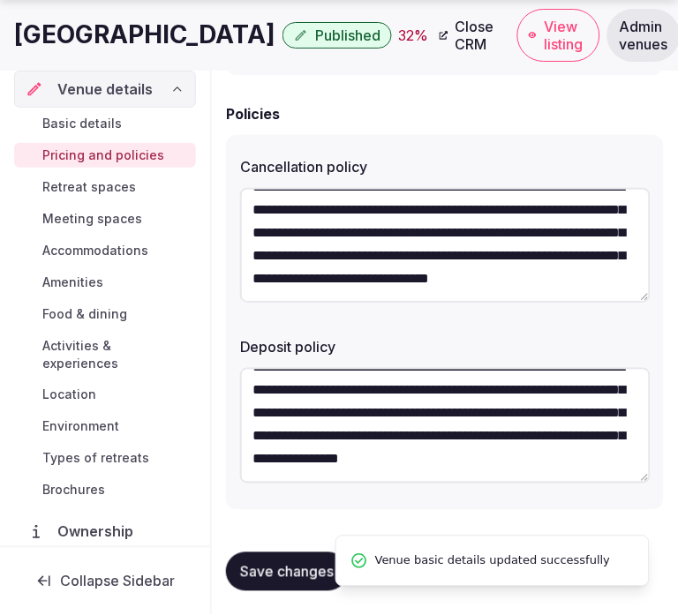
scroll to position [0, 0]
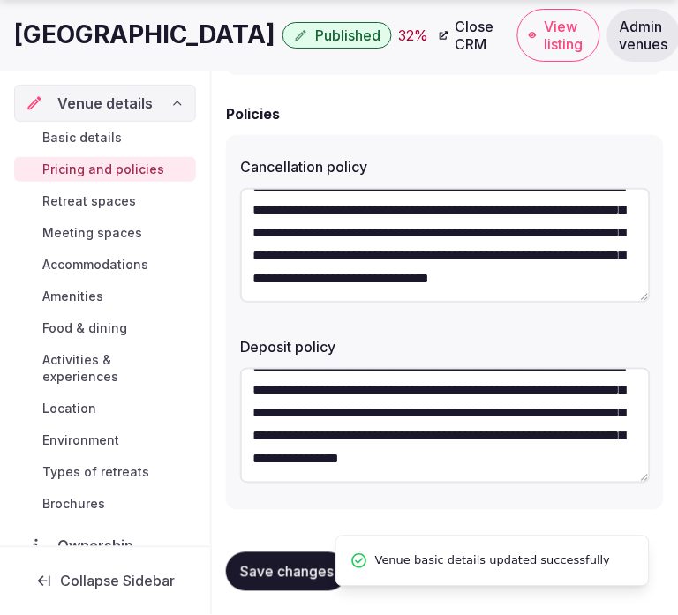
click at [109, 205] on span "Retreat spaces" at bounding box center [89, 201] width 94 height 18
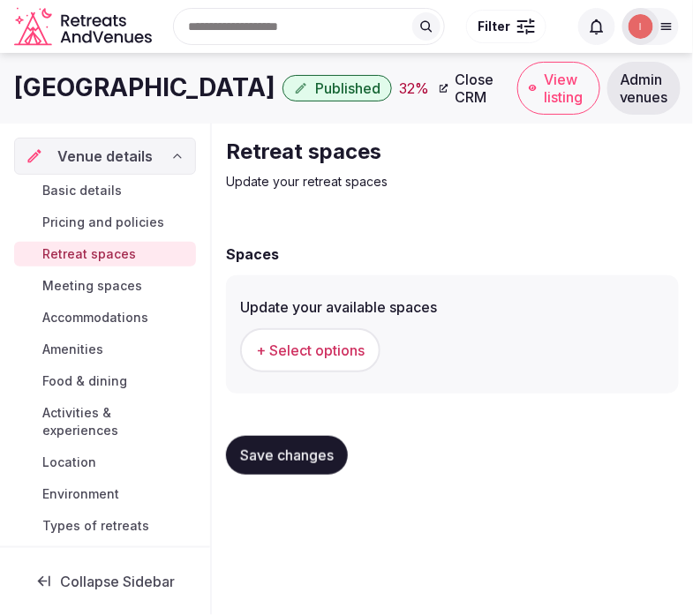
click at [349, 240] on div "Spaces Update your available spaces + Select options Save changes" at bounding box center [452, 357] width 453 height 263
click at [364, 347] on span "+ Select options" at bounding box center [310, 350] width 109 height 19
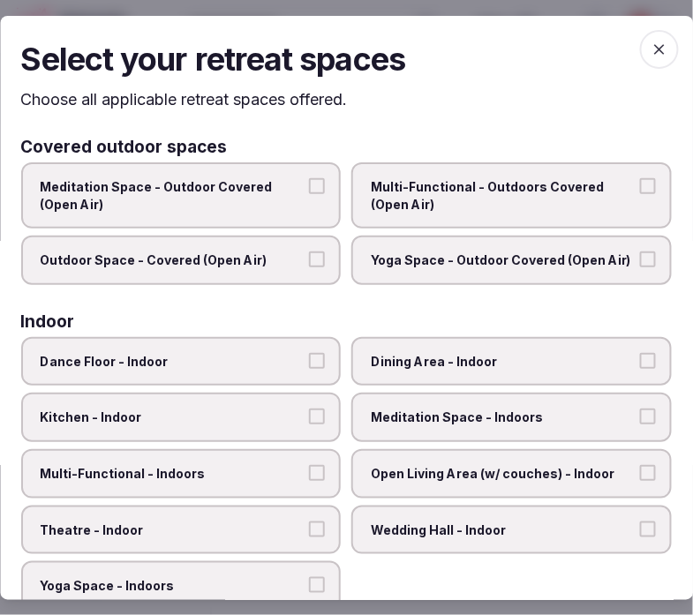
drag, startPoint x: 543, startPoint y: 185, endPoint x: 529, endPoint y: 192, distance: 15.0
click at [543, 185] on span "Multi-Functional - Outdoors Covered (Open Air)" at bounding box center [503, 195] width 264 height 34
click at [640, 185] on button "Multi-Functional - Outdoors Covered (Open Air)" at bounding box center [648, 186] width 16 height 16
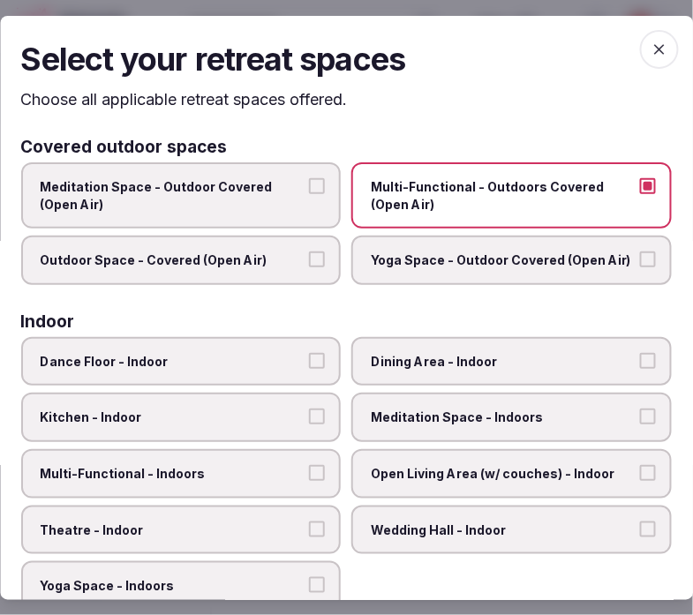
click at [250, 266] on label "Outdoor Space - Covered (Open Air)" at bounding box center [181, 260] width 320 height 49
click at [310, 266] on button "Outdoor Space - Covered (Open Air)" at bounding box center [318, 259] width 16 height 16
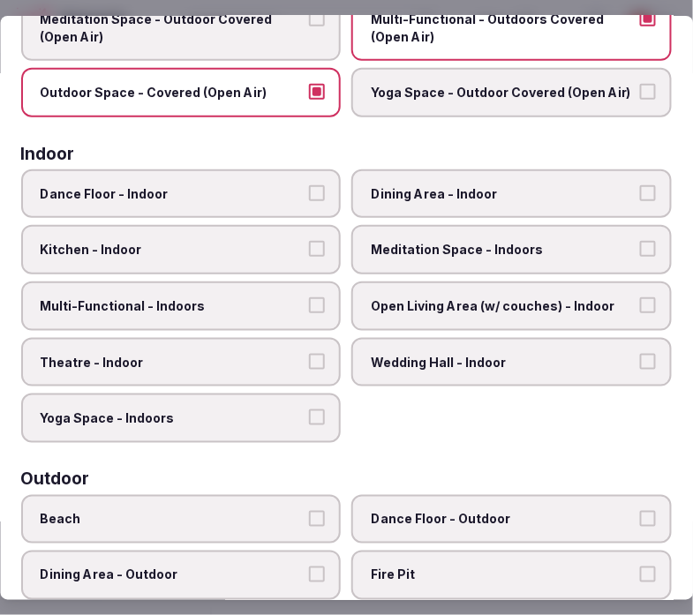
scroll to position [196, 0]
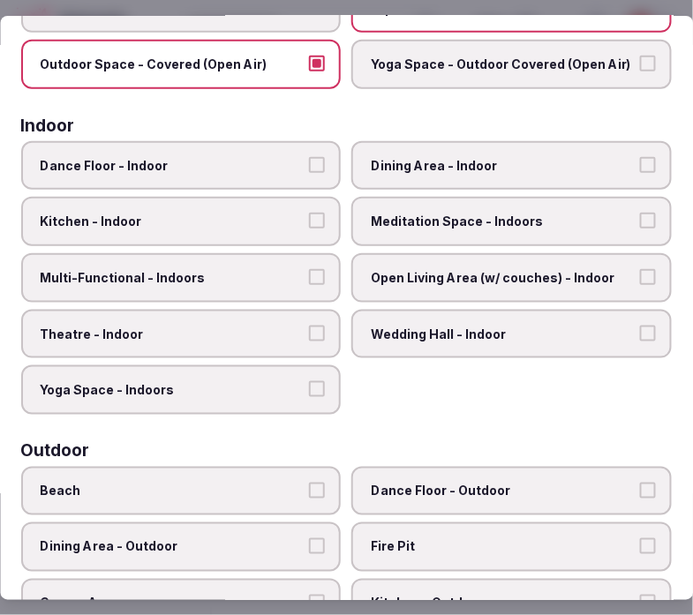
click at [487, 160] on span "Dining Area - Indoor" at bounding box center [503, 166] width 264 height 18
click at [640, 160] on button "Dining Area - Indoor" at bounding box center [648, 165] width 16 height 16
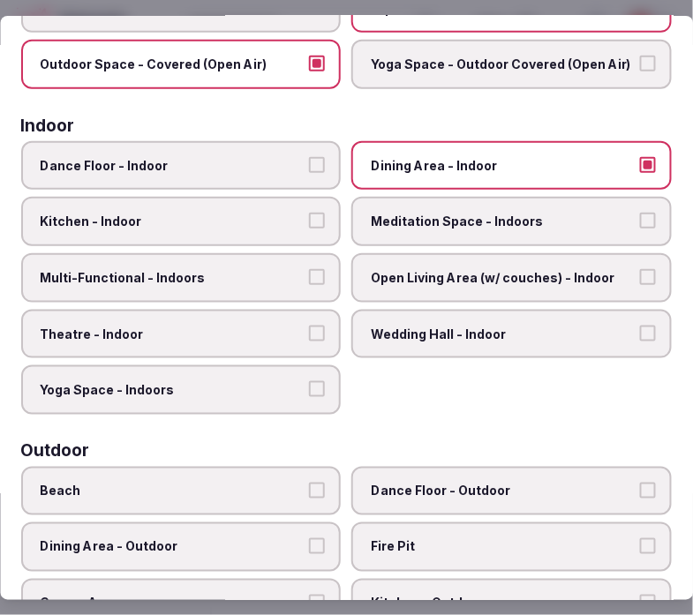
click at [312, 271] on button "Multi-Functional - Indoors" at bounding box center [318, 277] width 16 height 16
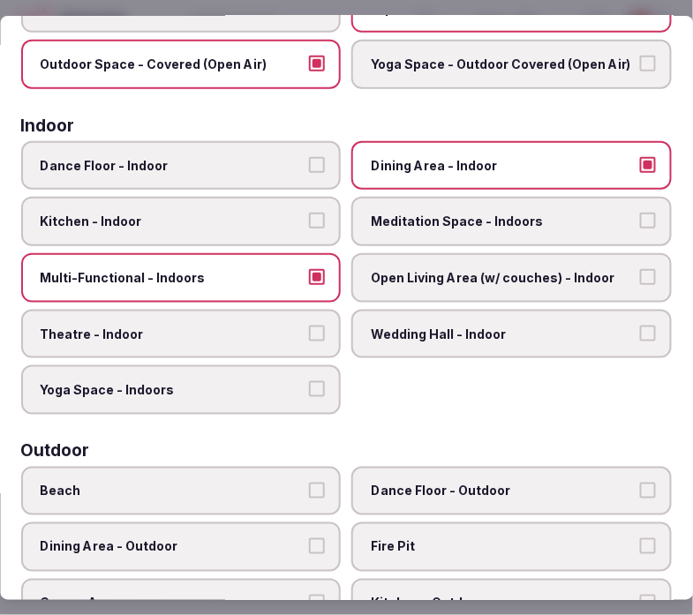
click at [281, 313] on label "Theatre - Indoor" at bounding box center [181, 334] width 320 height 49
click at [310, 326] on button "Theatre - Indoor" at bounding box center [318, 334] width 16 height 16
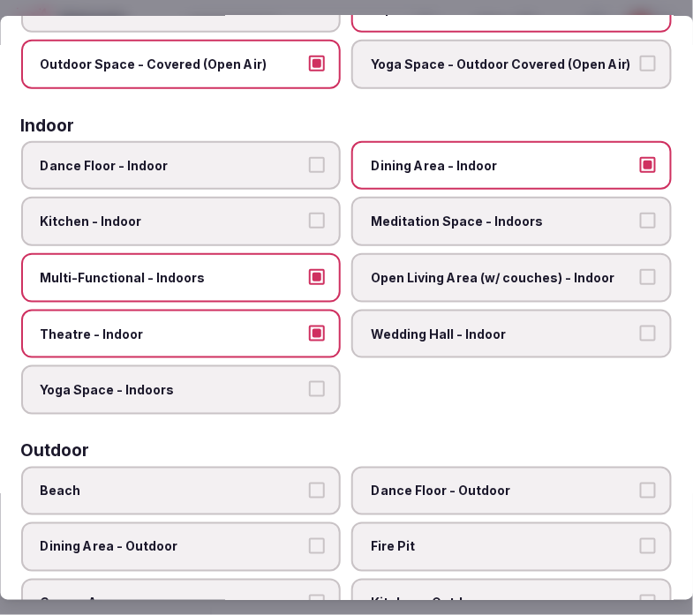
click at [426, 291] on label "Open Living Area (w/ couches) - Indoor" at bounding box center [512, 277] width 320 height 49
click at [640, 285] on button "Open Living Area (w/ couches) - Indoor" at bounding box center [648, 277] width 16 height 16
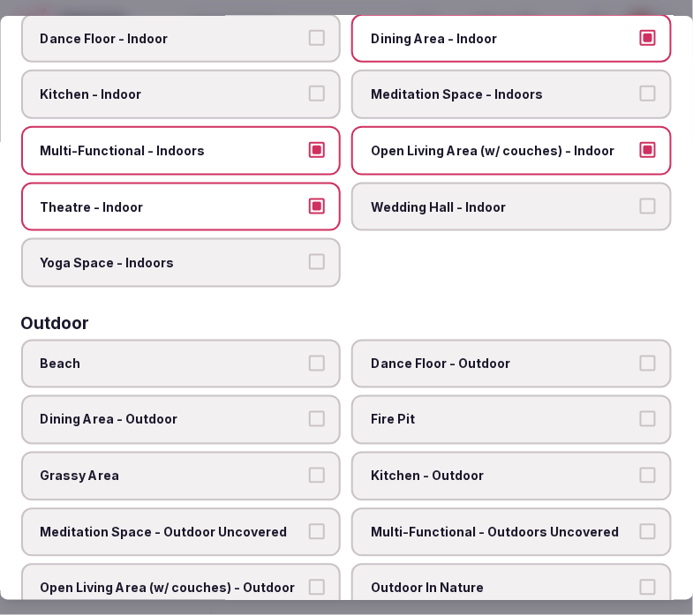
scroll to position [490, 0]
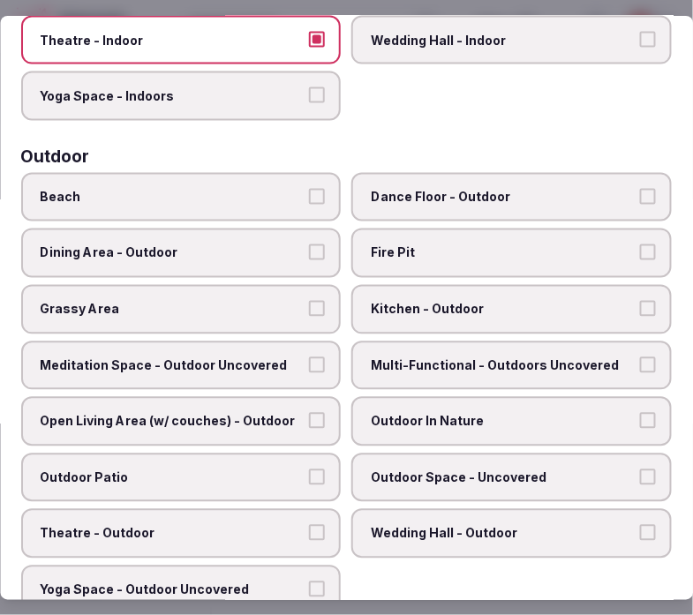
click at [272, 244] on span "Dining Area - Outdoor" at bounding box center [173, 253] width 264 height 18
click at [310, 244] on button "Dining Area - Outdoor" at bounding box center [318, 252] width 16 height 16
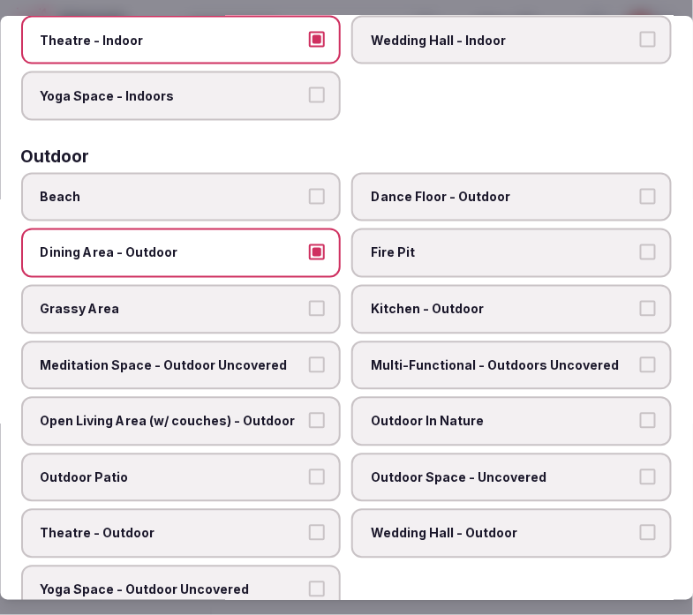
click at [296, 244] on span "Dining Area - Outdoor" at bounding box center [173, 253] width 264 height 18
click at [310, 244] on button "Dining Area - Outdoor" at bounding box center [318, 252] width 16 height 16
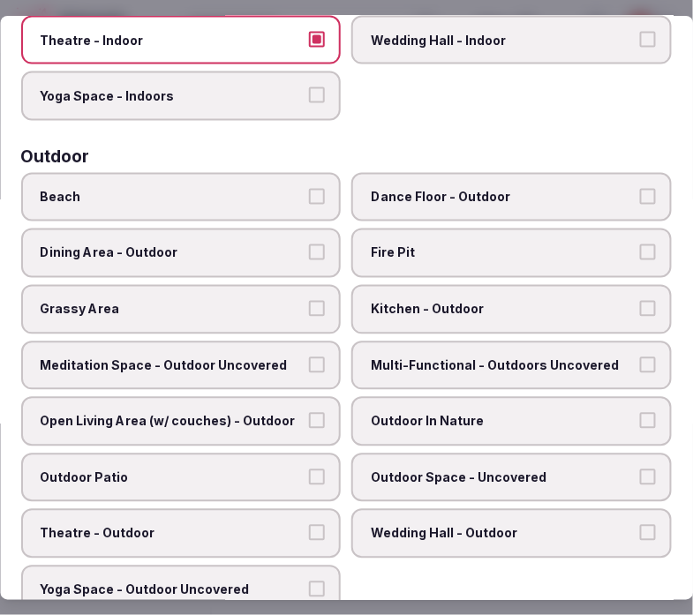
click at [404, 341] on label "Multi-Functional - Outdoors Uncovered" at bounding box center [512, 365] width 320 height 49
click at [640, 357] on button "Multi-Functional - Outdoors Uncovered" at bounding box center [648, 365] width 16 height 16
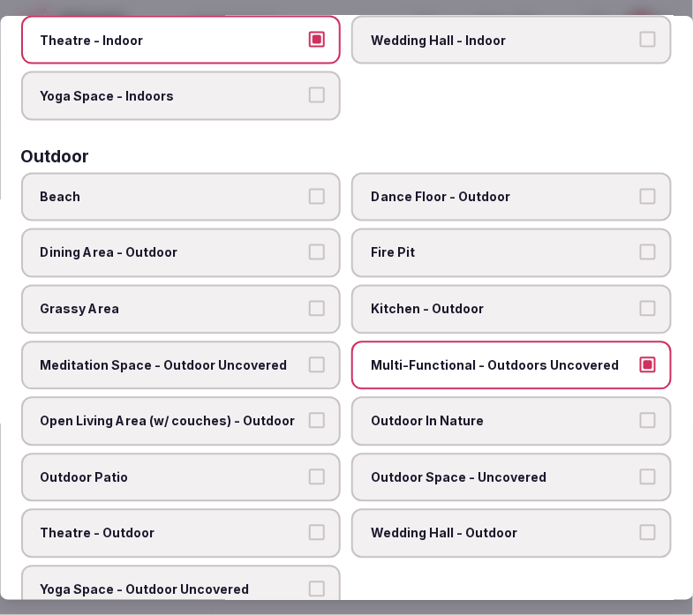
click at [465, 411] on label "Outdoor In Nature" at bounding box center [512, 421] width 320 height 49
click at [640, 413] on button "Outdoor In Nature" at bounding box center [648, 421] width 16 height 16
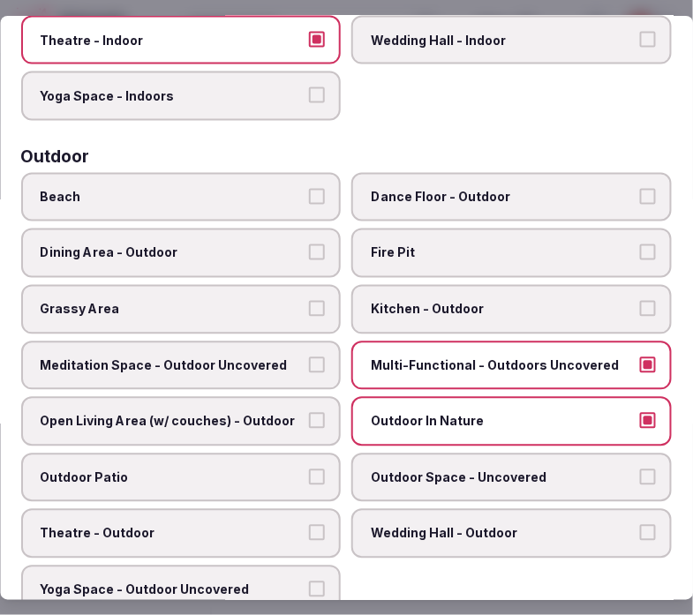
click at [243, 413] on span "Open Living Area (w/ couches) - Outdoor" at bounding box center [173, 422] width 264 height 18
click at [310, 413] on button "Open Living Area (w/ couches) - Outdoor" at bounding box center [318, 421] width 16 height 16
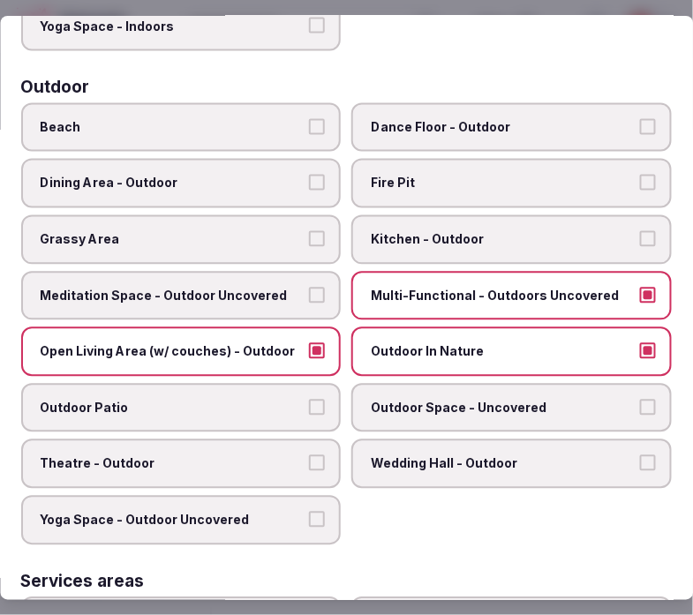
scroll to position [588, 0]
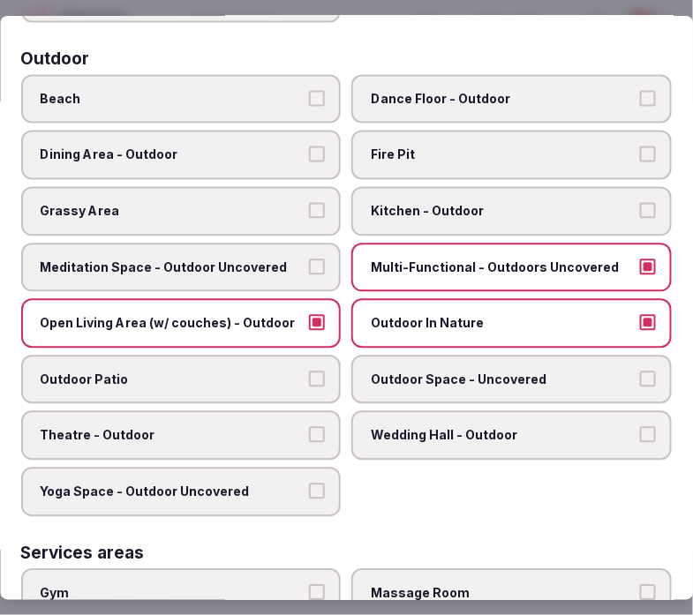
click at [289, 371] on span "Outdoor Patio" at bounding box center [173, 380] width 264 height 18
click at [310, 371] on button "Outdoor Patio" at bounding box center [318, 379] width 16 height 16
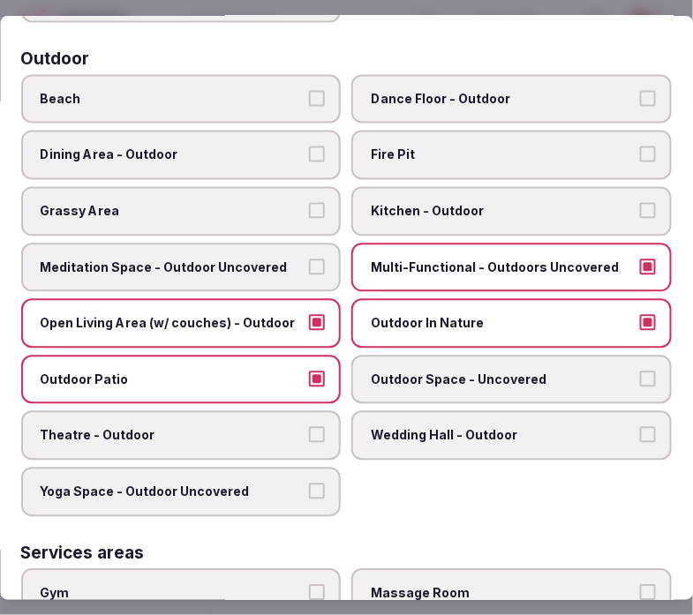
click at [381, 369] on label "Outdoor Space - Uncovered" at bounding box center [512, 380] width 320 height 49
click at [640, 371] on button "Outdoor Space - Uncovered" at bounding box center [648, 379] width 16 height 16
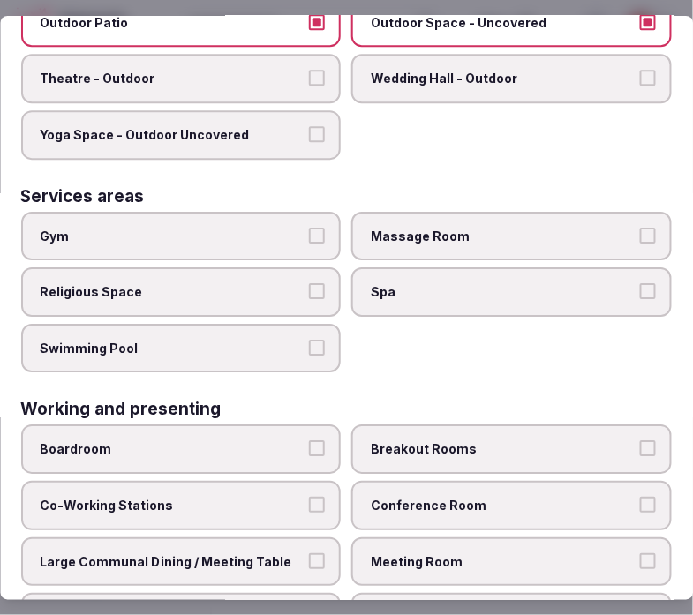
scroll to position [972, 0]
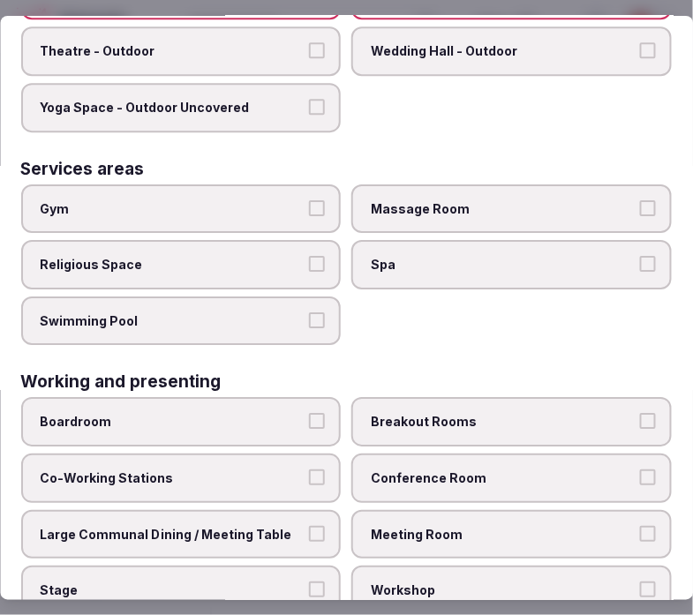
click at [554, 525] on span "Meeting Room" at bounding box center [503, 534] width 264 height 18
click at [640, 525] on button "Meeting Room" at bounding box center [648, 533] width 16 height 16
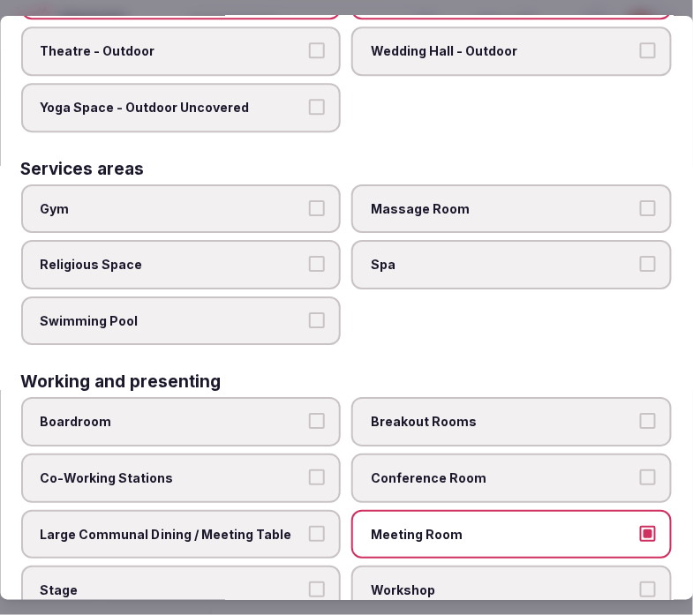
click at [559, 469] on span "Conference Room" at bounding box center [503, 478] width 264 height 18
click at [640, 469] on button "Conference Room" at bounding box center [648, 477] width 16 height 16
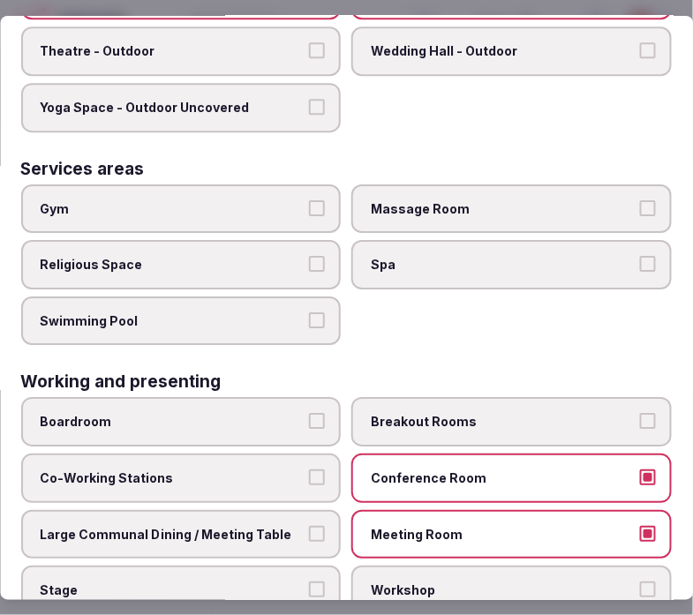
click at [274, 525] on span "Large Communal Dining / Meeting Table" at bounding box center [173, 534] width 264 height 18
click at [310, 525] on button "Large Communal Dining / Meeting Table" at bounding box center [318, 533] width 16 height 16
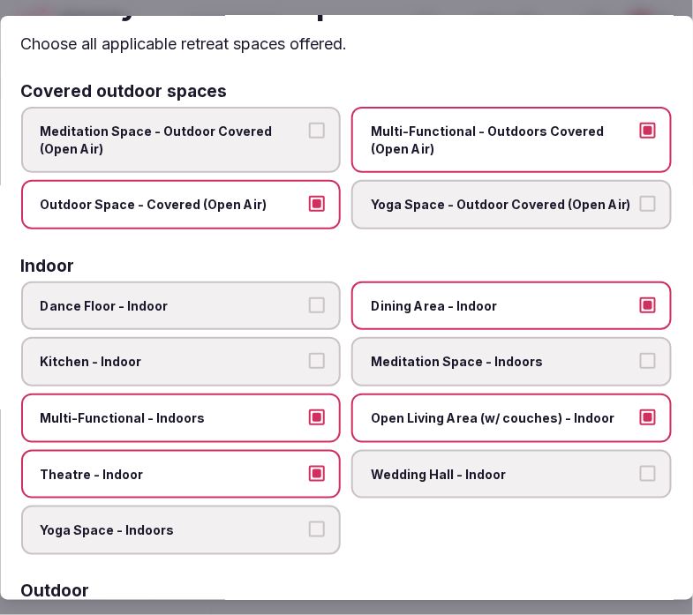
scroll to position [0, 0]
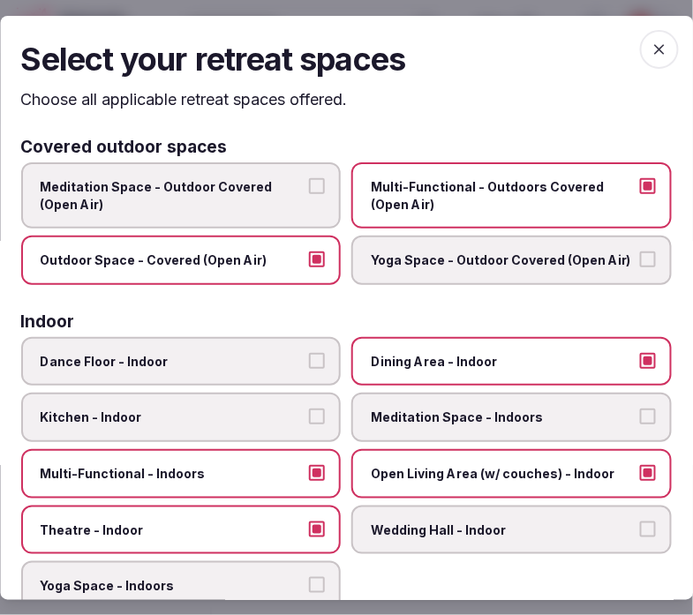
click at [640, 41] on icon "button" at bounding box center [659, 49] width 18 height 18
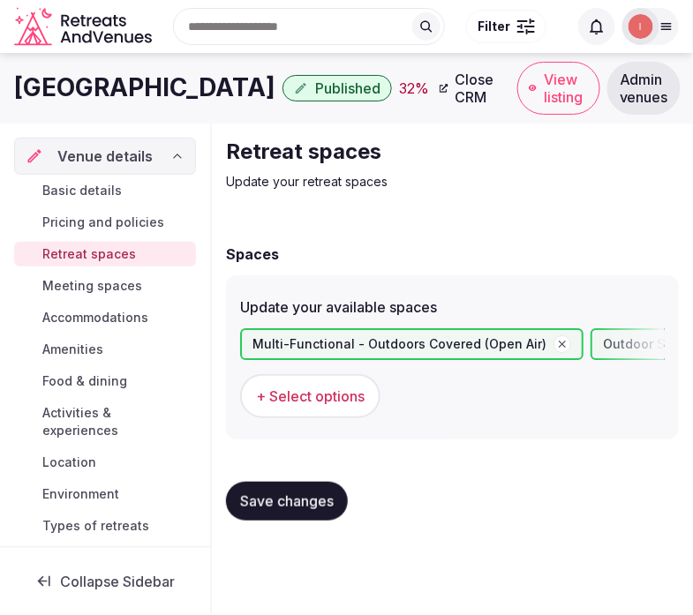
click at [287, 499] on span "Save changes" at bounding box center [287, 501] width 94 height 18
click at [305, 238] on div "Spaces Update your available spaces Multi-Functional - Outdoors Covered (Open A…" at bounding box center [452, 380] width 453 height 309
click at [325, 401] on span "+ Select options" at bounding box center [310, 395] width 109 height 19
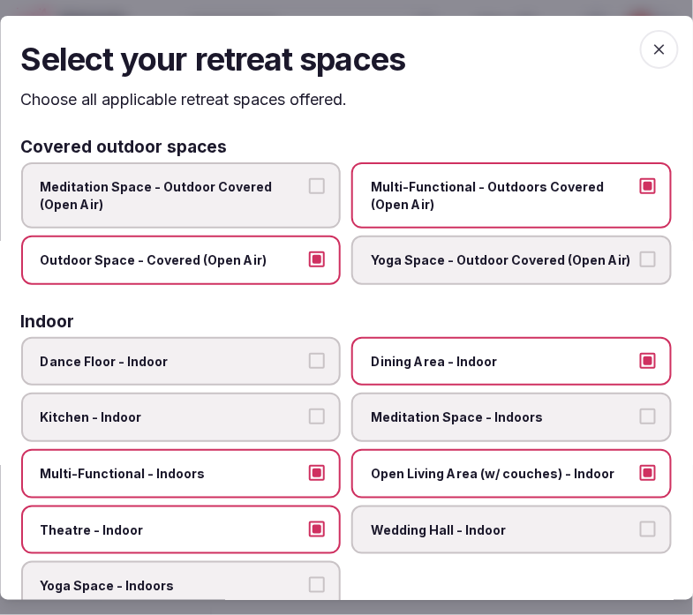
click at [640, 41] on icon "button" at bounding box center [659, 49] width 18 height 18
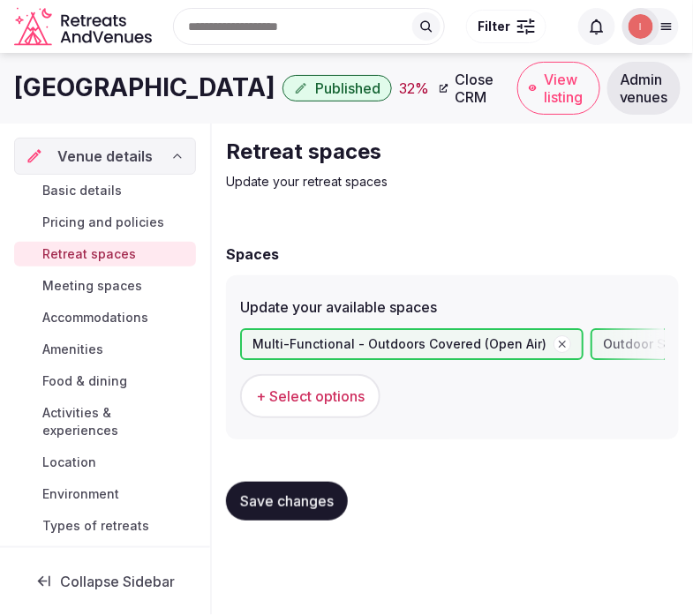
click at [71, 275] on link "Meeting spaces" at bounding box center [105, 286] width 182 height 25
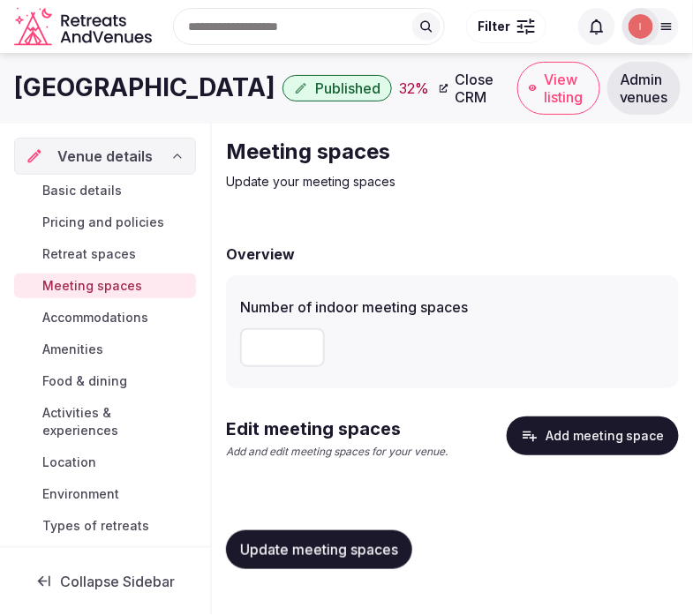
drag, startPoint x: 269, startPoint y: 332, endPoint x: 260, endPoint y: 329, distance: 9.2
click at [238, 341] on div "Number of indoor meeting spaces *" at bounding box center [452, 331] width 453 height 113
drag, startPoint x: 277, startPoint y: 349, endPoint x: 236, endPoint y: 334, distance: 44.4
click at [236, 334] on div "Number of indoor meeting spaces *" at bounding box center [452, 331] width 453 height 113
type input "*"
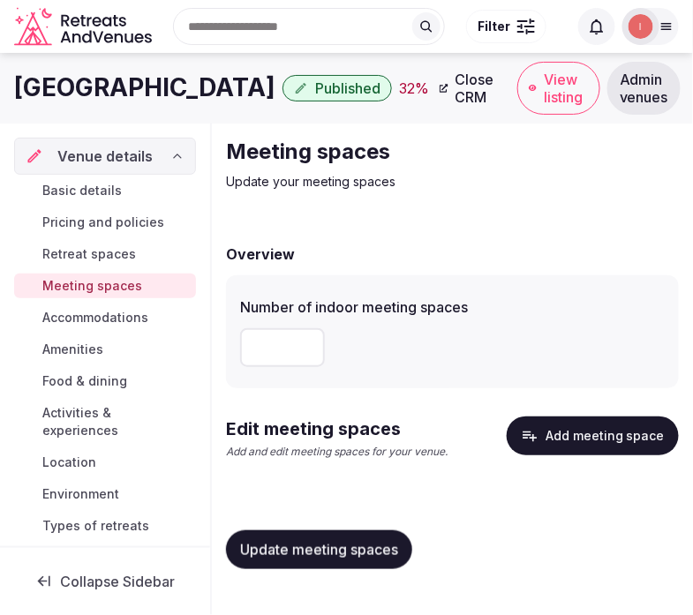
click at [266, 559] on button "Update meeting spaces" at bounding box center [319, 549] width 186 height 39
click at [529, 430] on icon "button" at bounding box center [530, 436] width 18 height 18
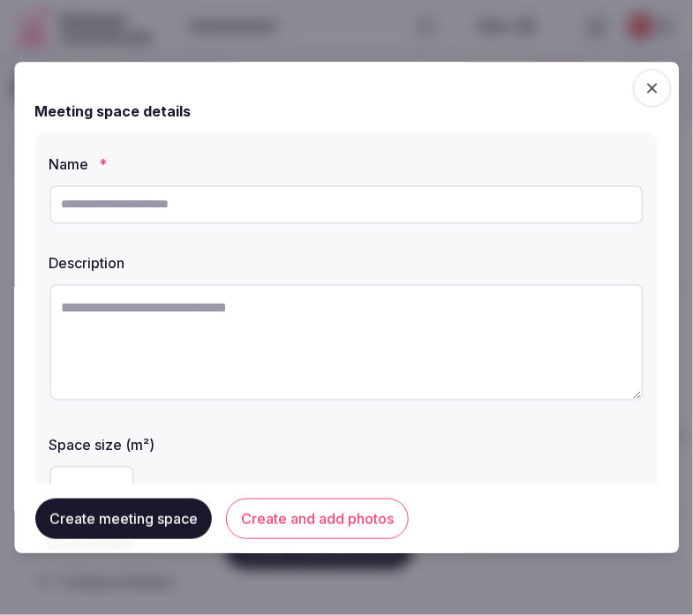
click at [252, 181] on div at bounding box center [346, 204] width 594 height 53
click at [247, 208] on input "text" at bounding box center [346, 204] width 594 height 39
paste input "**********"
drag, startPoint x: 171, startPoint y: 205, endPoint x: 551, endPoint y: 230, distance: 380.3
click at [499, 221] on input "**********" at bounding box center [346, 204] width 594 height 39
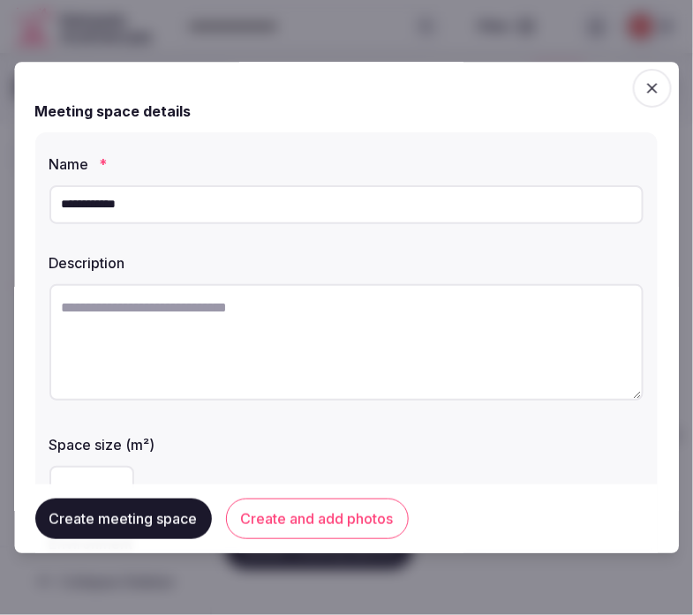
type input "**********"
click at [477, 242] on div "**********" at bounding box center [346, 415] width 622 height 566
click at [444, 329] on textarea at bounding box center [346, 342] width 594 height 116
paste textarea "**********"
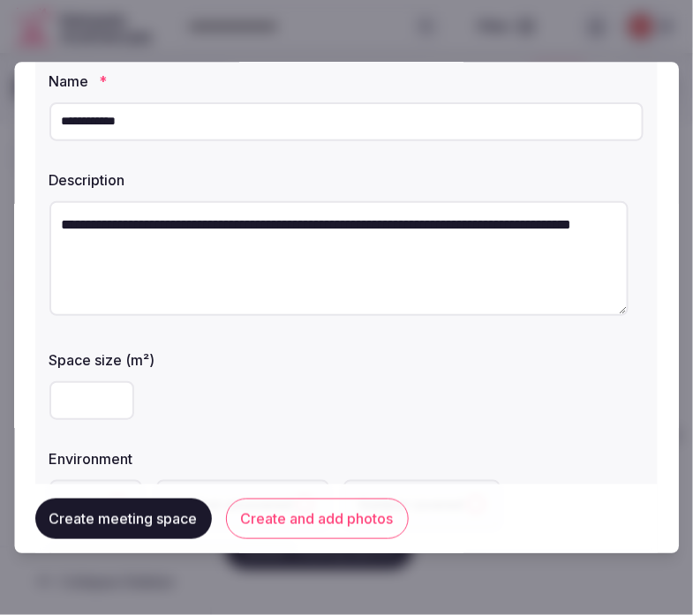
scroll to position [196, 0]
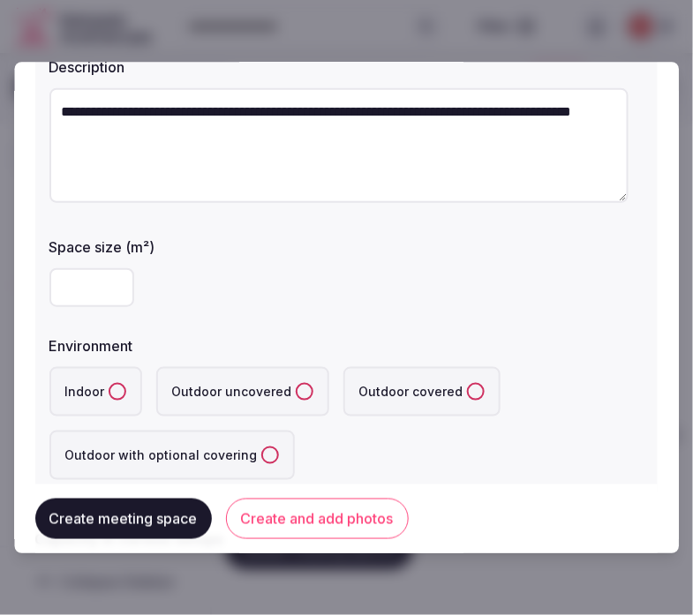
type textarea "**********"
click at [101, 388] on label "Indoor" at bounding box center [95, 391] width 93 height 49
click at [109, 388] on button "Indoor" at bounding box center [118, 392] width 18 height 18
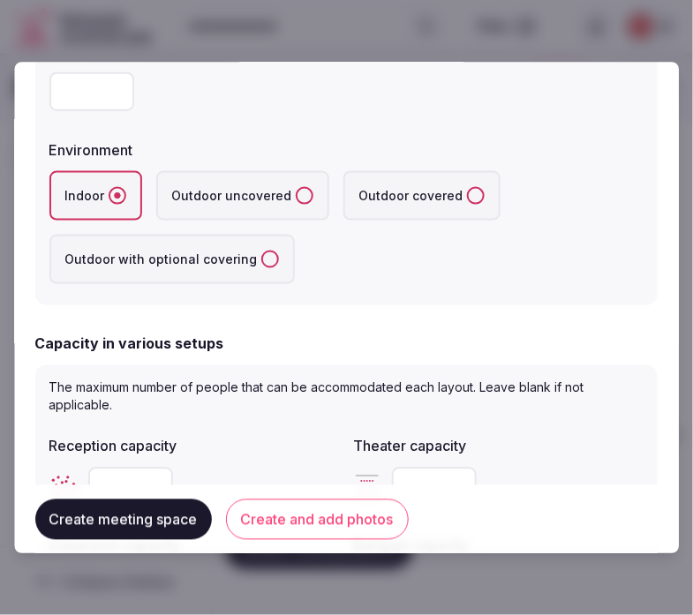
scroll to position [490, 0]
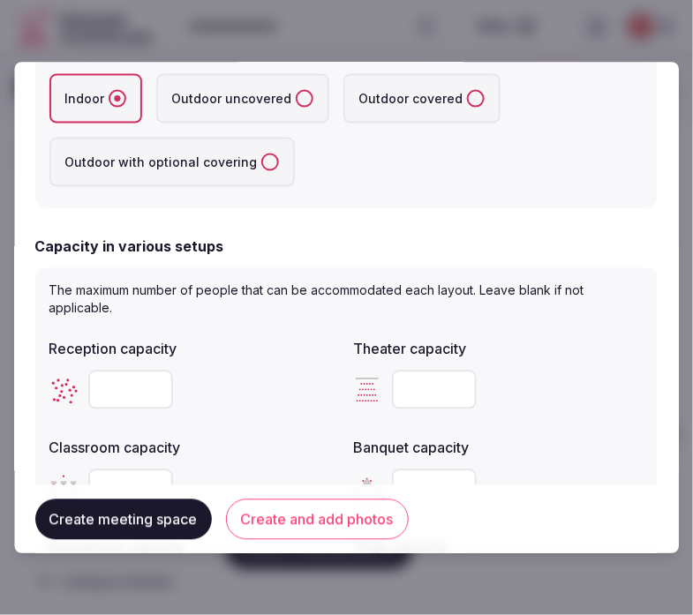
click at [418, 372] on input "number" at bounding box center [435, 389] width 85 height 39
type input "***"
click at [268, 407] on div at bounding box center [194, 389] width 290 height 53
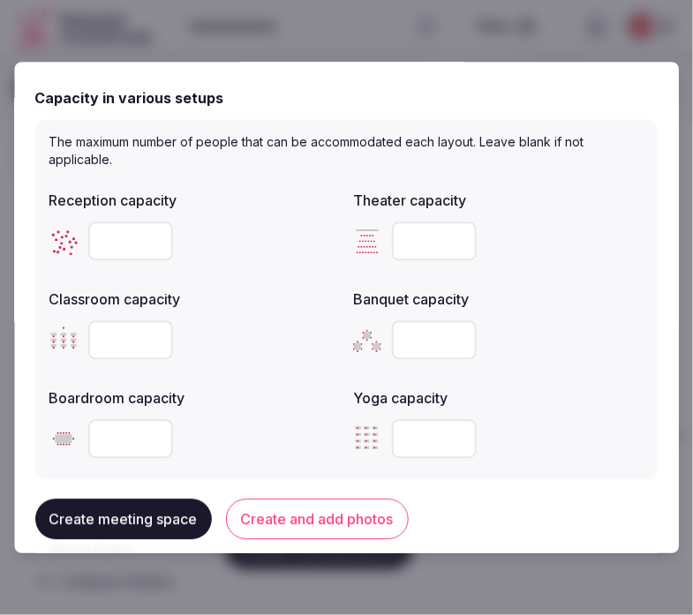
scroll to position [686, 0]
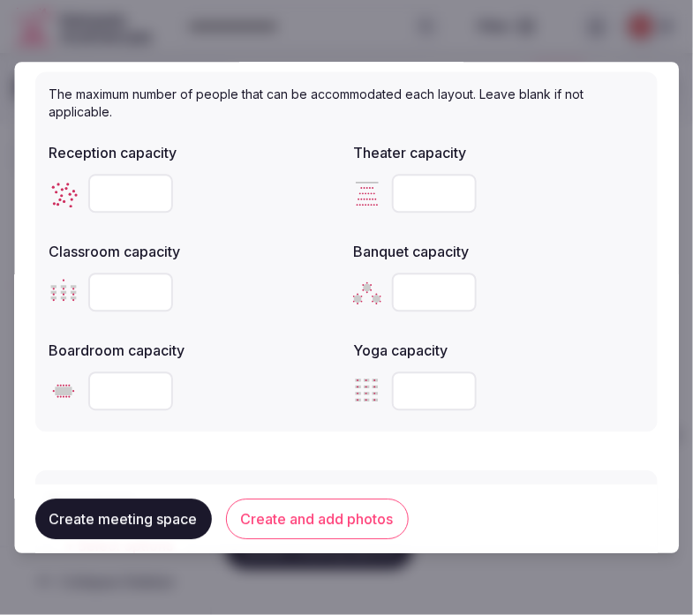
click at [126, 391] on input "number" at bounding box center [130, 390] width 85 height 39
type input "**"
click at [128, 279] on input "number" at bounding box center [130, 292] width 85 height 39
type input "**"
click at [417, 305] on input "number" at bounding box center [435, 292] width 85 height 39
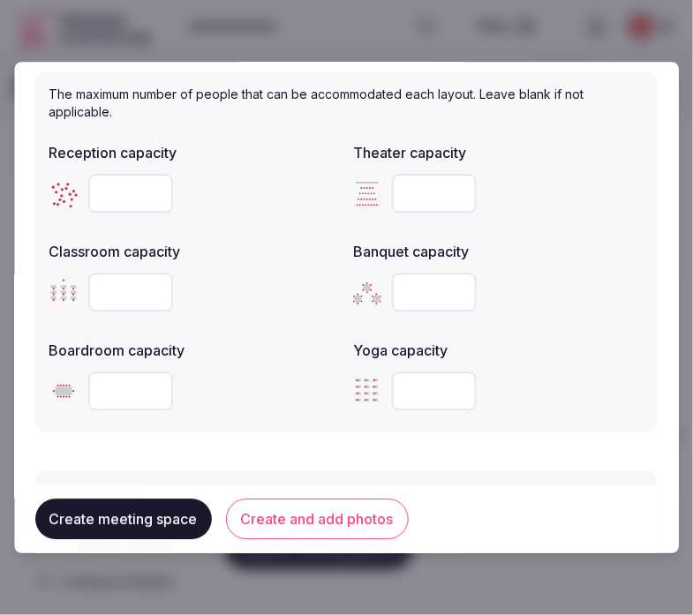
click at [420, 294] on input "number" at bounding box center [435, 292] width 85 height 39
type input "***"
click at [146, 188] on input "number" at bounding box center [130, 193] width 85 height 39
type input "***"
click at [181, 429] on form "**********" at bounding box center [346, 126] width 622 height 1459
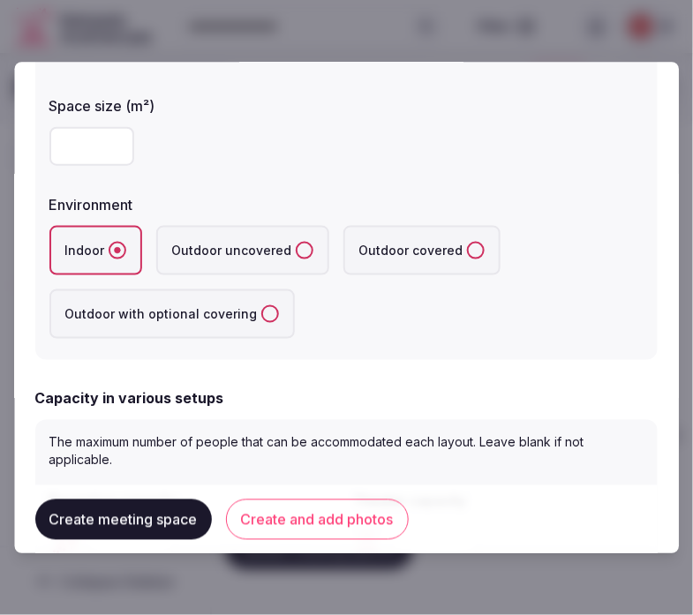
scroll to position [196, 0]
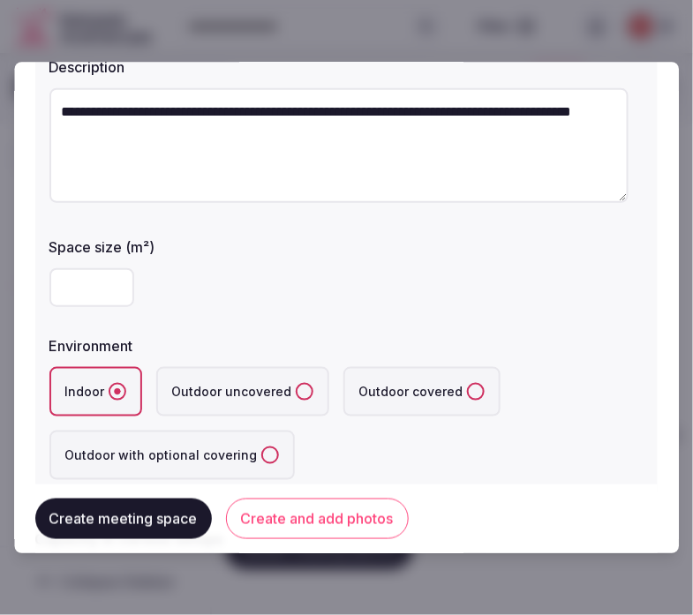
click at [86, 287] on input "number" at bounding box center [91, 287] width 85 height 39
click at [98, 279] on input "***" at bounding box center [91, 287] width 85 height 39
drag, startPoint x: 98, startPoint y: 280, endPoint x: 57, endPoint y: 284, distance: 40.8
click at [64, 284] on input "***" at bounding box center [91, 287] width 85 height 39
click at [54, 283] on input "***" at bounding box center [91, 287] width 85 height 39
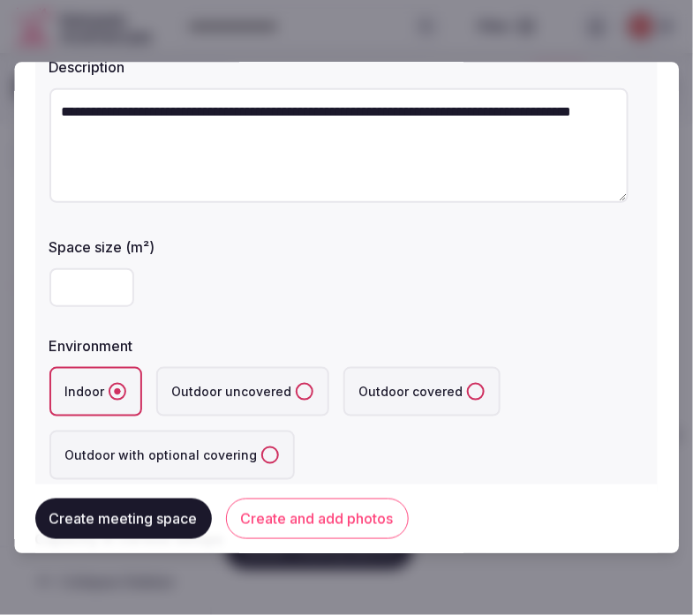
click at [58, 283] on input "****" at bounding box center [91, 287] width 85 height 39
type input "***"
click at [328, 544] on div "Create meeting space Create and add photos" at bounding box center [346, 518] width 622 height 69
click at [328, 506] on button "Create and add photos" at bounding box center [317, 519] width 183 height 41
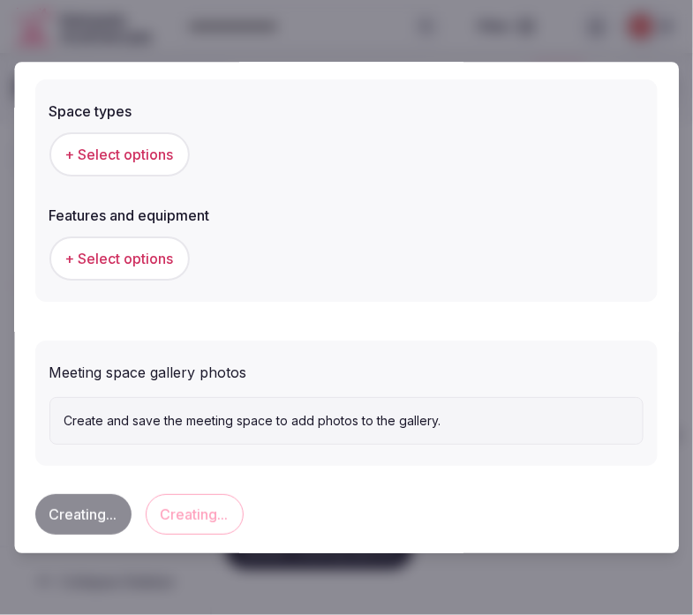
scroll to position [1086, 0]
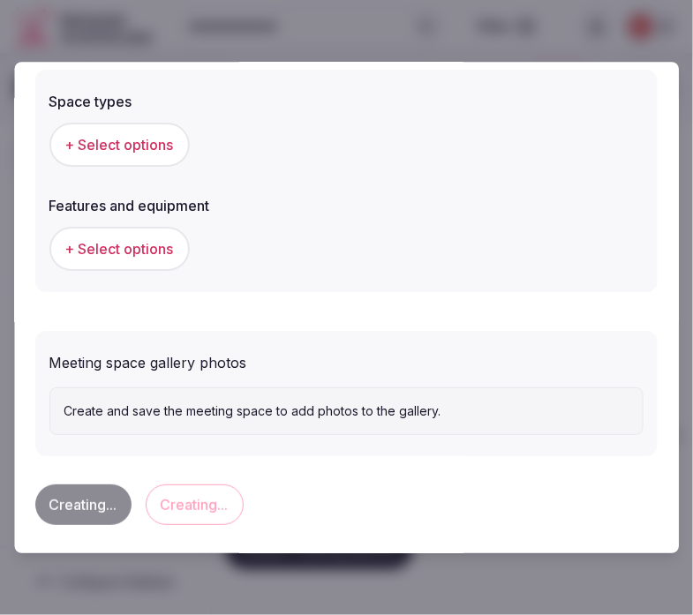
click at [160, 139] on span "+ Select options" at bounding box center [119, 144] width 109 height 19
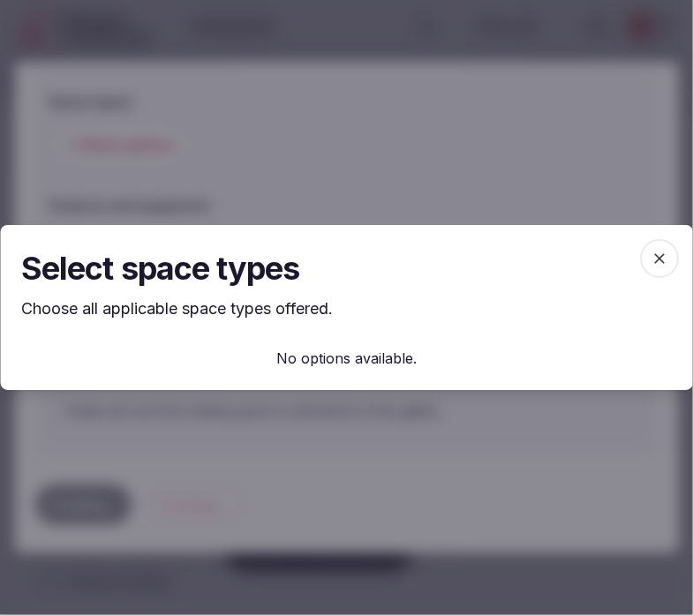
click at [640, 251] on icon "button" at bounding box center [659, 259] width 18 height 18
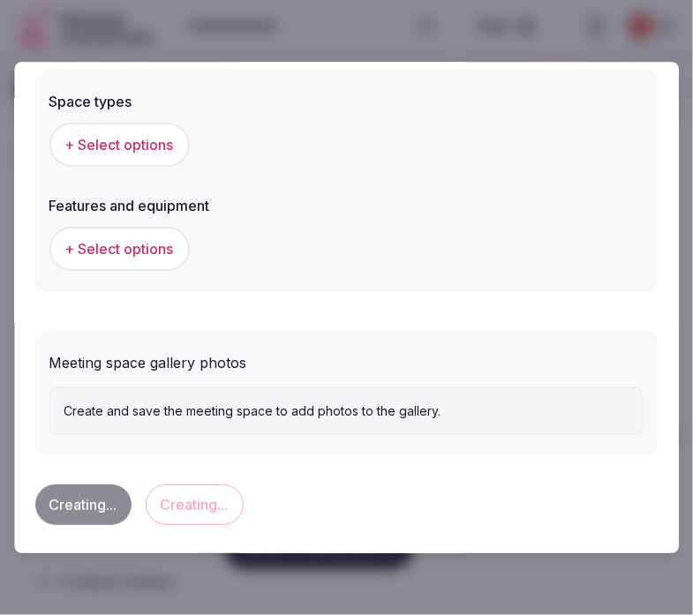
click at [139, 135] on span "+ Select options" at bounding box center [119, 144] width 109 height 19
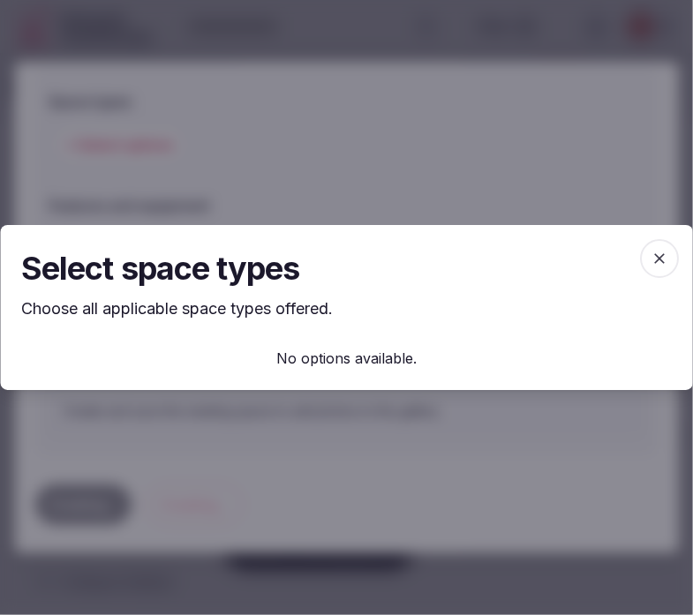
click at [640, 249] on span "button" at bounding box center [659, 258] width 39 height 39
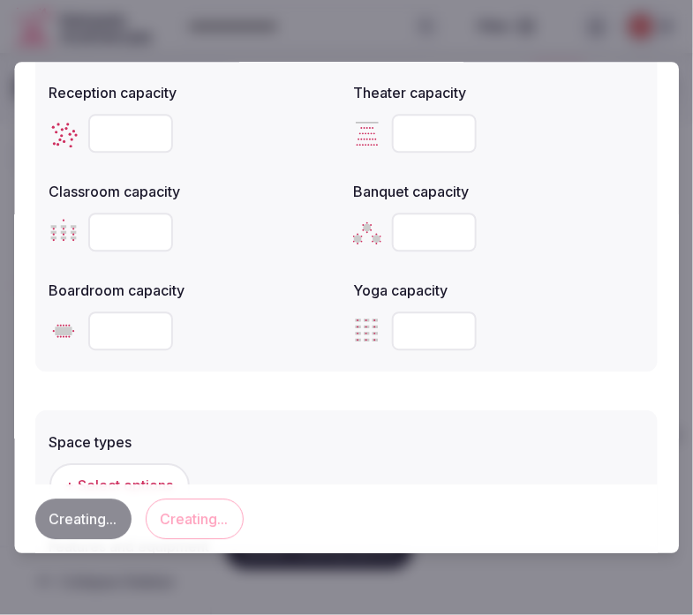
scroll to position [791, 0]
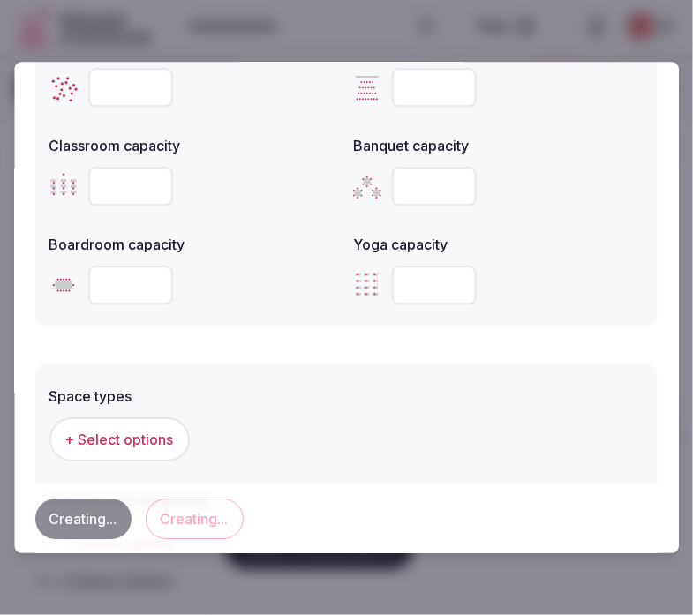
click at [97, 500] on div "Creating... Creating..." at bounding box center [346, 519] width 622 height 41
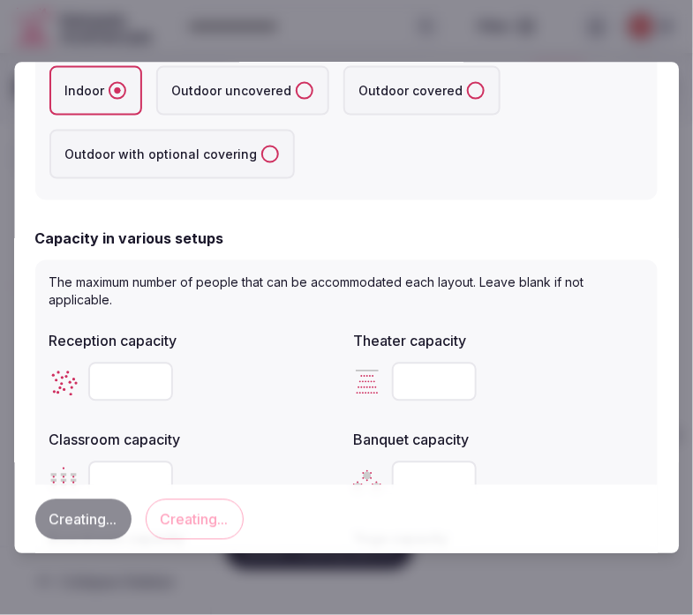
scroll to position [106, 0]
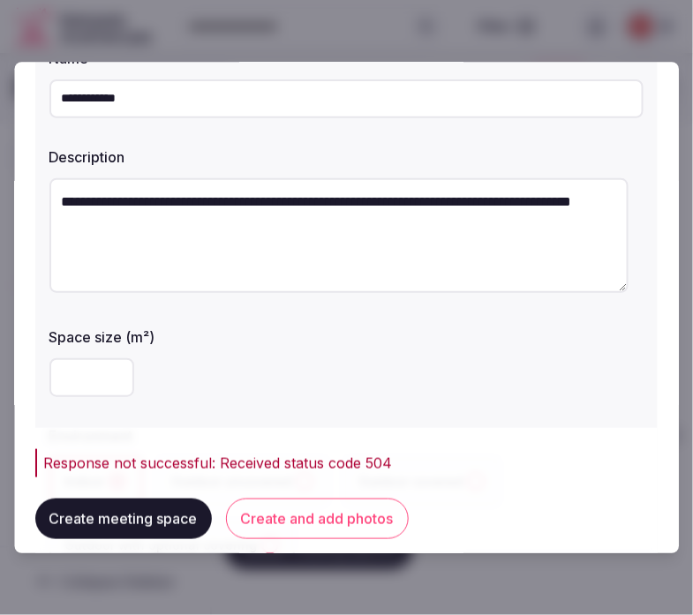
click at [173, 521] on button "Create meeting space" at bounding box center [123, 519] width 176 height 41
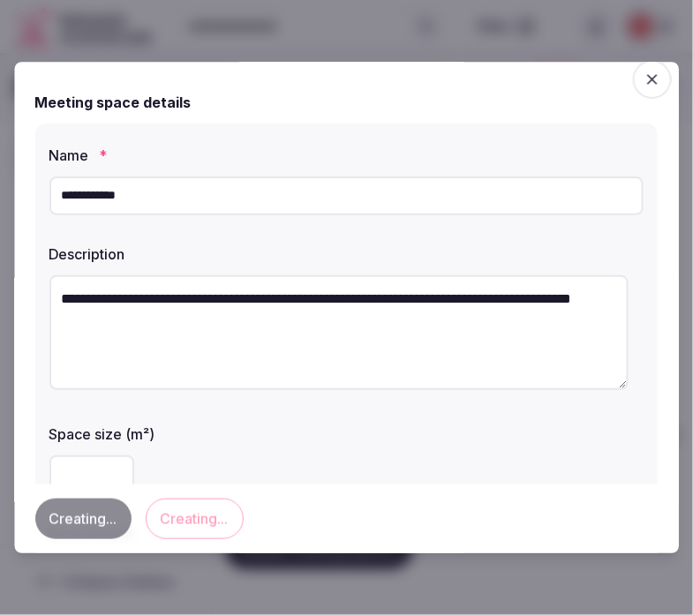
scroll to position [7, 0]
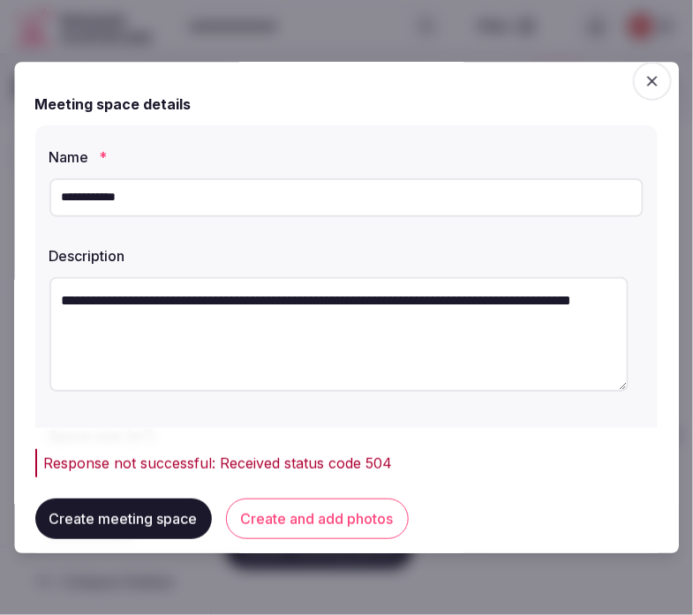
click at [159, 521] on button "Create meeting space" at bounding box center [123, 519] width 176 height 41
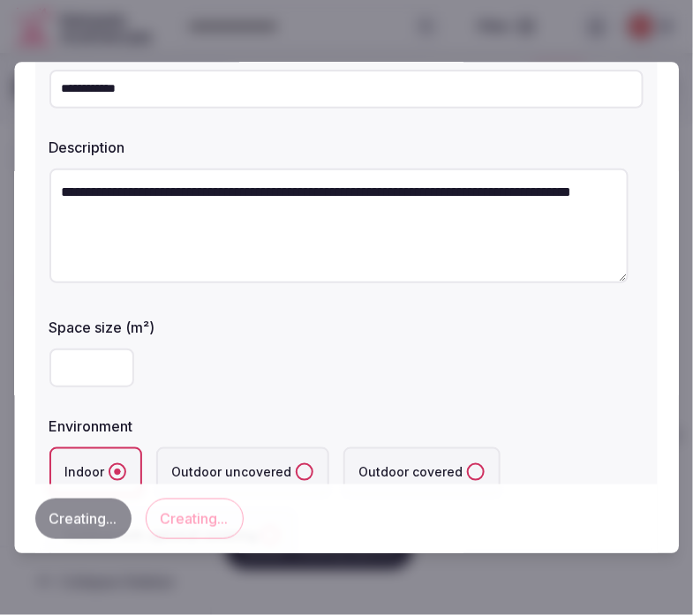
scroll to position [204, 0]
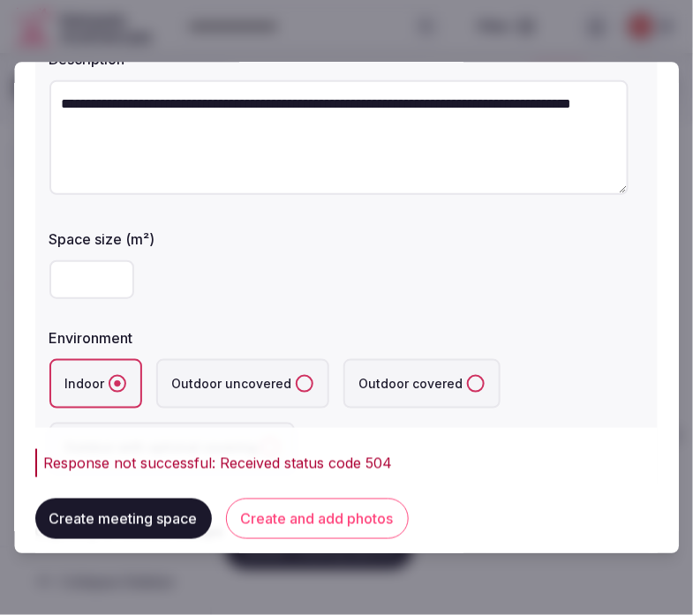
click at [165, 521] on button "Create meeting space" at bounding box center [123, 519] width 176 height 41
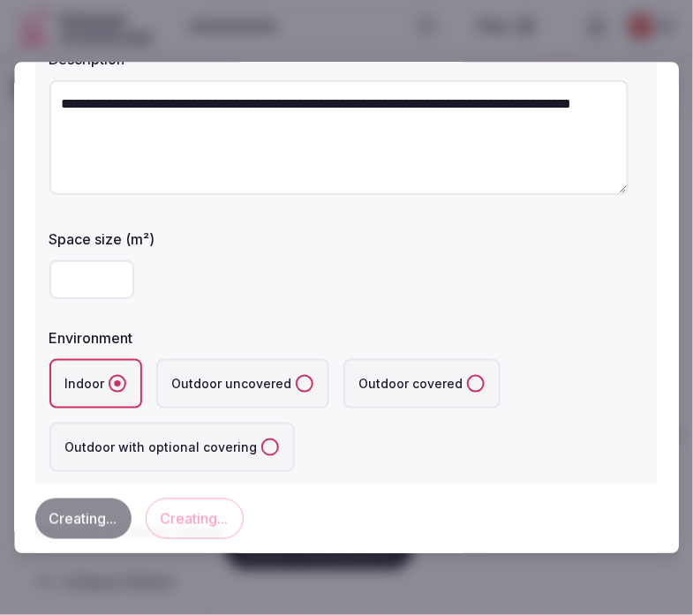
scroll to position [302, 0]
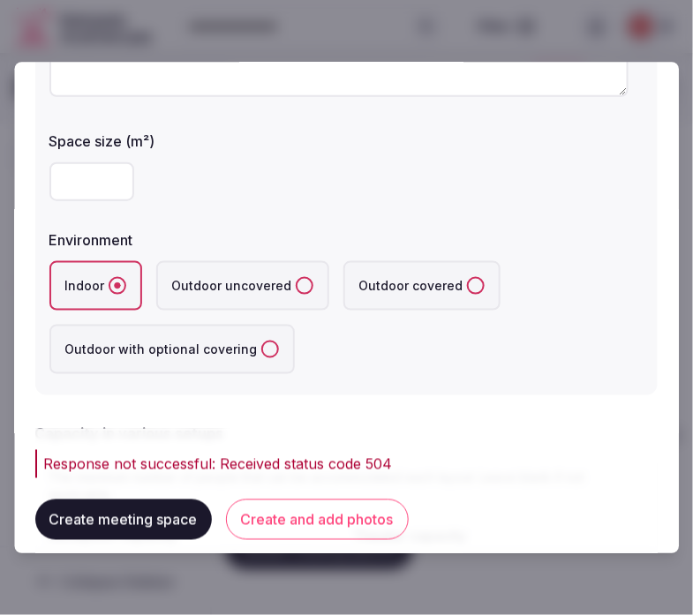
click at [151, 519] on button "Create meeting space" at bounding box center [123, 519] width 176 height 41
click at [72, 536] on button "Create meeting space" at bounding box center [123, 519] width 176 height 41
click at [130, 531] on button "Create meeting space" at bounding box center [123, 519] width 176 height 41
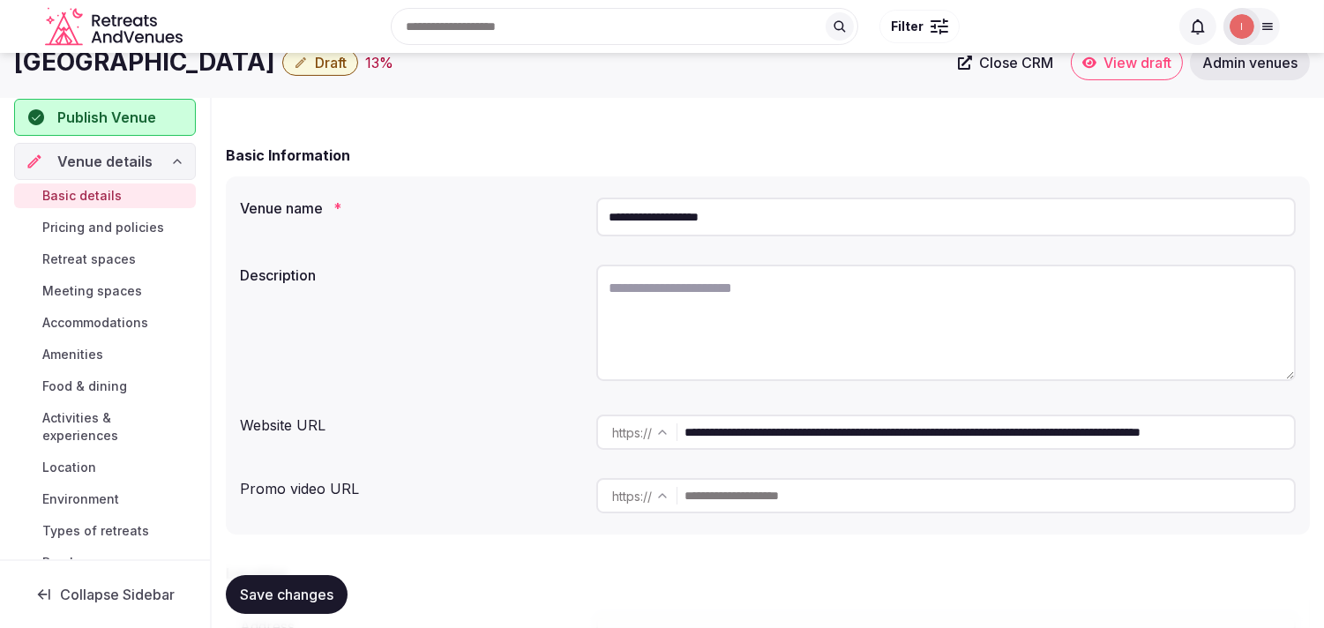
scroll to position [98, 0]
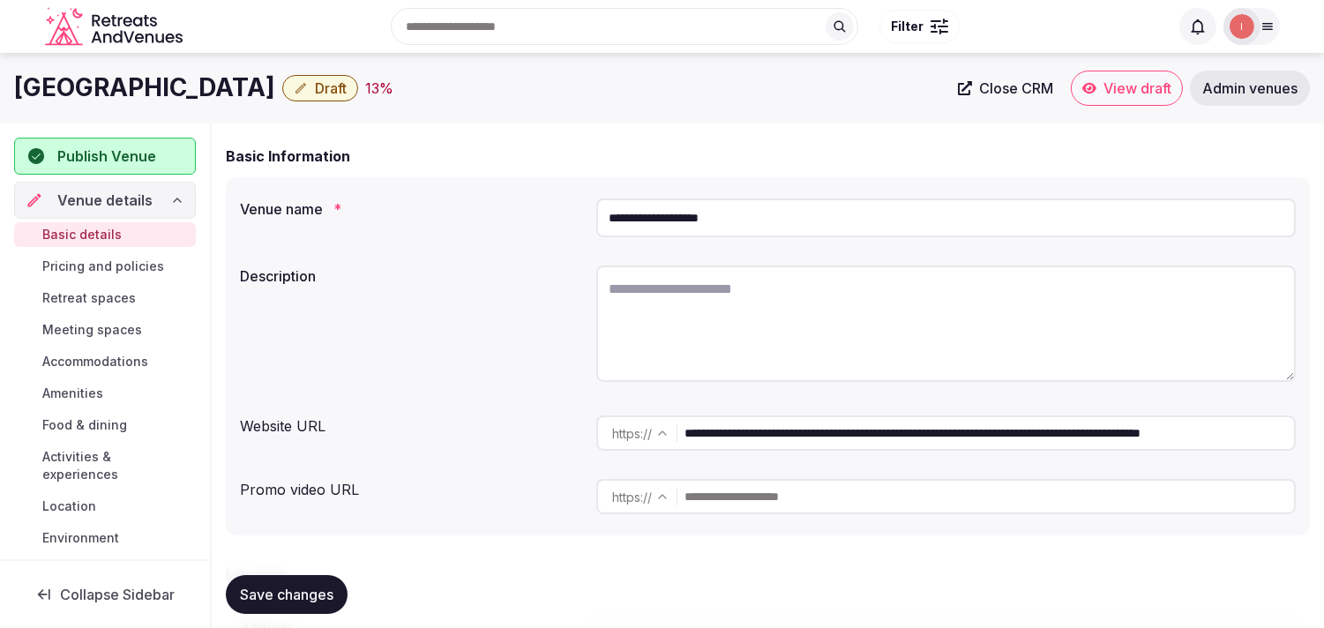
click at [1034, 94] on span "Close CRM" at bounding box center [1016, 88] width 74 height 18
click at [336, 83] on span "Draft" at bounding box center [331, 88] width 32 height 18
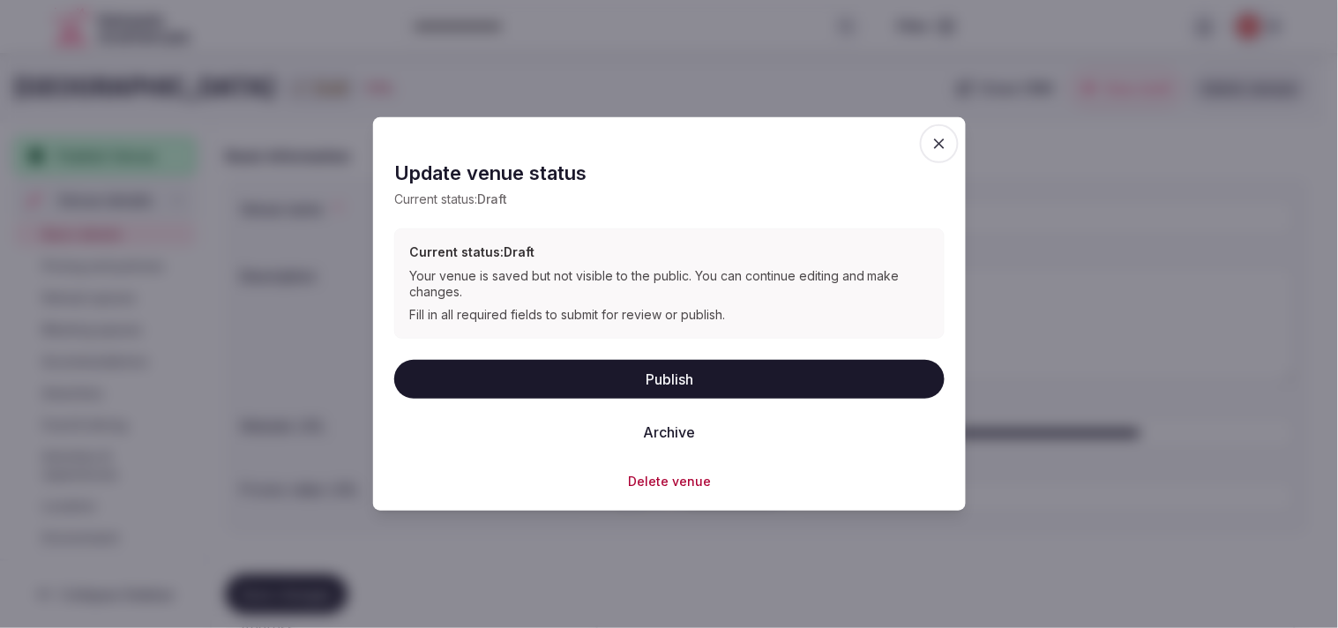
click at [683, 424] on button "Archive" at bounding box center [669, 431] width 80 height 39
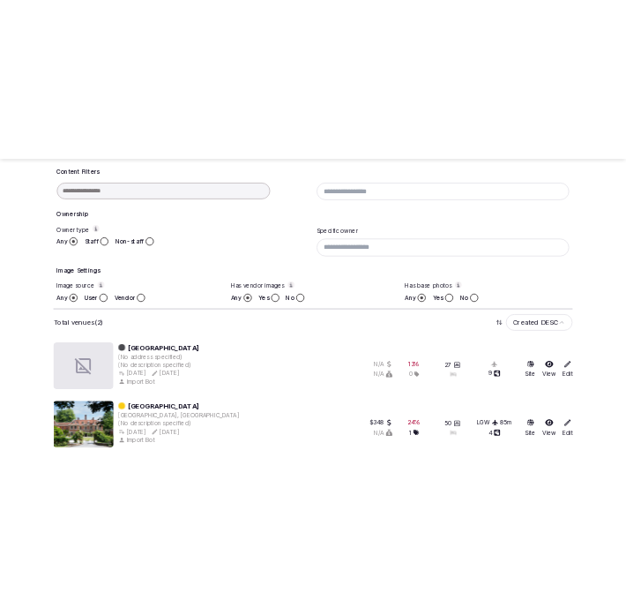
scroll to position [481, 0]
